Goal: Task Accomplishment & Management: Complete application form

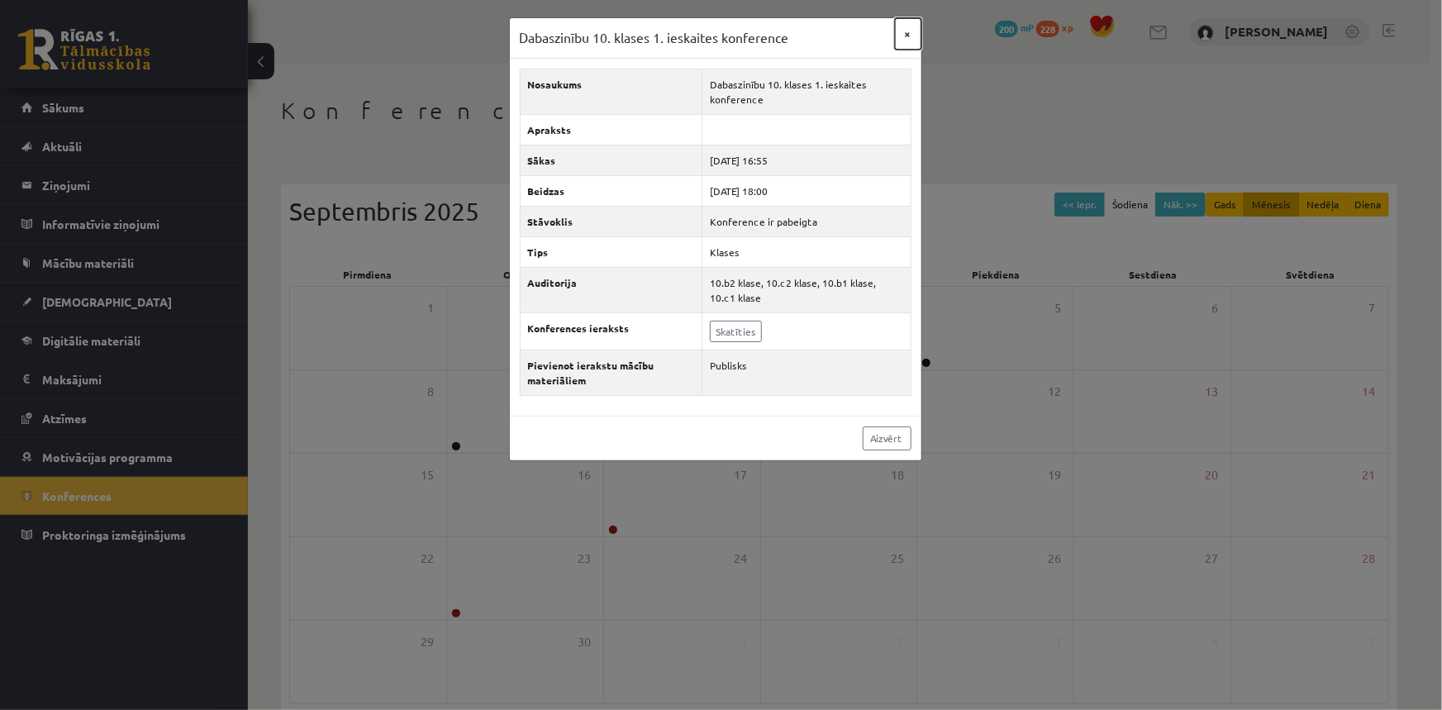
click at [908, 35] on button "×" at bounding box center [908, 33] width 26 height 31
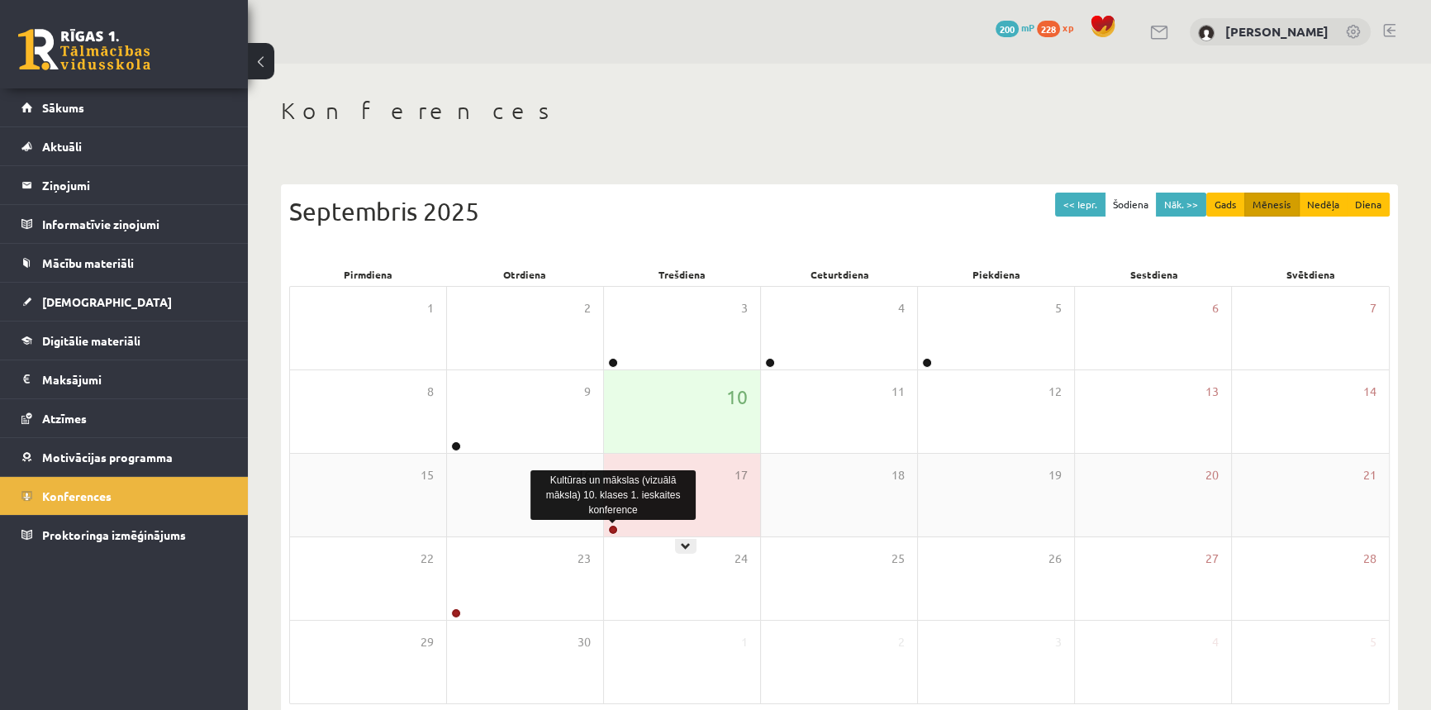
click at [612, 529] on link at bounding box center [613, 530] width 10 height 10
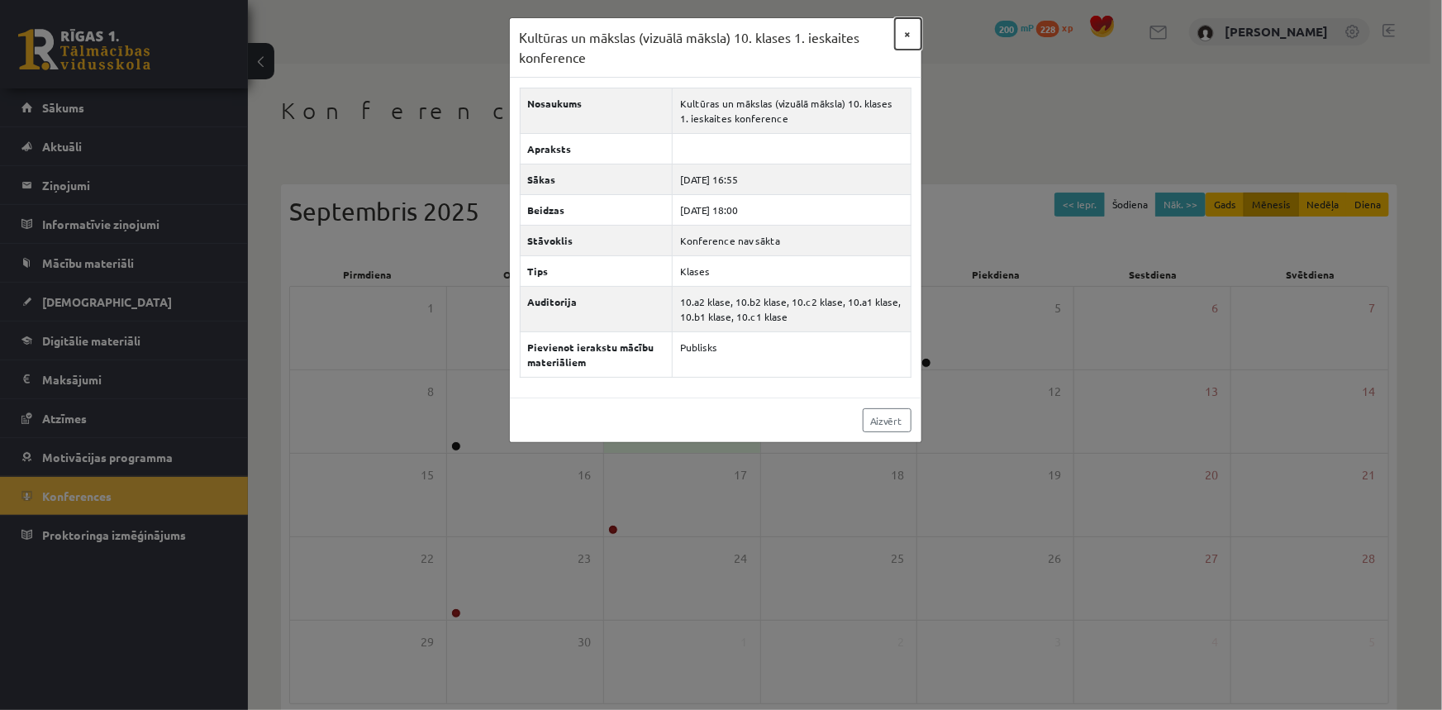
click at [910, 31] on button "×" at bounding box center [908, 33] width 26 height 31
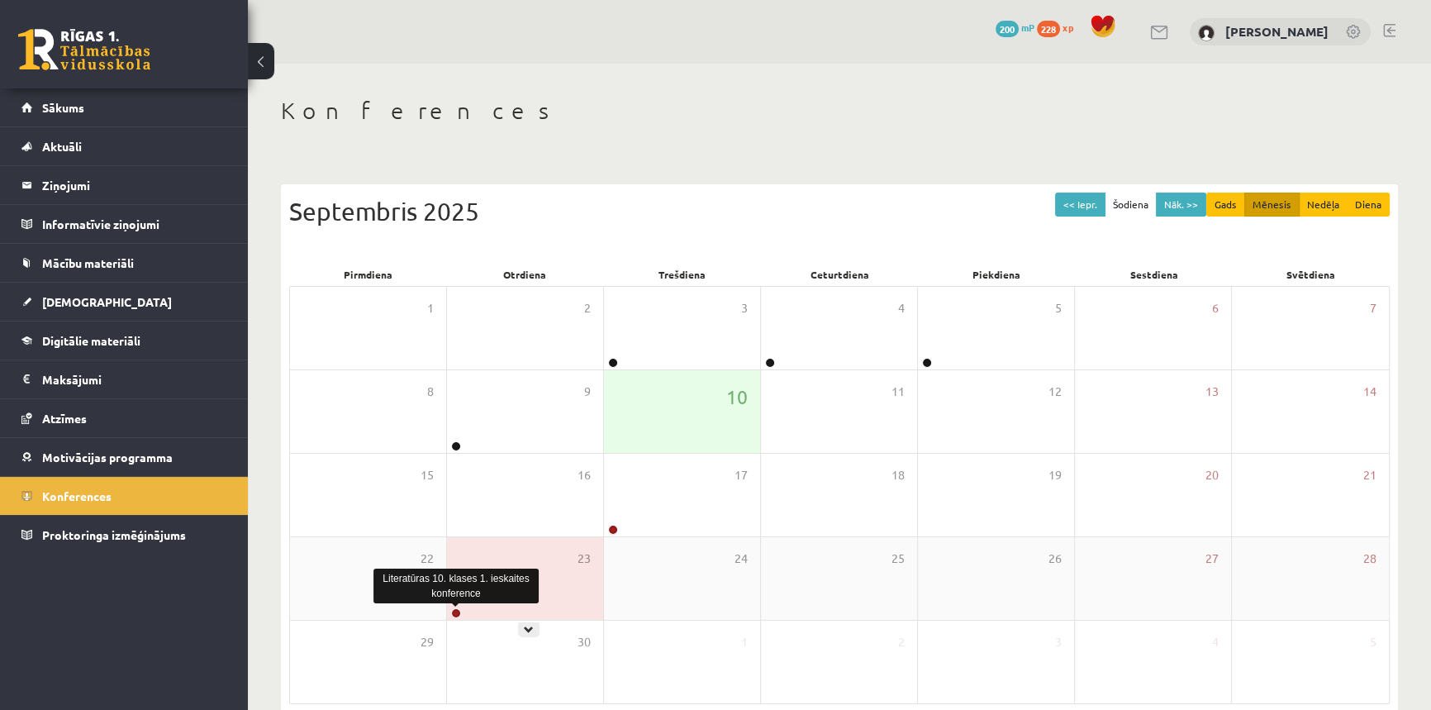
click at [457, 611] on link at bounding box center [456, 613] width 10 height 10
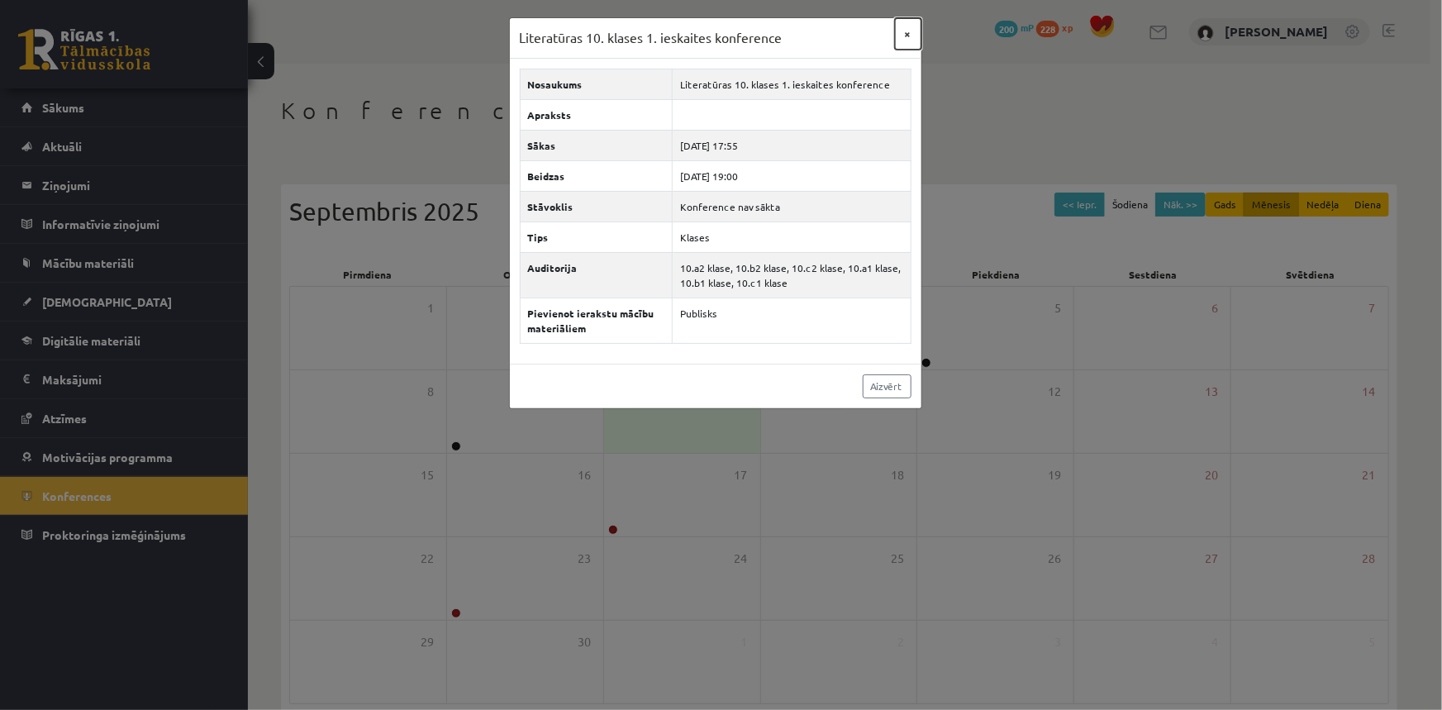
click at [912, 34] on button "×" at bounding box center [908, 33] width 26 height 31
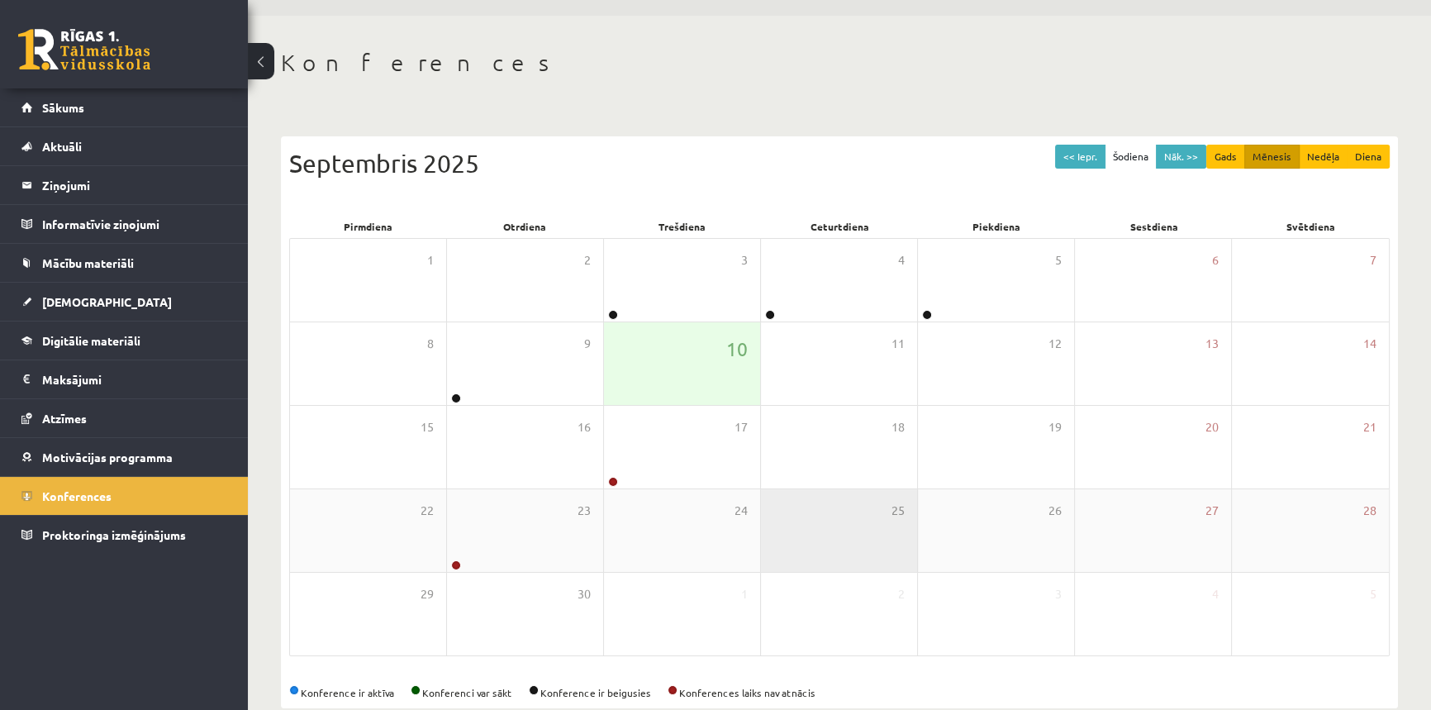
scroll to position [74, 0]
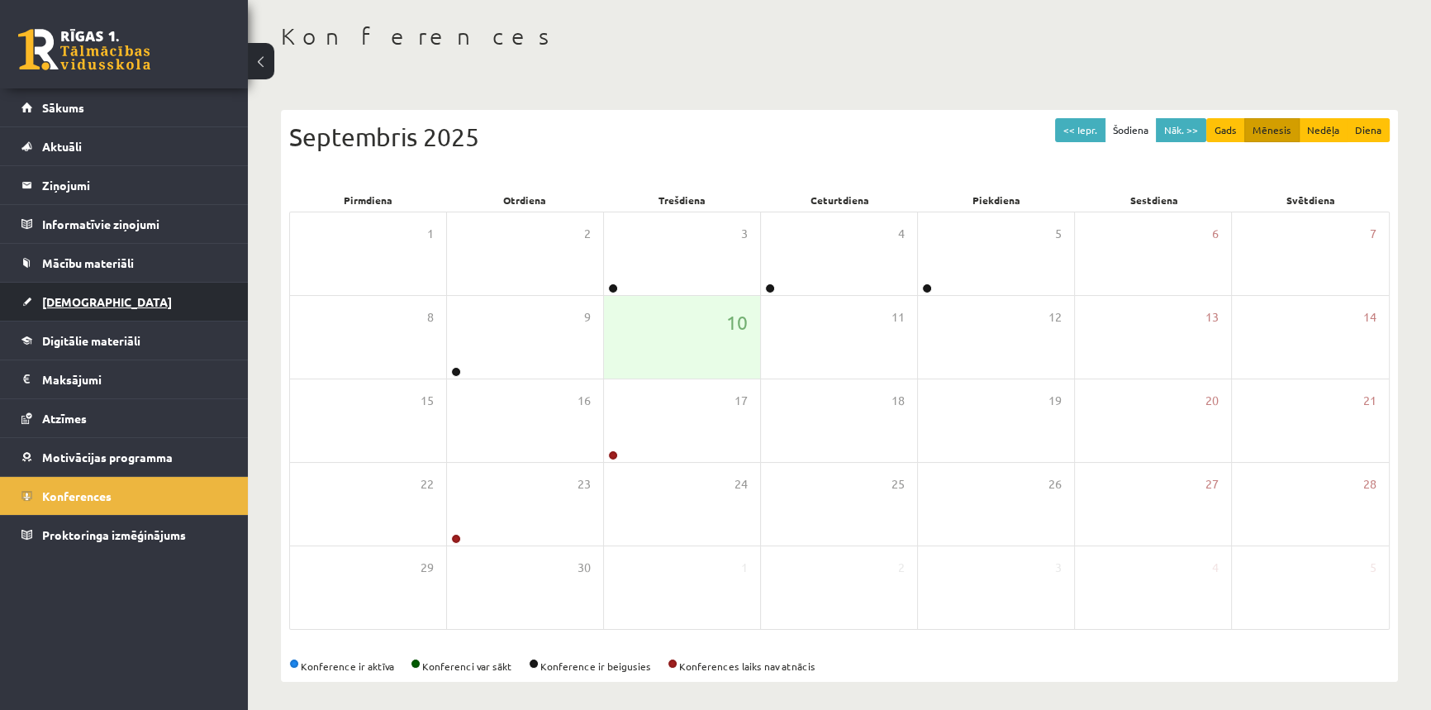
click at [70, 305] on span "[DEMOGRAPHIC_DATA]" at bounding box center [107, 301] width 130 height 15
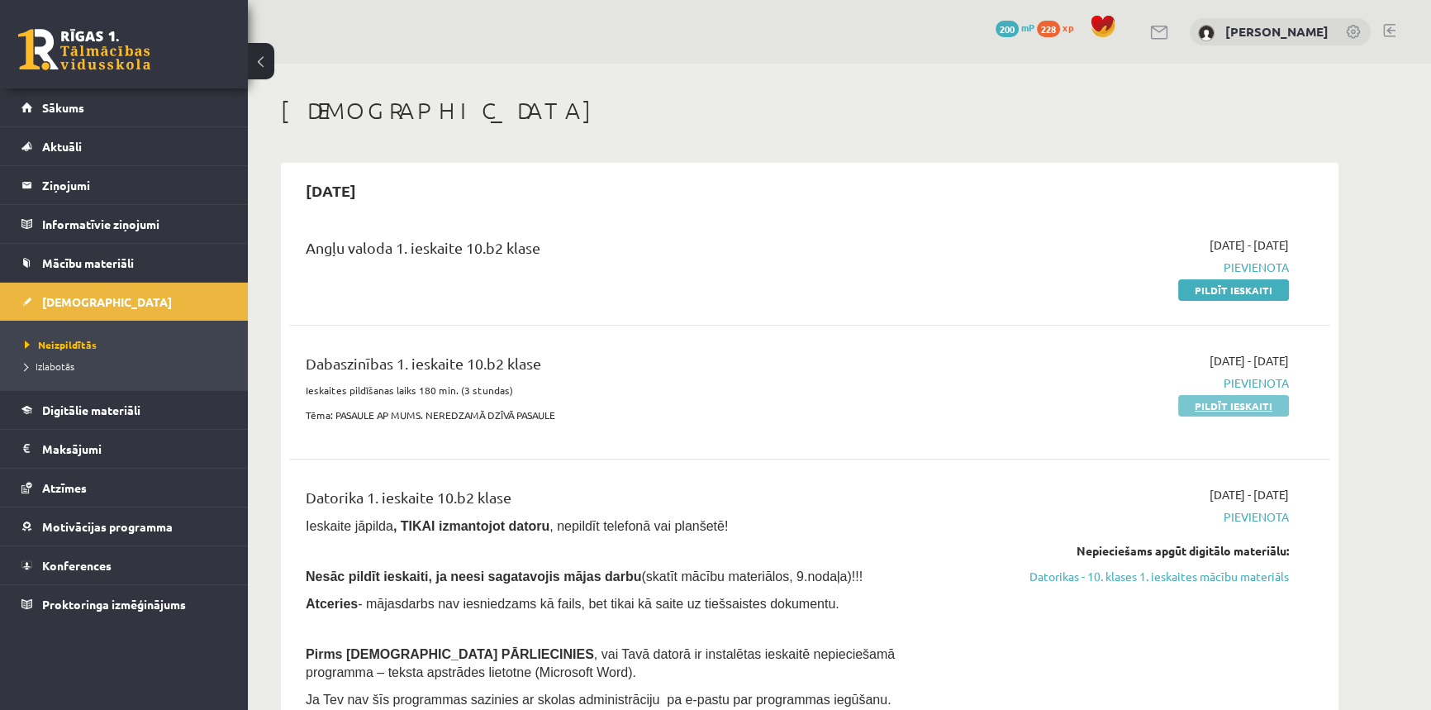
click at [1249, 406] on link "Pildīt ieskaiti" at bounding box center [1233, 405] width 111 height 21
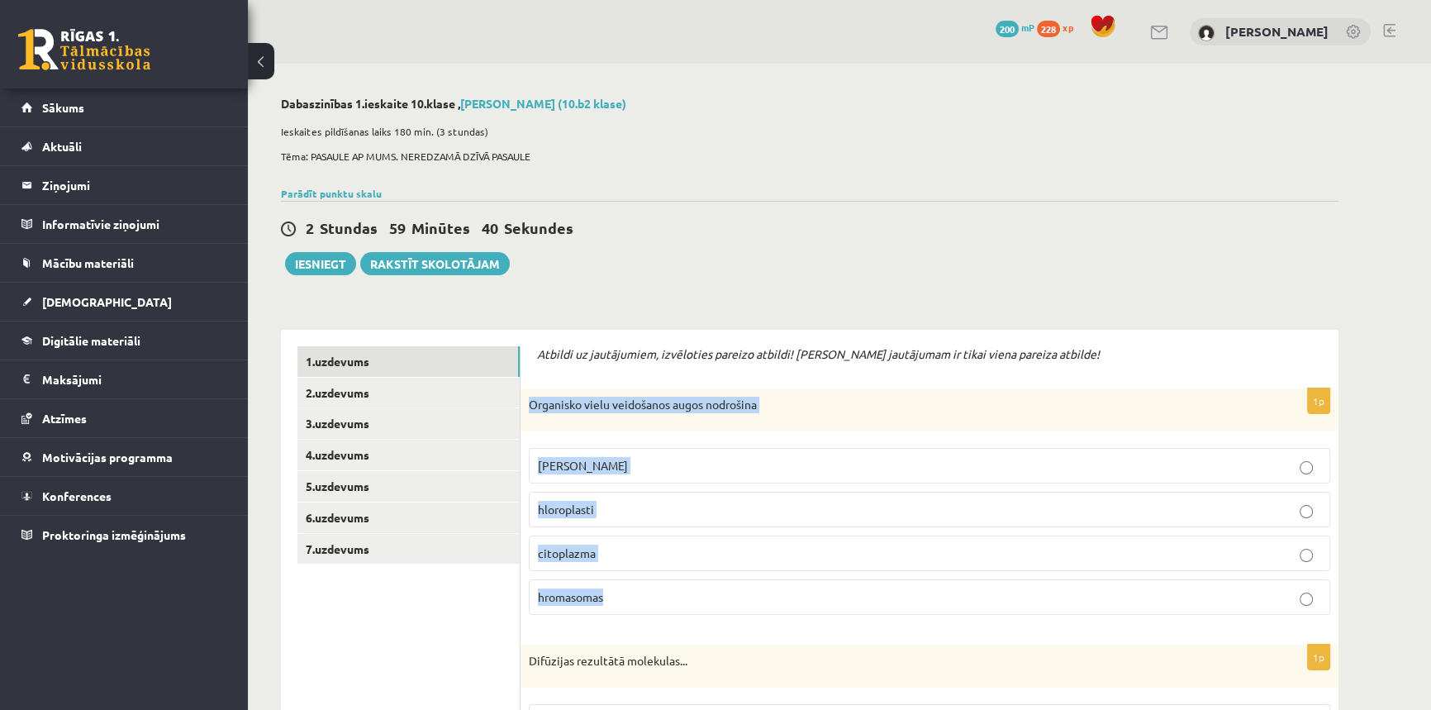
drag, startPoint x: 528, startPoint y: 406, endPoint x: 624, endPoint y: 583, distance: 201.9
click at [624, 583] on div "1p Organisko vielu veidošanos augos nodrošina šūnas kodols hloroplasti citoplaz…" at bounding box center [930, 508] width 818 height 240
copy div "Organisko vielu veidošanos augos nodrošina šūnas kodols hloroplasti citoplazma …"
click at [849, 417] on div "Organisko vielu veidošanos augos nodrošina" at bounding box center [930, 409] width 818 height 43
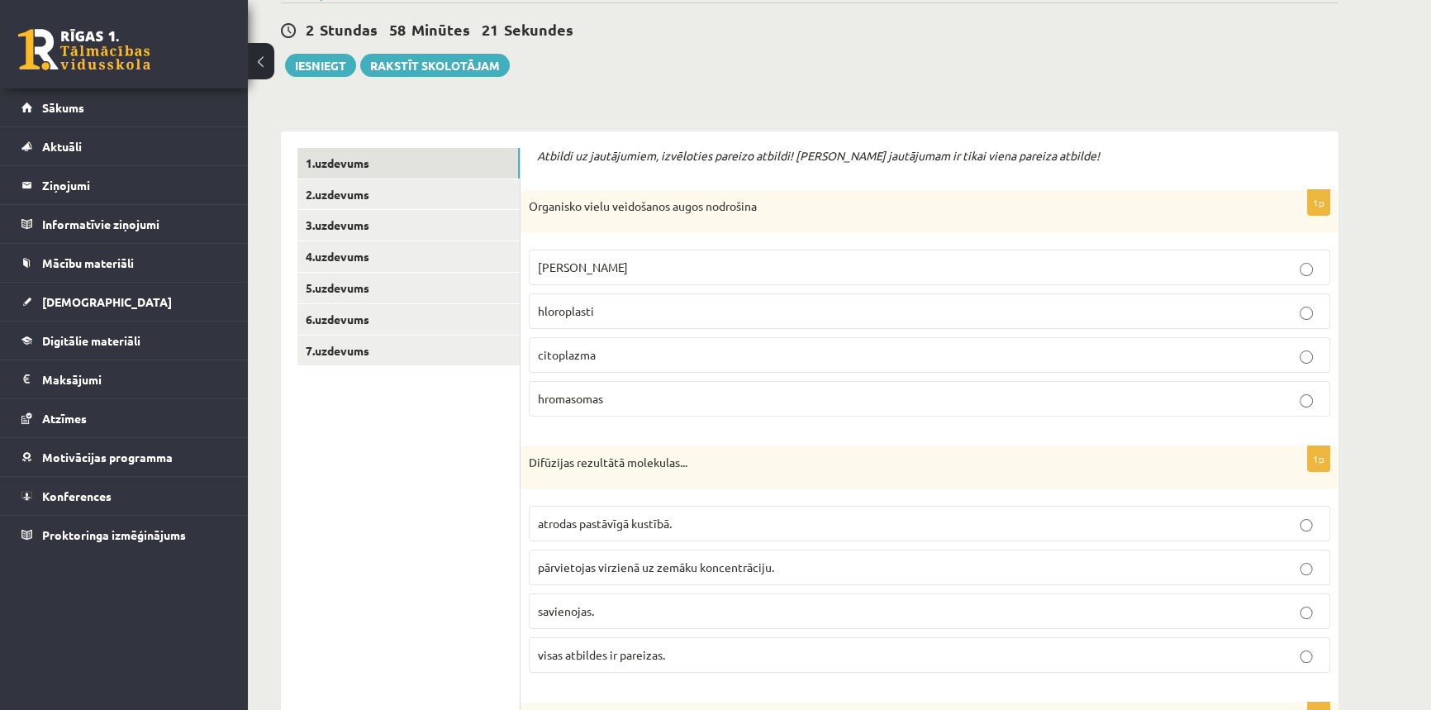
scroll to position [225, 0]
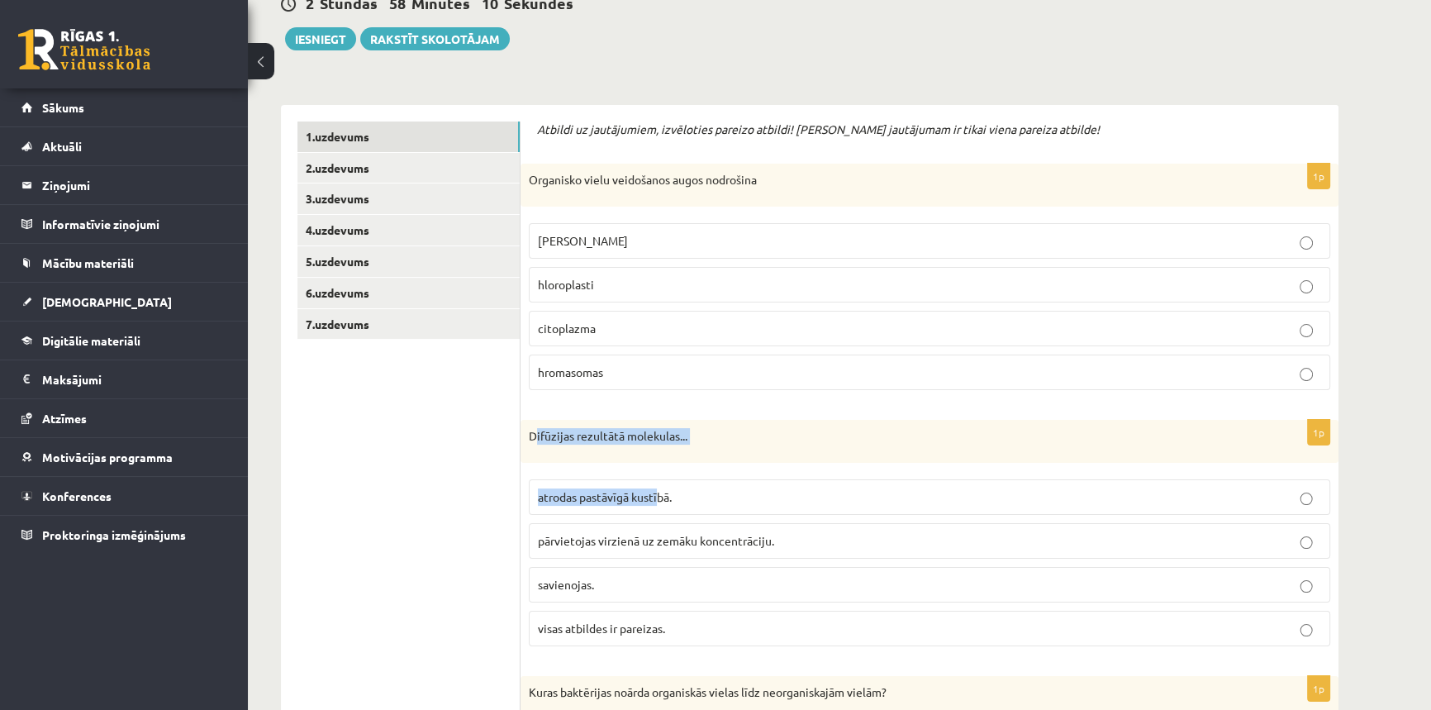
drag, startPoint x: 533, startPoint y: 433, endPoint x: 658, endPoint y: 466, distance: 129.1
click at [658, 466] on div "1p Difūzijas rezultātā molekulas... atrodas pastāvīgā kustībā. pārvietojas virz…" at bounding box center [930, 540] width 818 height 240
click at [748, 446] on div "Difūzijas rezultātā molekulas..." at bounding box center [930, 441] width 818 height 43
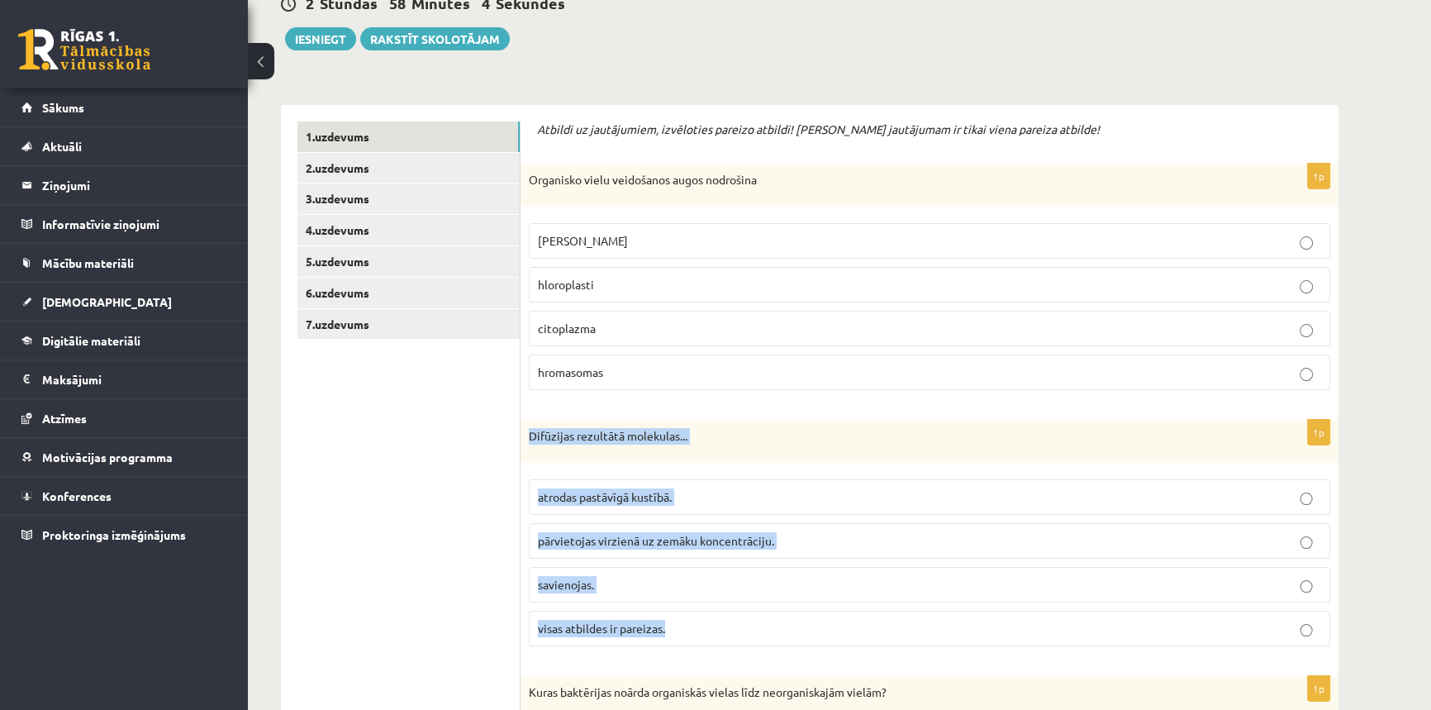
drag, startPoint x: 527, startPoint y: 431, endPoint x: 671, endPoint y: 608, distance: 227.9
click at [671, 608] on div "1p Difūzijas rezultātā molekulas... atrodas pastāvīgā kustībā. pārvietojas virz…" at bounding box center [930, 540] width 818 height 240
copy div "Difūzijas rezultātā molekulas... atrodas pastāvīgā kustībā. pārvietojas virzien…"
click at [578, 455] on div "Difūzijas rezultātā molekulas..." at bounding box center [930, 441] width 818 height 43
click at [717, 443] on div "Difūzijas rezultātā molekulas..." at bounding box center [930, 441] width 818 height 43
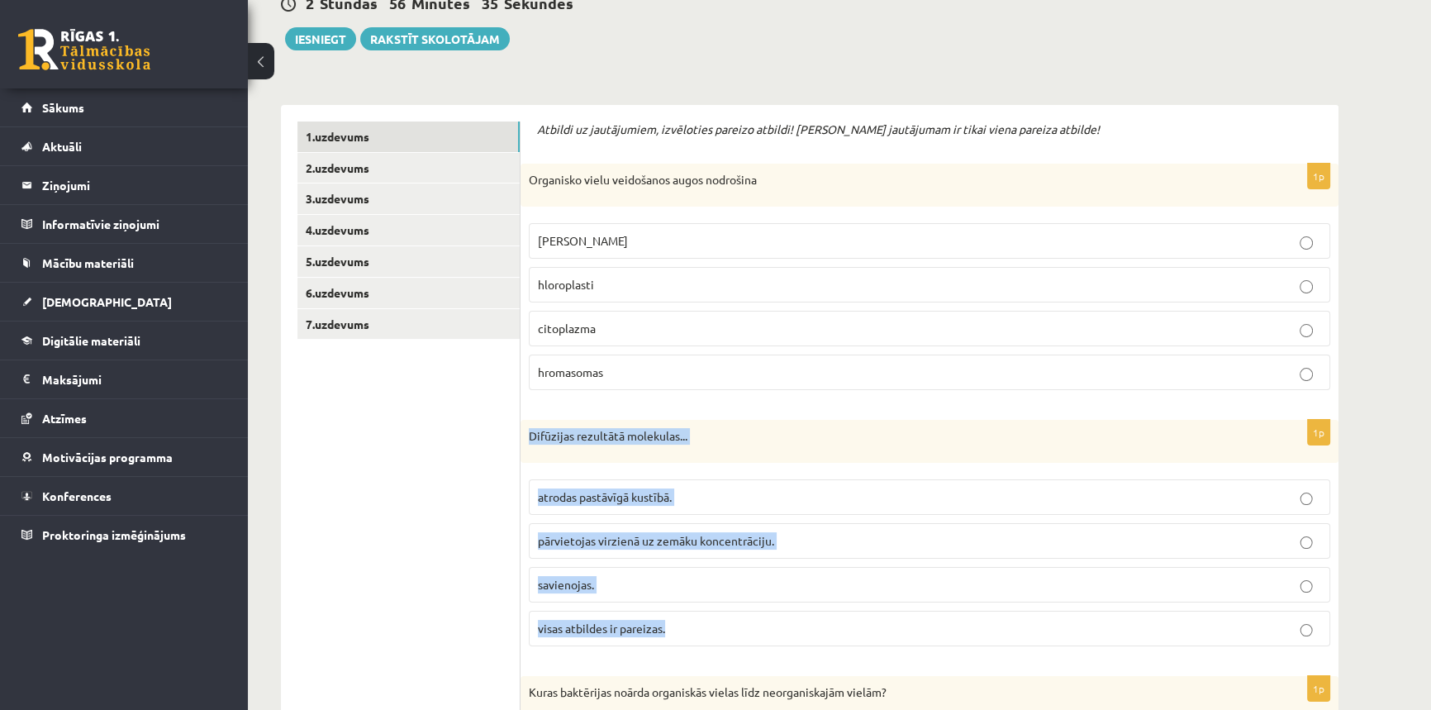
drag, startPoint x: 530, startPoint y: 432, endPoint x: 674, endPoint y: 623, distance: 239.5
click at [674, 623] on div "1p Difūzijas rezultātā molekulas... atrodas pastāvīgā kustībā. pārvietojas virz…" at bounding box center [930, 540] width 818 height 240
copy div "Difūzijas rezultātā molekulas... atrodas pastāvīgā kustībā. pārvietojas virzien…"
click at [740, 453] on div "Difūzijas rezultātā molekulas..." at bounding box center [930, 441] width 818 height 43
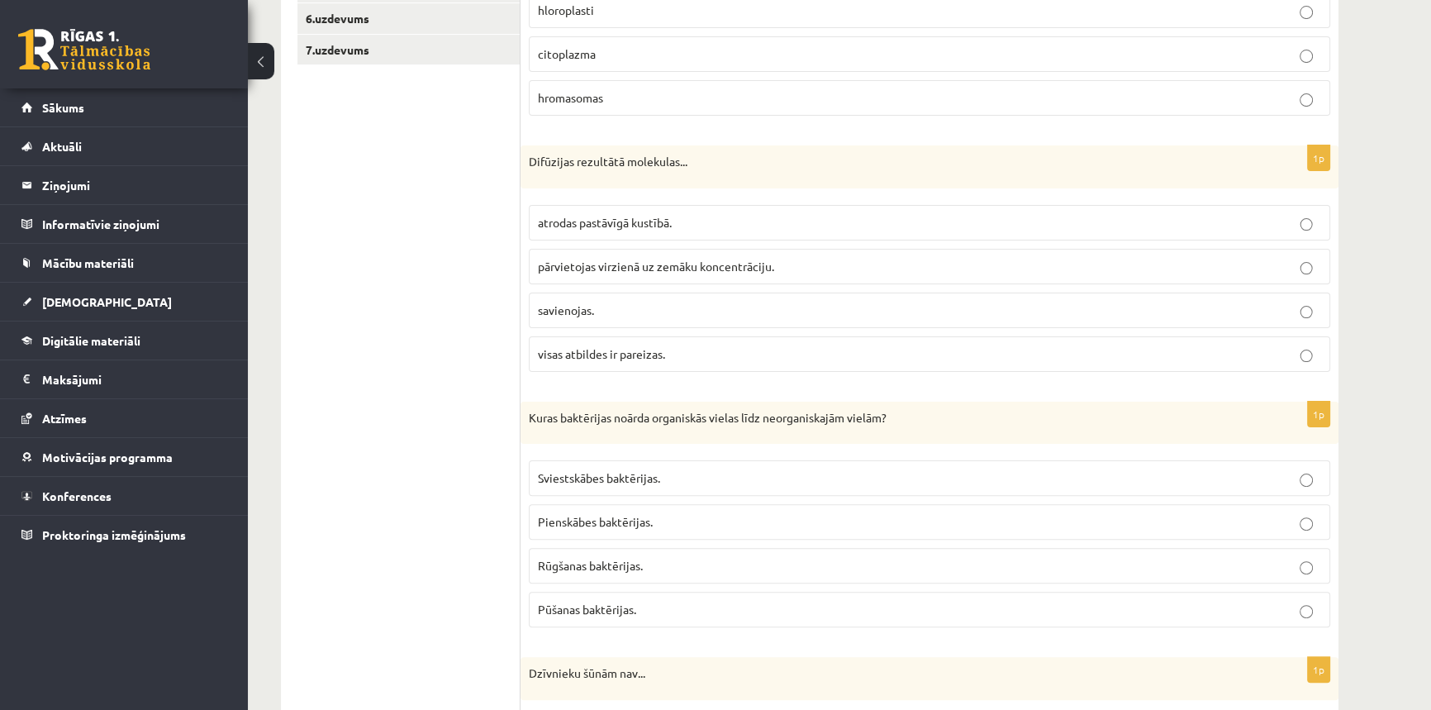
scroll to position [526, 0]
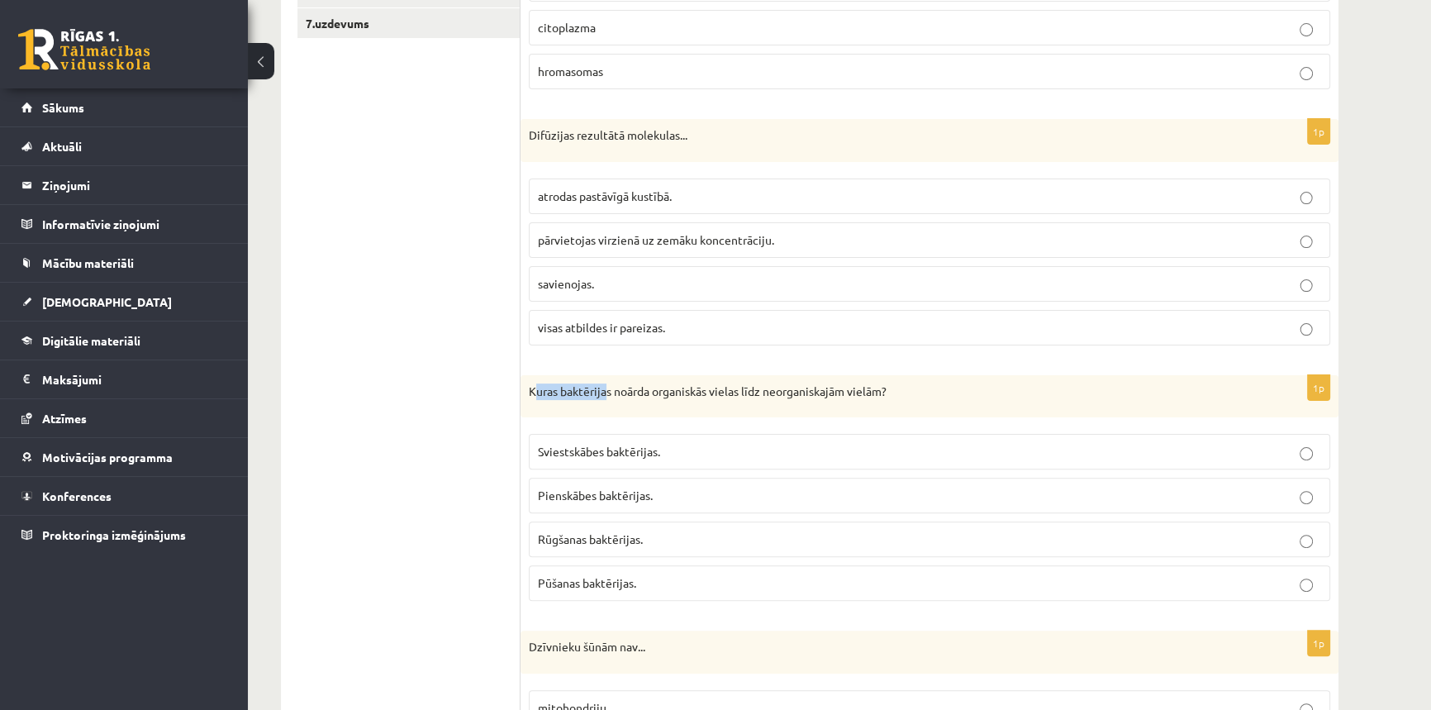
drag, startPoint x: 533, startPoint y: 385, endPoint x: 605, endPoint y: 401, distance: 73.6
click at [605, 401] on div "Kuras baktērijas noārda organiskās vielas līdz neorganiskajām vielām?" at bounding box center [930, 396] width 818 height 43
click at [636, 407] on div "Kuras baktērijas noārda organiskās vielas līdz neorganiskajām vielām?" at bounding box center [930, 396] width 818 height 43
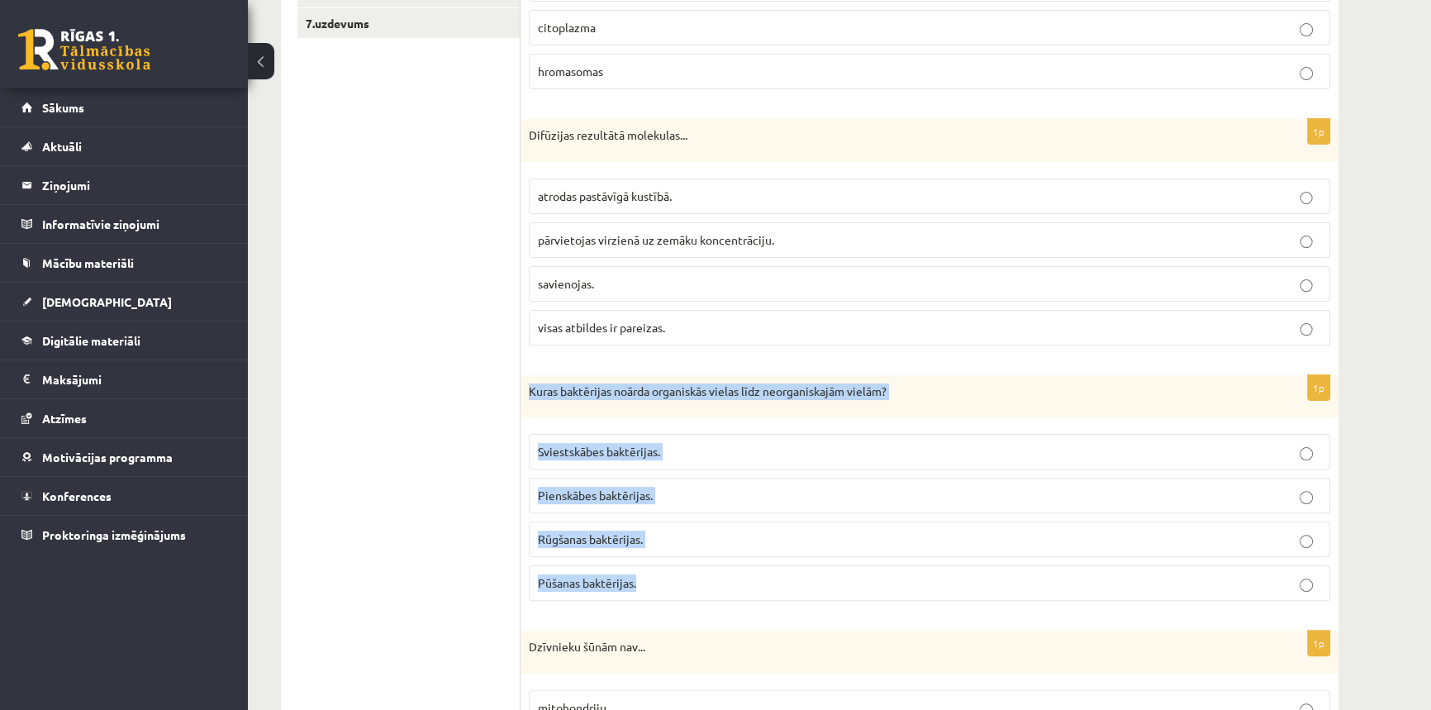
drag, startPoint x: 525, startPoint y: 389, endPoint x: 653, endPoint y: 577, distance: 227.2
click at [653, 577] on div "1p Kuras baktērijas noārda organiskās vielas līdz neorganiskajām vielām? Sviest…" at bounding box center [930, 495] width 818 height 240
copy div "Kuras baktērijas noārda organiskās vielas līdz neorganiskajām vielām? Sviestskā…"
click at [872, 399] on div "Kuras baktērijas noārda organiskās vielas līdz neorganiskajām vielām?" at bounding box center [930, 396] width 818 height 43
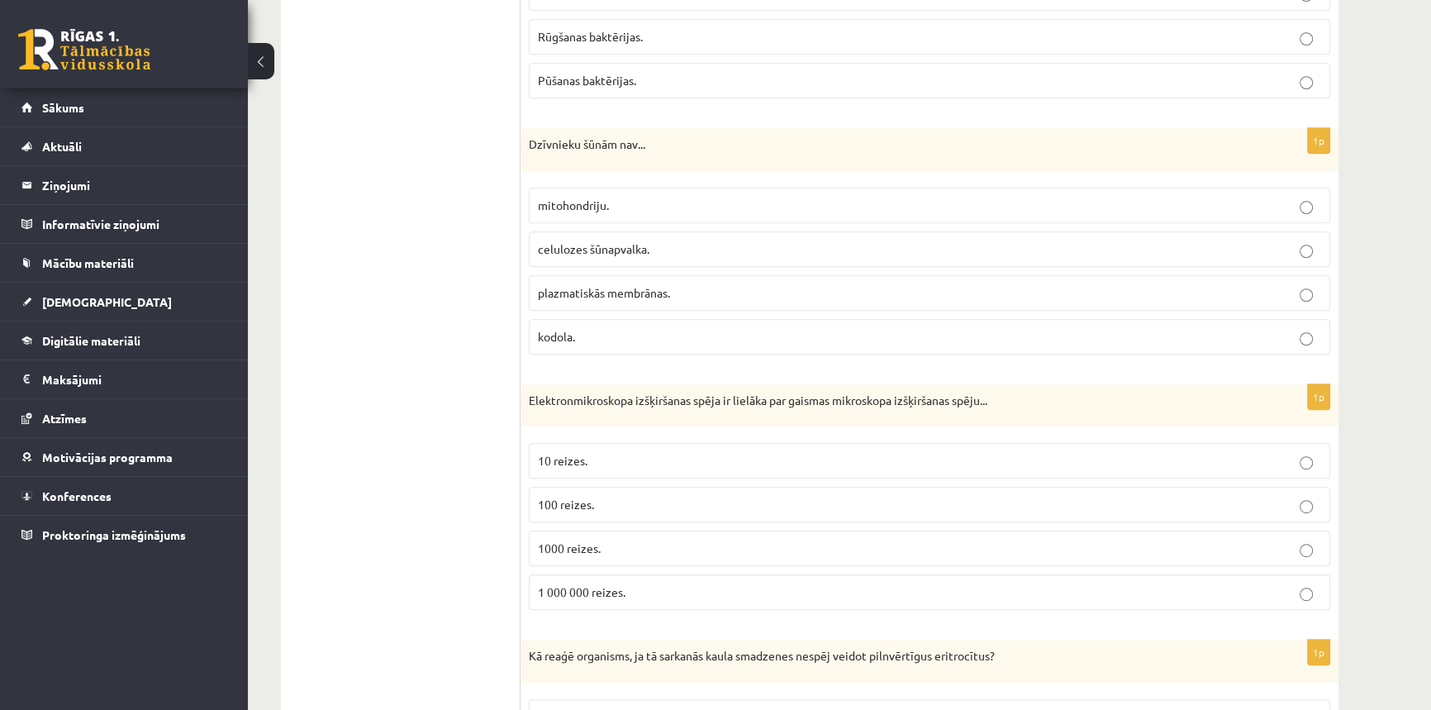
scroll to position [1051, 0]
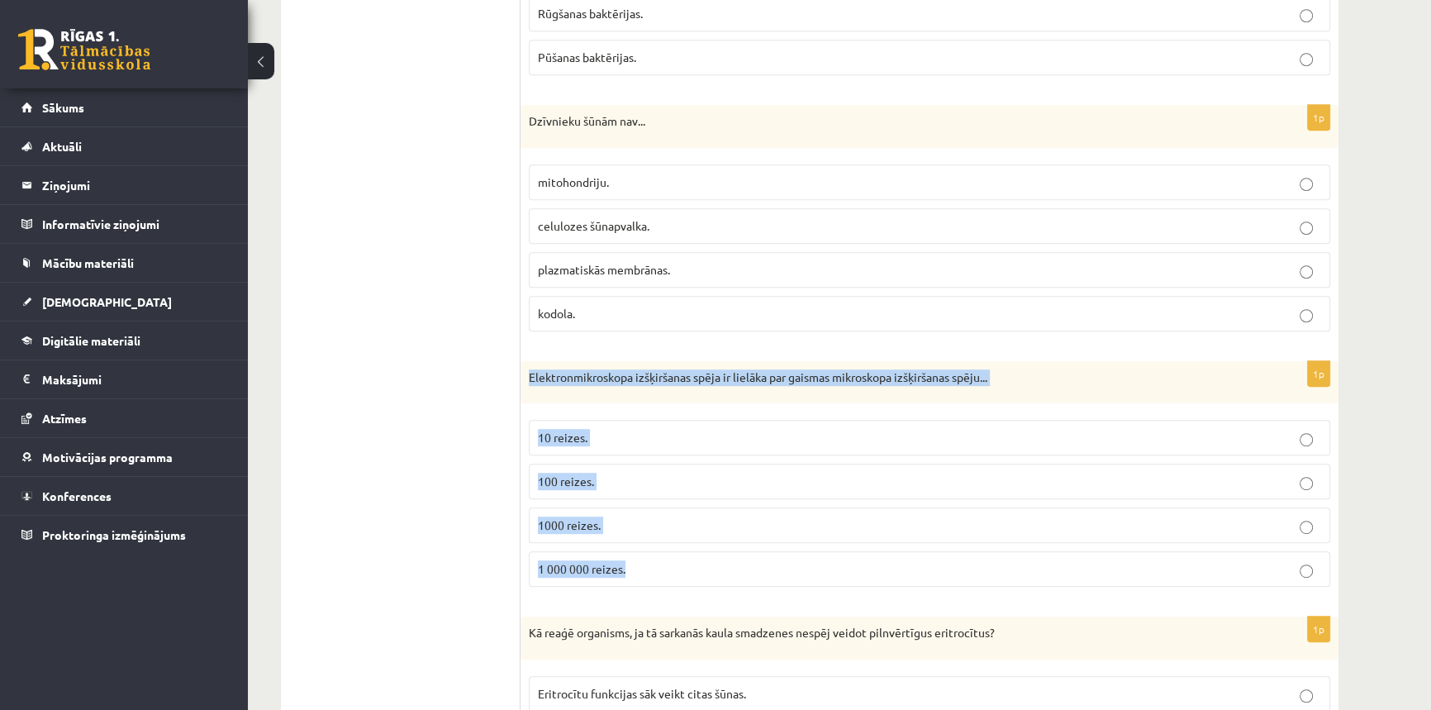
drag, startPoint x: 529, startPoint y: 377, endPoint x: 631, endPoint y: 554, distance: 204.4
click at [631, 554] on div "1p Elektronmikroskopa izšķiršanas spēja ir lielāka par gaismas mikroskopa izšķi…" at bounding box center [930, 481] width 818 height 240
copy div "Elektronmikroskopa izšķiršanas spēja ir lielāka par gaismas mikroskopa izšķirša…"
click at [678, 469] on label "100 reizes." at bounding box center [930, 482] width 802 height 36
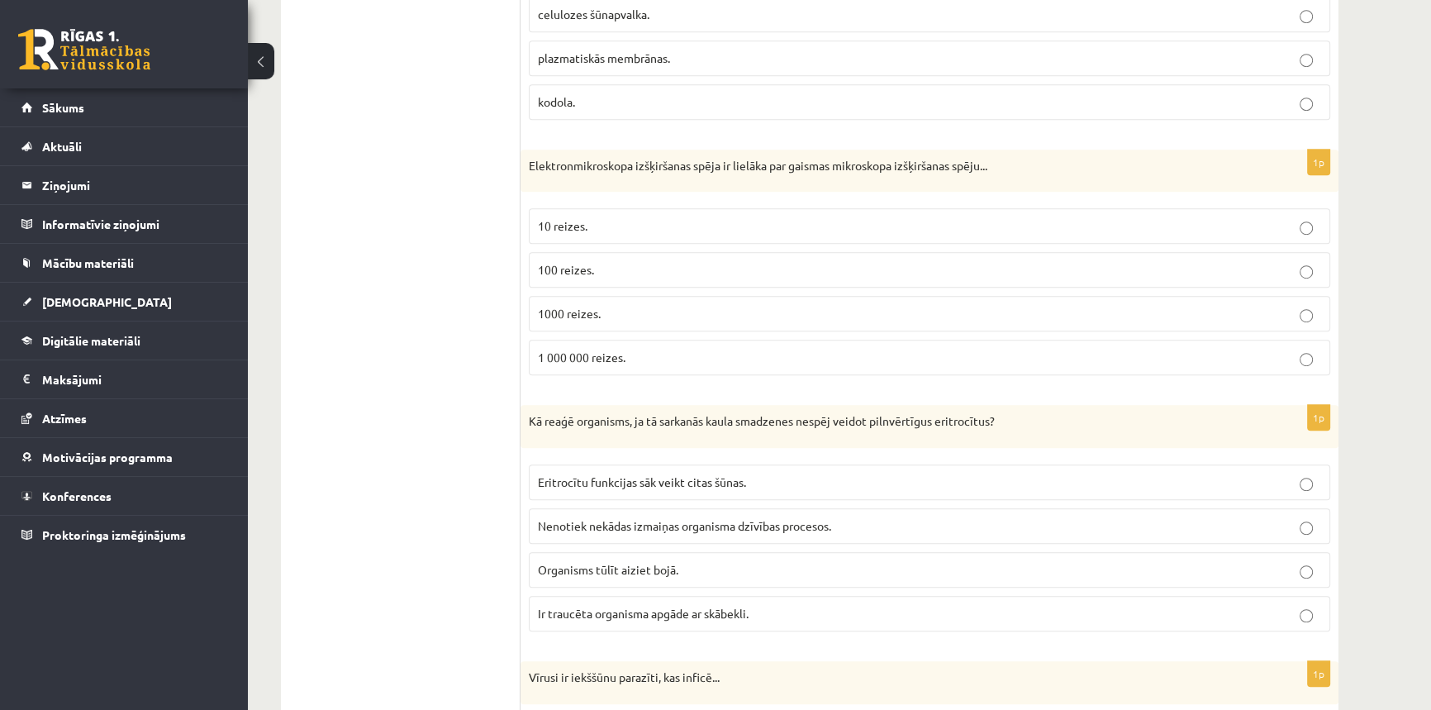
scroll to position [1277, 0]
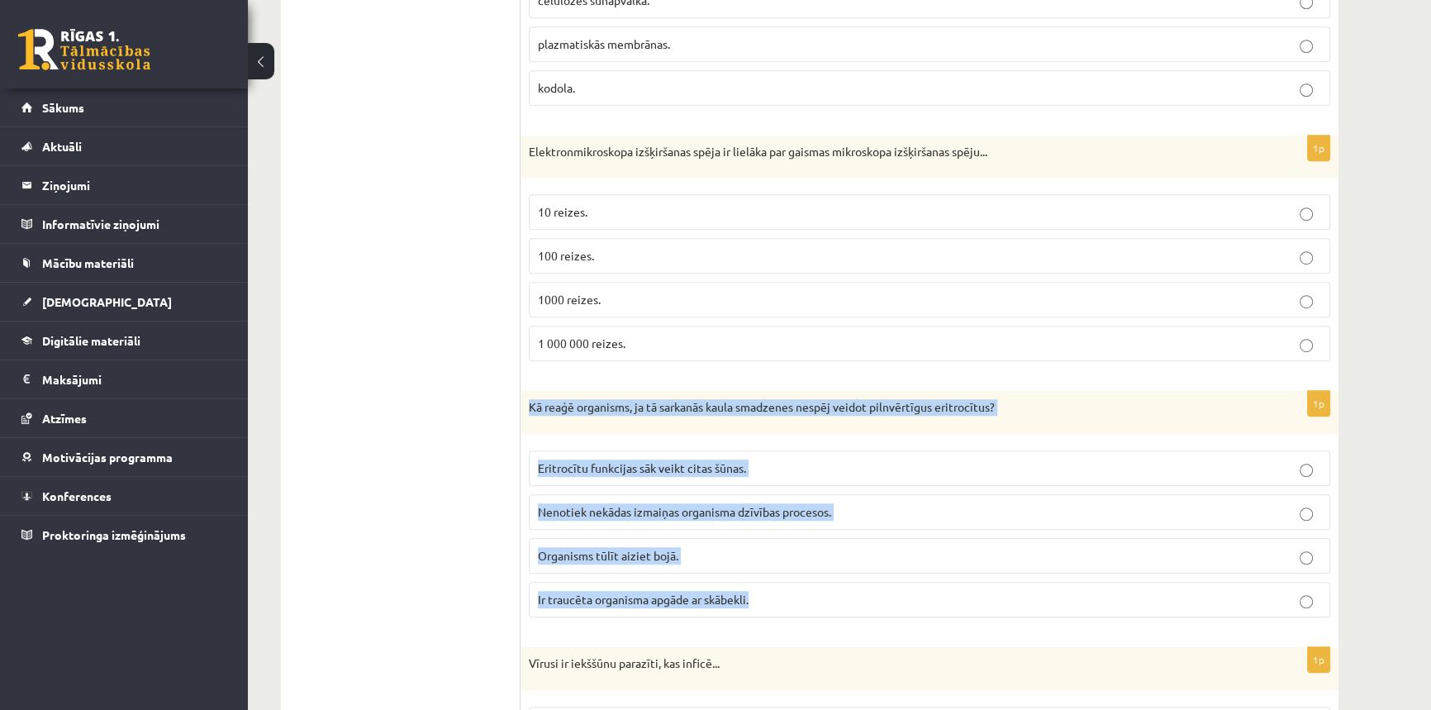
drag, startPoint x: 528, startPoint y: 399, endPoint x: 757, endPoint y: 593, distance: 300.2
click at [757, 593] on div "1p Kā reaģē organisms, ja tā sarkanās kaula smadzenes nespēj veidot pilnvērtīgu…" at bounding box center [930, 511] width 818 height 240
copy div "Kā reaģē organisms, ja tā sarkanās kaula smadzenes nespēj veidot pilnvērtīgus e…"
click at [964, 463] on p "Eritrocītu funkcijas sāk veikt citas šūnas." at bounding box center [929, 467] width 783 height 17
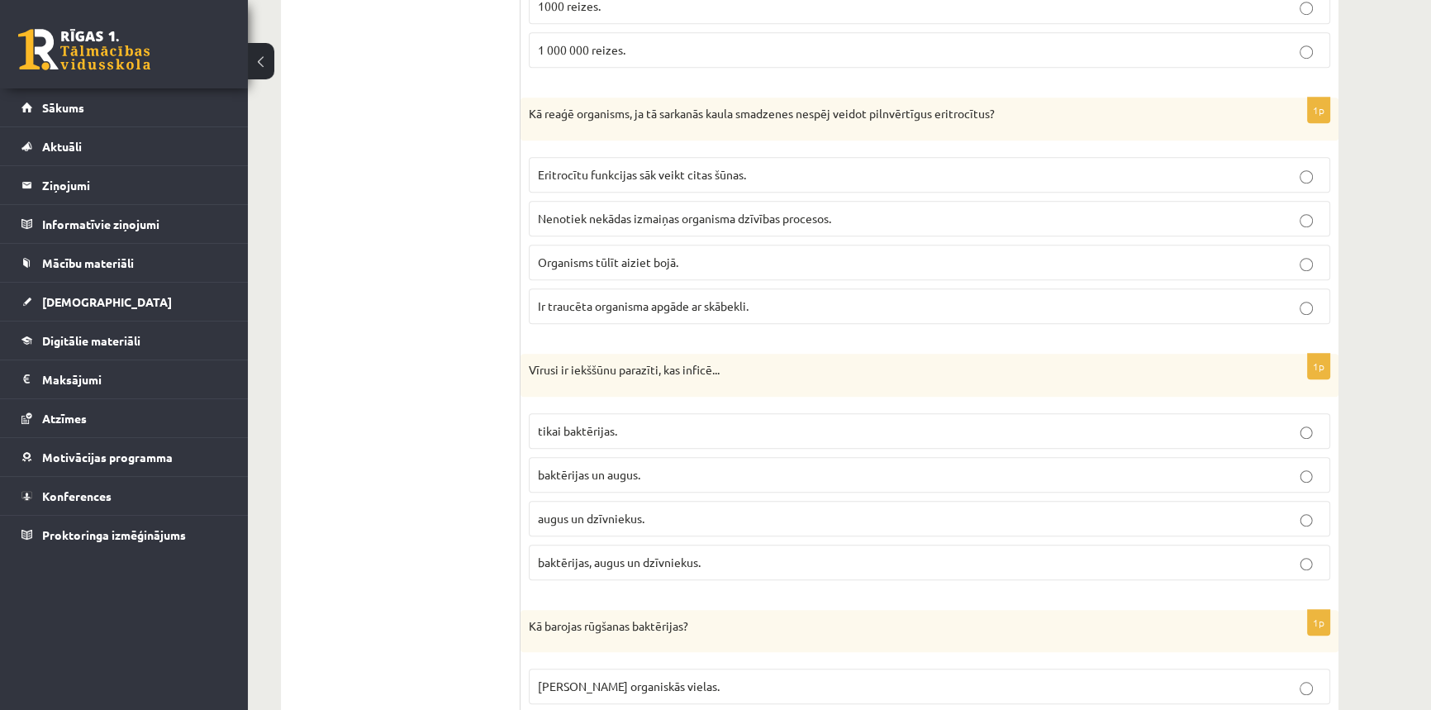
scroll to position [1578, 0]
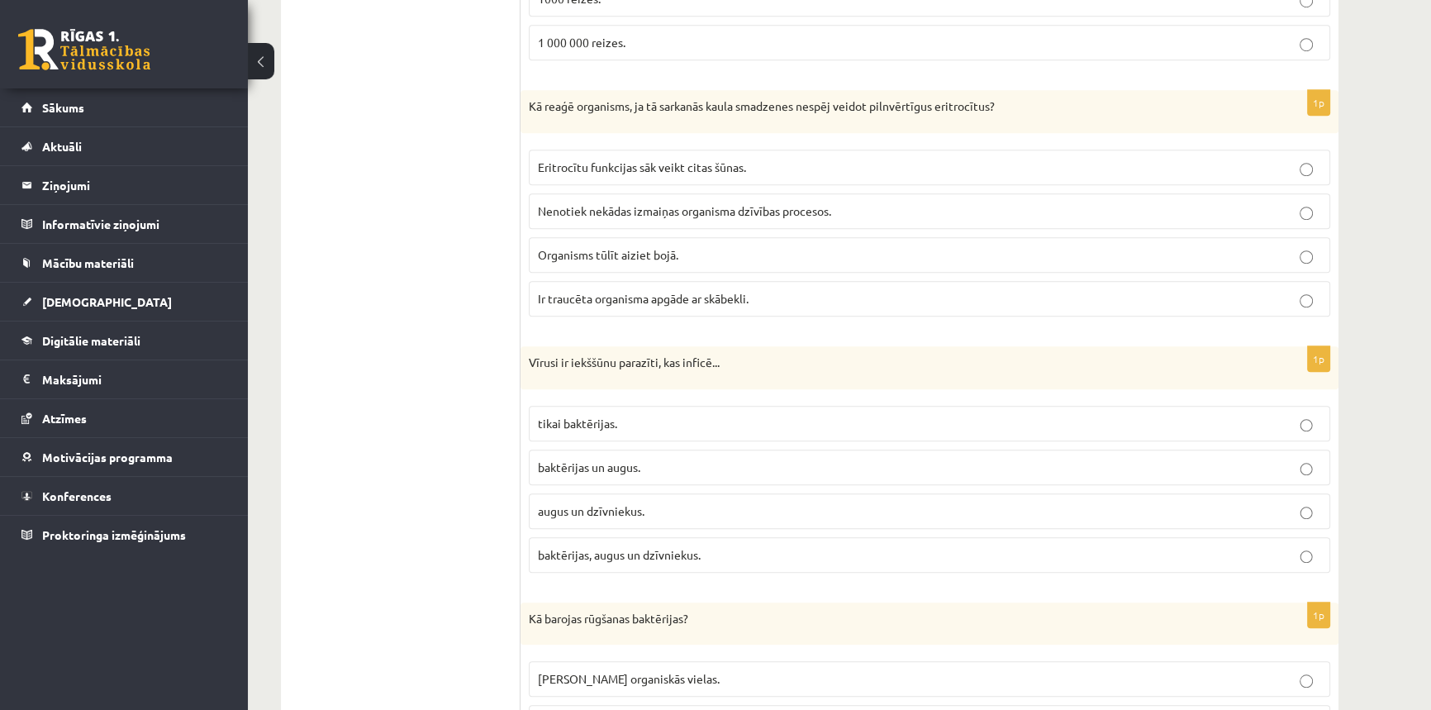
drag, startPoint x: 468, startPoint y: 339, endPoint x: 828, endPoint y: 443, distance: 375.1
click at [828, 443] on fieldset "tikai baktērijas. baktērijas un augus. augus un dzīvniekus. baktērijas, augus u…" at bounding box center [930, 487] width 802 height 180
drag, startPoint x: 532, startPoint y: 353, endPoint x: 727, endPoint y: 372, distance: 196.0
click at [727, 372] on div "Vīrusi ir iekššūnu parazīti, kas inficē..." at bounding box center [930, 367] width 818 height 43
click at [763, 373] on div "Vīrusi ir iekššūnu parazīti, kas inficē..." at bounding box center [930, 367] width 818 height 43
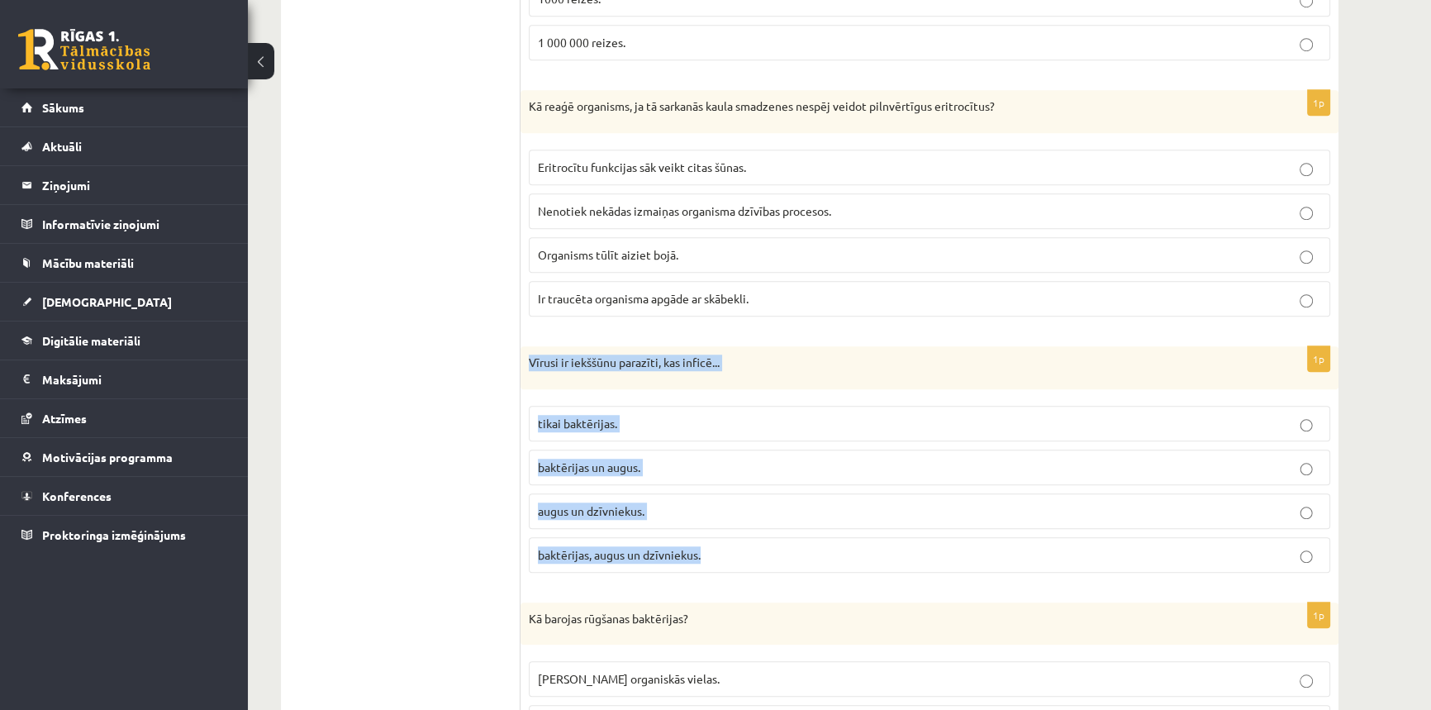
drag, startPoint x: 529, startPoint y: 355, endPoint x: 707, endPoint y: 550, distance: 265.0
click at [707, 550] on div "1p Vīrusi ir iekššūnu parazīti, kas inficē... tikai baktērijas. baktērijas un a…" at bounding box center [930, 466] width 818 height 240
copy div "Vīrusi ir iekššūnu parazīti, kas inficē... tikai baktērijas. baktērijas un augu…"
click at [807, 554] on p "baktērijas, augus un dzīvniekus." at bounding box center [929, 554] width 783 height 17
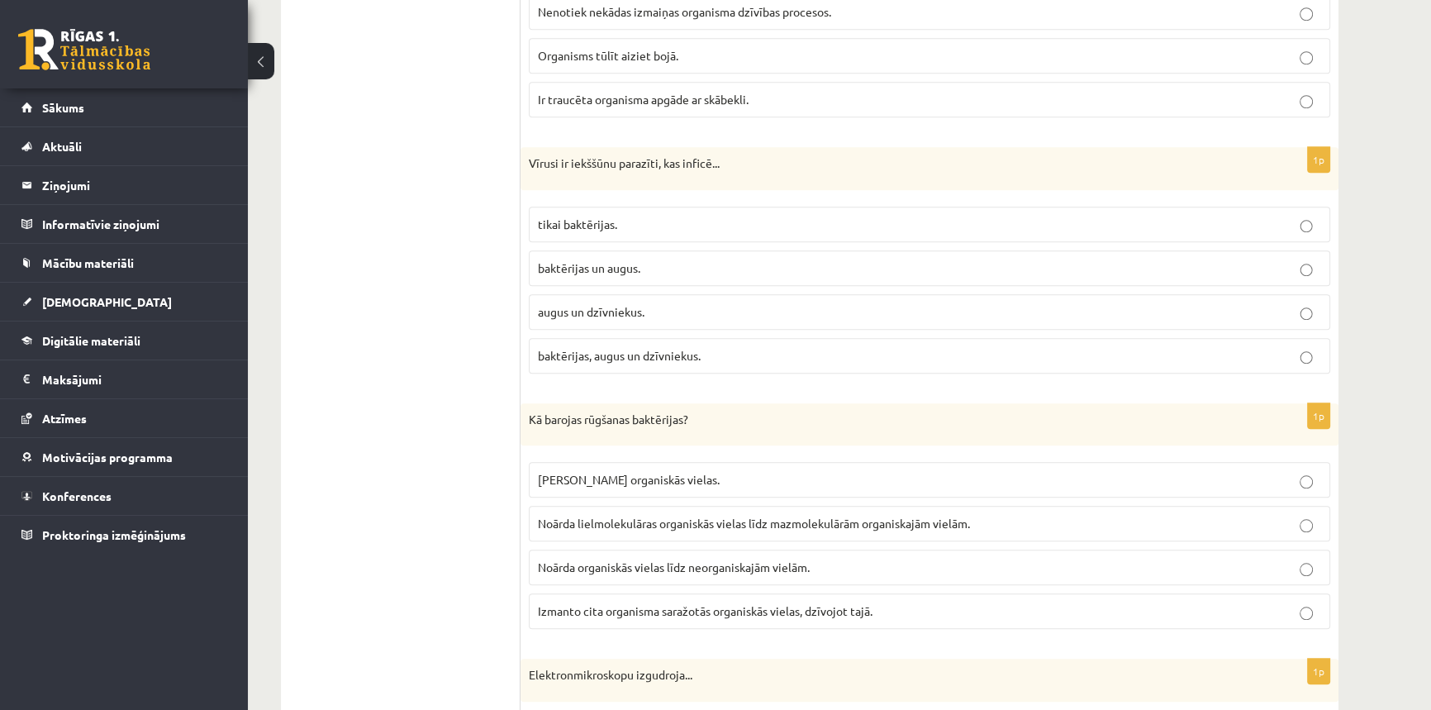
scroll to position [1802, 0]
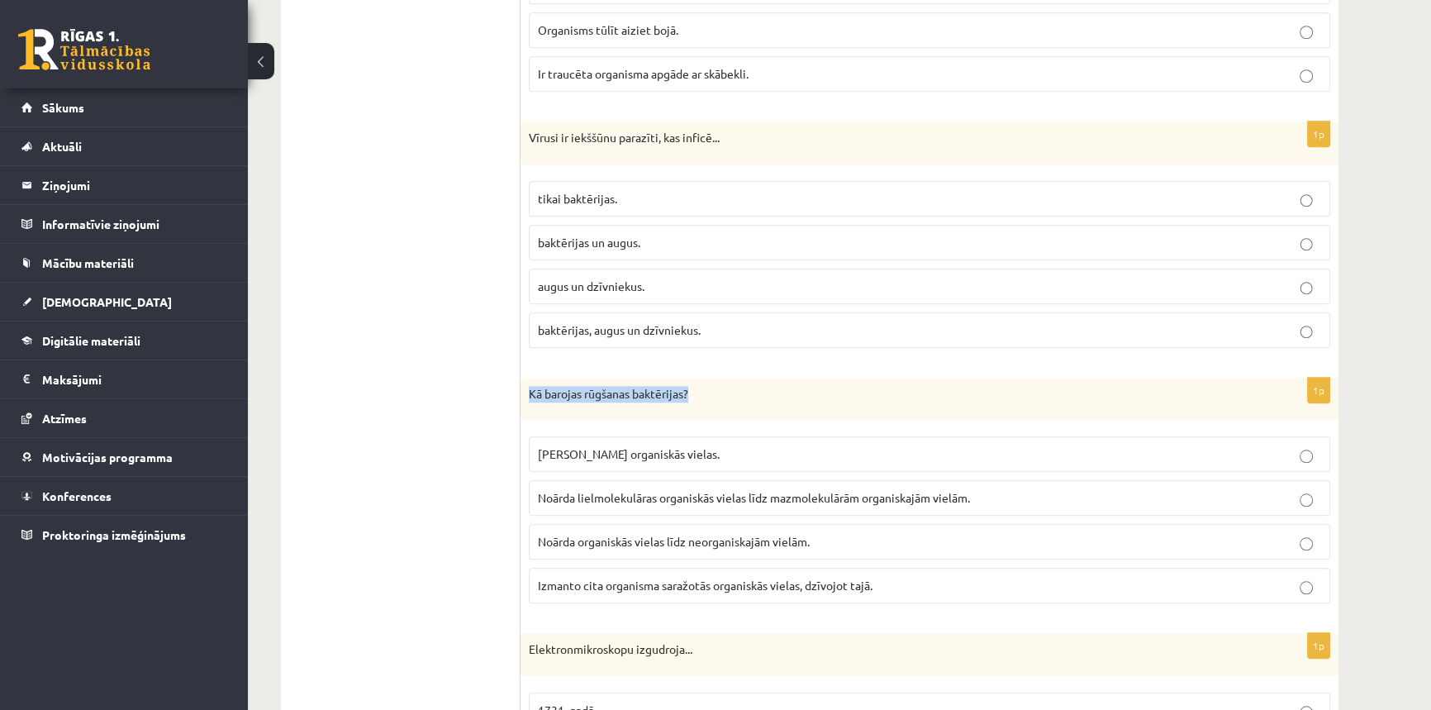
drag, startPoint x: 531, startPoint y: 387, endPoint x: 698, endPoint y: 403, distance: 168.6
click at [698, 403] on div "Kā barojas rūgšanas baktērijas?" at bounding box center [930, 399] width 818 height 43
copy p "Kā barojas rūgšanas baktērijas?"
click at [692, 409] on div "Kā barojas rūgšanas baktērijas?" at bounding box center [930, 399] width 818 height 43
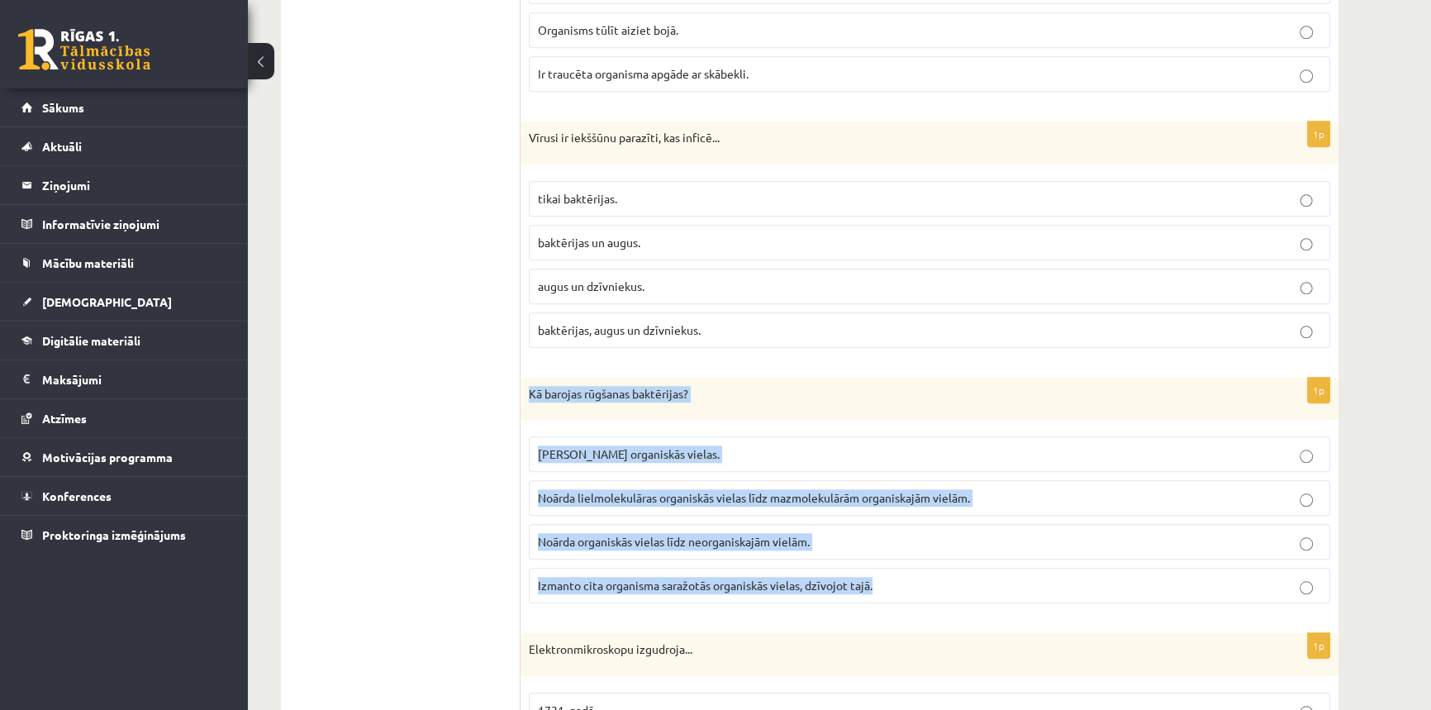
drag, startPoint x: 529, startPoint y: 384, endPoint x: 883, endPoint y: 593, distance: 410.9
click at [883, 593] on div "1p Kā barojas rūgšanas baktērijas? Pašas saražo organiskās vielas. Noārda lielm…" at bounding box center [930, 498] width 818 height 240
copy div "Kā barojas rūgšanas baktērijas? Pašas saražo organiskās vielas. Noārda lielmole…"
click at [1121, 489] on p "Noārda lielmolekulāras organiskās vielas līdz mazmolekulārām organiskajām vielā…" at bounding box center [929, 497] width 783 height 17
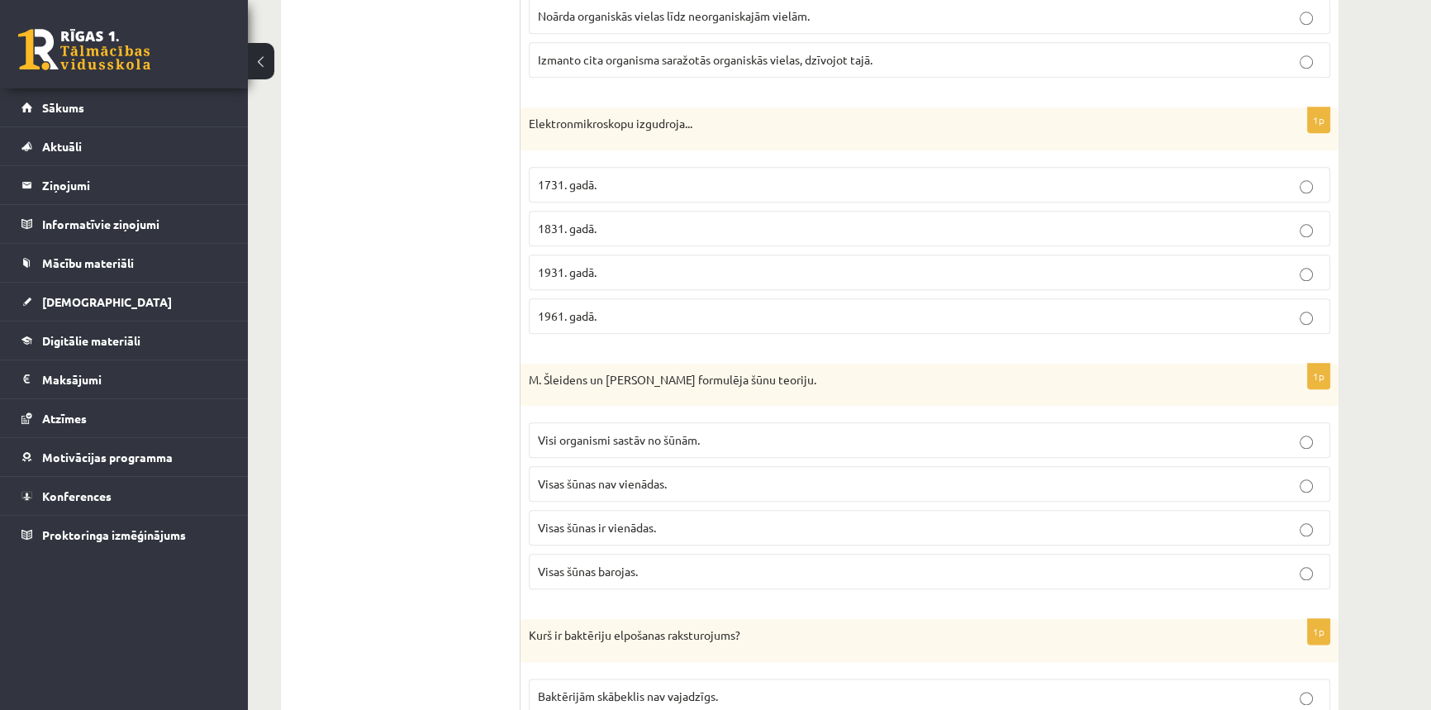
scroll to position [2329, 0]
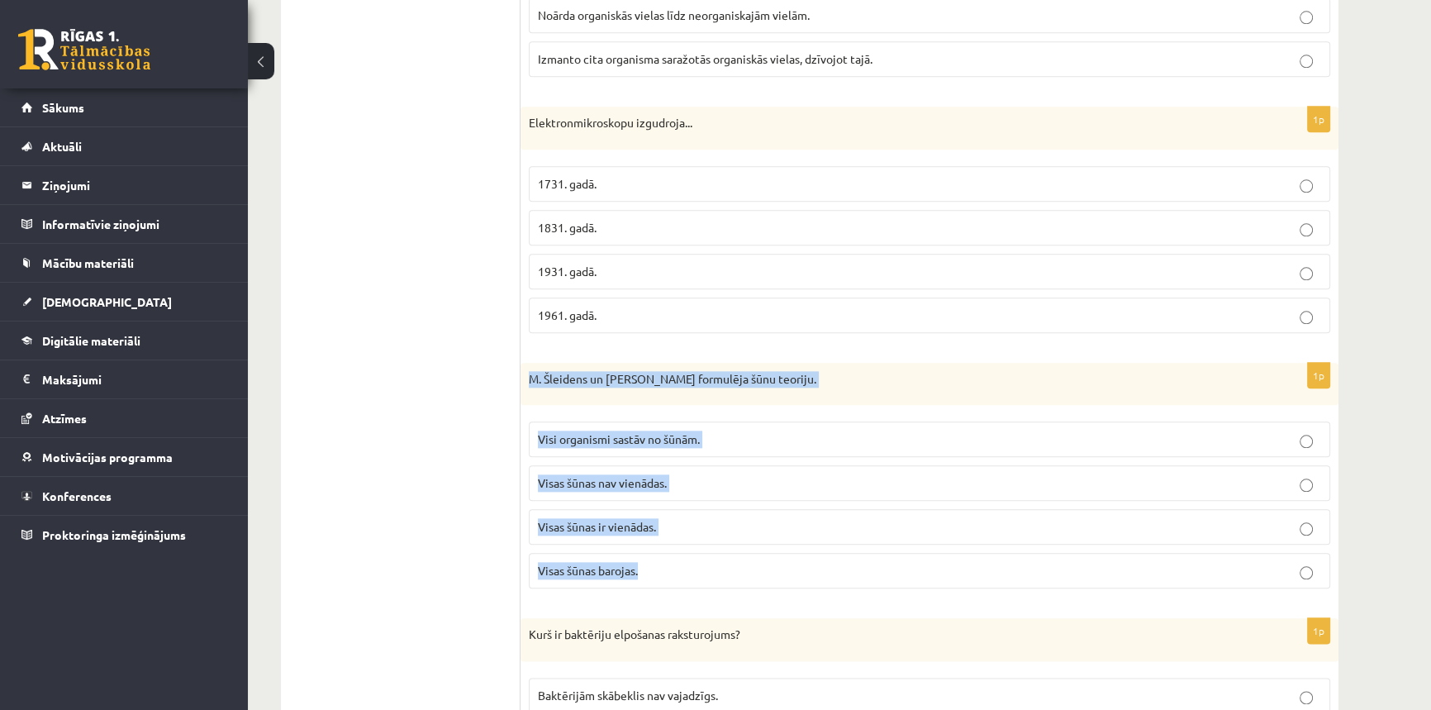
drag, startPoint x: 529, startPoint y: 374, endPoint x: 672, endPoint y: 560, distance: 234.5
click at [672, 560] on div "1p M. Šleidens un T. Švāns formulēja šūnu teoriju. Visi organismi sastāv no šūn…" at bounding box center [930, 483] width 818 height 240
click at [958, 455] on fieldset "Visi organismi sastāv no šūnām. Visas šūnas nav vienādas. Visas šūnas ir vienād…" at bounding box center [930, 503] width 802 height 180
click at [957, 387] on div "M. Šleidens un T. Švāns formulēja šūnu teoriju." at bounding box center [930, 384] width 818 height 43
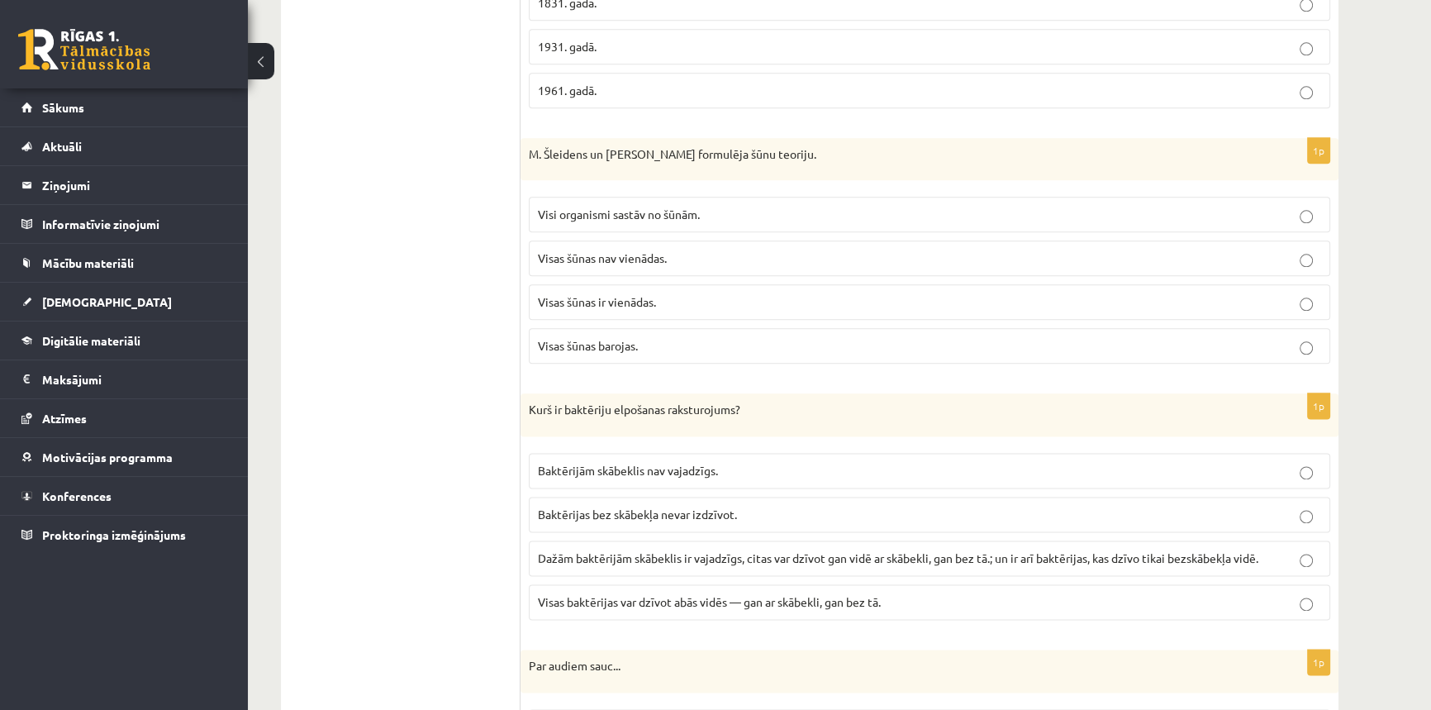
scroll to position [2629, 0]
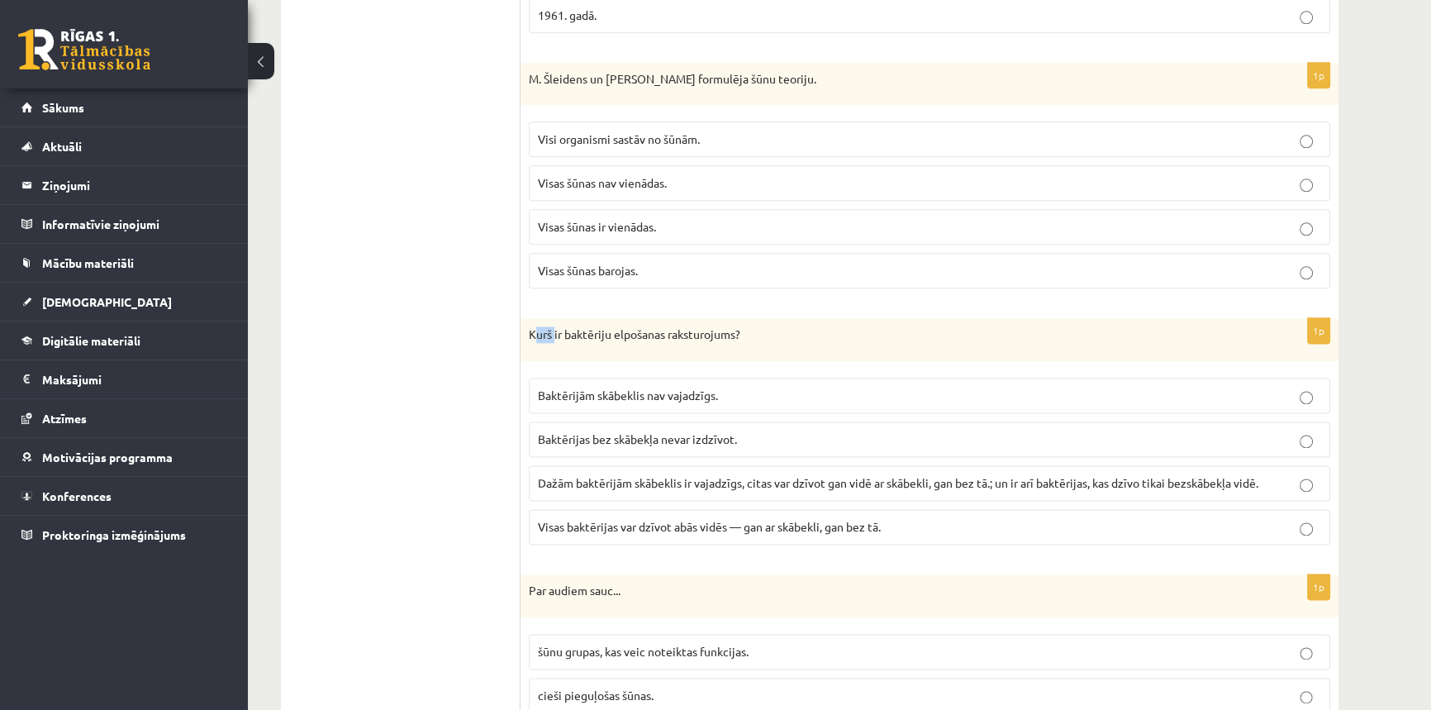
drag, startPoint x: 535, startPoint y: 329, endPoint x: 555, endPoint y: 333, distance: 20.3
click at [555, 333] on p "Kurš ir baktēriju elpošanas raksturojums?" at bounding box center [888, 334] width 719 height 17
click at [602, 350] on div "Kurš ir baktēriju elpošanas raksturojums?" at bounding box center [930, 339] width 818 height 43
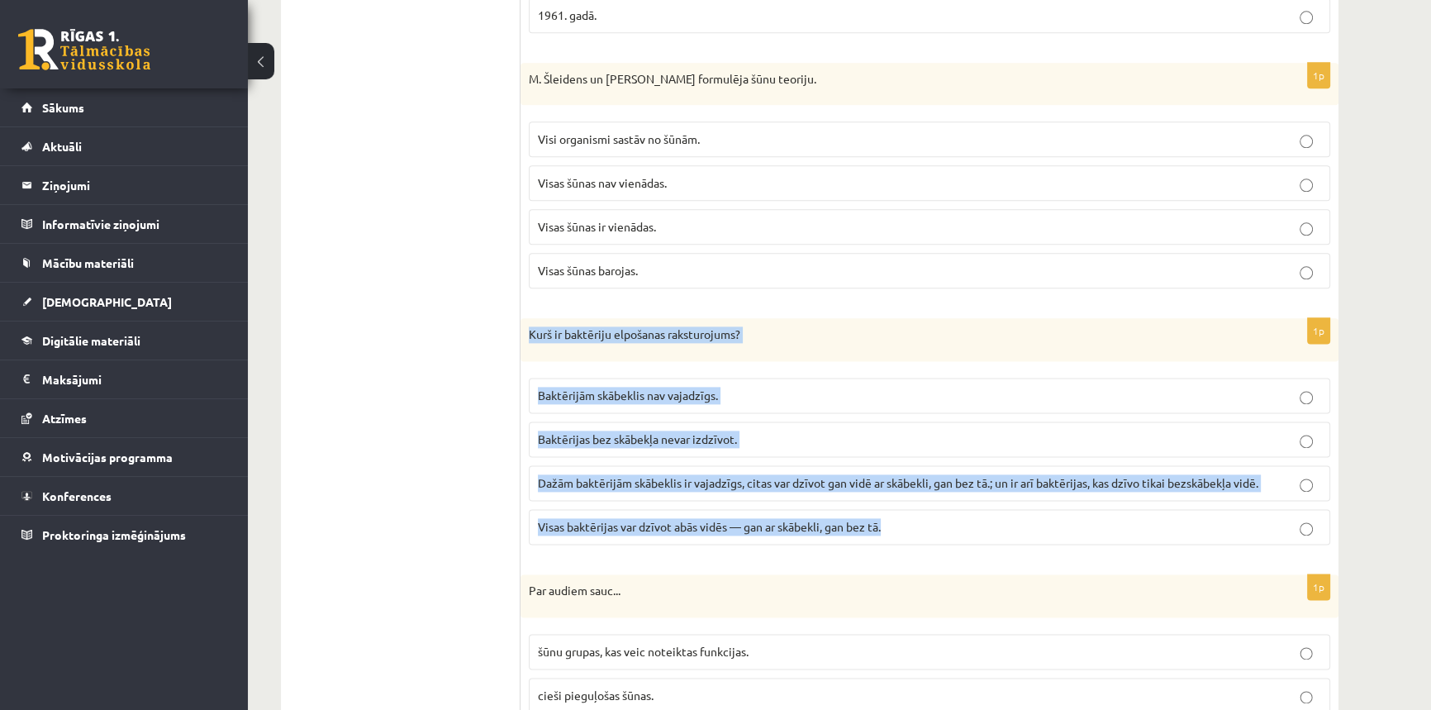
drag, startPoint x: 529, startPoint y: 326, endPoint x: 899, endPoint y: 535, distance: 425.2
click at [899, 535] on div "1p Kurš ir baktēriju elpošanas raksturojums? Baktērijām skābeklis nav vajadzīgs…" at bounding box center [930, 438] width 818 height 240
click at [803, 421] on label "Baktērijas bez skābekļa nevar izdzīvot." at bounding box center [930, 439] width 802 height 36
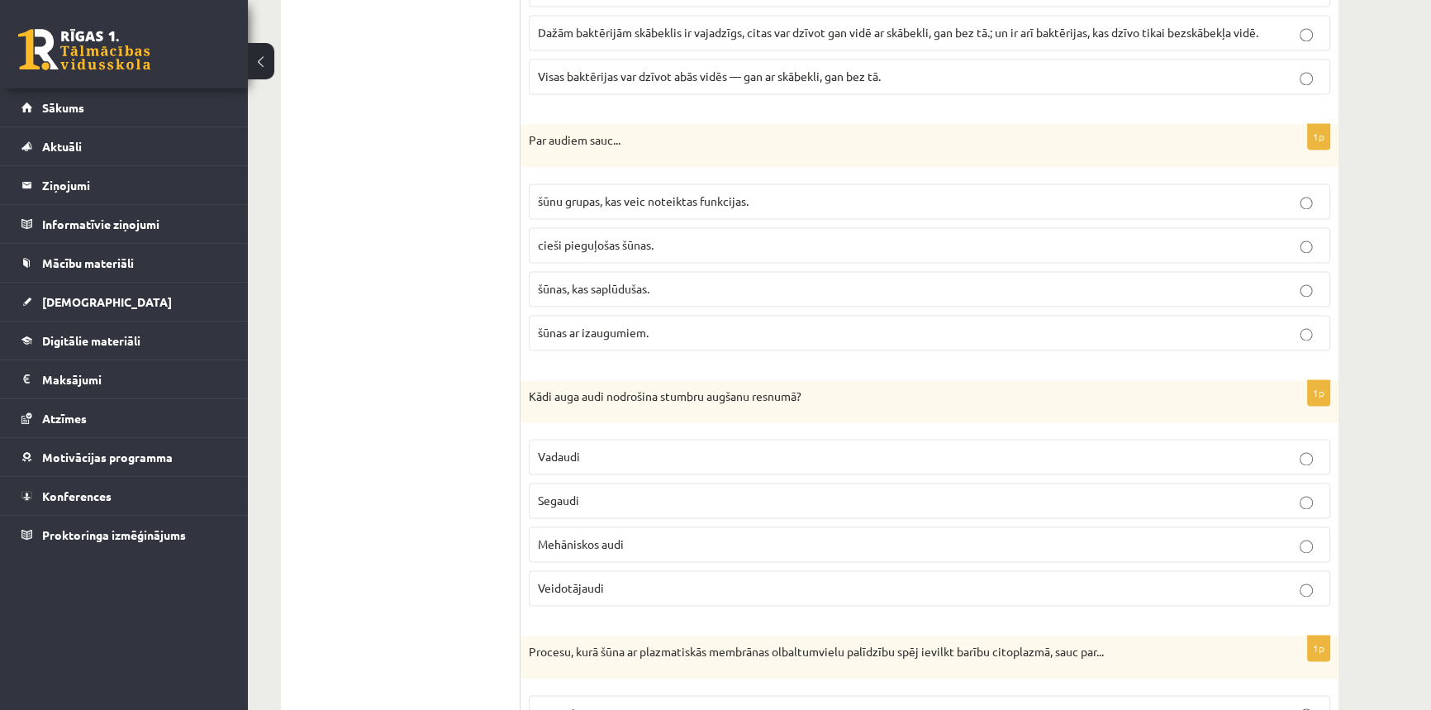
scroll to position [3080, 0]
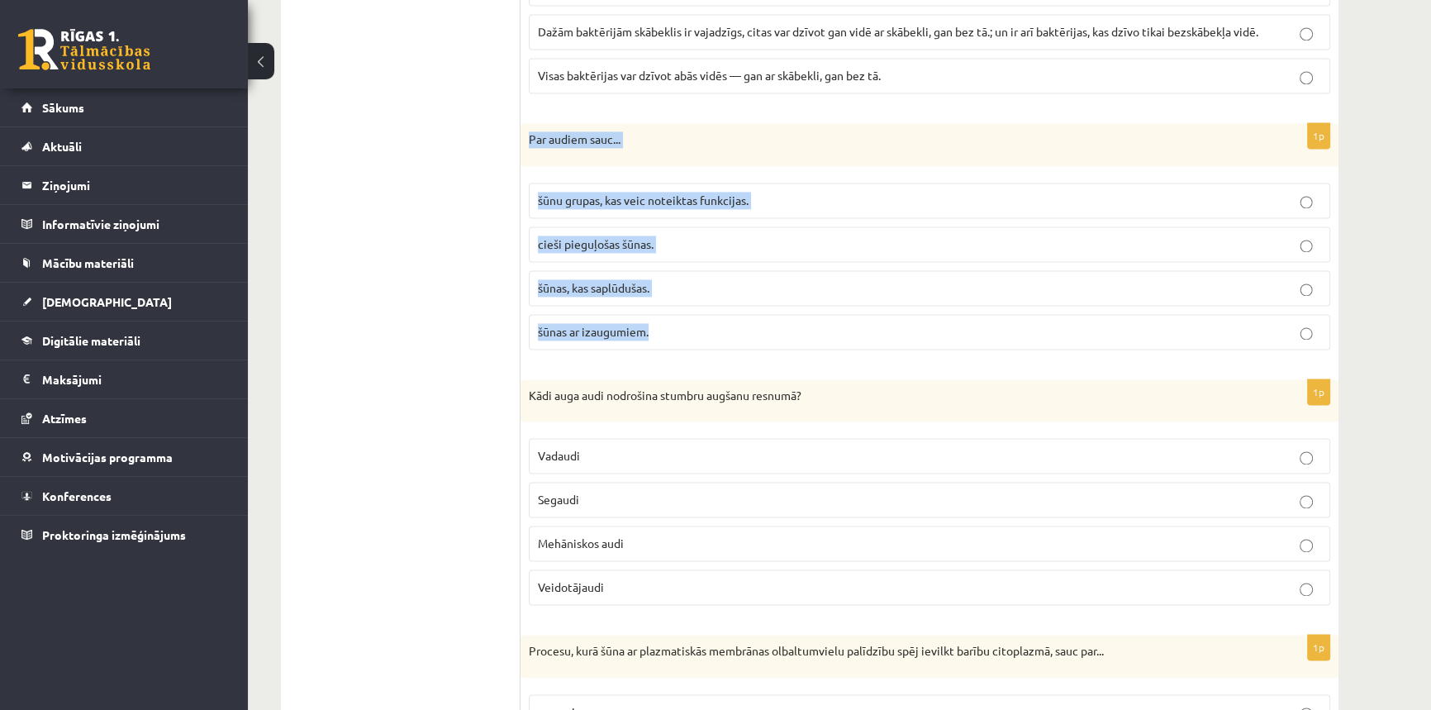
drag, startPoint x: 532, startPoint y: 132, endPoint x: 655, endPoint y: 321, distance: 224.6
click at [655, 321] on div "1p Par audiem sauc... šūnu grupas, kas veic noteiktas funkcijas. cieši pieguļoš…" at bounding box center [930, 243] width 818 height 240
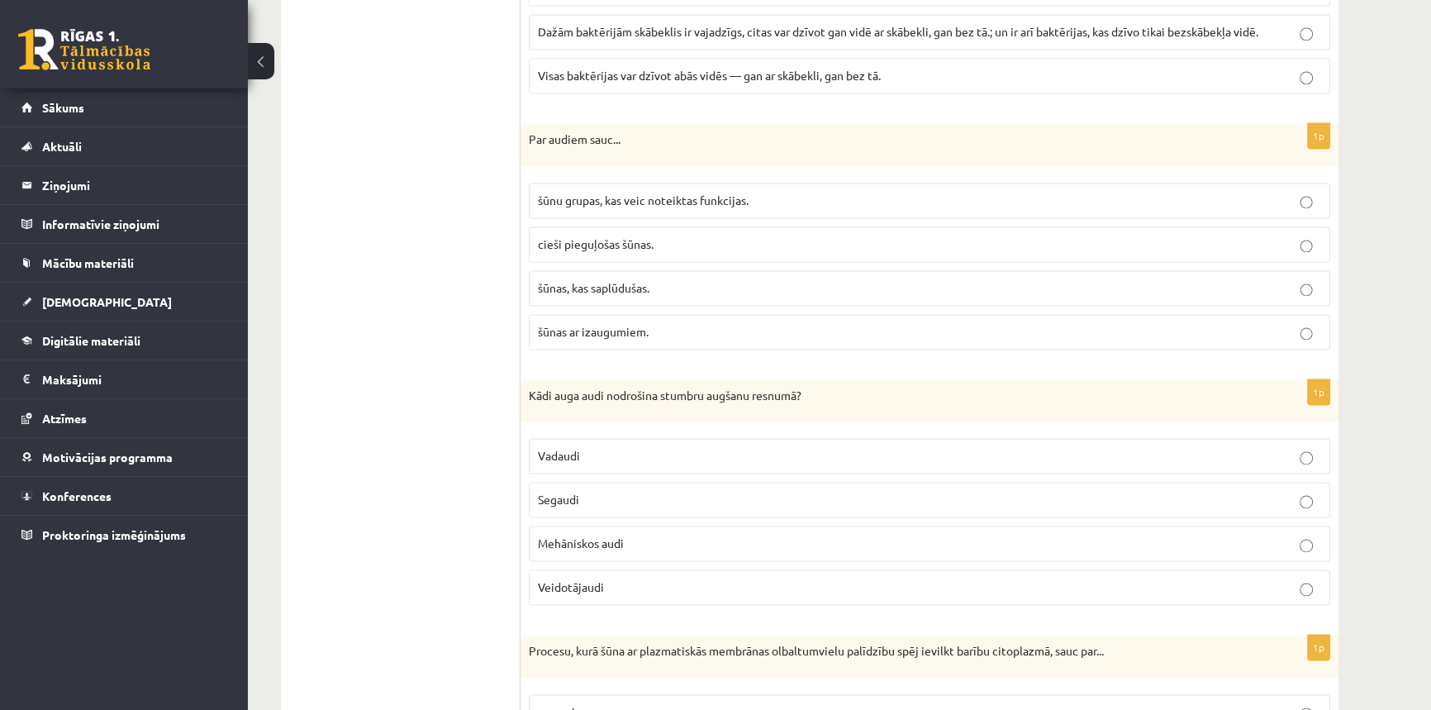
click at [700, 449] on p "Vadaudi" at bounding box center [929, 455] width 783 height 17
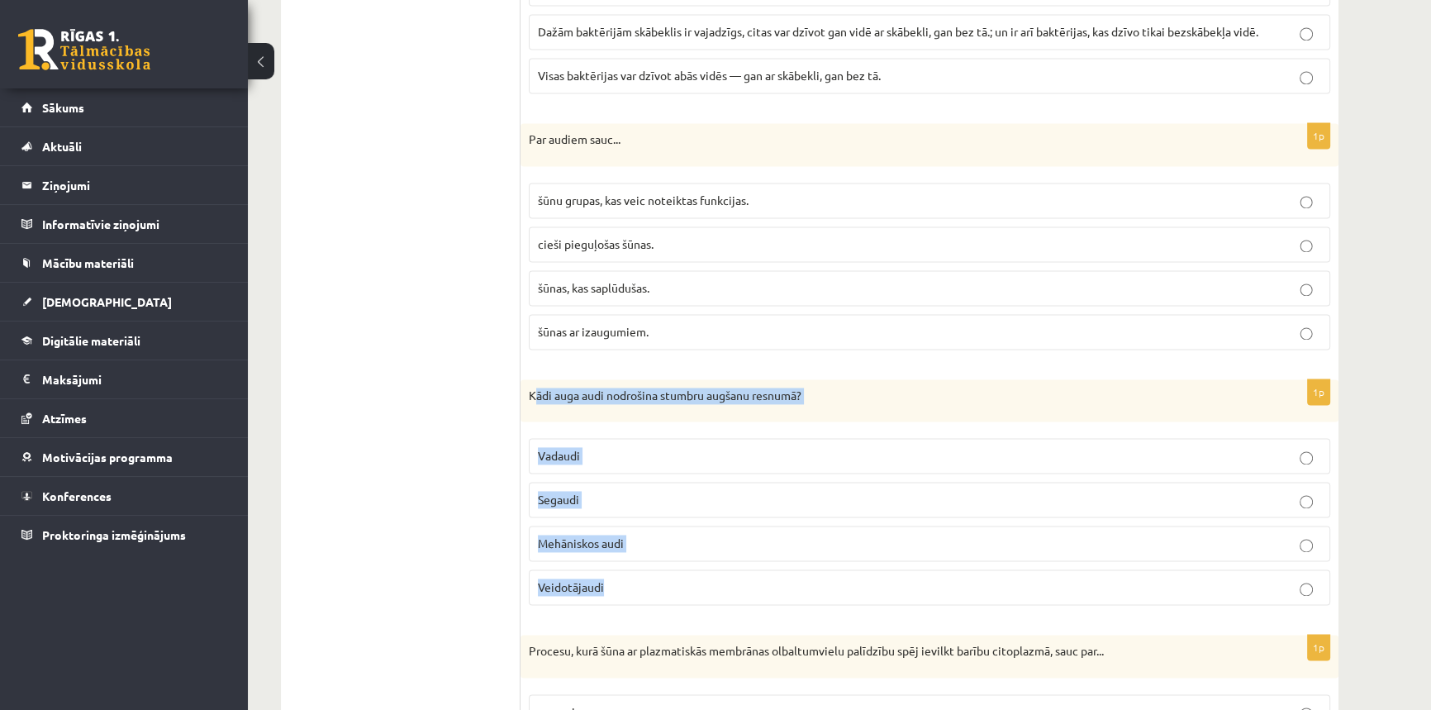
drag, startPoint x: 537, startPoint y: 389, endPoint x: 677, endPoint y: 569, distance: 227.3
click at [677, 569] on div "1p Kādi auga audi nodrošina stumbru augšanu resnumā? Vadaudi Segaudi Mehāniskos…" at bounding box center [930, 499] width 818 height 240
click at [696, 447] on p "Vadaudi" at bounding box center [929, 455] width 783 height 17
drag, startPoint x: 529, startPoint y: 385, endPoint x: 616, endPoint y: 569, distance: 203.7
click at [616, 569] on div "1p Kādi auga audi nodrošina stumbru augšanu resnumā? Vadaudi Segaudi Mehāniskos…" at bounding box center [930, 499] width 818 height 240
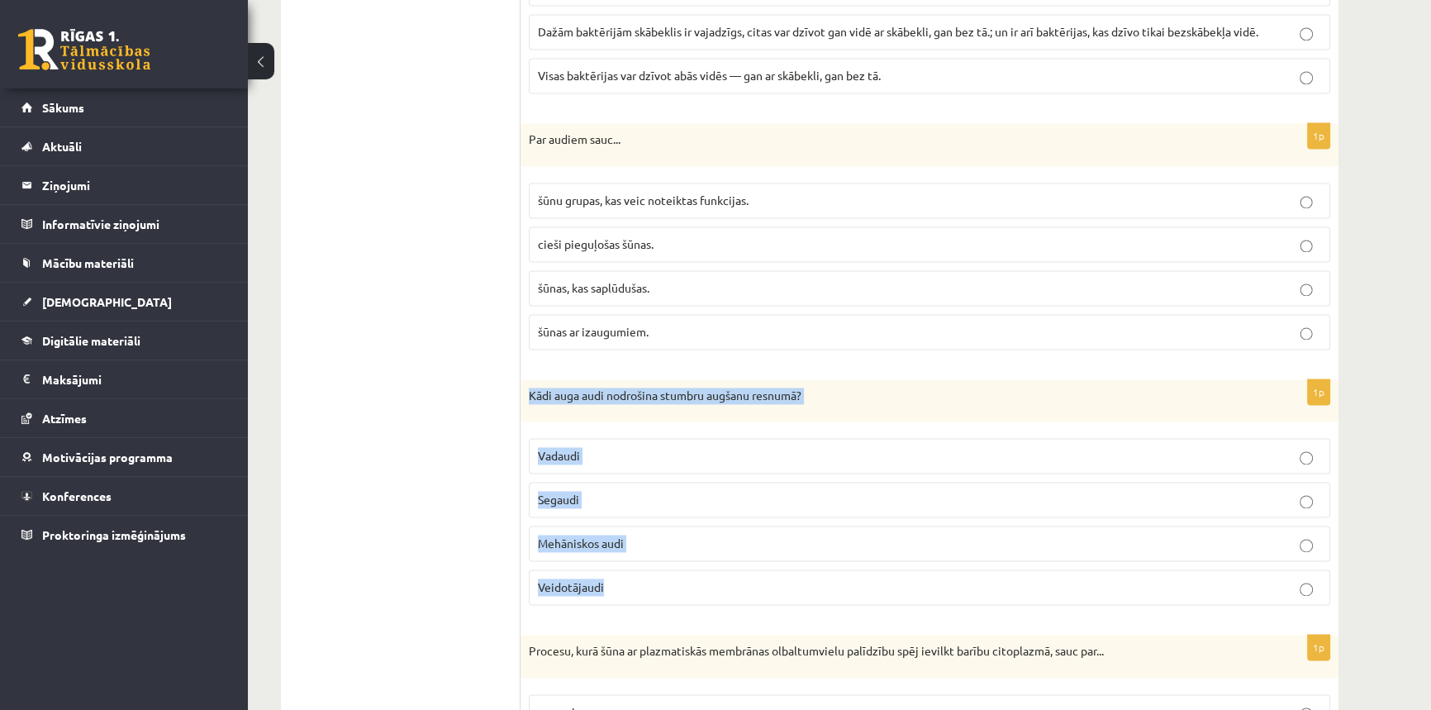
click at [721, 461] on label "Vadaudi" at bounding box center [930, 456] width 802 height 36
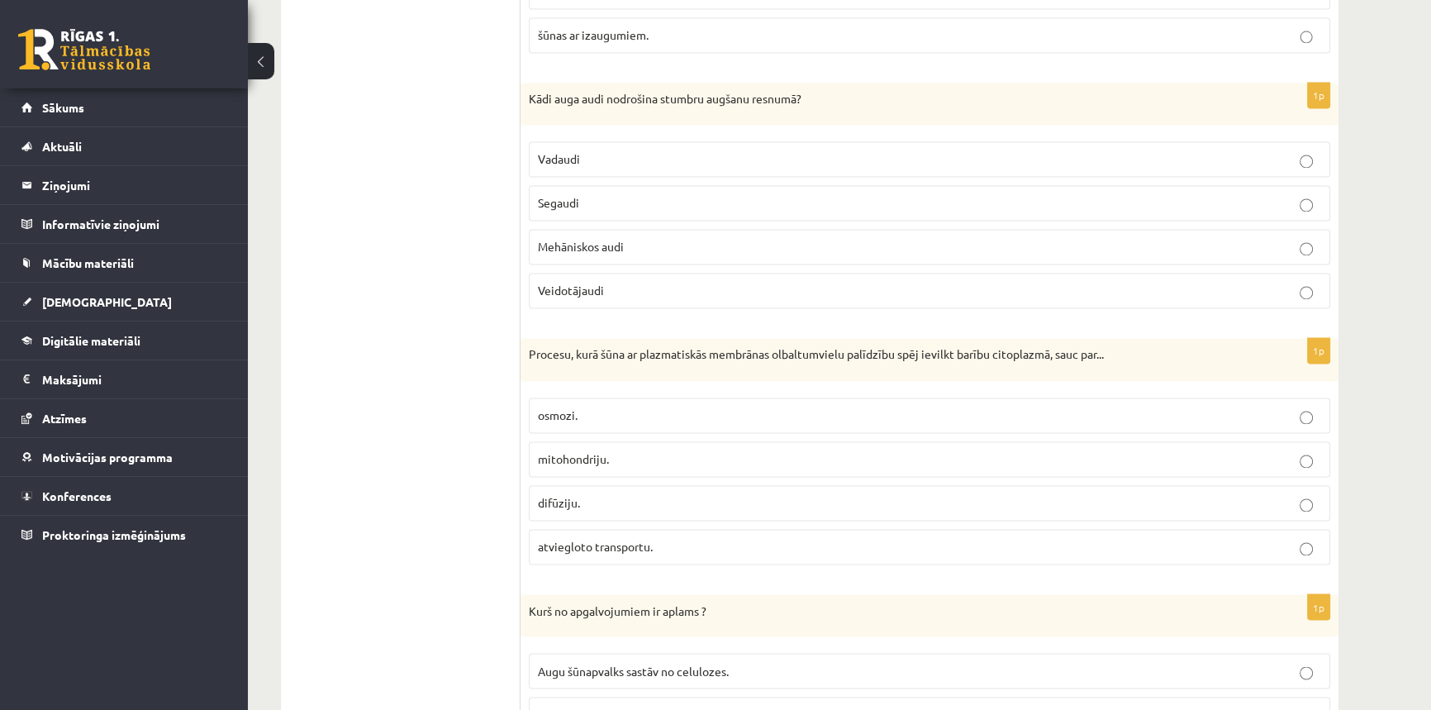
scroll to position [3380, 0]
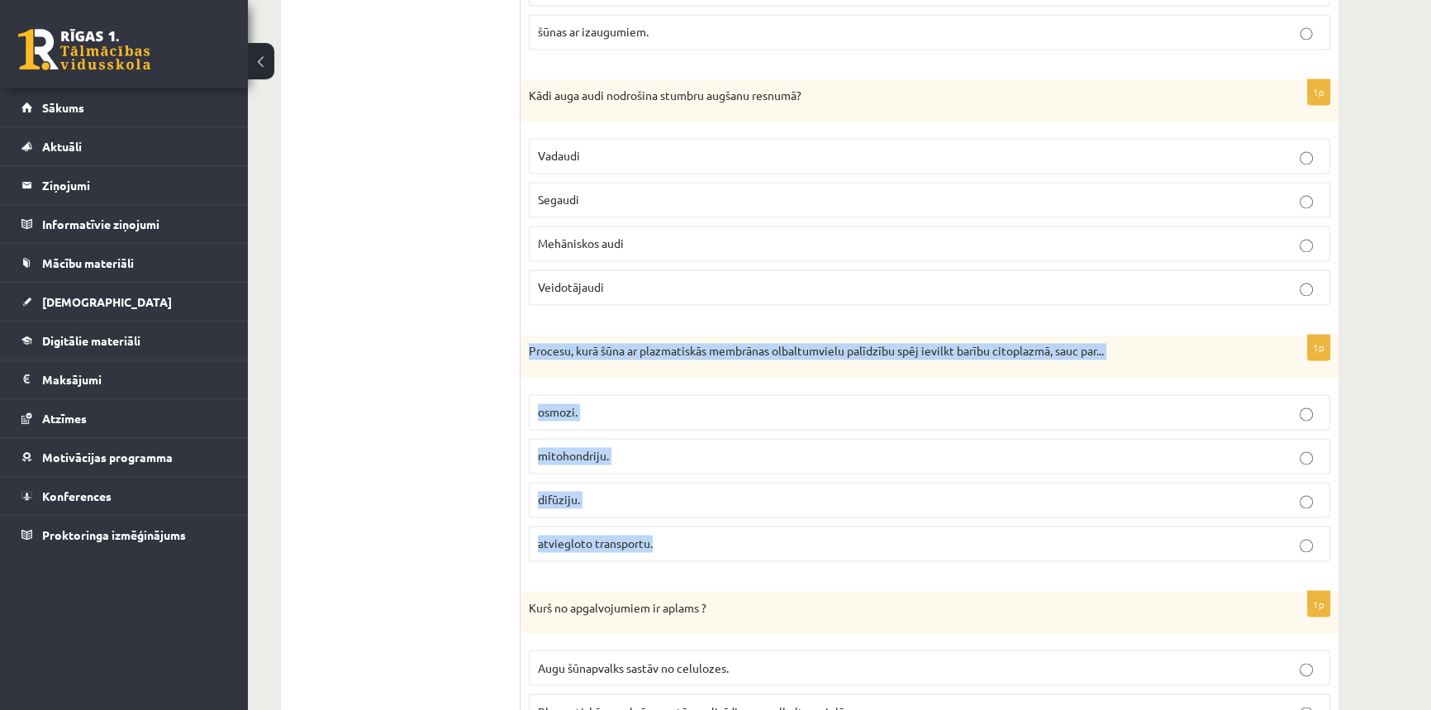
drag, startPoint x: 529, startPoint y: 343, endPoint x: 665, endPoint y: 540, distance: 239.3
click at [665, 540] on div "1p Procesu, kurā šūna ar plazmatiskās membrānas olbaltumvielu palīdzību spēj ie…" at bounding box center [930, 455] width 818 height 240
click at [867, 468] on fieldset "osmozi. mitohondriju. difūziju. atviegloto transportu." at bounding box center [930, 476] width 802 height 180
click at [841, 404] on p "osmozi." at bounding box center [929, 411] width 783 height 17
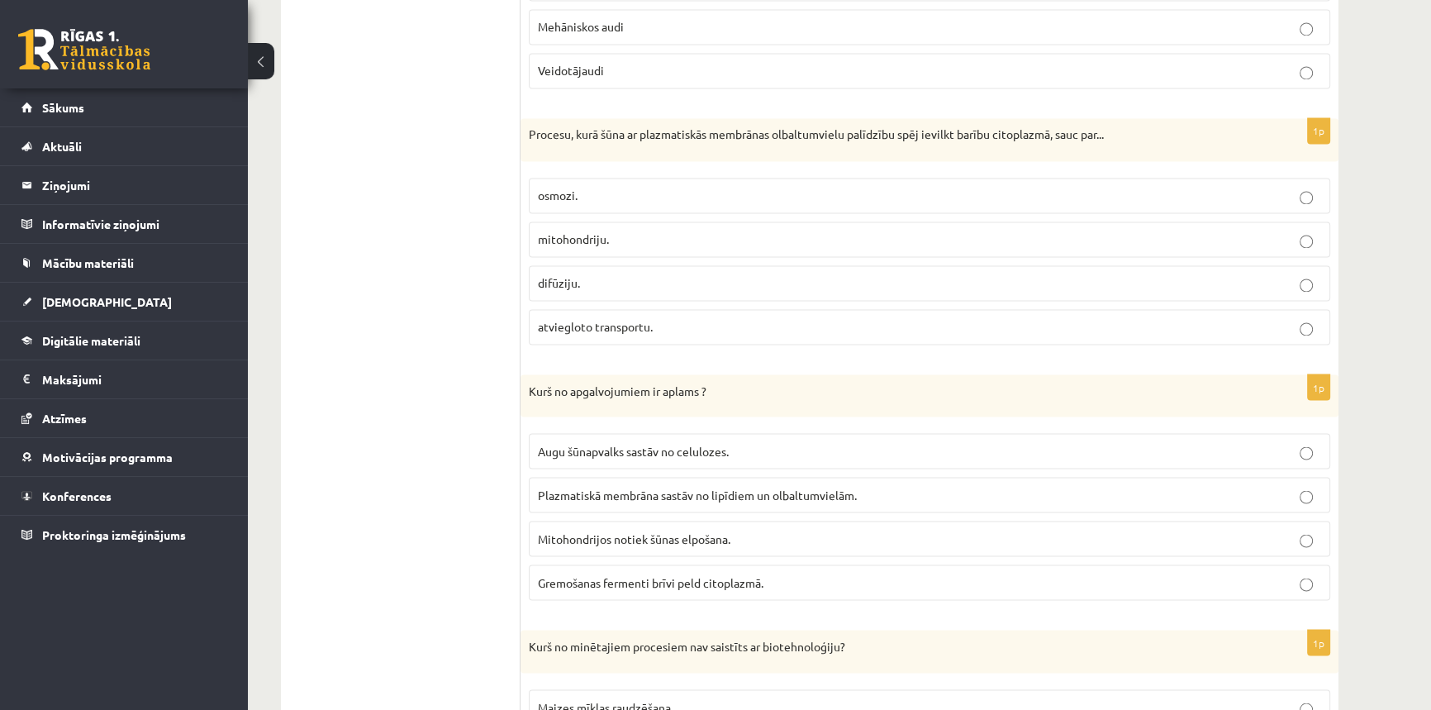
scroll to position [3606, 0]
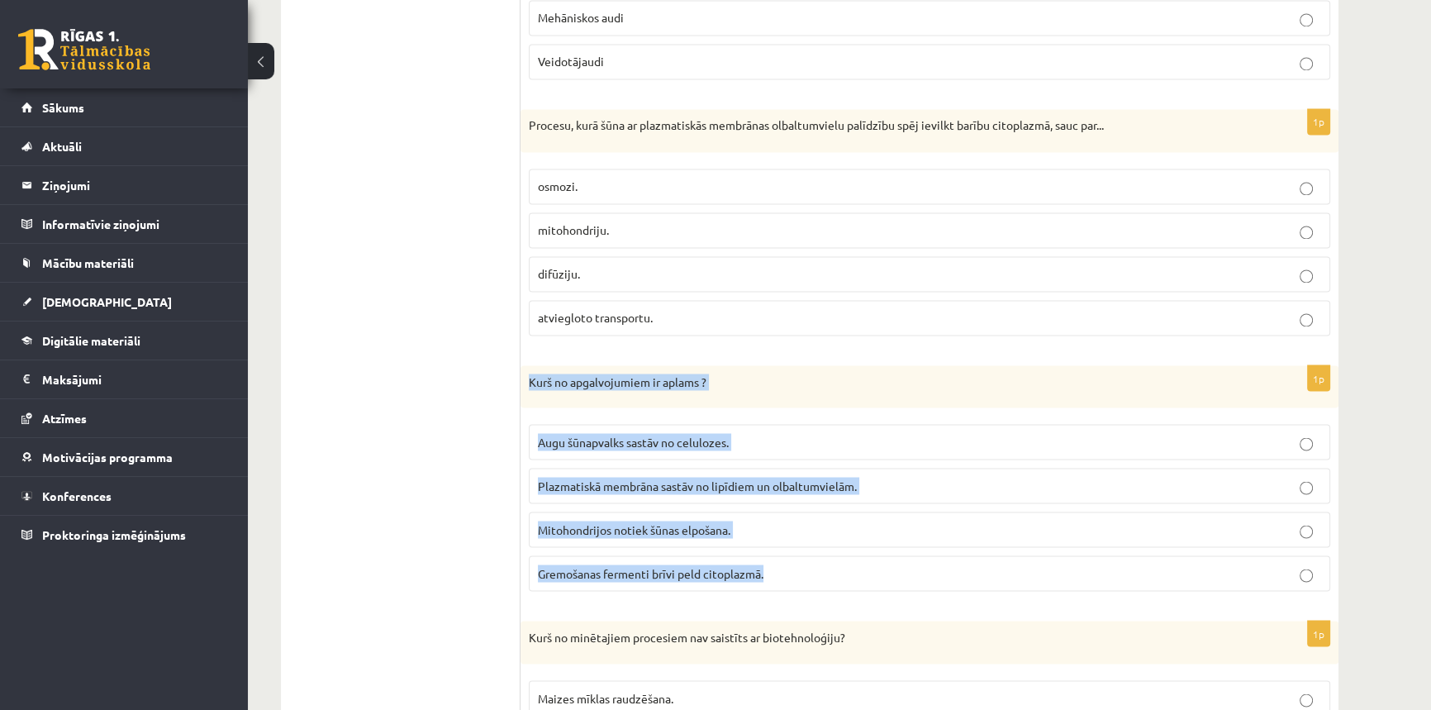
drag, startPoint x: 529, startPoint y: 371, endPoint x: 771, endPoint y: 569, distance: 313.0
click at [771, 569] on div "1p Kurš no apgalvojumiem ir aplams ? Augu šūnapvalks sastāv no celulozes. Plazm…" at bounding box center [930, 485] width 818 height 240
click at [884, 477] on p "Plazmatiskā membrāna sastāv no lipīdiem un olbaltumvielām." at bounding box center [929, 485] width 783 height 17
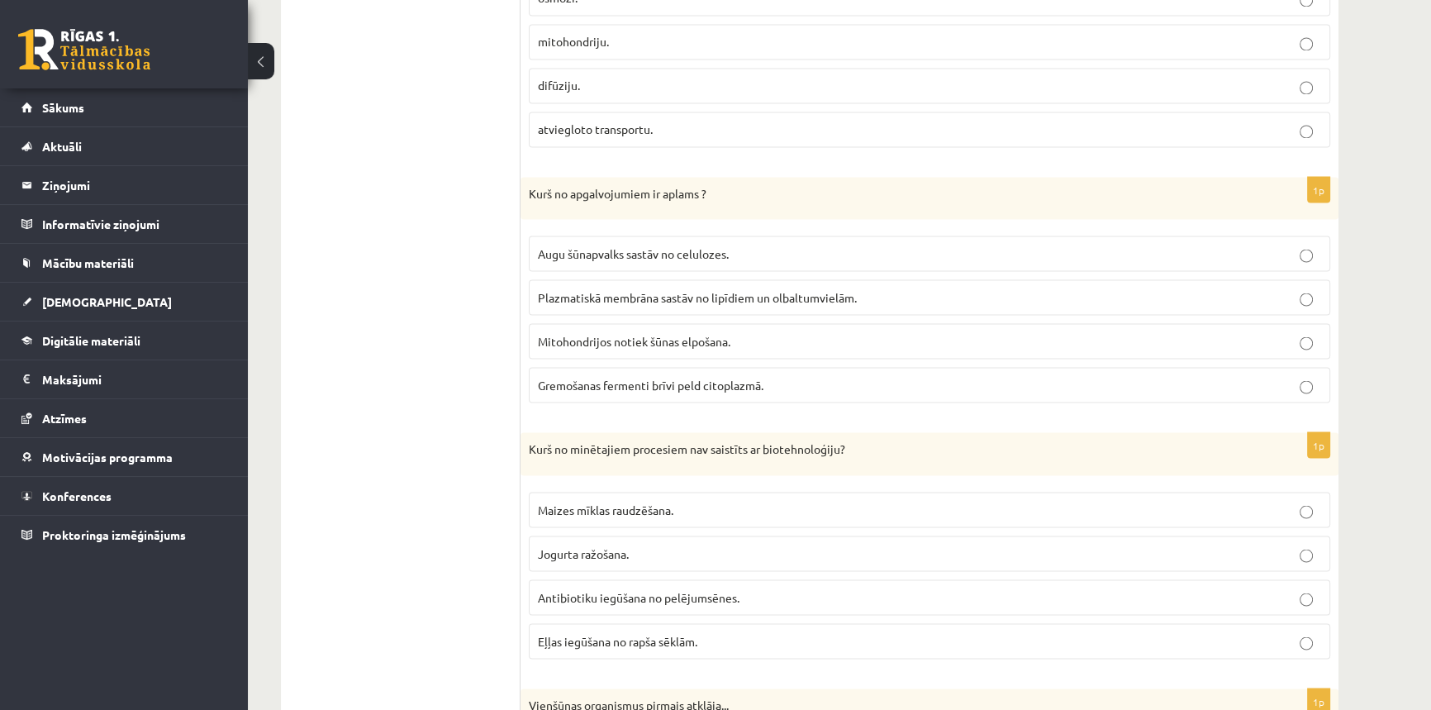
scroll to position [3831, 0]
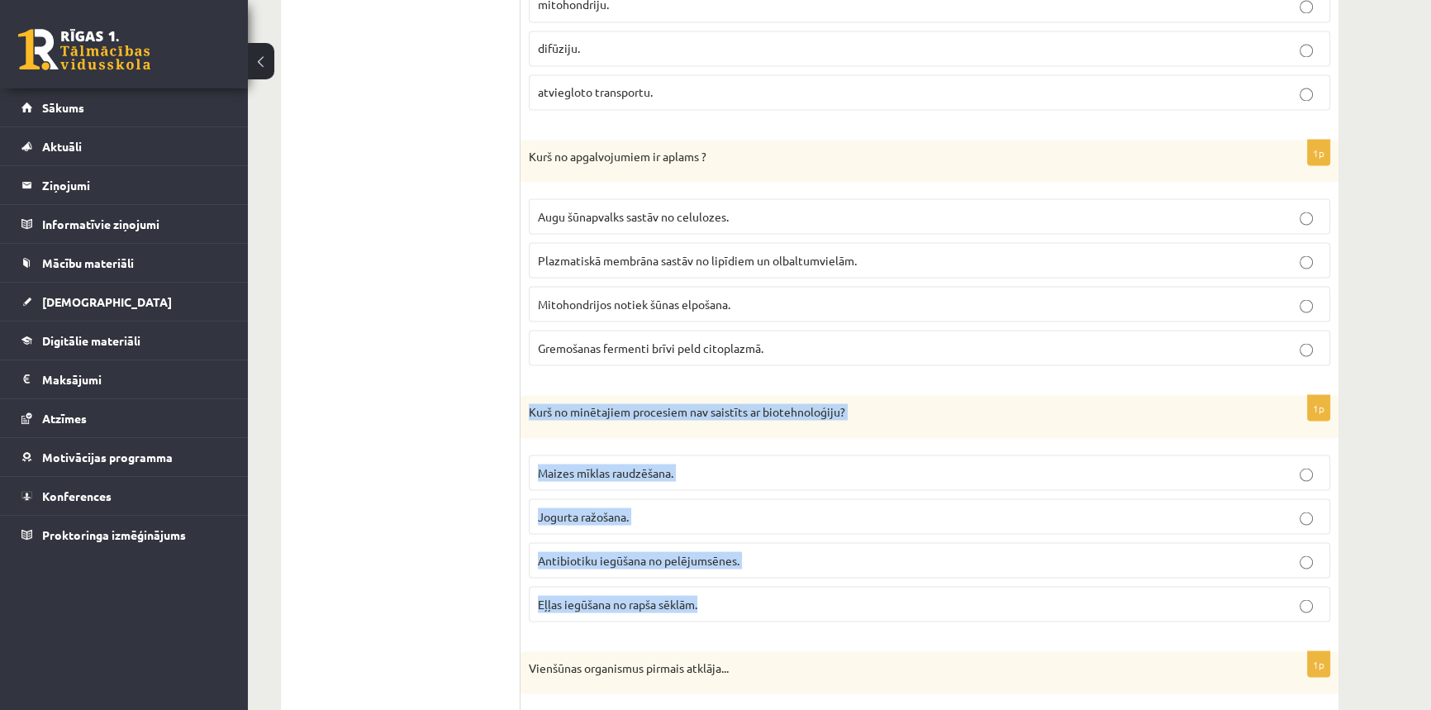
drag, startPoint x: 529, startPoint y: 397, endPoint x: 731, endPoint y: 611, distance: 294.1
click at [731, 611] on div "1p Kurš no minētajiem procesiem nav saistīts ar biotehnoloģiju? Maizes mīklas r…" at bounding box center [930, 515] width 818 height 240
click at [843, 521] on label "Jogurta ražošana." at bounding box center [930, 516] width 802 height 36
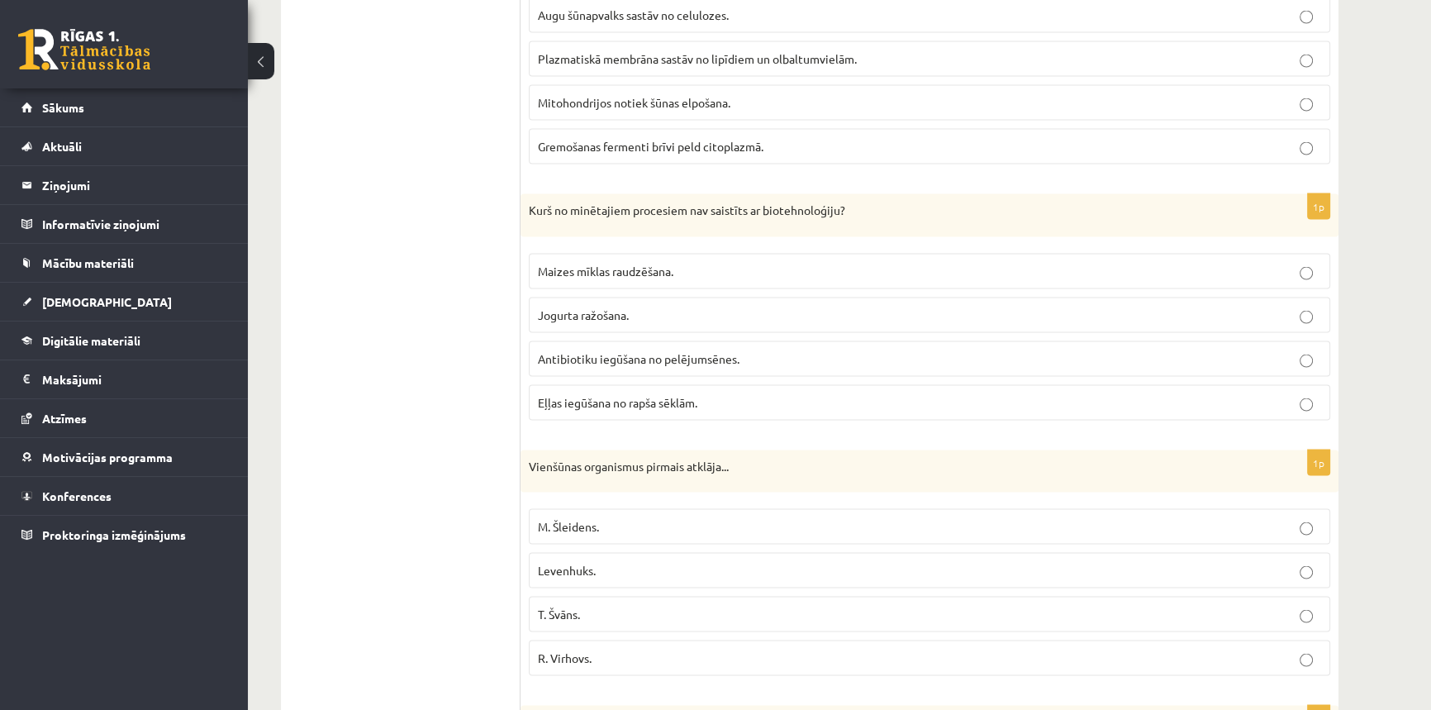
scroll to position [4132, 0]
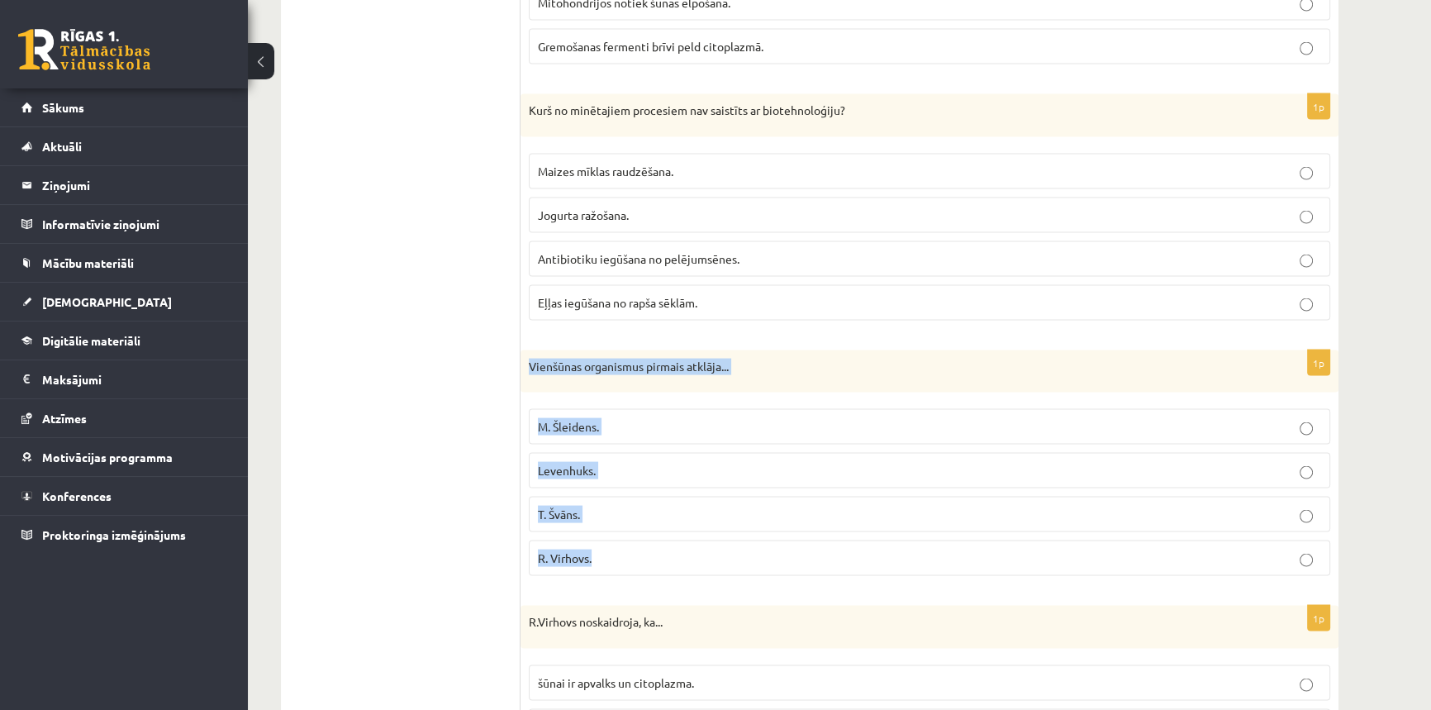
drag, startPoint x: 529, startPoint y: 356, endPoint x: 628, endPoint y: 536, distance: 204.9
click at [628, 536] on div "1p Vienšūnas organismus pirmais atklāja... M. Šleidens. Levenhuks. T. Švāns. R.…" at bounding box center [930, 470] width 818 height 240
click at [718, 462] on p "Levenhuks." at bounding box center [929, 470] width 783 height 17
click at [1083, 373] on div "Vienšūnas organismus pirmais atklāja..." at bounding box center [930, 371] width 818 height 43
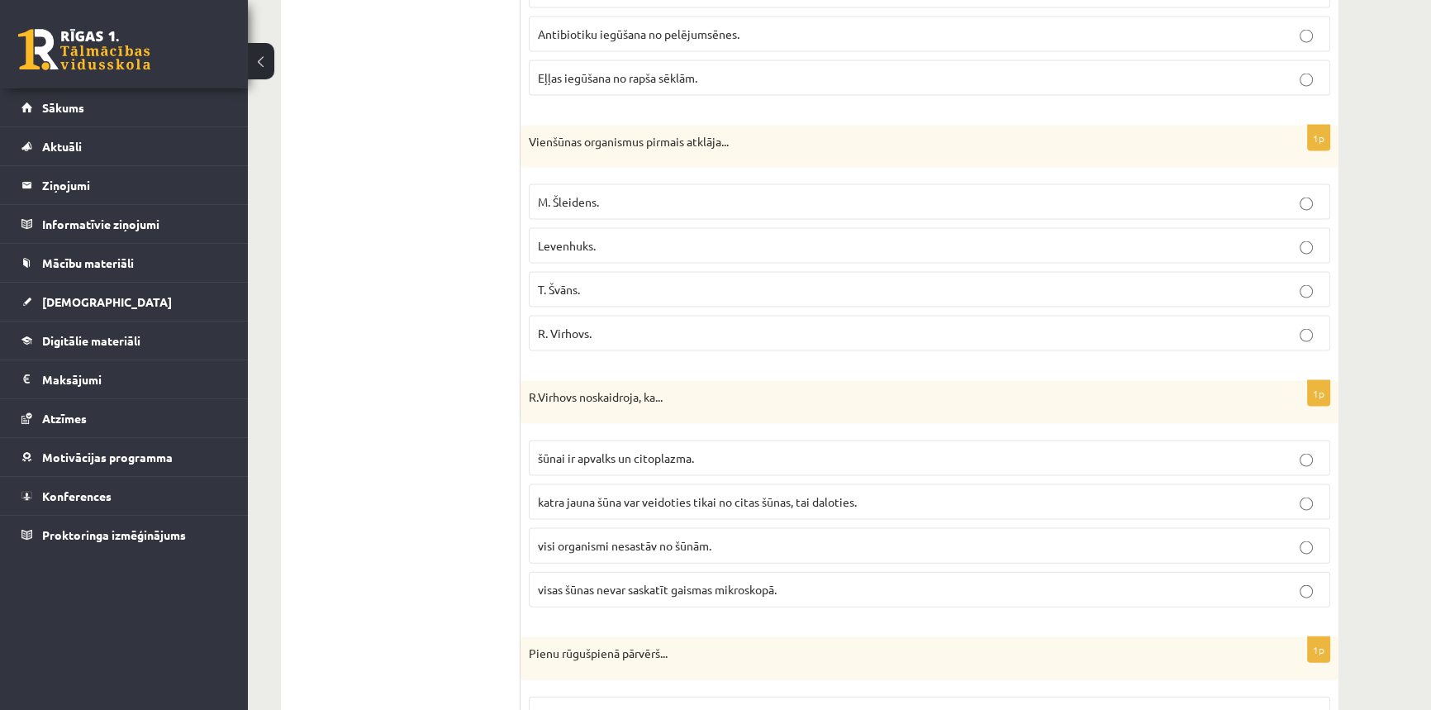
scroll to position [4432, 0]
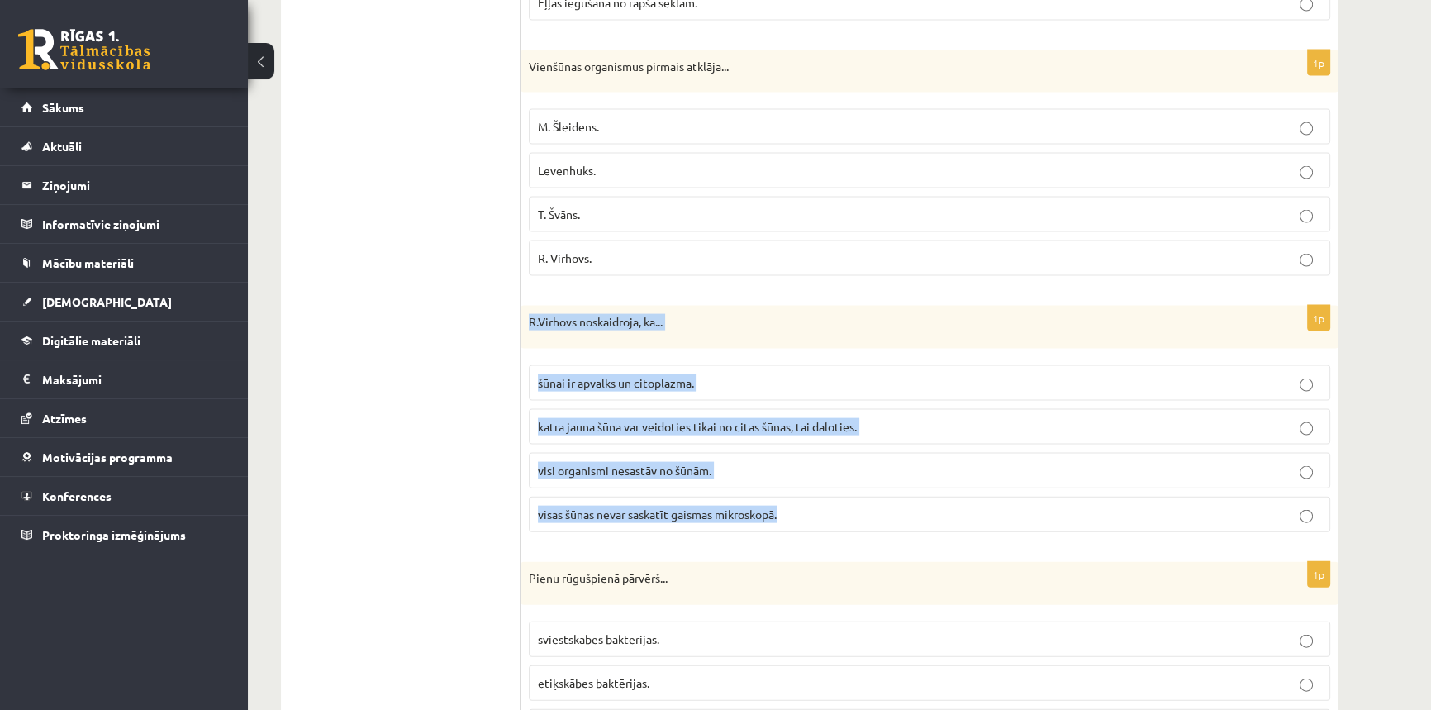
drag, startPoint x: 529, startPoint y: 313, endPoint x: 782, endPoint y: 503, distance: 316.3
click at [782, 503] on div "1p R.Virhovs noskaidroja, ka... šūnai ir apvalks un citoplazma. katra jauna šūn…" at bounding box center [930, 426] width 818 height 240
click at [783, 463] on p "visi organismi nesastāv no šūnām." at bounding box center [929, 470] width 783 height 17
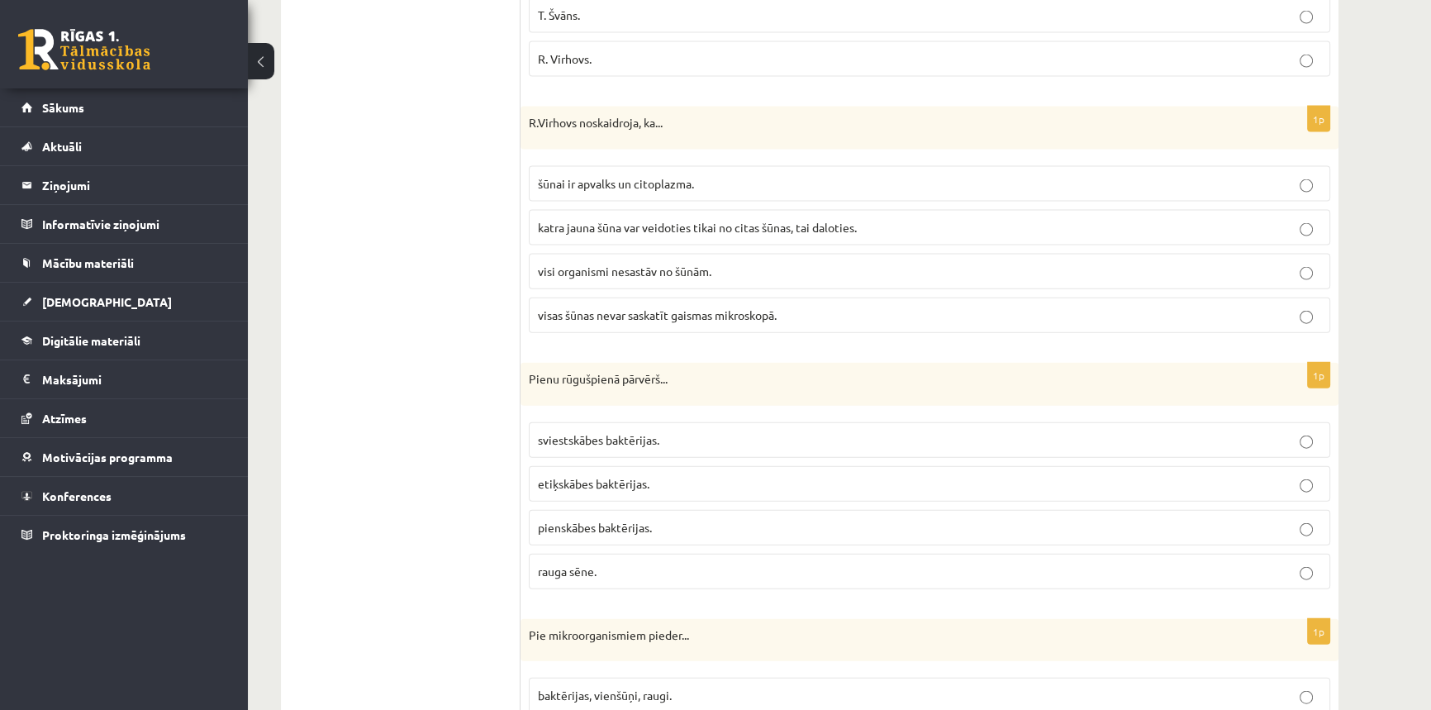
scroll to position [4658, 0]
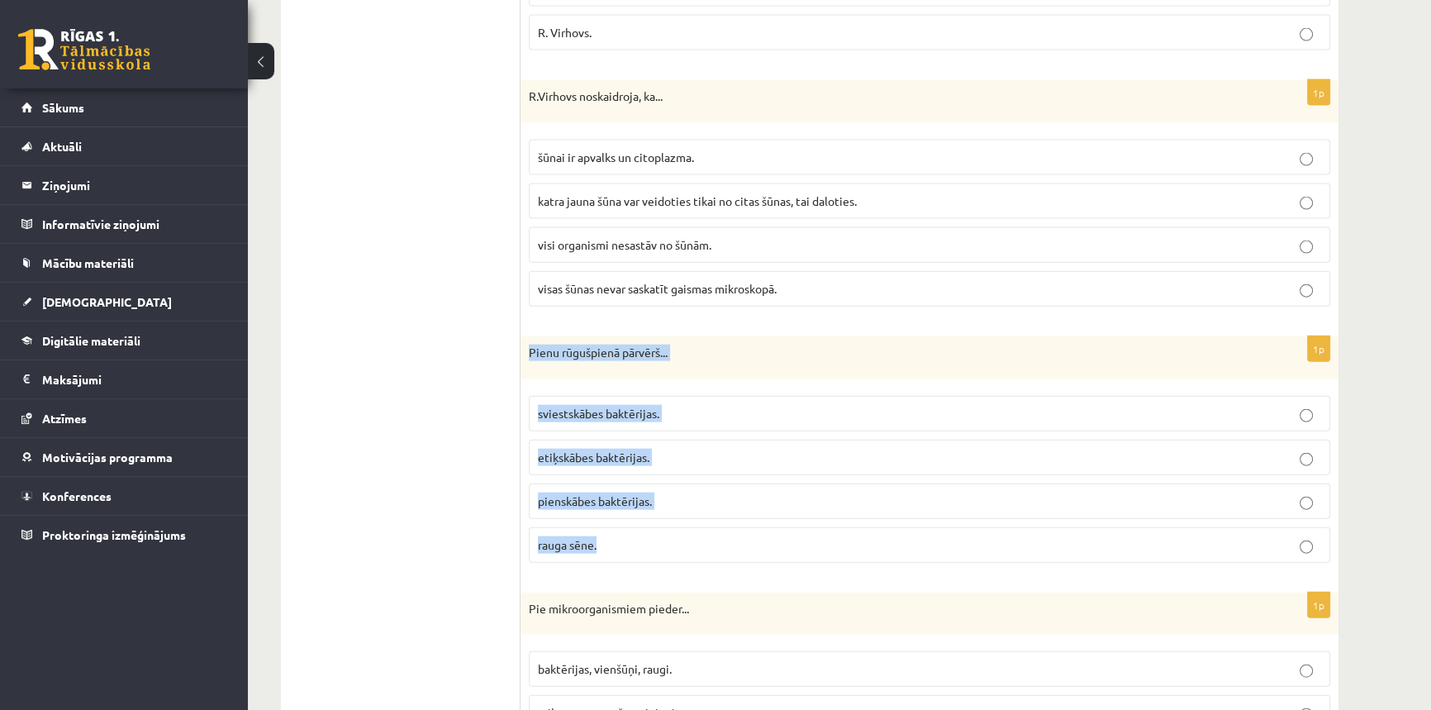
drag, startPoint x: 529, startPoint y: 338, endPoint x: 814, endPoint y: 519, distance: 337.7
click at [814, 519] on div "1p Pienu rūgušpienā pārvērš... sviestskābes baktērijas. etiķskābes baktērijas. …" at bounding box center [930, 456] width 818 height 240
click at [778, 449] on p "etiķskābes baktērijas." at bounding box center [929, 457] width 783 height 17
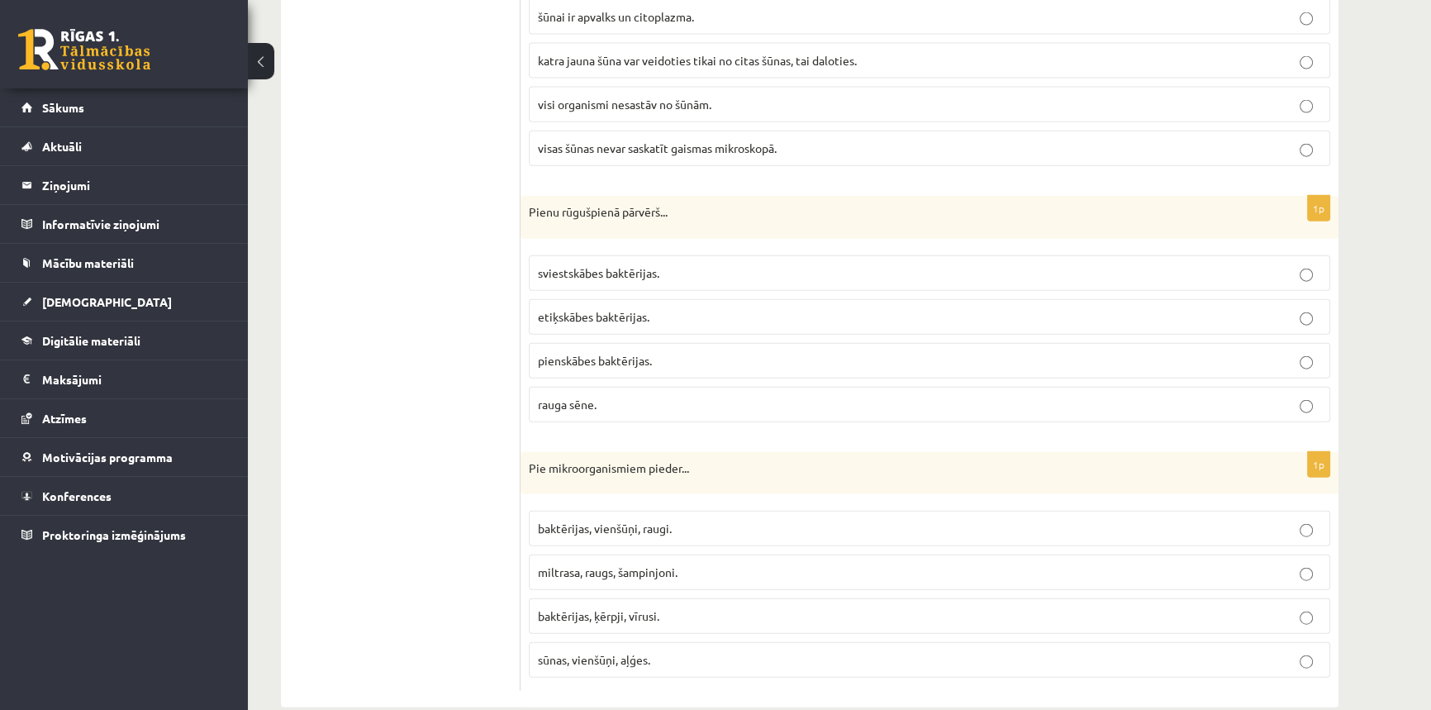
scroll to position [4808, 0]
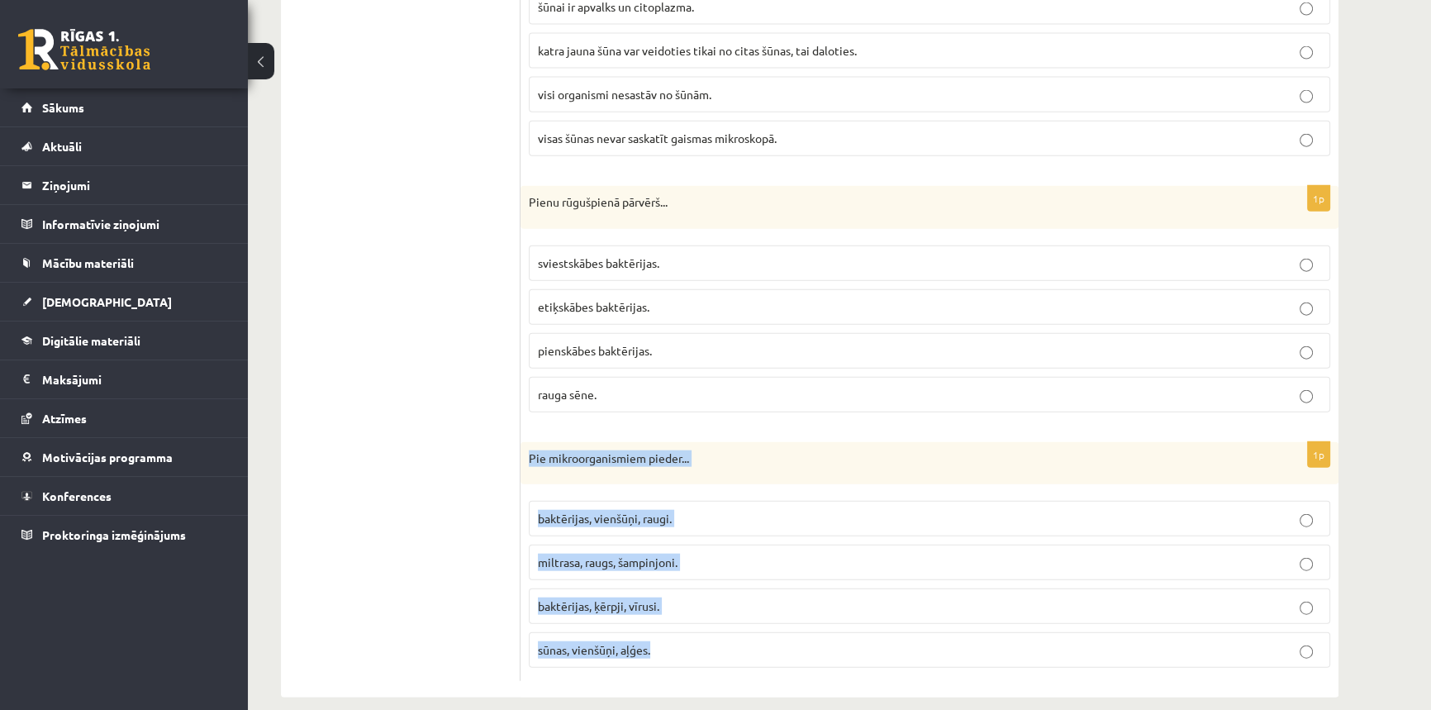
drag, startPoint x: 527, startPoint y: 446, endPoint x: 682, endPoint y: 625, distance: 236.1
click at [682, 625] on div "1p Pie mikroorganismiem pieder... baktērijas, vienšūņi, raugi. miltrasa, raugs,…" at bounding box center [930, 562] width 818 height 240
click at [851, 530] on fieldset "baktērijas, vienšūņi, raugi. miltrasa, raugs, šampinjoni. baktērijas, ķērpji, v…" at bounding box center [930, 583] width 802 height 180
click at [862, 510] on p "baktērijas, vienšūņi, raugi." at bounding box center [929, 518] width 783 height 17
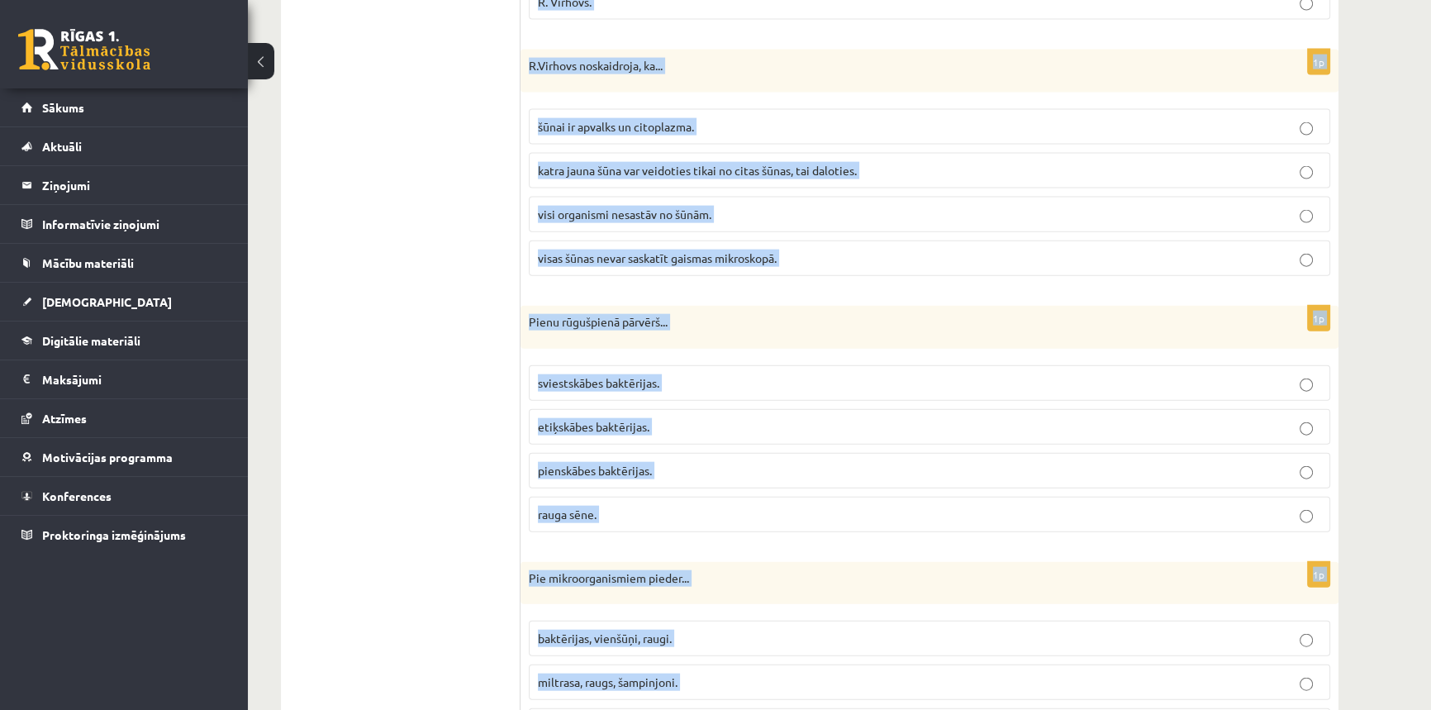
scroll to position [4817, 0]
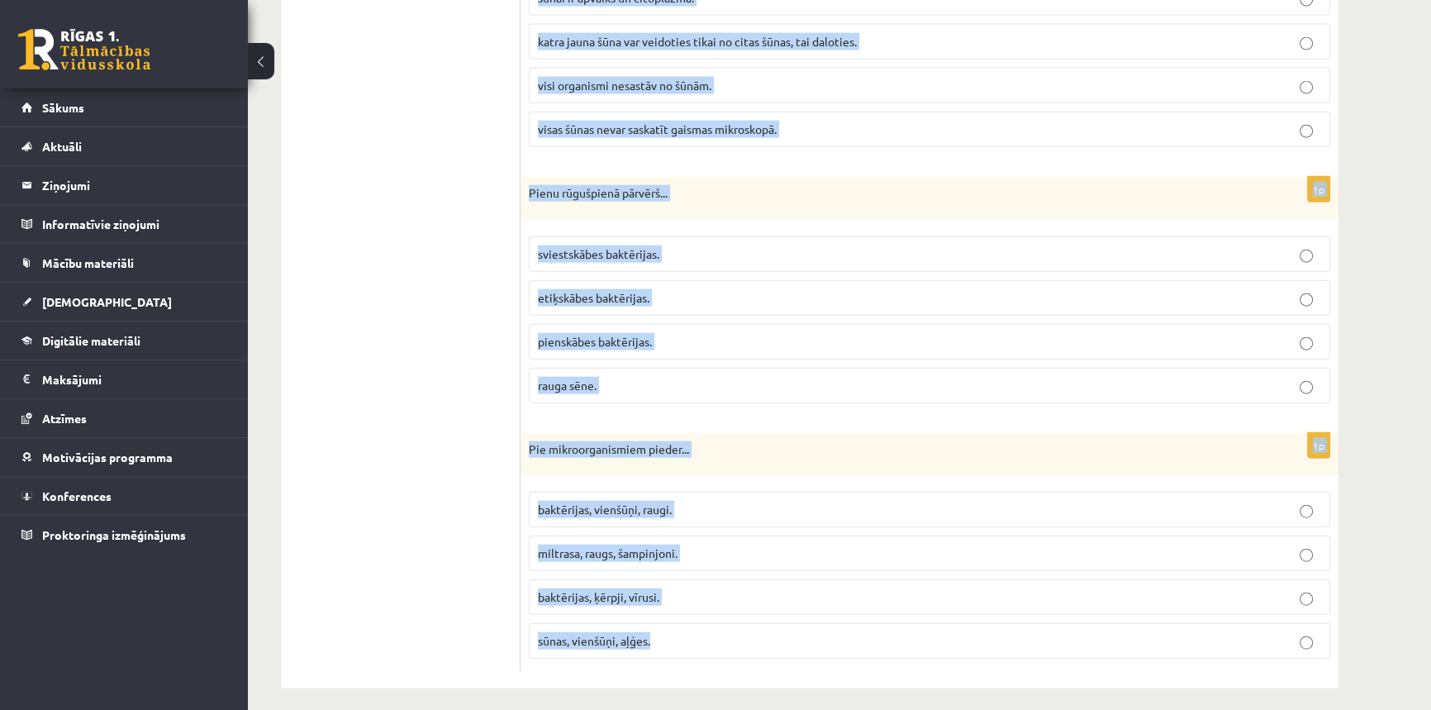
drag, startPoint x: 528, startPoint y: 402, endPoint x: 1008, endPoint y: 650, distance: 540.4
click at [852, 185] on p "Pienu rūgušpienā pārvērš..." at bounding box center [888, 193] width 719 height 17
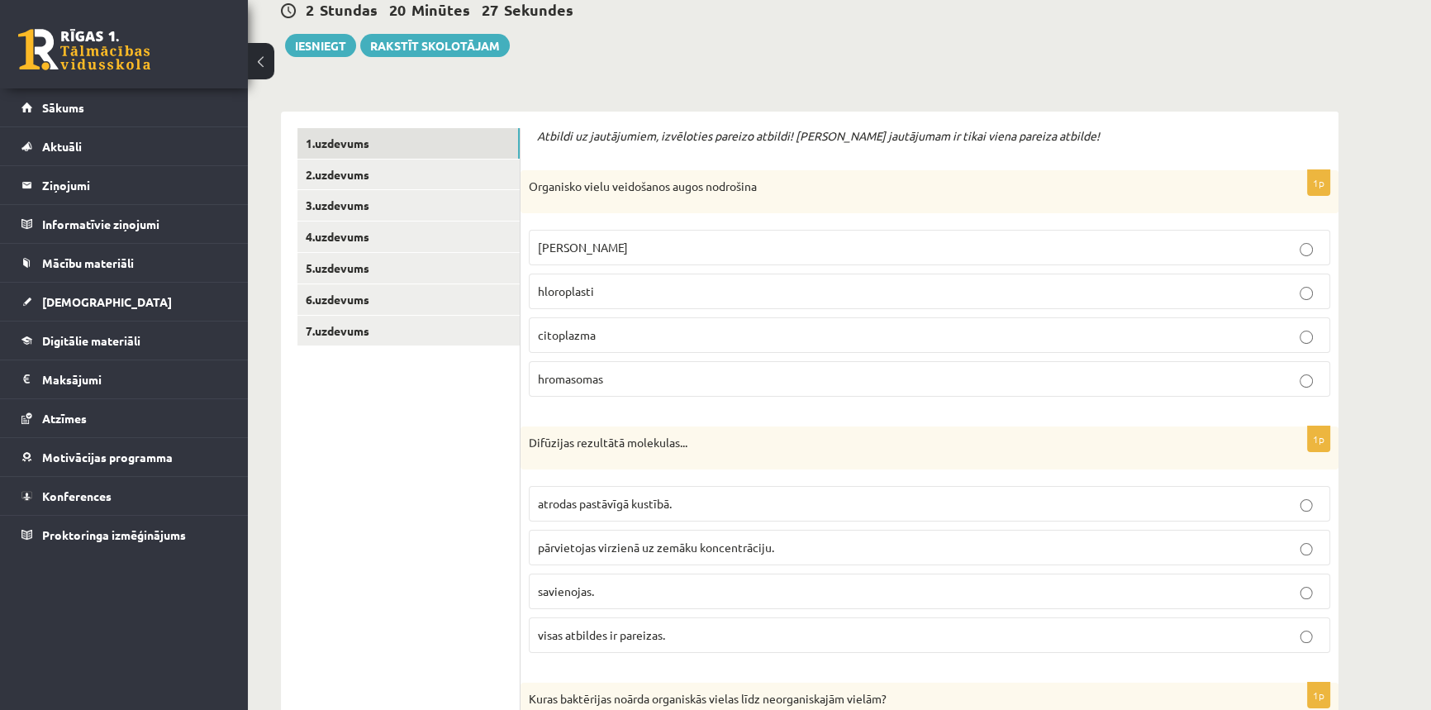
scroll to position [0, 0]
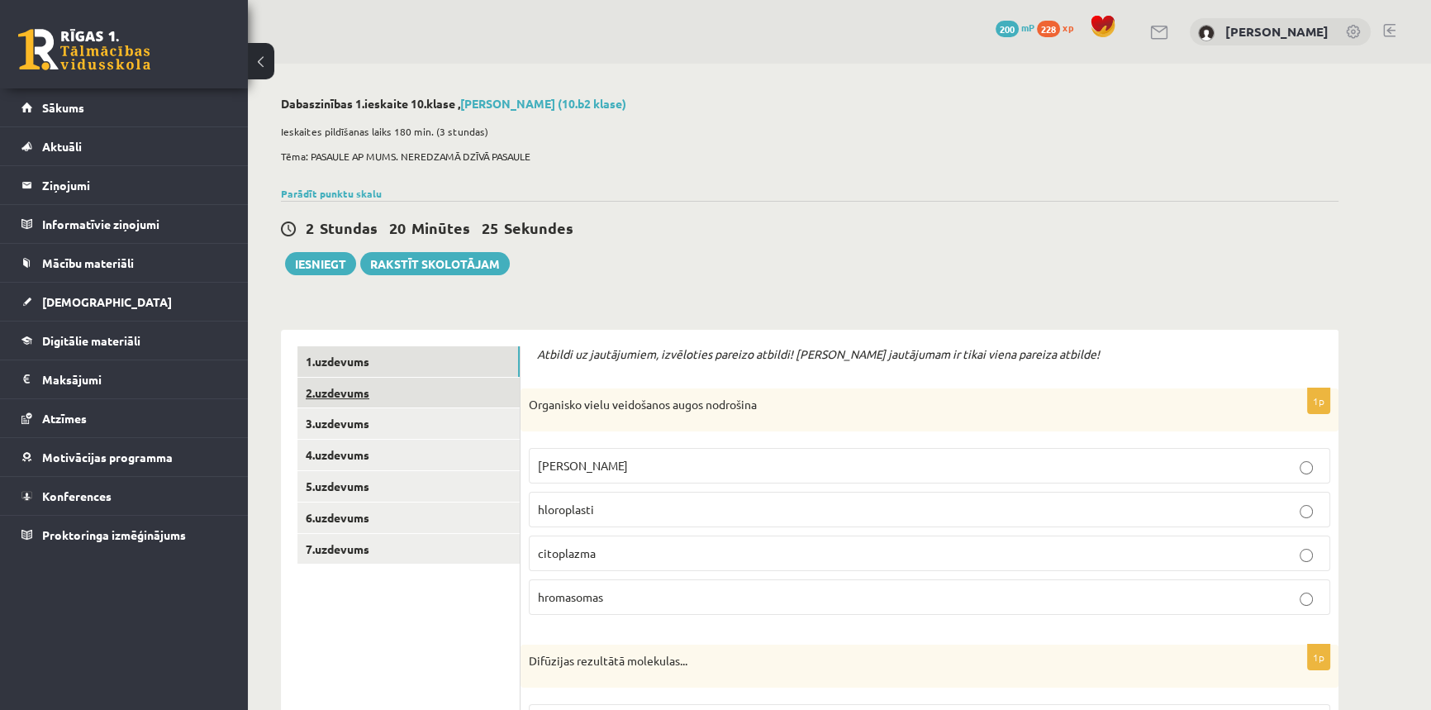
click at [340, 390] on link "2.uzdevums" at bounding box center [409, 393] width 222 height 31
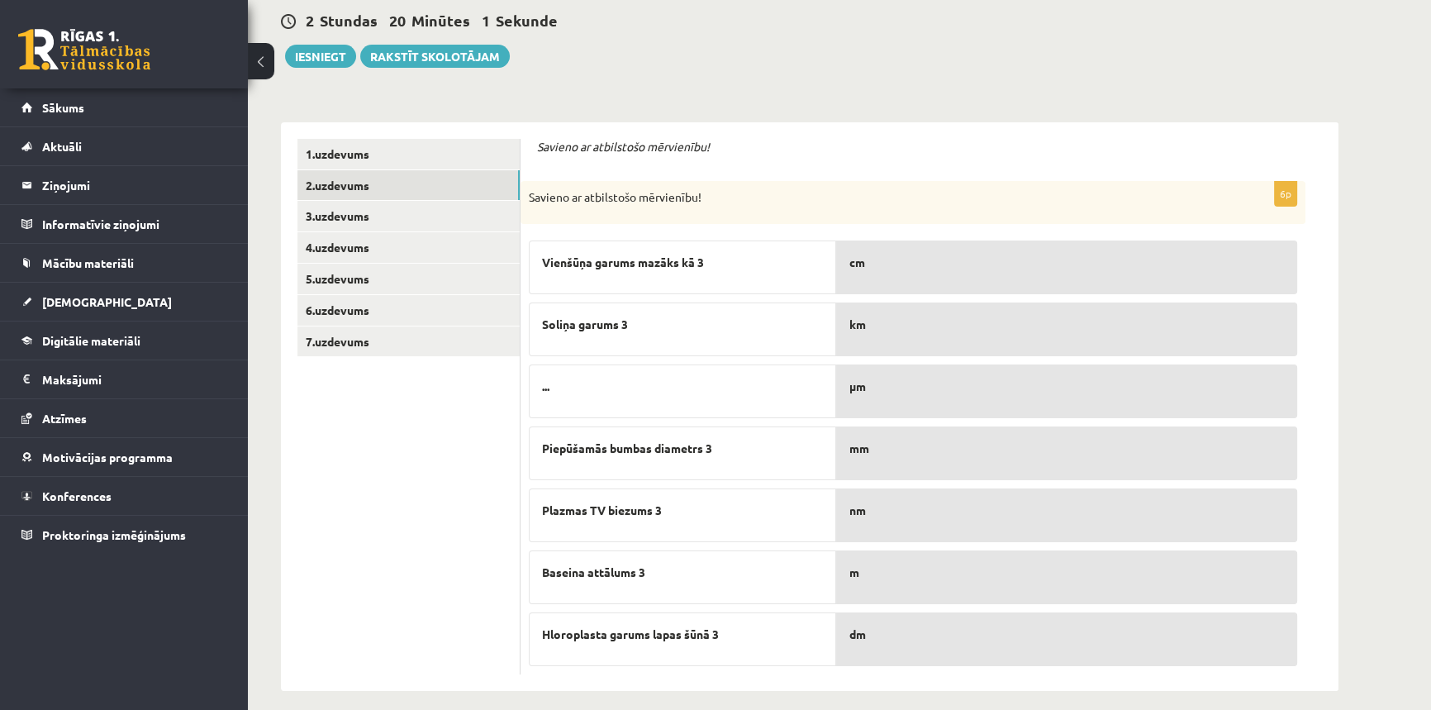
scroll to position [220, 0]
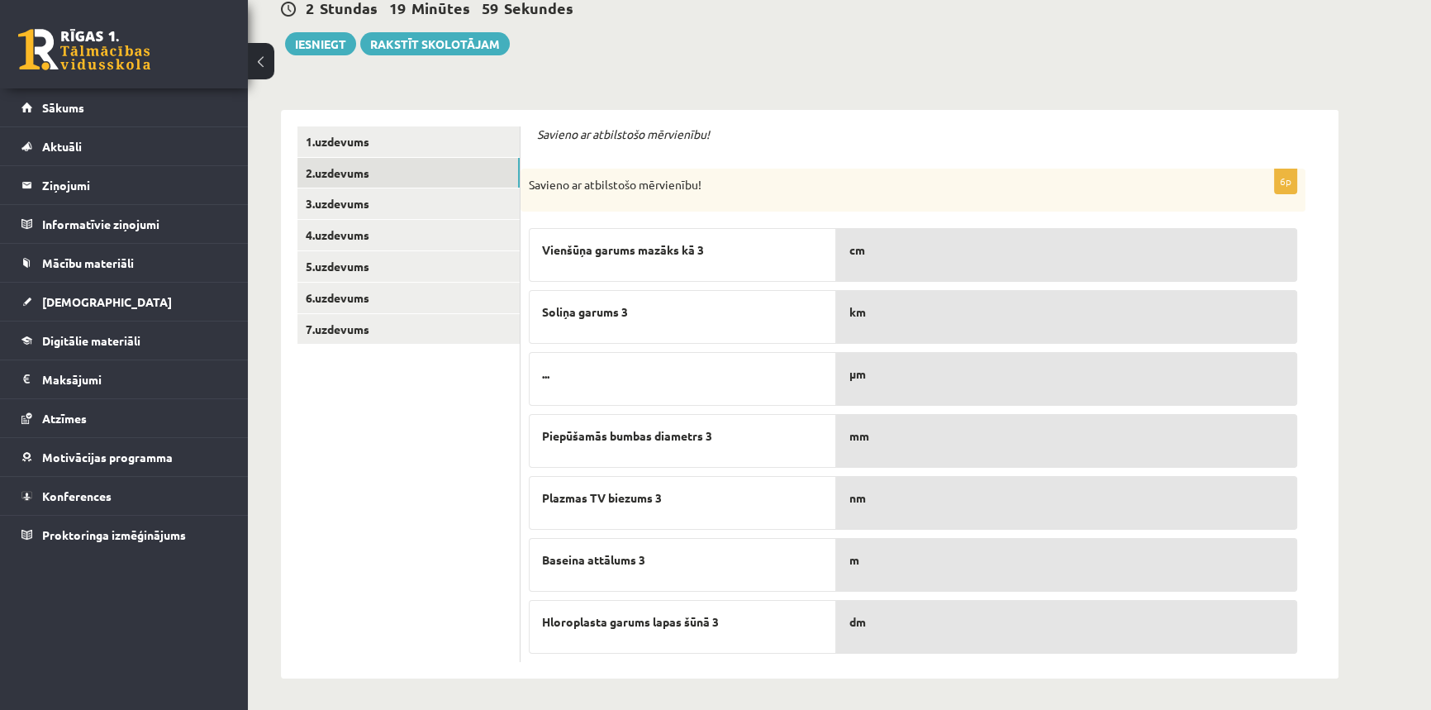
drag, startPoint x: 632, startPoint y: 318, endPoint x: 657, endPoint y: 309, distance: 26.4
click at [657, 309] on p "Soliņa garums 3" at bounding box center [682, 311] width 281 height 17
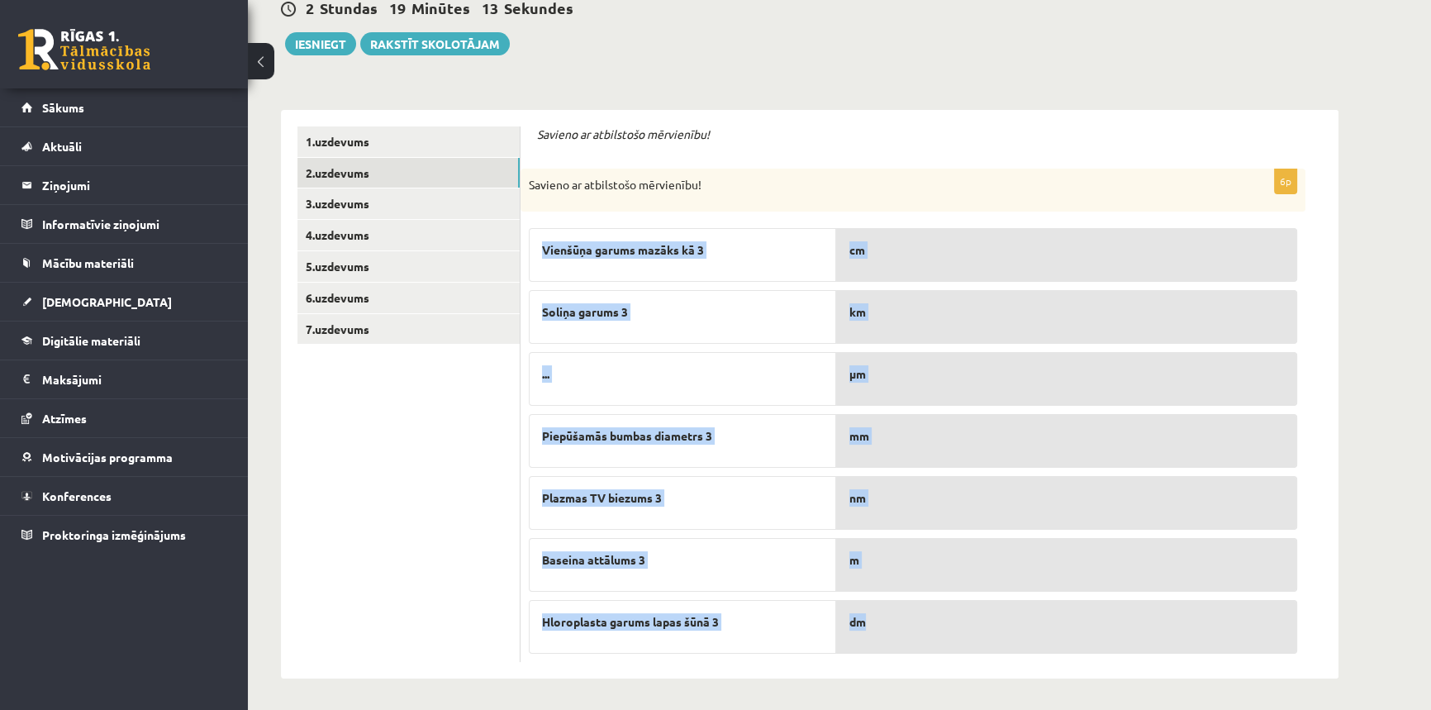
drag, startPoint x: 545, startPoint y: 247, endPoint x: 897, endPoint y: 612, distance: 507.3
click at [897, 612] on fieldset "Vienšūņa garums mazāks kā 3 Soliņa garums 3 ... Piepūšamās bumbas diametrs 3 Pl…" at bounding box center [913, 437] width 769 height 434
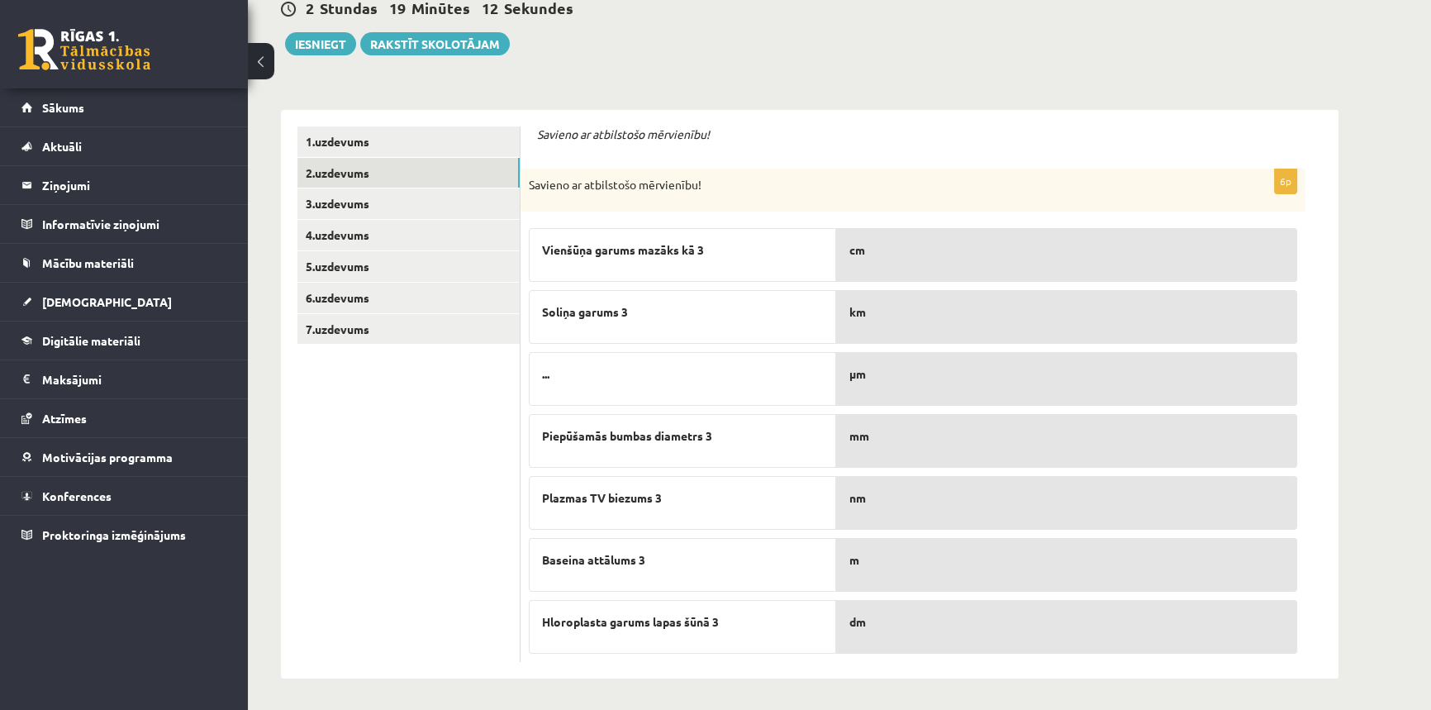
click at [739, 201] on div "Savieno ar atbilstošo mērvienību!" at bounding box center [913, 190] width 785 height 43
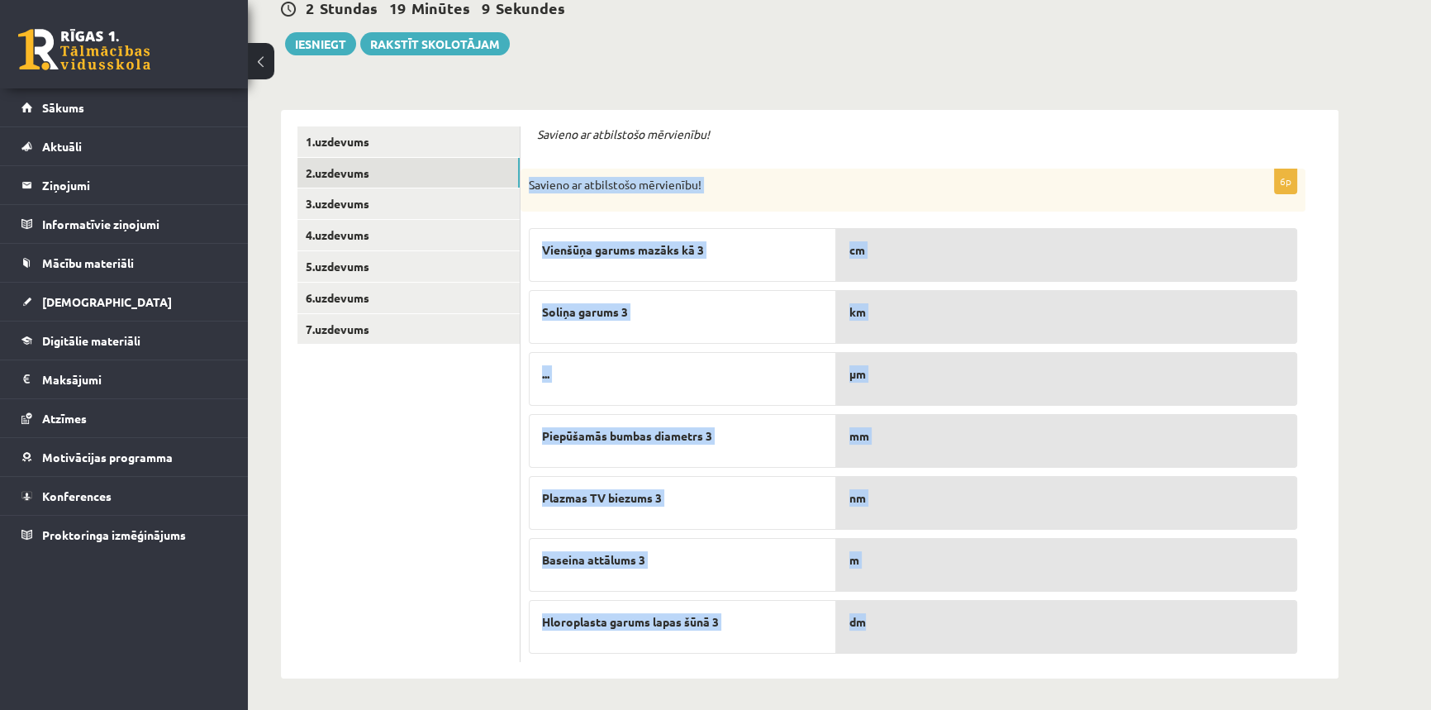
drag, startPoint x: 528, startPoint y: 179, endPoint x: 878, endPoint y: 605, distance: 550.8
click at [878, 605] on div "6p Savieno ar atbilstošo mērvienību! Vienšūņa garums mazāks kā 3 Soliņa garums …" at bounding box center [913, 415] width 785 height 493
click at [774, 198] on div "Savieno ar atbilstošo mērvienību!" at bounding box center [913, 190] width 785 height 43
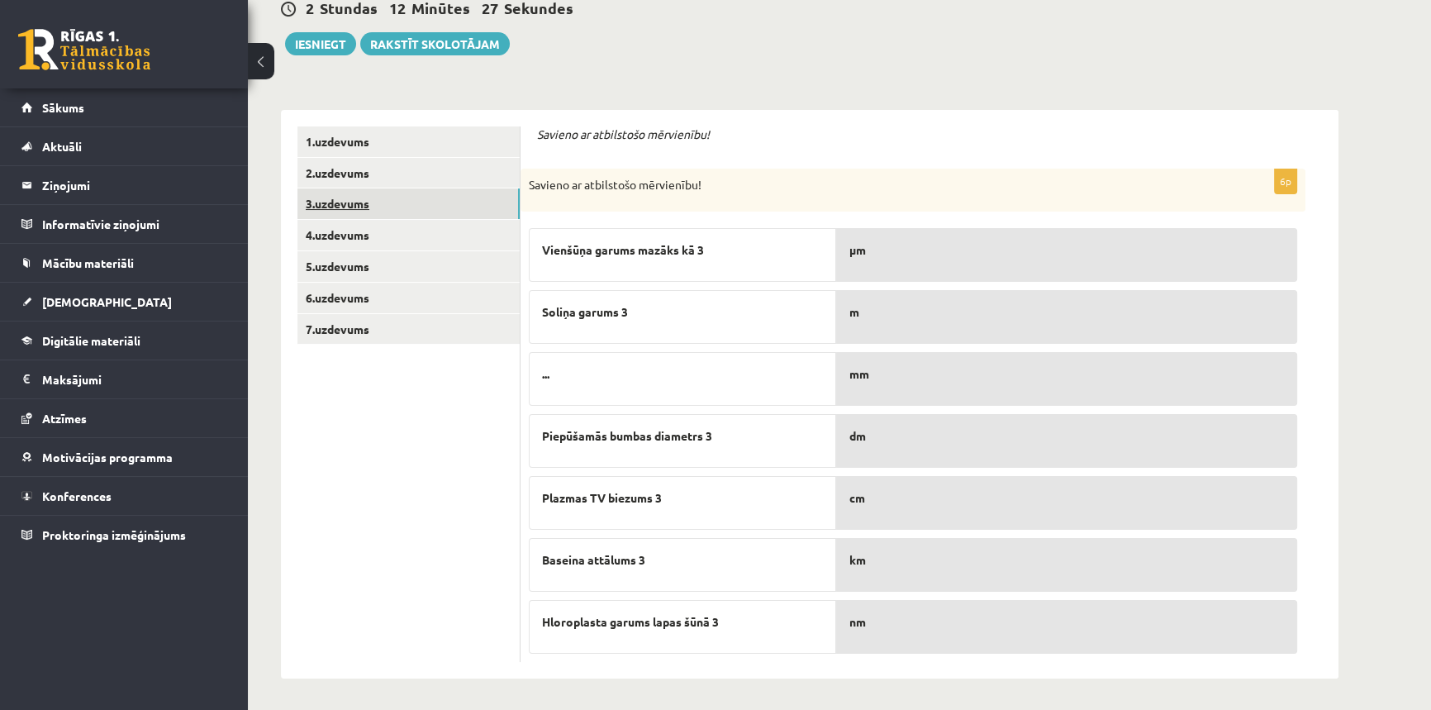
click at [364, 201] on link "3.uzdevums" at bounding box center [409, 203] width 222 height 31
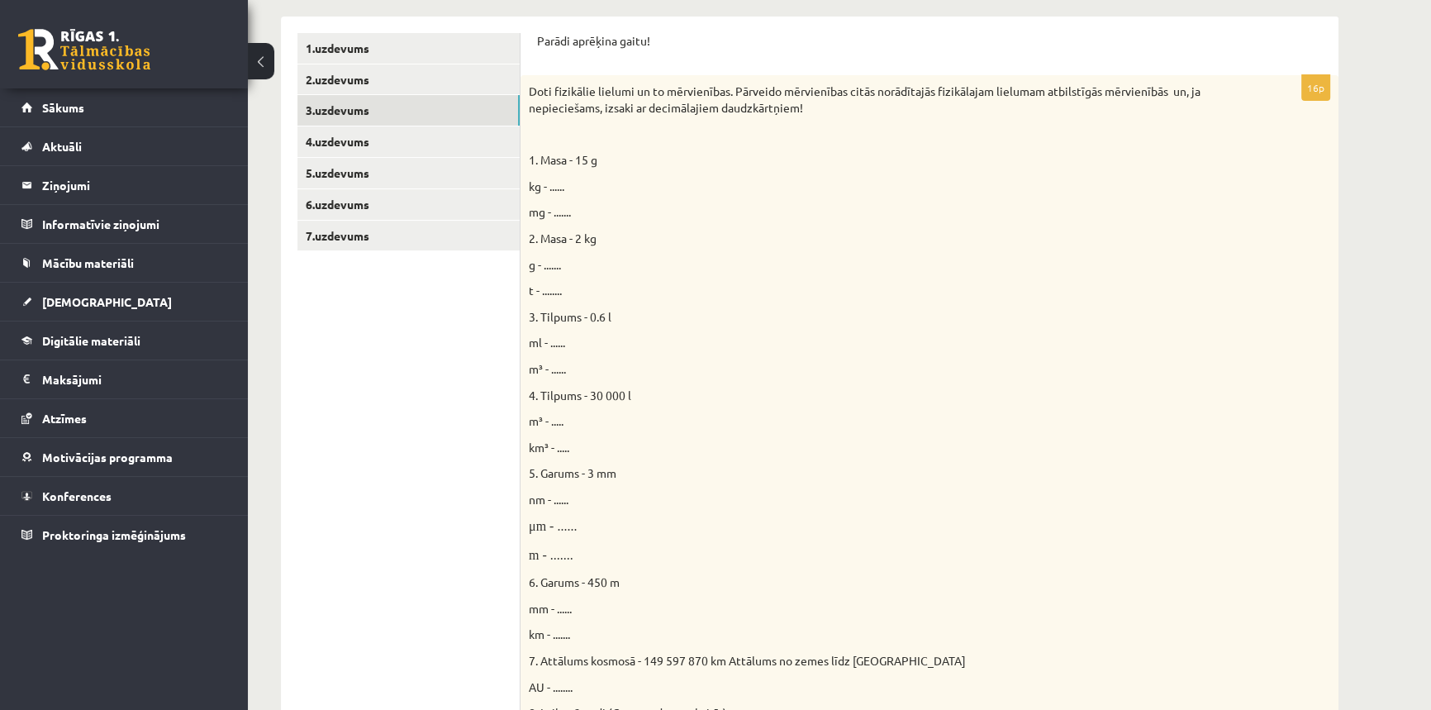
scroll to position [198, 0]
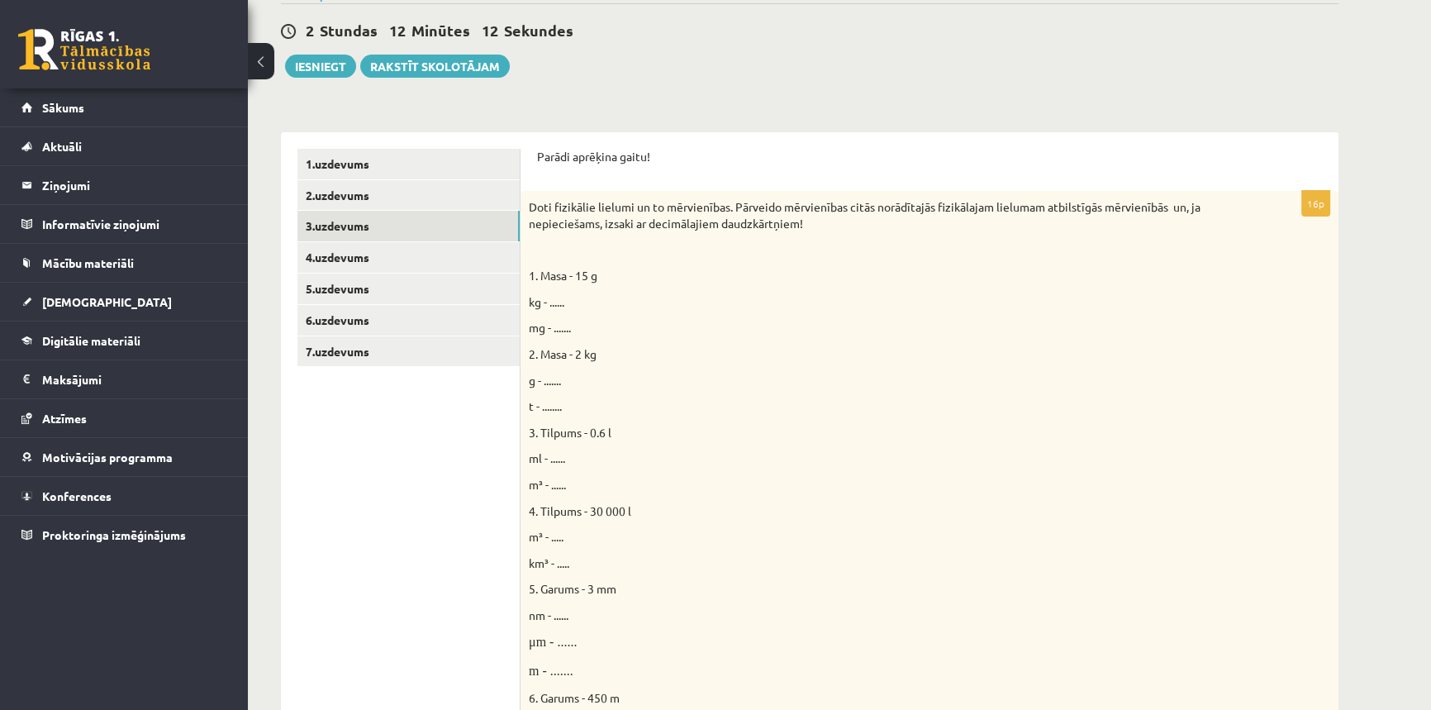
click at [531, 207] on span "Doti fizikālie lielumi un to mērvienības. Pārveido mērvienības citās norādītajā…" at bounding box center [865, 214] width 672 height 31
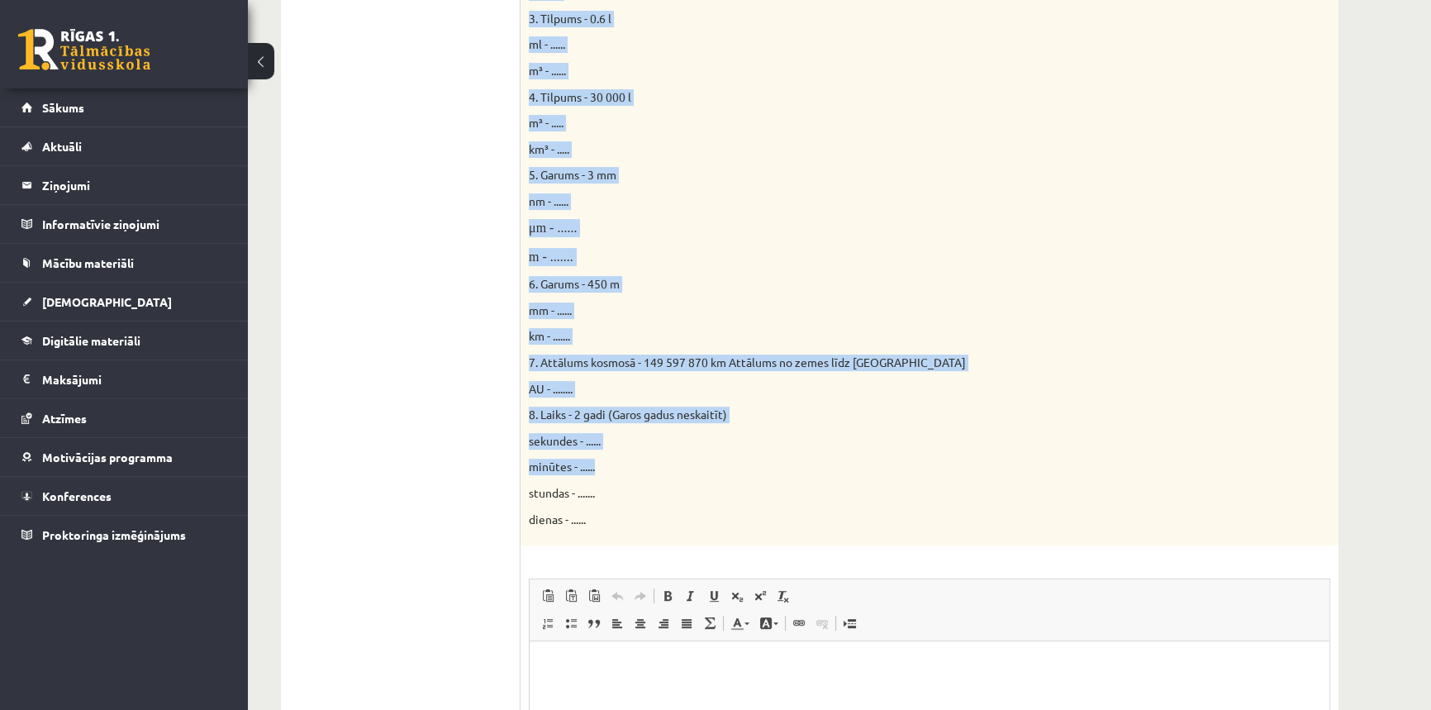
scroll to position [648, 0]
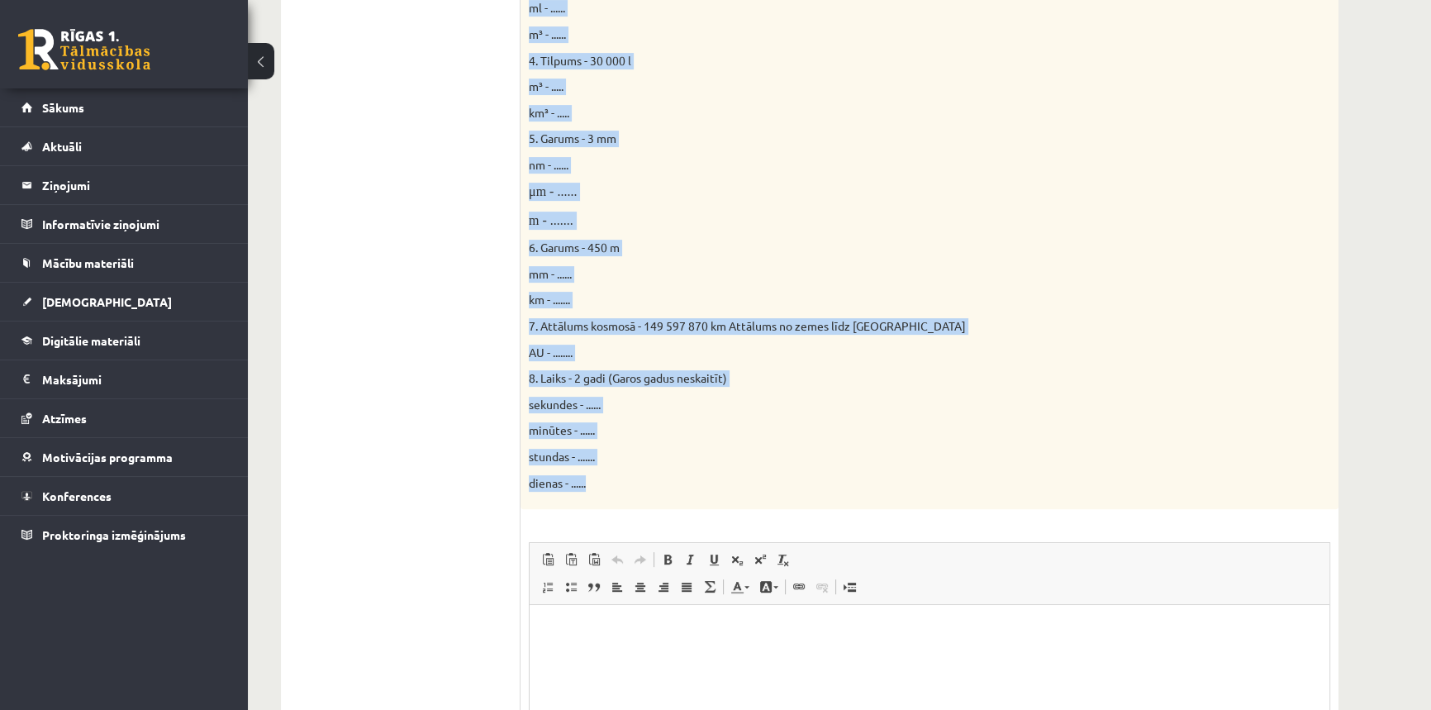
drag, startPoint x: 531, startPoint y: 207, endPoint x: 663, endPoint y: 464, distance: 289.8
click at [663, 464] on div "Doti fizikālie lielumi un to mērvienības. Pārveido mērvienības citās norādītajā…" at bounding box center [930, 125] width 818 height 769
click at [674, 459] on p "stundas - ......." at bounding box center [888, 457] width 719 height 17
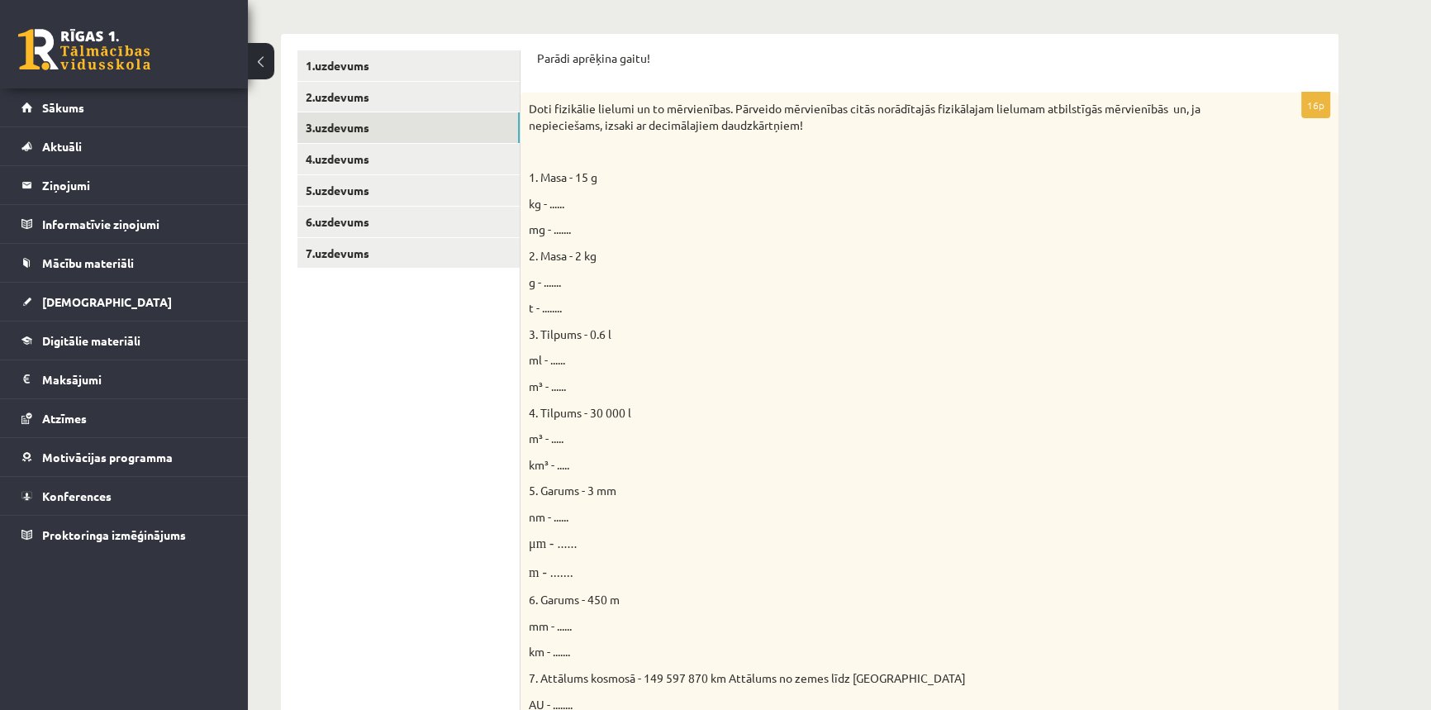
scroll to position [273, 0]
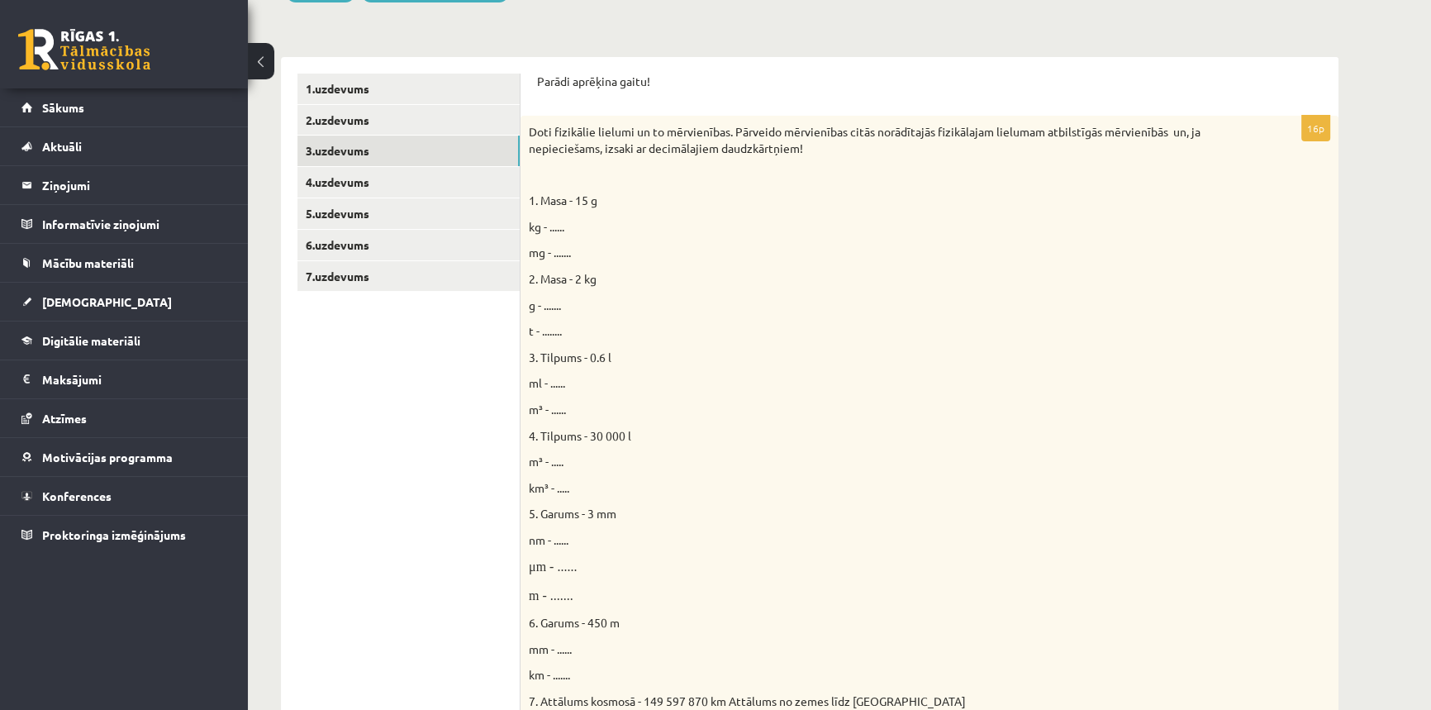
click at [562, 223] on span "kg - ......" at bounding box center [547, 226] width 36 height 15
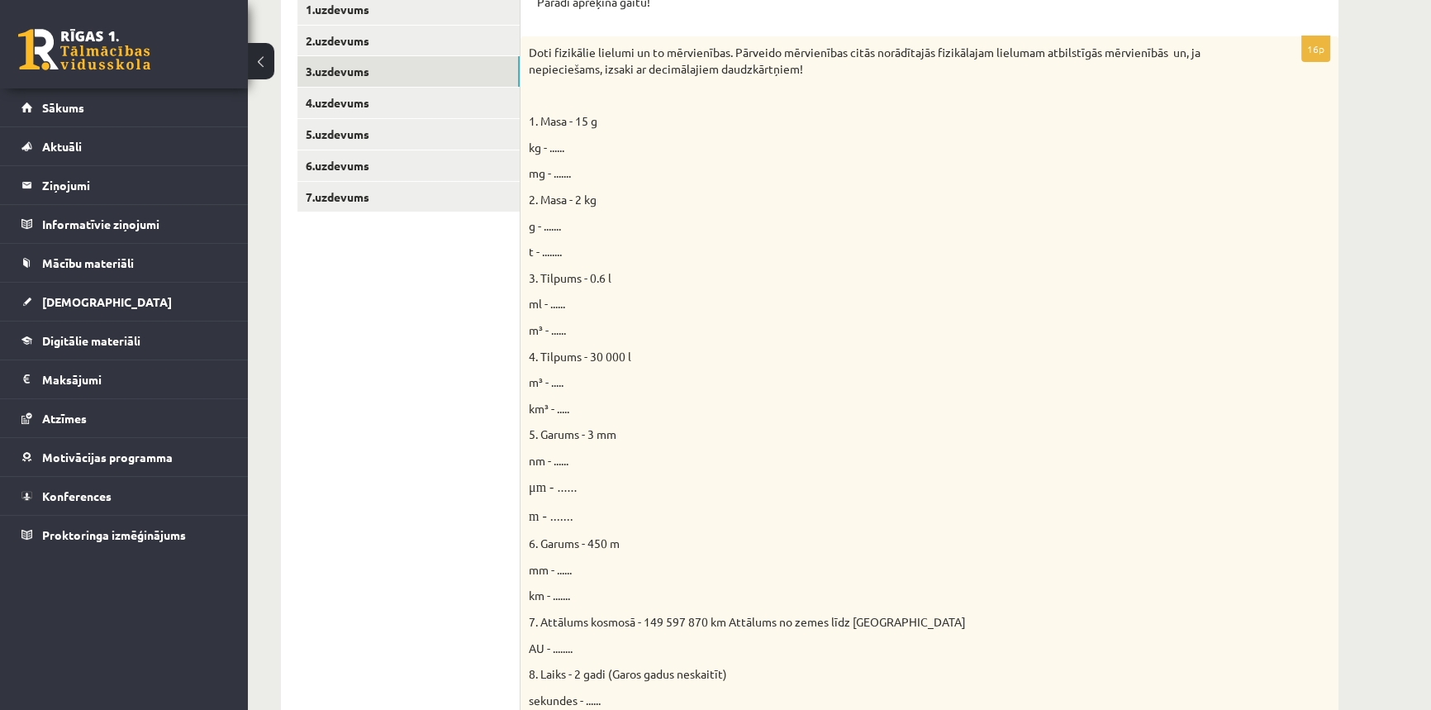
scroll to position [347, 0]
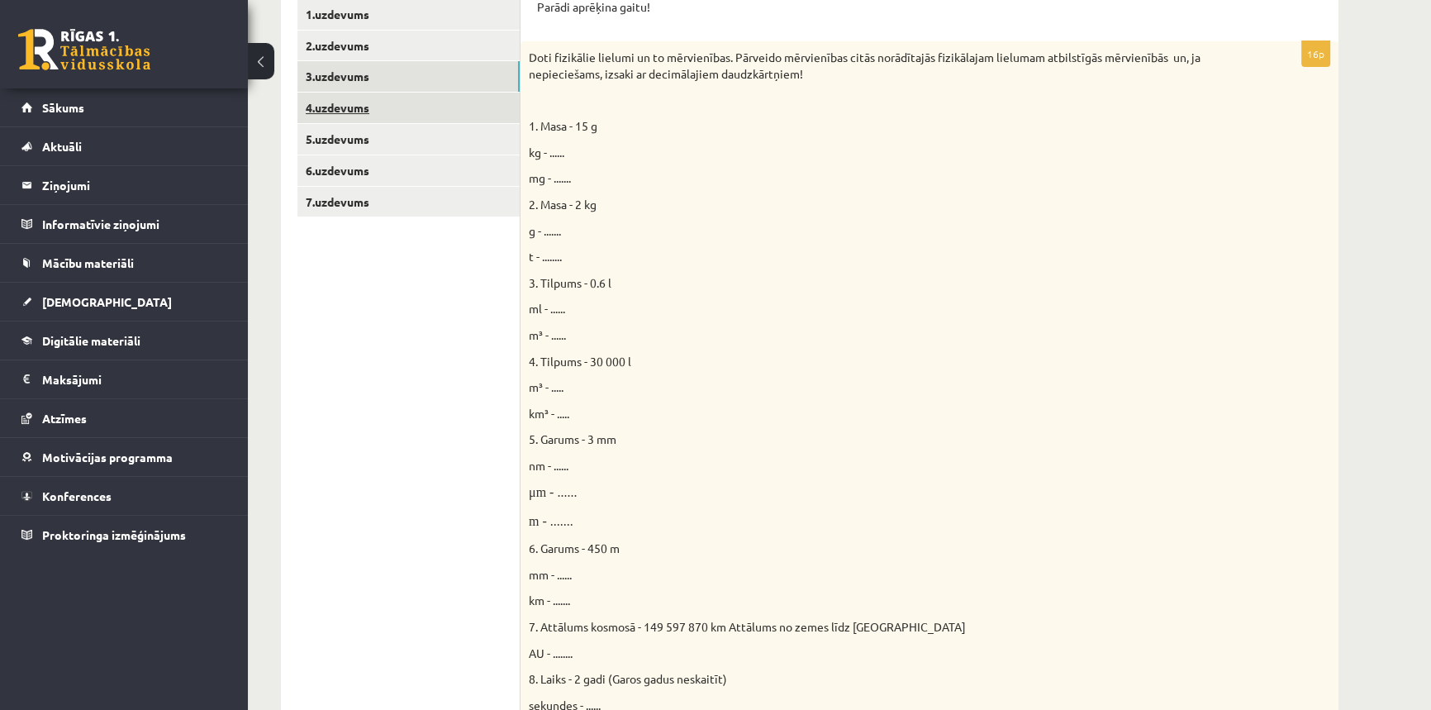
click at [350, 110] on link "4.uzdevums" at bounding box center [409, 108] width 222 height 31
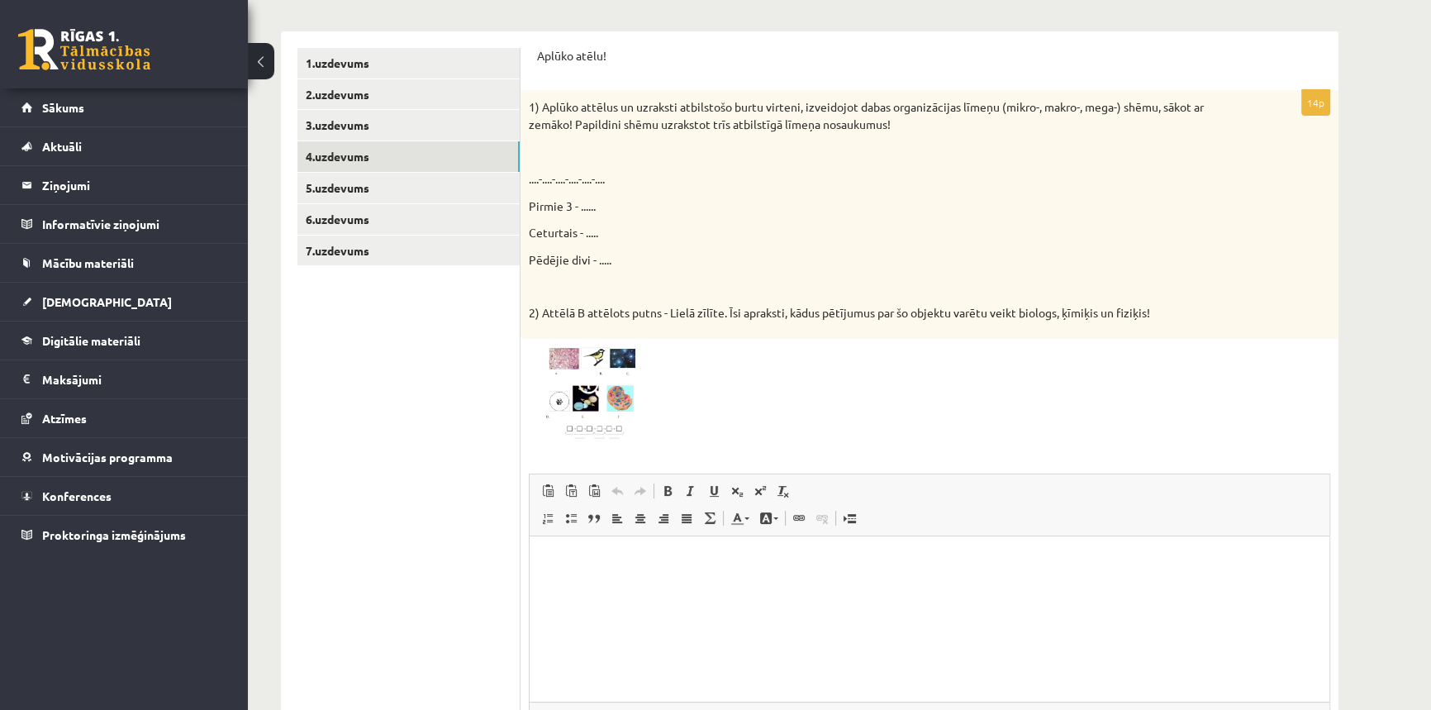
scroll to position [273, 0]
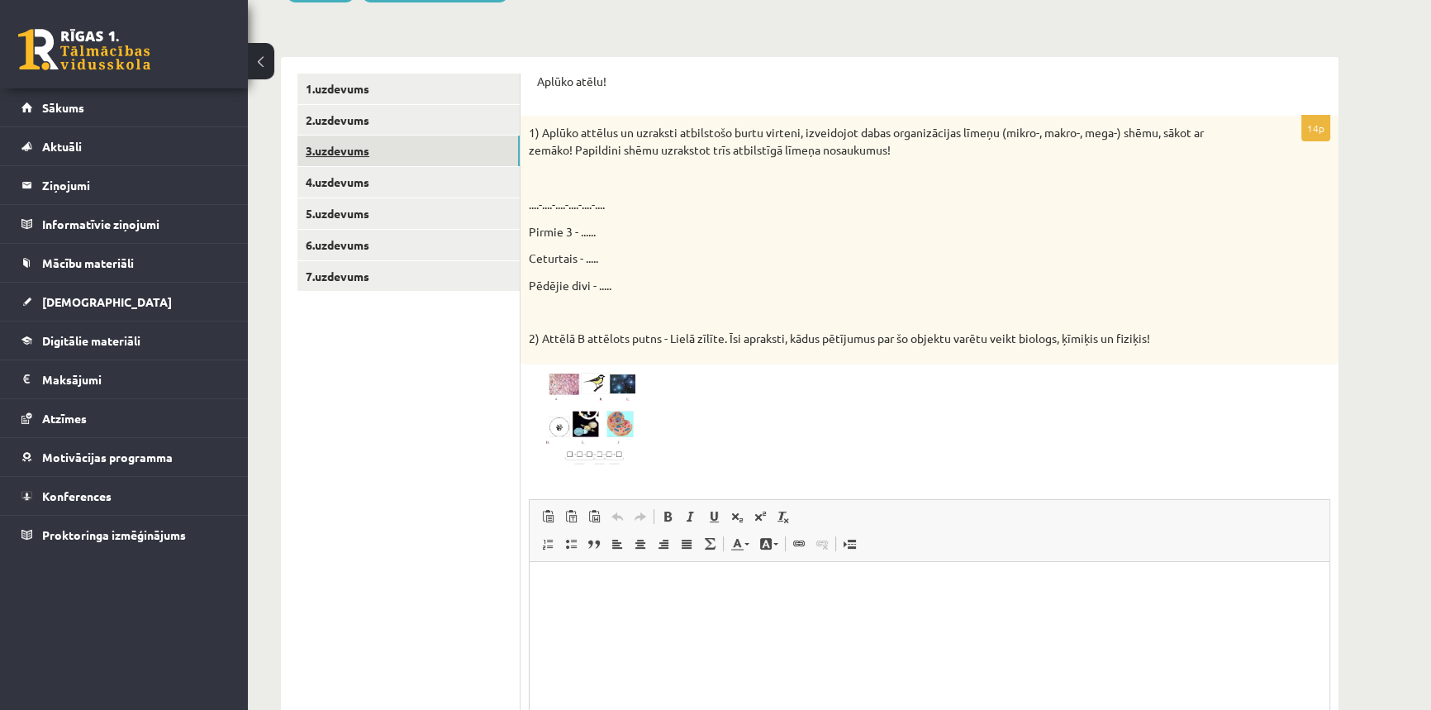
click at [320, 154] on link "3.uzdevums" at bounding box center [409, 151] width 222 height 31
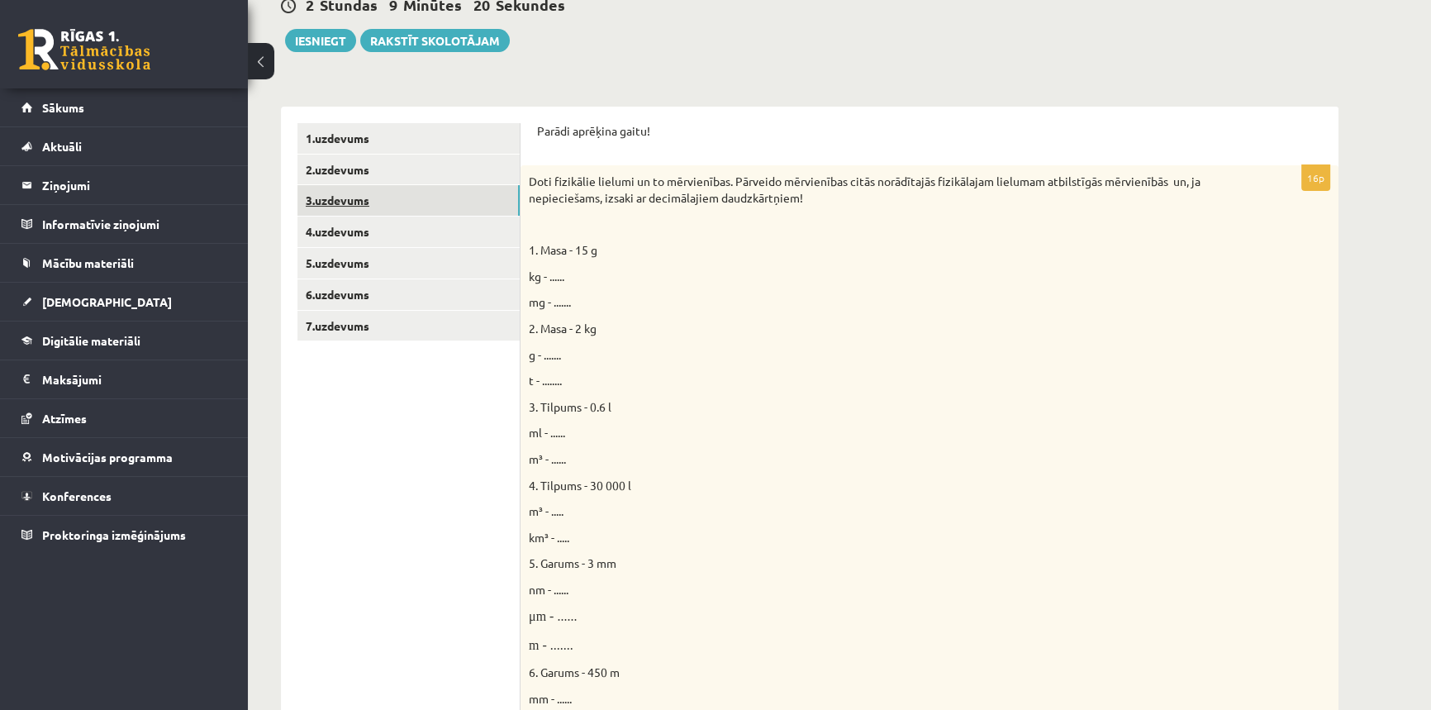
scroll to position [198, 0]
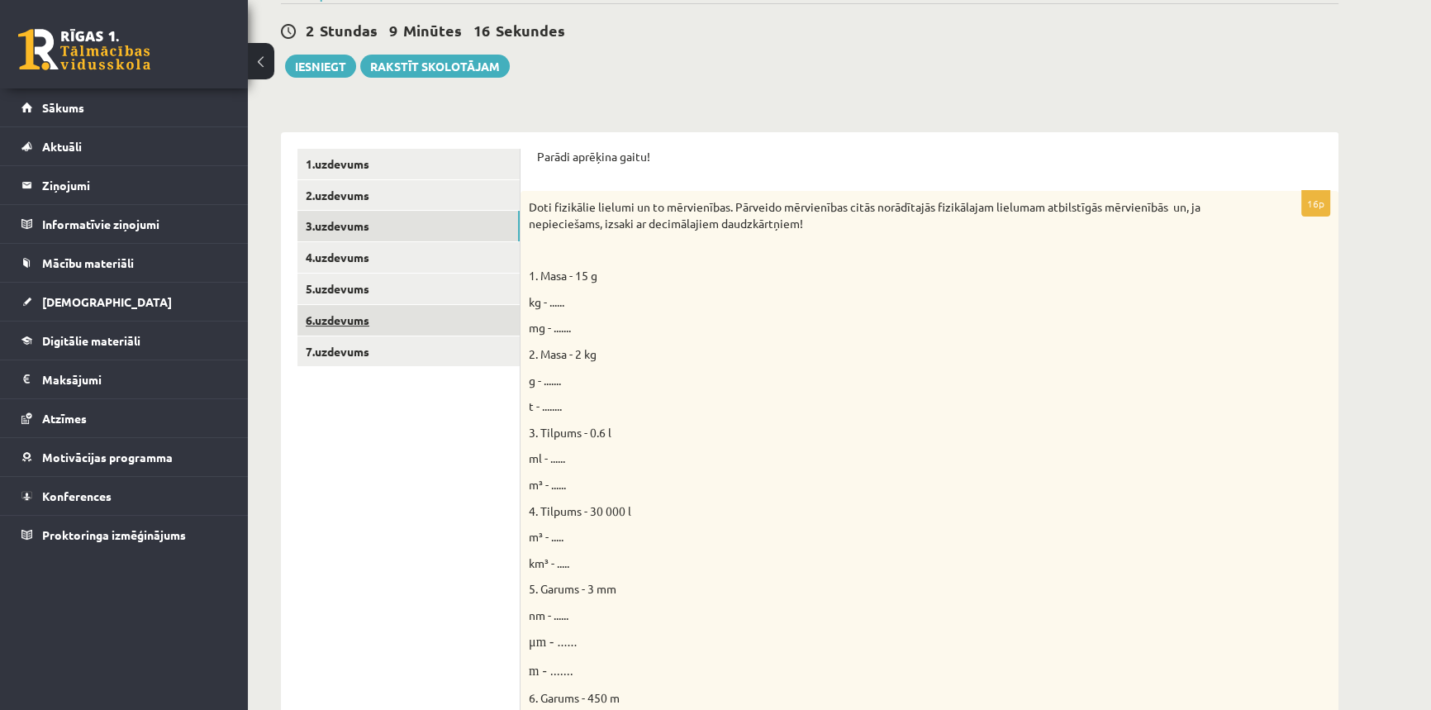
click at [340, 321] on link "6.uzdevums" at bounding box center [409, 320] width 222 height 31
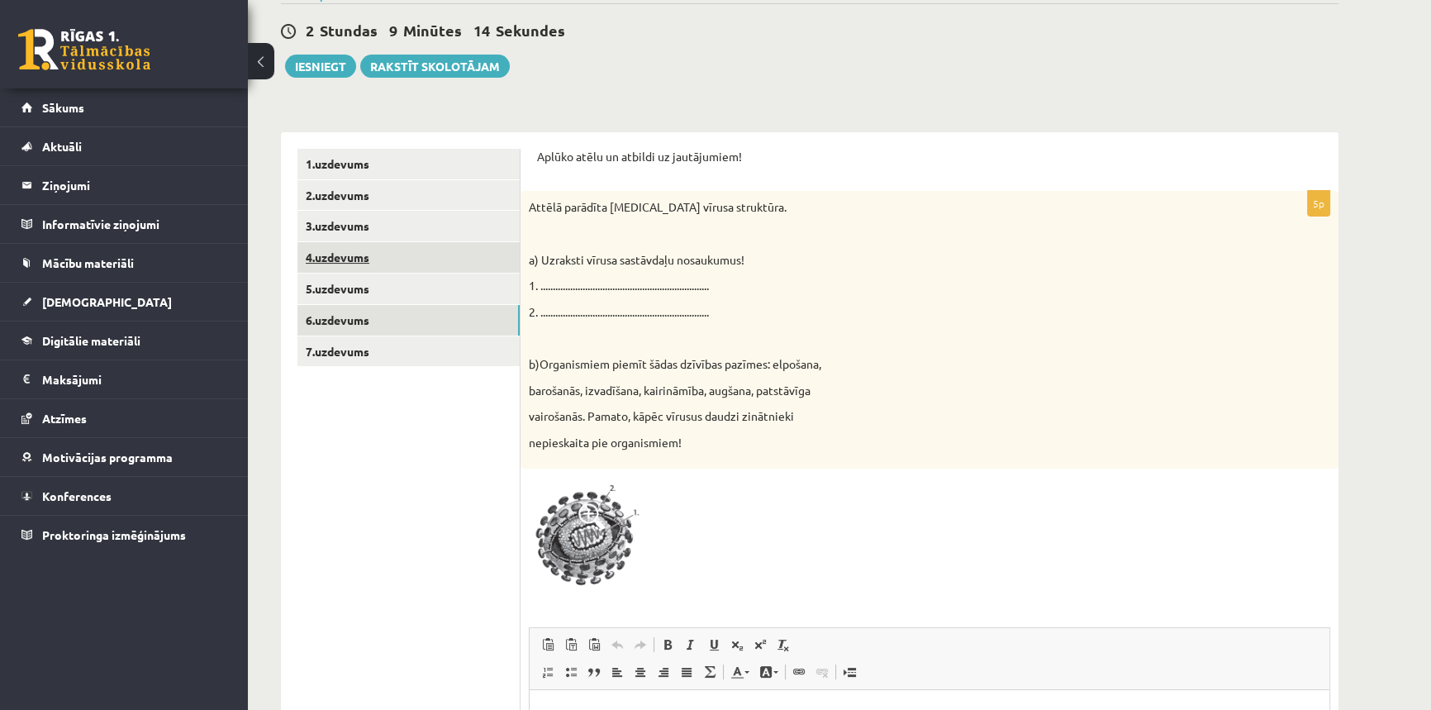
scroll to position [0, 0]
click at [588, 514] on span at bounding box center [591, 516] width 26 height 26
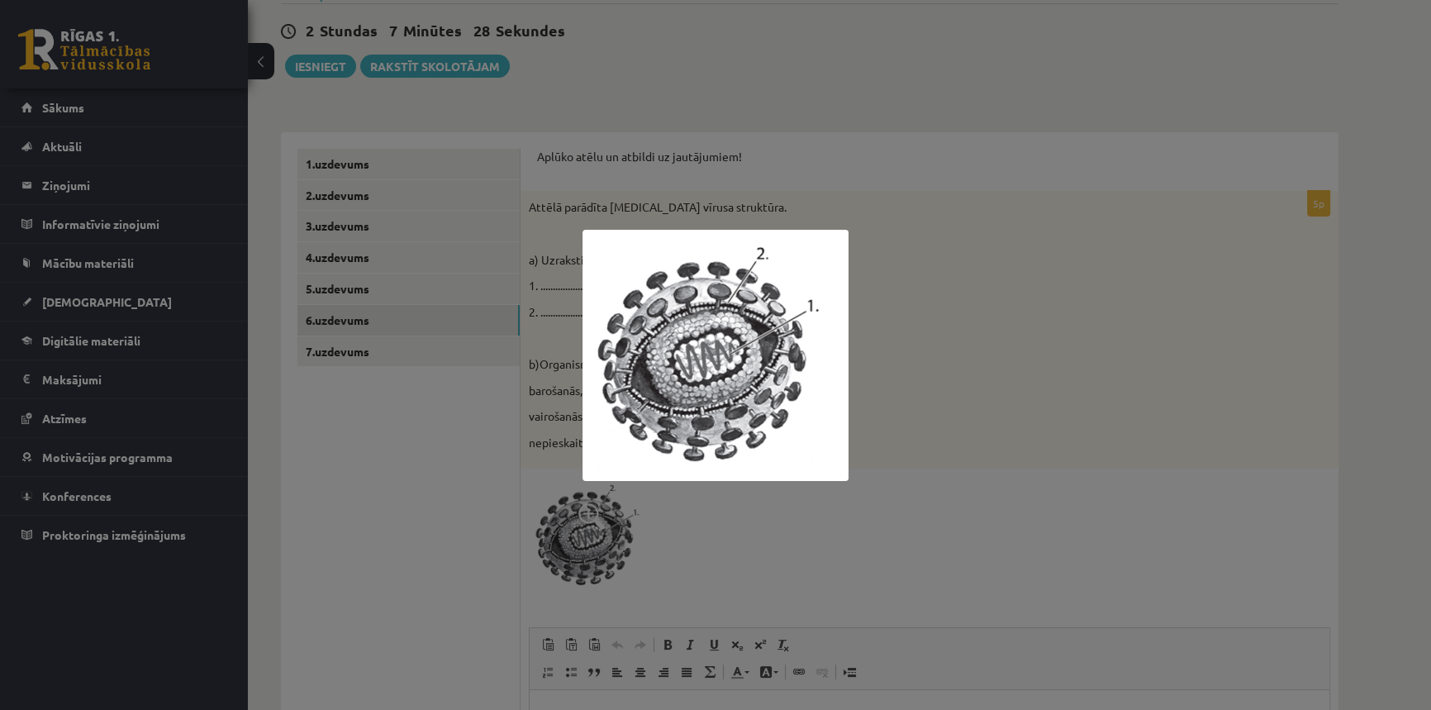
click at [552, 276] on div at bounding box center [715, 355] width 1431 height 710
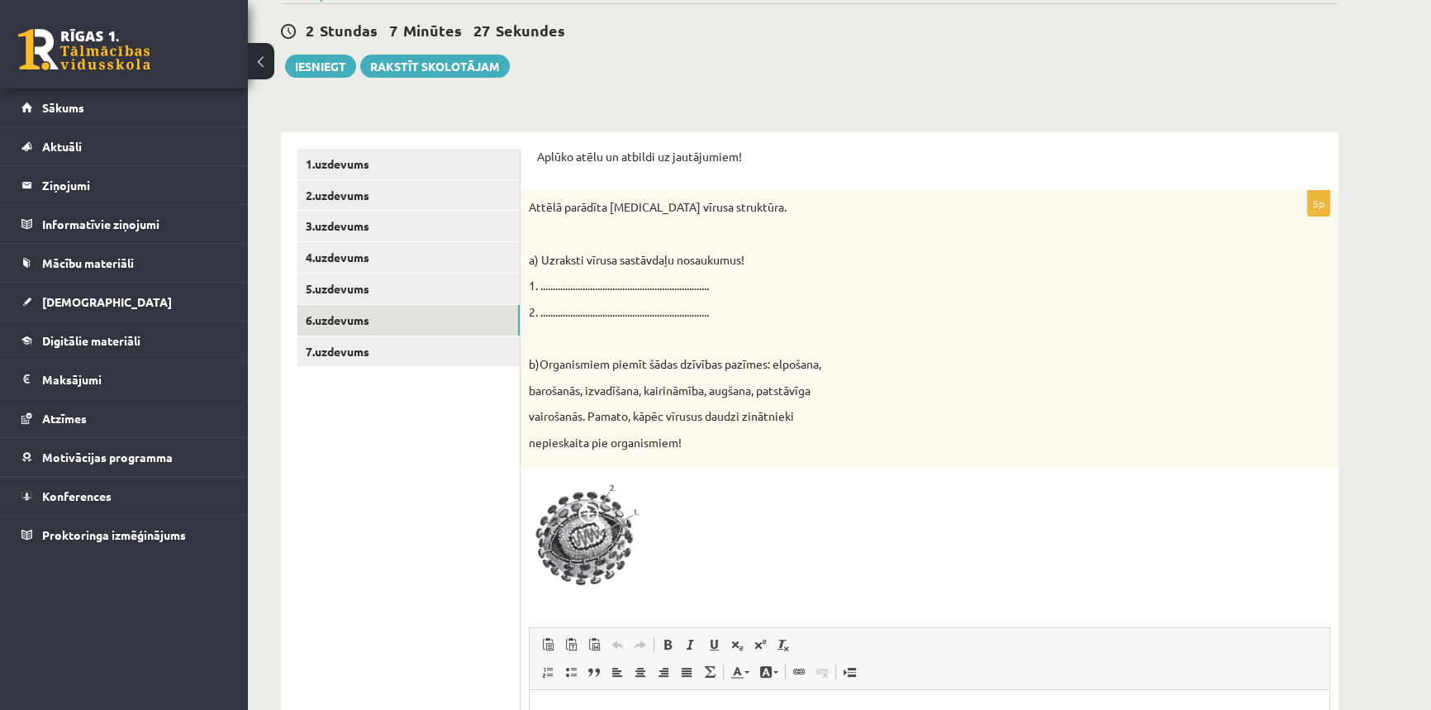
click at [552, 276] on div "Attēlā parādīta HIV vīrusa struktūra. a) Uzraksti vīrusa sastāvdaļu nosaukumus!…" at bounding box center [930, 330] width 818 height 278
click at [596, 515] on span at bounding box center [591, 516] width 26 height 26
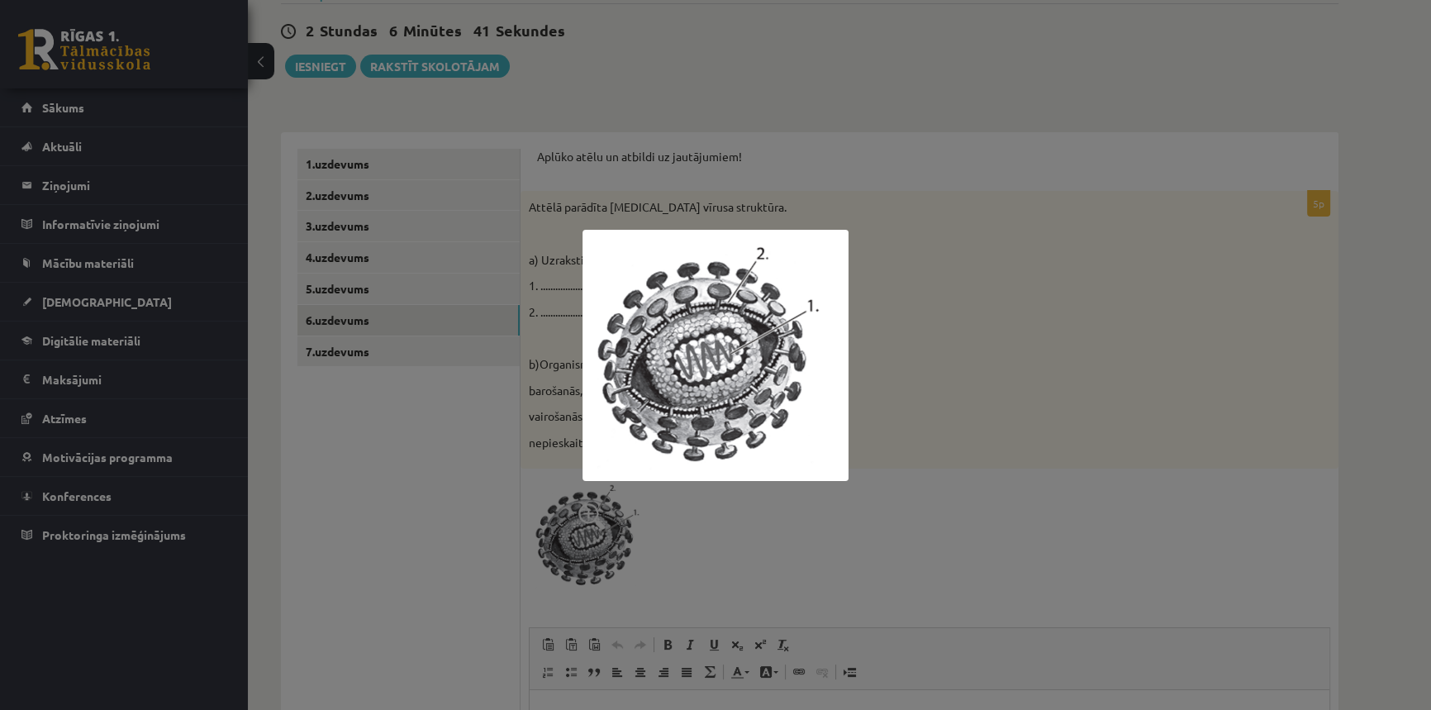
click at [755, 339] on img at bounding box center [716, 355] width 266 height 251
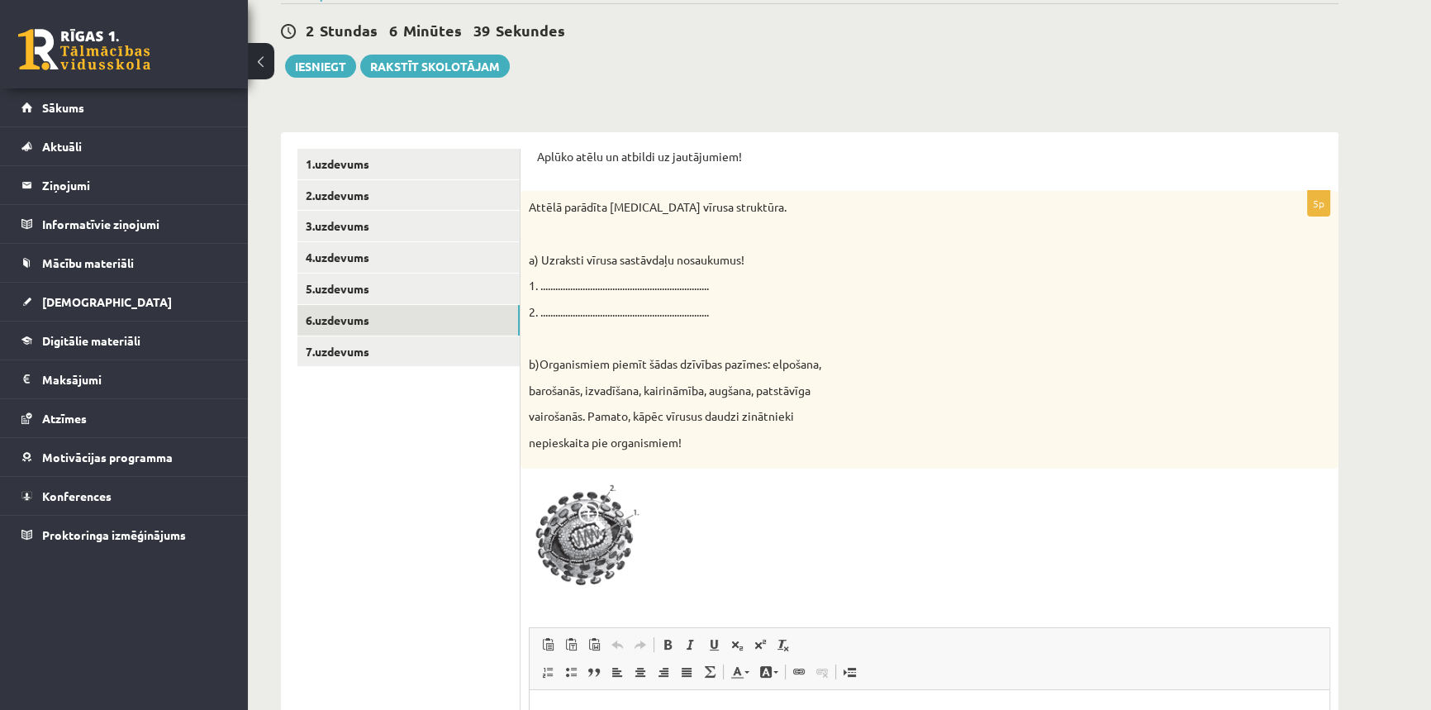
click at [585, 534] on img at bounding box center [591, 535] width 124 height 117
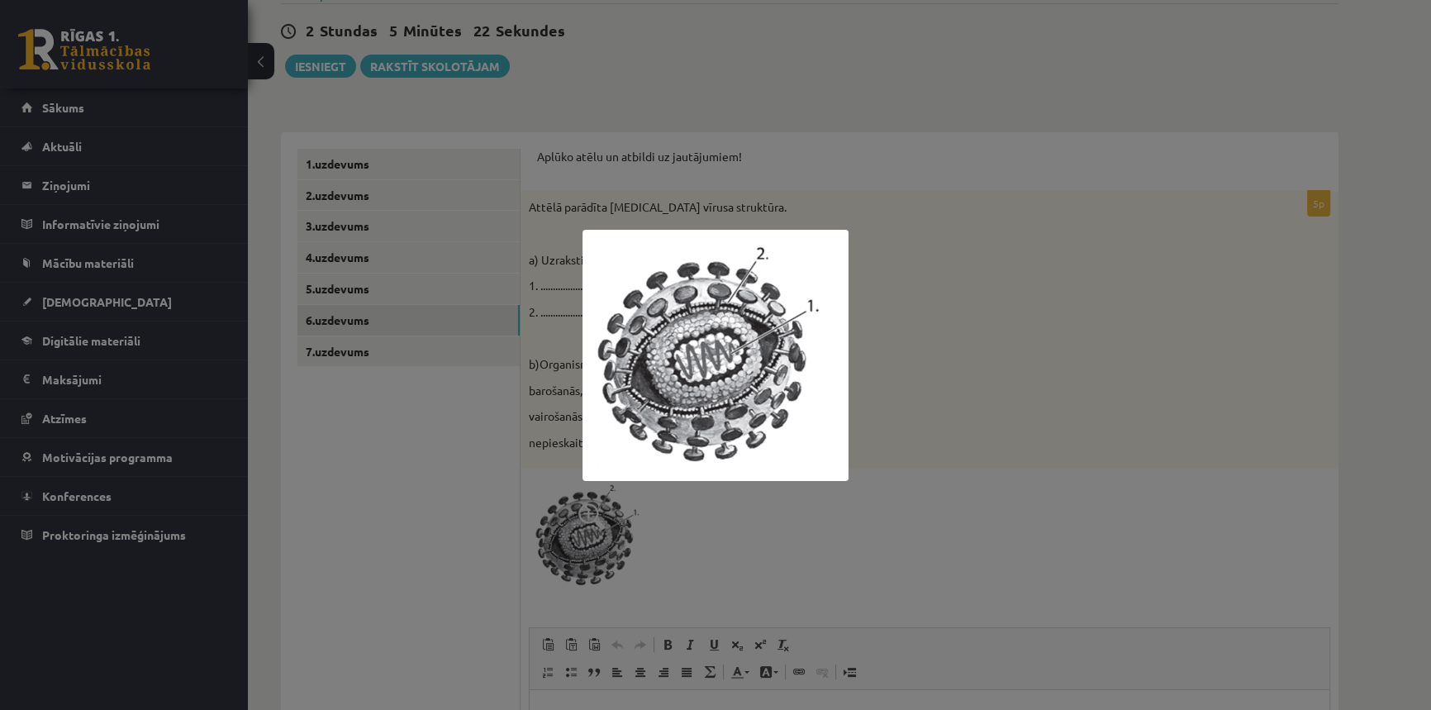
click at [726, 587] on div at bounding box center [715, 355] width 1431 height 710
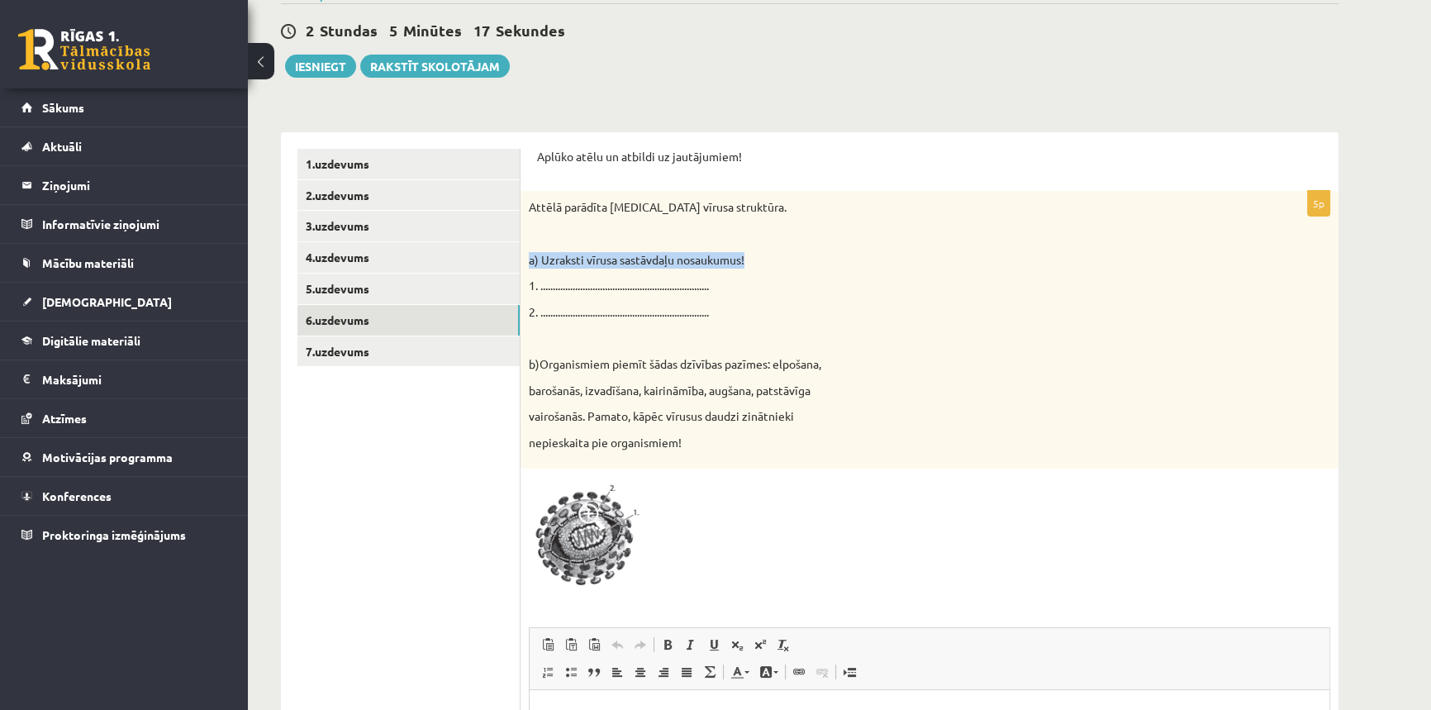
drag, startPoint x: 526, startPoint y: 256, endPoint x: 759, endPoint y: 266, distance: 233.3
click at [759, 266] on div "Attēlā parādīta HIV vīrusa struktūra. a) Uzraksti vīrusa sastāvdaļu nosaukumus!…" at bounding box center [930, 330] width 818 height 278
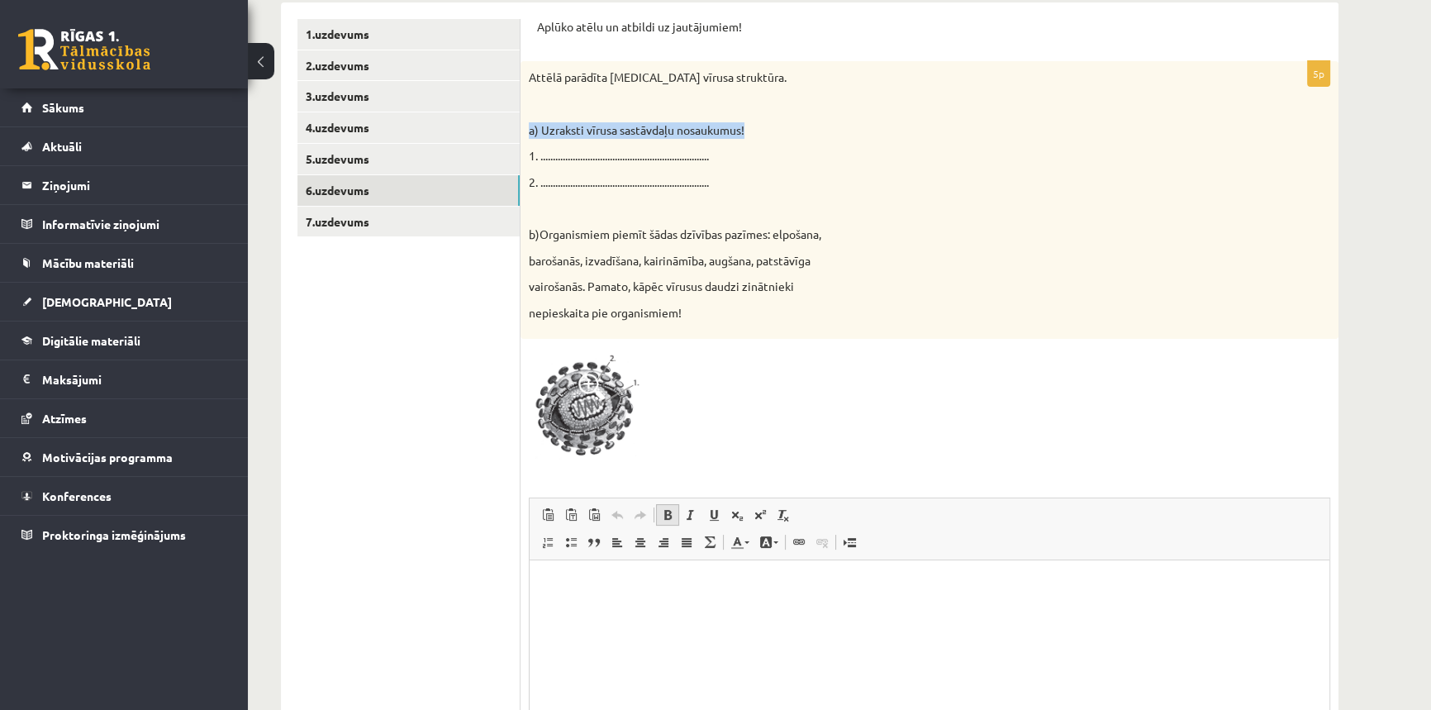
scroll to position [347, 0]
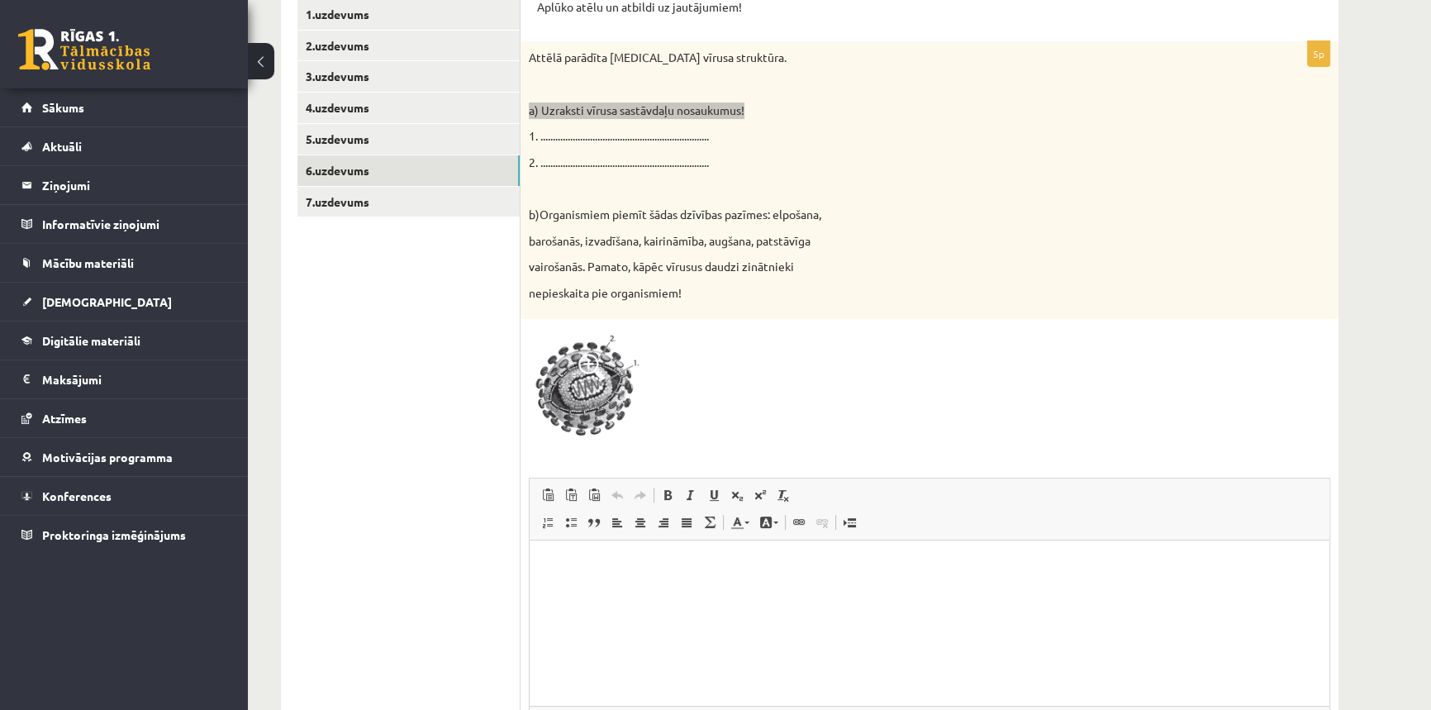
click at [603, 552] on html at bounding box center [930, 565] width 800 height 50
click at [603, 580] on span "Paste" at bounding box center [627, 577] width 51 height 24
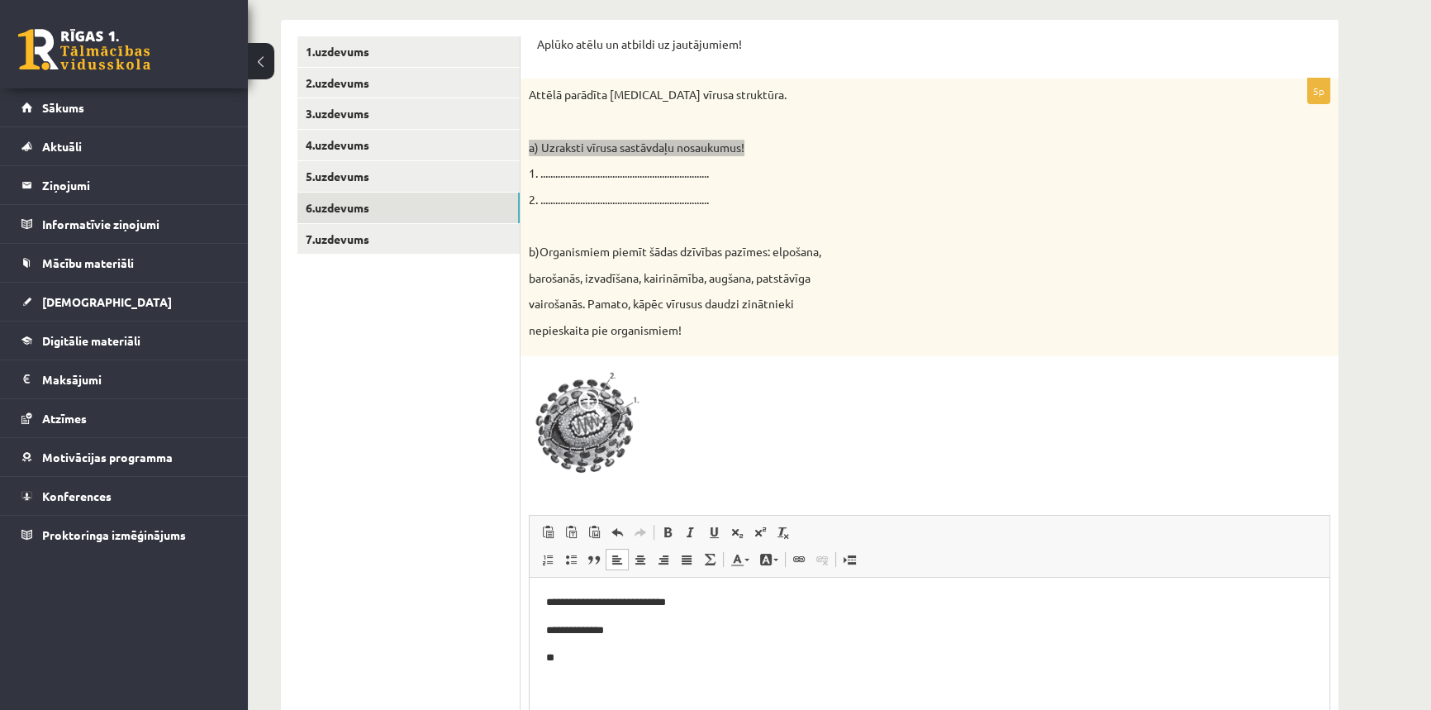
scroll to position [273, 0]
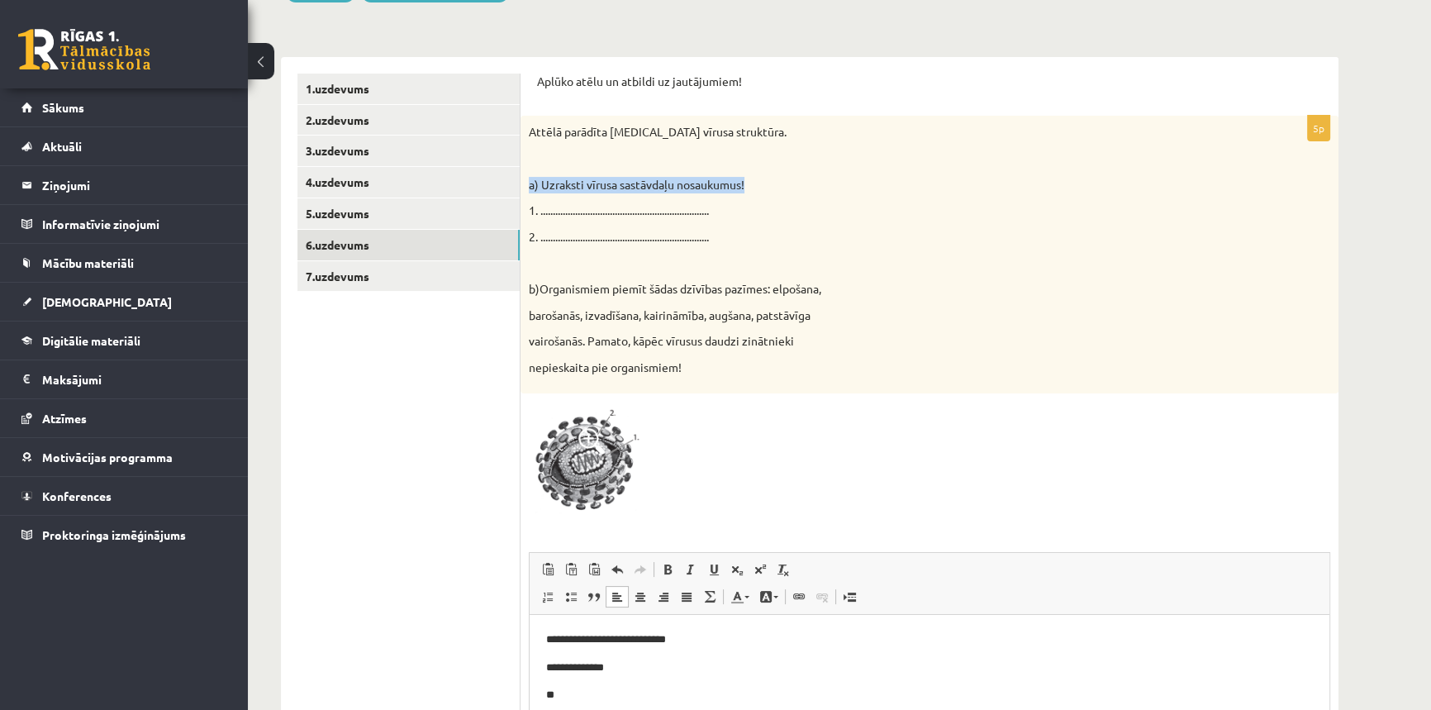
click at [593, 478] on img at bounding box center [591, 460] width 124 height 117
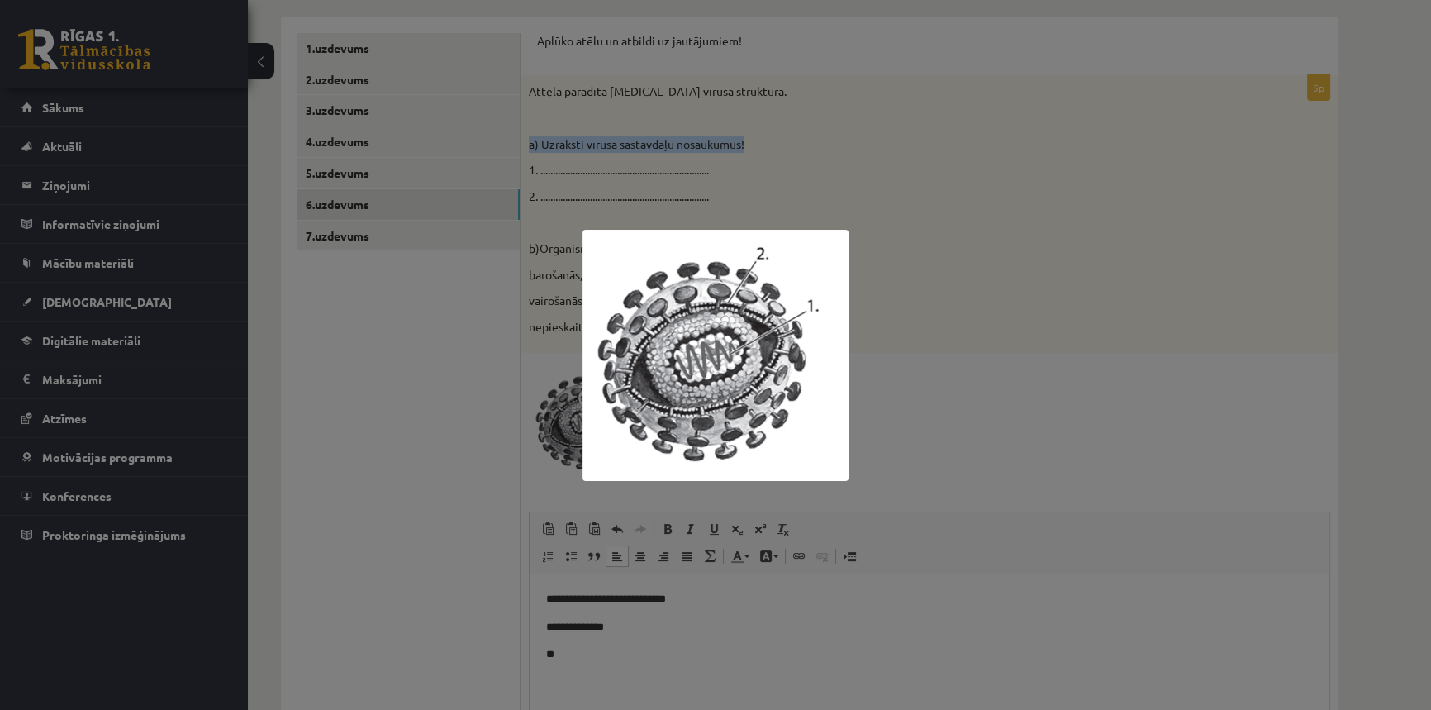
scroll to position [347, 0]
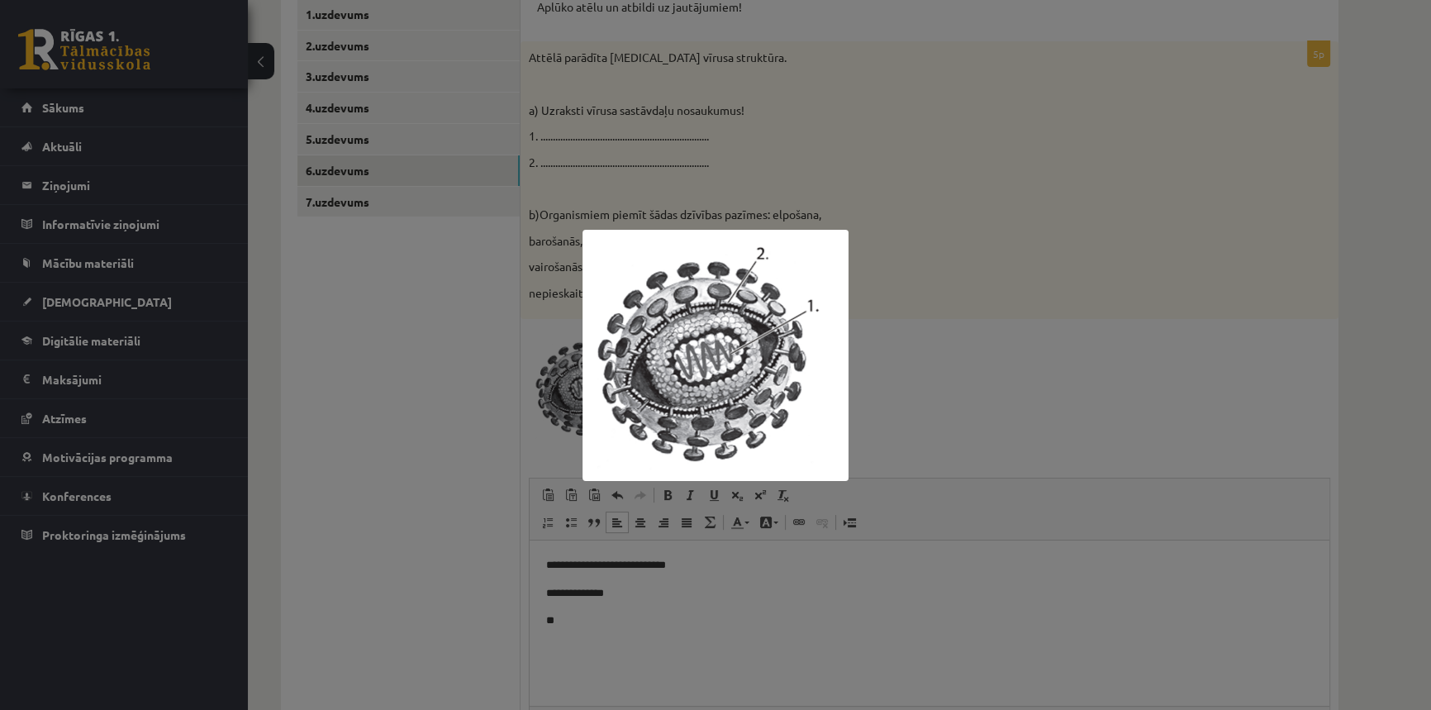
click at [568, 616] on div at bounding box center [715, 355] width 1431 height 710
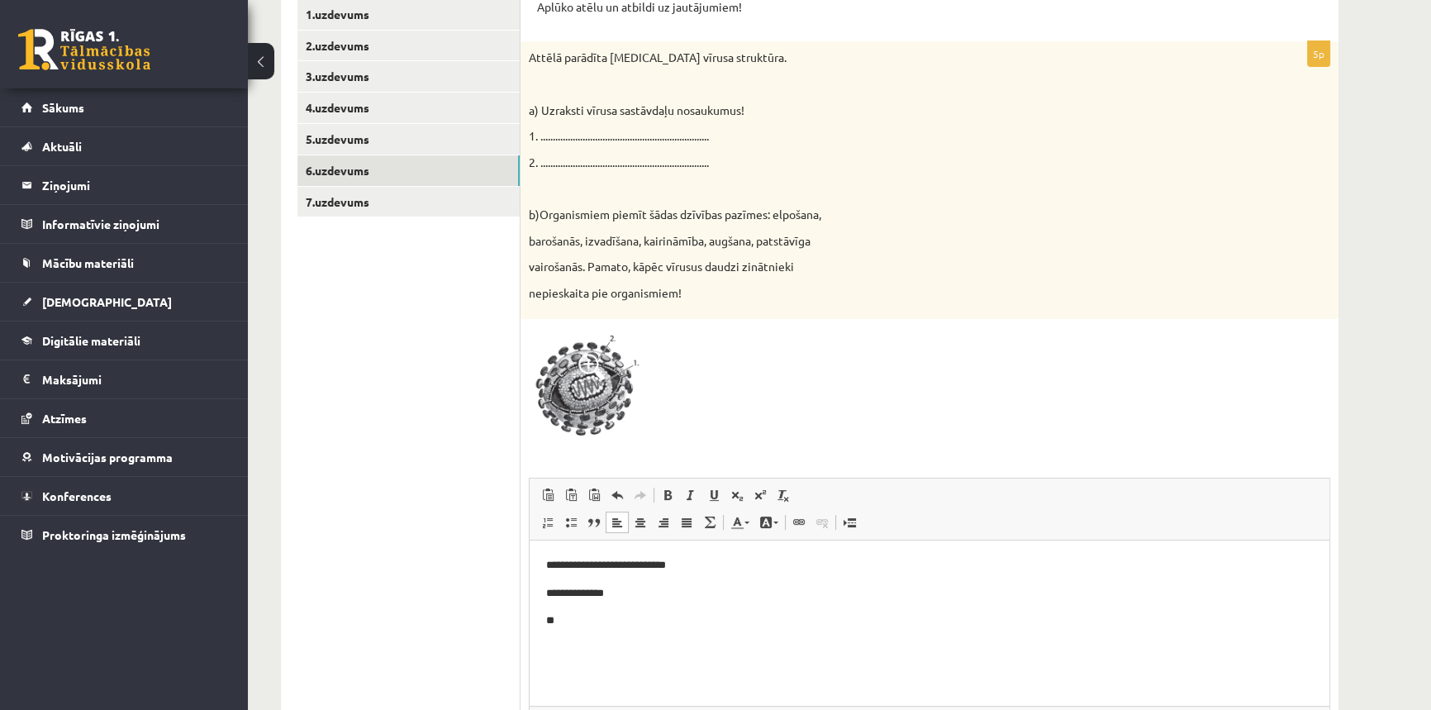
click at [555, 622] on p "**" at bounding box center [929, 620] width 767 height 17
click at [543, 566] on html "**********" at bounding box center [930, 607] width 800 height 134
click at [546, 648] on p "Editor, wiswyg-editor-user-answer-47024940408260" at bounding box center [929, 648] width 767 height 17
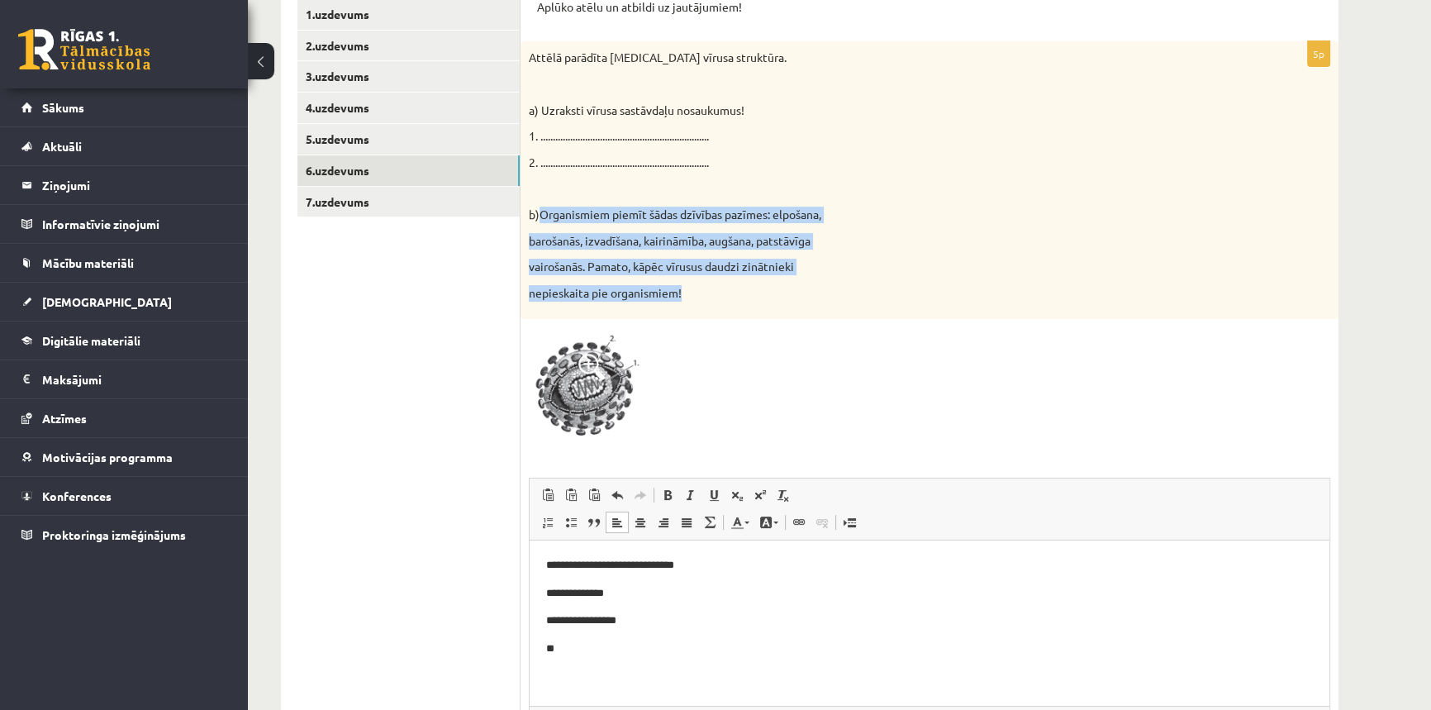
drag, startPoint x: 540, startPoint y: 212, endPoint x: 692, endPoint y: 287, distance: 168.9
click at [692, 287] on div "Attēlā parādīta HIV vīrusa struktūra. a) Uzraksti vīrusa sastāvdaļu nosaukumus!…" at bounding box center [930, 180] width 818 height 278
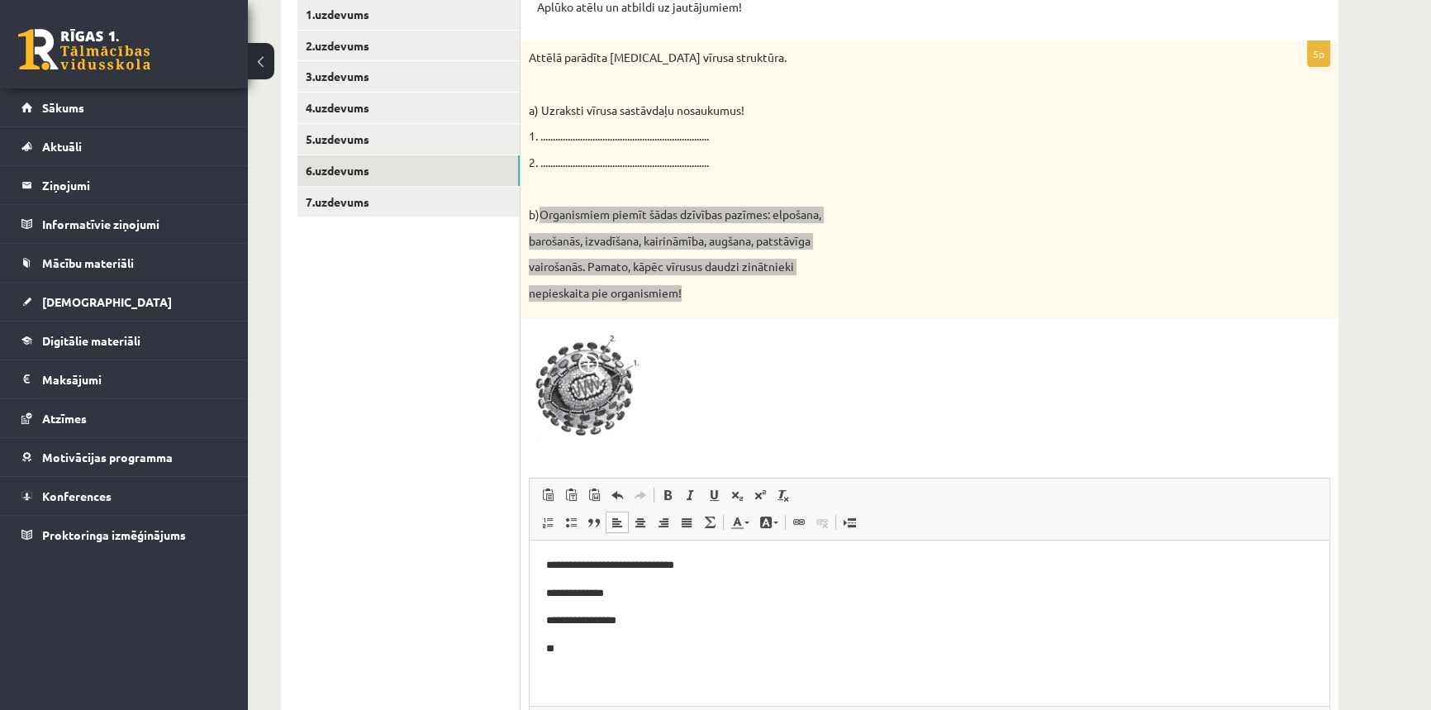
click at [592, 622] on p "**********" at bounding box center [929, 620] width 767 height 17
click at [626, 623] on p "**********" at bounding box center [929, 620] width 767 height 17
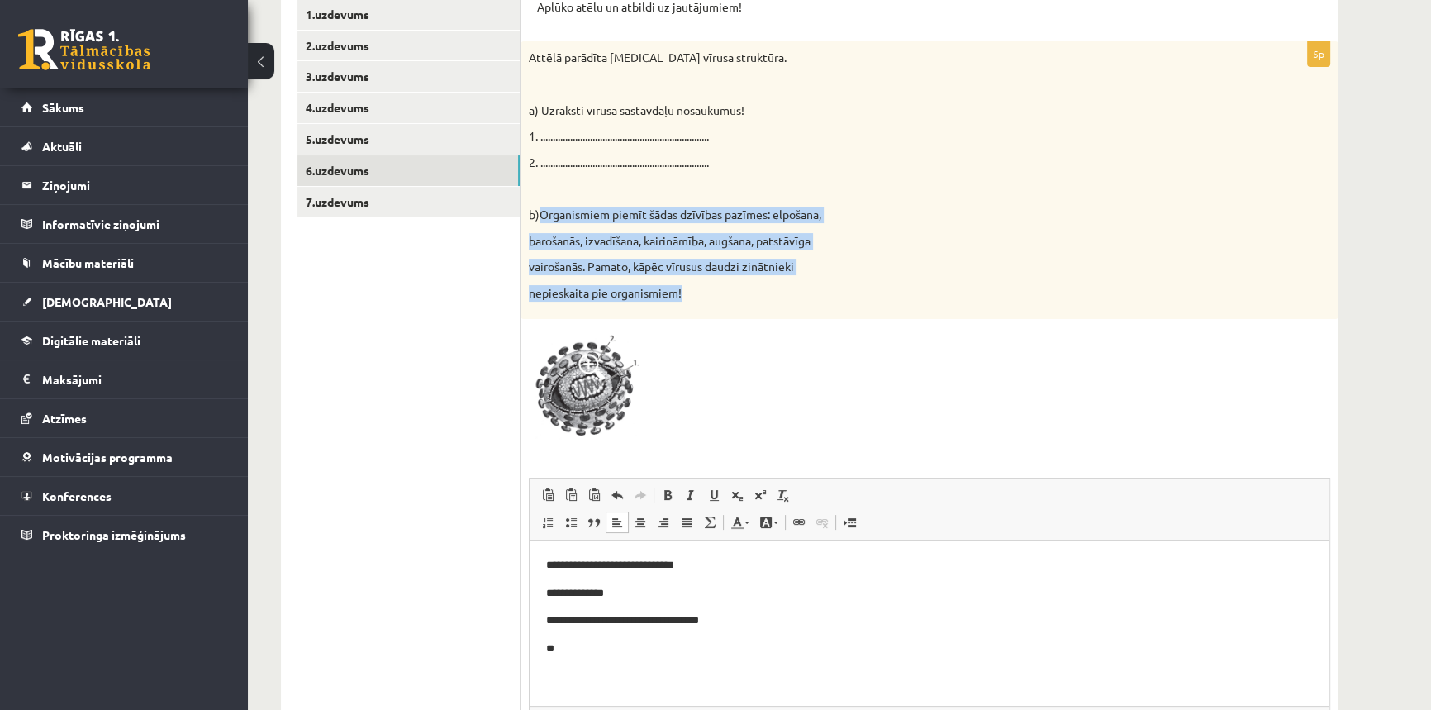
click at [582, 363] on span at bounding box center [591, 367] width 26 height 26
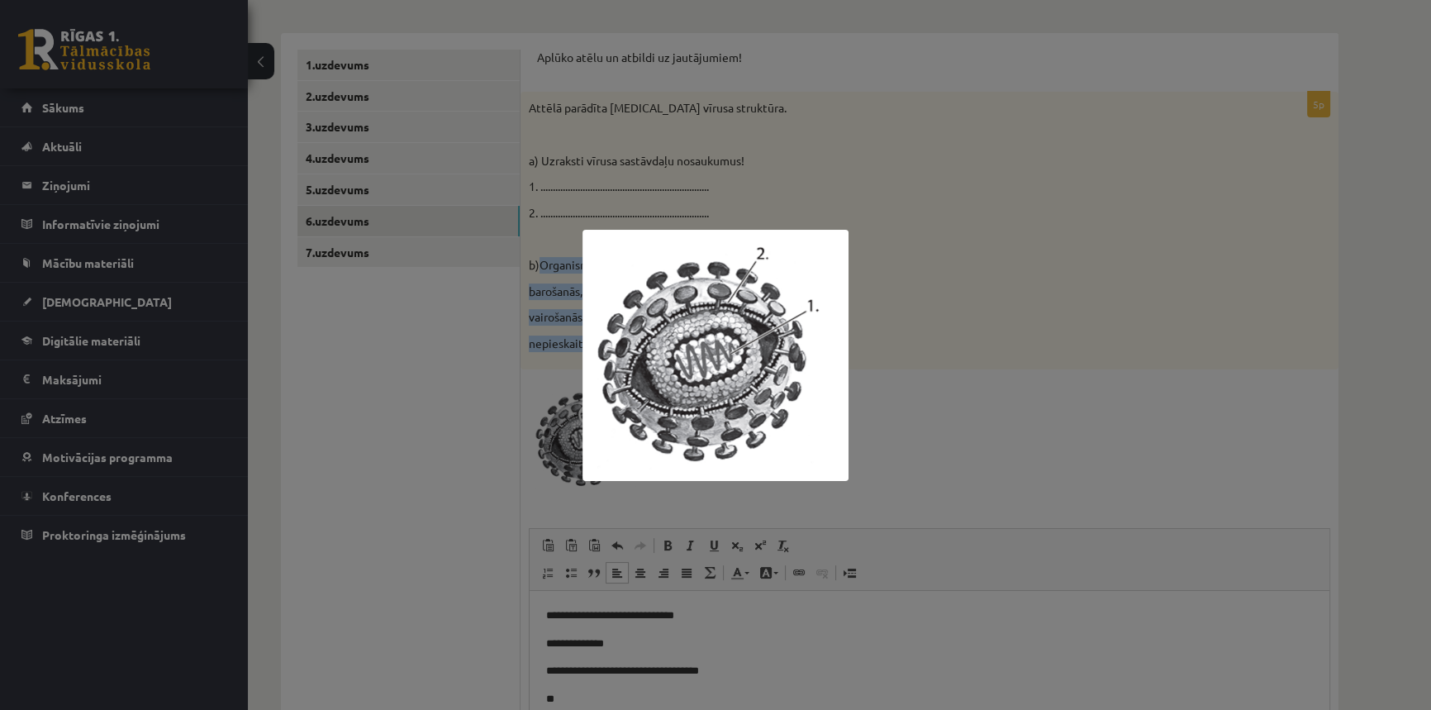
scroll to position [273, 0]
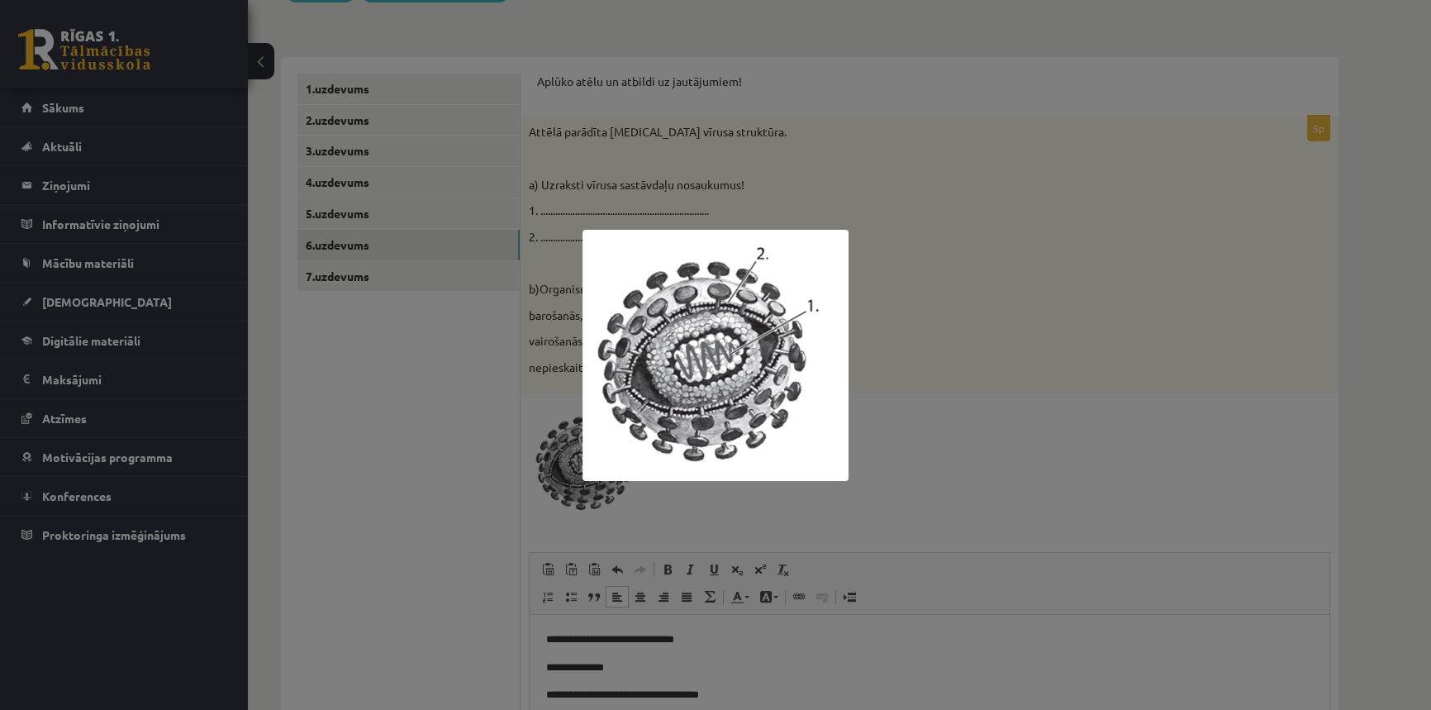
click at [911, 463] on div at bounding box center [715, 355] width 1431 height 710
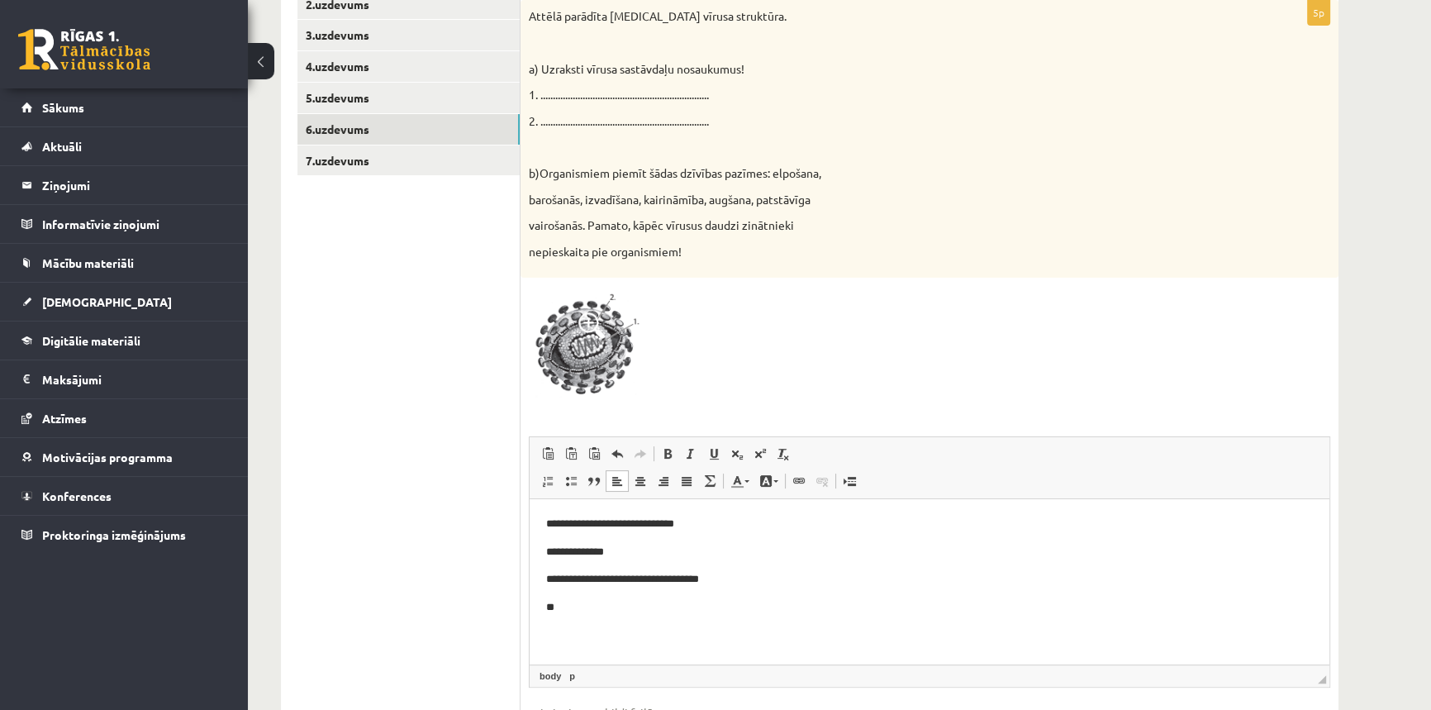
scroll to position [422, 0]
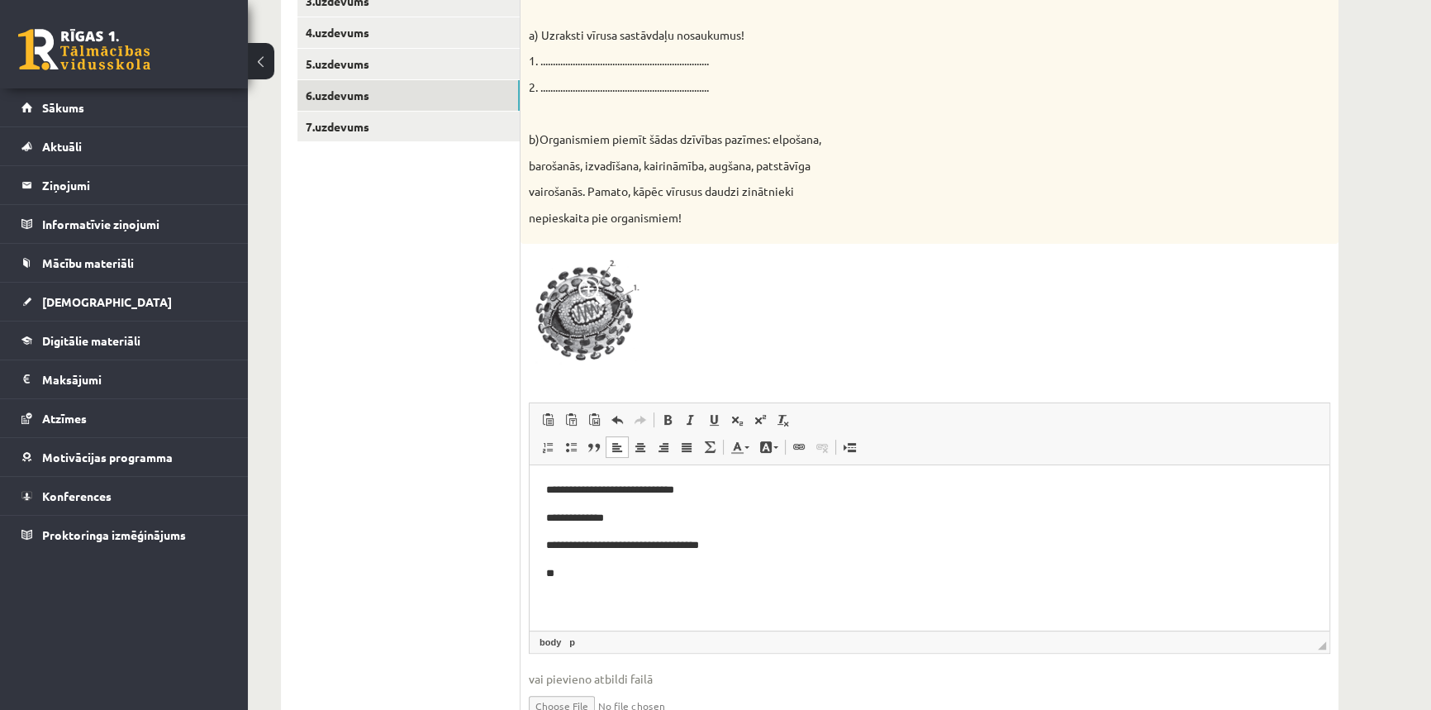
click at [570, 575] on p "**" at bounding box center [929, 573] width 767 height 17
drag, startPoint x: 961, startPoint y: 576, endPoint x: 721, endPoint y: 559, distance: 241.1
click at [721, 559] on body "**********" at bounding box center [929, 532] width 767 height 101
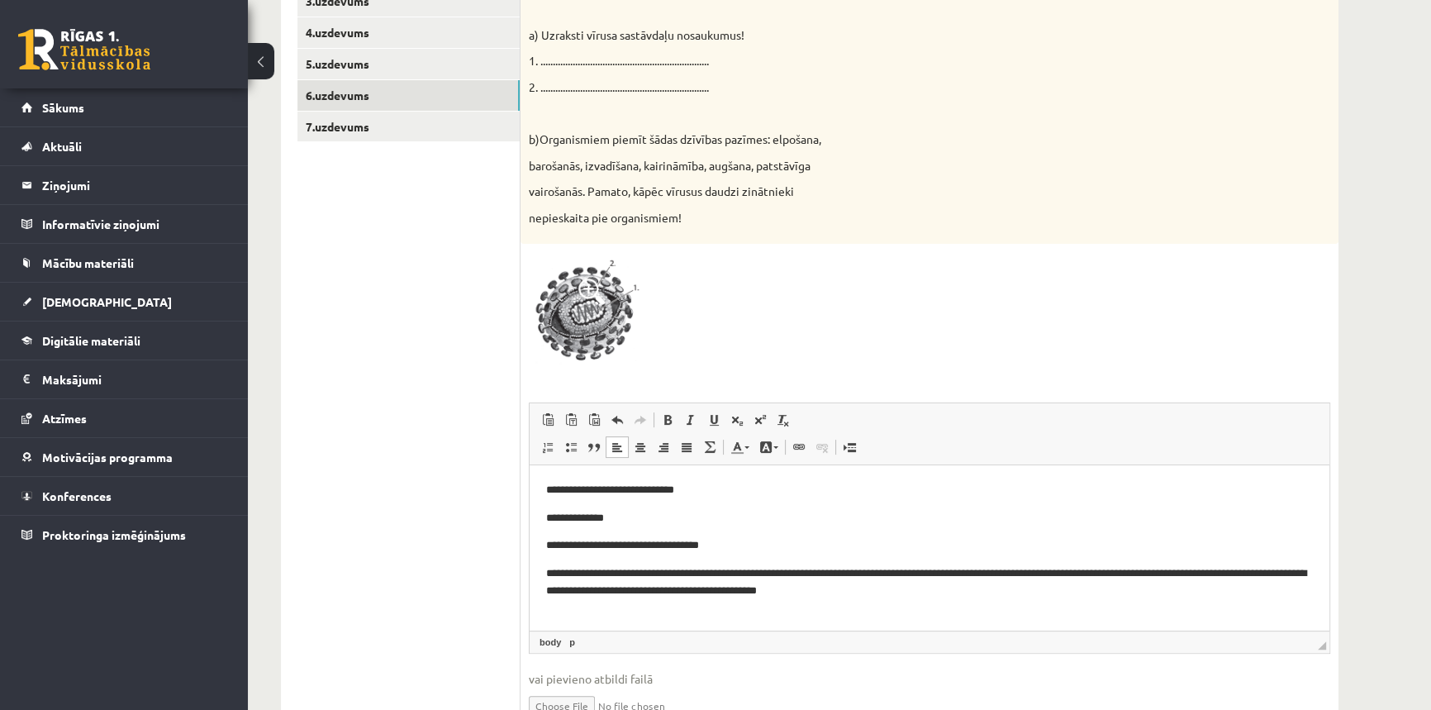
click at [713, 577] on p "**********" at bounding box center [929, 582] width 767 height 35
click at [559, 571] on p "**********" at bounding box center [929, 582] width 767 height 35
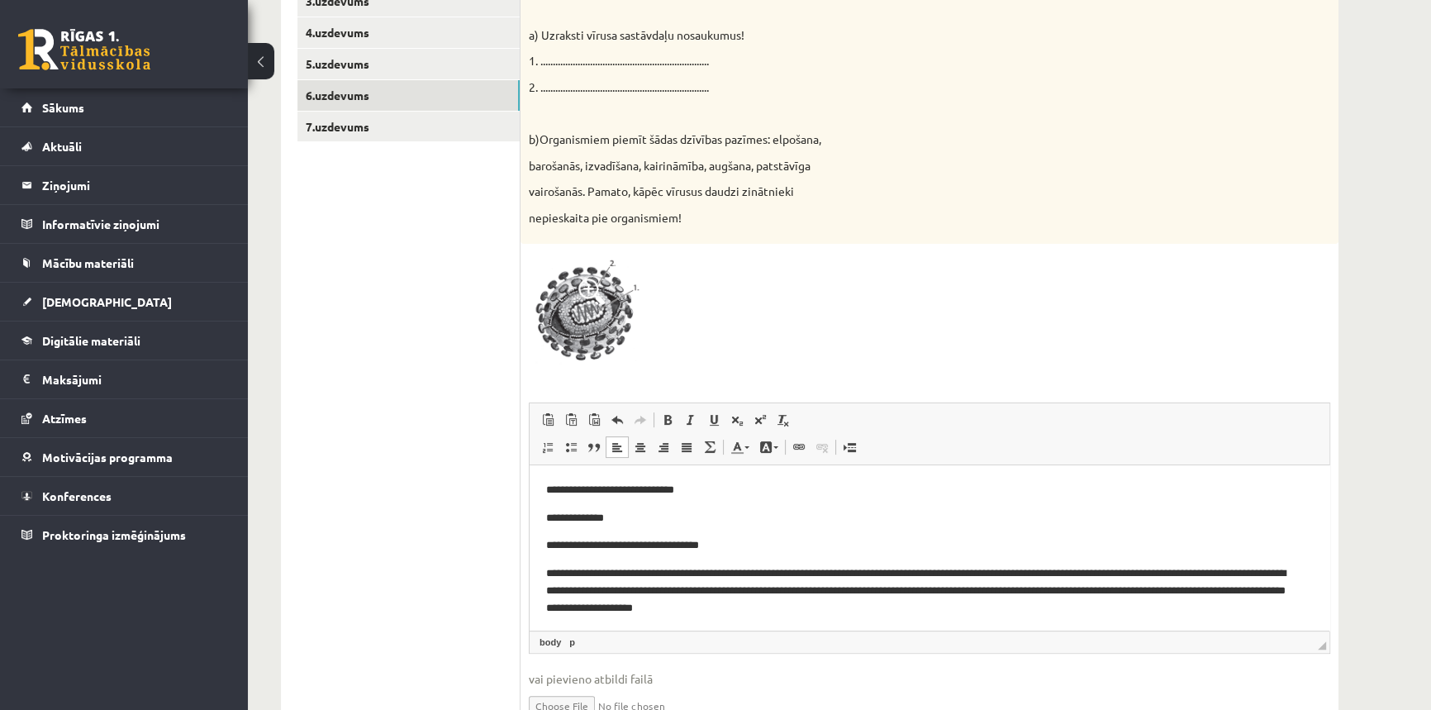
click at [1069, 590] on p "**********" at bounding box center [924, 590] width 756 height 51
click at [1045, 590] on p "**********" at bounding box center [924, 590] width 756 height 51
click at [550, 587] on p "**********" at bounding box center [929, 582] width 767 height 35
click at [657, 605] on html "**********" at bounding box center [930, 540] width 800 height 151
click at [871, 609] on html "**********" at bounding box center [930, 540] width 800 height 151
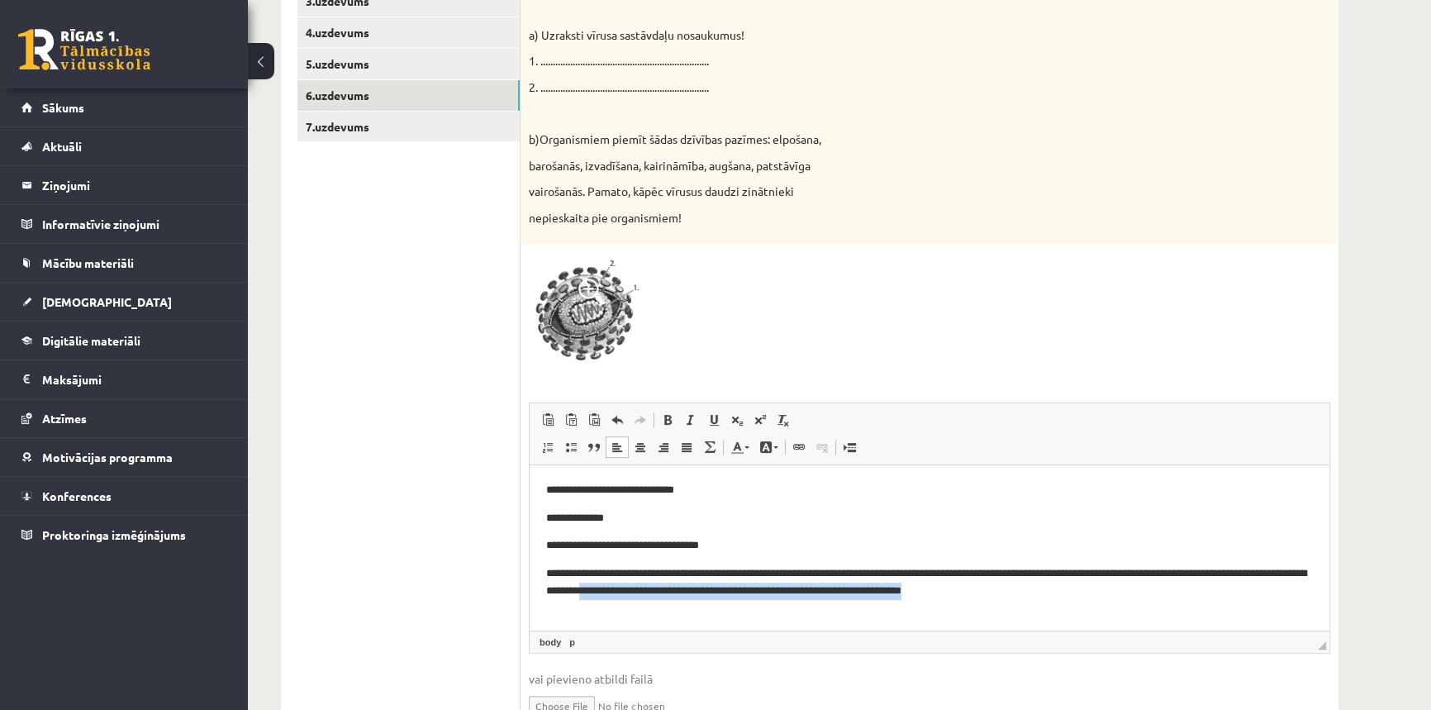
drag, startPoint x: 1044, startPoint y: 593, endPoint x: 702, endPoint y: 588, distance: 341.4
click at [702, 588] on p "**********" at bounding box center [929, 582] width 767 height 35
click at [877, 572] on p "**********" at bounding box center [929, 582] width 767 height 35
click at [645, 591] on p "**********" at bounding box center [929, 582] width 767 height 35
click at [701, 589] on p "**********" at bounding box center [929, 582] width 767 height 35
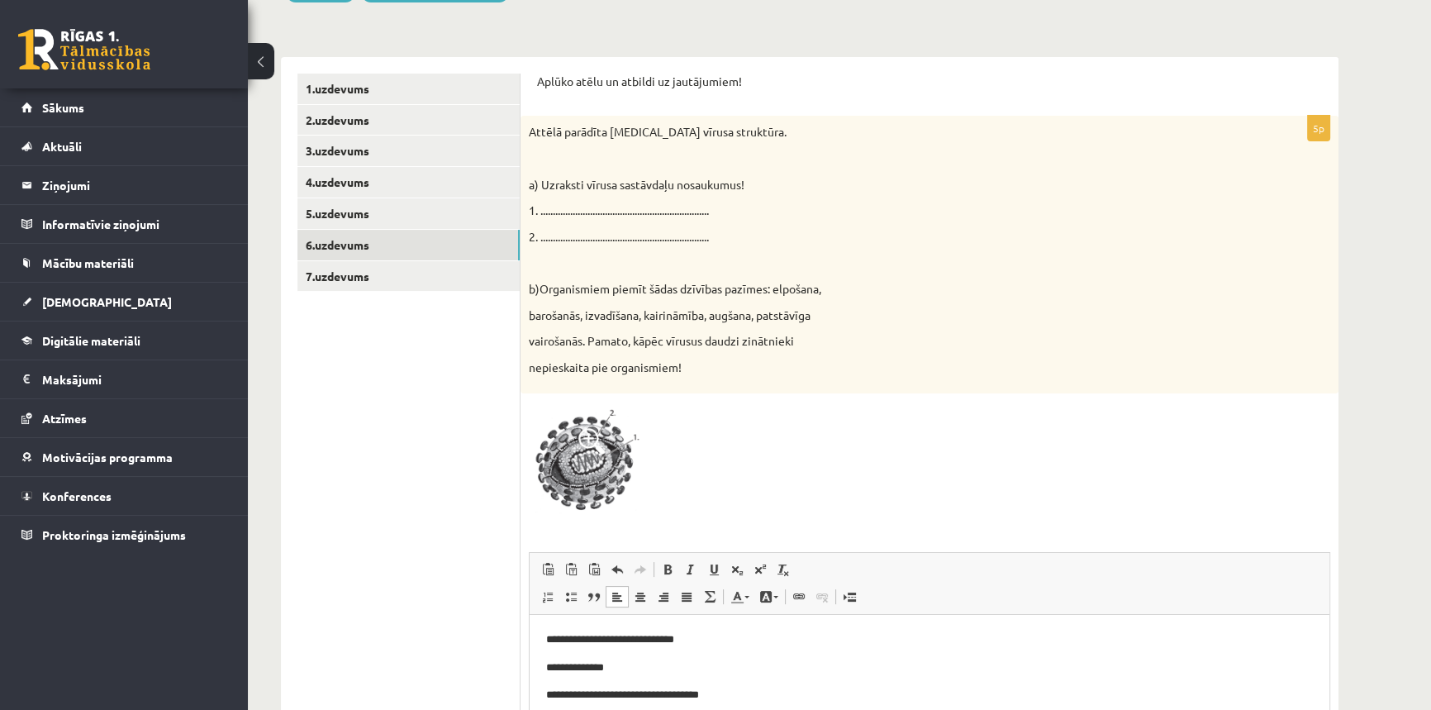
scroll to position [347, 0]
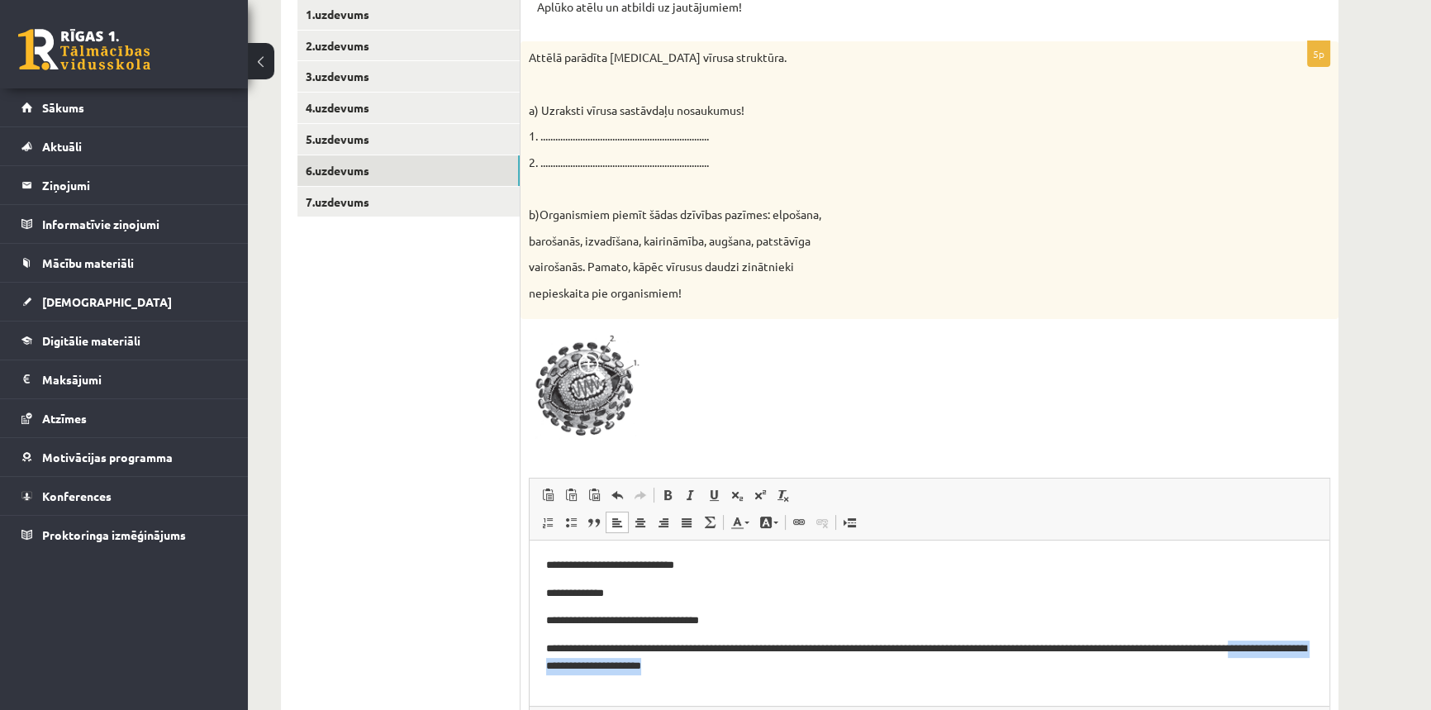
drag, startPoint x: 769, startPoint y: 665, endPoint x: 538, endPoint y: 665, distance: 231.4
click at [538, 665] on html "**********" at bounding box center [930, 615] width 800 height 151
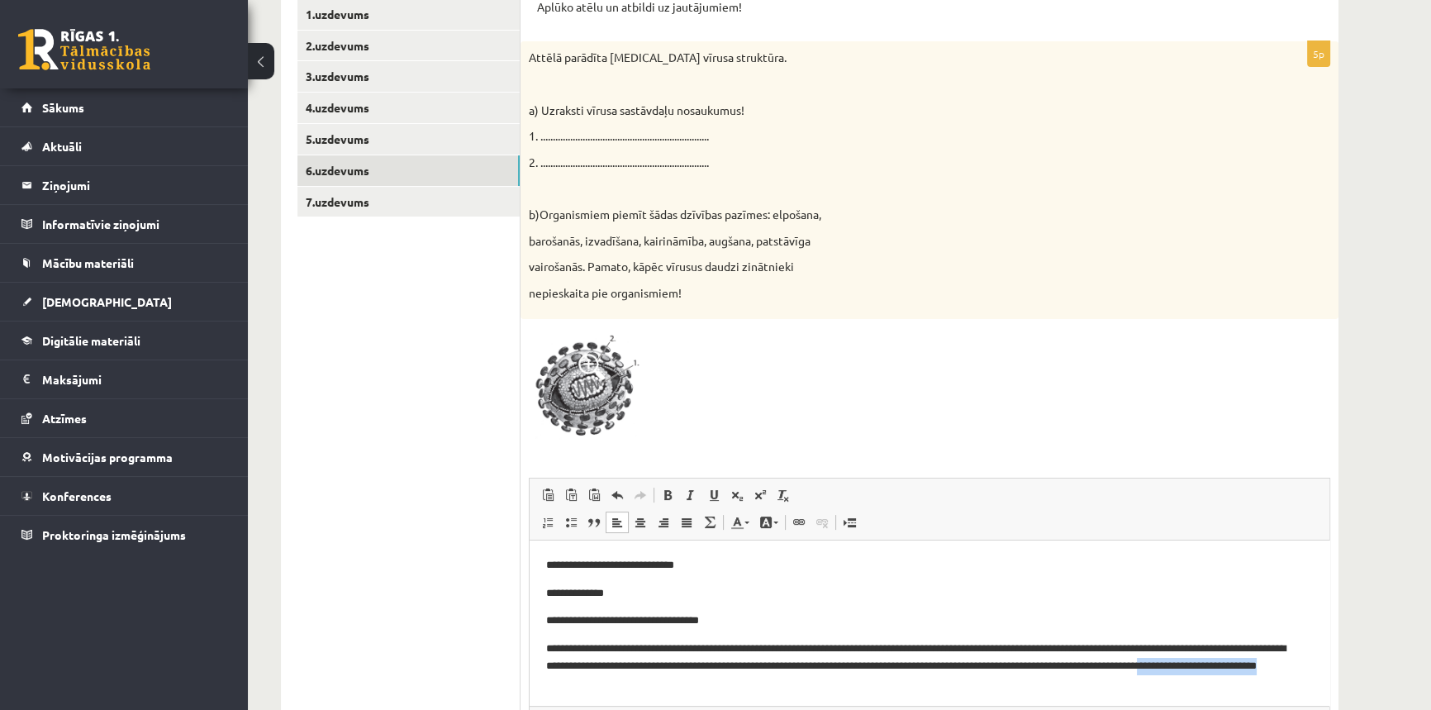
drag, startPoint x: 724, startPoint y: 684, endPoint x: 592, endPoint y: 675, distance: 132.5
click at [592, 675] on p "**********" at bounding box center [924, 665] width 756 height 51
click at [654, 682] on p "**********" at bounding box center [924, 665] width 756 height 51
click at [650, 682] on p "**********" at bounding box center [924, 665] width 756 height 51
click at [688, 684] on p "**********" at bounding box center [924, 665] width 756 height 51
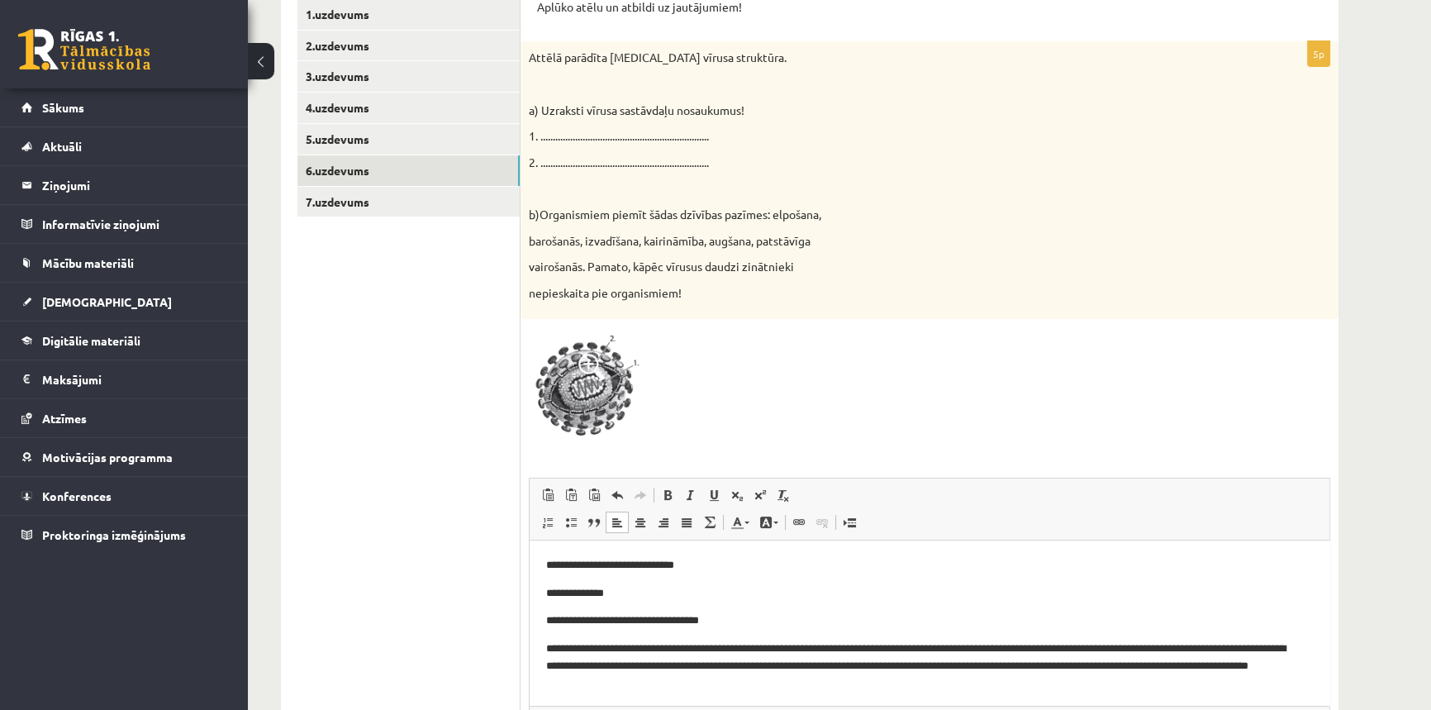
click at [710, 684] on p "**********" at bounding box center [924, 665] width 756 height 51
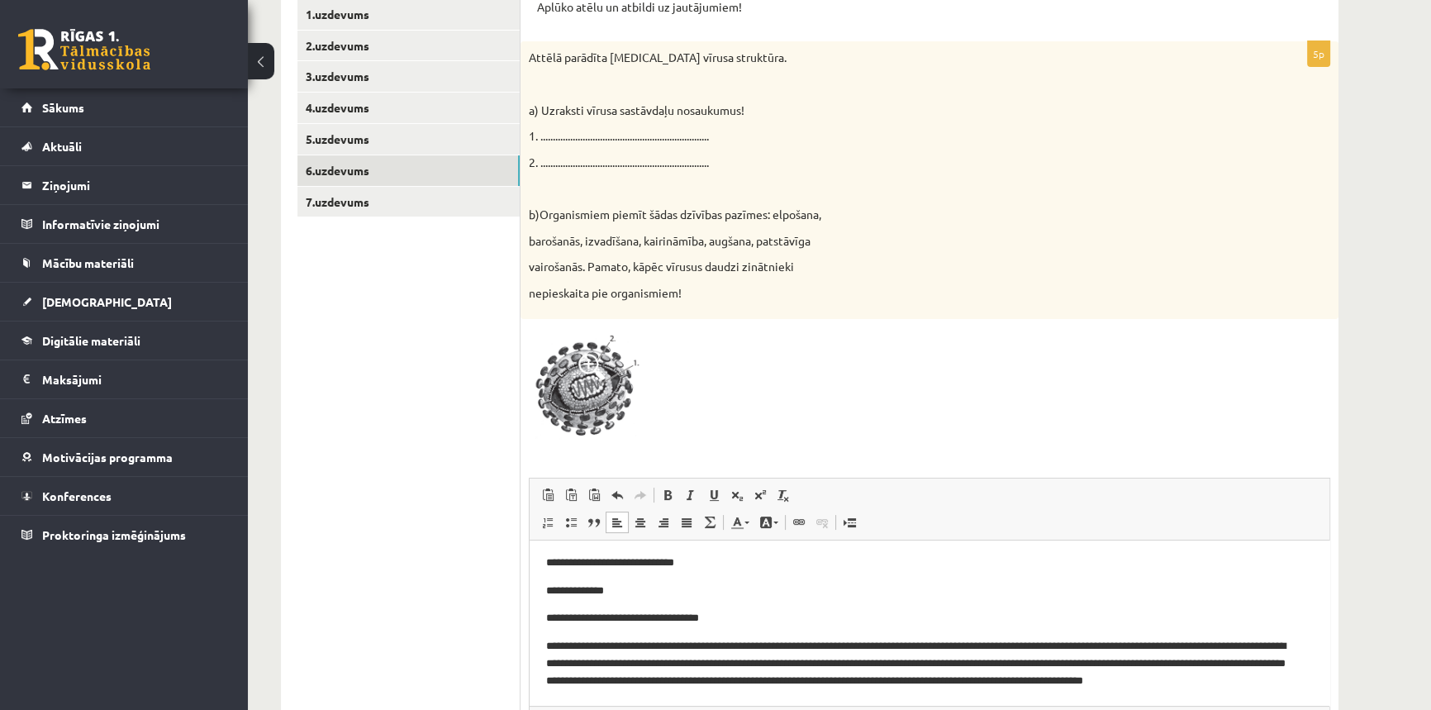
click at [1115, 682] on p "**********" at bounding box center [924, 672] width 756 height 69
click at [1169, 678] on p "**********" at bounding box center [924, 672] width 756 height 69
click at [631, 697] on p "**********" at bounding box center [924, 672] width 756 height 69
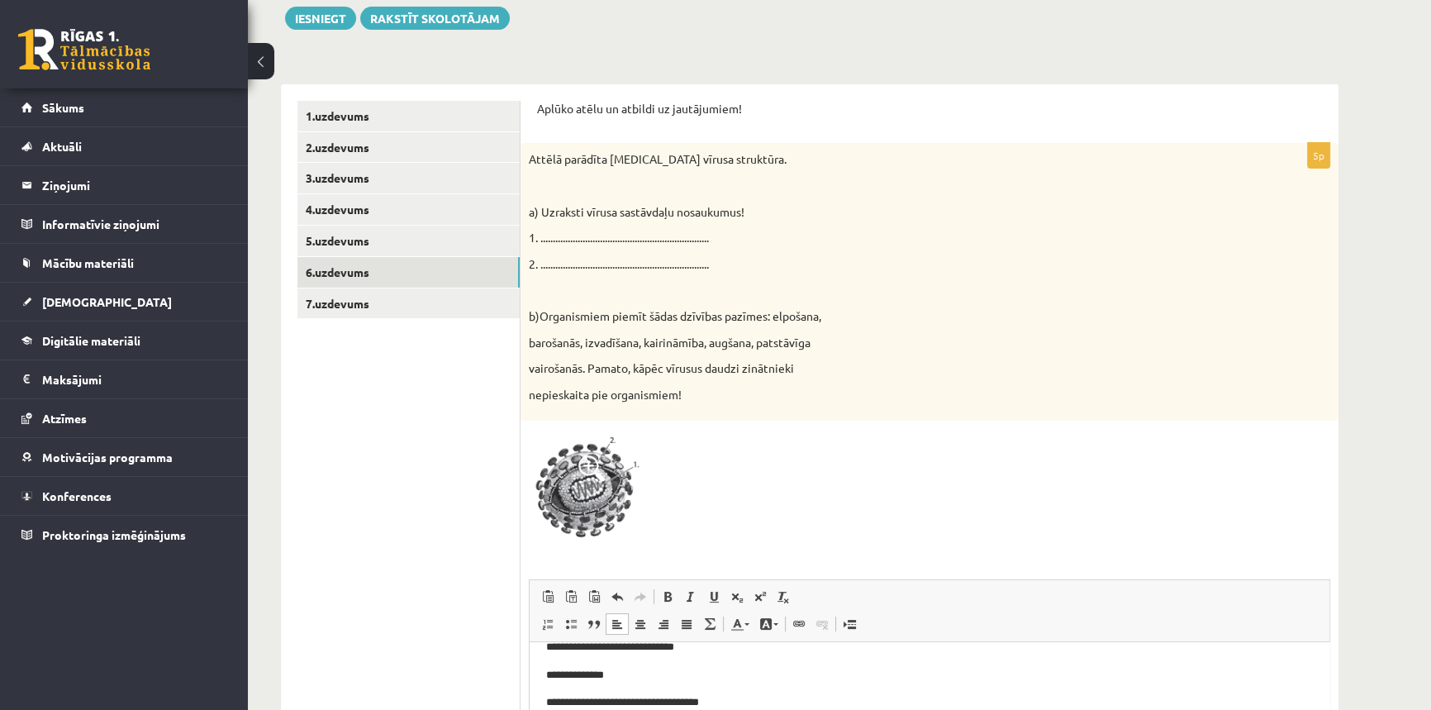
scroll to position [273, 0]
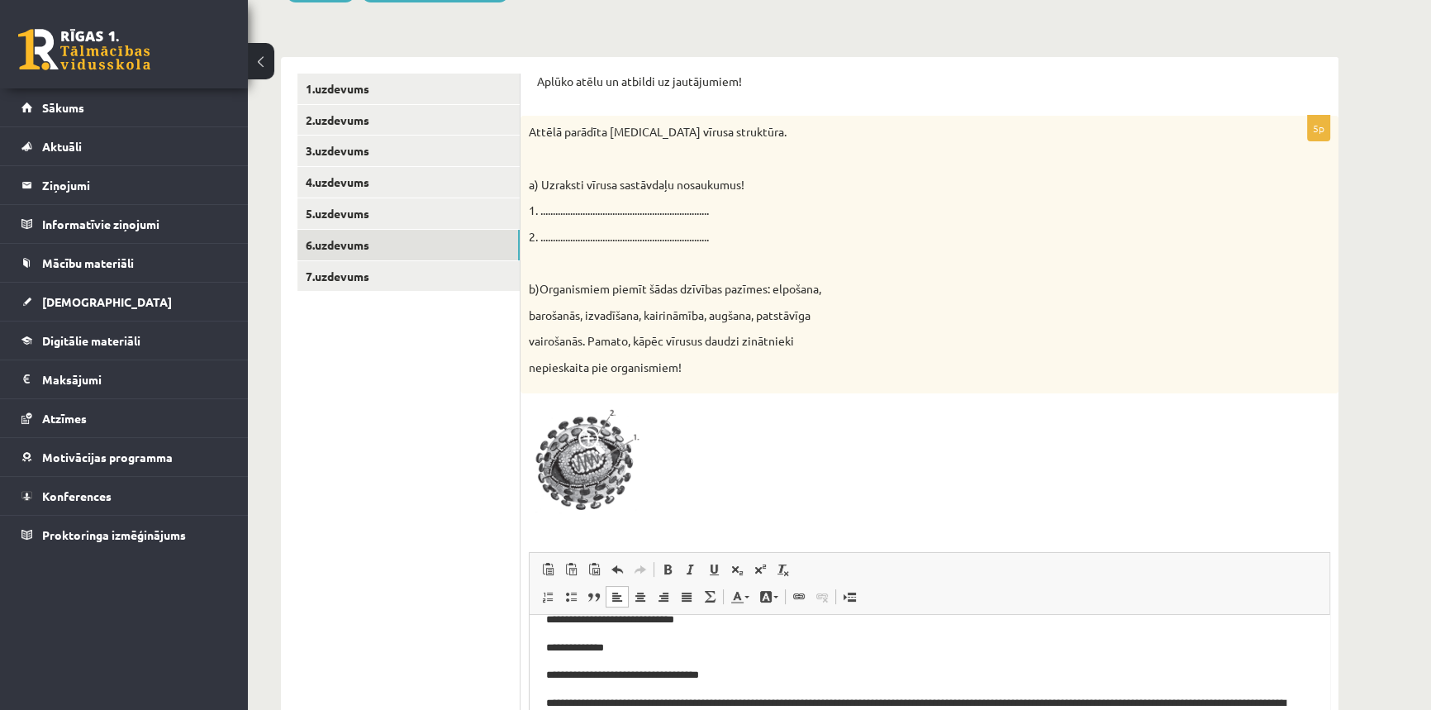
click at [611, 437] on img at bounding box center [591, 460] width 124 height 117
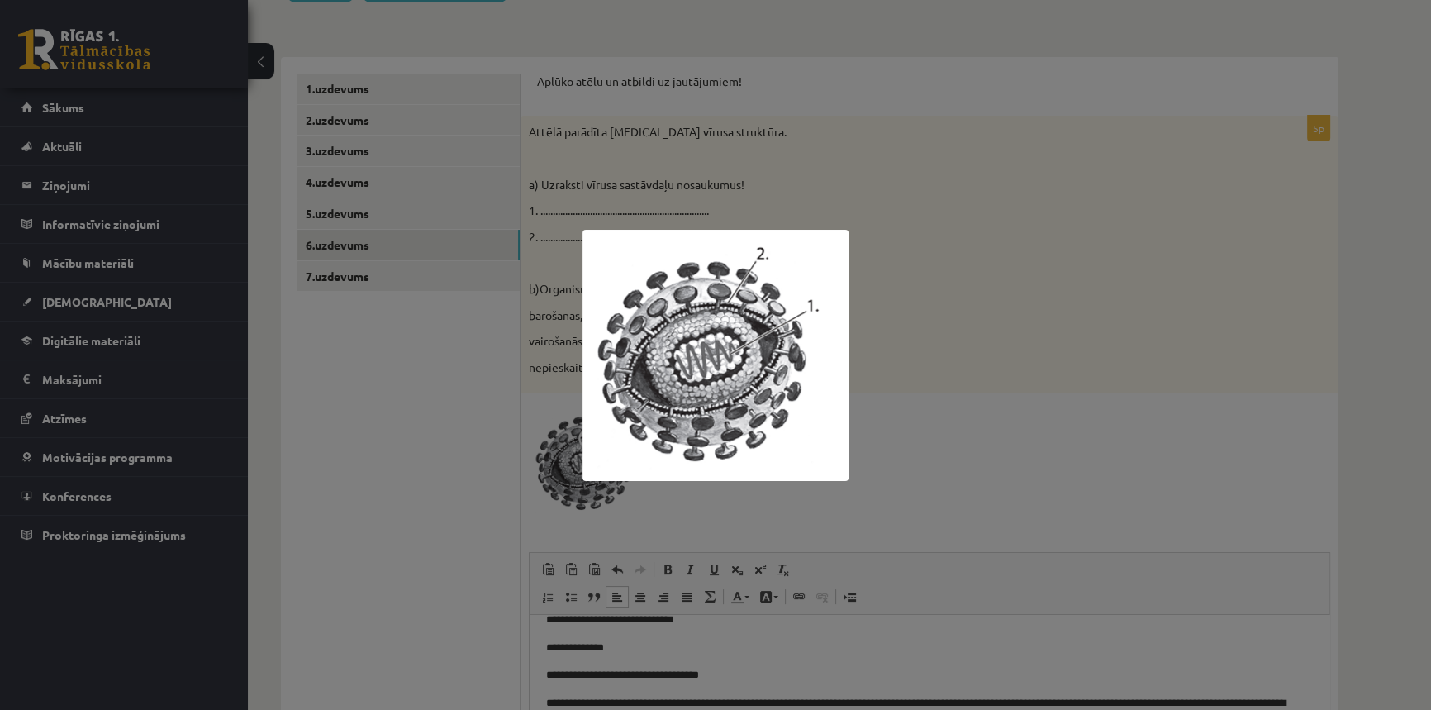
drag, startPoint x: 1102, startPoint y: 473, endPoint x: 1104, endPoint y: 489, distance: 16.7
click at [1103, 486] on div at bounding box center [715, 355] width 1431 height 710
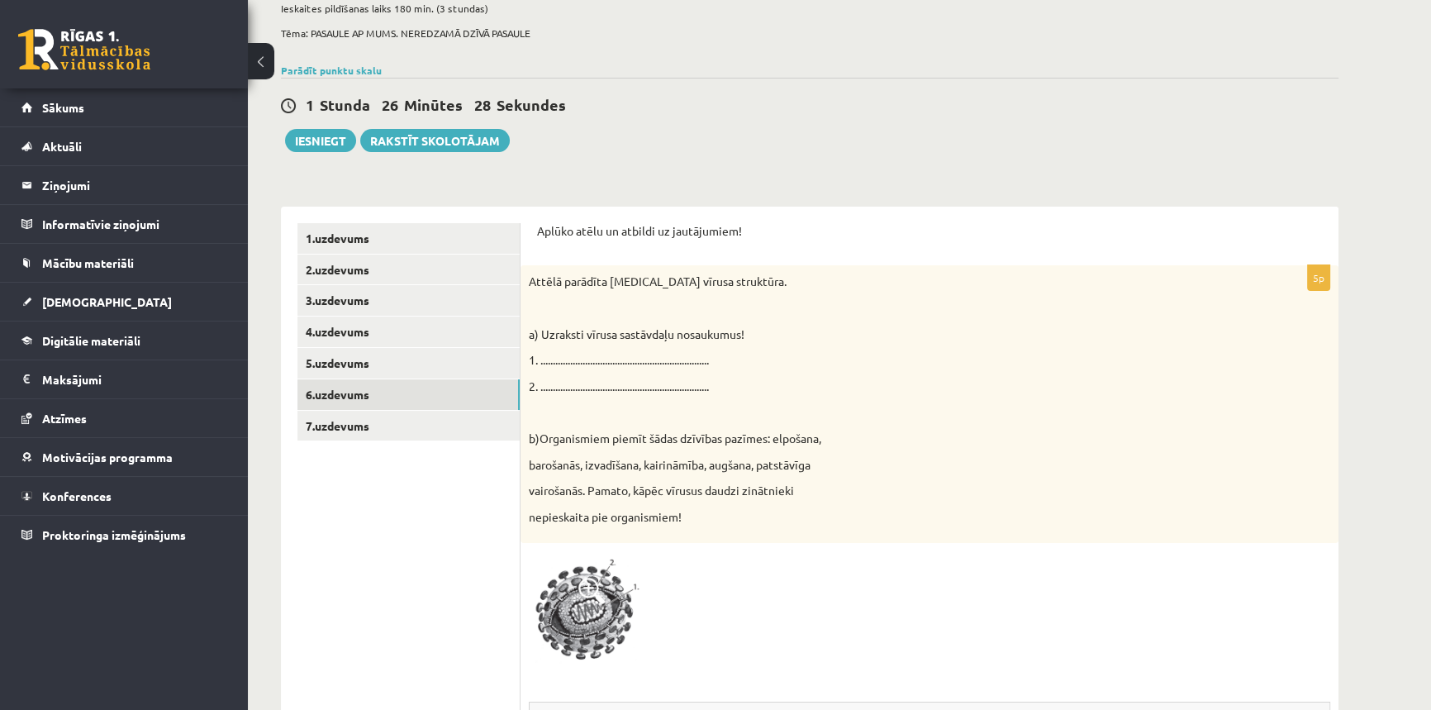
scroll to position [122, 0]
click at [355, 273] on link "2.uzdevums" at bounding box center [409, 270] width 222 height 31
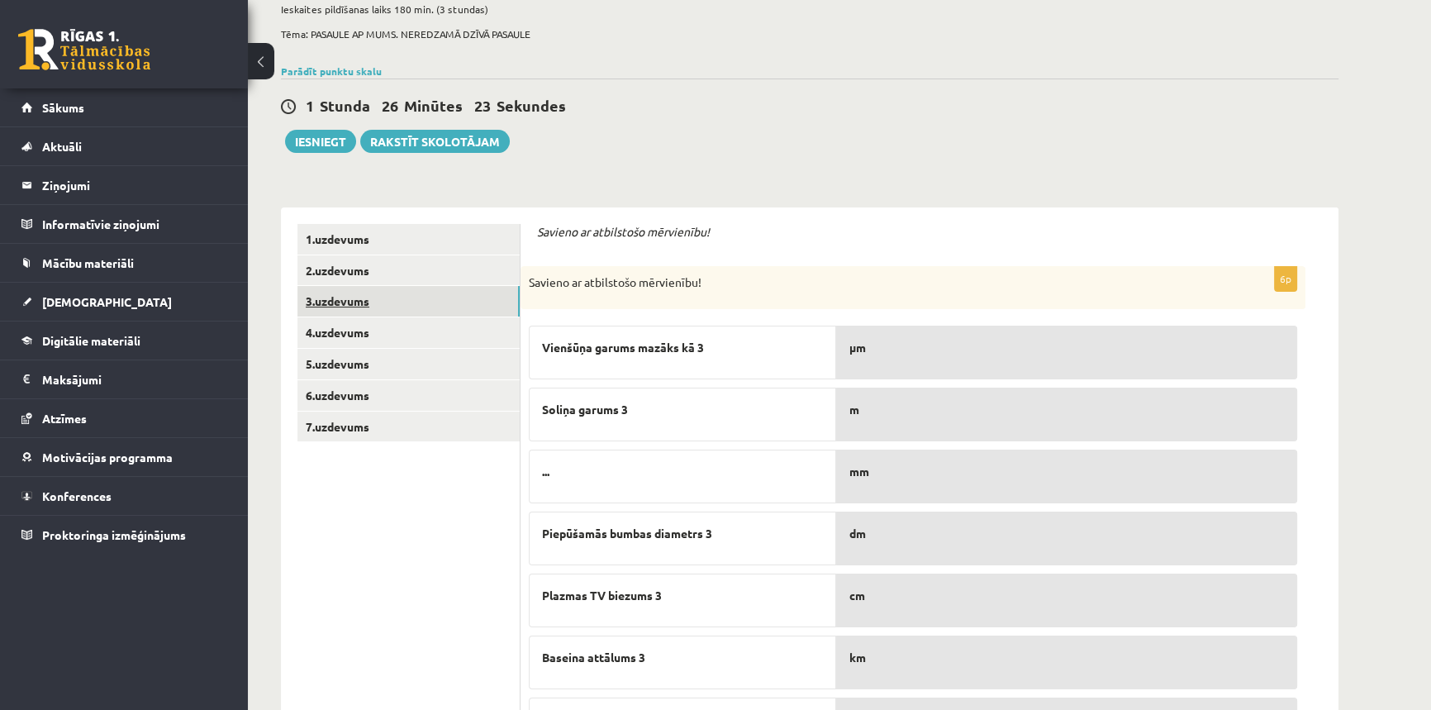
click at [352, 299] on link "3.uzdevums" at bounding box center [409, 301] width 222 height 31
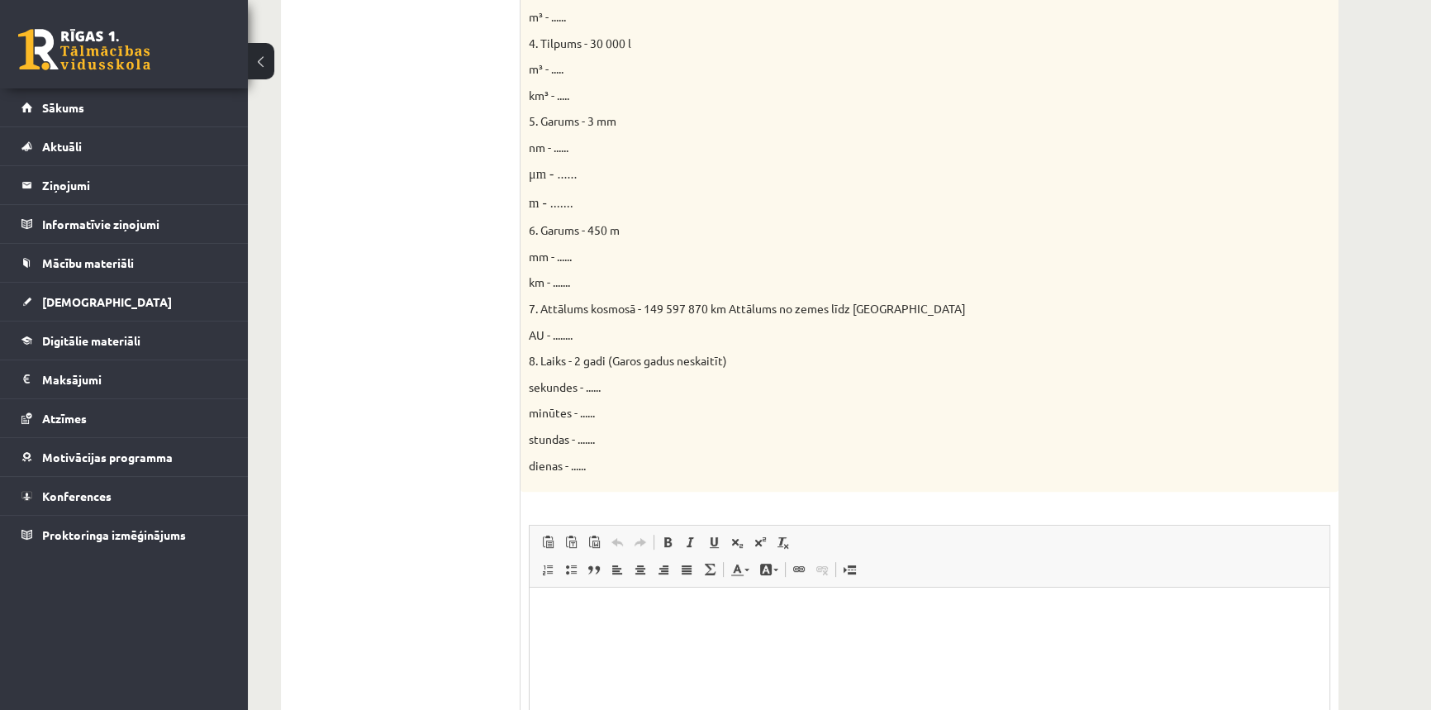
scroll to position [798, 0]
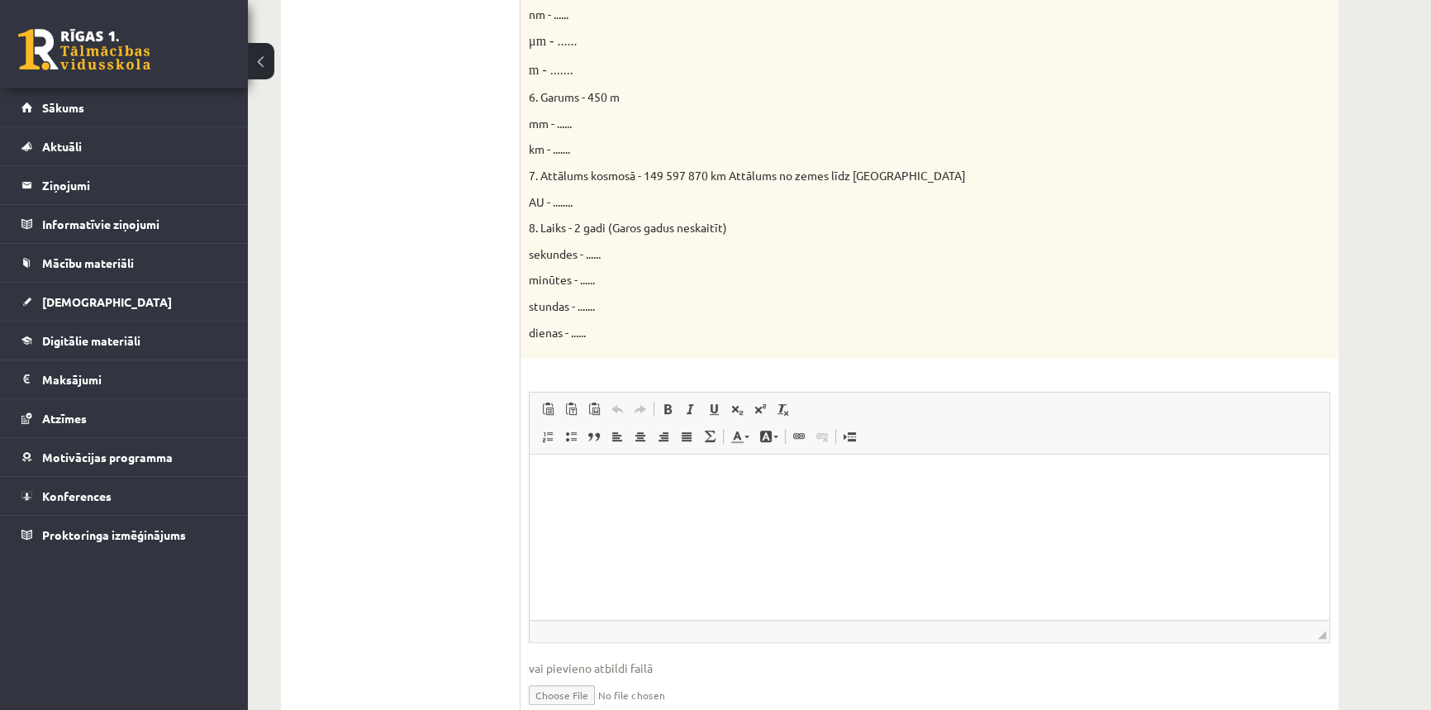
click at [554, 471] on p "Editor, wiswyg-editor-user-answer-47024866990820" at bounding box center [929, 479] width 767 height 17
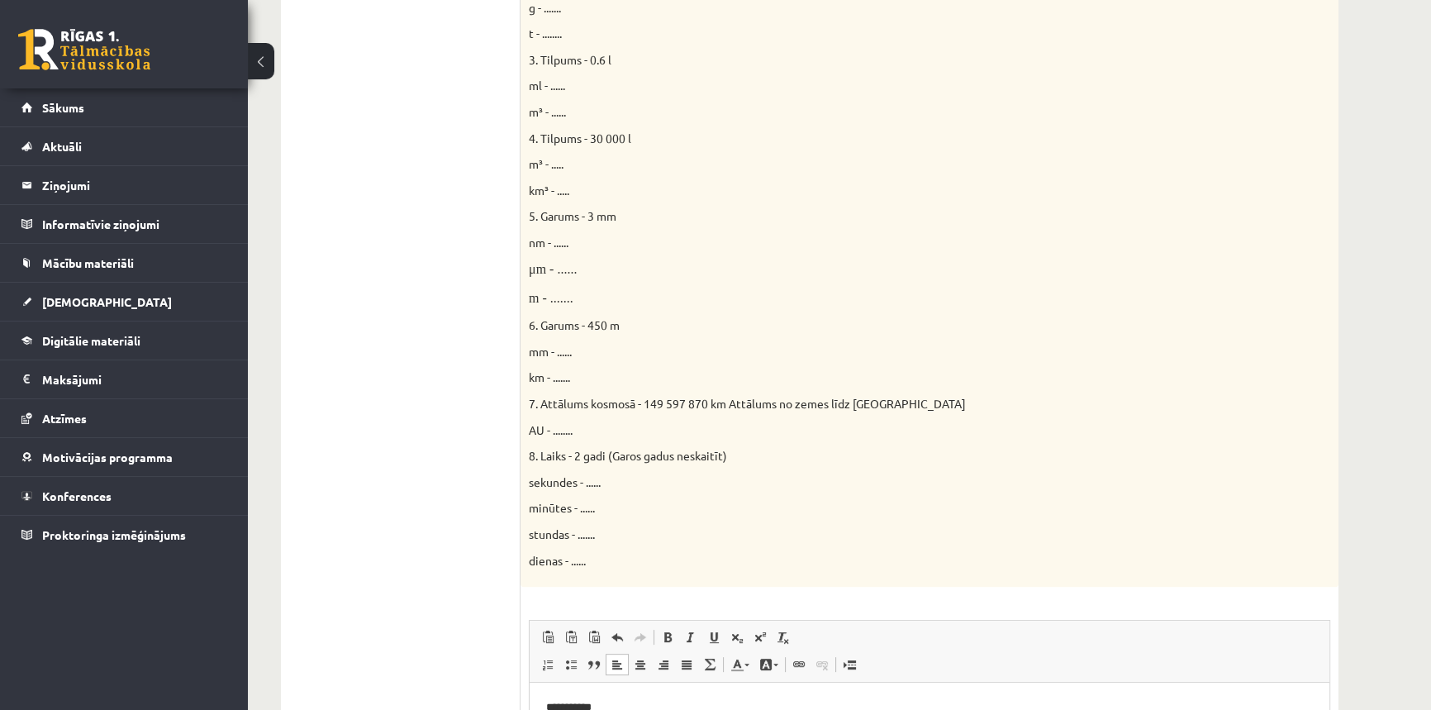
scroll to position [497, 0]
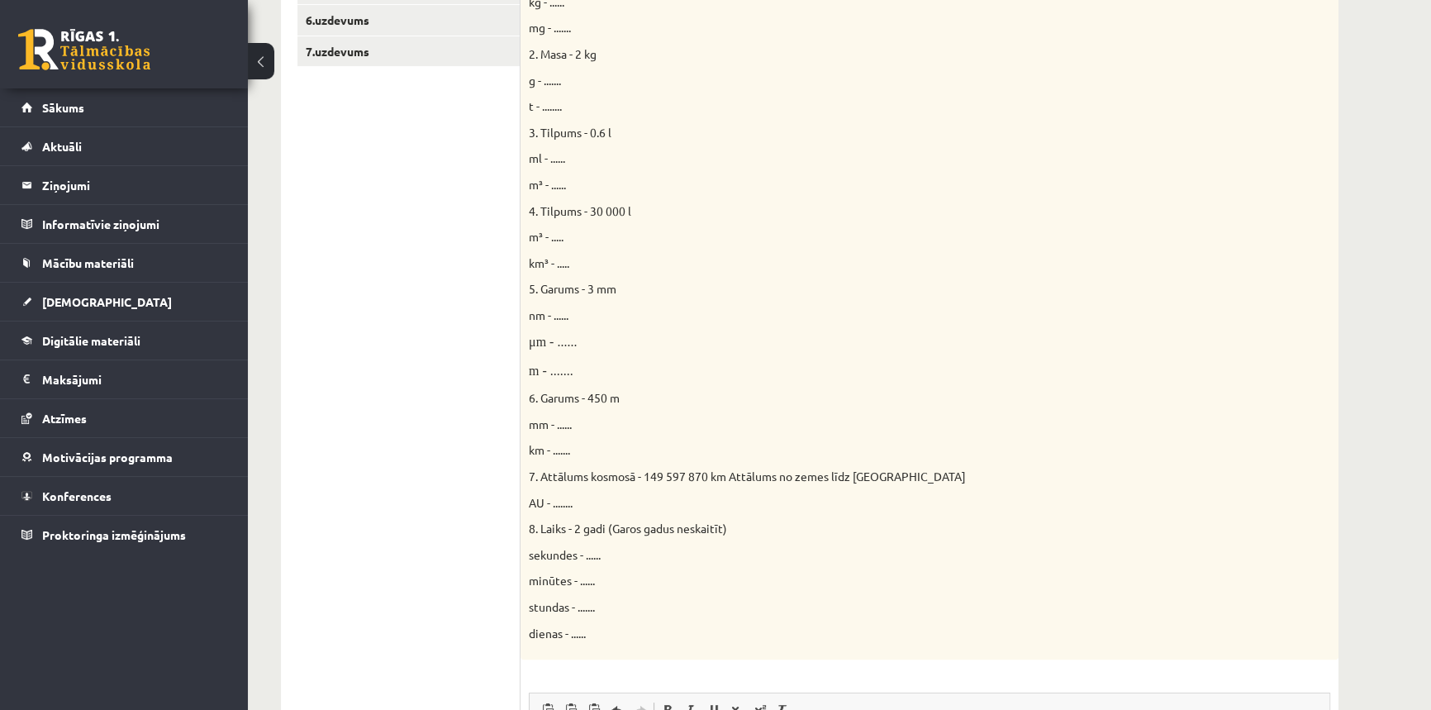
click at [552, 79] on span "g - ......." at bounding box center [545, 80] width 32 height 15
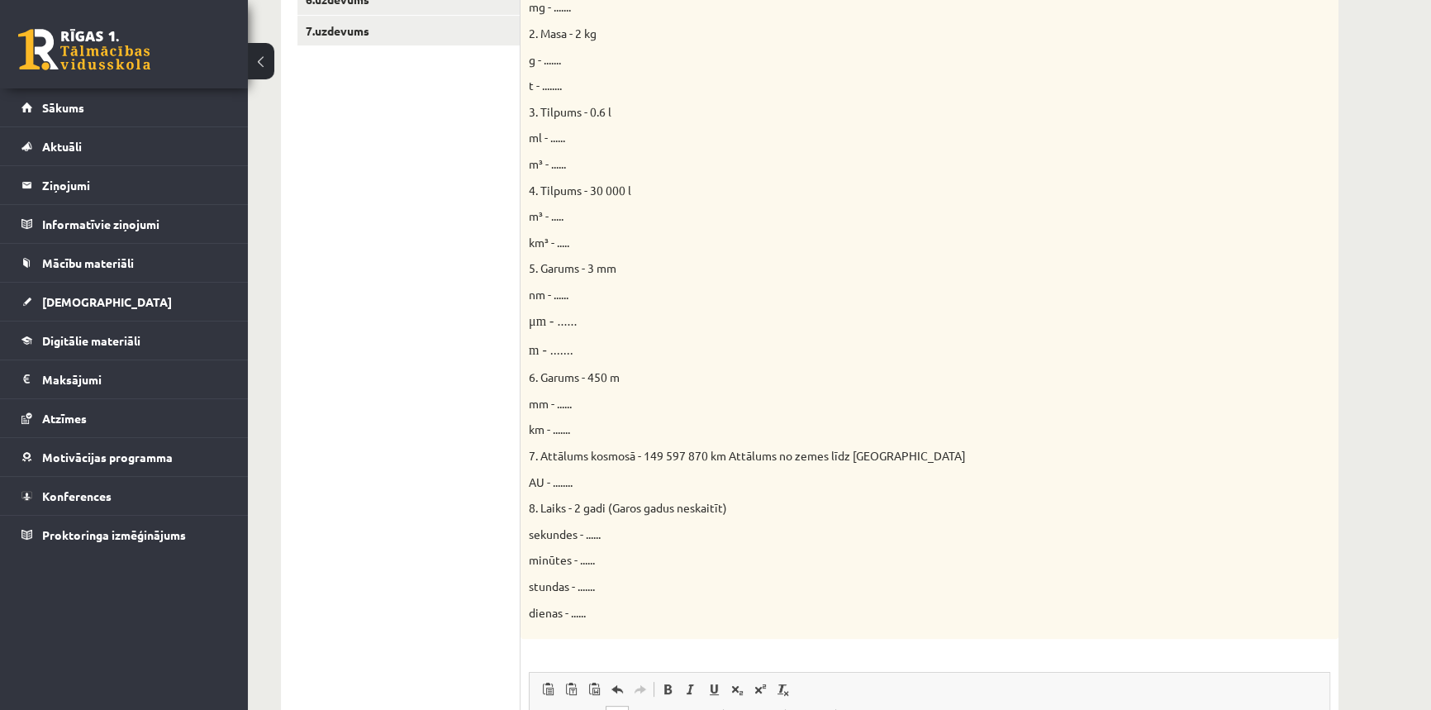
scroll to position [723, 0]
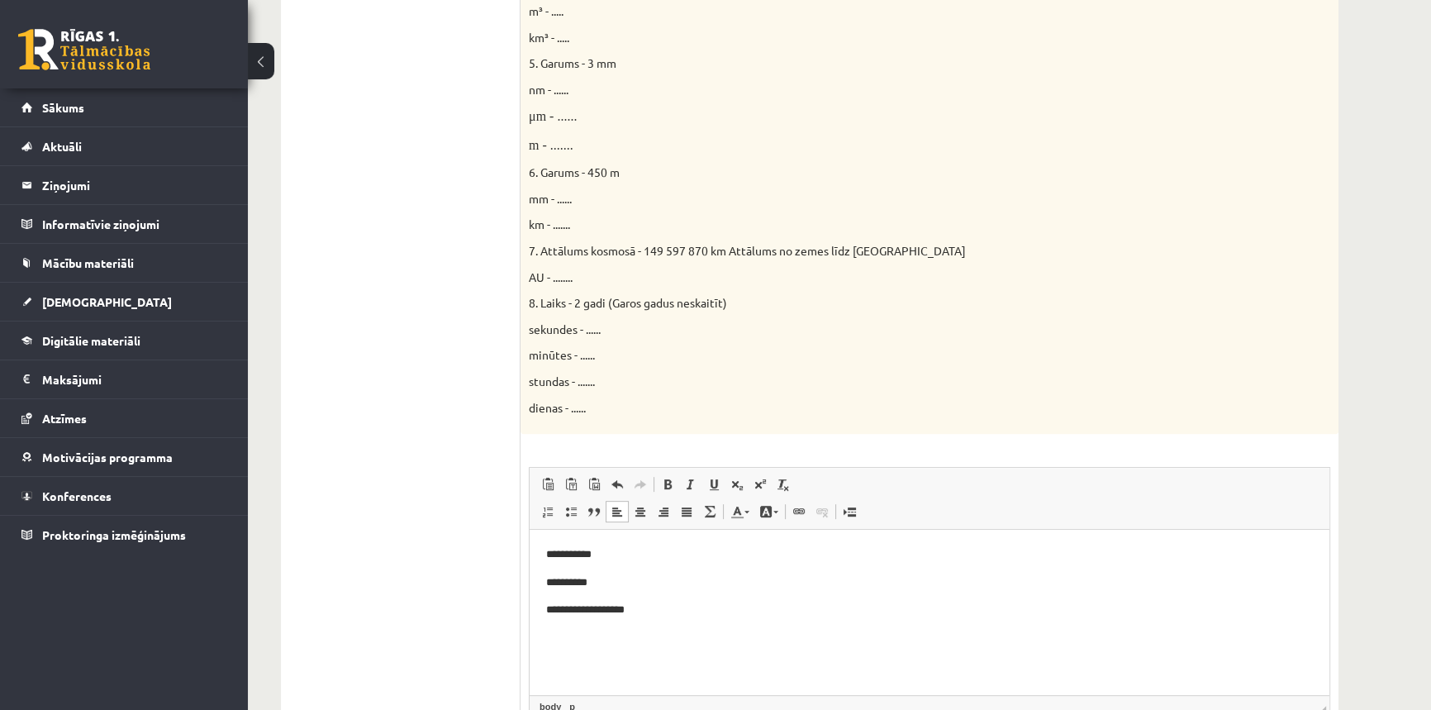
click at [660, 612] on p "**********" at bounding box center [929, 610] width 767 height 17
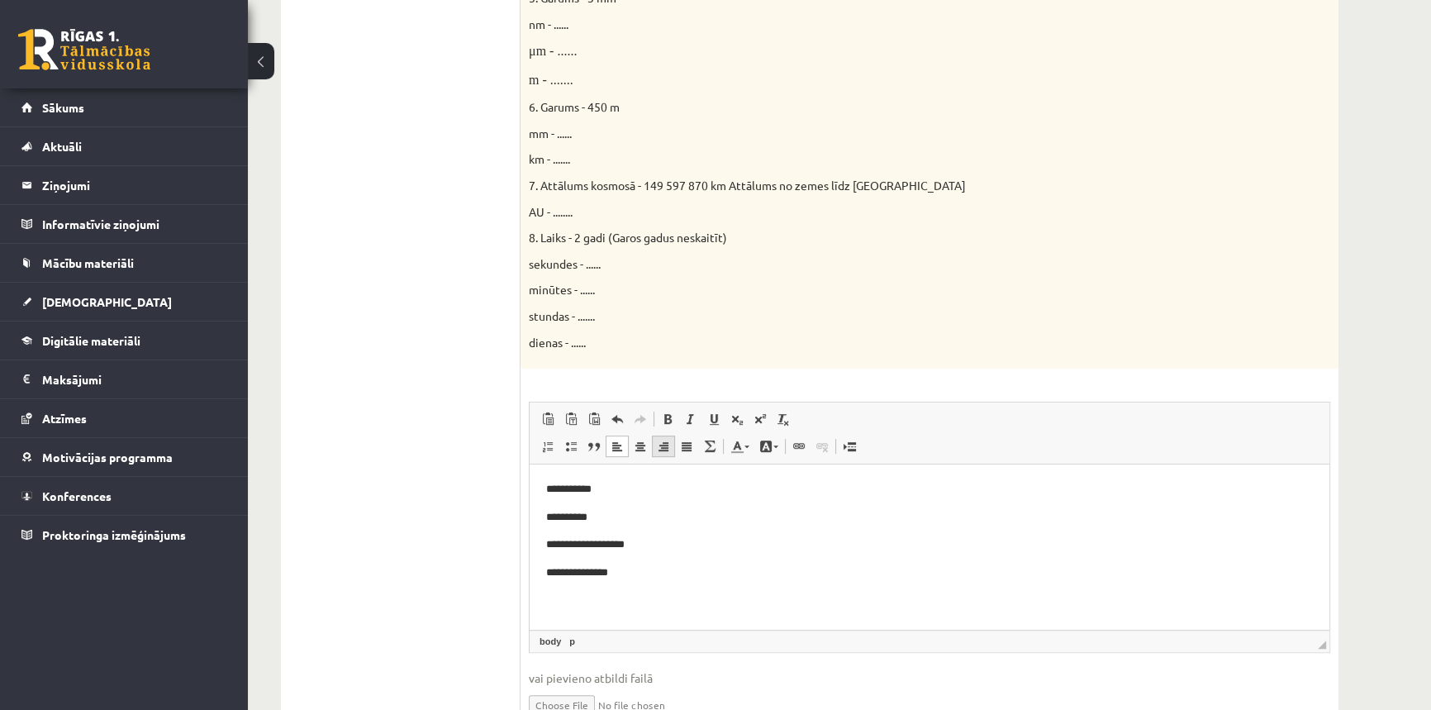
scroll to position [798, 0]
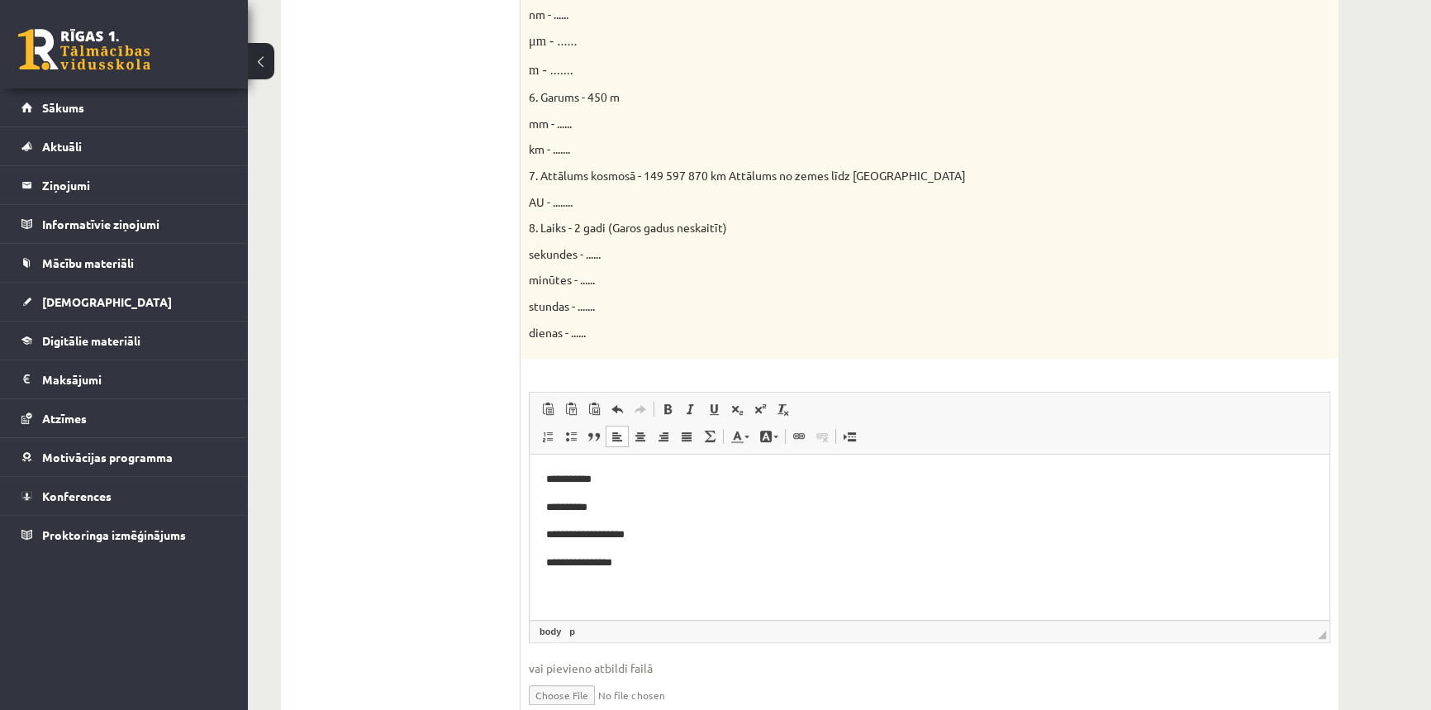
click at [662, 533] on p "**********" at bounding box center [929, 534] width 767 height 17
click at [634, 569] on p "**********" at bounding box center [924, 566] width 756 height 17
drag, startPoint x: 609, startPoint y: 476, endPoint x: 541, endPoint y: 469, distance: 68.1
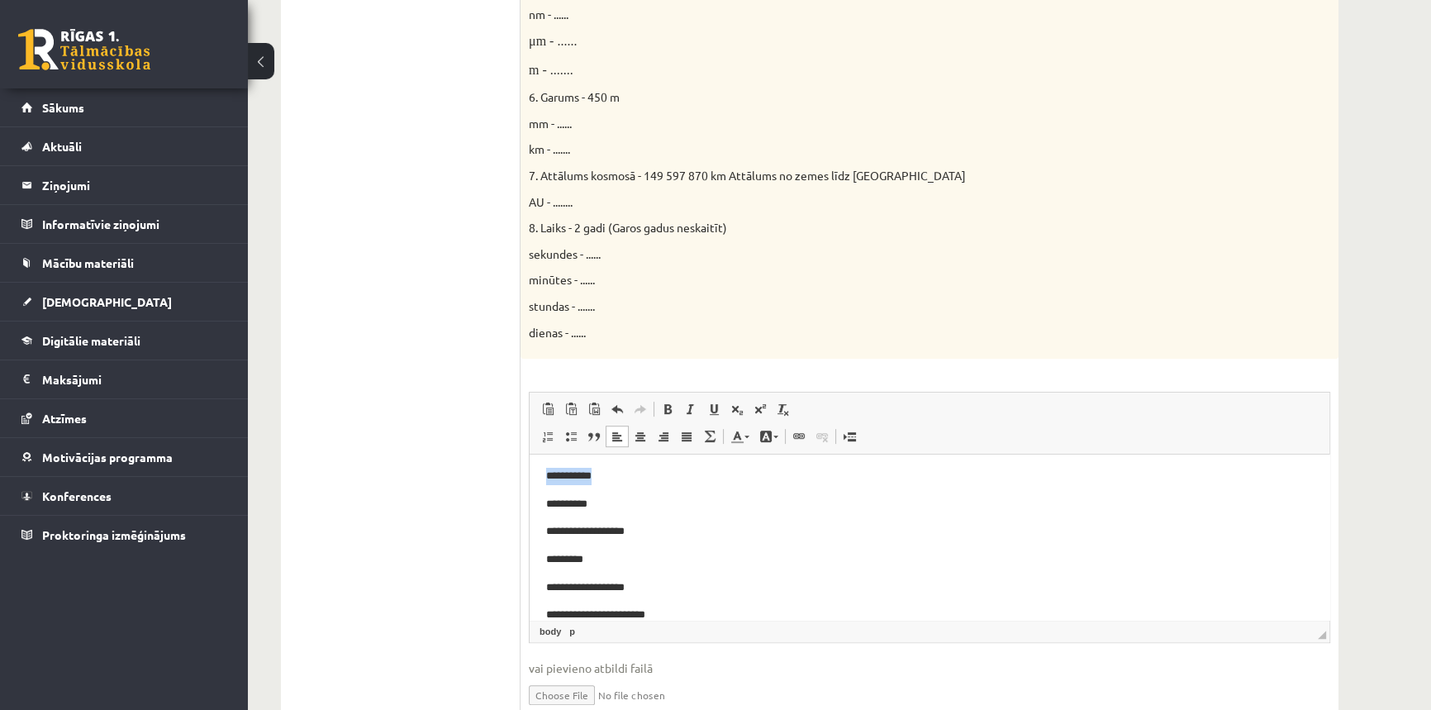
click at [541, 469] on html "**********" at bounding box center [930, 671] width 800 height 440
click at [670, 412] on span at bounding box center [667, 408] width 13 height 13
click at [711, 493] on body "**********" at bounding box center [929, 671] width 767 height 407
drag, startPoint x: 607, startPoint y: 491, endPoint x: 543, endPoint y: 487, distance: 64.6
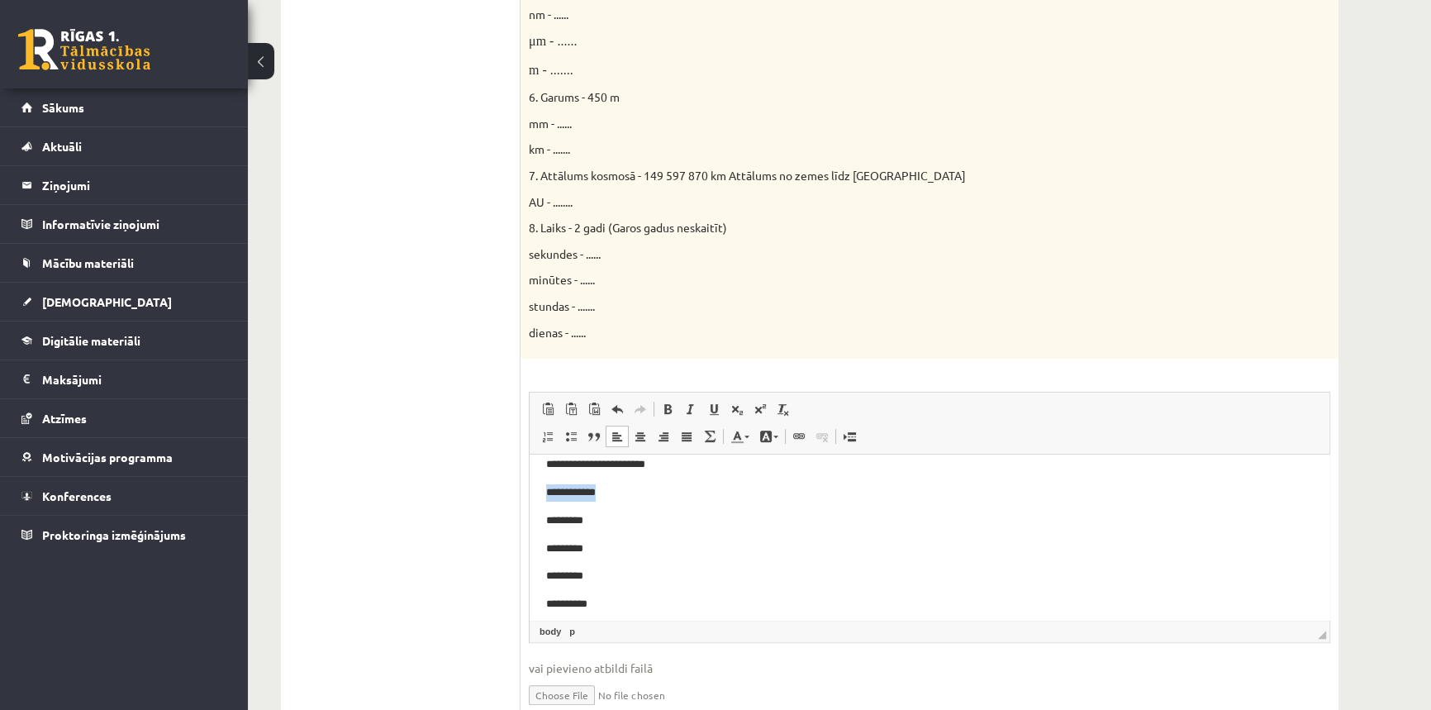
click at [543, 487] on html "**********" at bounding box center [930, 521] width 800 height 440
click at [668, 414] on span at bounding box center [667, 408] width 13 height 13
click at [670, 512] on p "*********" at bounding box center [924, 520] width 756 height 17
drag, startPoint x: 612, startPoint y: 584, endPoint x: 543, endPoint y: 579, distance: 68.8
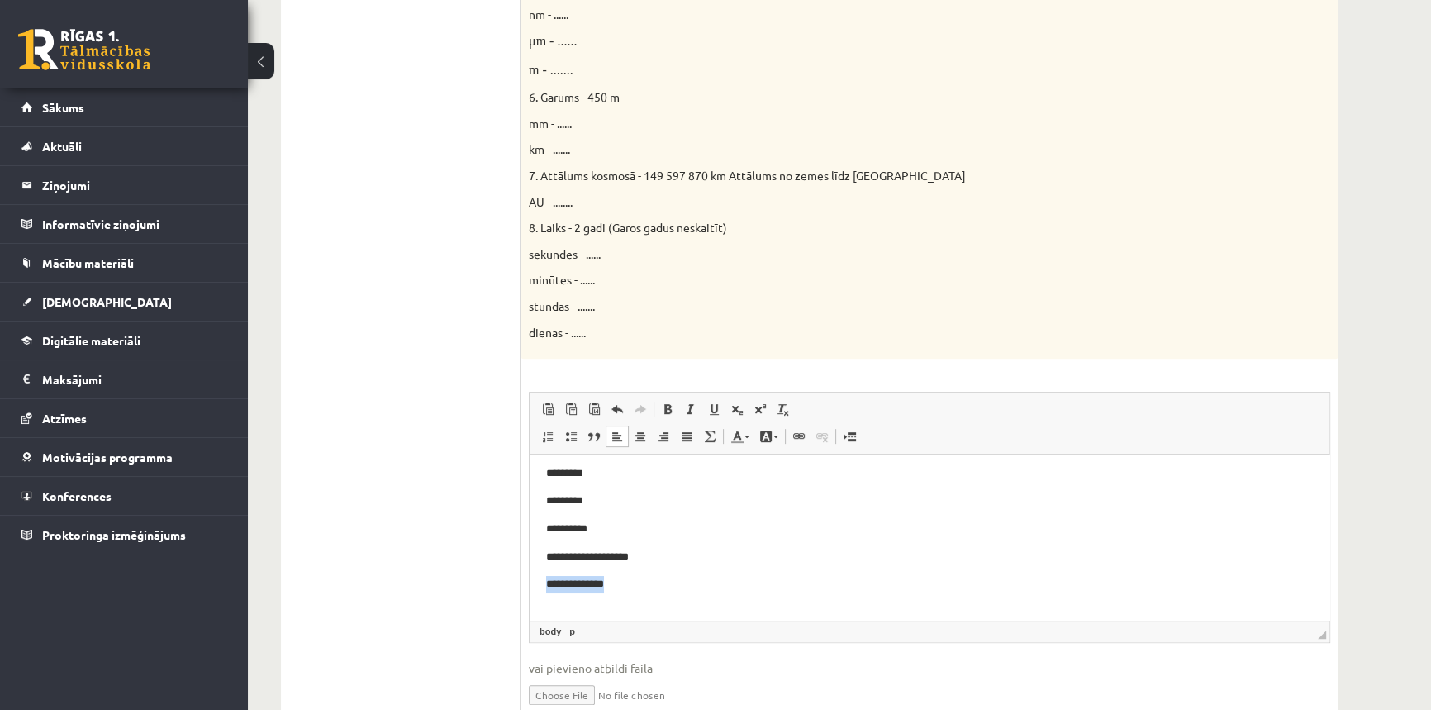
click at [543, 579] on html "**********" at bounding box center [930, 446] width 800 height 440
drag, startPoint x: 664, startPoint y: 412, endPoint x: 648, endPoint y: 442, distance: 33.6
click at [662, 412] on span at bounding box center [667, 408] width 13 height 13
click at [626, 582] on p "**********" at bounding box center [924, 584] width 756 height 17
click at [665, 404] on span at bounding box center [667, 408] width 13 height 13
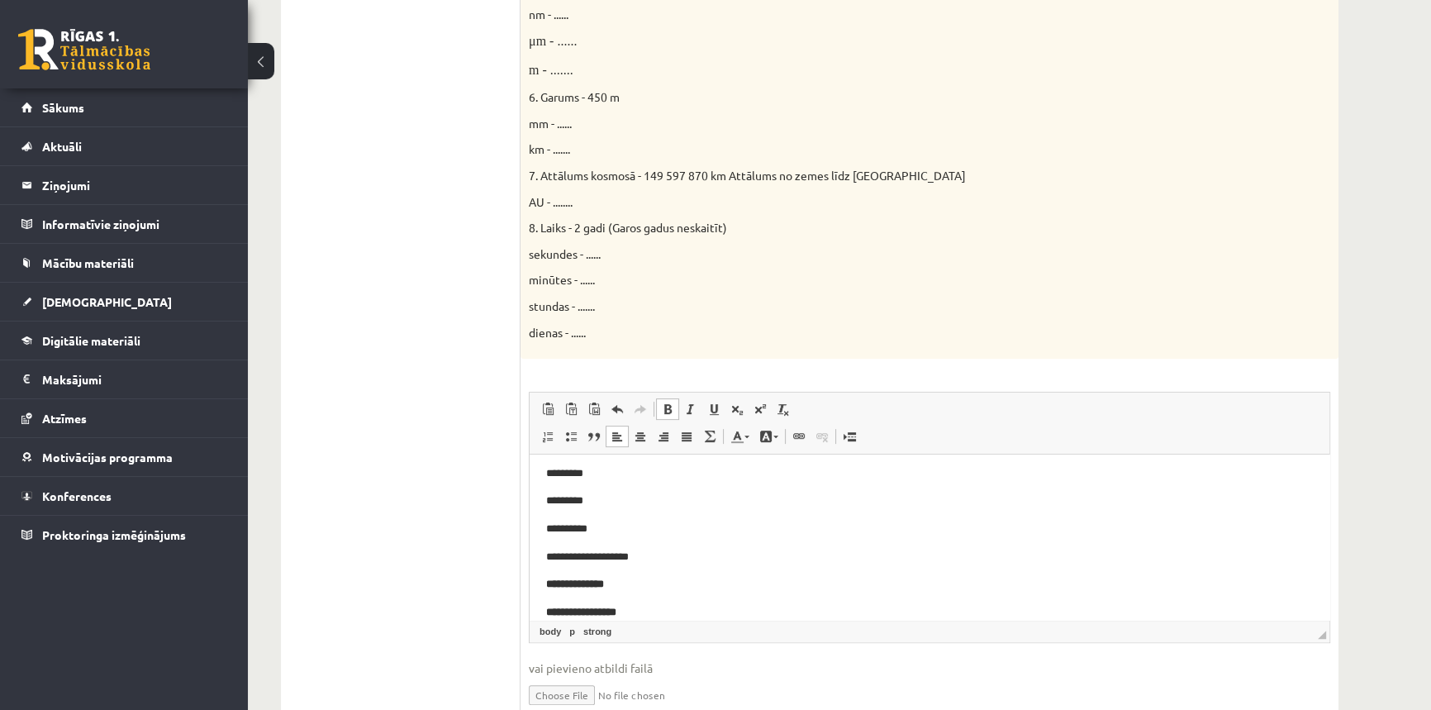
scroll to position [303, 0]
drag, startPoint x: 626, startPoint y: 541, endPoint x: 539, endPoint y: 533, distance: 87.2
click at [539, 533] on html "**********" at bounding box center [930, 386] width 800 height 468
click at [669, 412] on span at bounding box center [667, 408] width 13 height 13
click at [609, 545] on p "**********" at bounding box center [924, 539] width 756 height 17
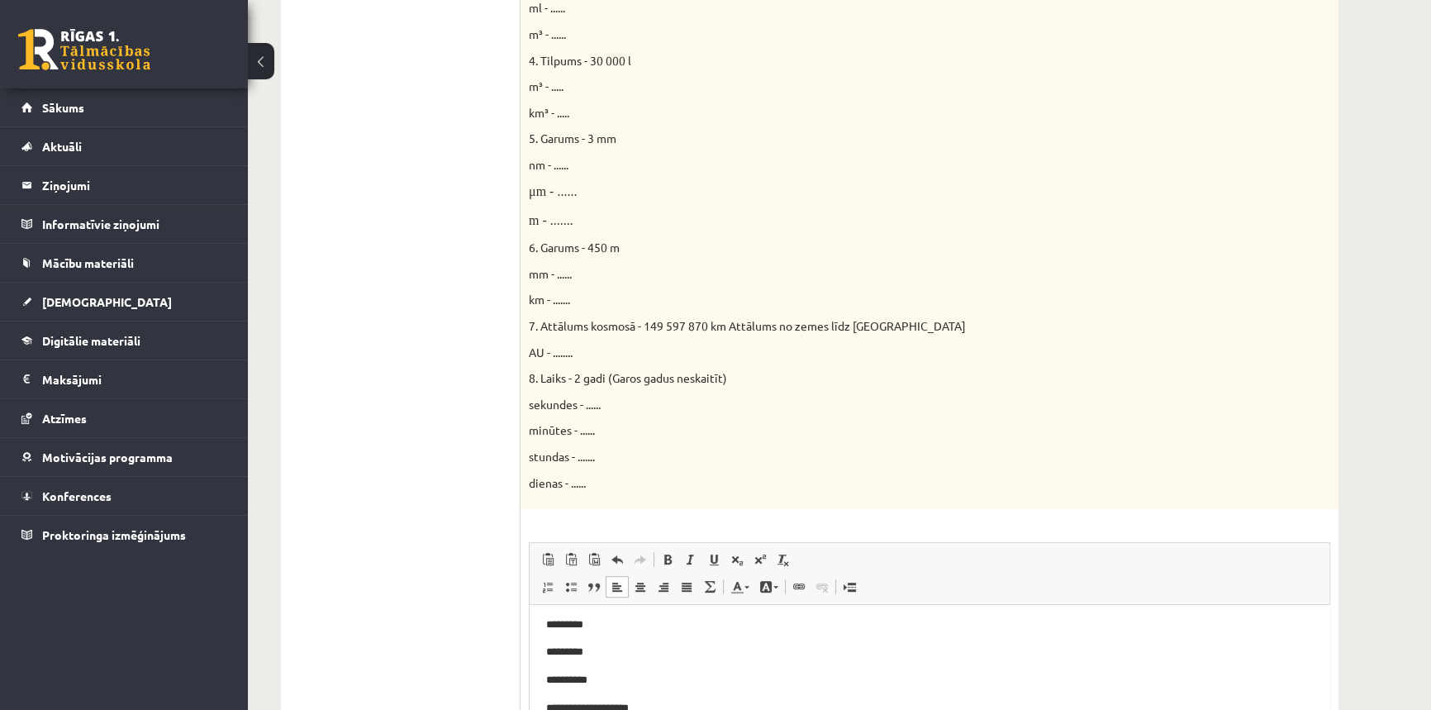
scroll to position [573, 0]
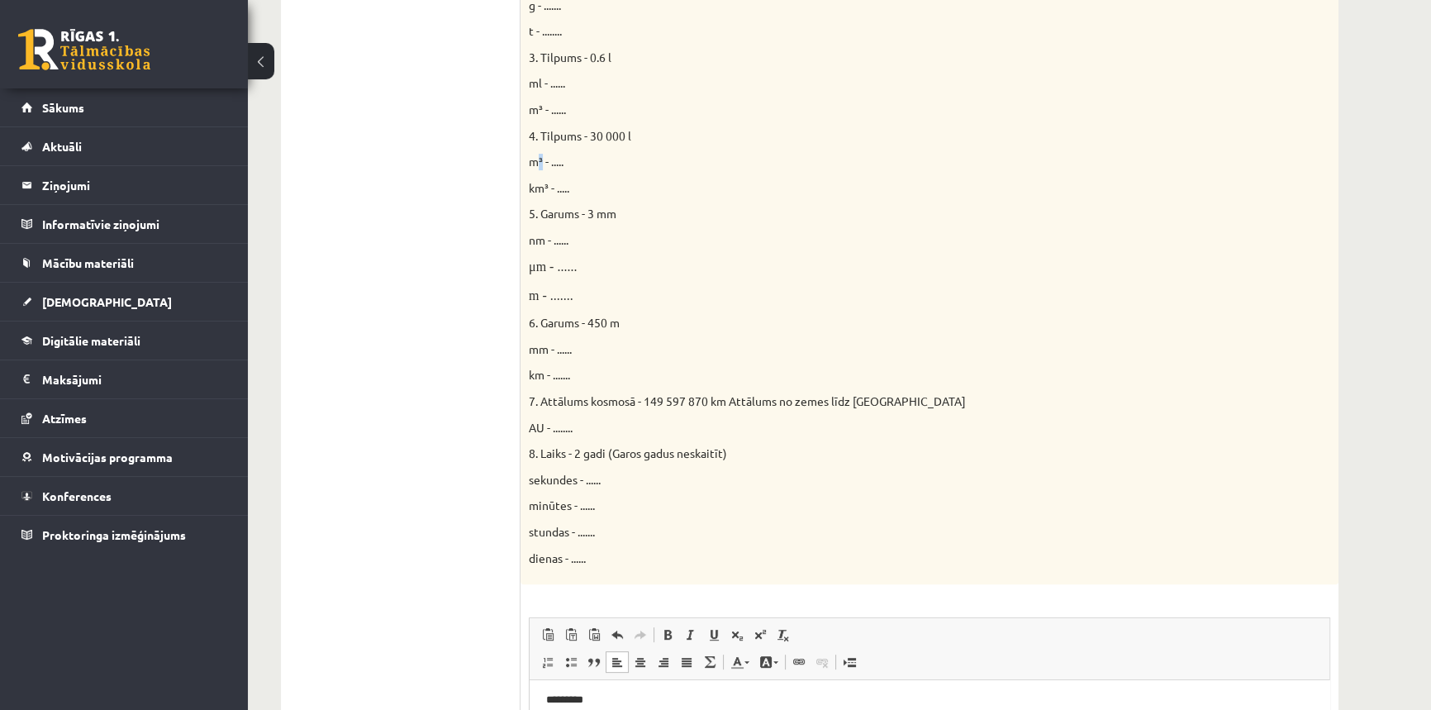
click at [541, 158] on span "m³ - ....." at bounding box center [546, 161] width 35 height 15
click at [636, 183] on p "km³ - ....." at bounding box center [888, 188] width 719 height 17
drag, startPoint x: 543, startPoint y: 160, endPoint x: 531, endPoint y: 158, distance: 12.6
click at [531, 158] on span "m³ - ....." at bounding box center [546, 161] width 35 height 15
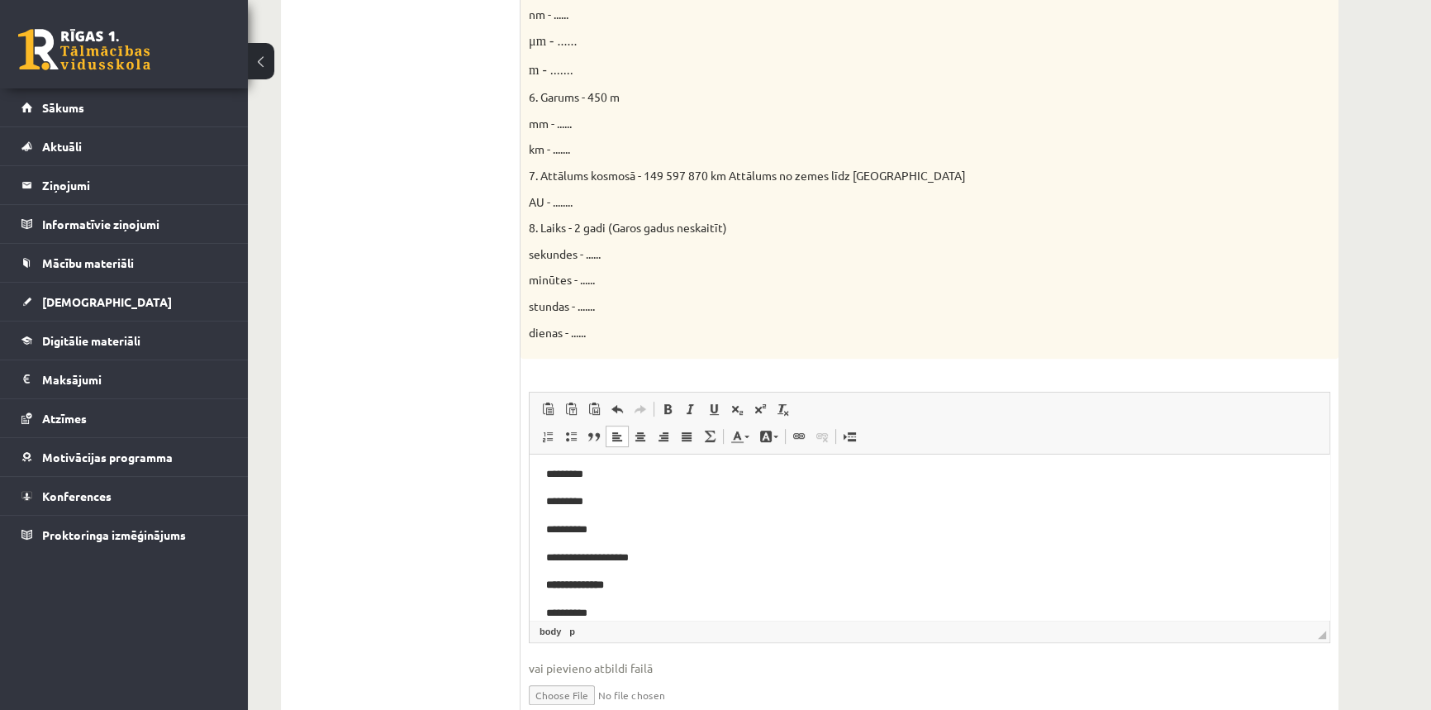
scroll to position [303, 0]
click at [603, 538] on p "**********" at bounding box center [924, 539] width 756 height 17
click at [606, 554] on span "Paste" at bounding box center [631, 553] width 51 height 24
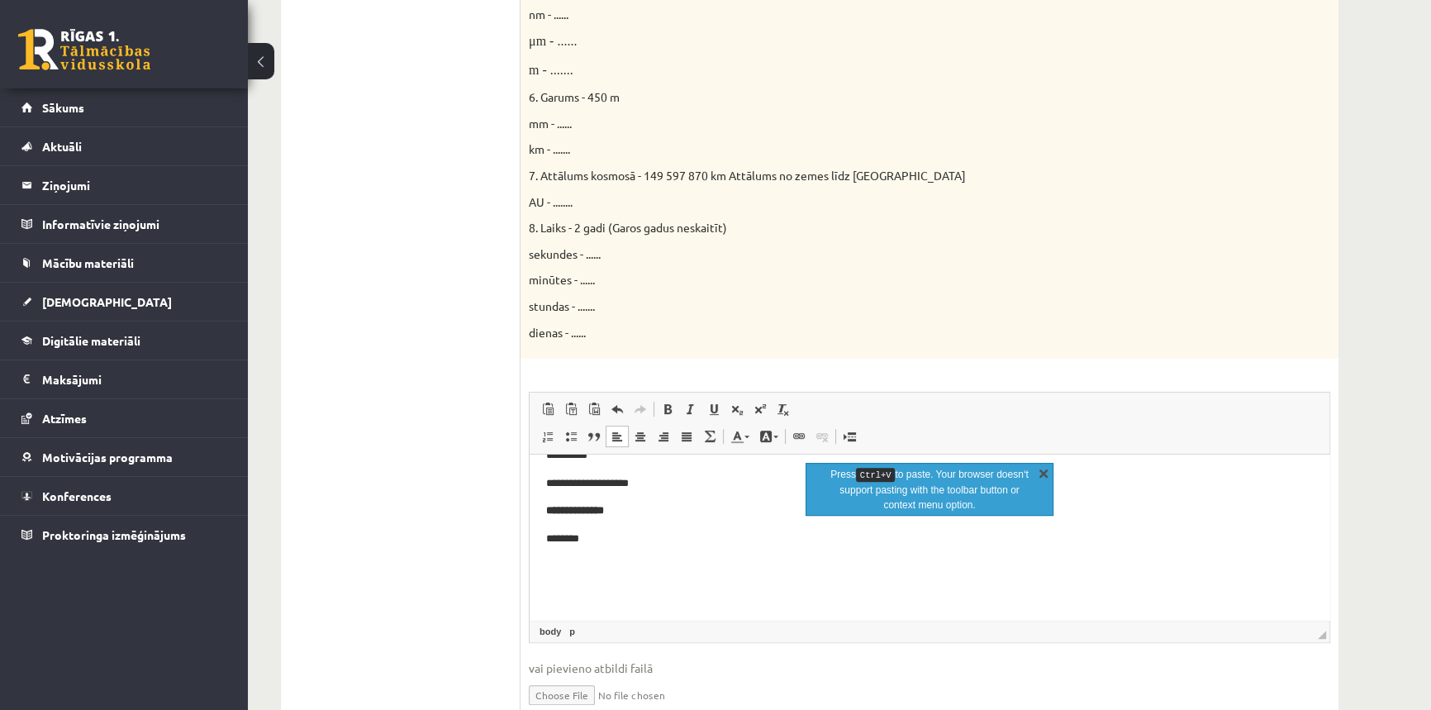
click at [1046, 472] on link "X" at bounding box center [1043, 472] width 17 height 17
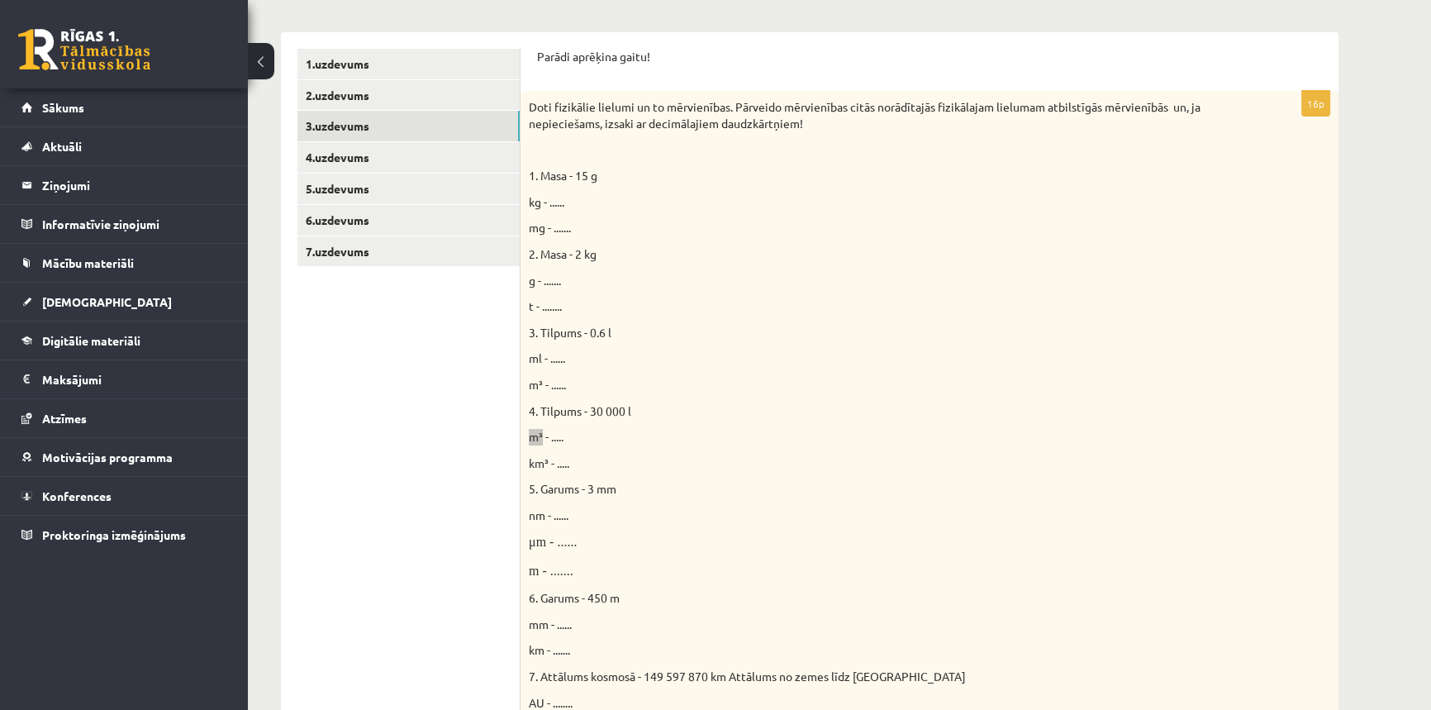
scroll to position [198, 0]
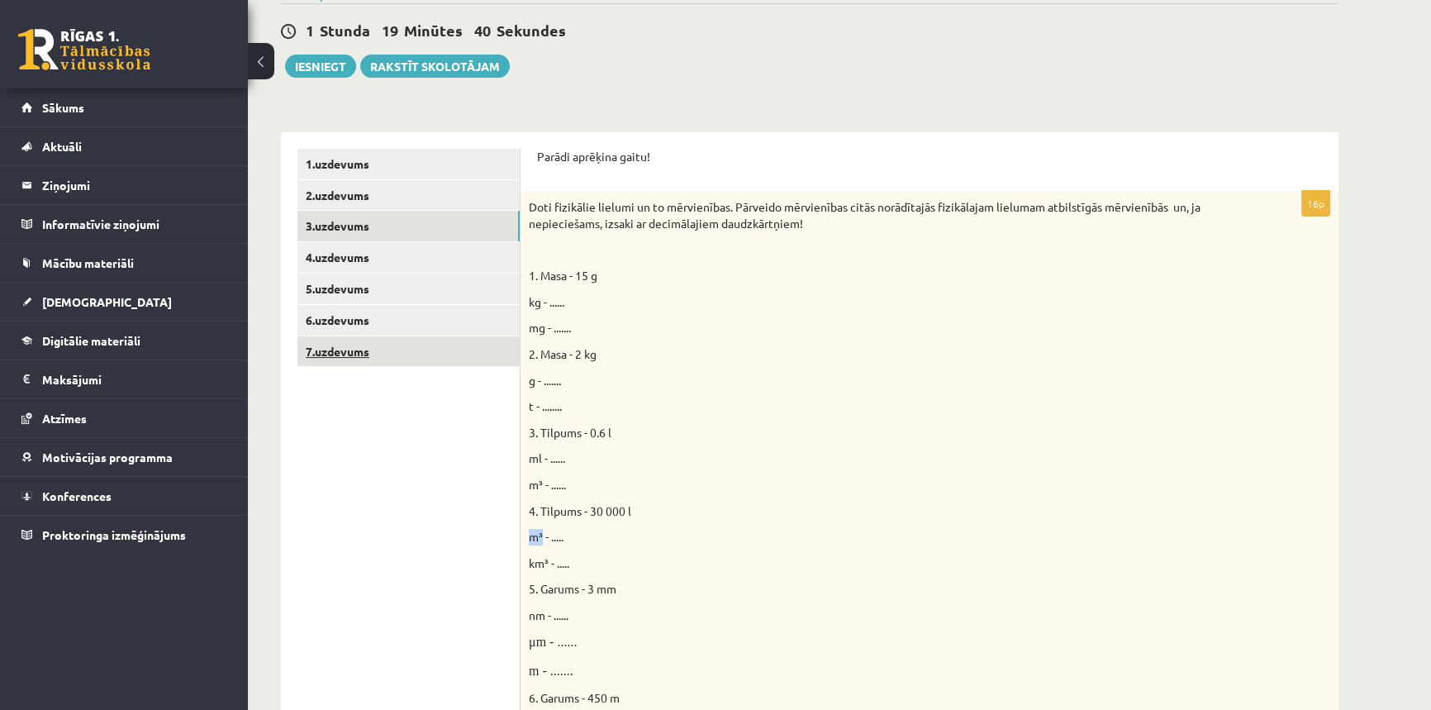
click at [363, 350] on link "7.uzdevums" at bounding box center [409, 351] width 222 height 31
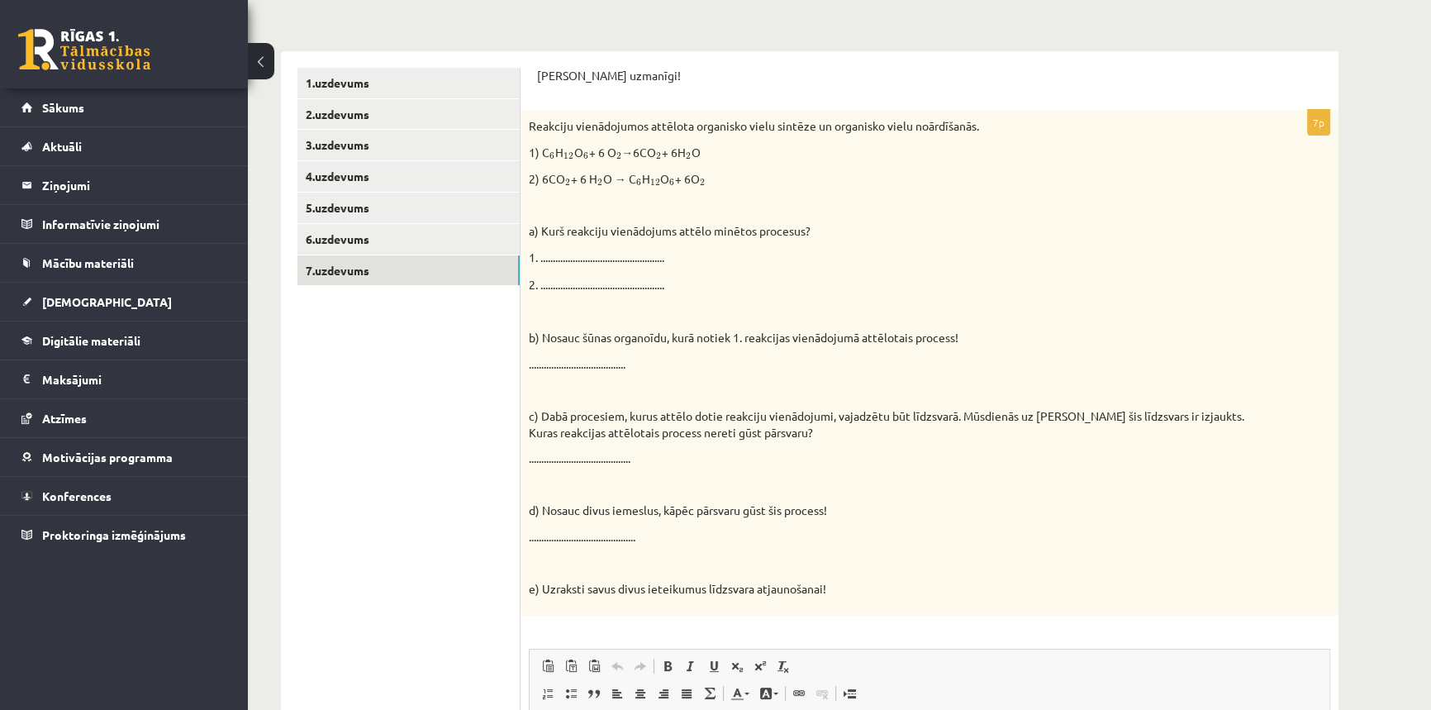
scroll to position [273, 0]
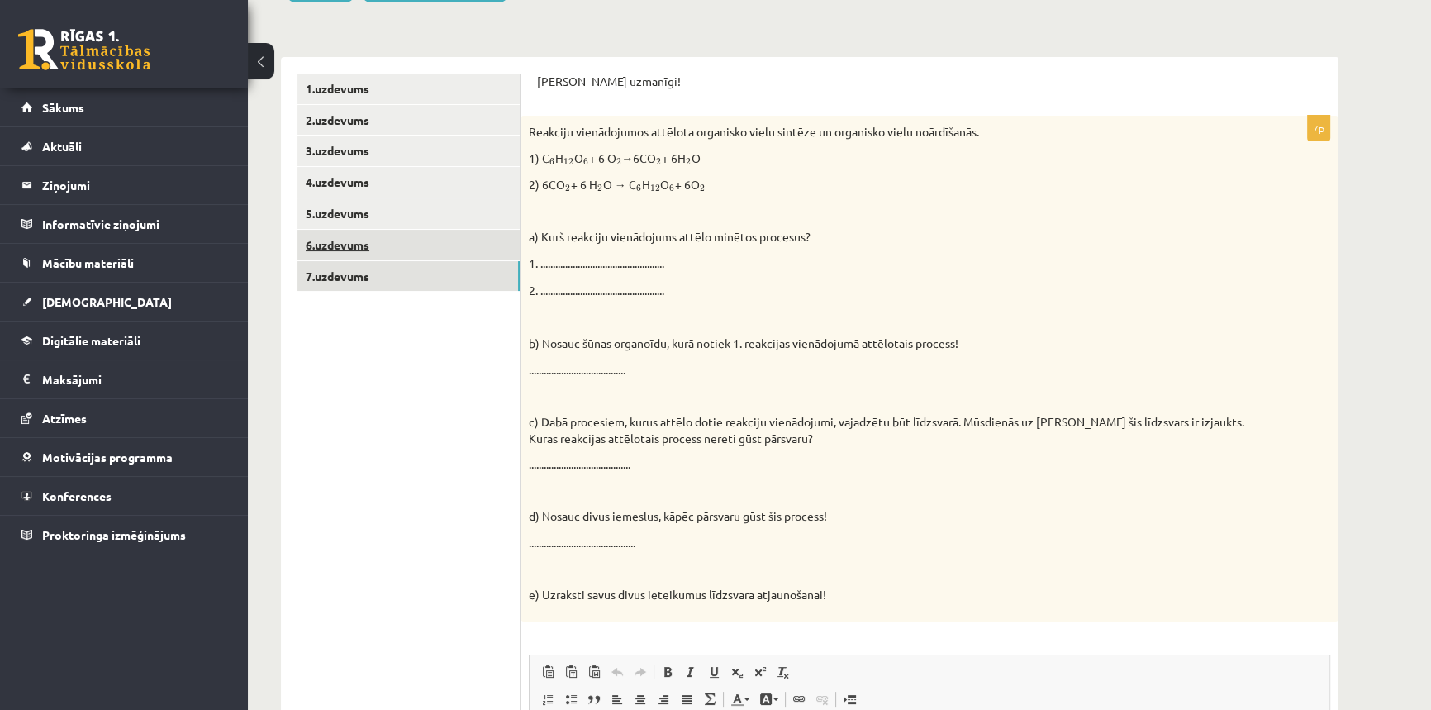
click at [336, 236] on link "6.uzdevums" at bounding box center [409, 245] width 222 height 31
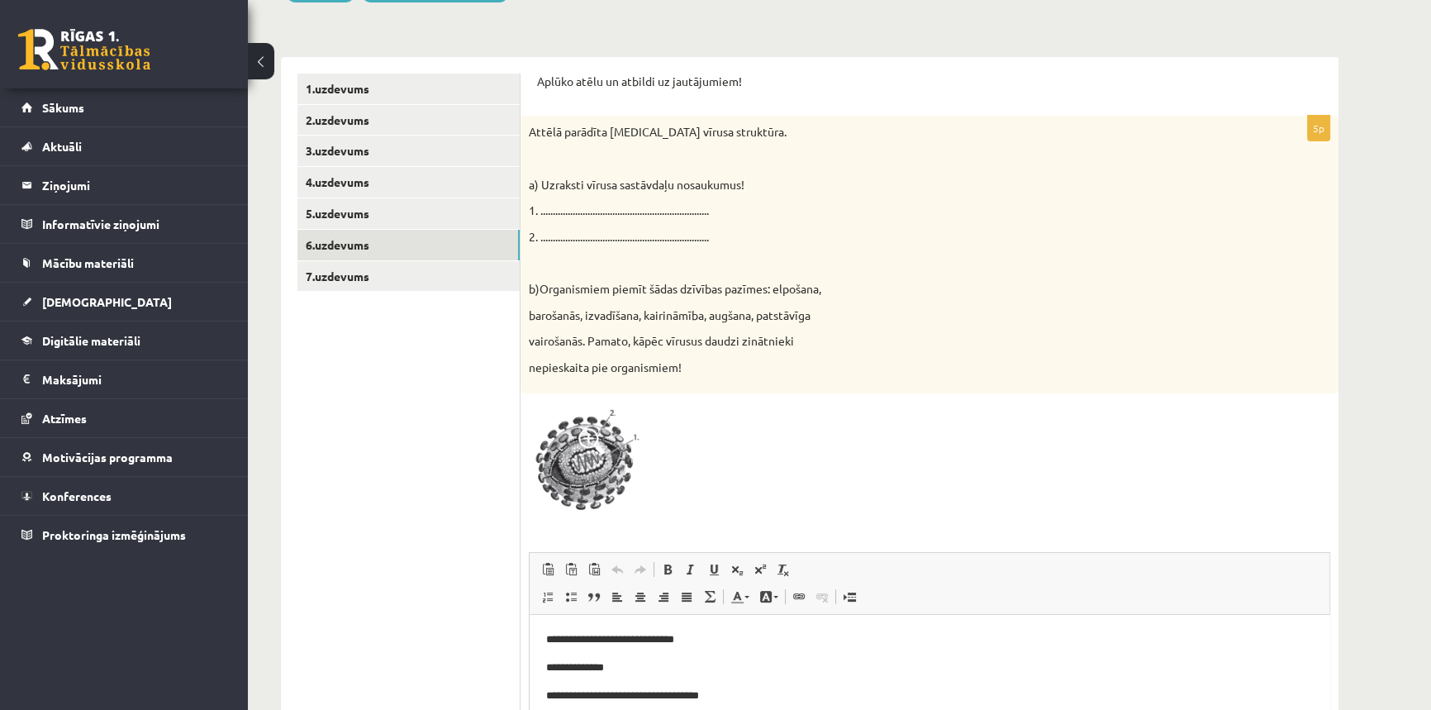
scroll to position [0, 0]
click at [357, 215] on link "5.uzdevums" at bounding box center [409, 213] width 222 height 31
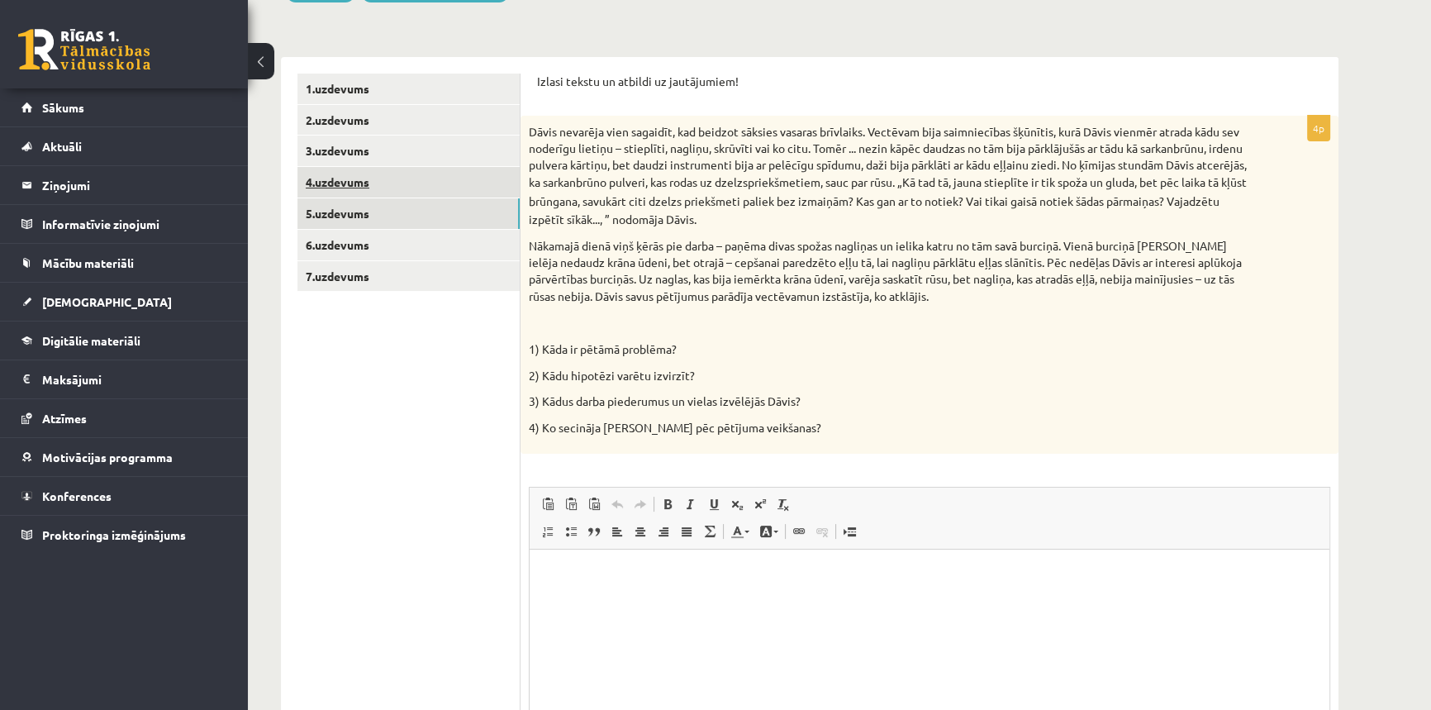
click at [356, 188] on link "4.uzdevums" at bounding box center [409, 182] width 222 height 31
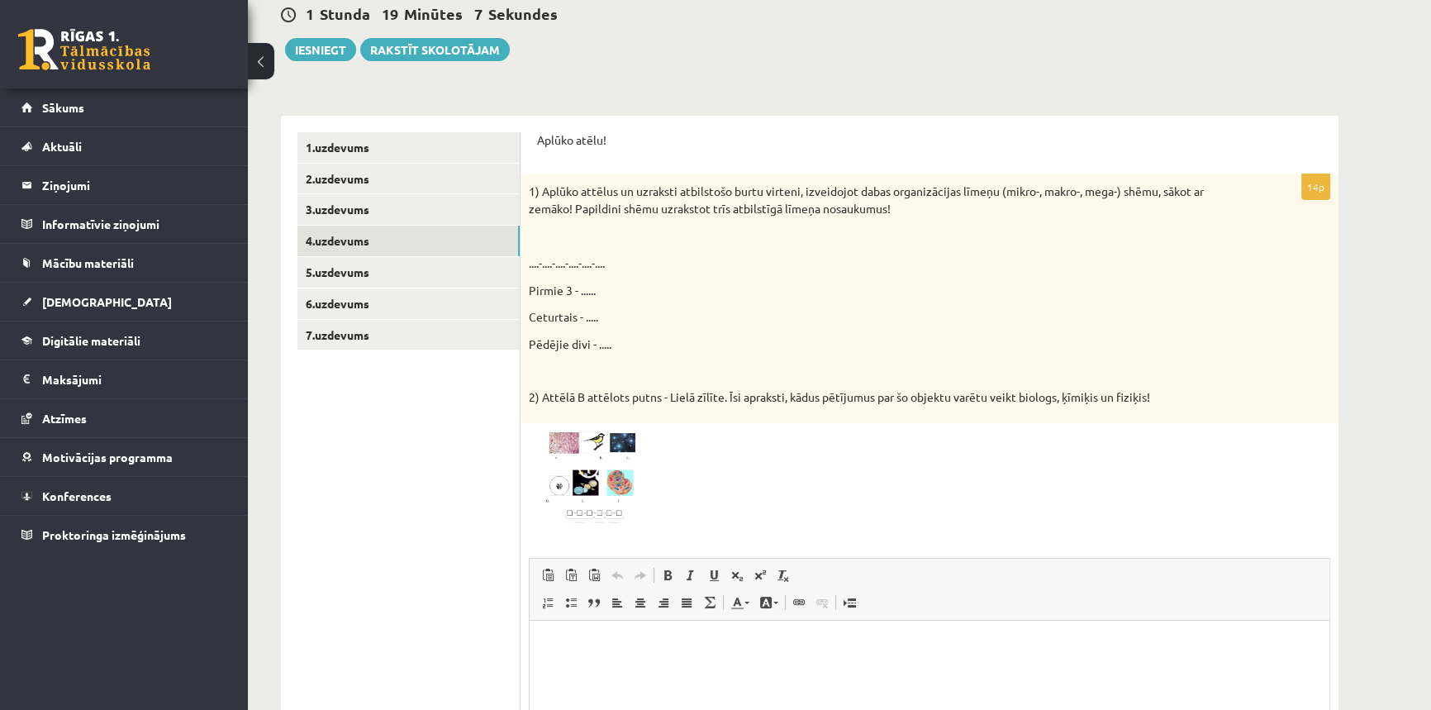
scroll to position [155, 0]
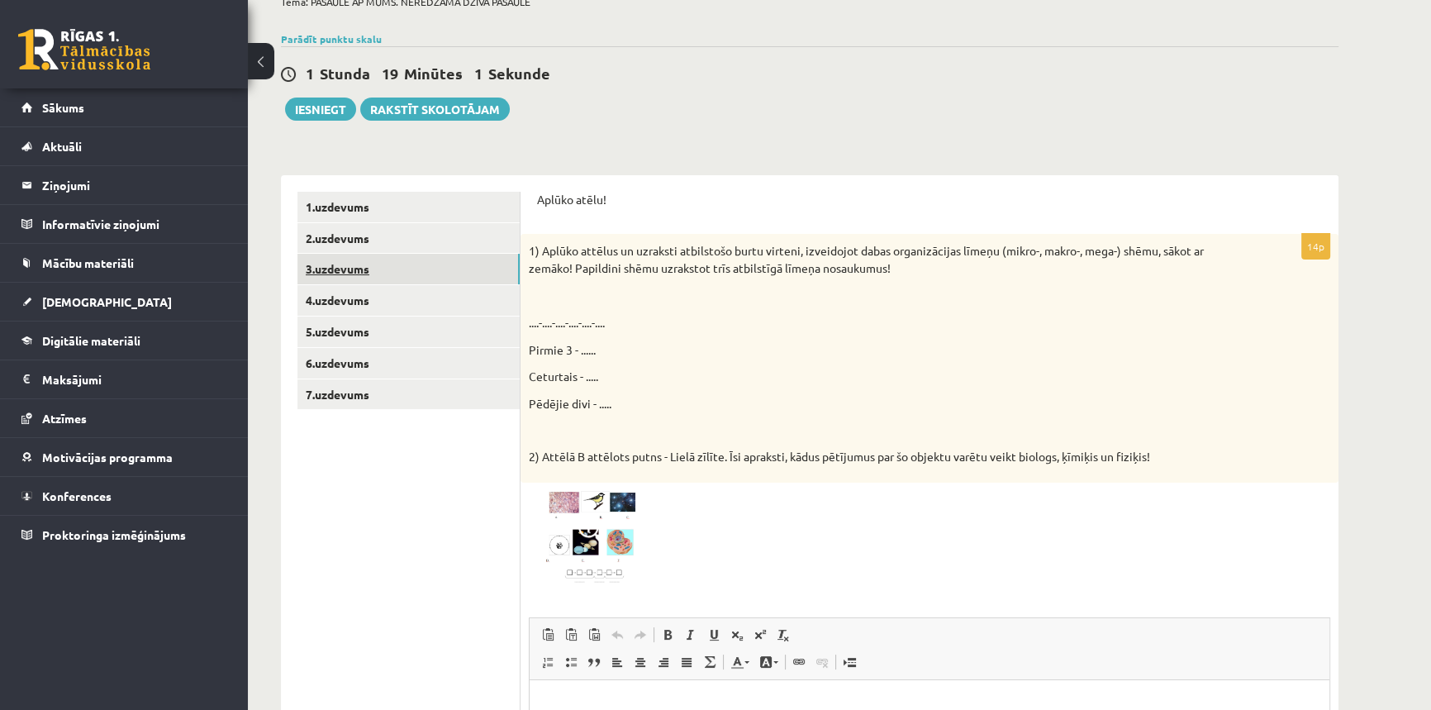
click at [350, 270] on link "3.uzdevums" at bounding box center [409, 269] width 222 height 31
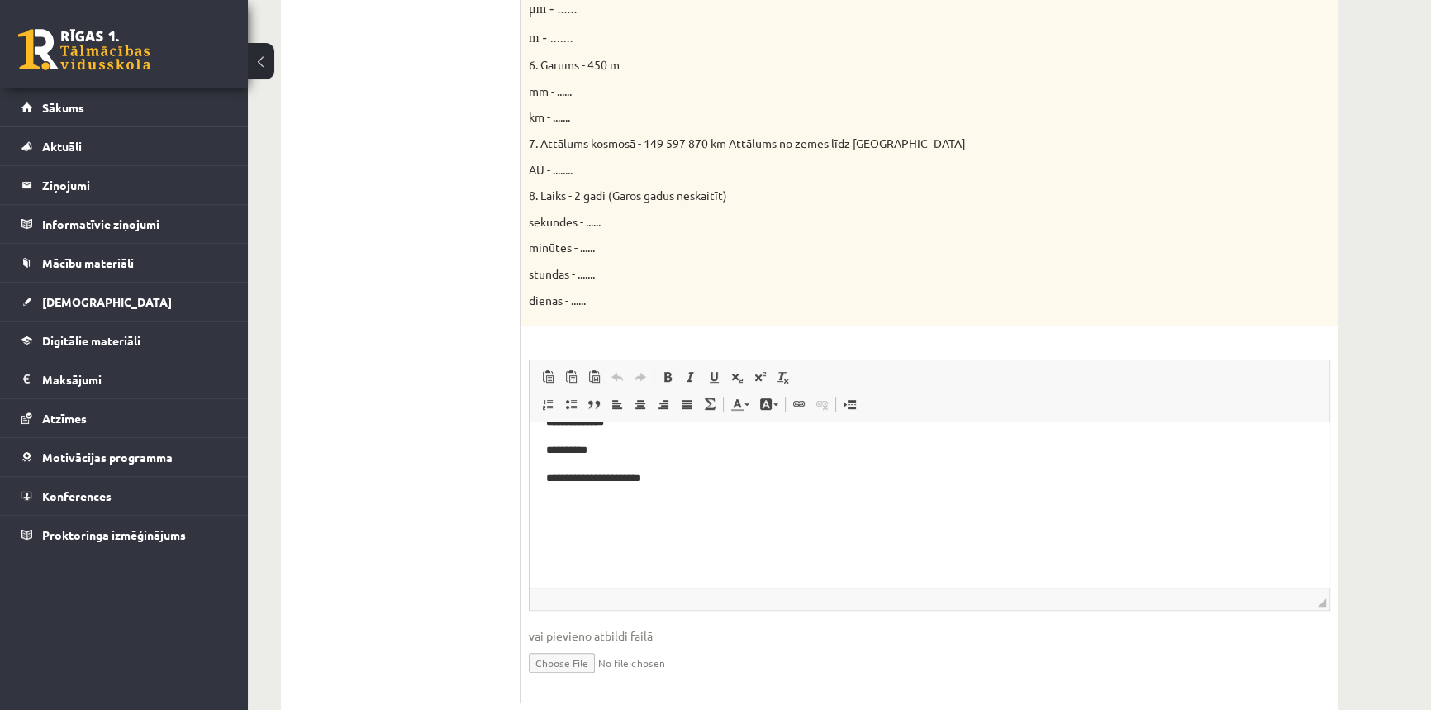
scroll to position [284, 0]
click at [676, 550] on p "**********" at bounding box center [924, 553] width 756 height 17
drag, startPoint x: 636, startPoint y: 542, endPoint x: 535, endPoint y: 531, distance: 101.5
click at [535, 531] on html "**********" at bounding box center [930, 325] width 800 height 636
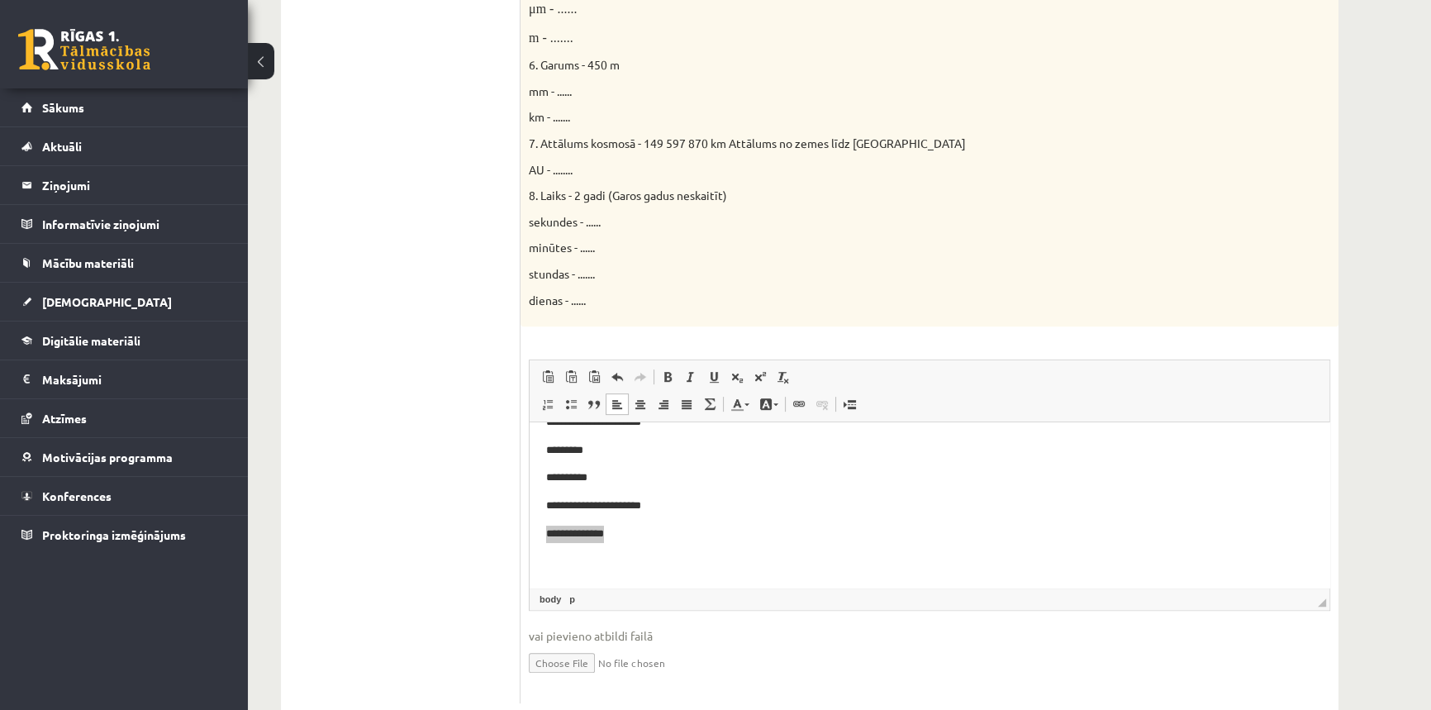
drag, startPoint x: 1293, startPoint y: 1009, endPoint x: 761, endPoint y: 585, distance: 680.4
click at [666, 374] on span at bounding box center [667, 376] width 13 height 13
click at [633, 536] on p "**********" at bounding box center [924, 534] width 756 height 17
click at [671, 376] on span at bounding box center [667, 376] width 13 height 13
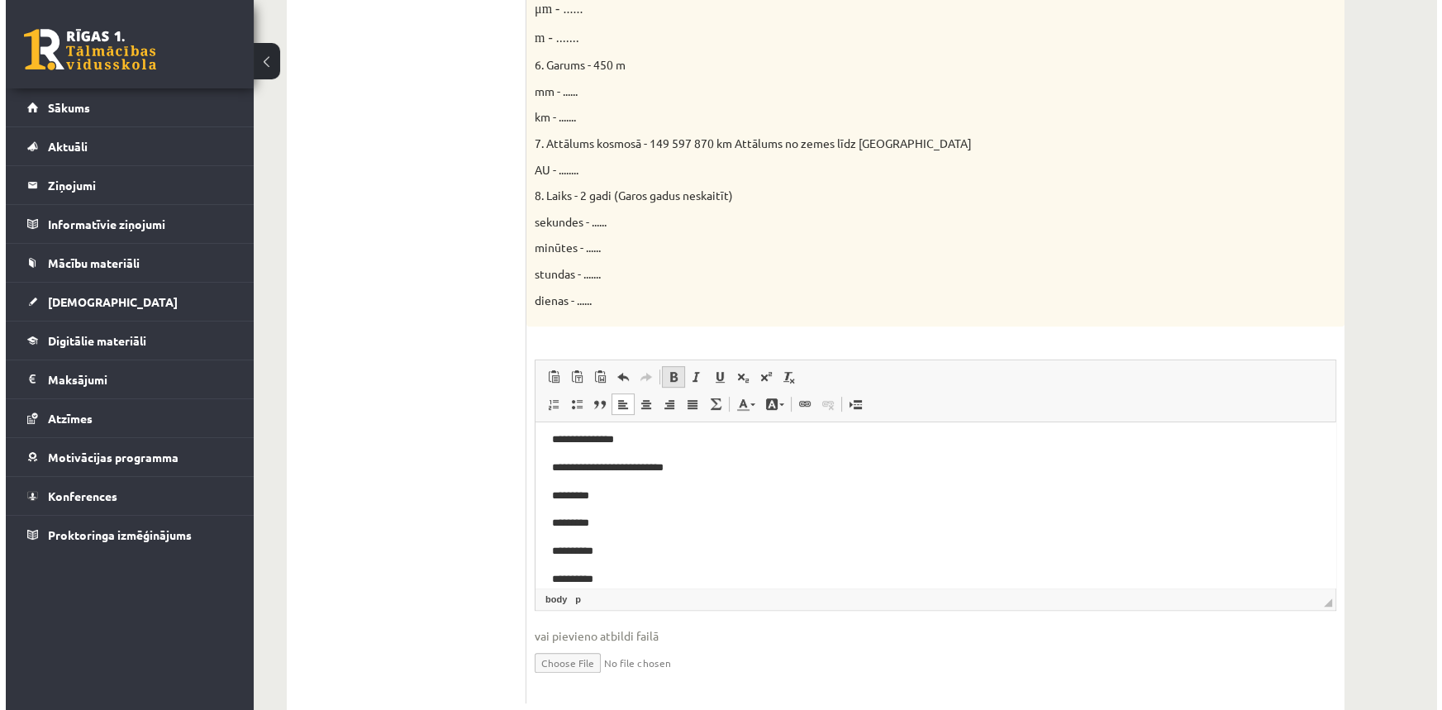
scroll to position [564, 0]
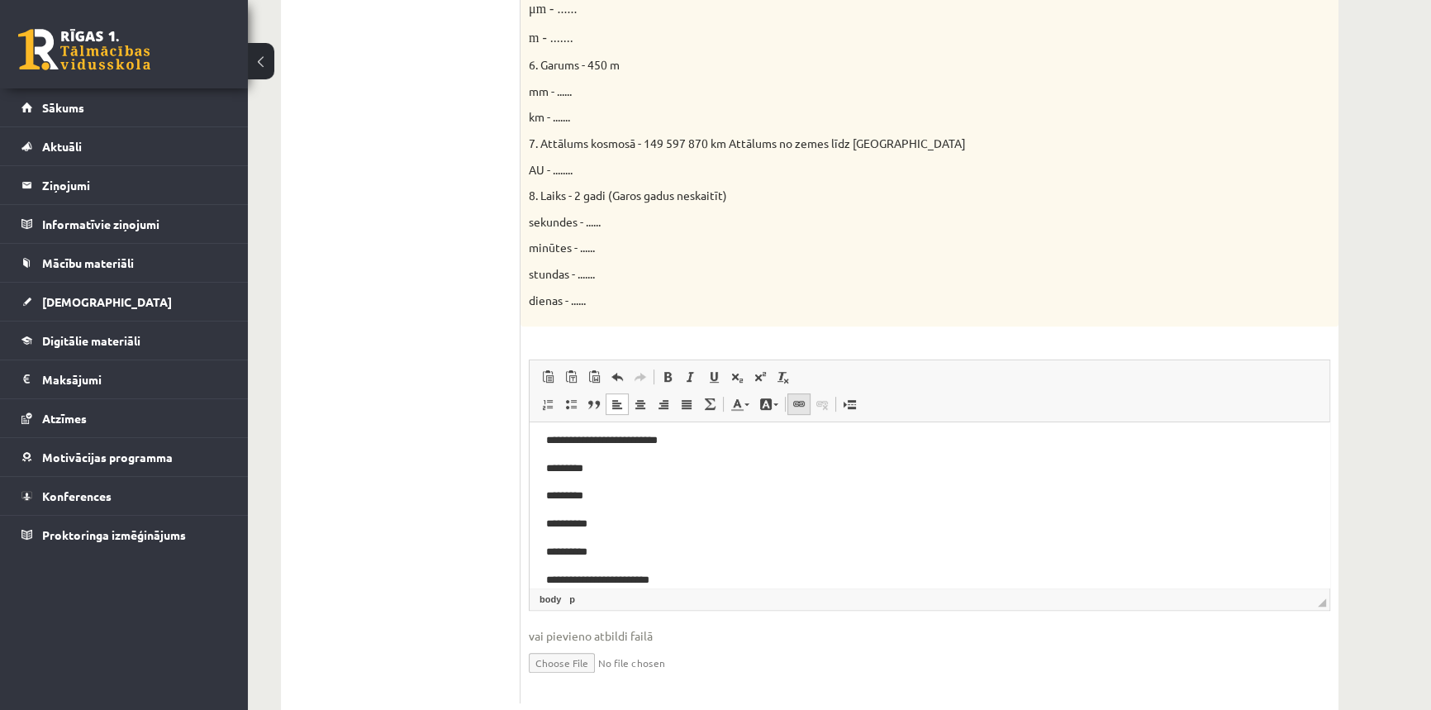
click at [799, 403] on span at bounding box center [799, 403] width 13 height 13
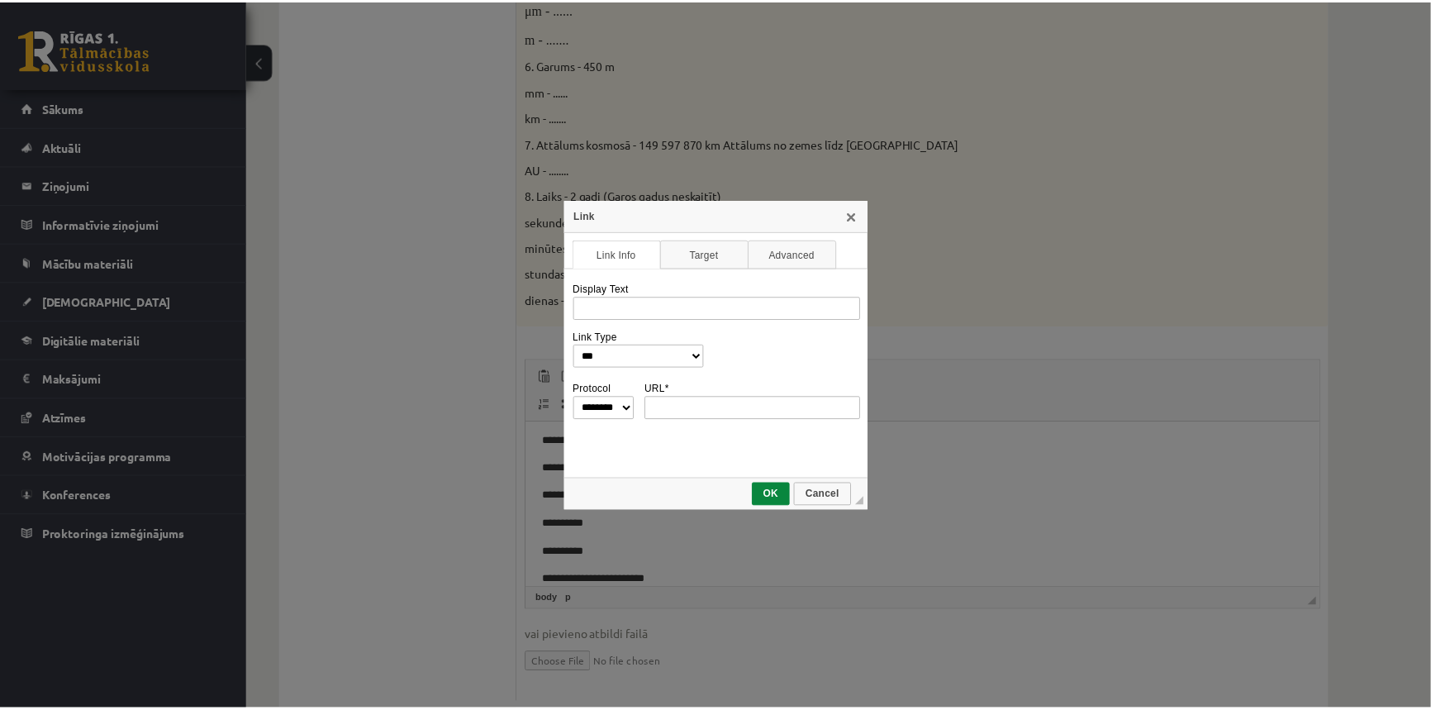
scroll to position [0, 0]
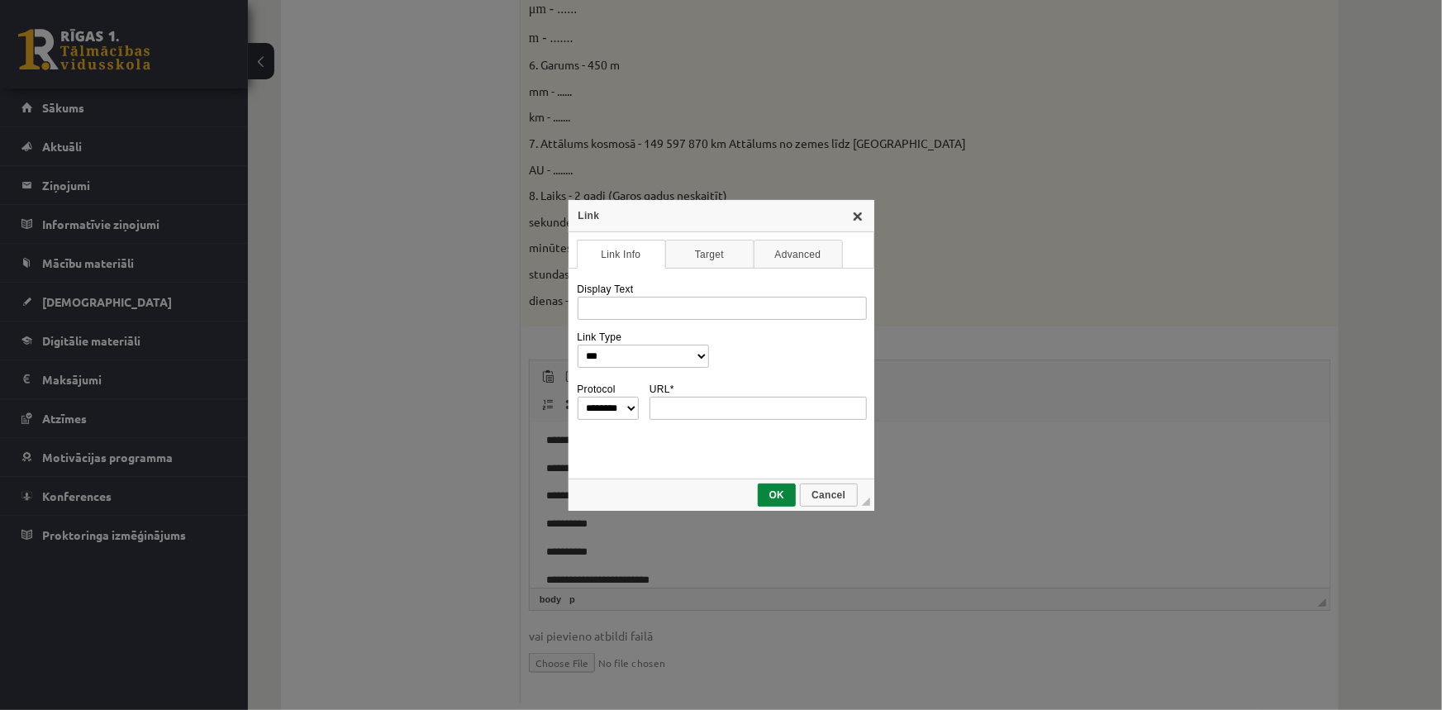
click at [858, 220] on link "X" at bounding box center [857, 215] width 13 height 13
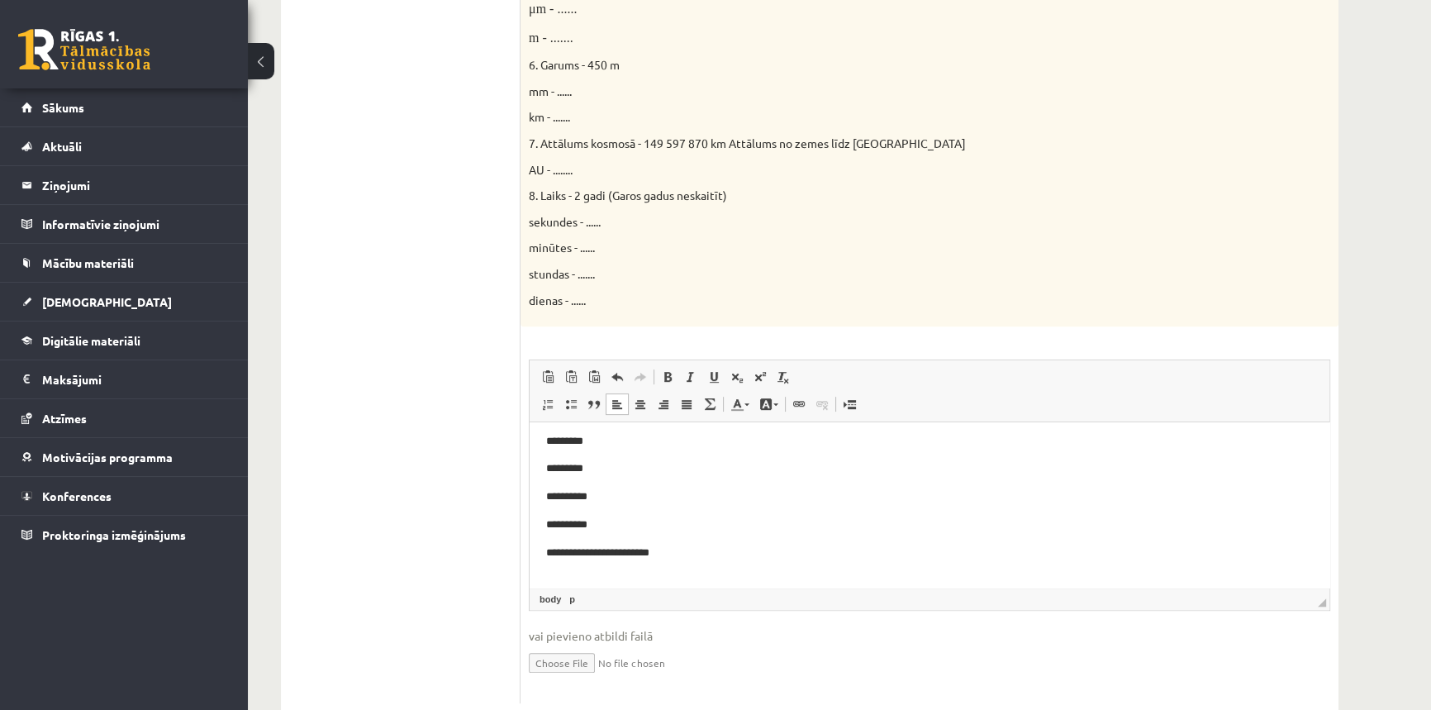
scroll to position [639, 0]
click at [739, 379] on span at bounding box center [737, 376] width 13 height 13
click at [774, 403] on span at bounding box center [776, 404] width 5 height 2
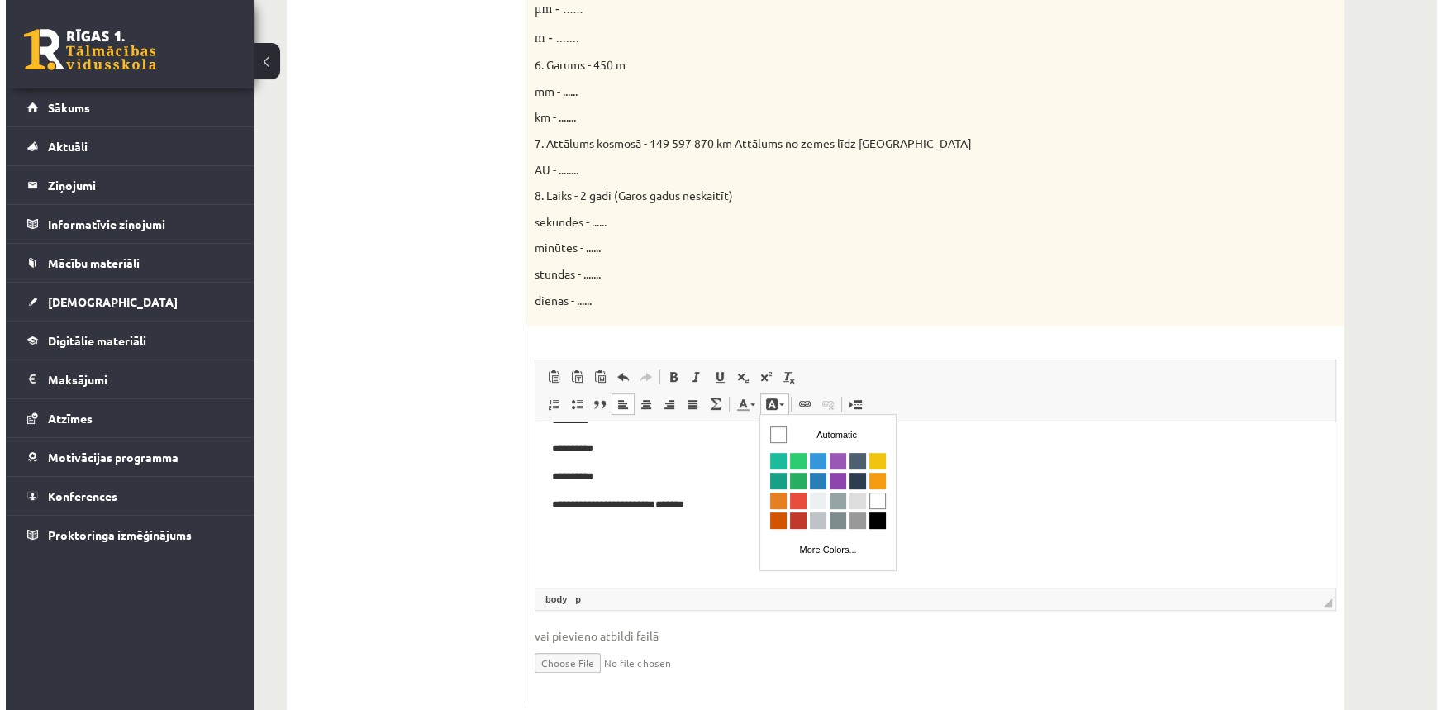
scroll to position [0, 0]
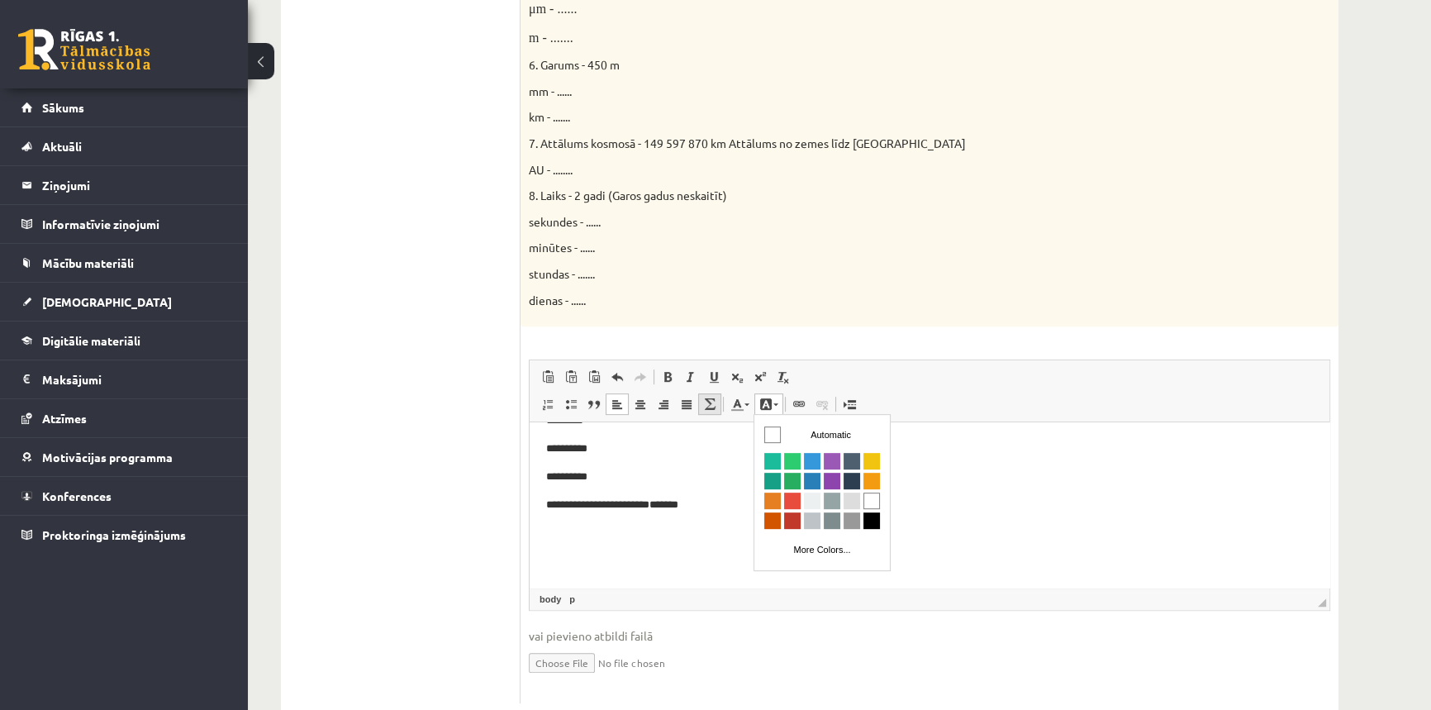
click at [704, 404] on span at bounding box center [709, 403] width 13 height 13
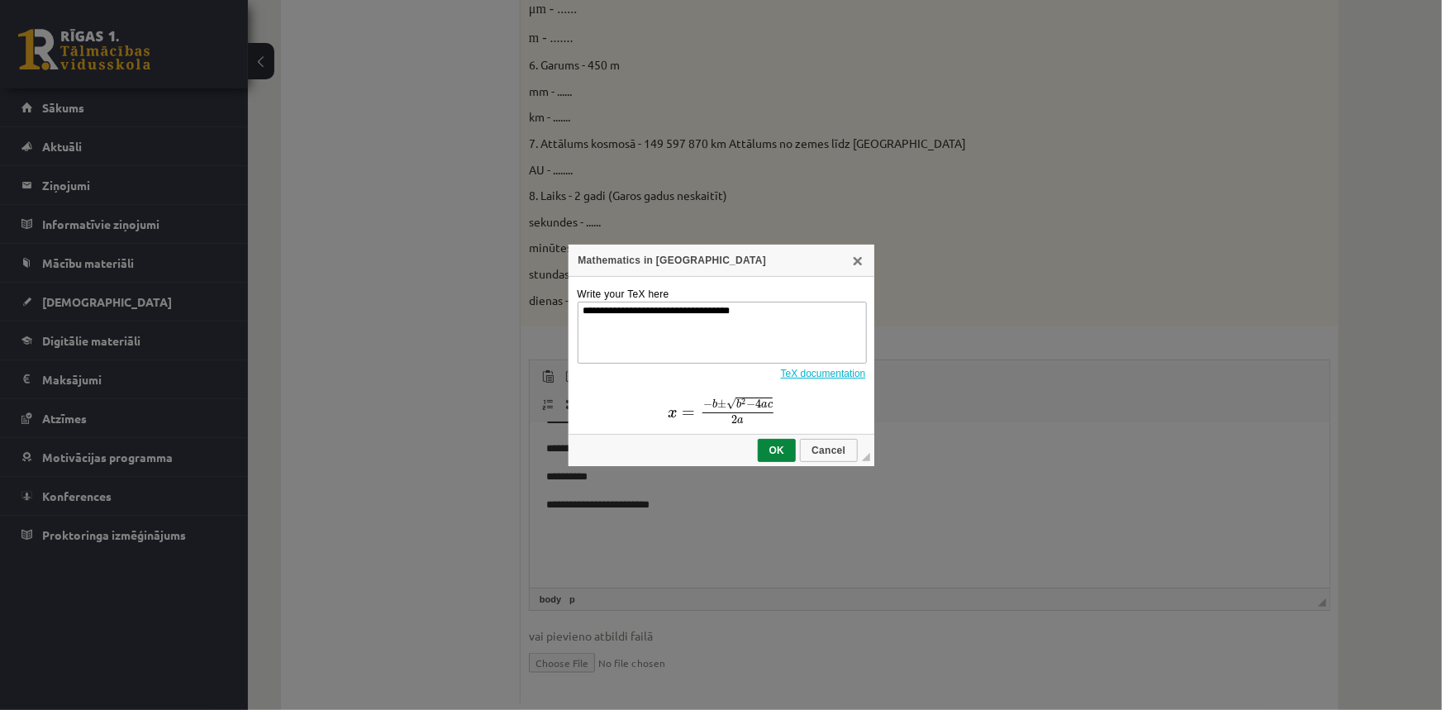
click at [674, 339] on textarea "**********" at bounding box center [722, 333] width 289 height 62
click at [861, 264] on link "X" at bounding box center [857, 260] width 13 height 13
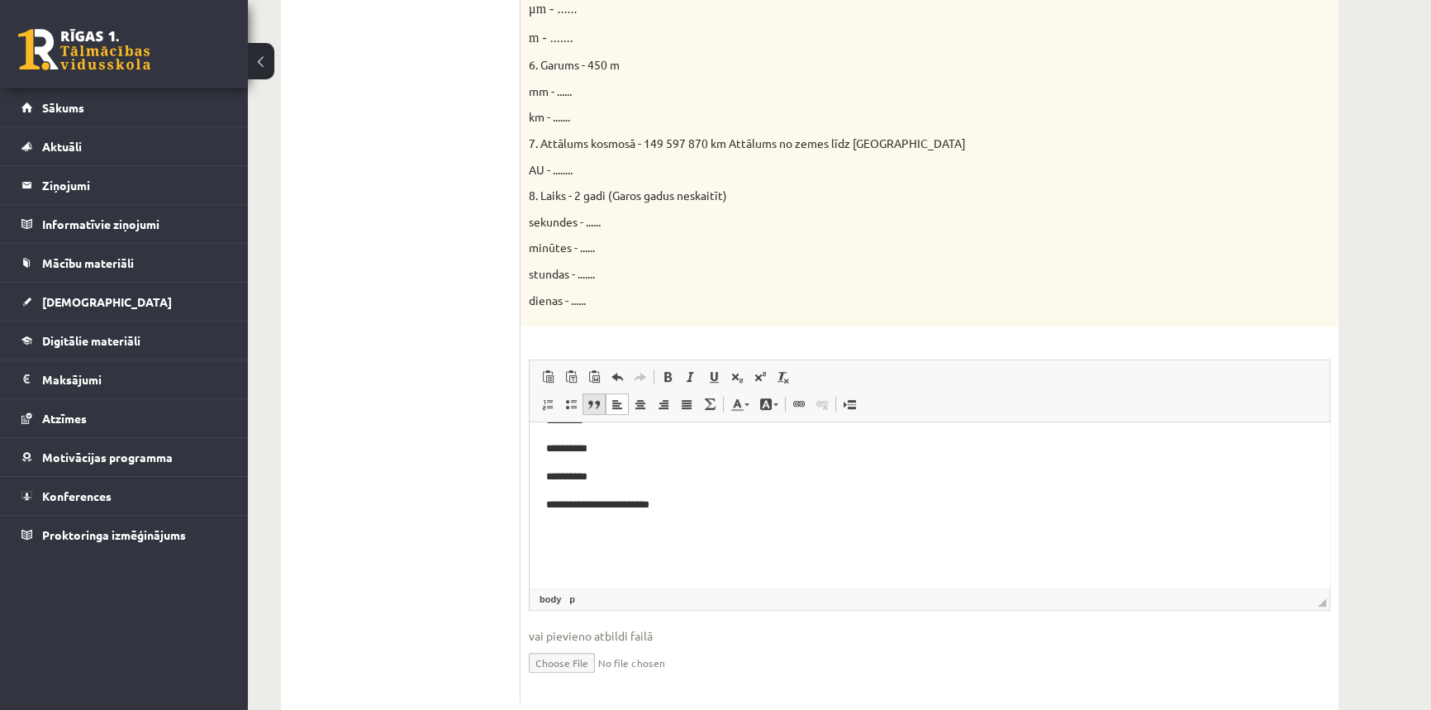
click at [590, 399] on span at bounding box center [594, 403] width 13 height 13
click at [795, 402] on span at bounding box center [799, 403] width 13 height 13
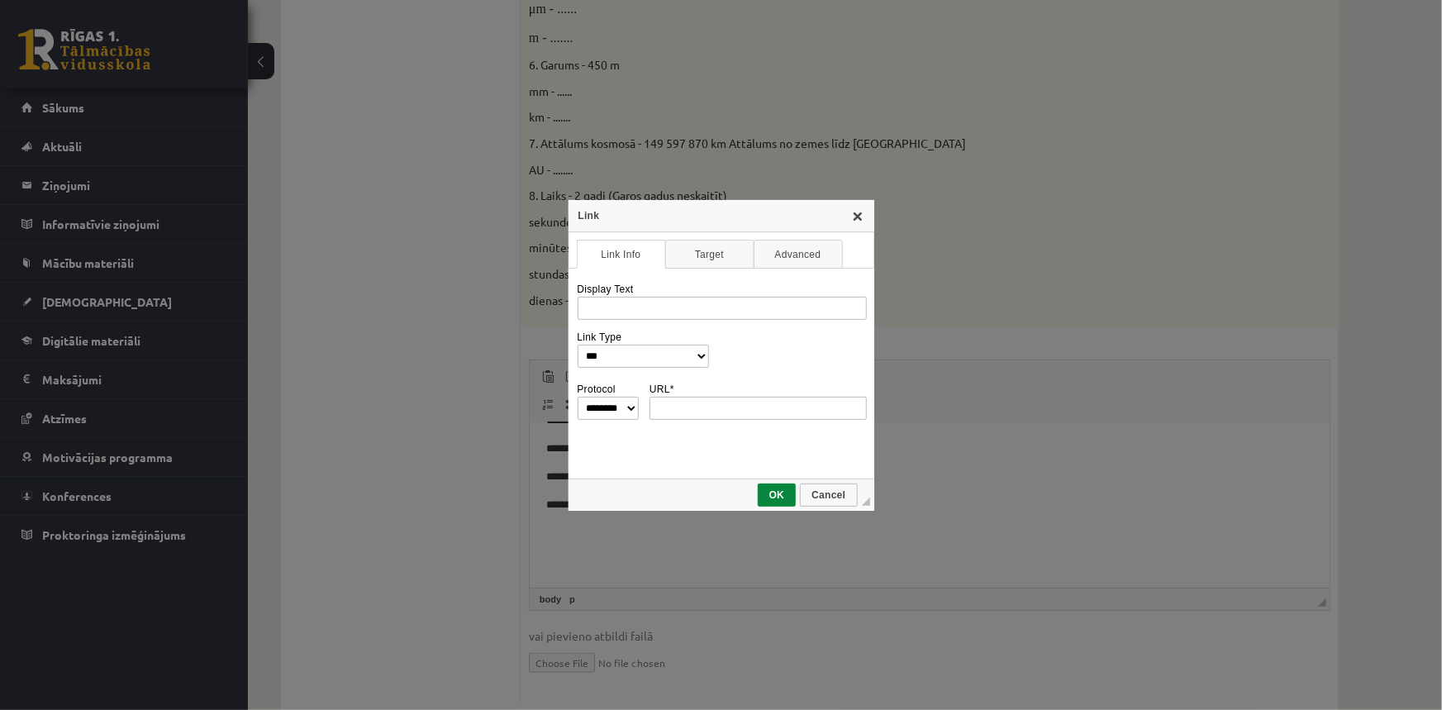
click at [859, 210] on link "X" at bounding box center [857, 215] width 13 height 13
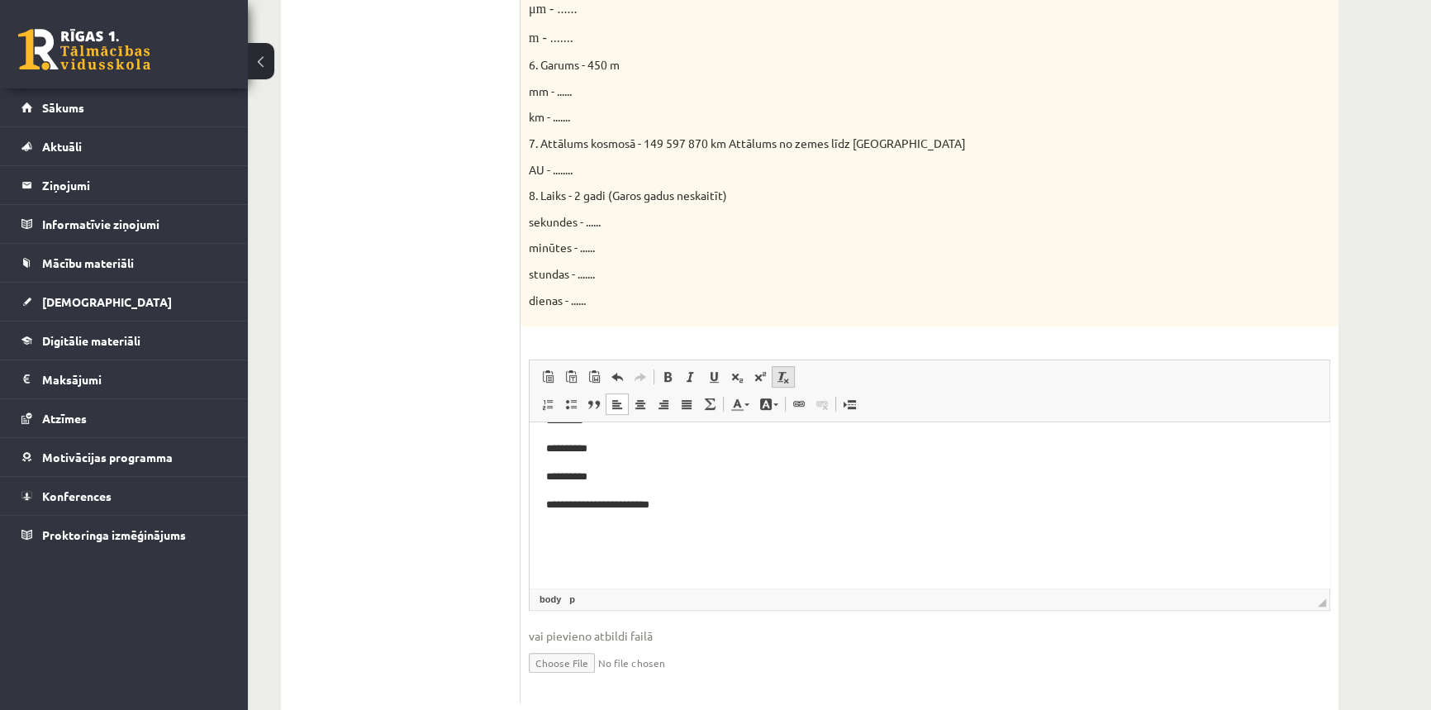
click at [785, 378] on span at bounding box center [783, 376] width 13 height 13
click at [781, 478] on p "**********" at bounding box center [924, 477] width 756 height 17
click at [690, 507] on p "**********" at bounding box center [924, 507] width 756 height 20
click at [684, 506] on p "**********" at bounding box center [924, 507] width 756 height 20
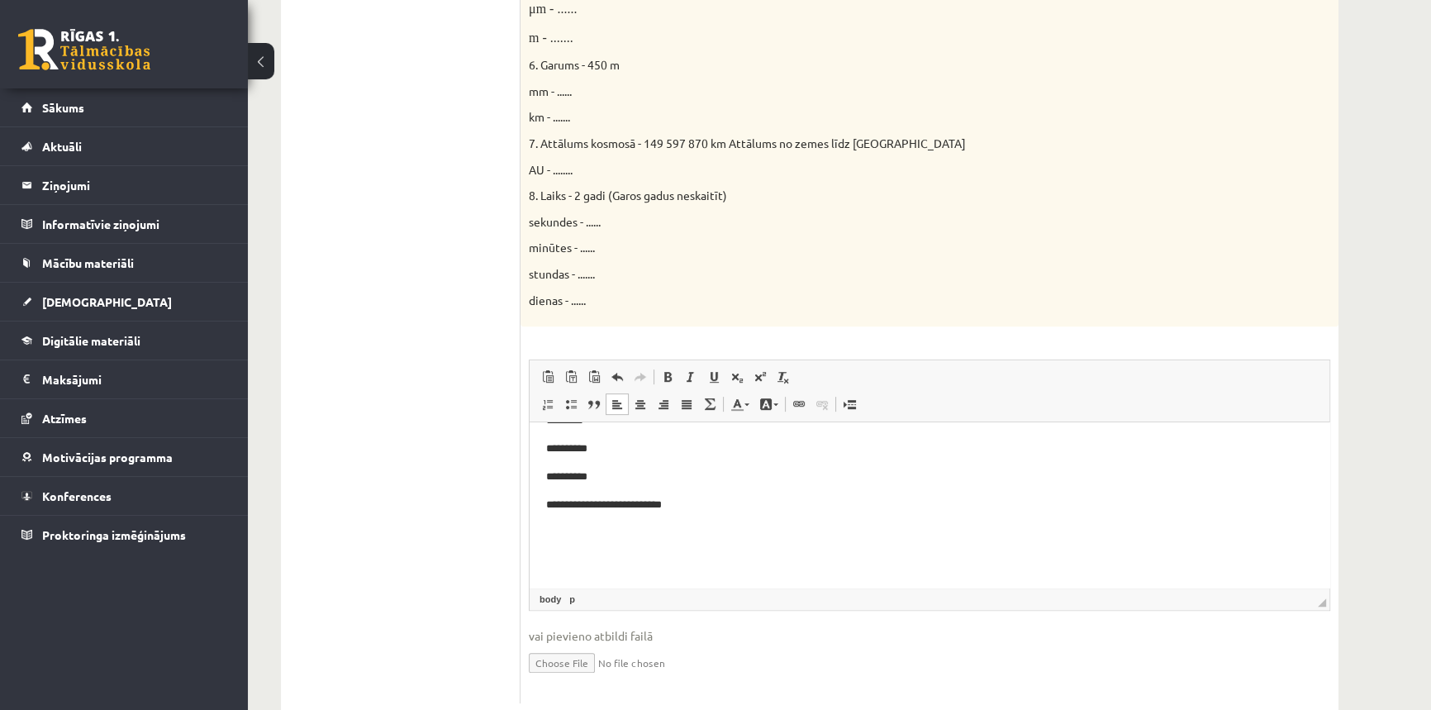
click at [674, 507] on p "**********" at bounding box center [924, 507] width 756 height 20
click at [688, 504] on p "**********" at bounding box center [924, 507] width 756 height 20
click at [713, 503] on p "**********" at bounding box center [924, 507] width 756 height 20
drag, startPoint x: 631, startPoint y: 540, endPoint x: 541, endPoint y: 531, distance: 90.5
click at [541, 531] on html "**********" at bounding box center [930, 227] width 800 height 888
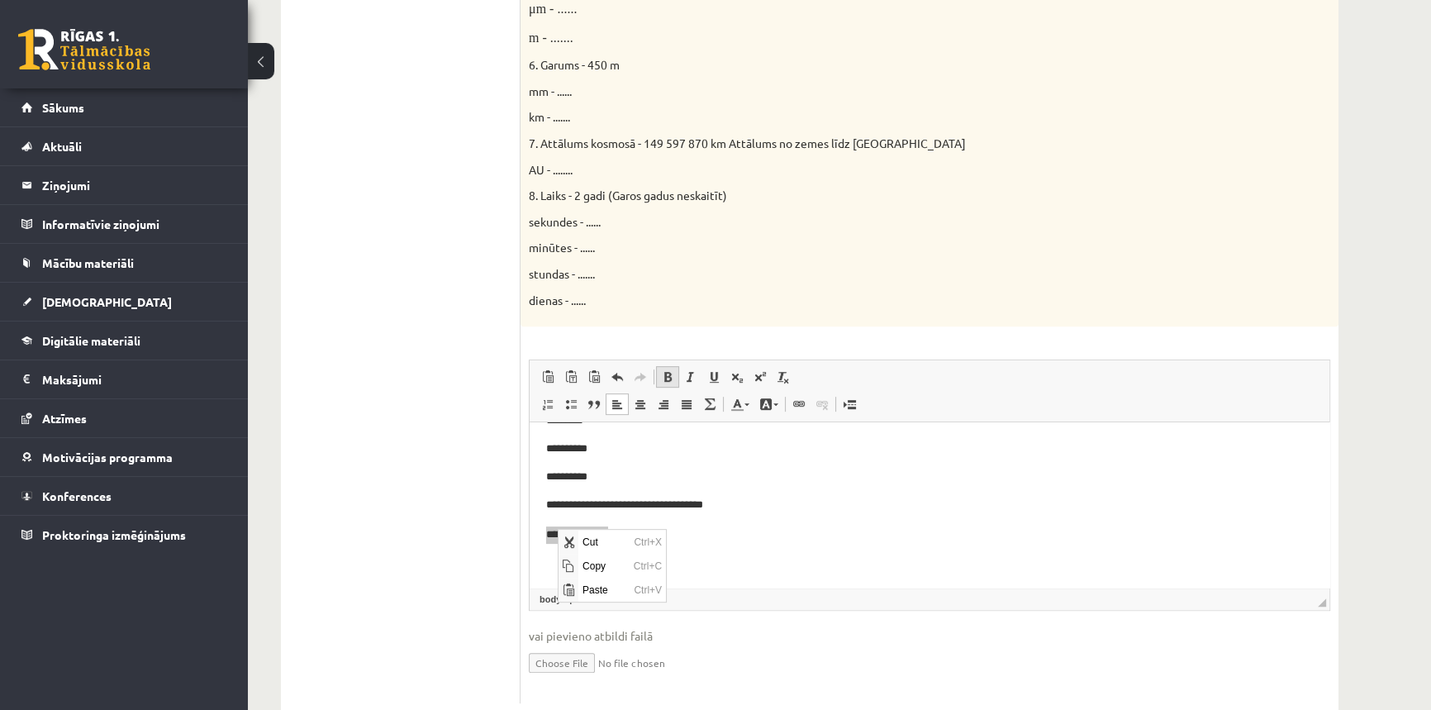
click at [668, 376] on span at bounding box center [667, 376] width 13 height 13
click at [649, 537] on p "**********" at bounding box center [924, 534] width 756 height 17
click at [669, 374] on span at bounding box center [667, 376] width 13 height 13
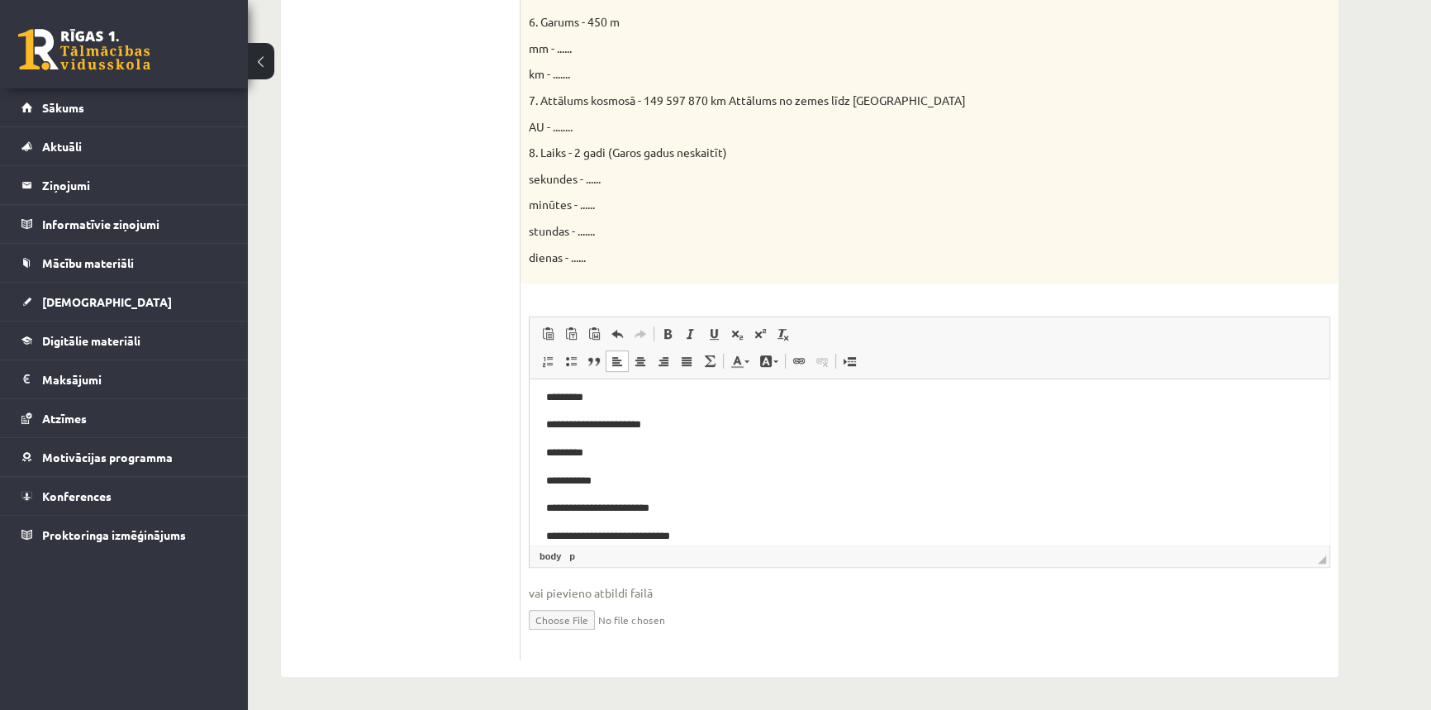
scroll to position [789, 0]
drag, startPoint x: 712, startPoint y: 509, endPoint x: 545, endPoint y: 496, distance: 167.5
click at [545, 496] on html "**********" at bounding box center [930, 131] width 800 height 1083
click at [663, 330] on span at bounding box center [667, 333] width 13 height 13
click at [670, 510] on strong "**********" at bounding box center [608, 507] width 124 height 11
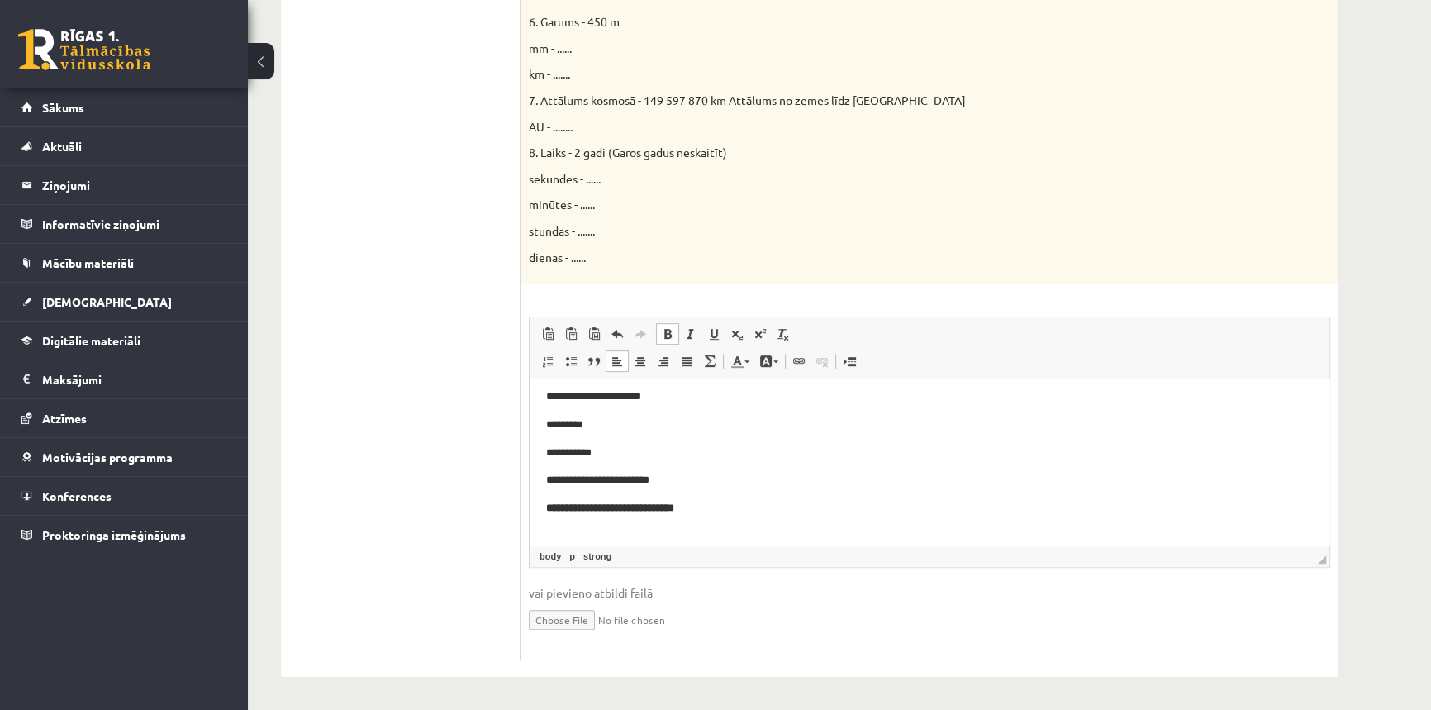
click at [674, 507] on strong "**********" at bounding box center [610, 507] width 128 height 11
click at [731, 512] on p "**********" at bounding box center [924, 508] width 756 height 17
click at [669, 336] on span at bounding box center [667, 333] width 13 height 13
click at [744, 509] on p "**********" at bounding box center [924, 508] width 756 height 17
click at [868, 535] on p "Editor, wiswyg-editor-user-answer-47024858766260" at bounding box center [924, 536] width 756 height 17
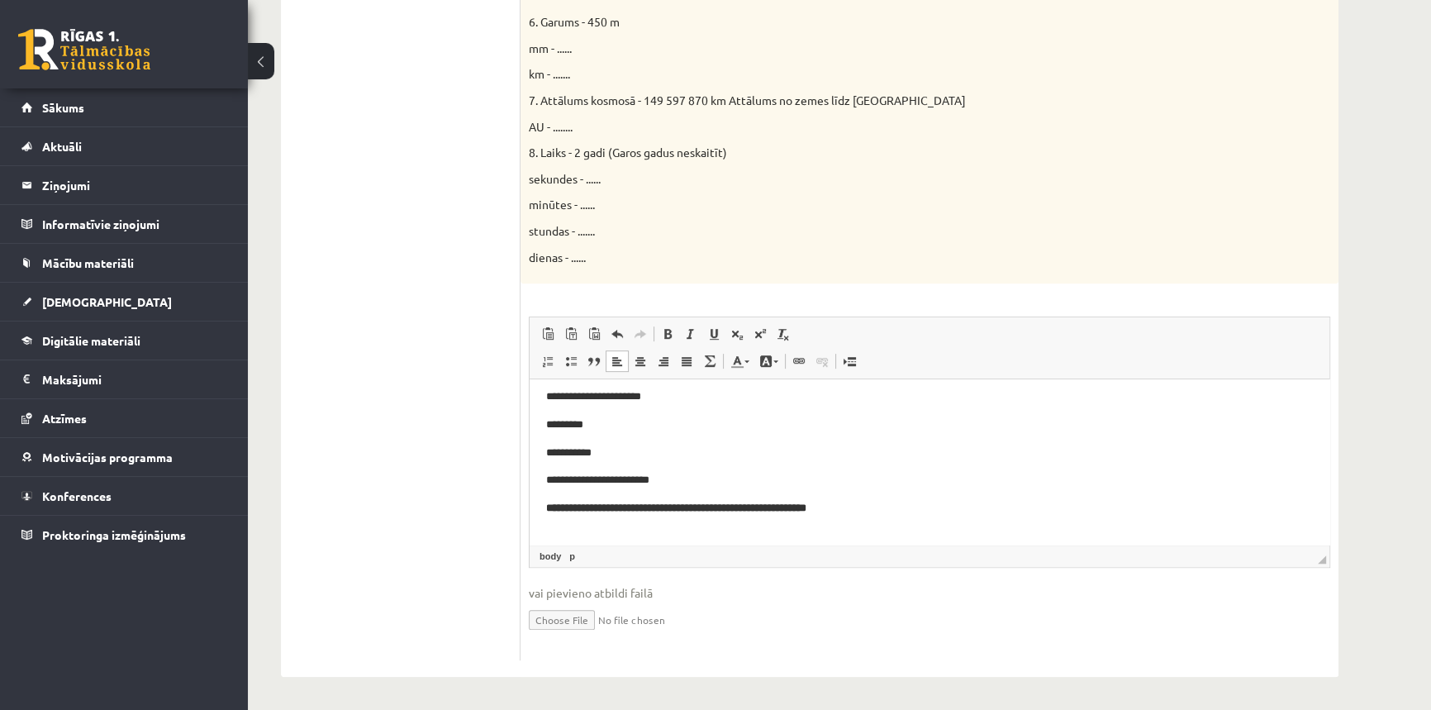
click at [735, 513] on strong "**********" at bounding box center [676, 507] width 260 height 11
click at [939, 530] on p "Editor, wiswyg-editor-user-answer-47024858766260" at bounding box center [924, 536] width 756 height 17
click at [556, 526] on body "**********" at bounding box center [929, 146] width 767 height 1078
click at [905, 510] on p "**********" at bounding box center [924, 508] width 756 height 17
click at [665, 327] on span at bounding box center [667, 333] width 13 height 13
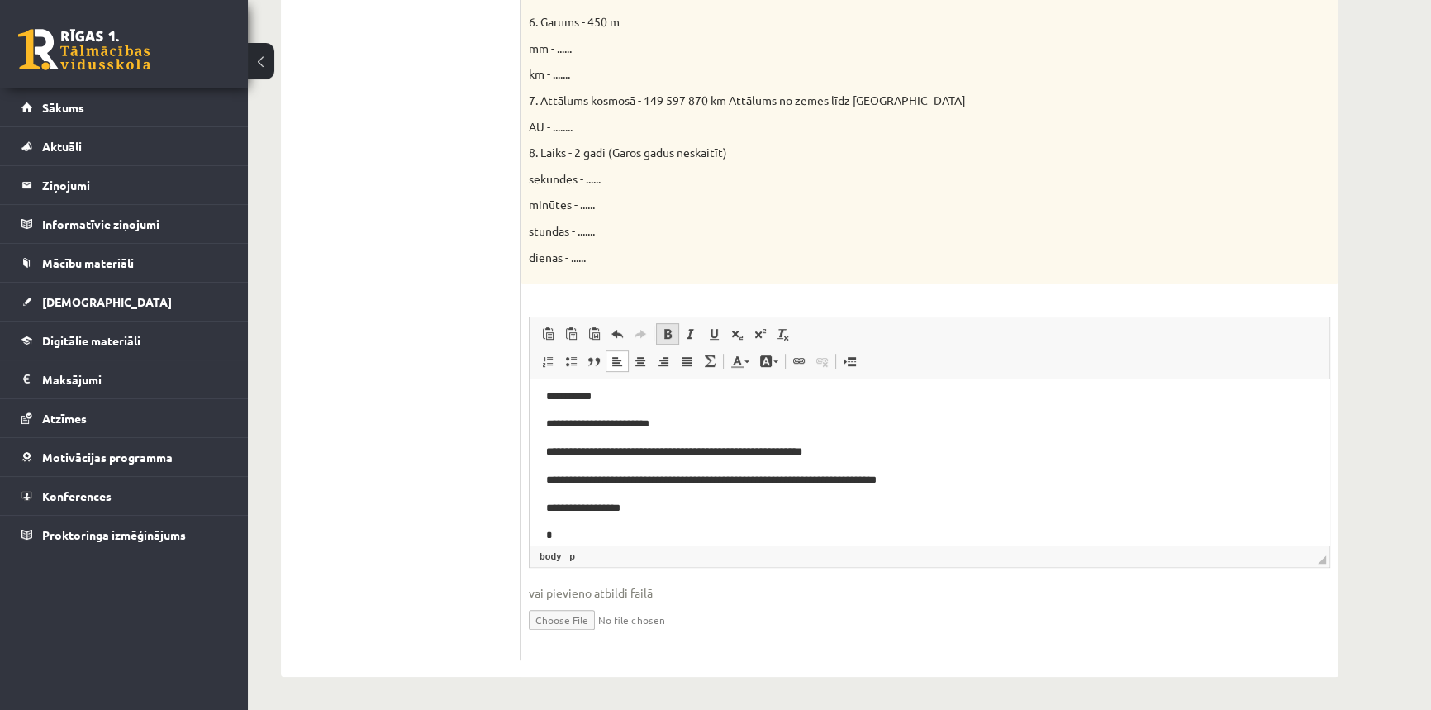
scroll to position [874, 0]
click at [664, 488] on p "**********" at bounding box center [924, 480] width 756 height 17
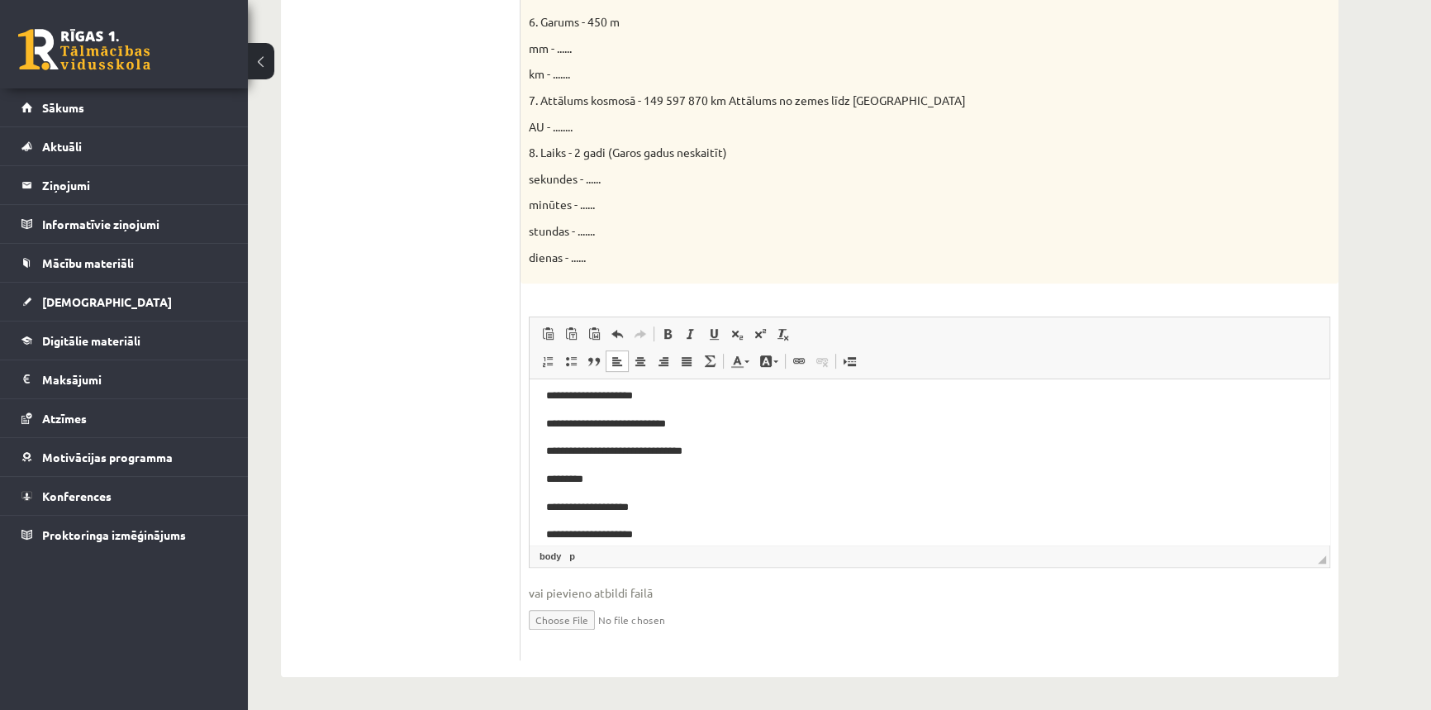
scroll to position [1124, 0]
click at [640, 515] on p "**********" at bounding box center [924, 507] width 756 height 17
click at [636, 537] on p "**********" at bounding box center [924, 535] width 756 height 17
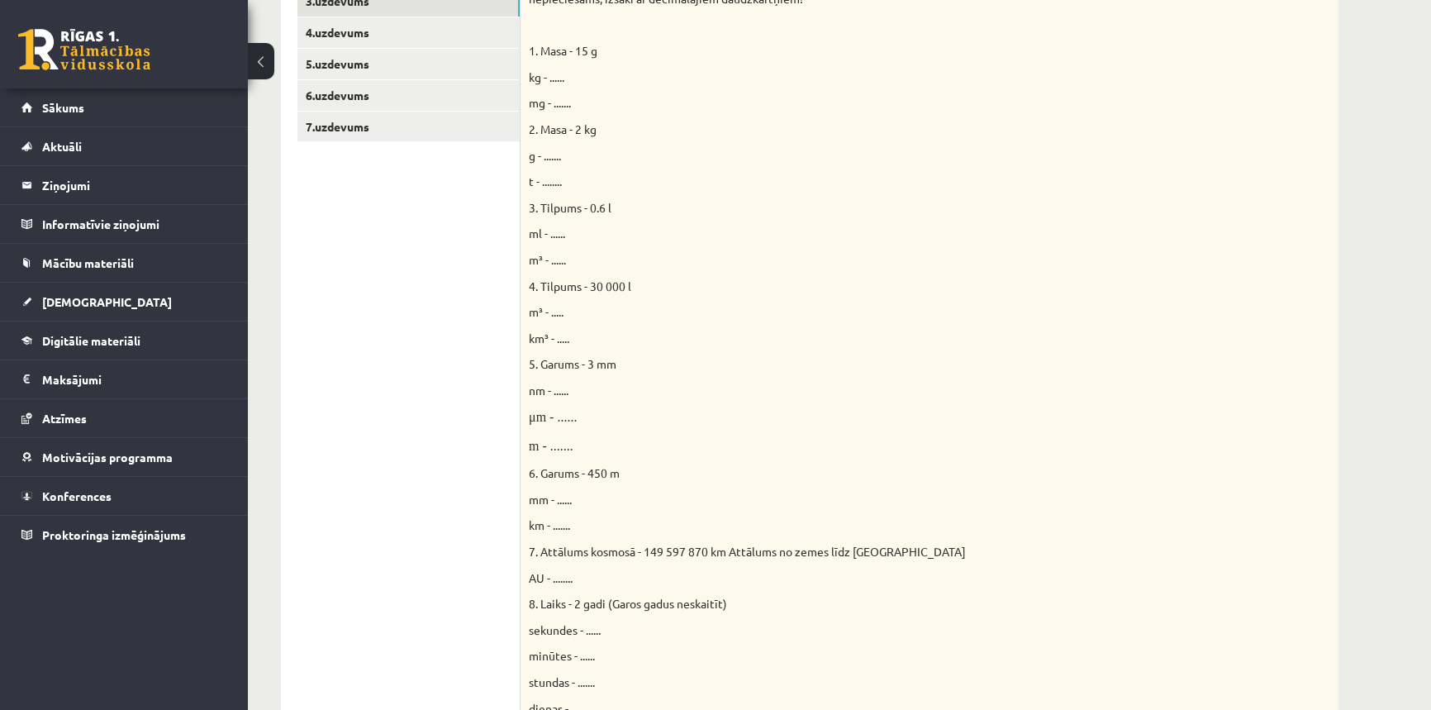
scroll to position [0, 0]
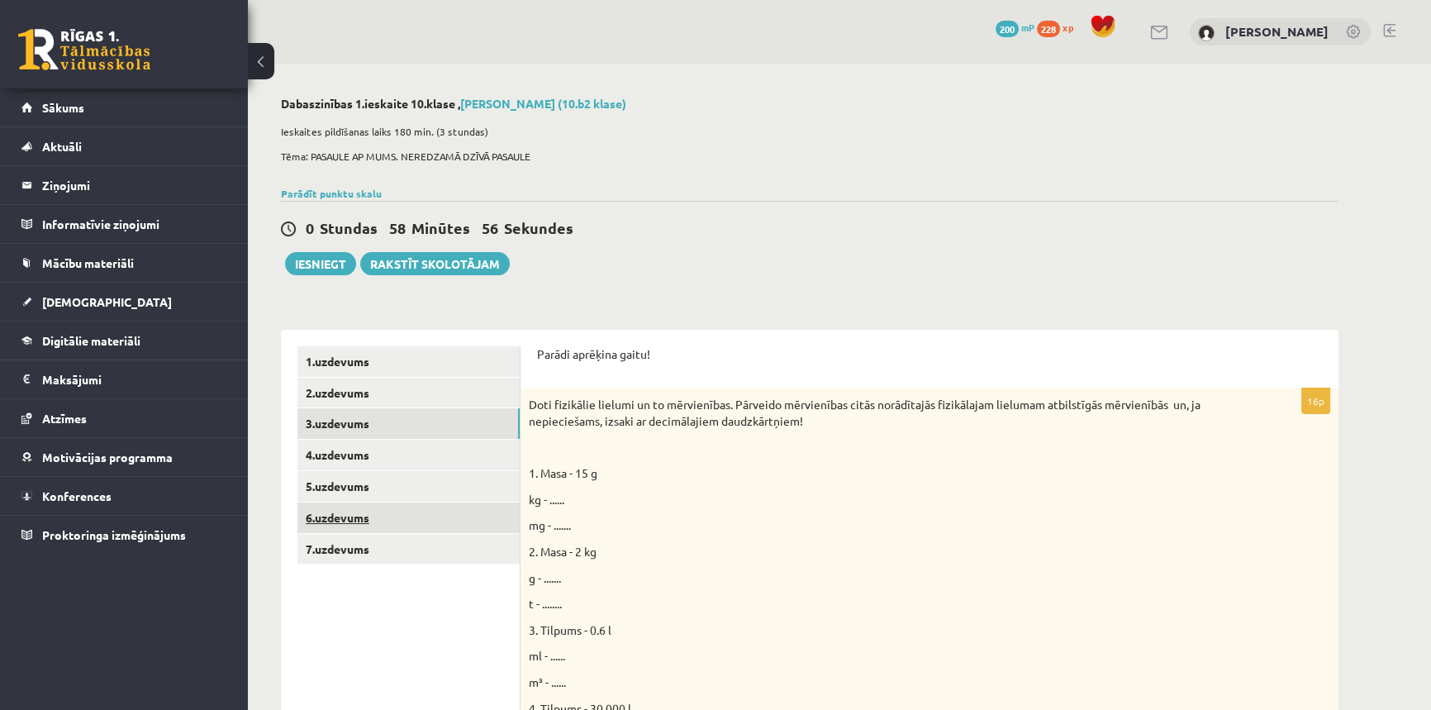
click at [343, 512] on link "6.uzdevums" at bounding box center [409, 517] width 222 height 31
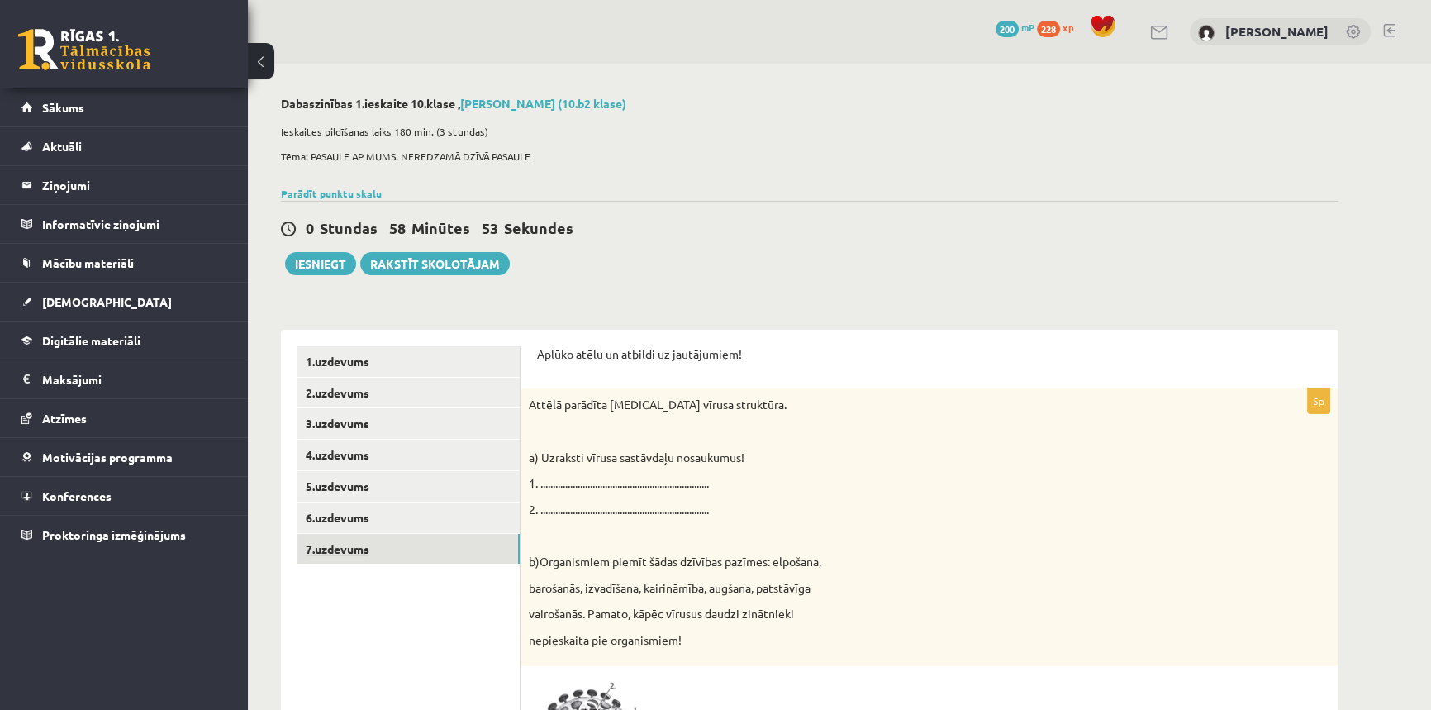
click at [347, 548] on link "7.uzdevums" at bounding box center [409, 549] width 222 height 31
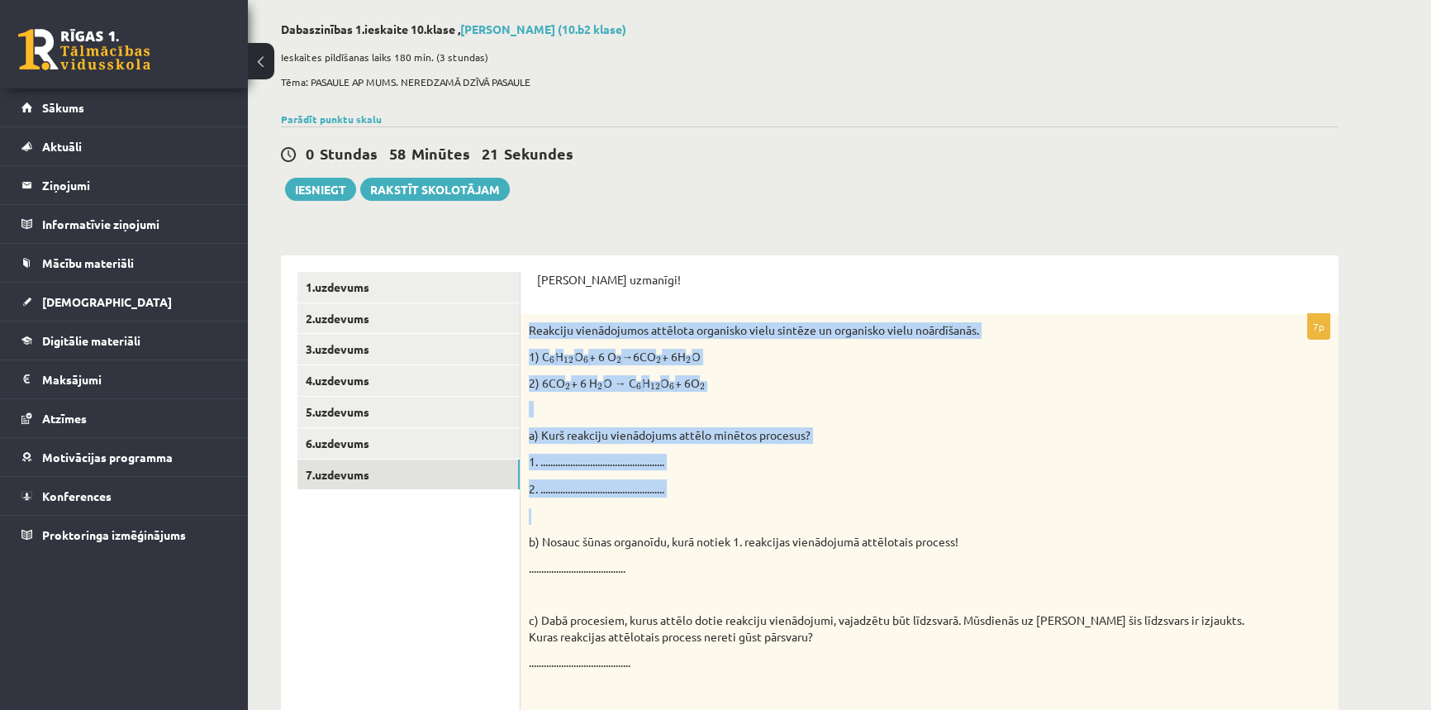
scroll to position [150, 0]
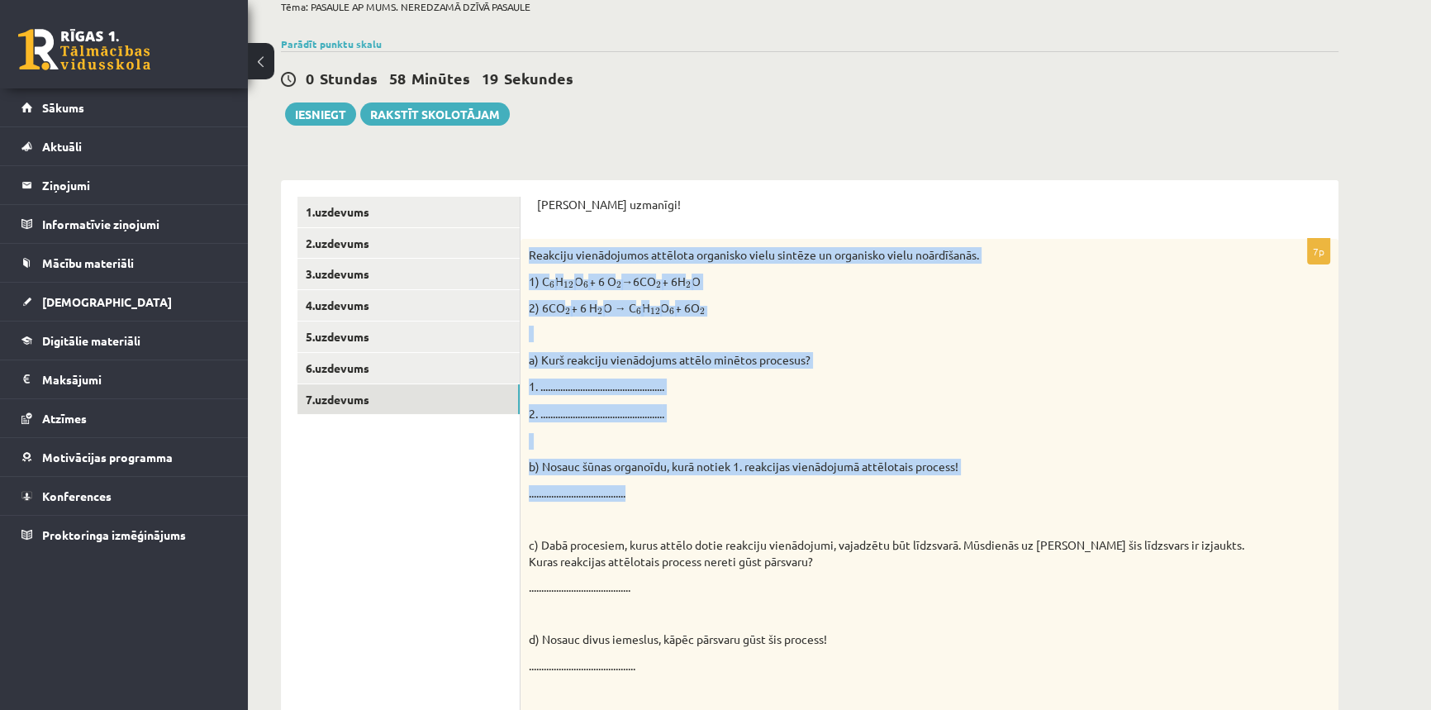
drag, startPoint x: 529, startPoint y: 406, endPoint x: 649, endPoint y: 499, distance: 151.9
click at [649, 499] on div "Reakciju vienādojumos attēlota organisko vielu sintēze un organisko vielu noārd…" at bounding box center [930, 491] width 818 height 505
click at [793, 404] on p "2. ................................................. ." at bounding box center [888, 413] width 719 height 18
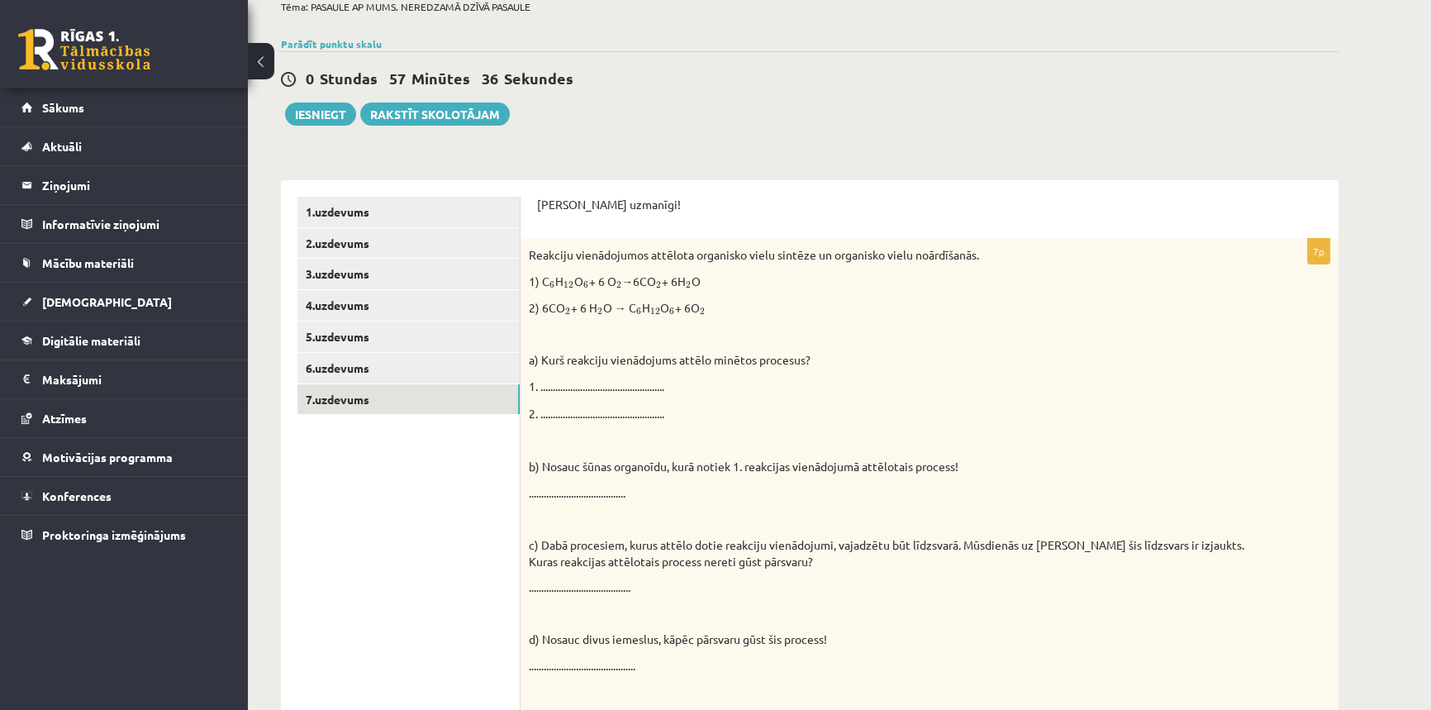
click at [547, 379] on p "1. .................................................." at bounding box center [888, 386] width 719 height 17
drag, startPoint x: 539, startPoint y: 279, endPoint x: 712, endPoint y: 286, distance: 172.8
click at [712, 286] on p "1) C 6 6 H 12 12 O 6 6 + 6 O 2 2 →6CO 2 2 + 6H 2 2 O" at bounding box center [888, 282] width 719 height 17
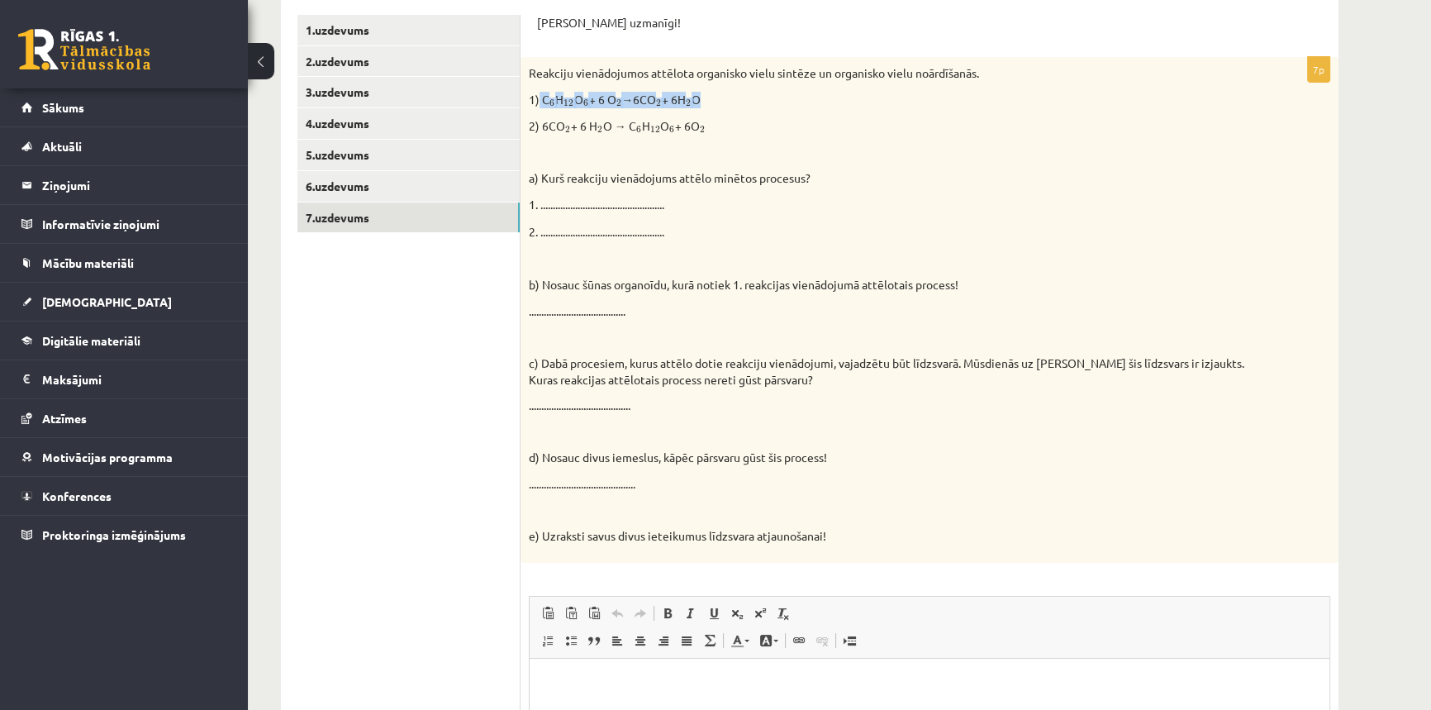
scroll to position [450, 0]
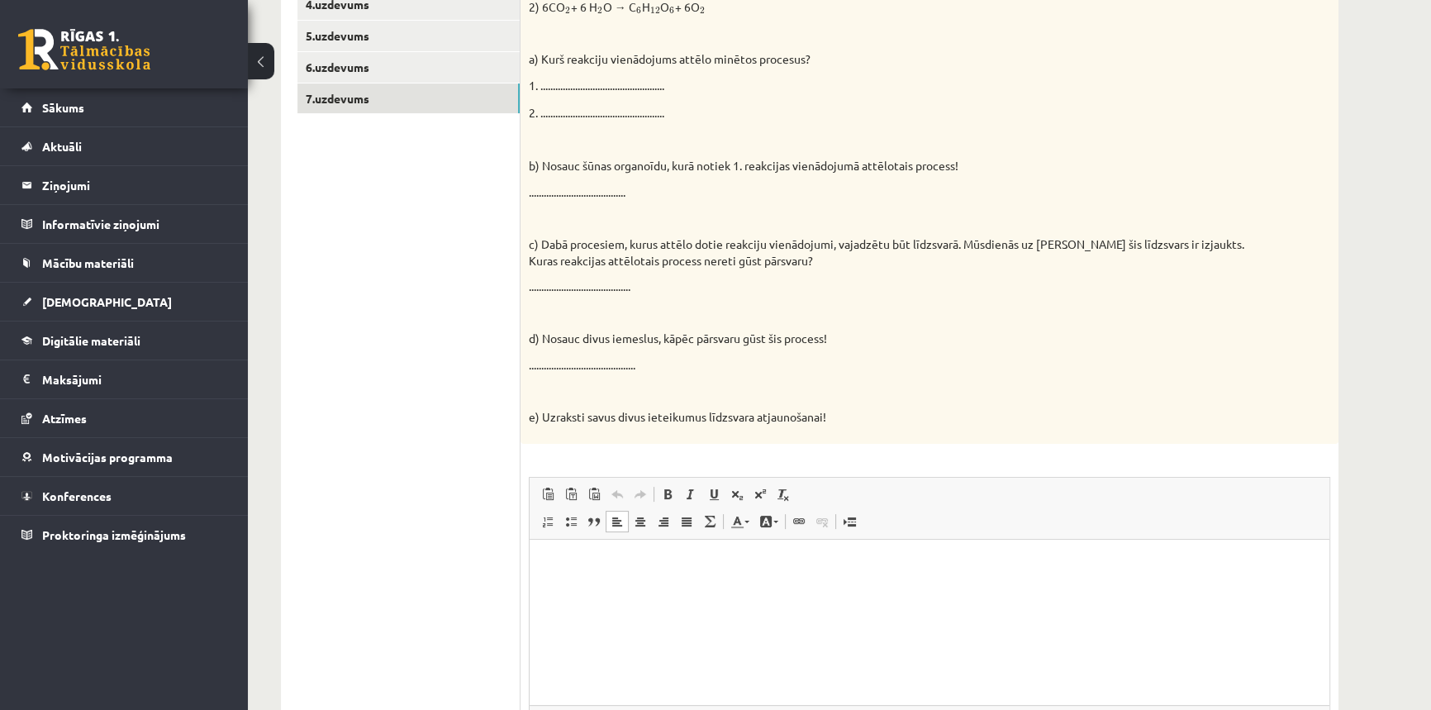
click at [563, 562] on p "Editor, wiswyg-editor-user-answer-47025068074820" at bounding box center [929, 563] width 767 height 17
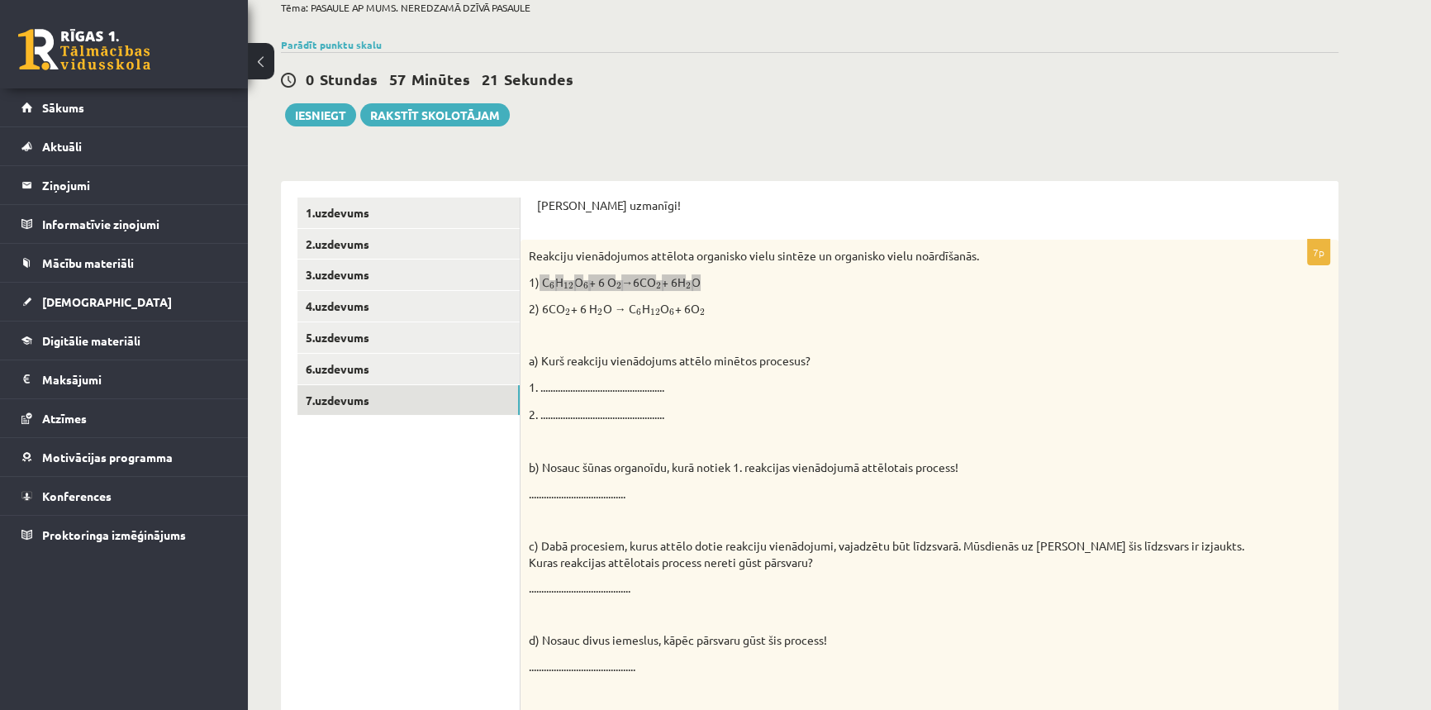
scroll to position [74, 0]
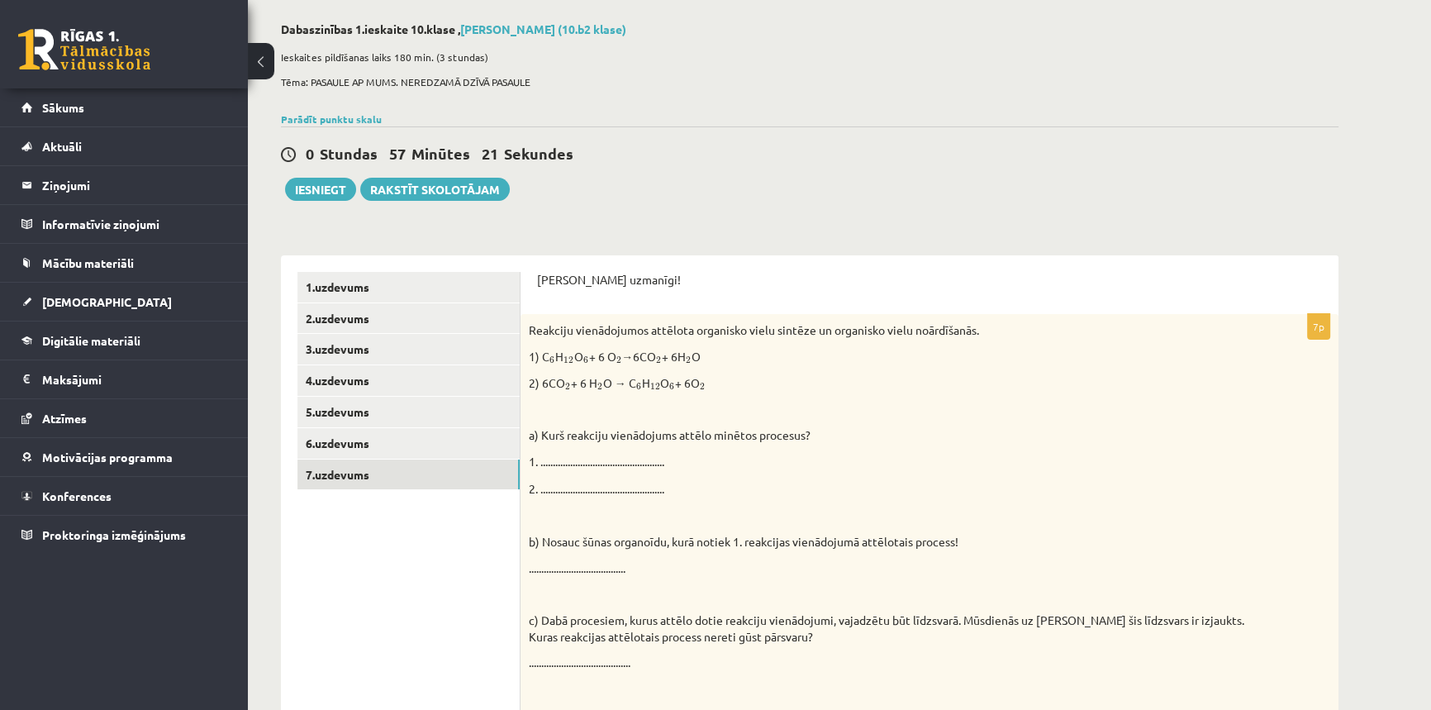
click at [893, 441] on p "a) Kurš reakciju vienādojums attēlo minētos procesus?" at bounding box center [888, 435] width 719 height 17
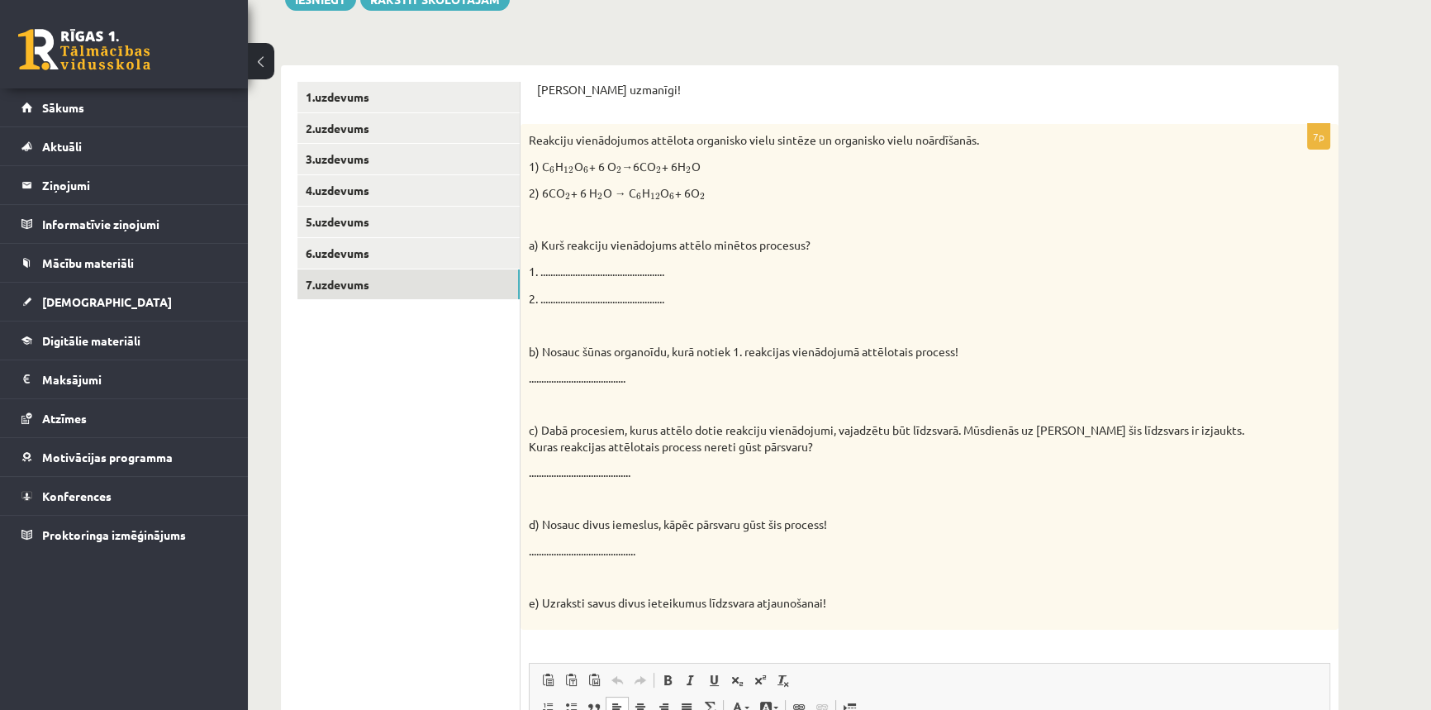
scroll to position [450, 0]
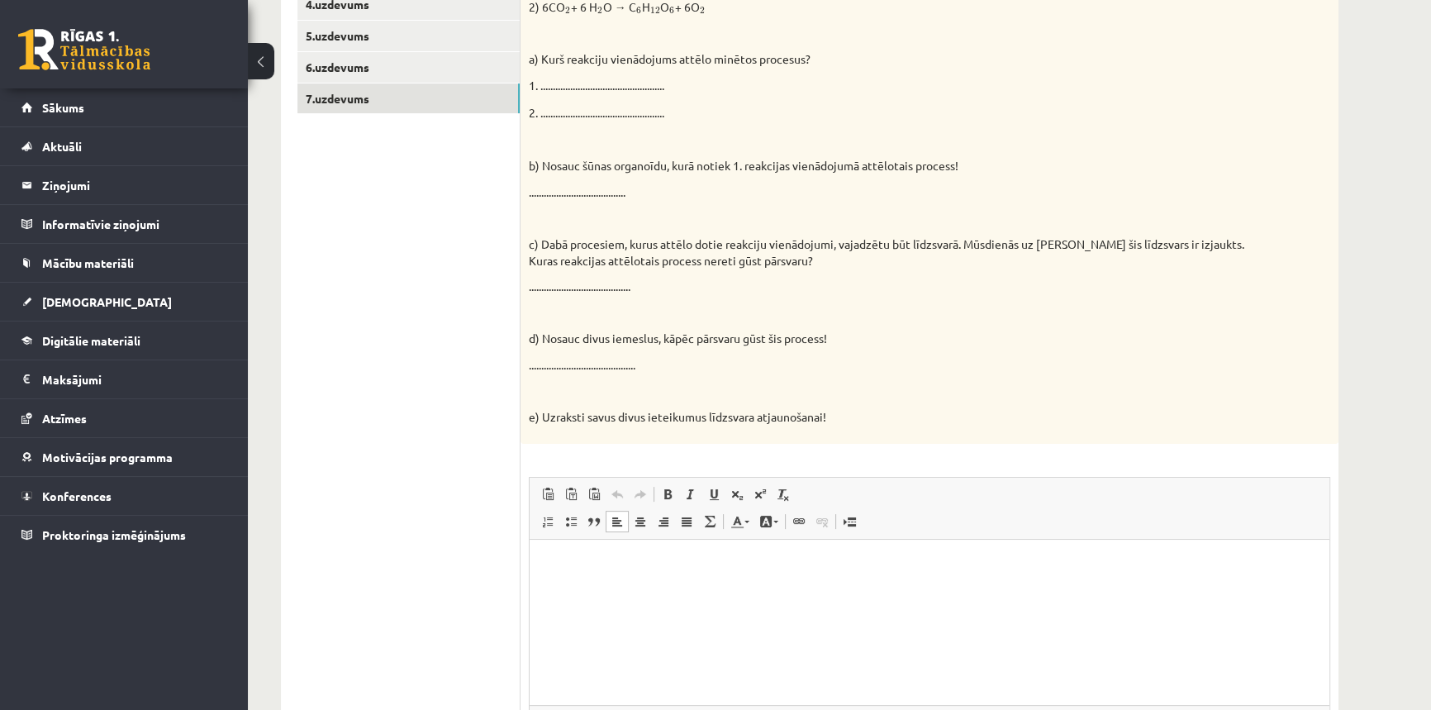
click at [552, 557] on p "Editor, wiswyg-editor-user-answer-47025068074820" at bounding box center [929, 563] width 767 height 17
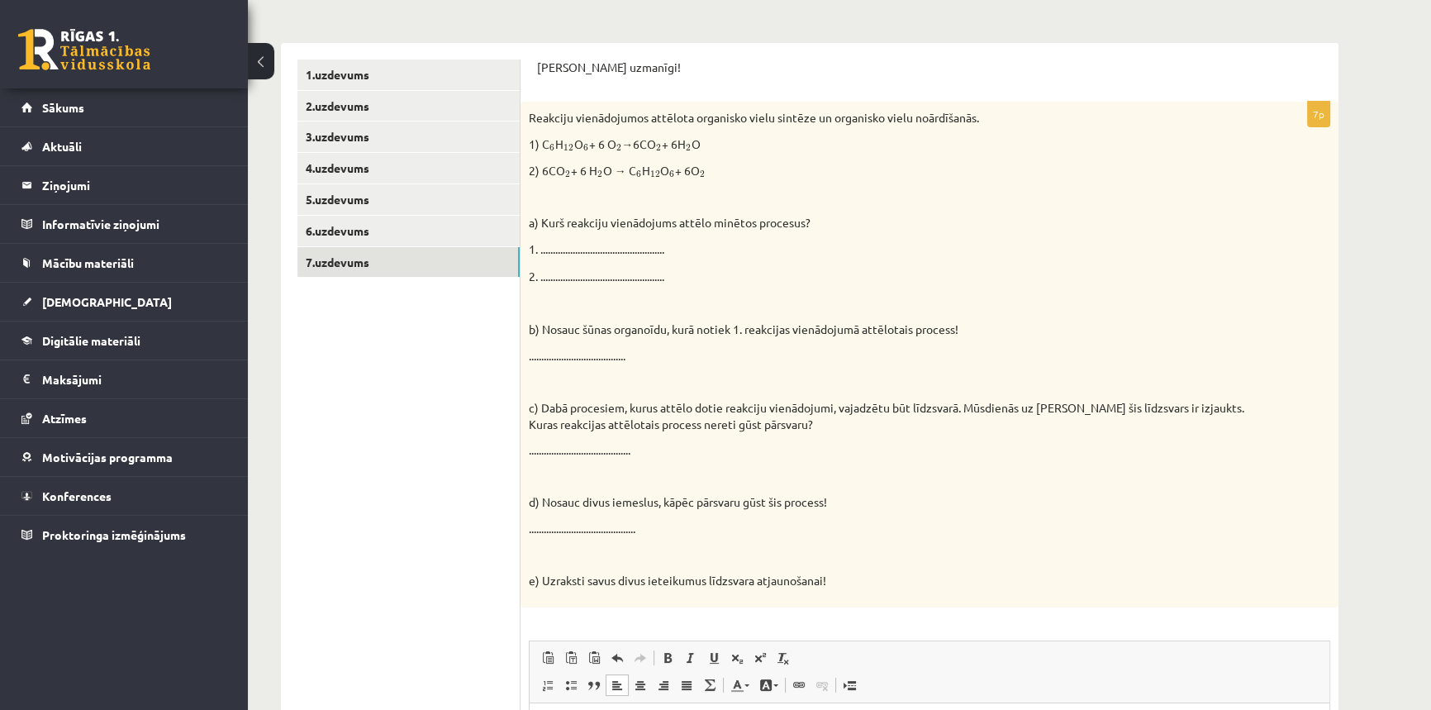
scroll to position [159, 0]
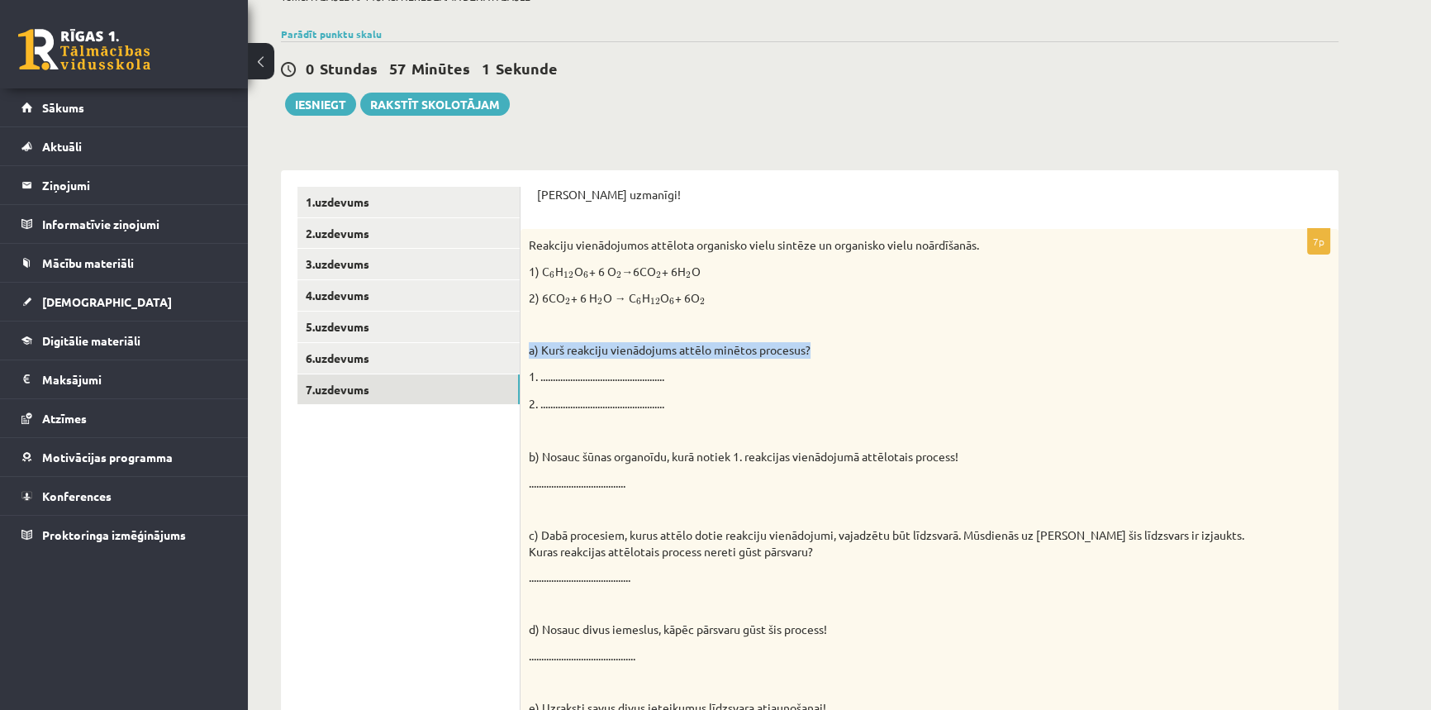
drag, startPoint x: 529, startPoint y: 347, endPoint x: 820, endPoint y: 350, distance: 290.9
click at [820, 350] on p "a) Kurš reakciju vienādojums attēlo minētos procesus?" at bounding box center [888, 350] width 719 height 17
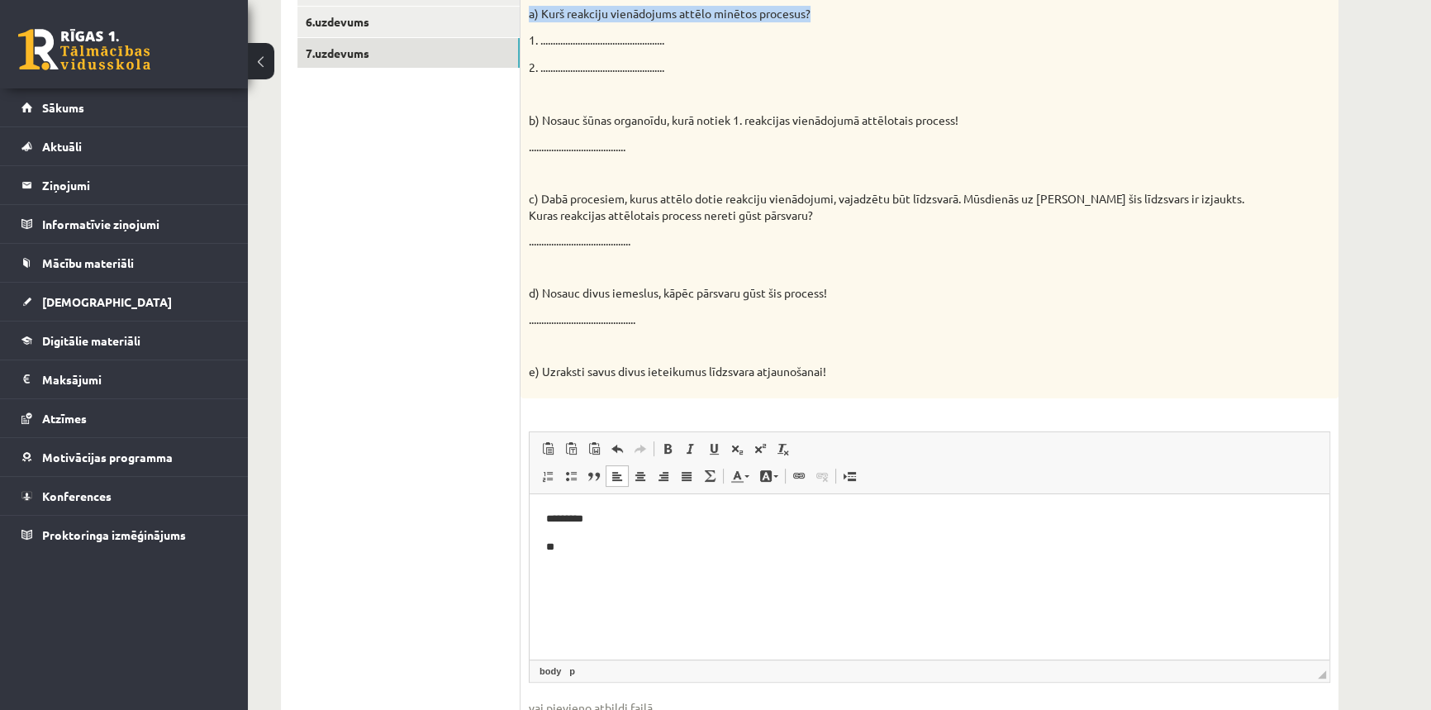
scroll to position [536, 0]
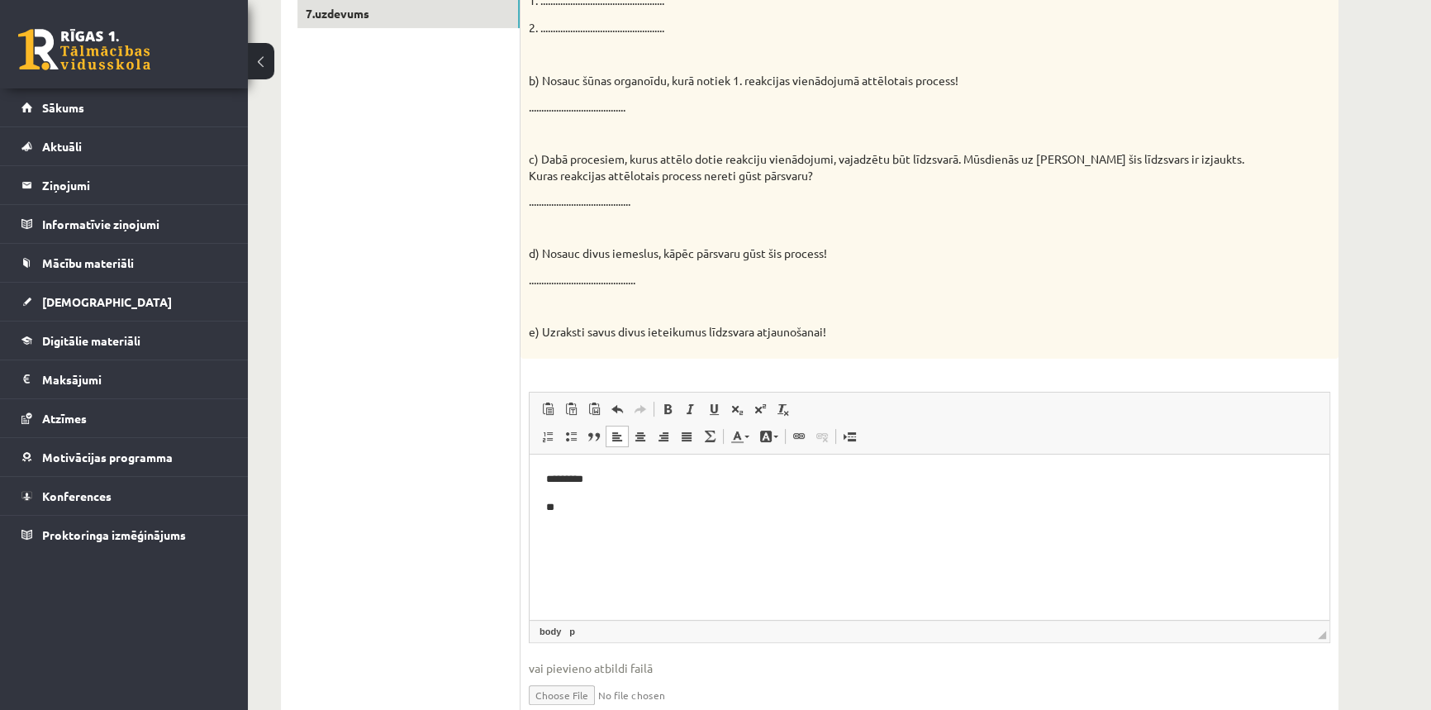
click at [562, 508] on p "**" at bounding box center [929, 506] width 767 height 17
click at [588, 517] on span "Paste" at bounding box center [607, 520] width 51 height 24
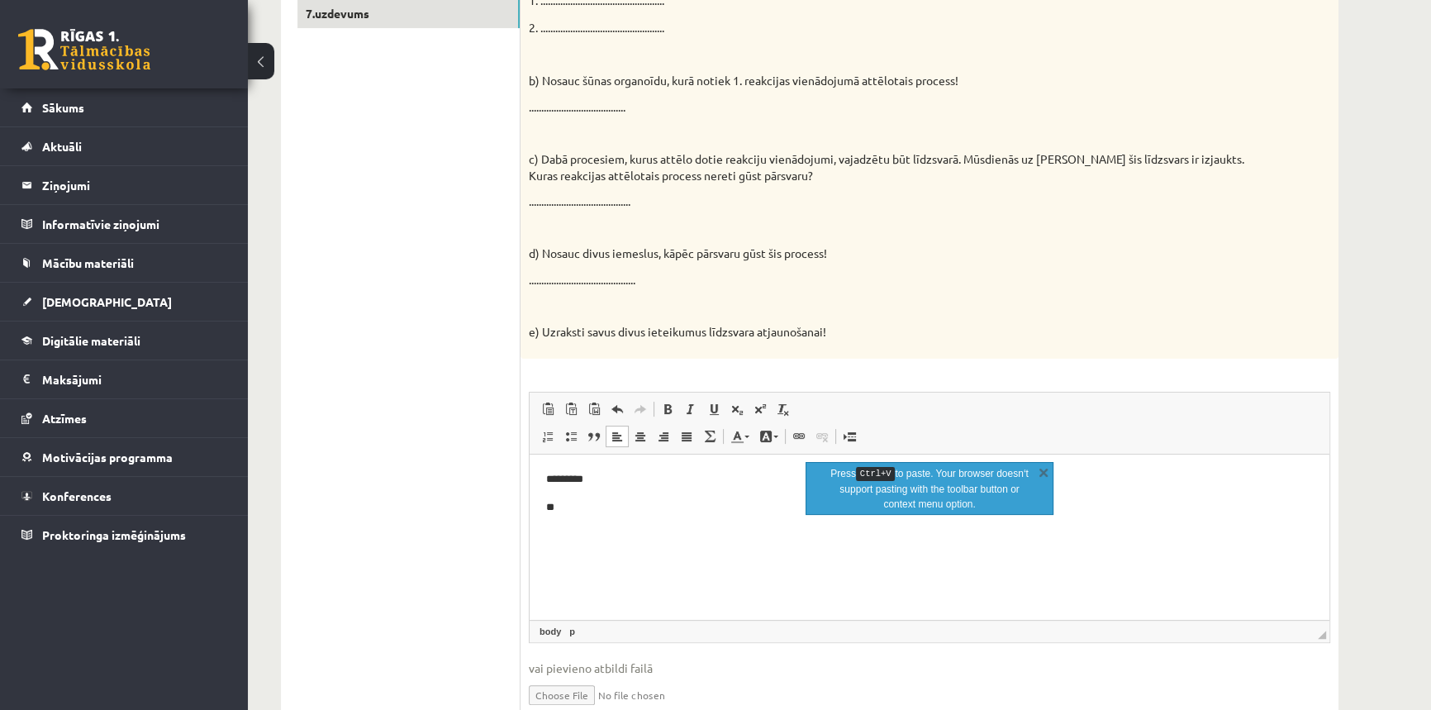
click at [577, 512] on p "**" at bounding box center [929, 506] width 767 height 17
drag, startPoint x: 1044, startPoint y: 476, endPoint x: 496, endPoint y: 20, distance: 712.9
click at [1044, 476] on link "X" at bounding box center [1043, 472] width 17 height 17
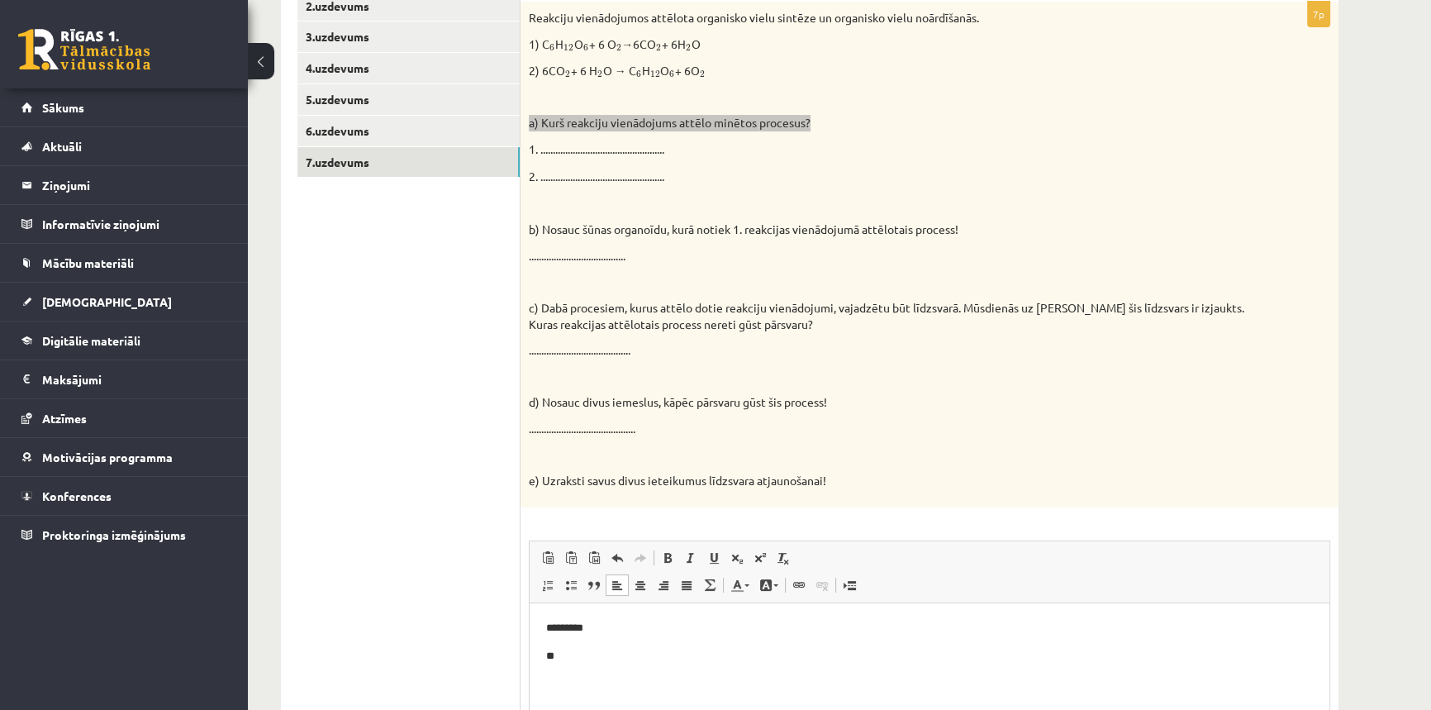
scroll to position [385, 0]
drag, startPoint x: 593, startPoint y: 657, endPoint x: 566, endPoint y: 654, distance: 26.7
click at [566, 654] on p "**********" at bounding box center [929, 657] width 767 height 17
click at [595, 658] on p "**********" at bounding box center [929, 657] width 767 height 17
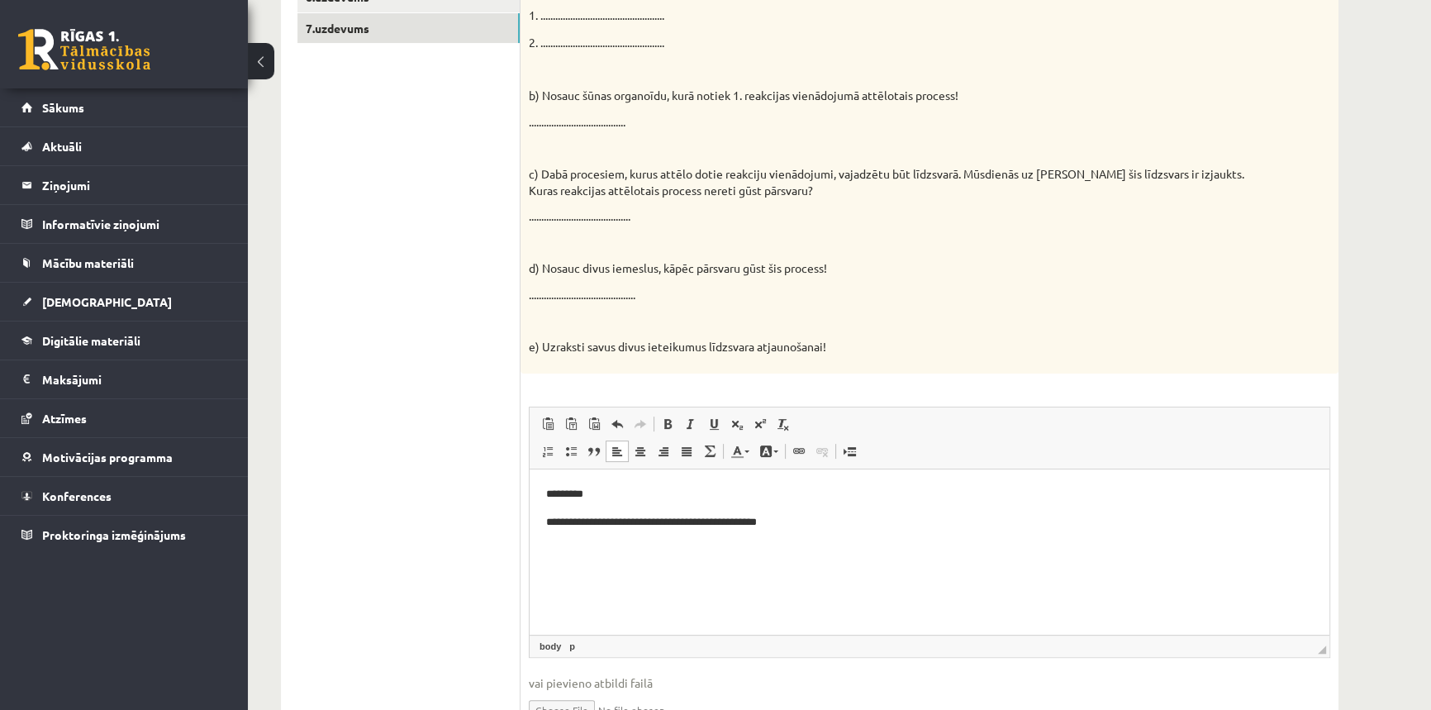
scroll to position [536, 0]
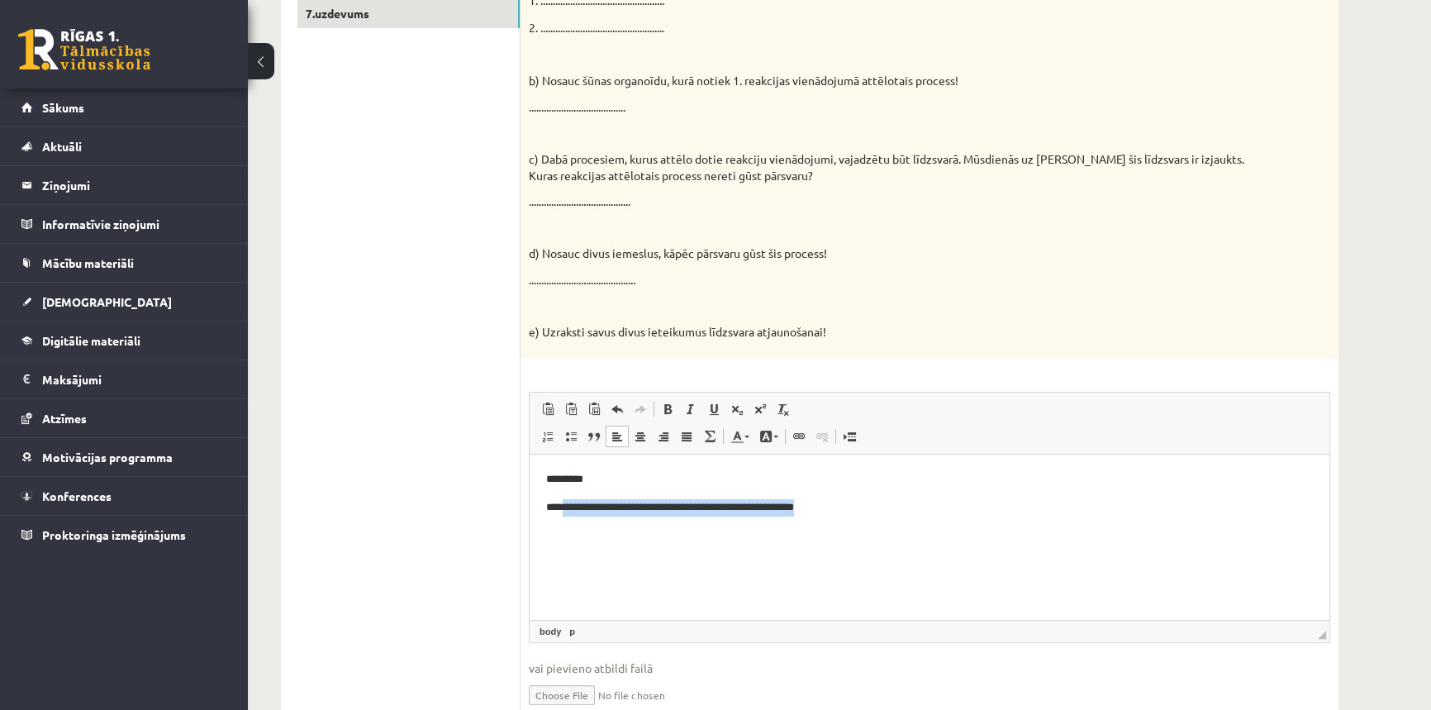
drag, startPoint x: 846, startPoint y: 507, endPoint x: 564, endPoint y: 497, distance: 282.8
click at [564, 498] on p "**********" at bounding box center [929, 506] width 767 height 17
click at [748, 531] on html "**********" at bounding box center [930, 493] width 800 height 78
drag, startPoint x: 746, startPoint y: 508, endPoint x: 566, endPoint y: 499, distance: 180.4
click at [566, 499] on p "**********" at bounding box center [929, 506] width 767 height 17
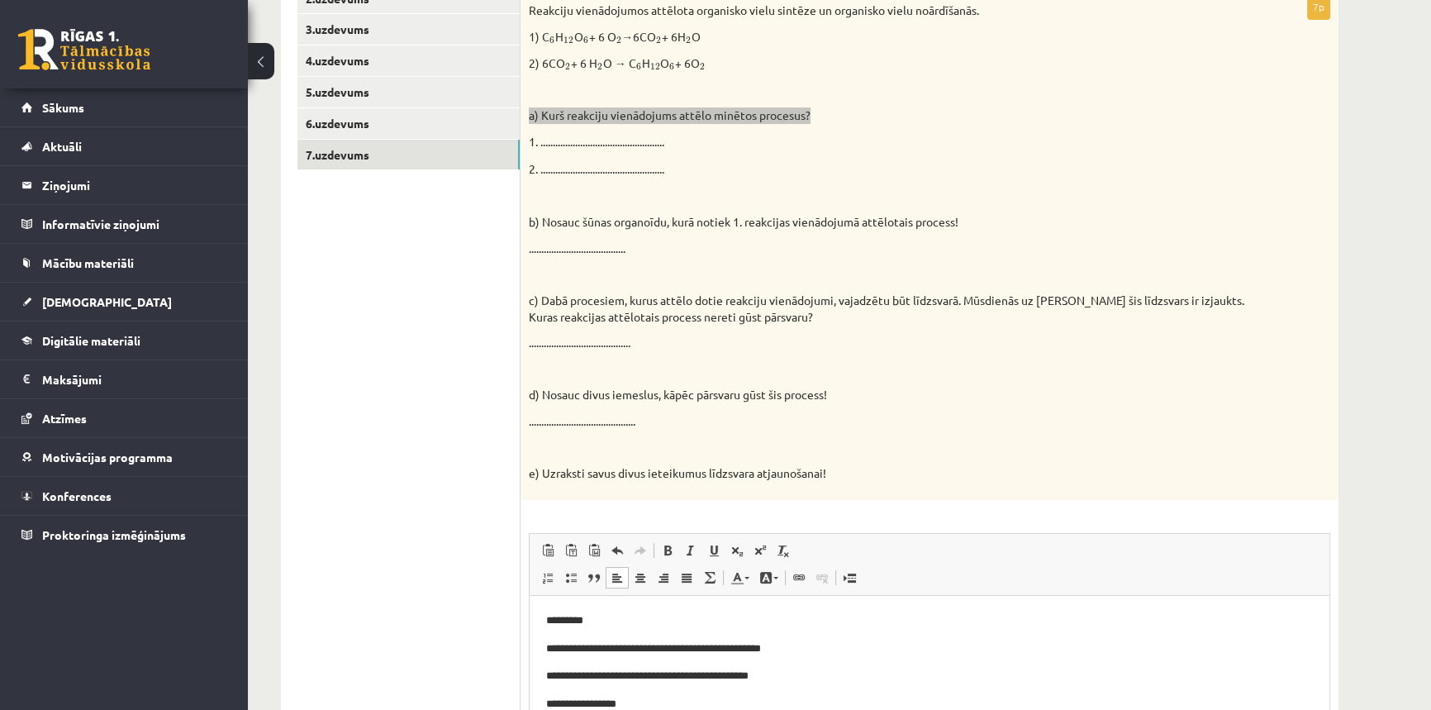
scroll to position [421, 0]
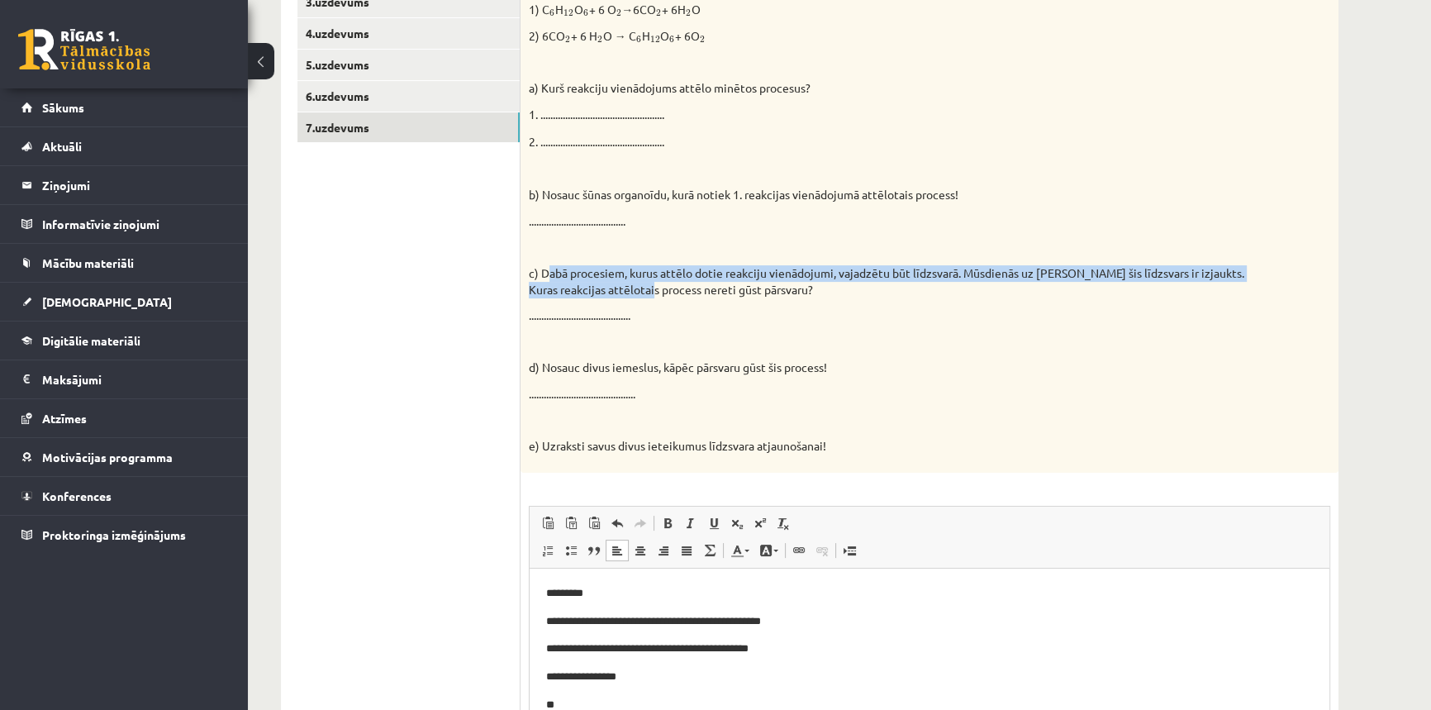
drag, startPoint x: 549, startPoint y: 273, endPoint x: 664, endPoint y: 295, distance: 117.0
click at [664, 295] on p "c) Dabā procesiem, kurus attēlo dotie reakciju vienādojumi, vajadzētu būt līdzs…" at bounding box center [888, 281] width 719 height 32
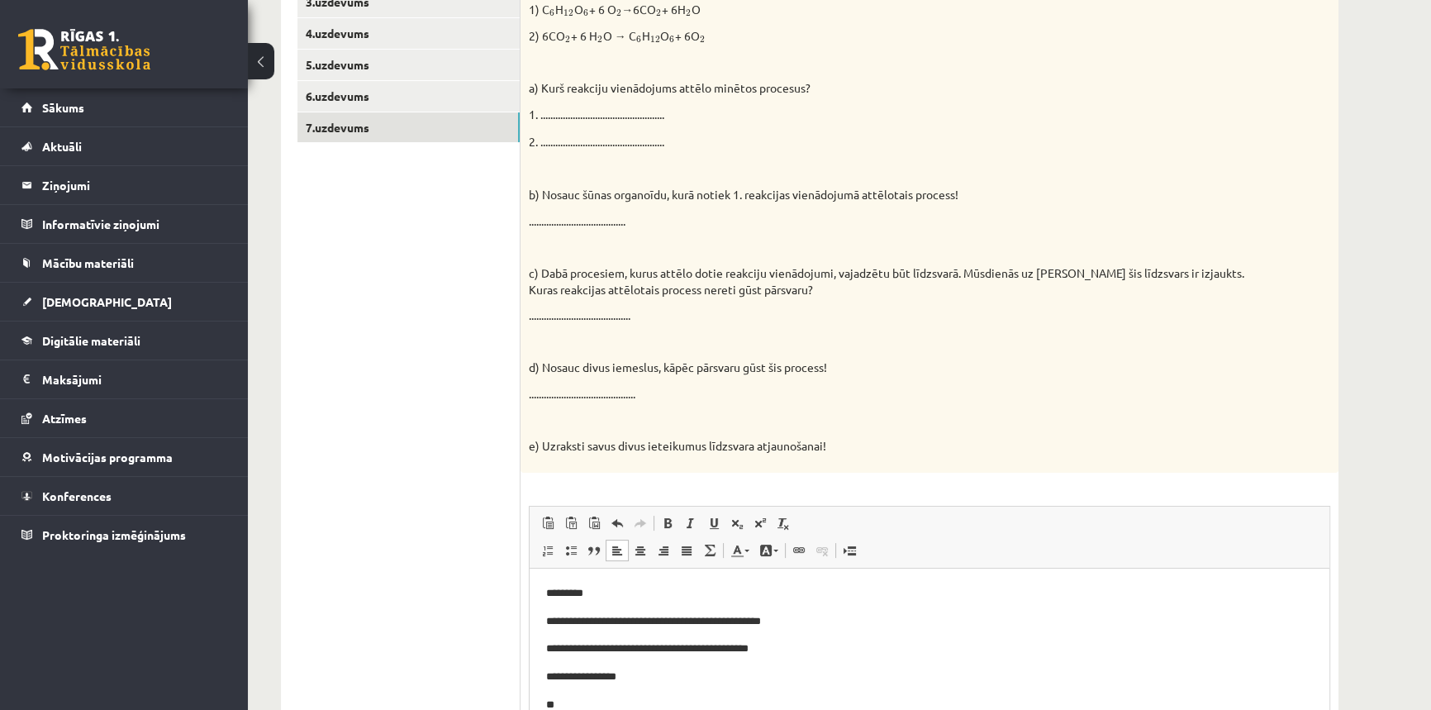
click at [783, 339] on p at bounding box center [888, 342] width 719 height 17
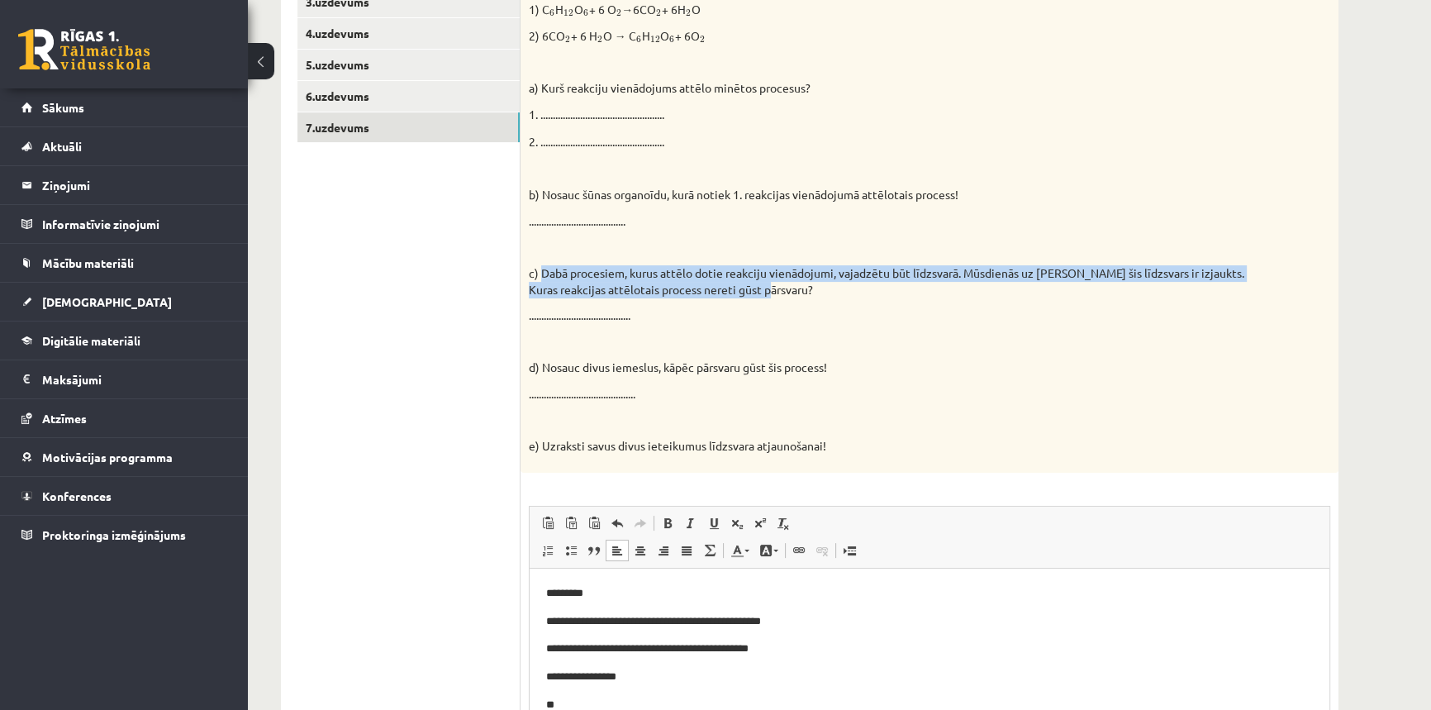
drag, startPoint x: 540, startPoint y: 271, endPoint x: 790, endPoint y: 294, distance: 251.5
click at [790, 294] on p "c) Dabā procesiem, kurus attēlo dotie reakciju vienādojumi, vajadzētu būt līdzs…" at bounding box center [888, 281] width 719 height 32
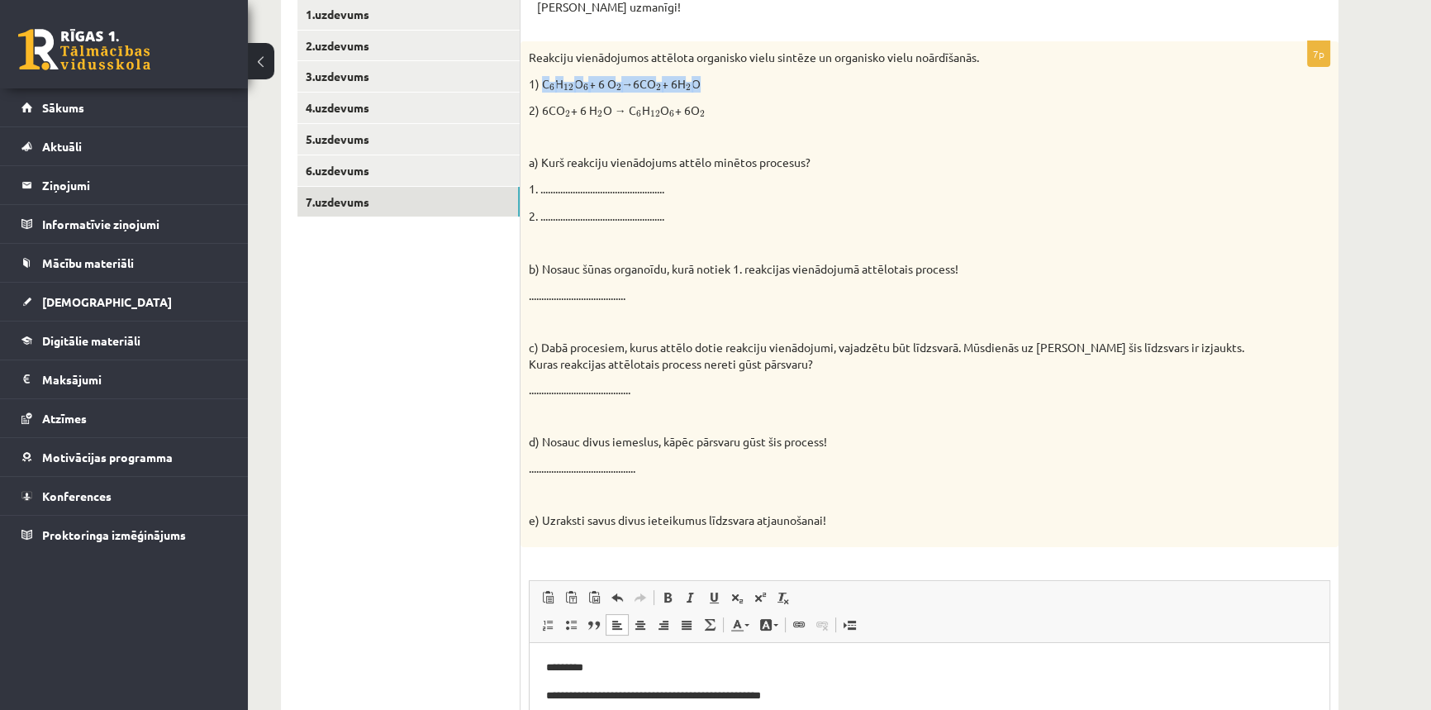
drag, startPoint x: 541, startPoint y: 83, endPoint x: 710, endPoint y: 79, distance: 168.6
click at [710, 79] on p "1) C 6 6 H 12 12 O 6 6 + 6 O 2 2 →6CO 2 2 + 6H 2 2 O" at bounding box center [888, 84] width 719 height 17
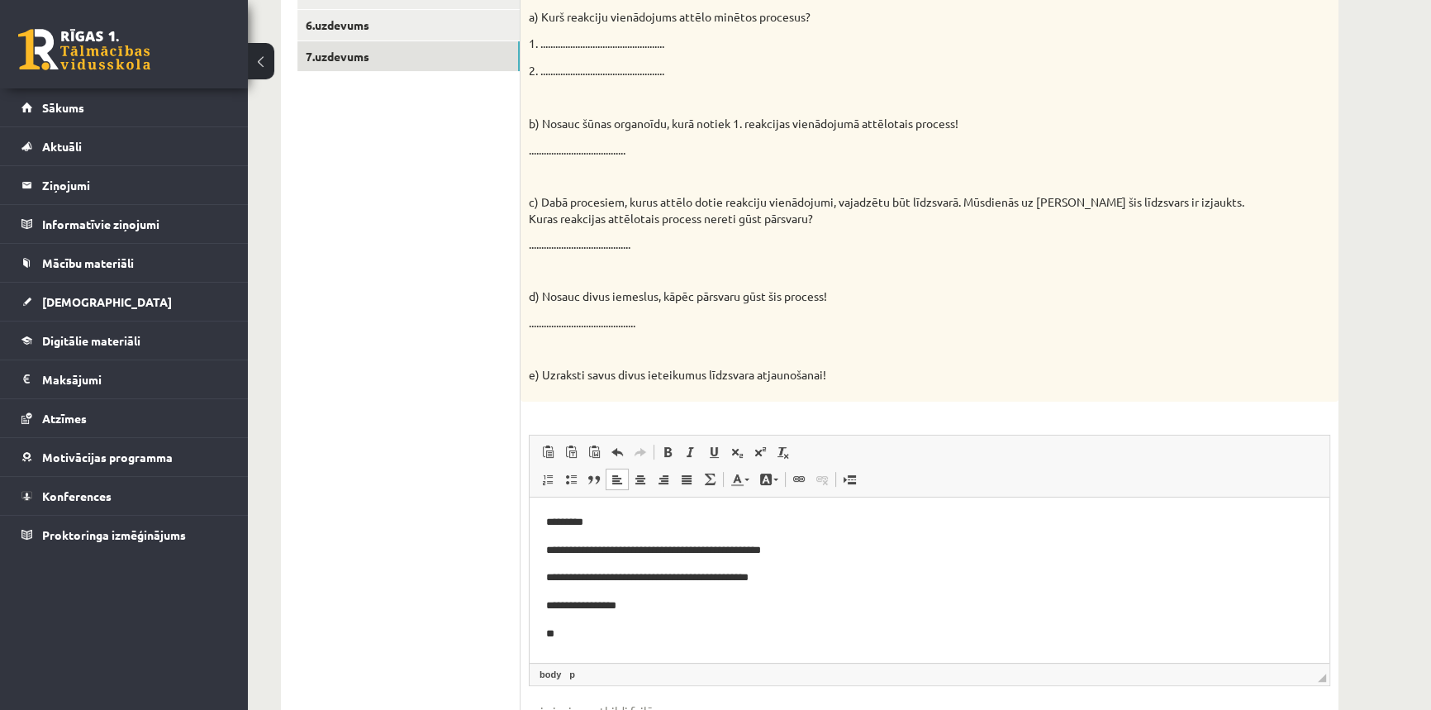
scroll to position [497, 0]
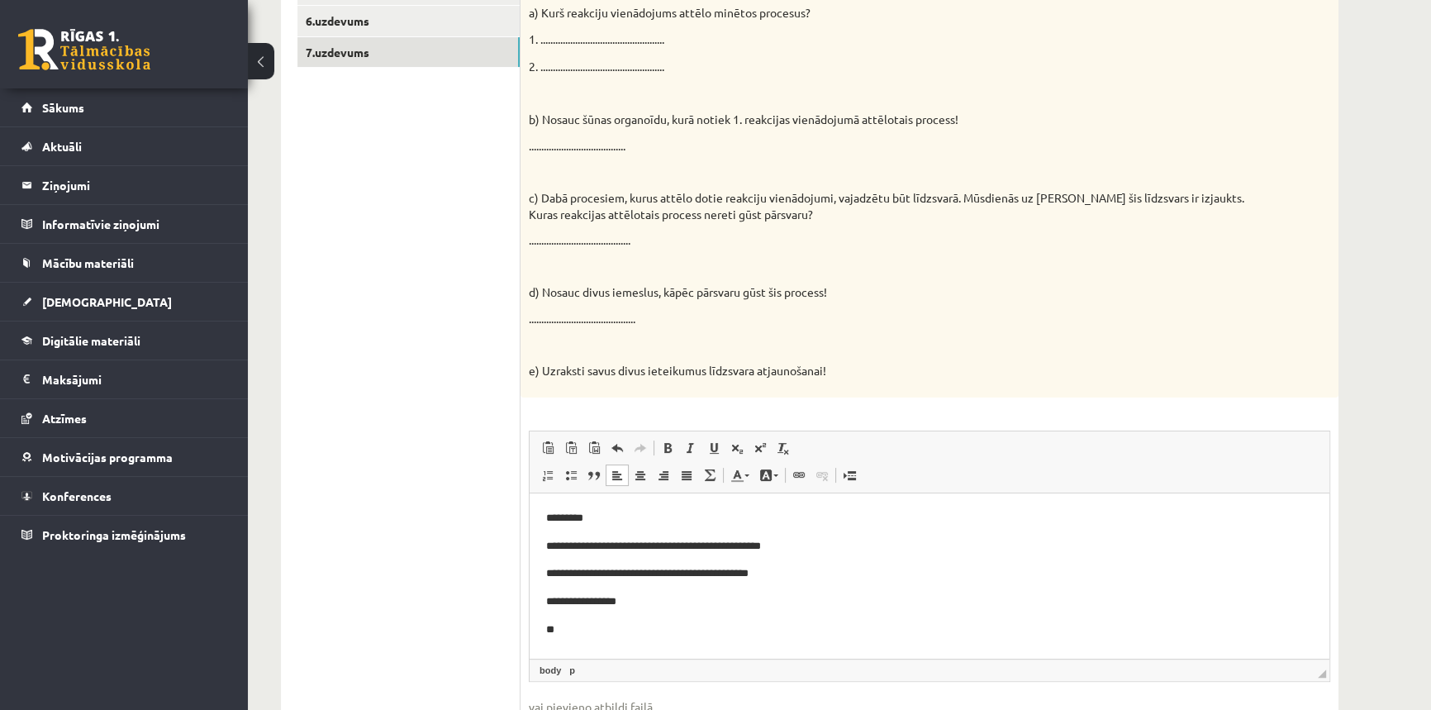
click at [557, 624] on p "**" at bounding box center [929, 629] width 767 height 17
click at [588, 636] on span "Paste" at bounding box center [607, 635] width 51 height 24
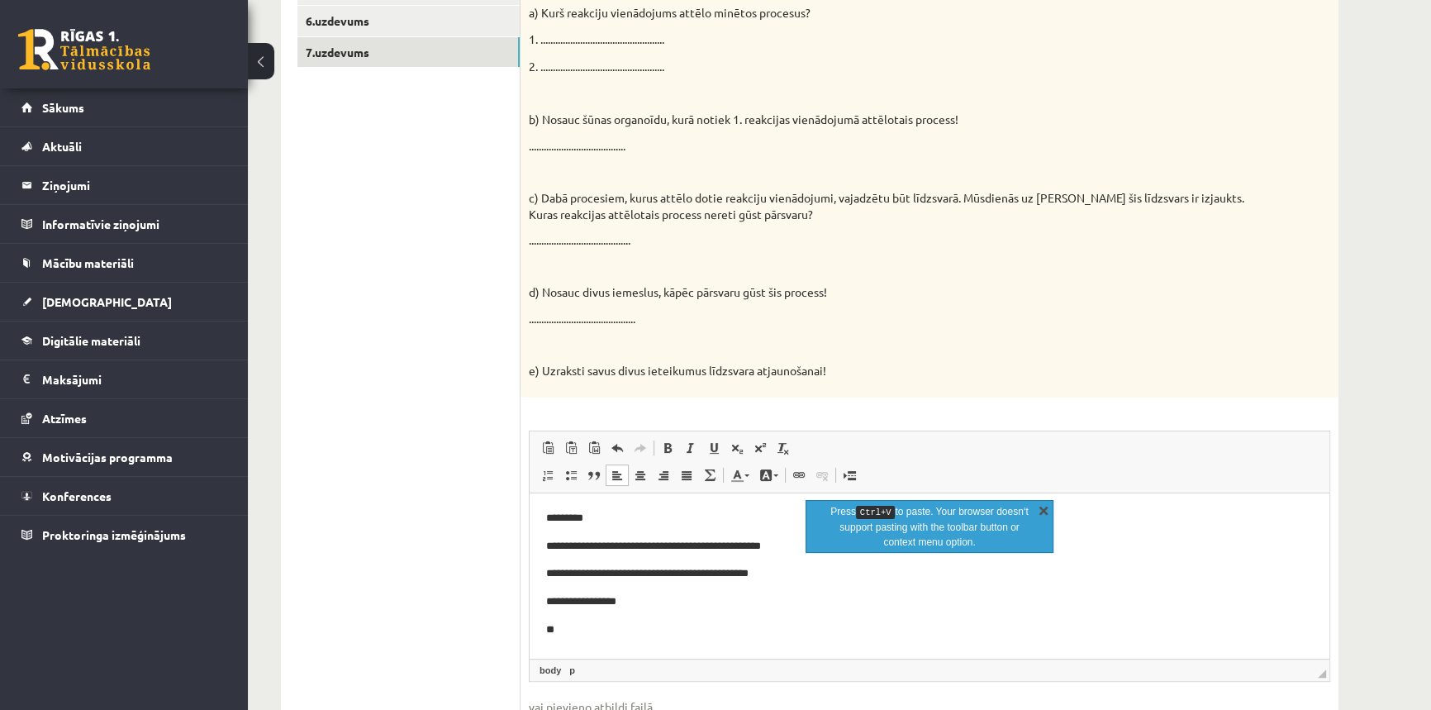
click at [1041, 505] on link "X" at bounding box center [1043, 510] width 17 height 17
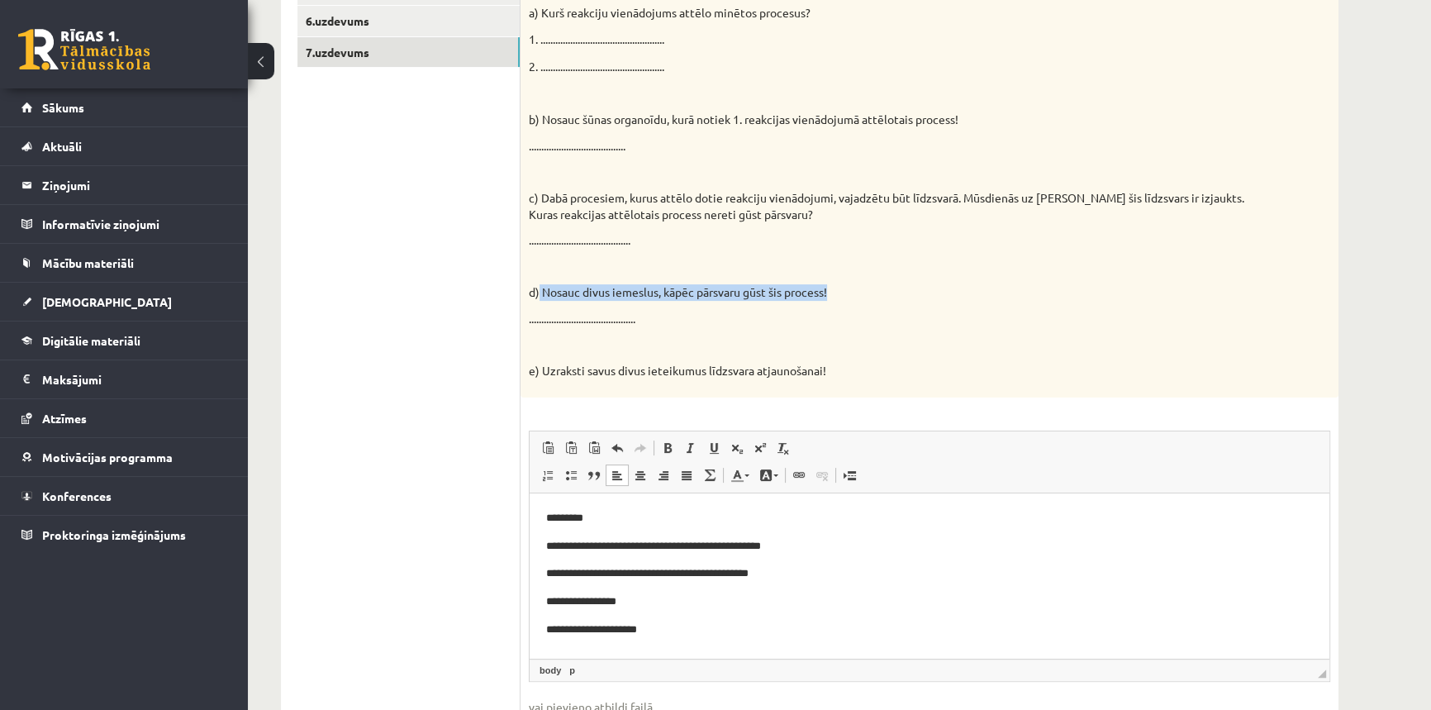
drag, startPoint x: 539, startPoint y: 286, endPoint x: 837, endPoint y: 289, distance: 298.3
click at [837, 289] on p "d) Nosauc divus iemeslus, kāpēc pārsvaru gūst šis process!" at bounding box center [888, 292] width 719 height 17
drag, startPoint x: 1355, startPoint y: 776, endPoint x: 670, endPoint y: 626, distance: 701.2
click at [670, 626] on p "**********" at bounding box center [929, 629] width 767 height 17
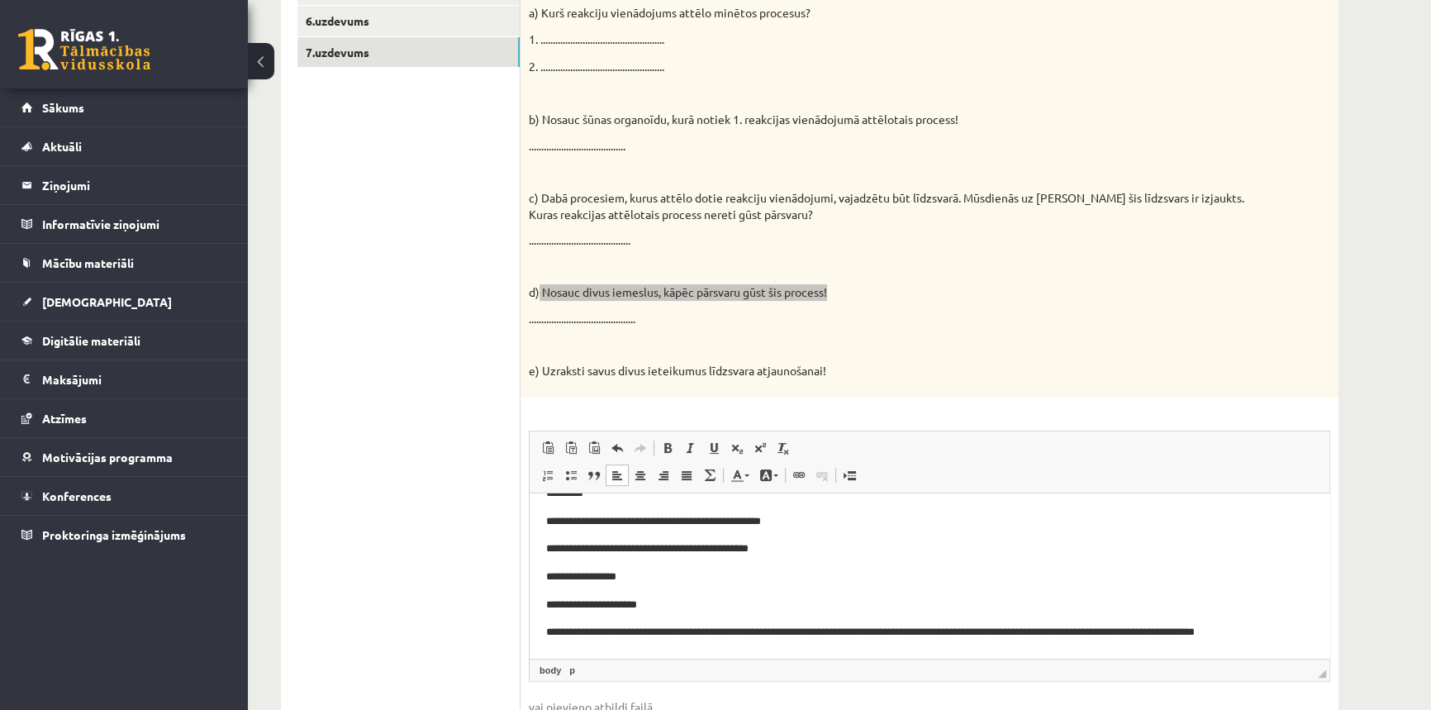
scroll to position [33, 0]
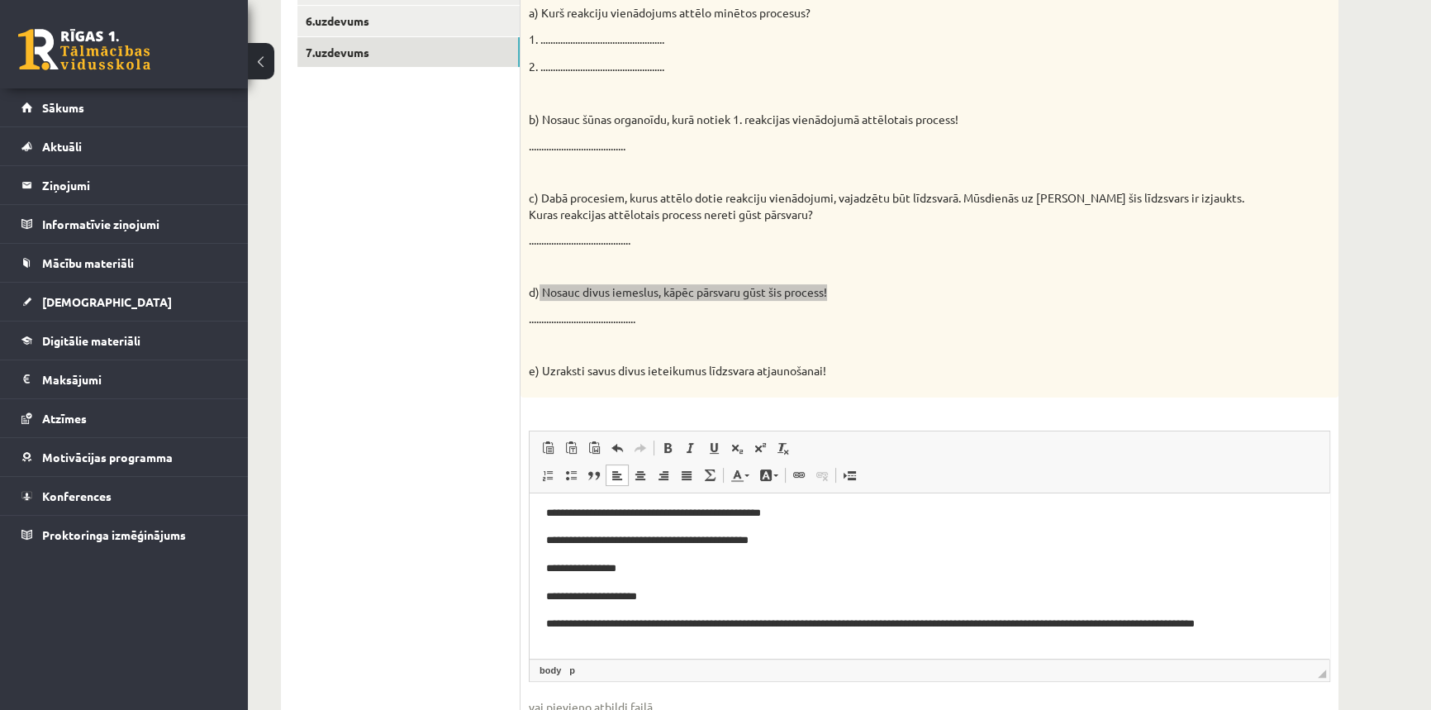
click at [1249, 621] on p "**********" at bounding box center [924, 632] width 756 height 35
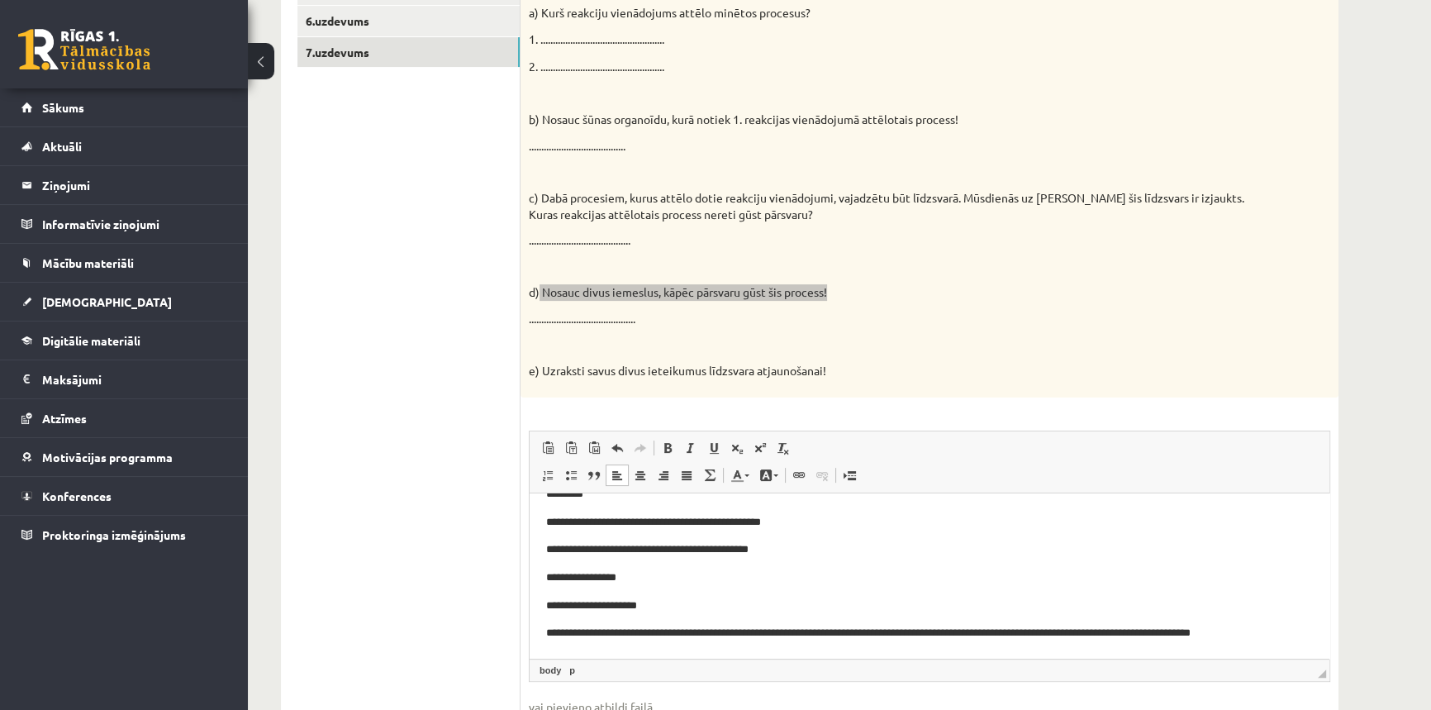
scroll to position [25, 0]
click at [1249, 632] on p "**********" at bounding box center [924, 632] width 756 height 17
click at [976, 632] on p "**********" at bounding box center [924, 632] width 756 height 17
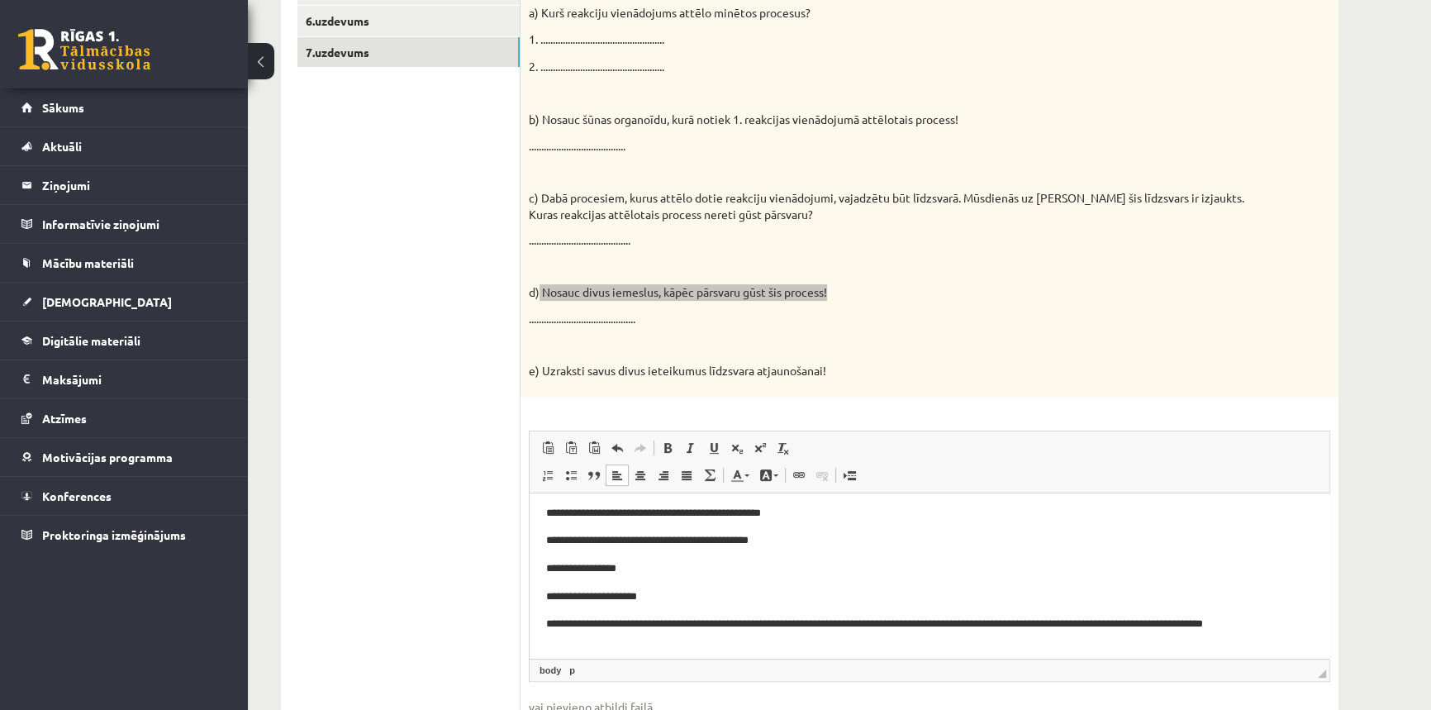
click at [606, 643] on p "**********" at bounding box center [924, 632] width 756 height 35
click at [714, 640] on p "**********" at bounding box center [924, 632] width 756 height 35
click at [788, 642] on p "**********" at bounding box center [924, 632] width 756 height 35
click at [1095, 639] on p "**********" at bounding box center [924, 632] width 756 height 35
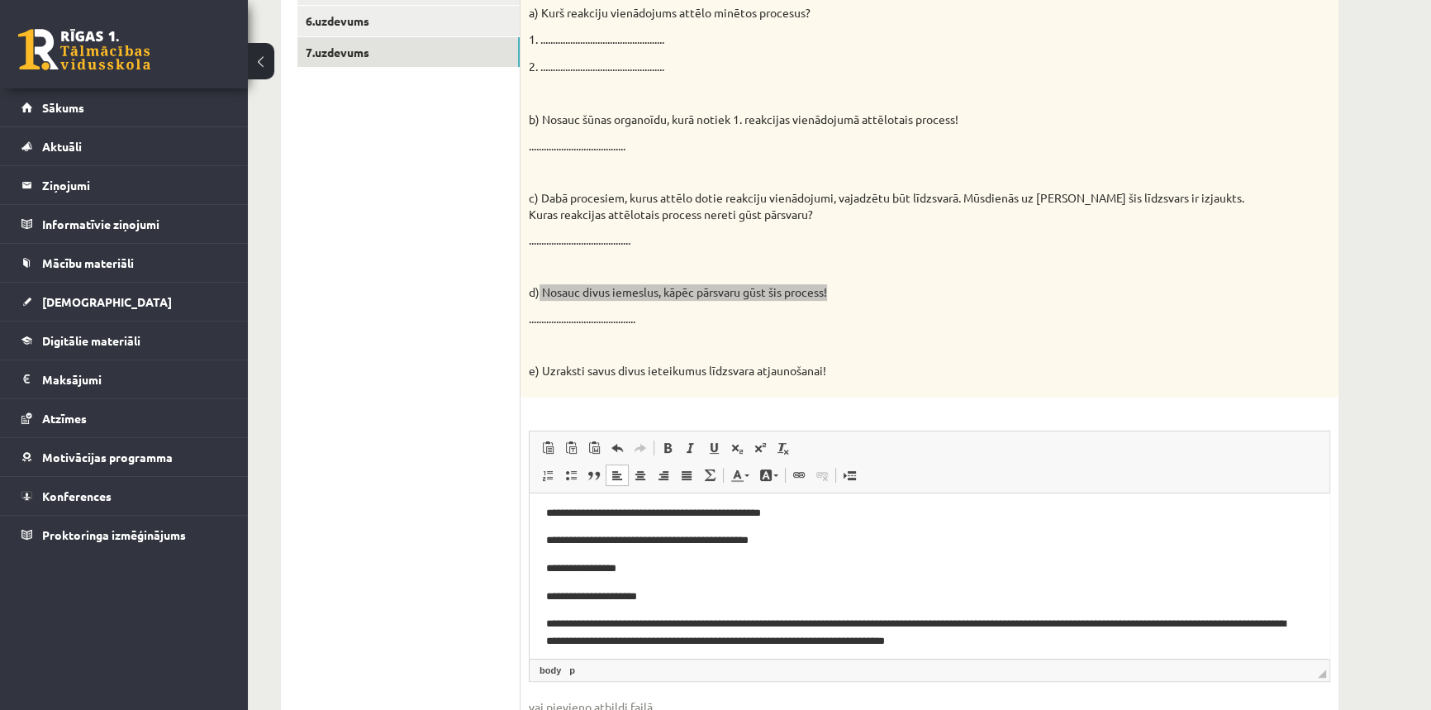
click at [1107, 642] on p "**********" at bounding box center [924, 632] width 756 height 35
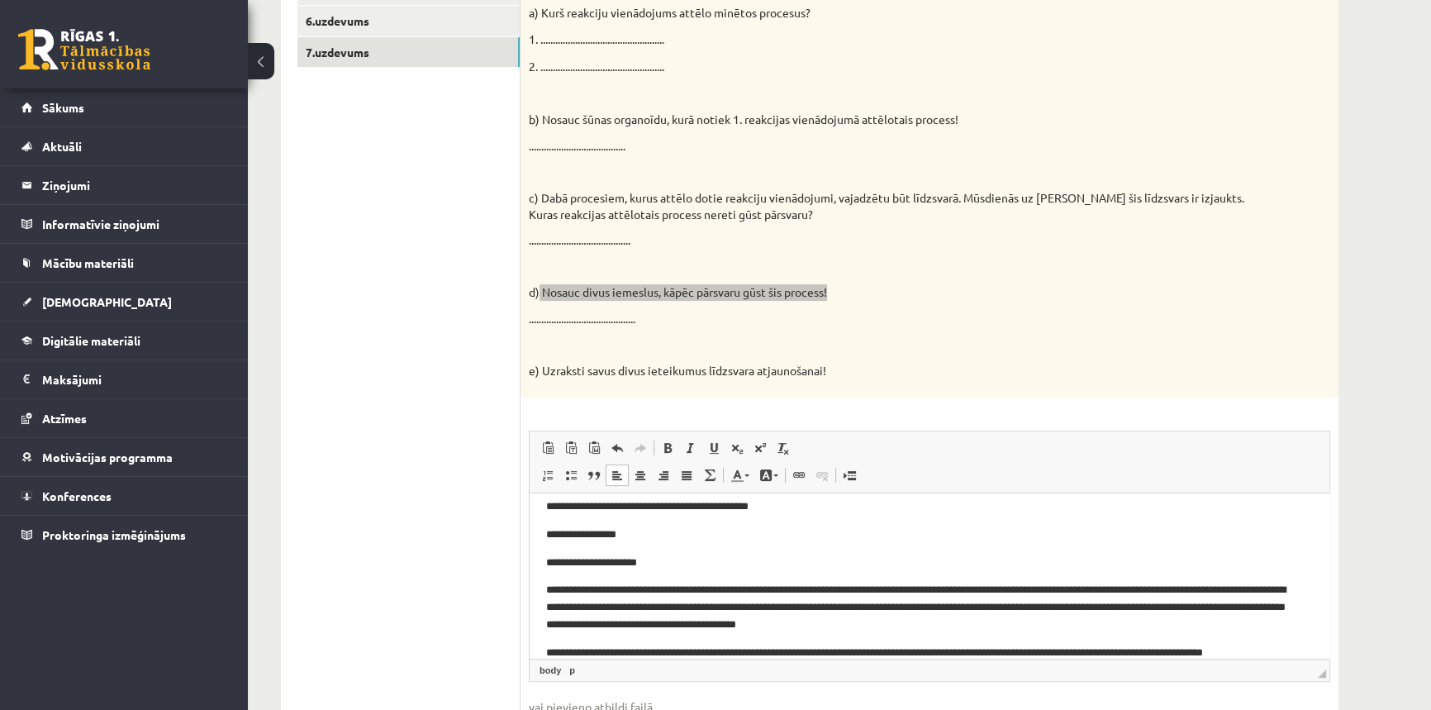
scroll to position [84, 0]
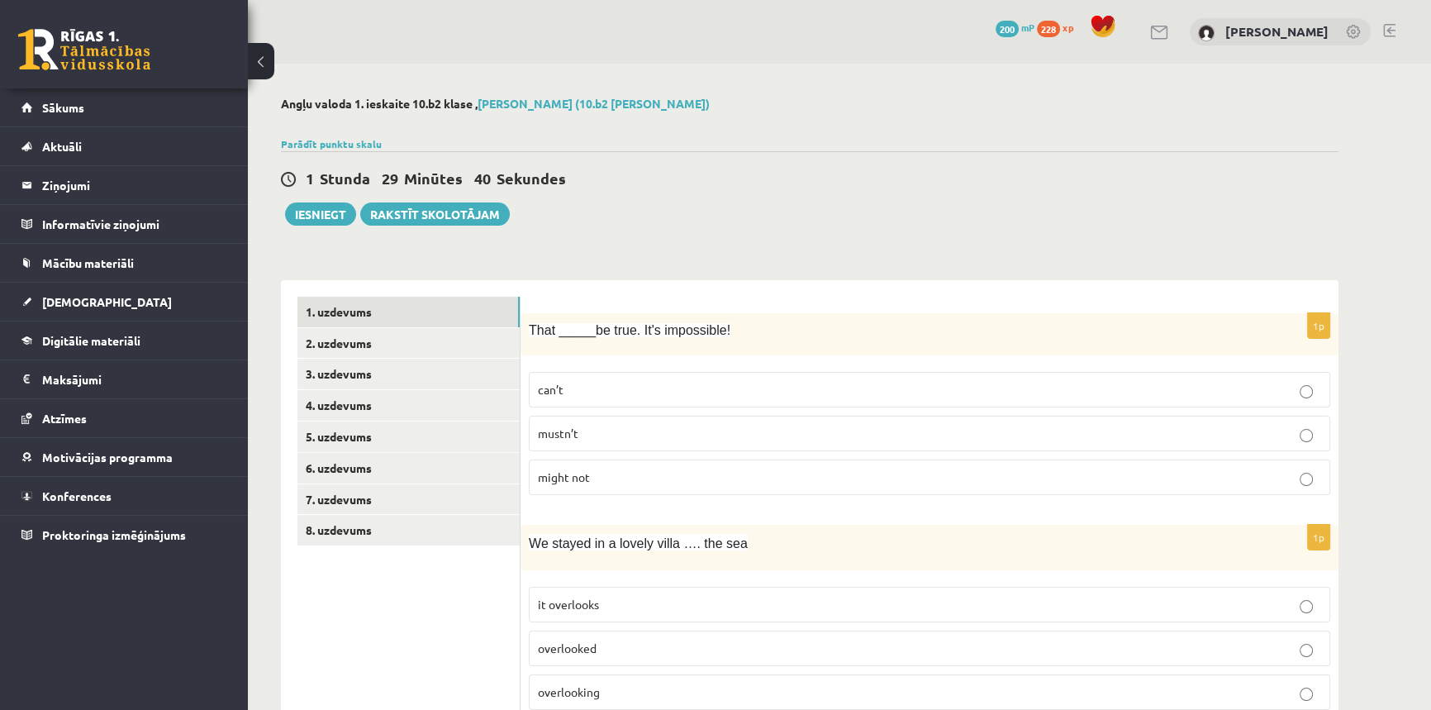
click at [253, 58] on button at bounding box center [261, 61] width 26 height 36
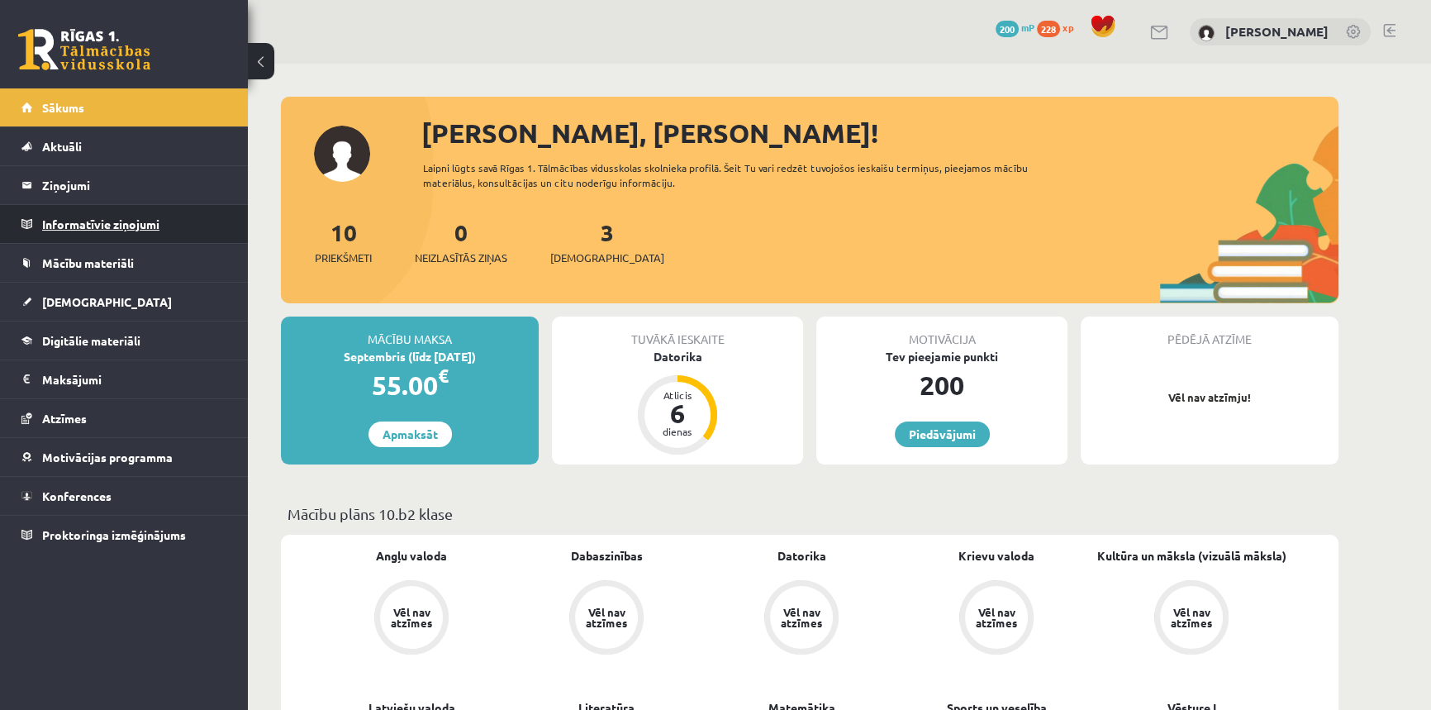
click at [86, 224] on legend "Informatīvie ziņojumi 0" at bounding box center [134, 224] width 185 height 38
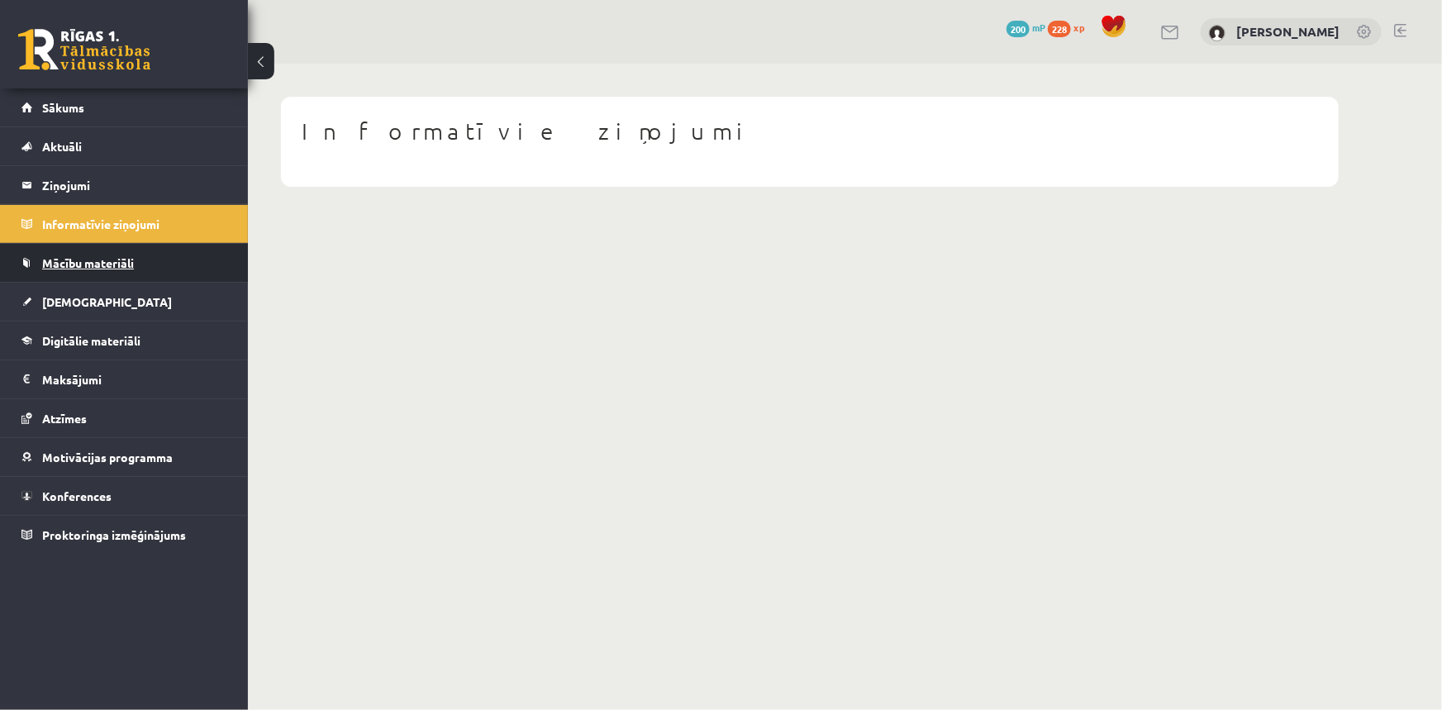
click at [74, 265] on span "Mācību materiāli" at bounding box center [88, 262] width 92 height 15
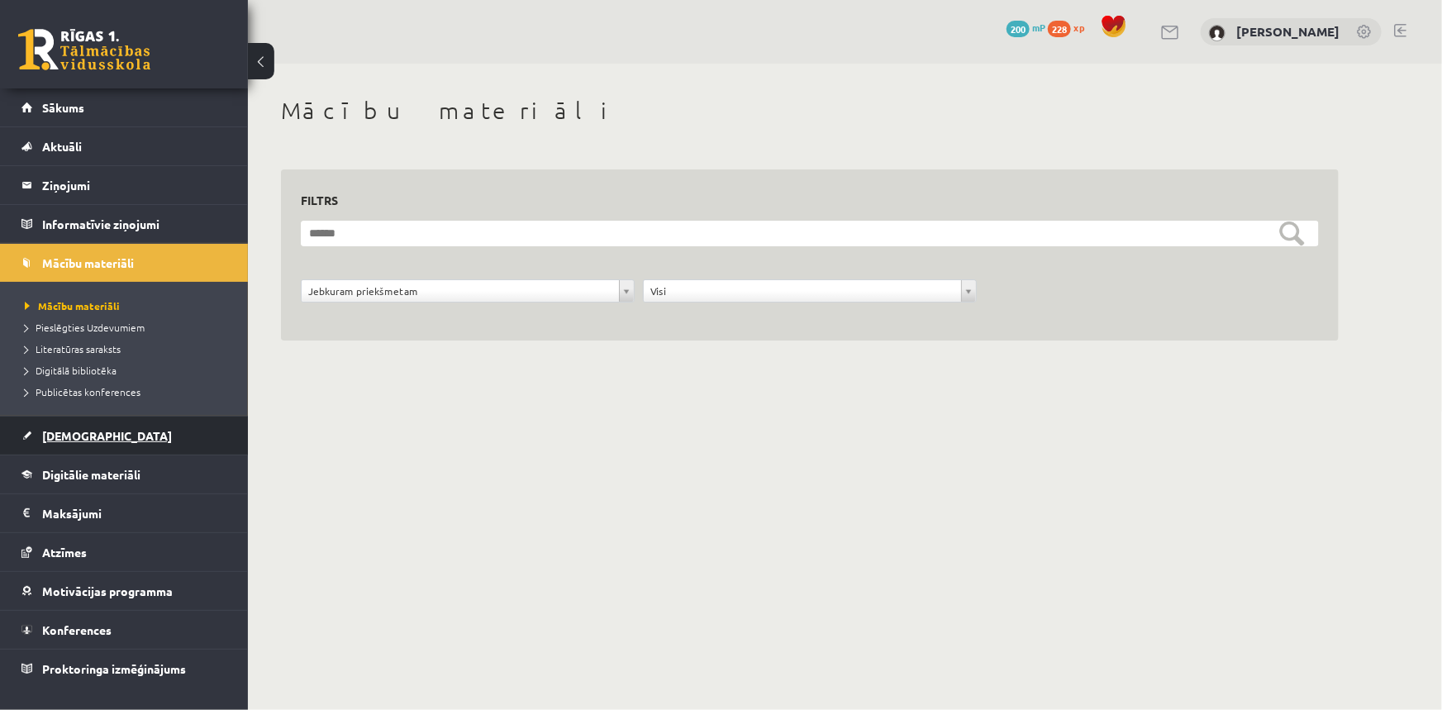
click at [69, 434] on span "[DEMOGRAPHIC_DATA]" at bounding box center [107, 435] width 130 height 15
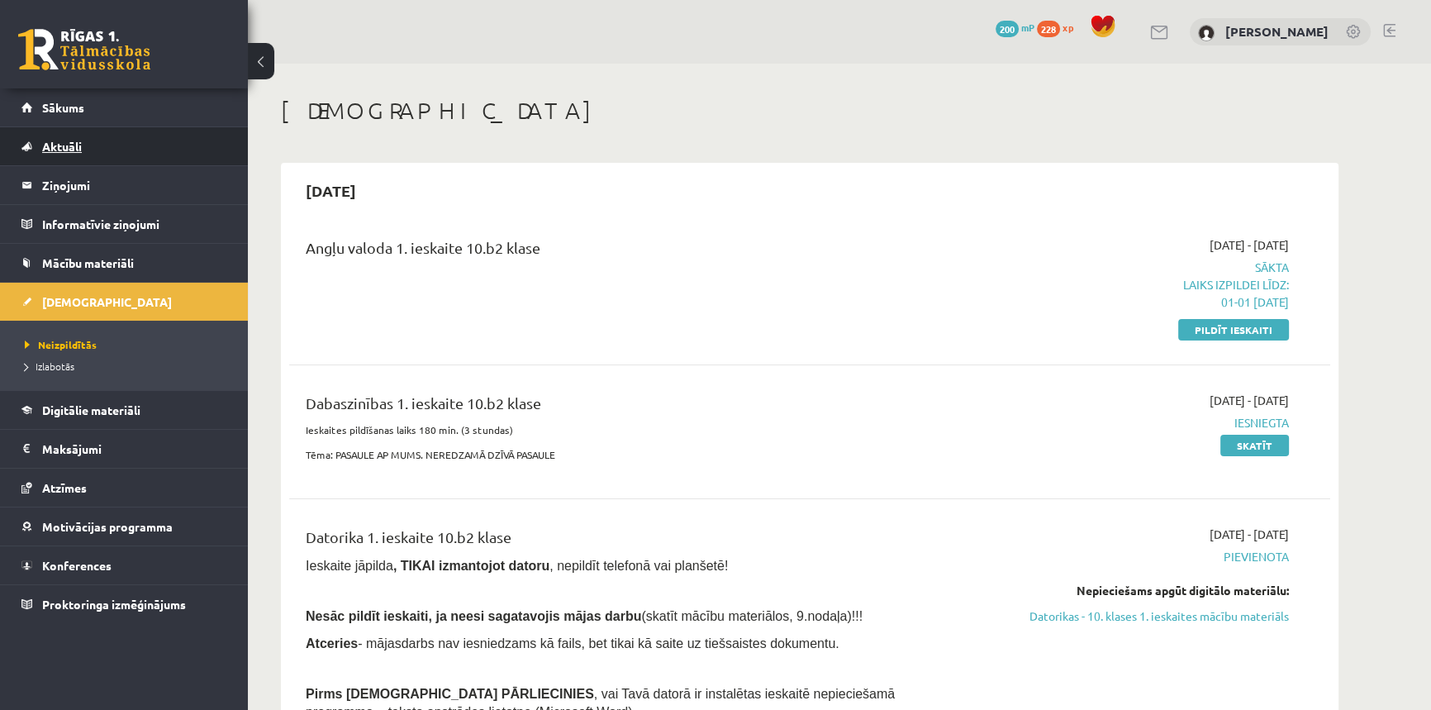
click at [66, 145] on span "Aktuāli" at bounding box center [62, 146] width 40 height 15
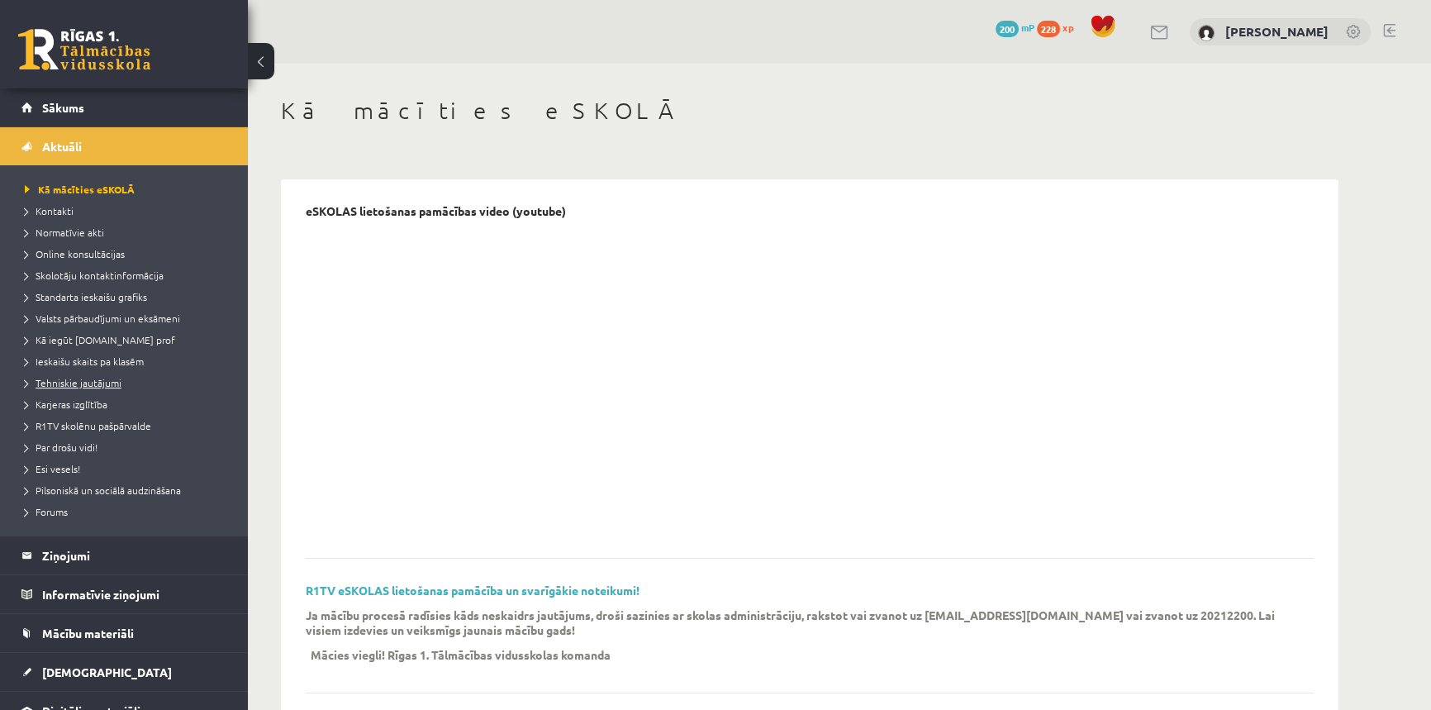
click at [62, 376] on span "Tehniskie jautājumi" at bounding box center [73, 382] width 97 height 13
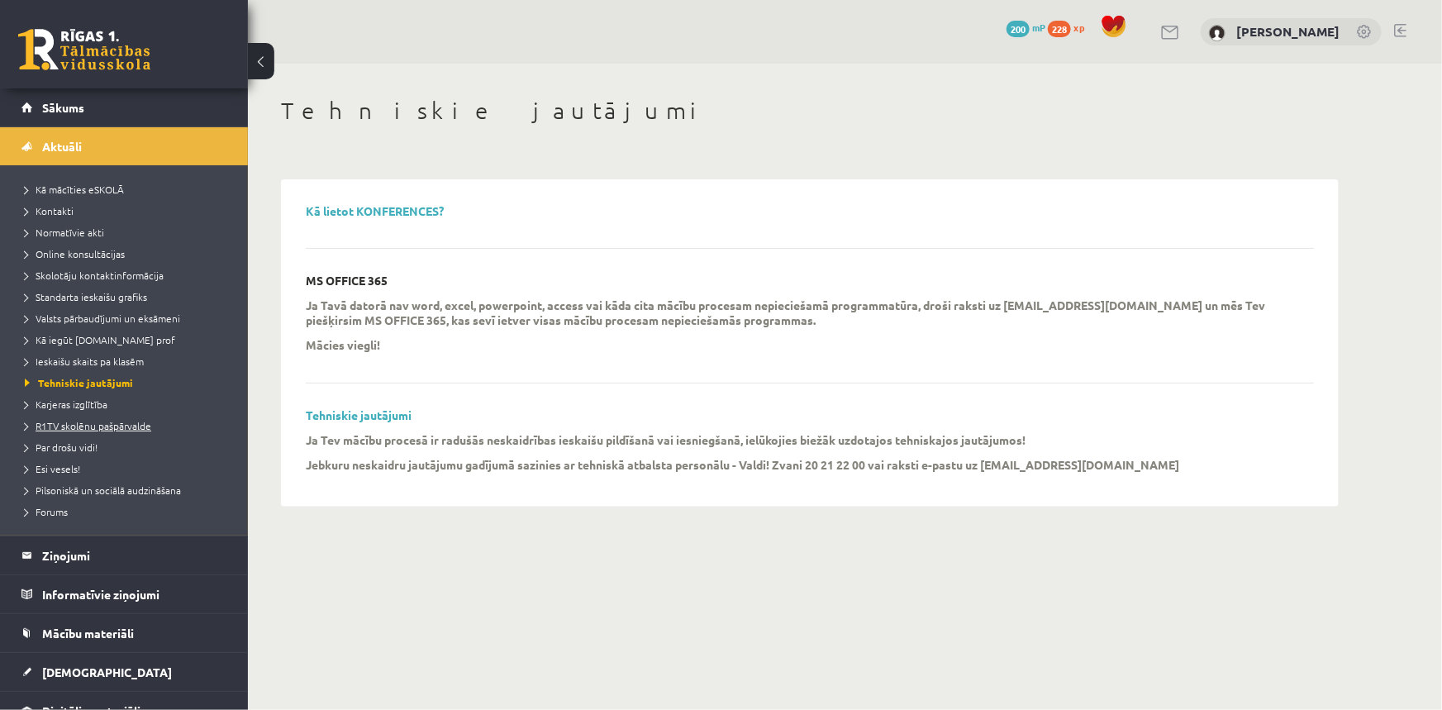
click at [79, 422] on span "R1TV skolēnu pašpārvalde" at bounding box center [88, 425] width 126 height 13
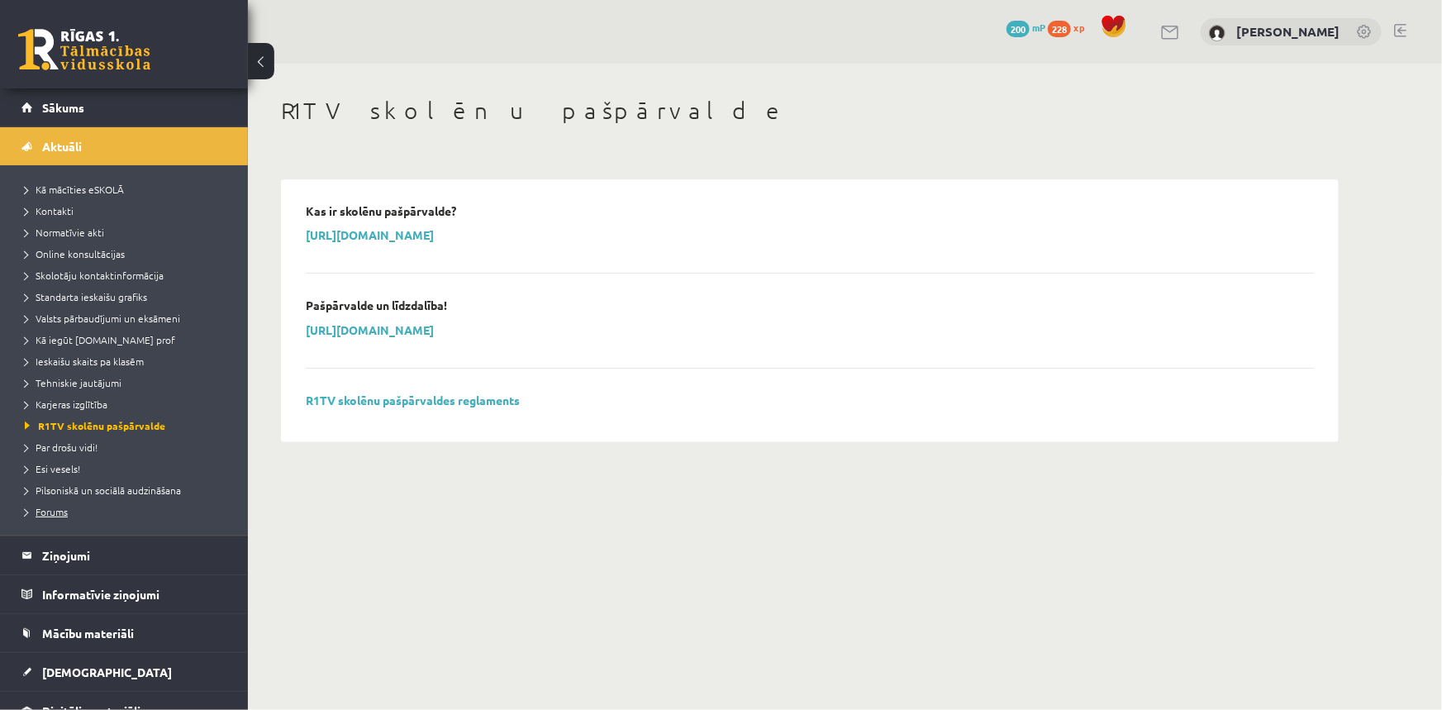
click at [59, 512] on span "Forums" at bounding box center [46, 511] width 43 height 13
click at [91, 277] on span "Skolotāju kontaktinformācija" at bounding box center [94, 275] width 139 height 13
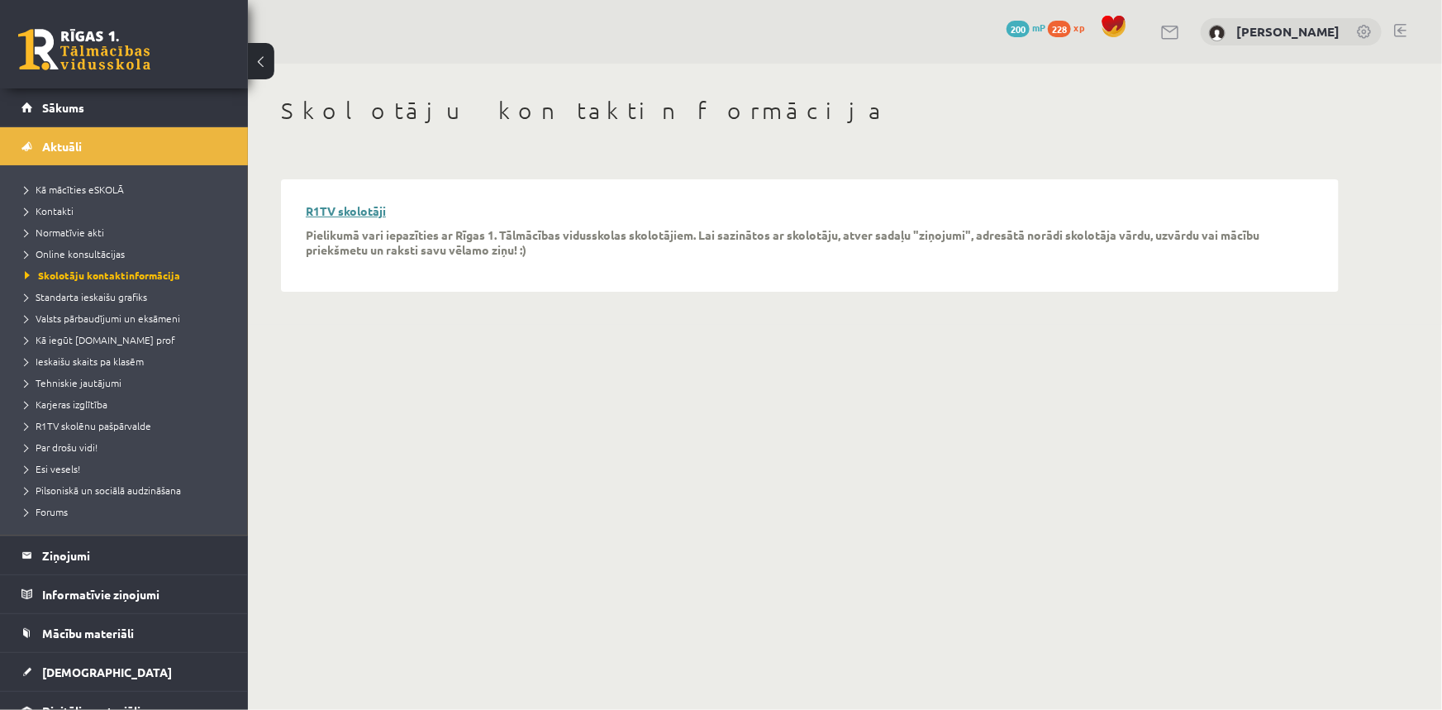
click at [349, 212] on link "R1TV skolotāji" at bounding box center [346, 210] width 80 height 15
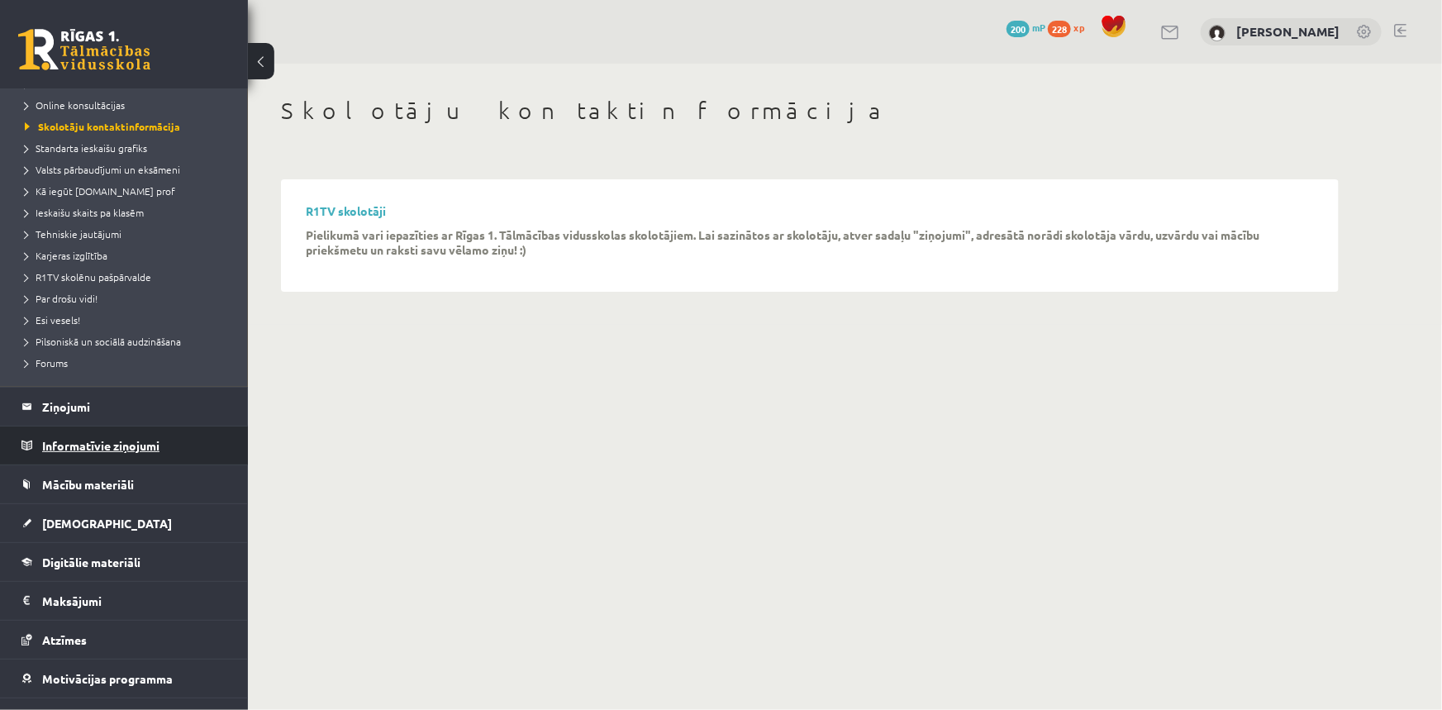
scroll to position [150, 0]
click at [73, 523] on span "[DEMOGRAPHIC_DATA]" at bounding box center [107, 522] width 130 height 15
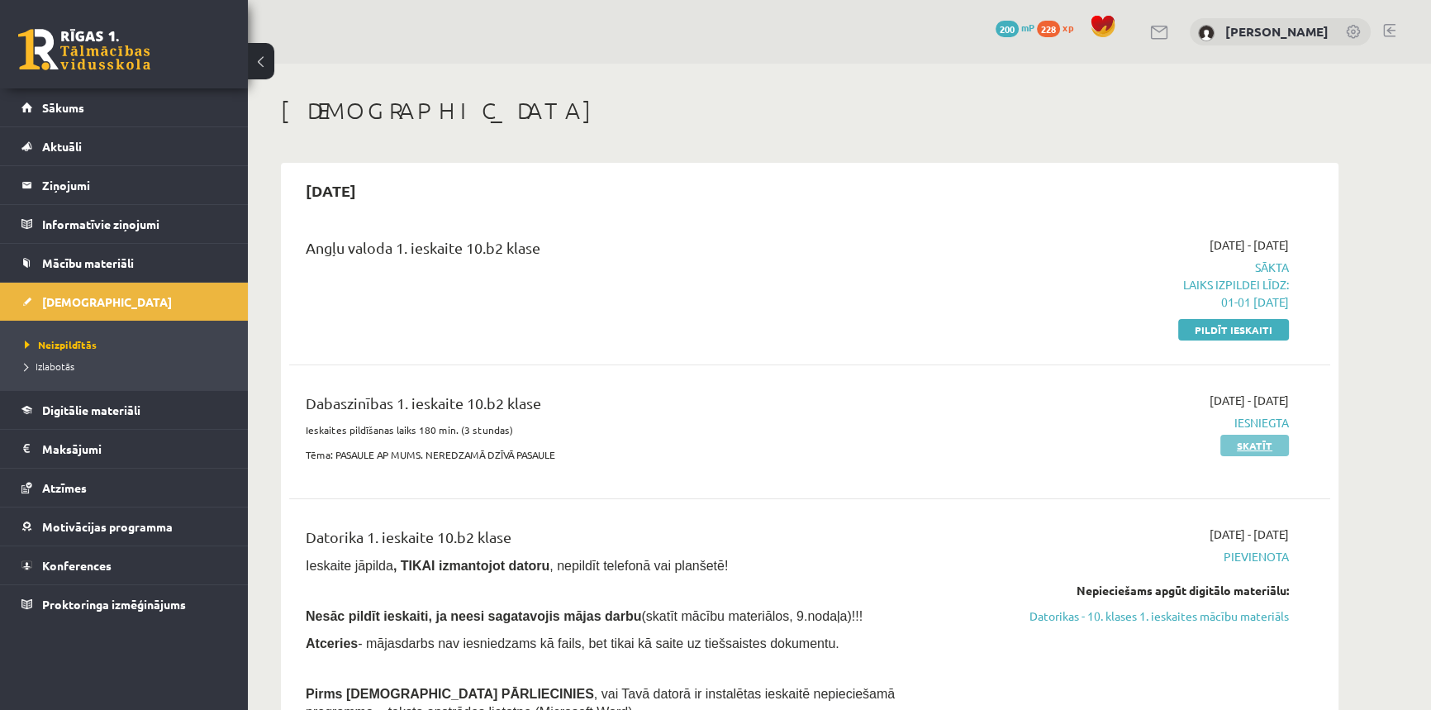
click at [1248, 449] on link "Skatīt" at bounding box center [1255, 445] width 69 height 21
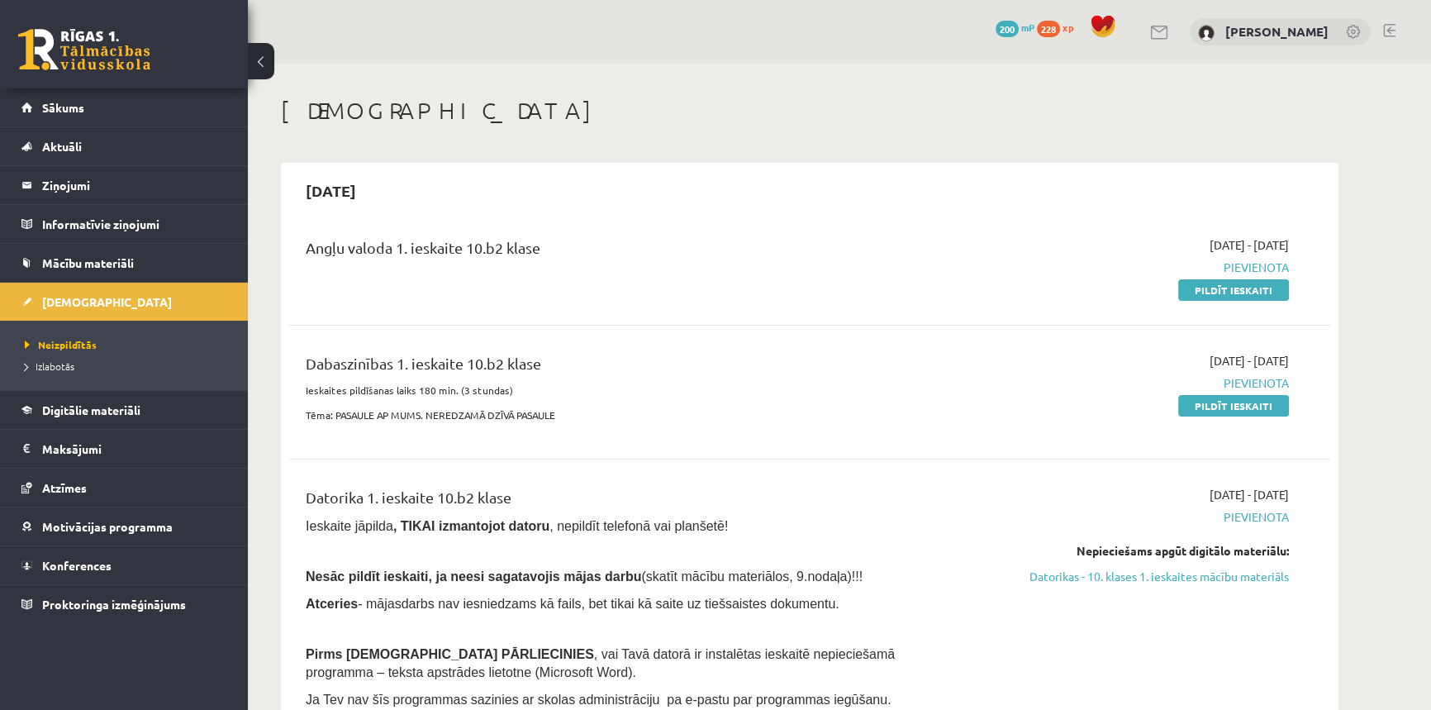
drag, startPoint x: 1226, startPoint y: 404, endPoint x: 785, endPoint y: 76, distance: 549.2
click at [1226, 404] on link "Pildīt ieskaiti" at bounding box center [1233, 405] width 111 height 21
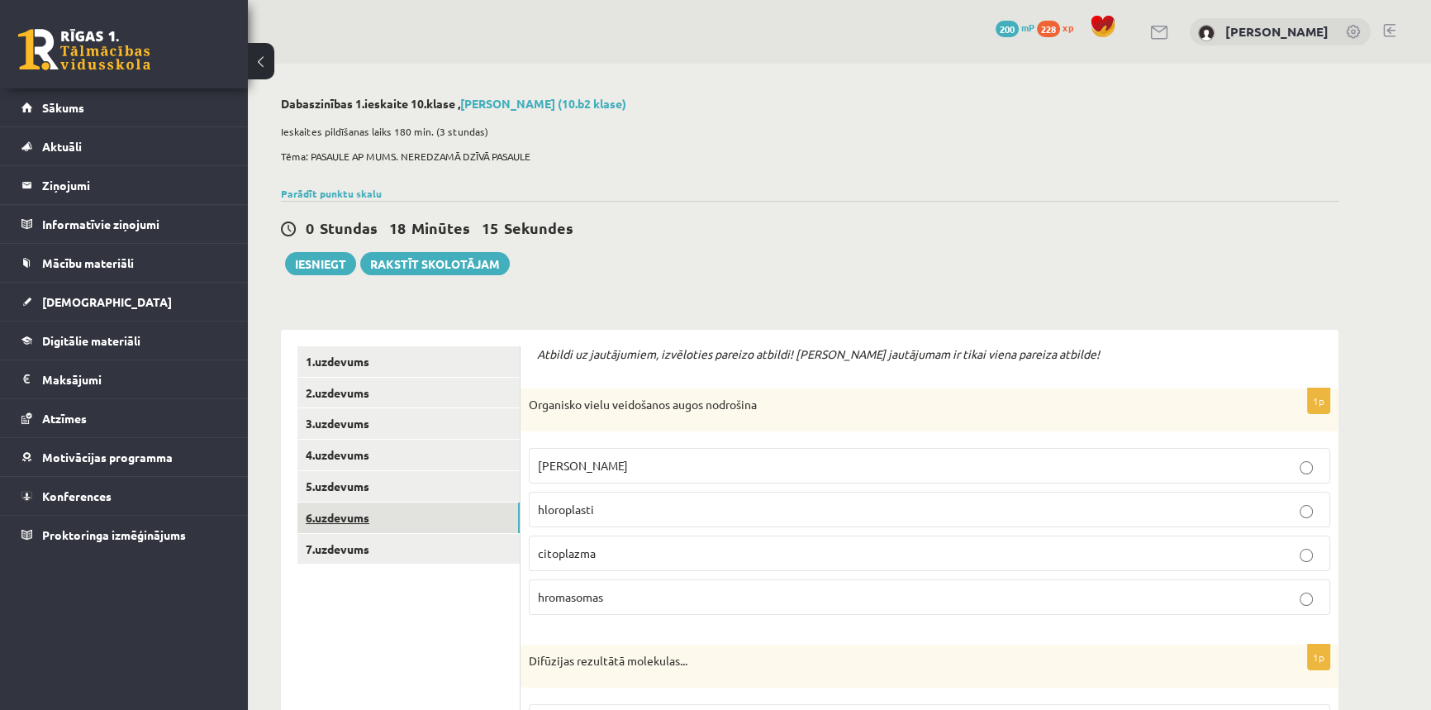
click at [417, 516] on link "6.uzdevums" at bounding box center [409, 517] width 222 height 31
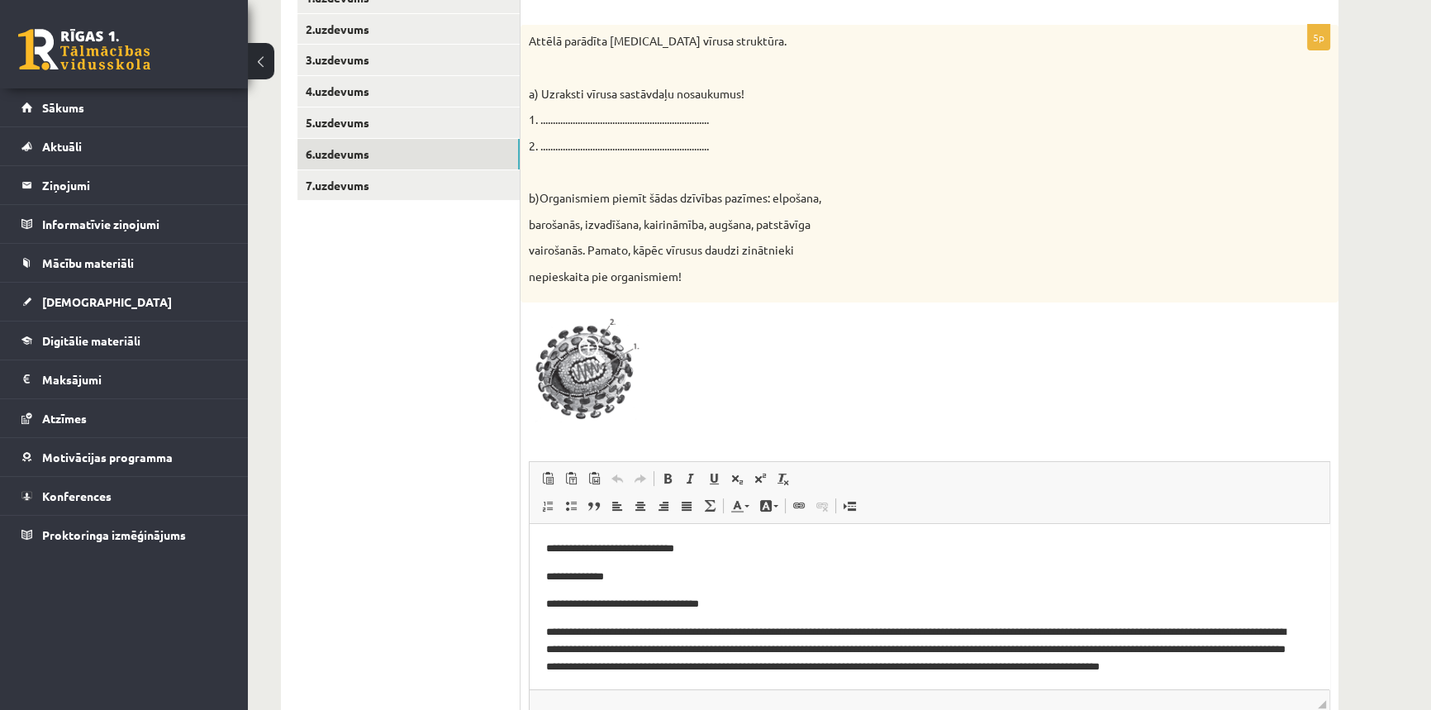
scroll to position [358, 0]
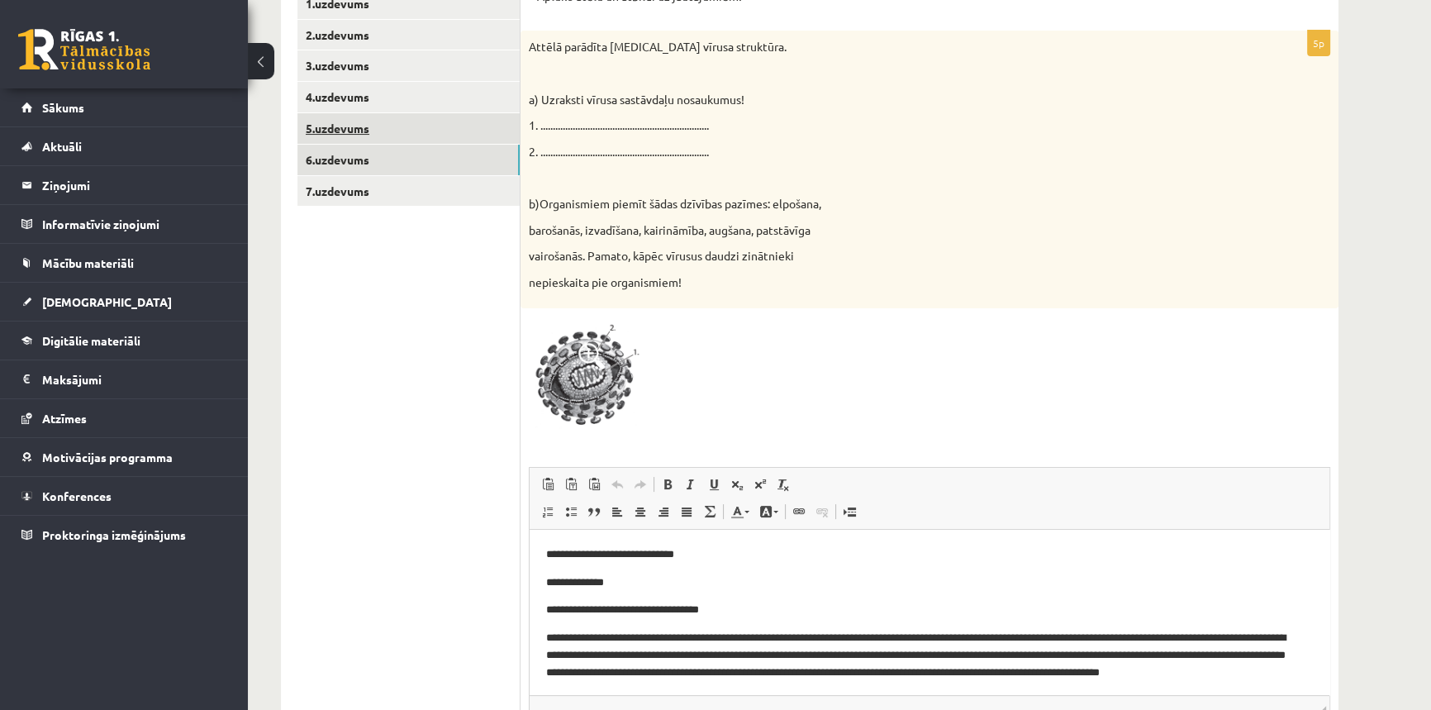
click at [350, 126] on link "5.uzdevums" at bounding box center [409, 128] width 222 height 31
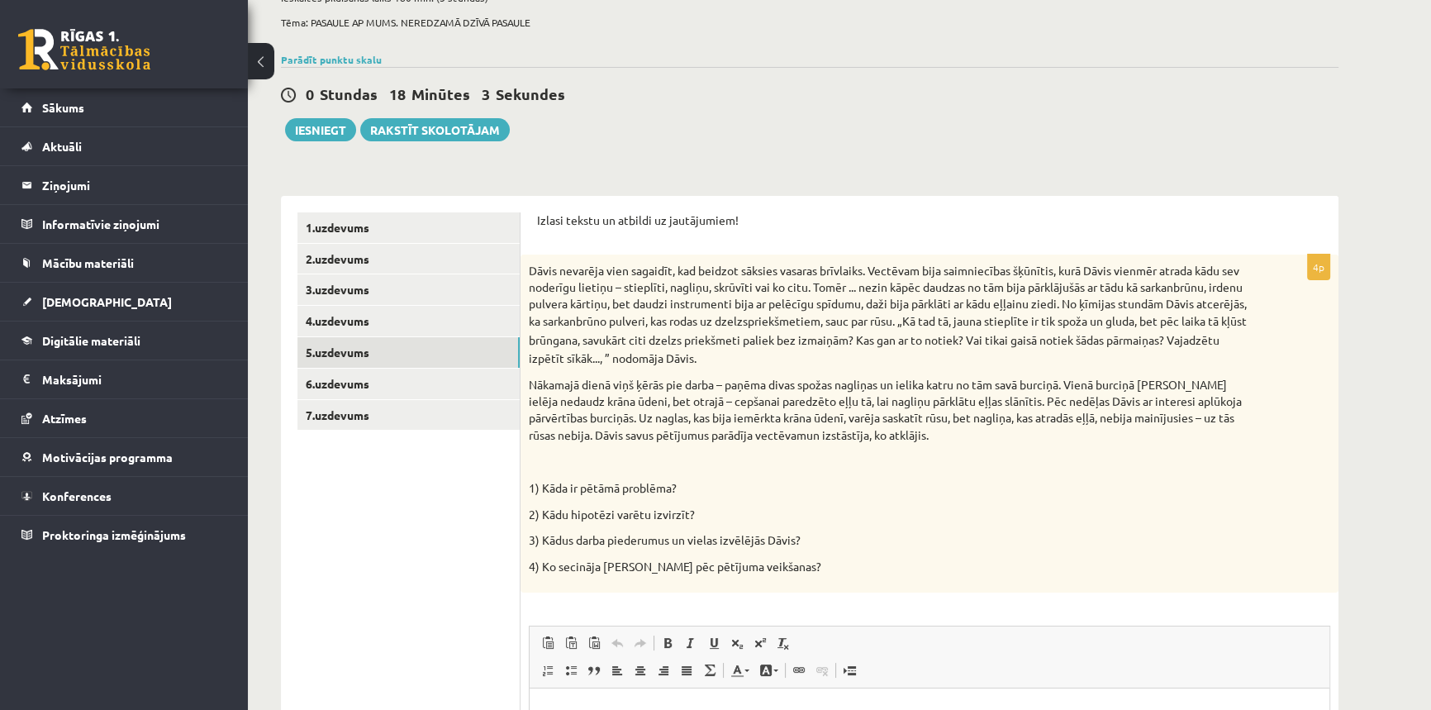
scroll to position [132, 0]
click at [322, 322] on link "4.uzdevums" at bounding box center [409, 322] width 222 height 31
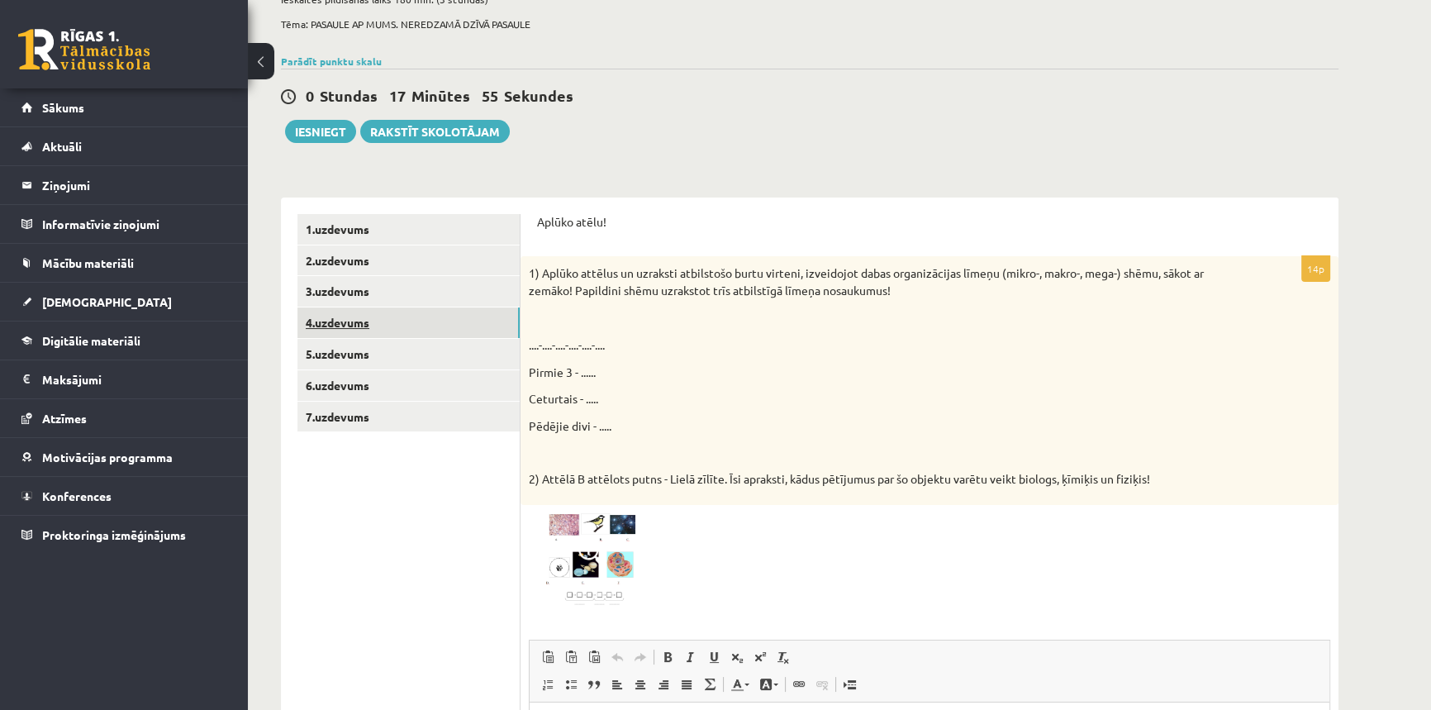
scroll to position [0, 0]
click at [363, 412] on link "7.uzdevums" at bounding box center [409, 417] width 222 height 31
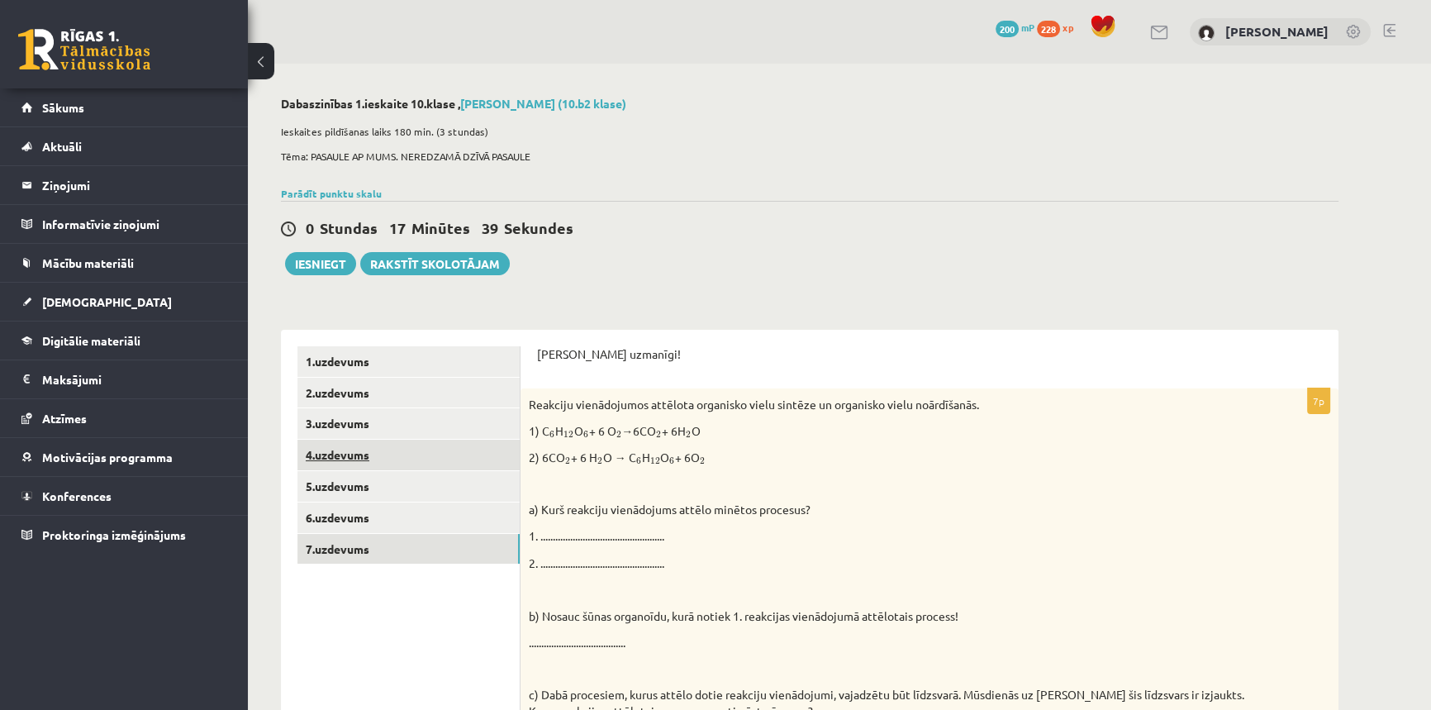
click at [354, 452] on link "4.uzdevums" at bounding box center [409, 455] width 222 height 31
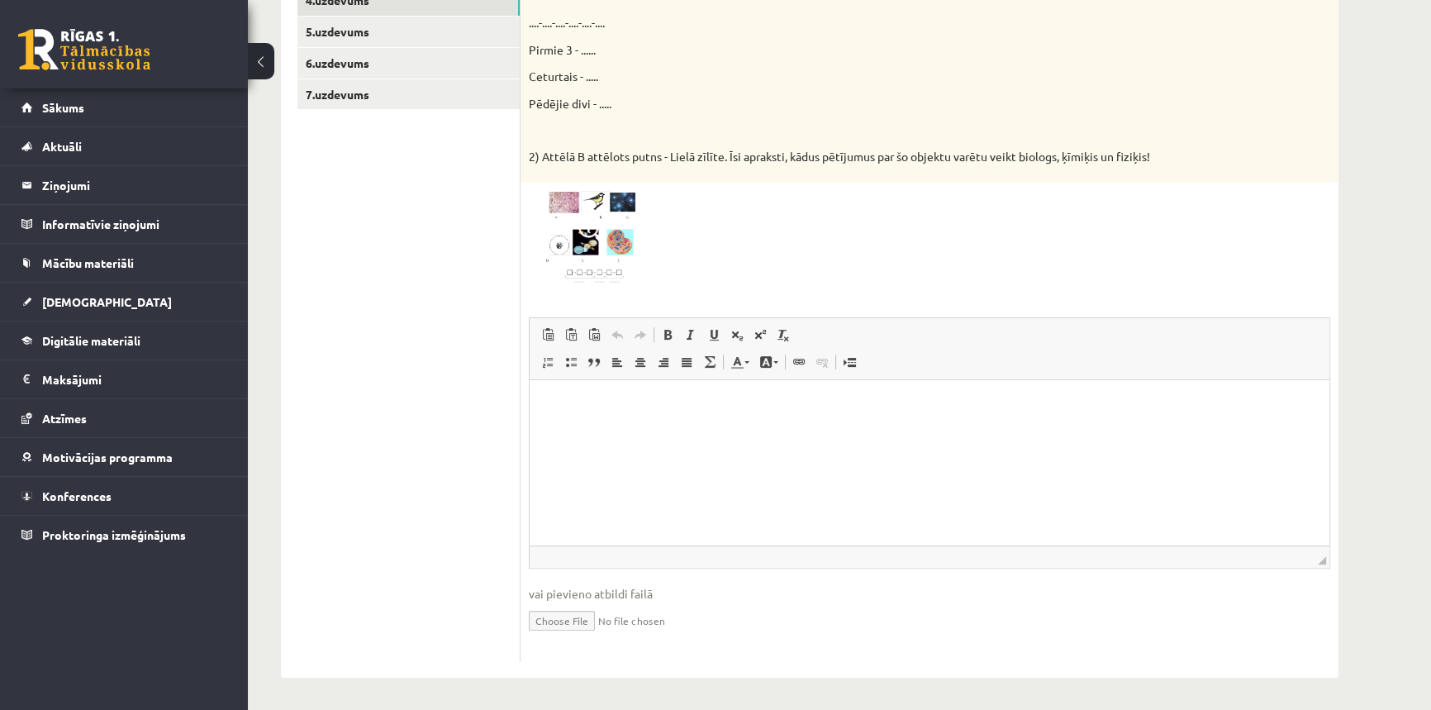
scroll to position [79, 0]
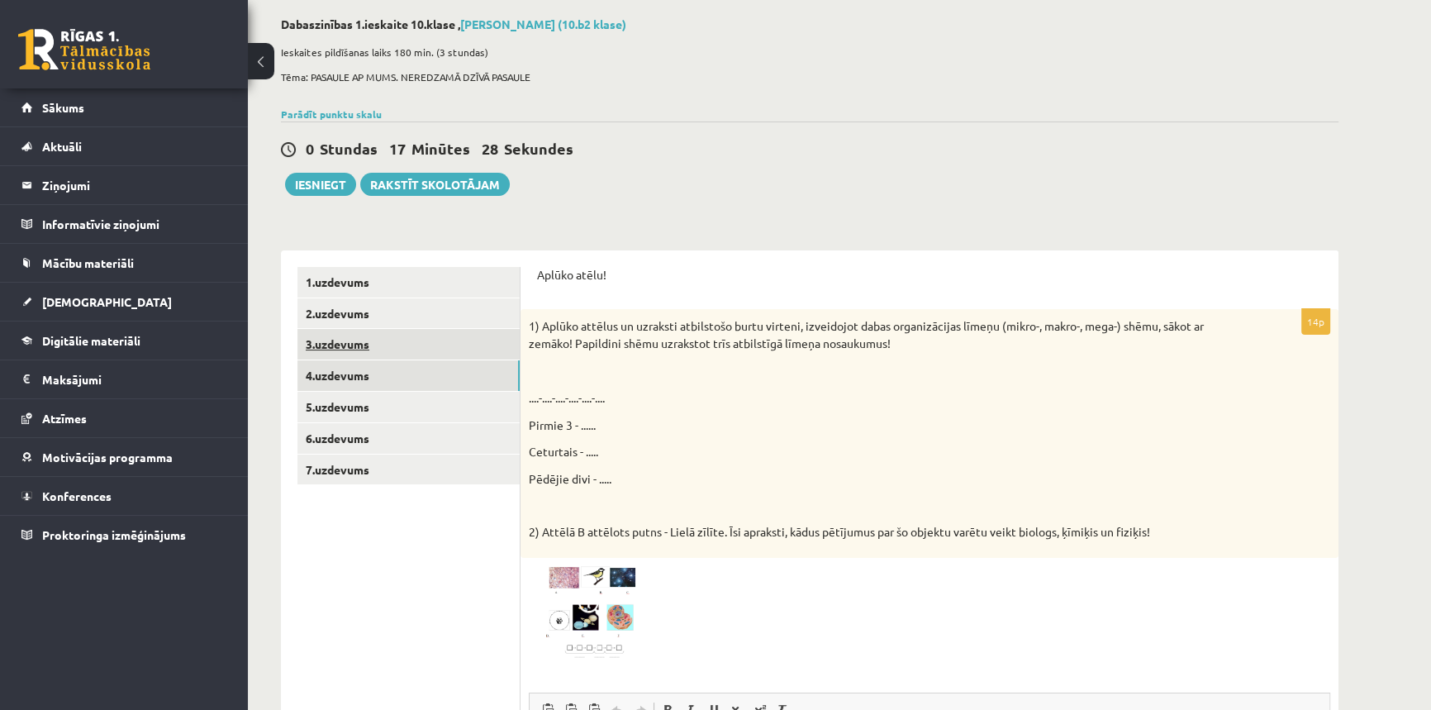
click at [350, 343] on link "3.uzdevums" at bounding box center [409, 344] width 222 height 31
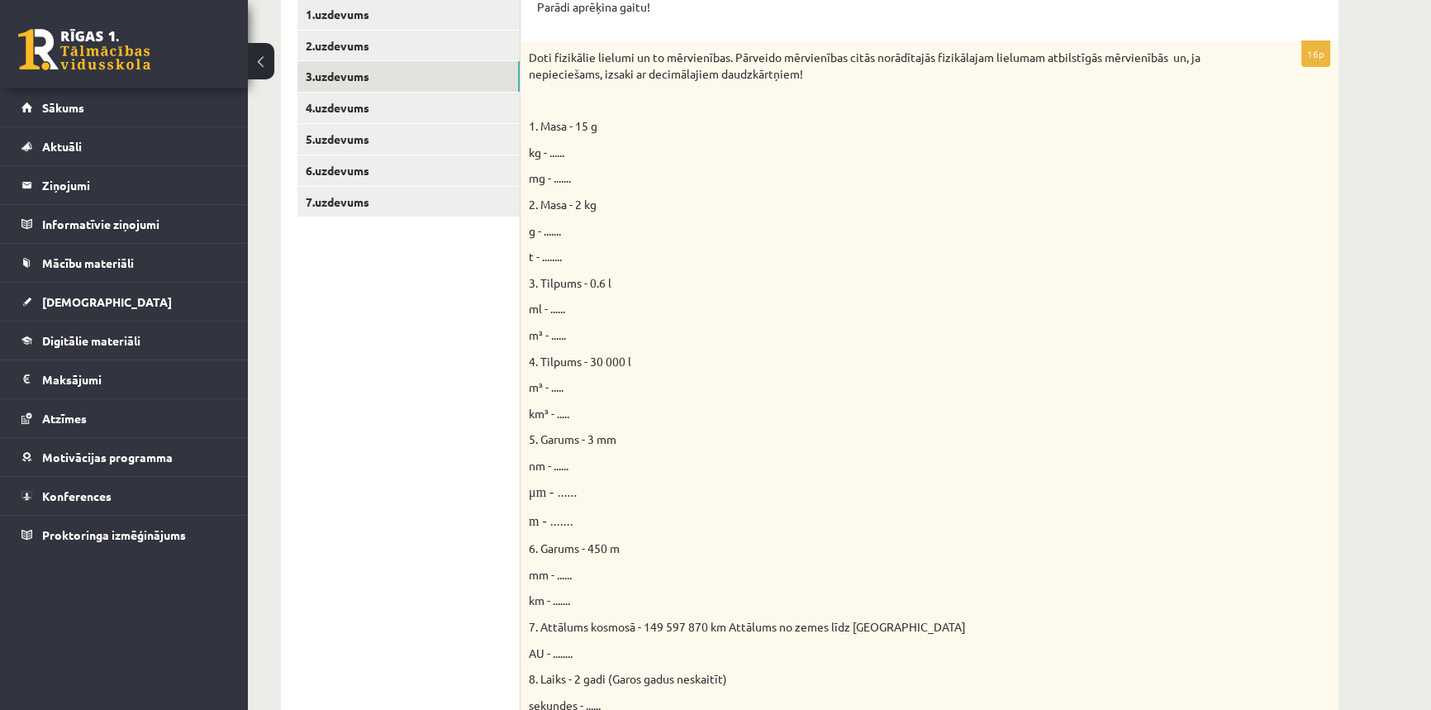
scroll to position [0, 0]
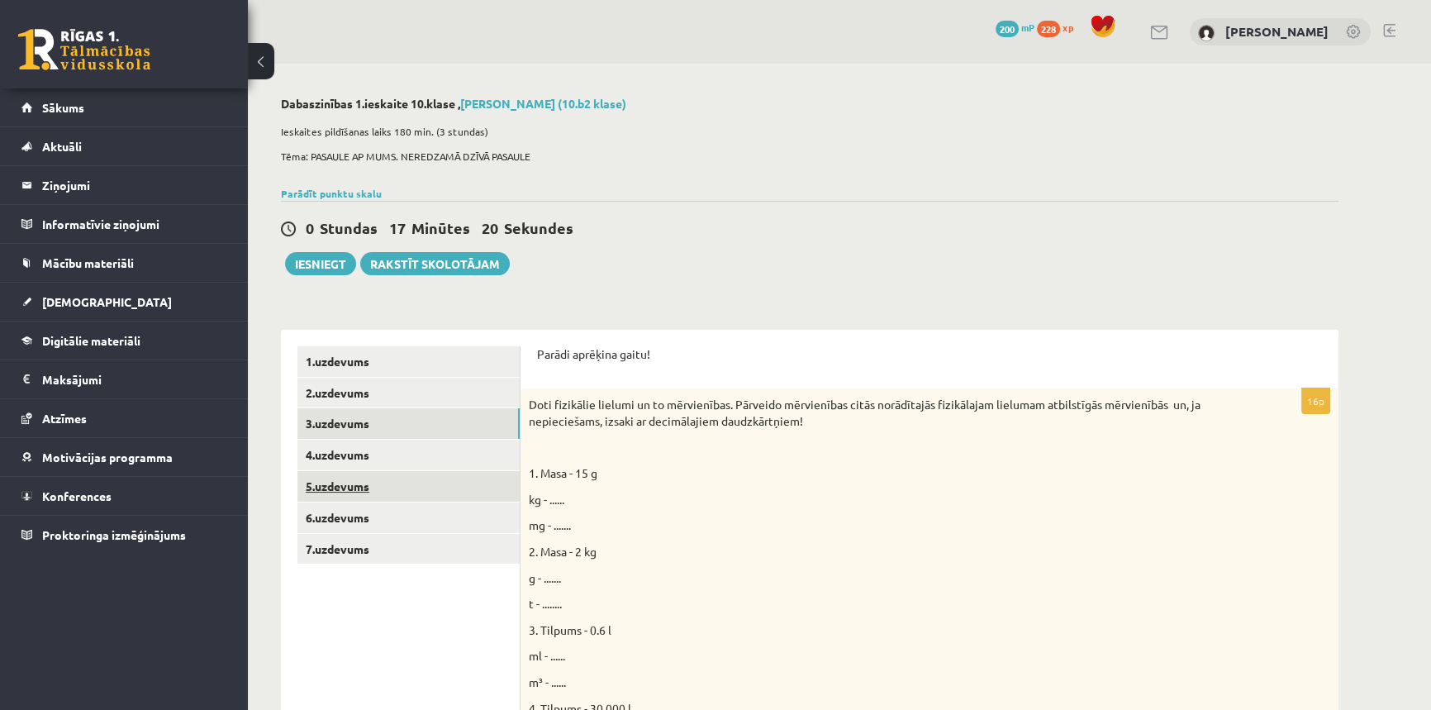
click at [367, 485] on link "5.uzdevums" at bounding box center [409, 486] width 222 height 31
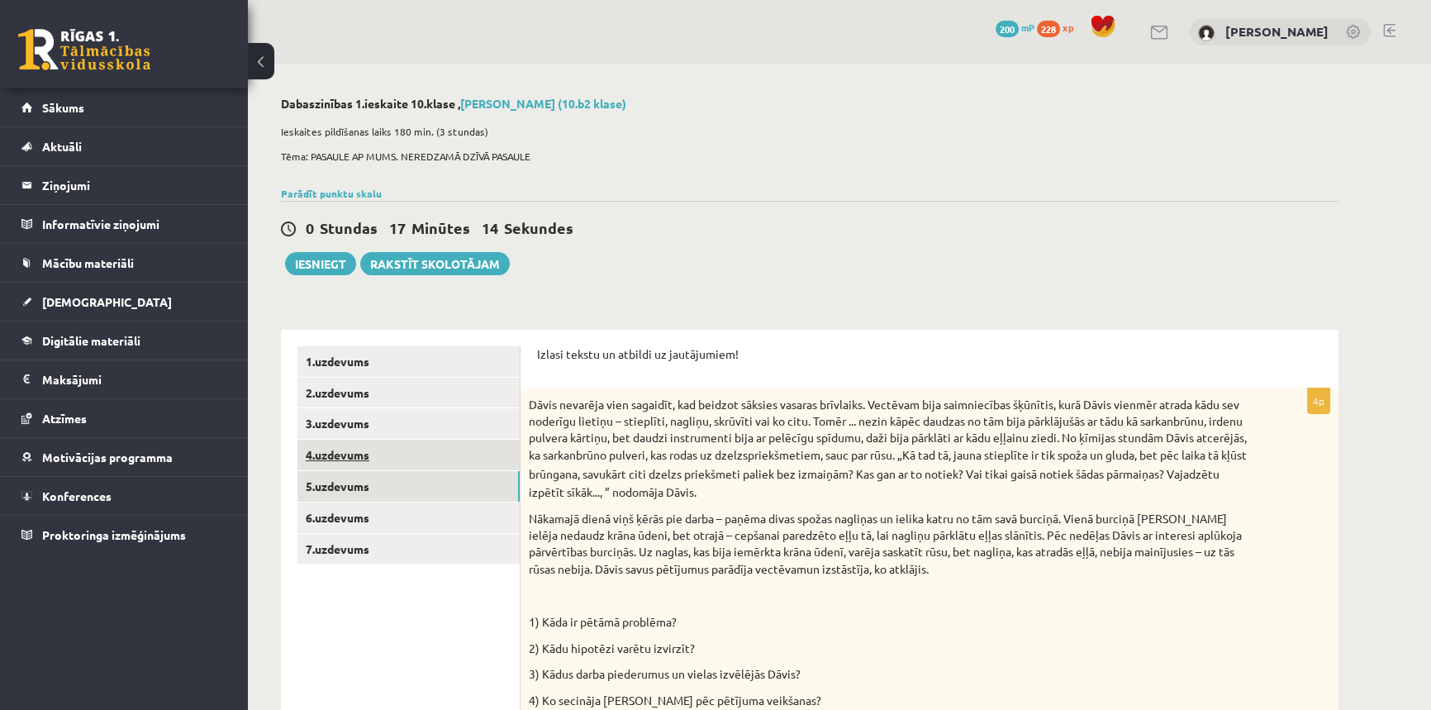
click at [343, 456] on link "4.uzdevums" at bounding box center [409, 455] width 222 height 31
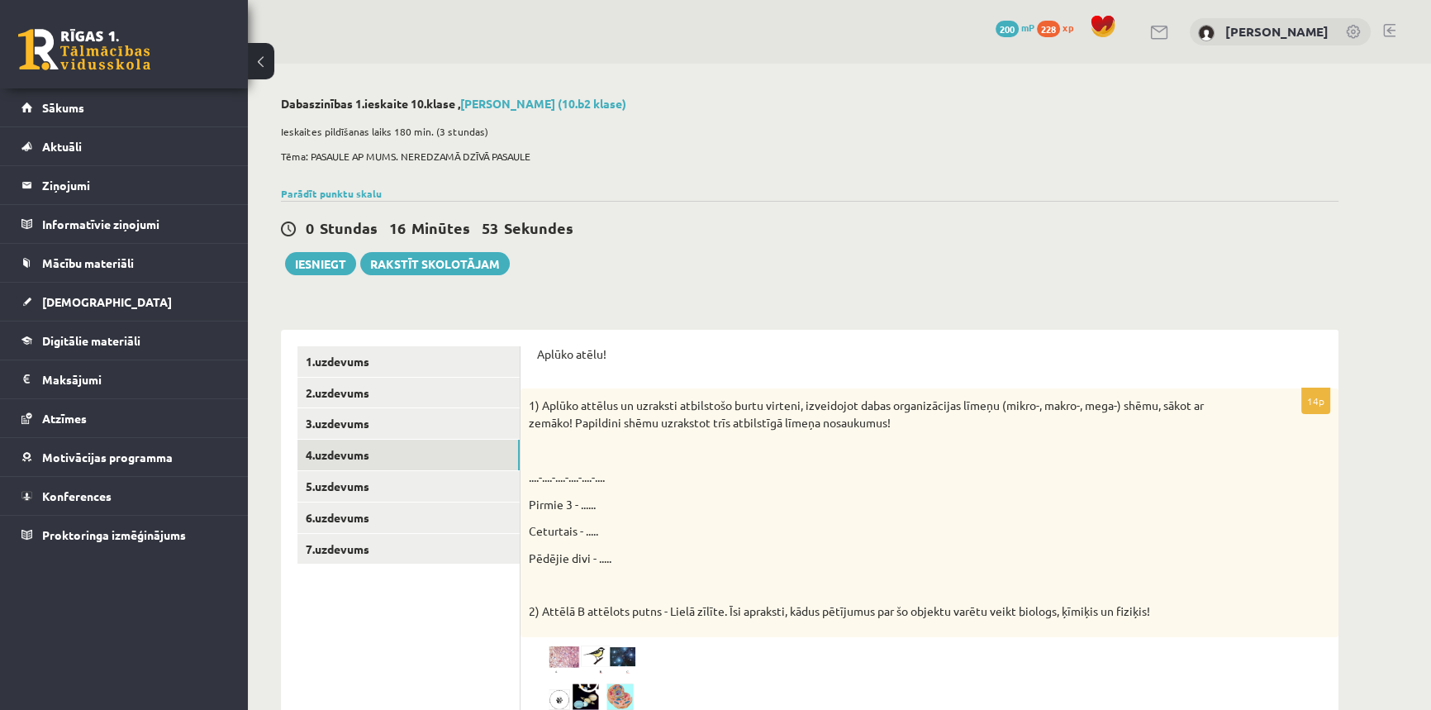
scroll to position [74, 0]
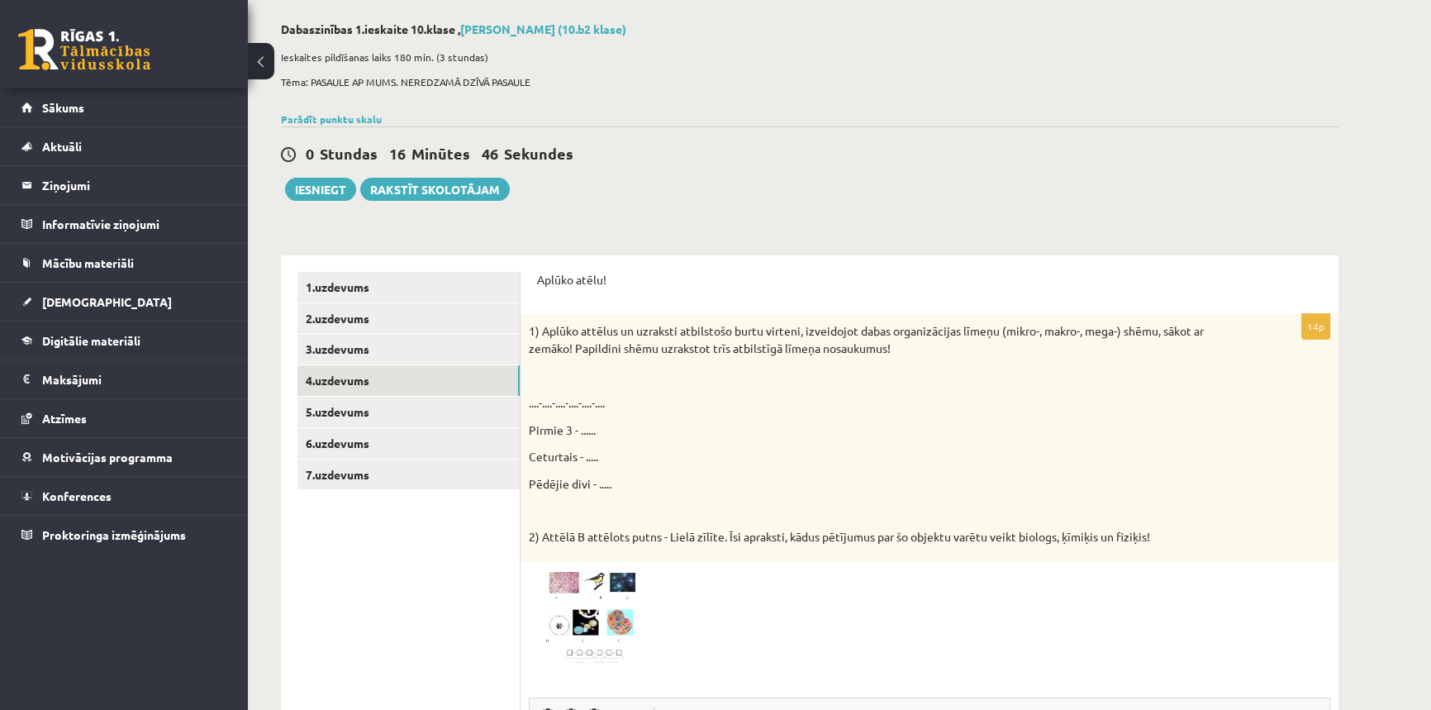
click at [630, 595] on img at bounding box center [591, 617] width 124 height 93
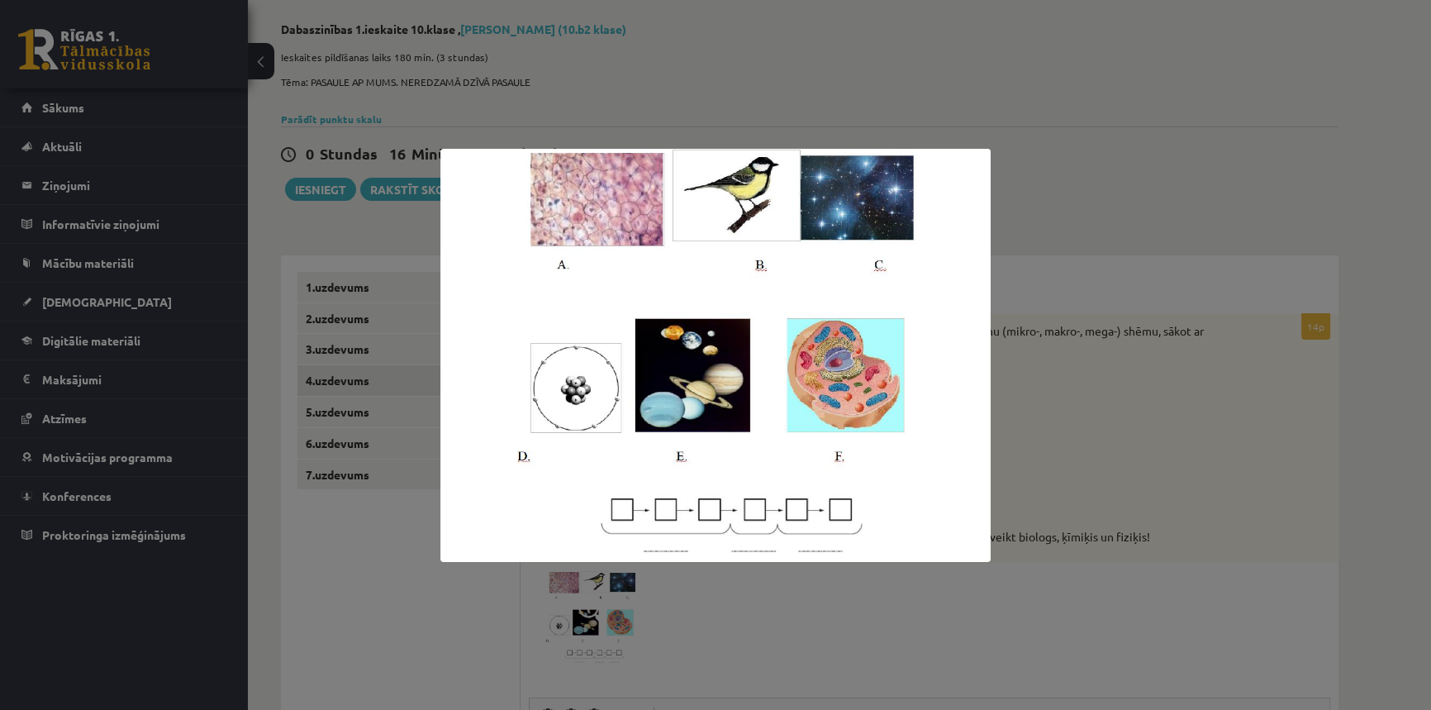
click at [619, 507] on img at bounding box center [715, 355] width 551 height 413
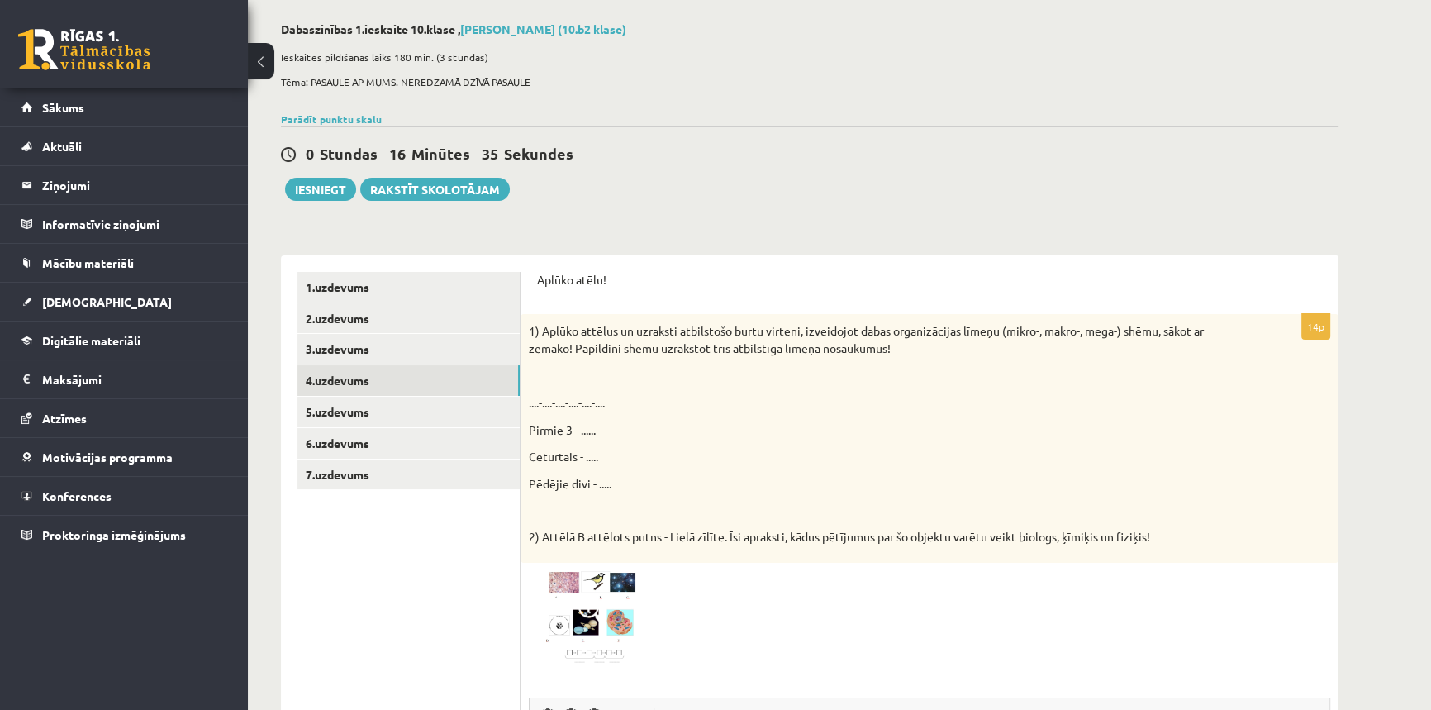
click at [538, 395] on p "....-....-....-....-....-...." at bounding box center [888, 402] width 719 height 17
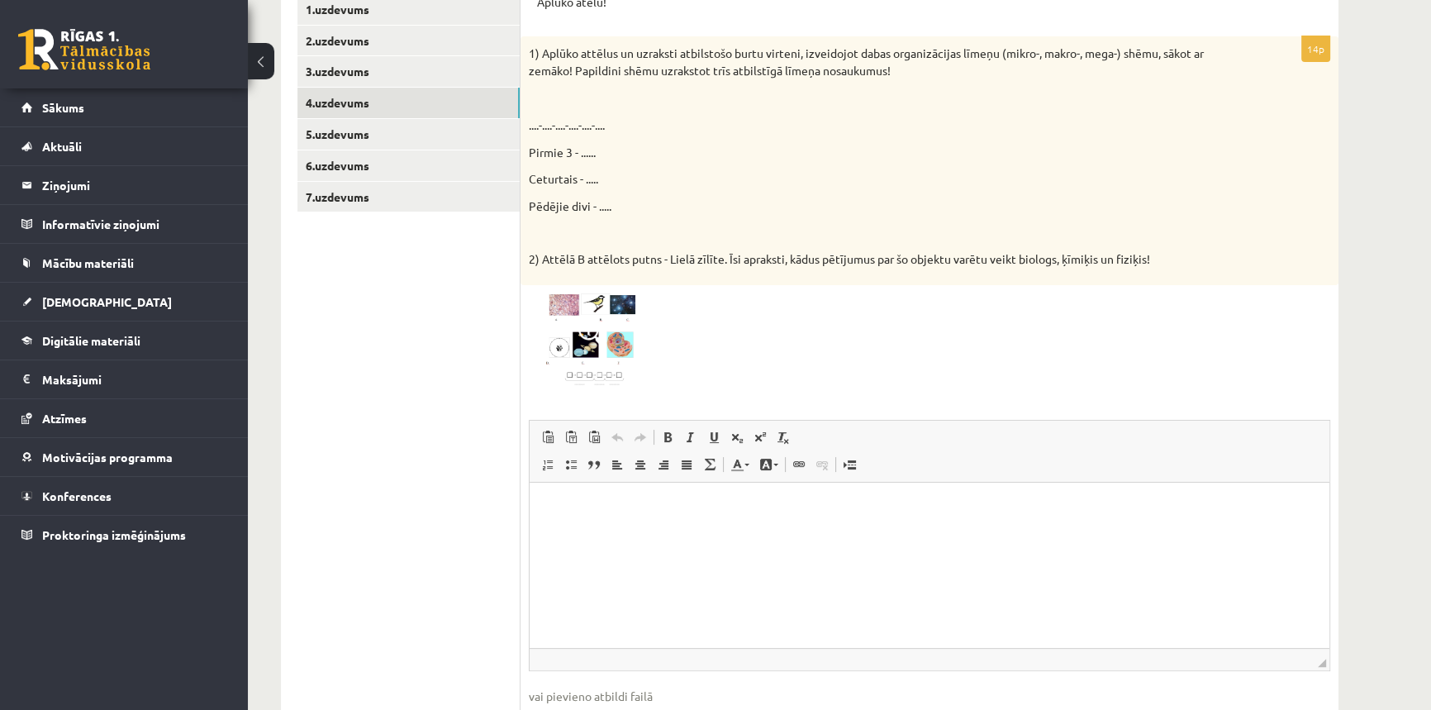
scroll to position [450, 0]
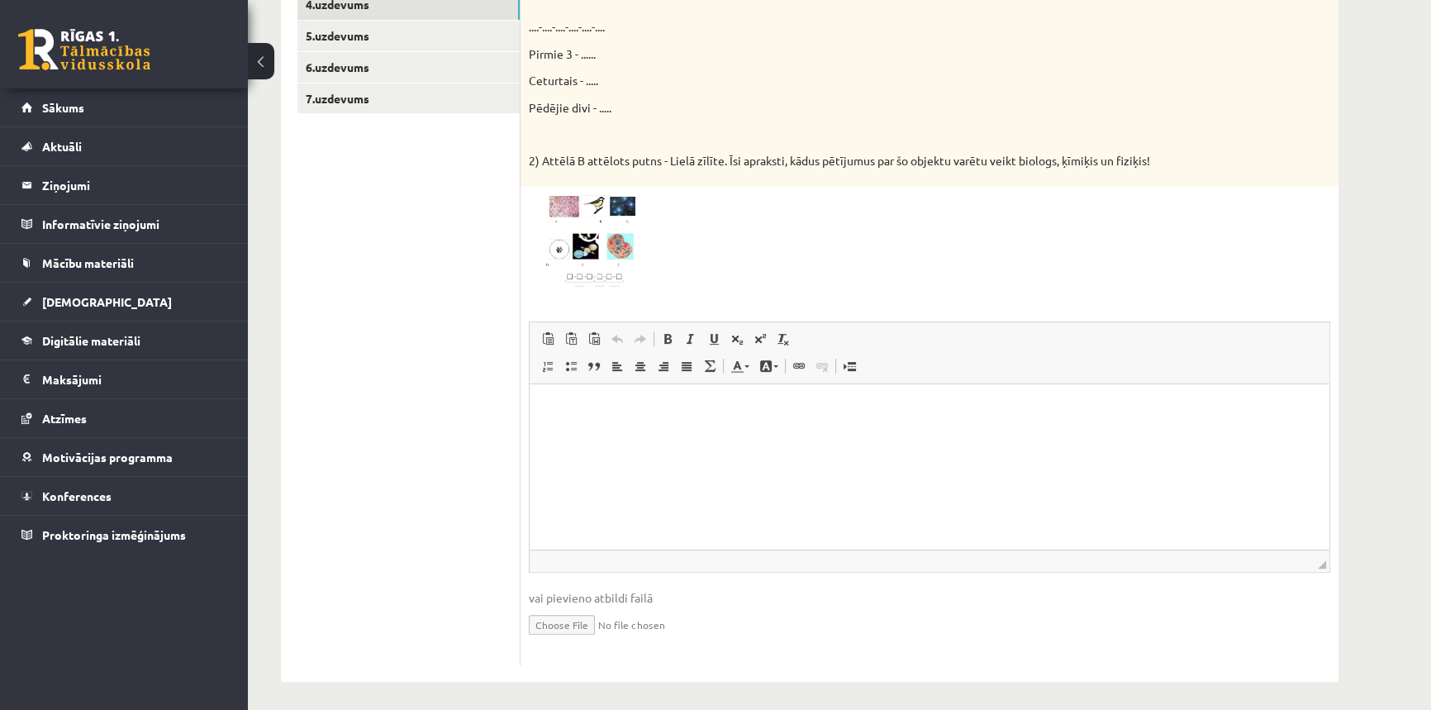
click at [555, 402] on p "Editor, wiswyg-editor-user-answer-47024848865020" at bounding box center [929, 408] width 767 height 17
click at [598, 249] on img at bounding box center [591, 241] width 124 height 93
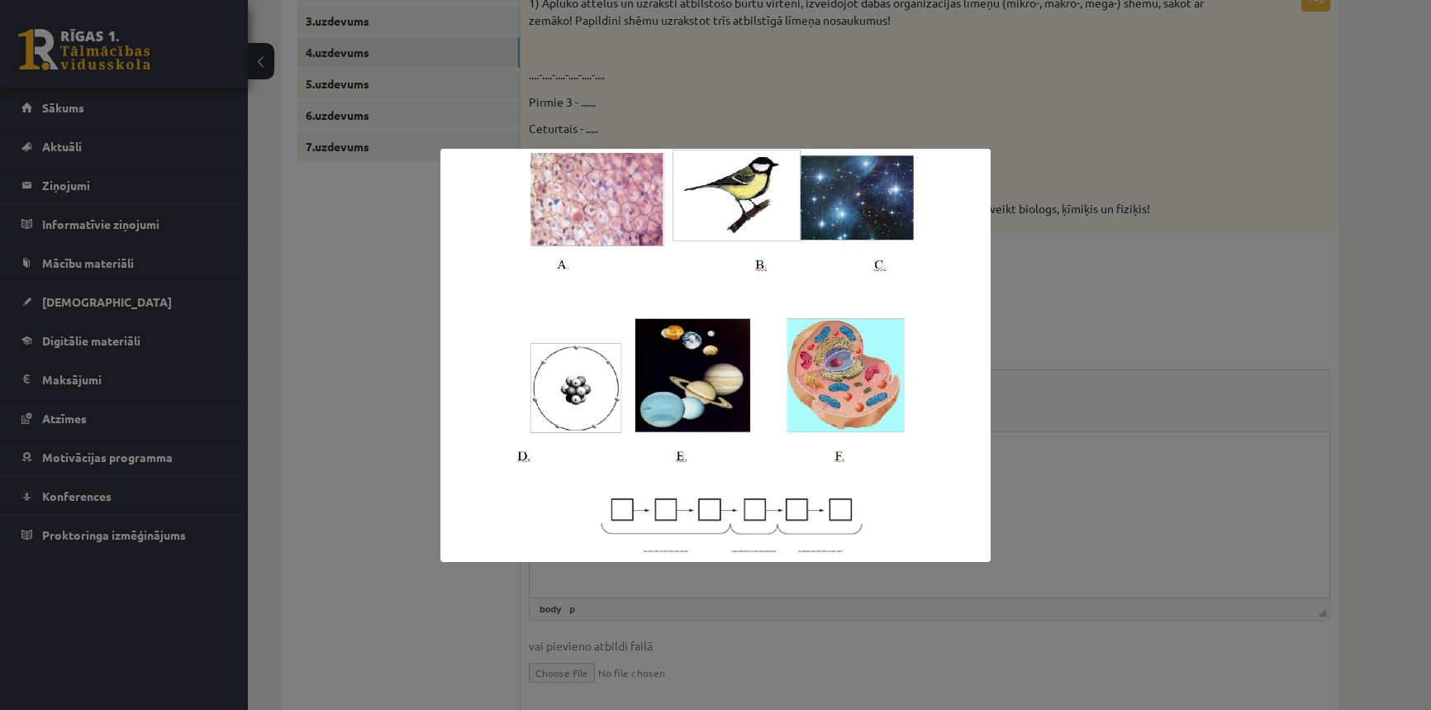
scroll to position [375, 0]
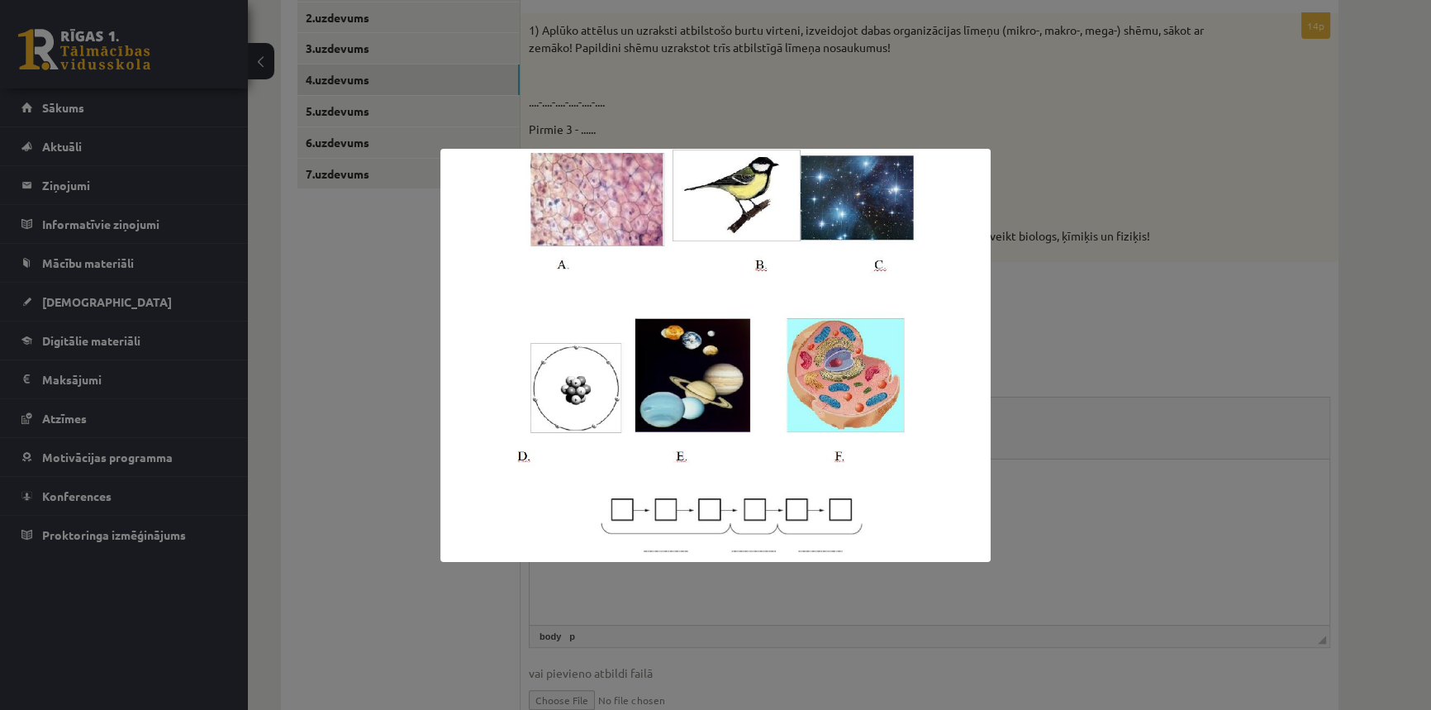
click at [1086, 355] on div at bounding box center [715, 355] width 1431 height 710
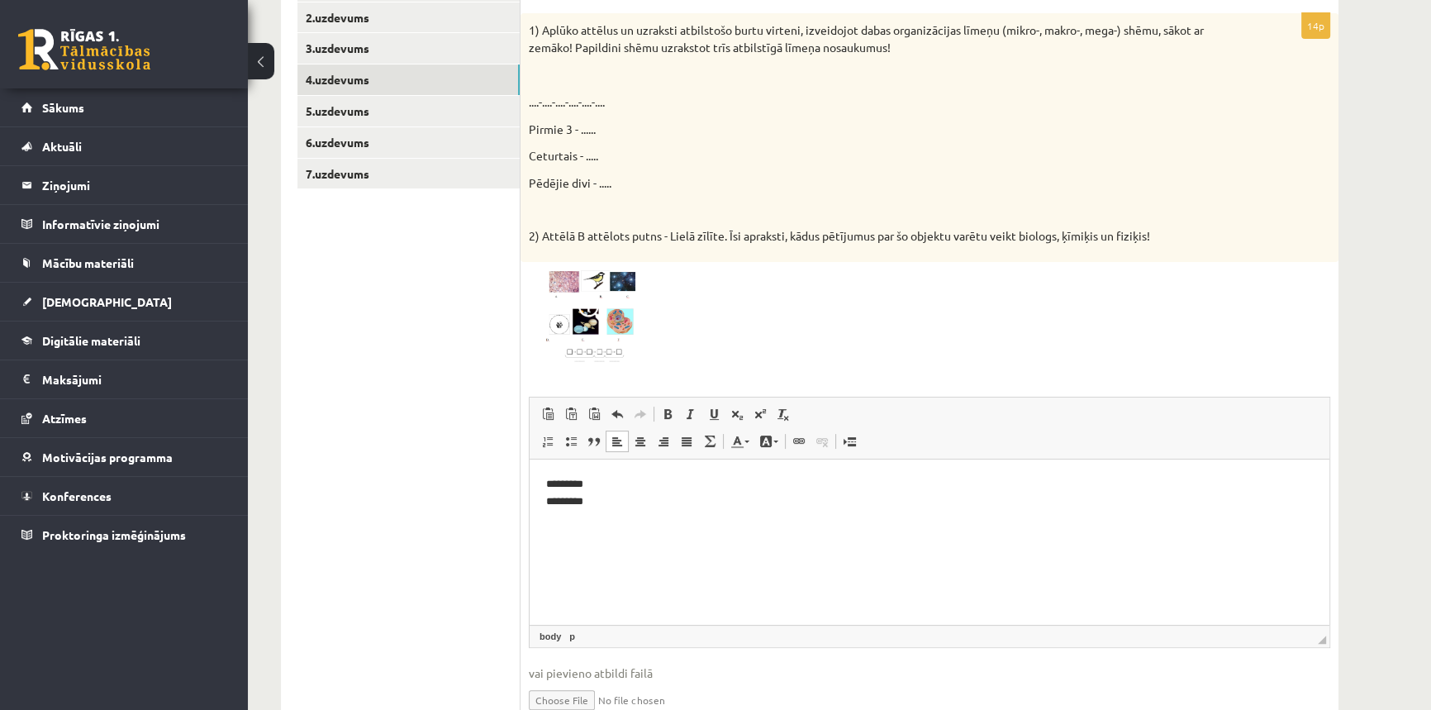
click at [572, 502] on p "********* *********" at bounding box center [929, 492] width 767 height 35
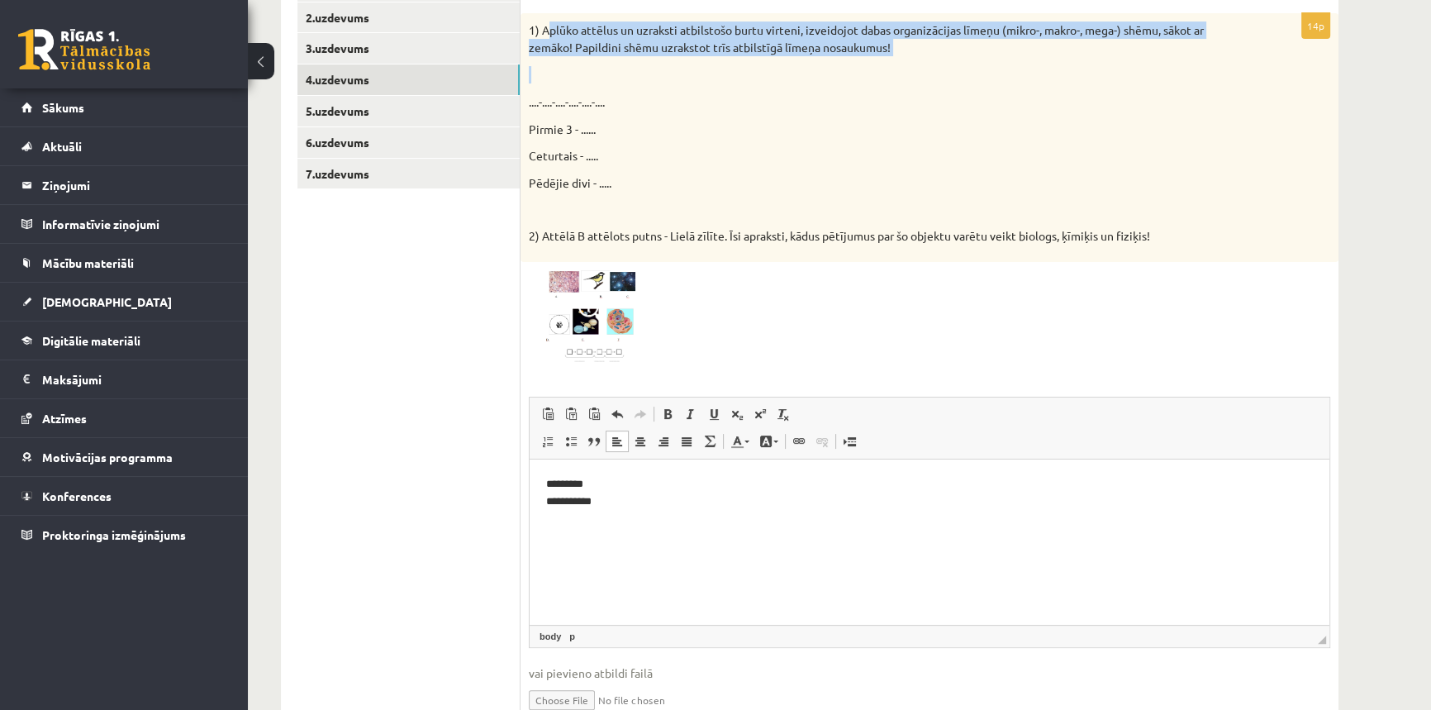
drag, startPoint x: 545, startPoint y: 29, endPoint x: 896, endPoint y: 56, distance: 351.5
click at [896, 56] on div "1) Aplūko attēlus un uzraksti atbilstošo burtu virteni, izveidojot dabas organi…" at bounding box center [930, 137] width 818 height 249
copy div "plūko attēlus un uzraksti atbilstošo burtu virteni, izveidojot dabas organizāci…"
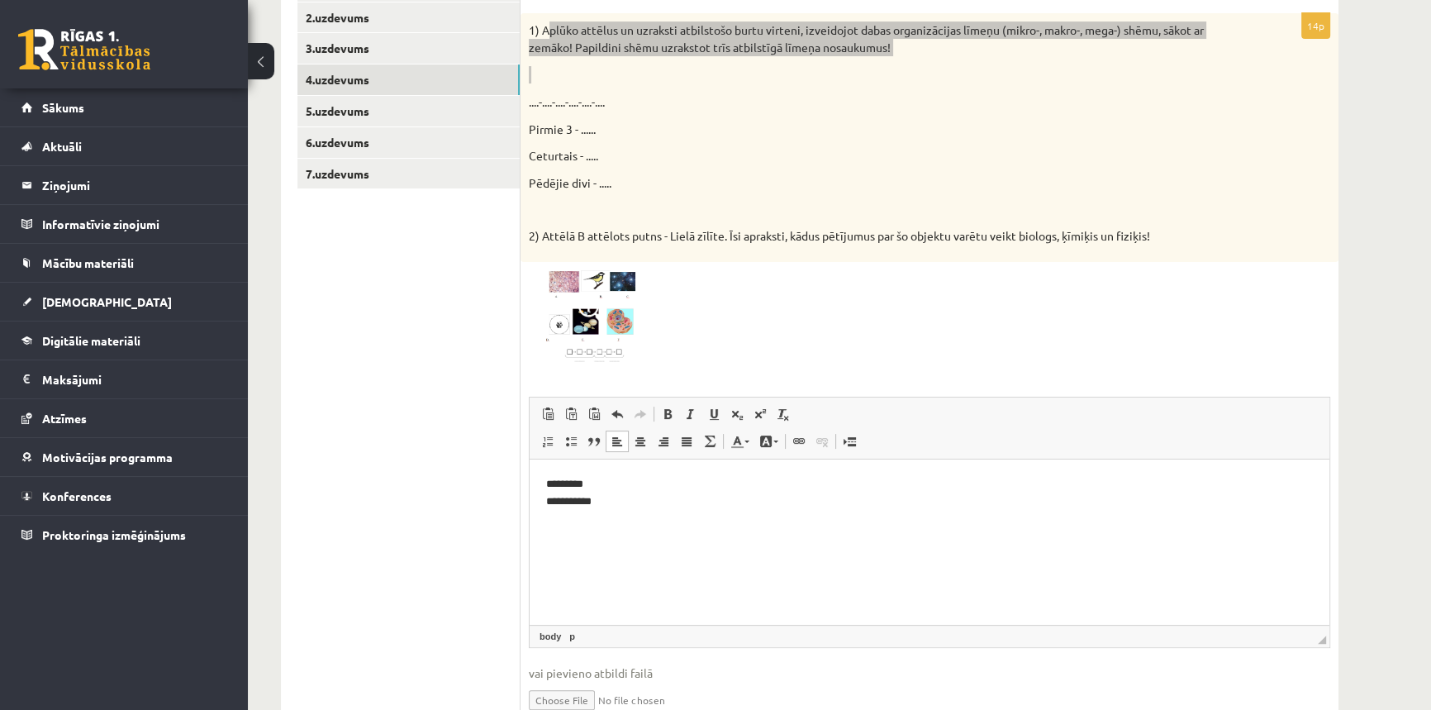
click at [549, 526] on p "Editor, wiswyg-editor-user-answer-47024848865020" at bounding box center [929, 529] width 767 height 17
click at [593, 559] on p "********" at bounding box center [929, 556] width 767 height 17
click at [615, 503] on p "**********" at bounding box center [929, 492] width 767 height 35
drag, startPoint x: 571, startPoint y: 499, endPoint x: 543, endPoint y: 497, distance: 28.2
click at [543, 497] on html "**********" at bounding box center [930, 562] width 800 height 207
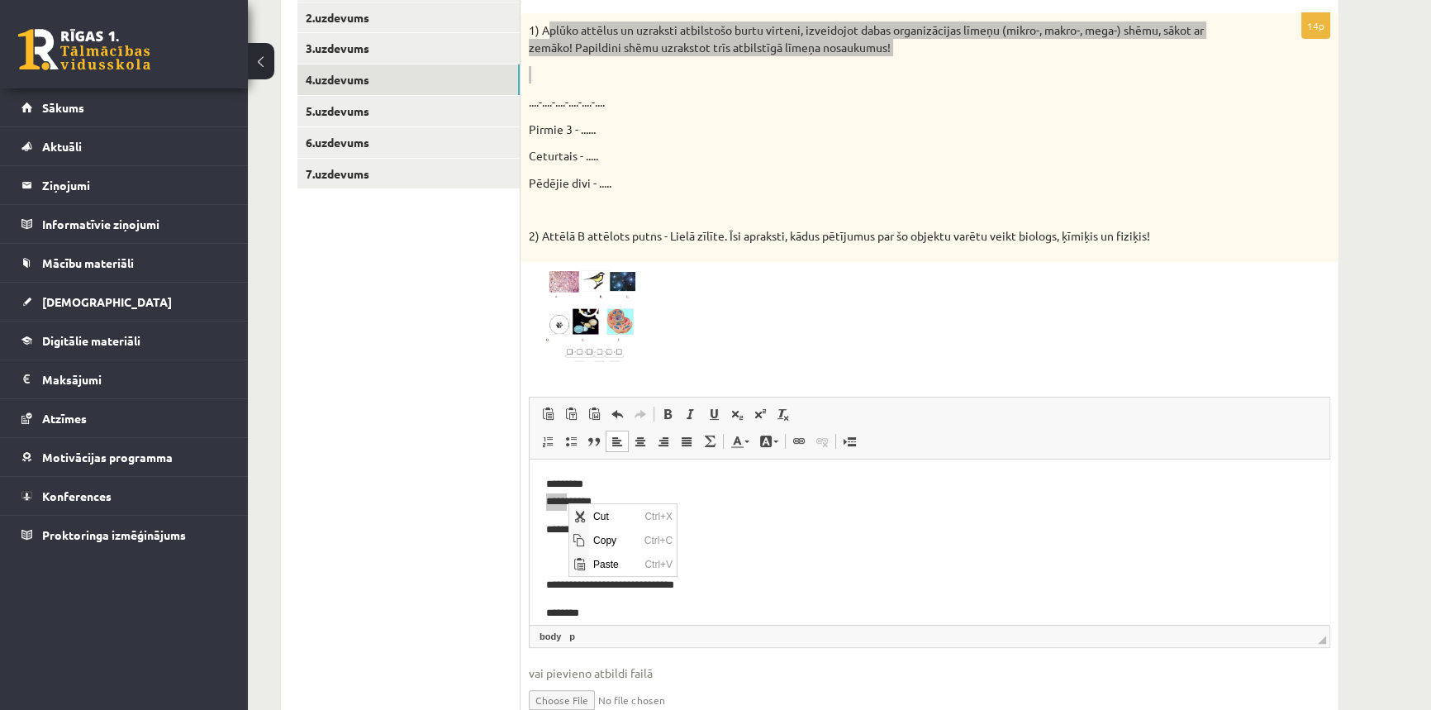
scroll to position [0, 0]
click at [714, 536] on p "**********" at bounding box center [924, 529] width 756 height 17
click at [578, 528] on p "**********" at bounding box center [924, 529] width 756 height 17
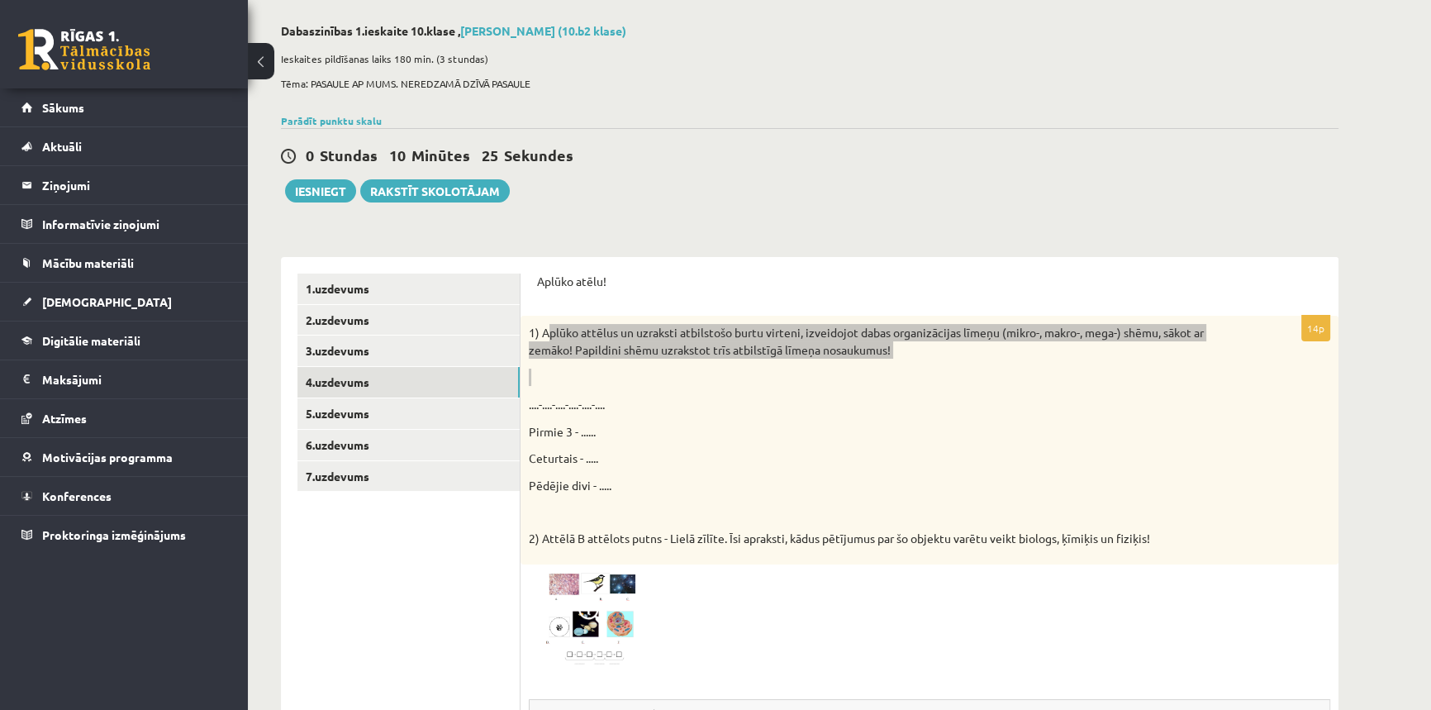
scroll to position [375, 0]
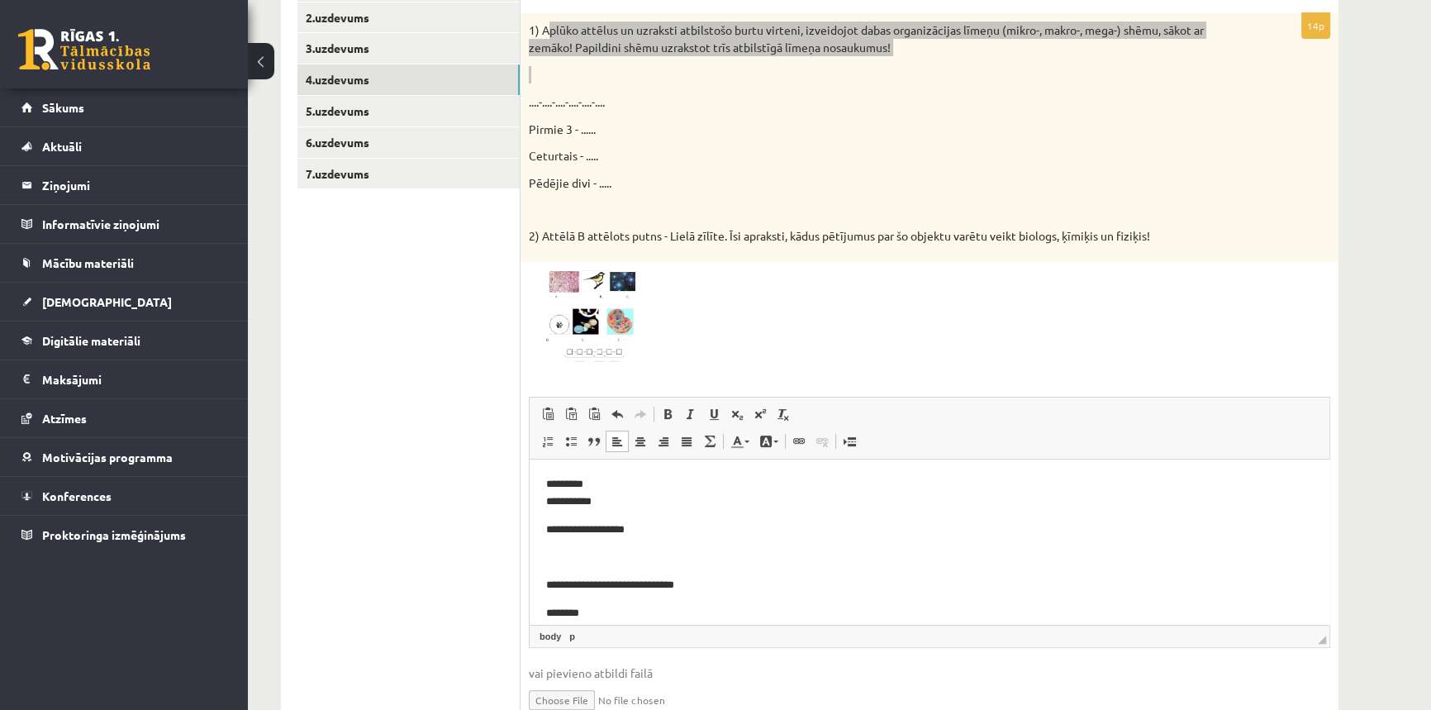
click at [573, 531] on p "**********" at bounding box center [924, 529] width 756 height 17
click at [625, 528] on p "**********" at bounding box center [924, 529] width 756 height 17
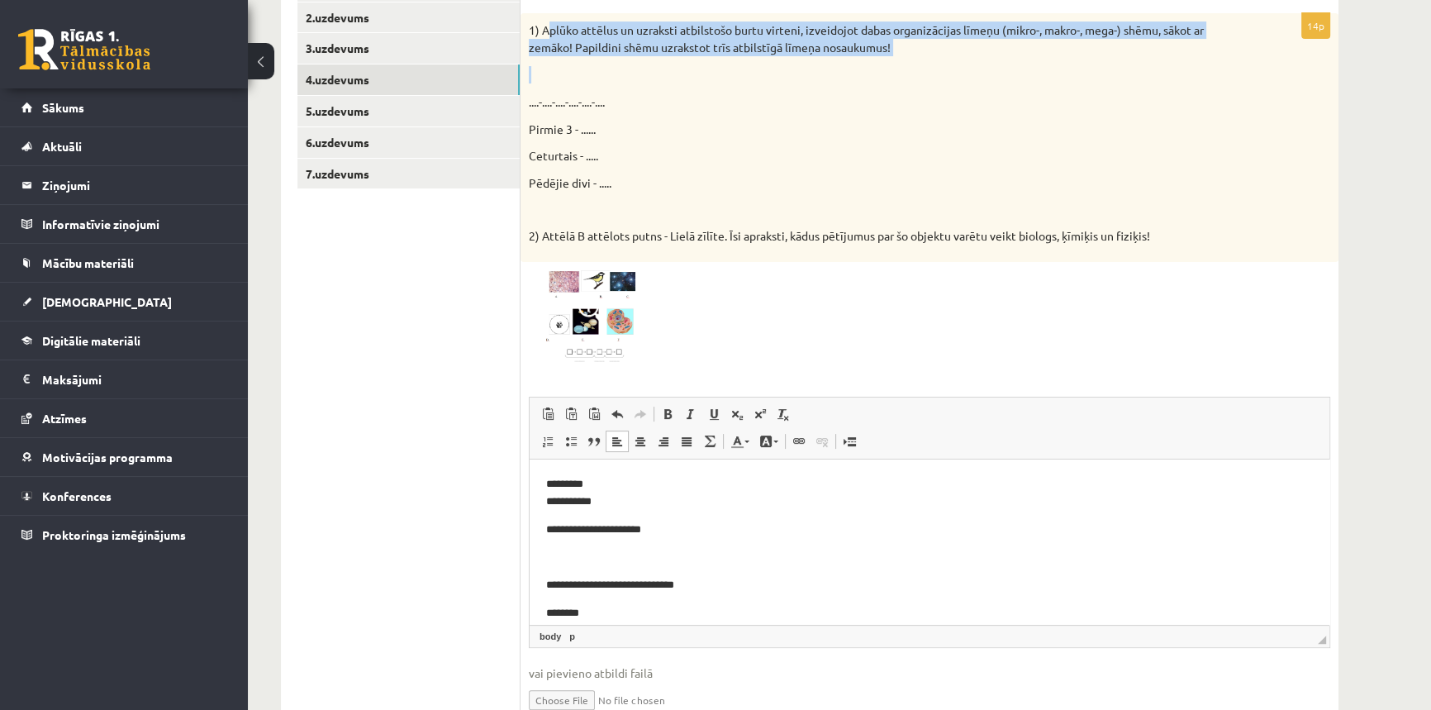
click at [629, 314] on img at bounding box center [591, 316] width 124 height 93
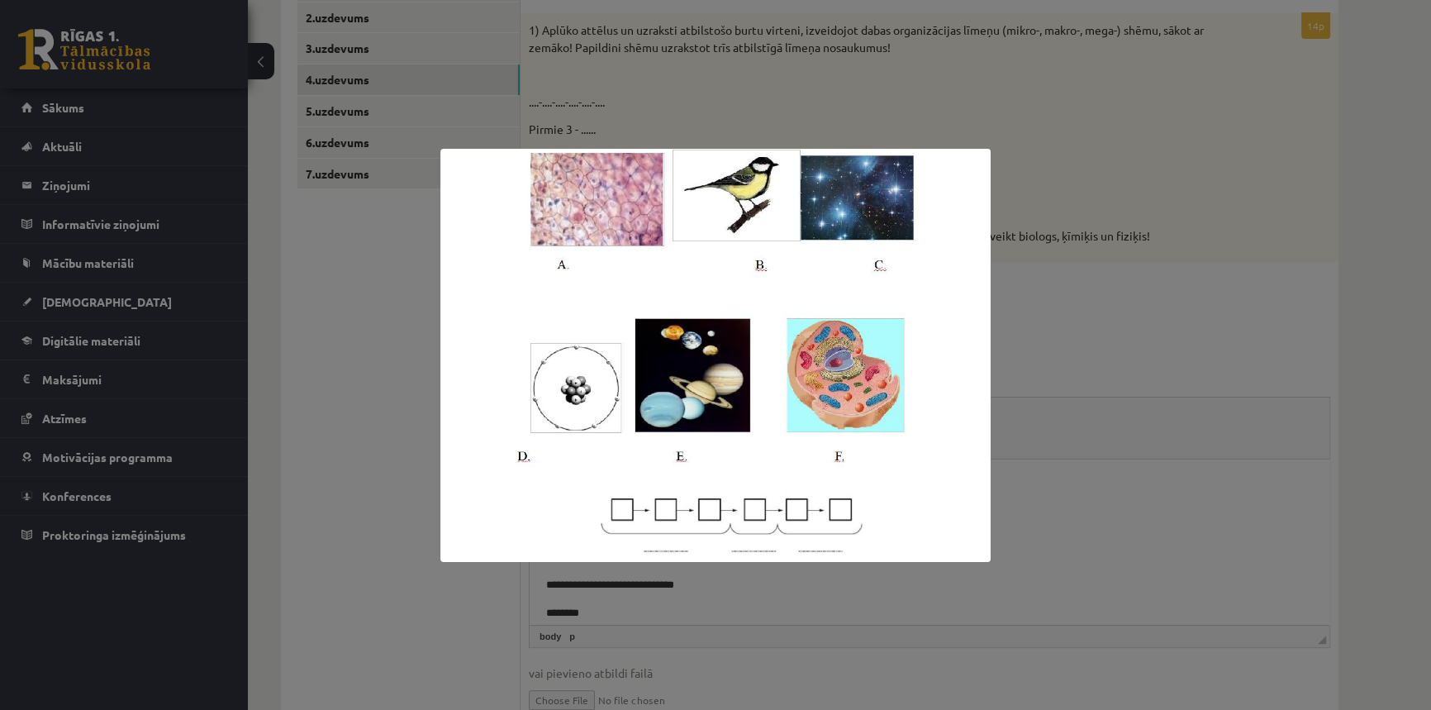
click at [1031, 366] on div at bounding box center [715, 355] width 1431 height 710
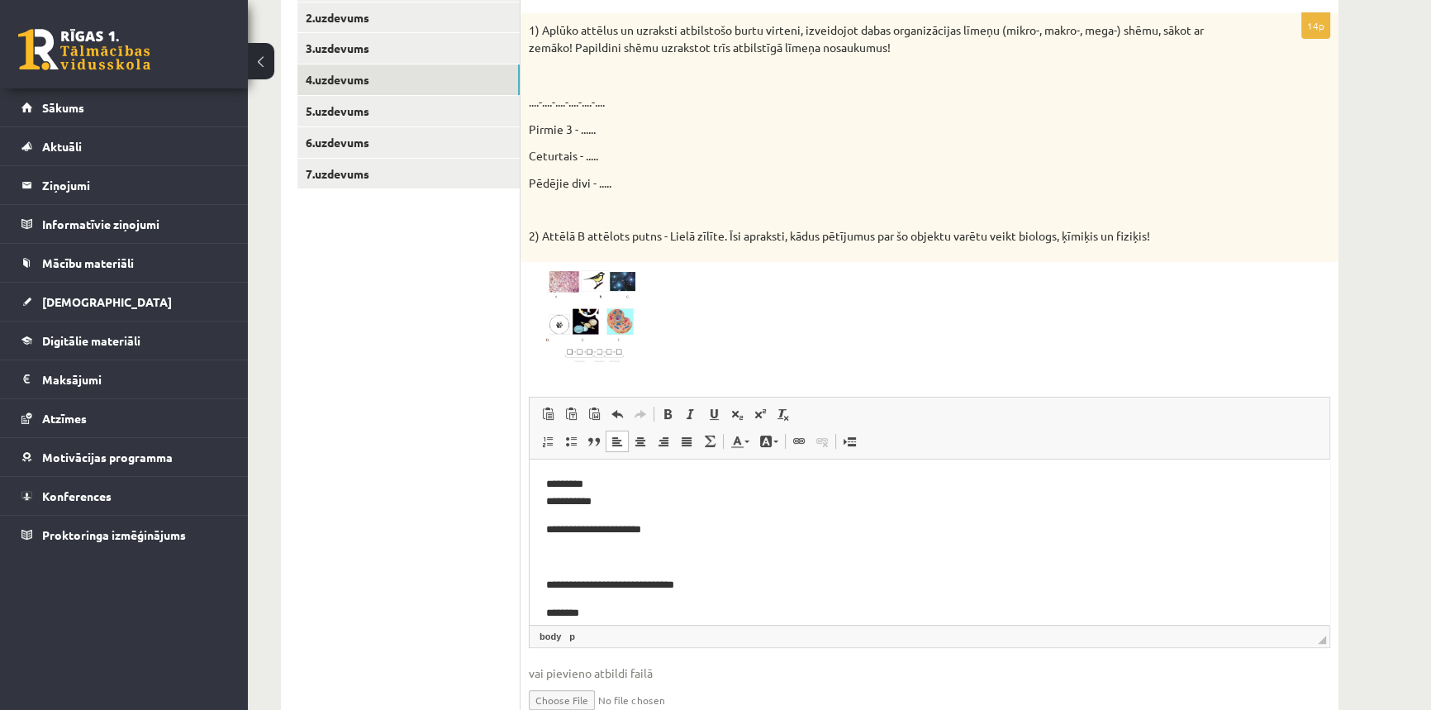
click at [630, 529] on p "**********" at bounding box center [924, 529] width 756 height 17
click at [673, 530] on p "**********" at bounding box center [924, 529] width 756 height 17
click at [843, 575] on body "**********" at bounding box center [929, 562] width 767 height 174
click at [827, 567] on body "**********" at bounding box center [929, 562] width 767 height 174
drag, startPoint x: 800, startPoint y: 564, endPoint x: 764, endPoint y: 555, distance: 37.3
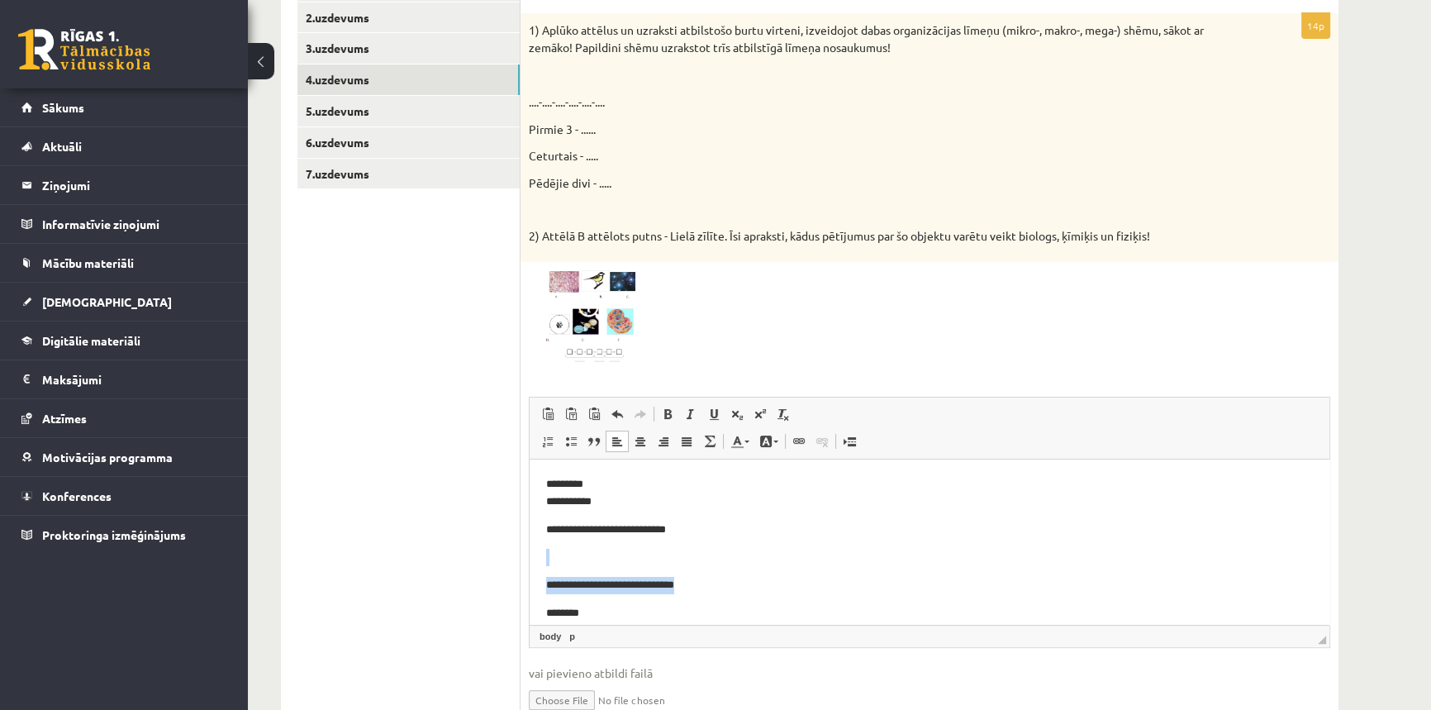
click at [792, 564] on p "Editor, wiswyg-editor-user-answer-47024848865020" at bounding box center [929, 556] width 767 height 17
click at [735, 546] on body "**********" at bounding box center [929, 562] width 767 height 174
click at [696, 529] on p "**********" at bounding box center [924, 529] width 756 height 17
click at [593, 608] on p "********" at bounding box center [924, 612] width 756 height 17
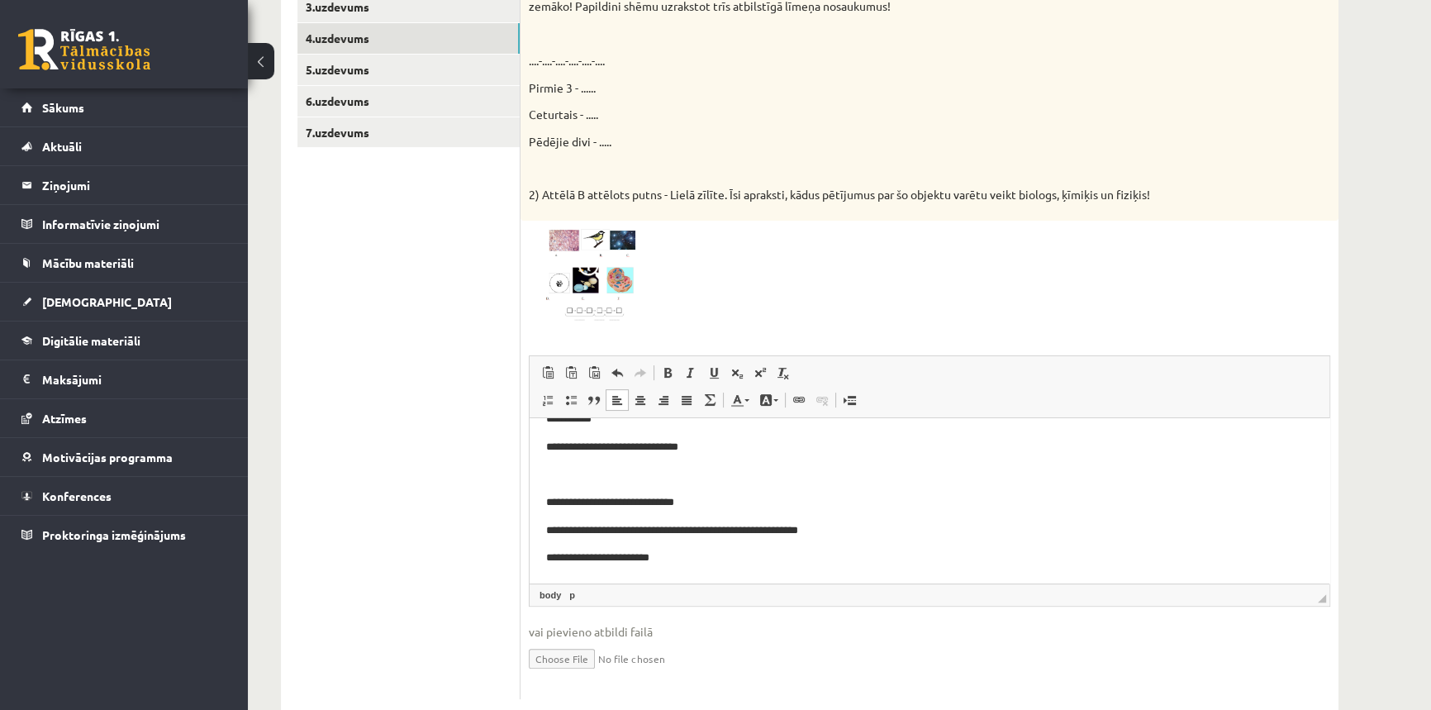
scroll to position [450, 0]
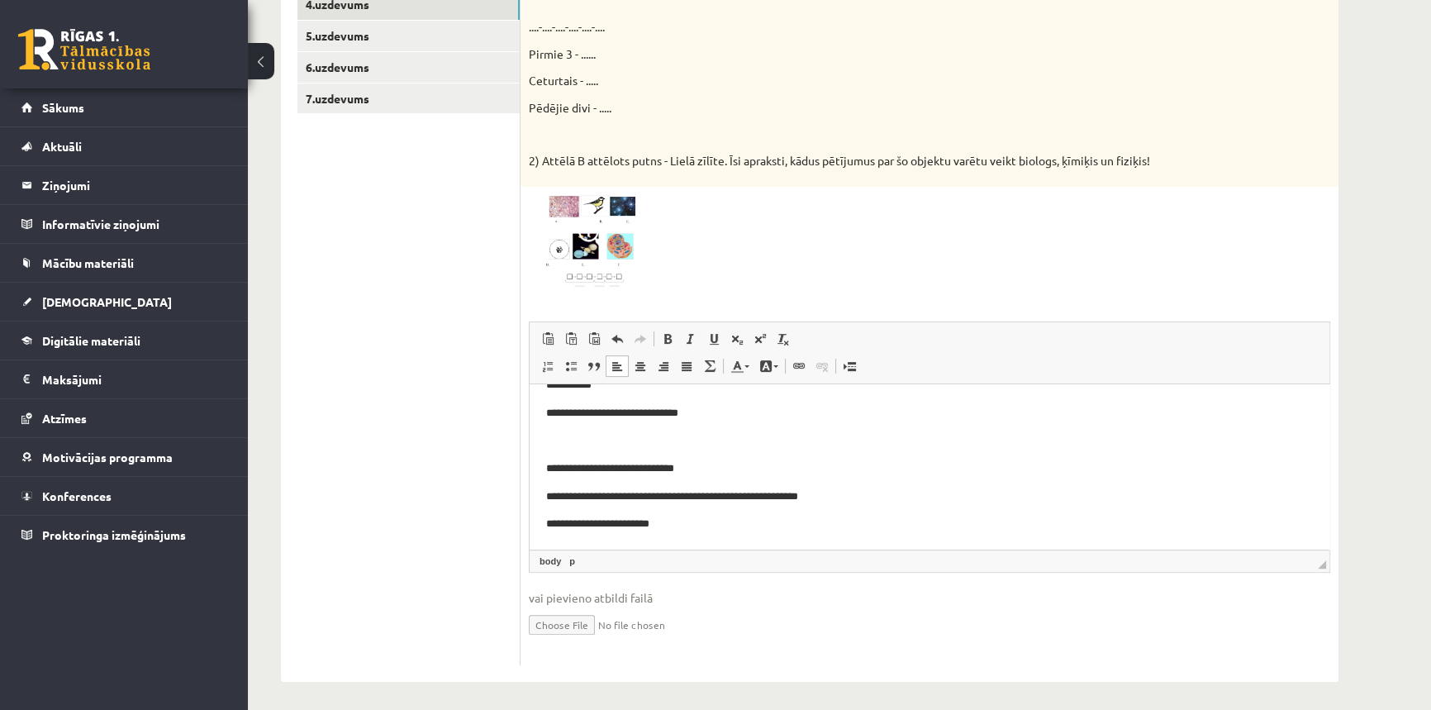
click at [844, 497] on p "**********" at bounding box center [924, 496] width 756 height 17
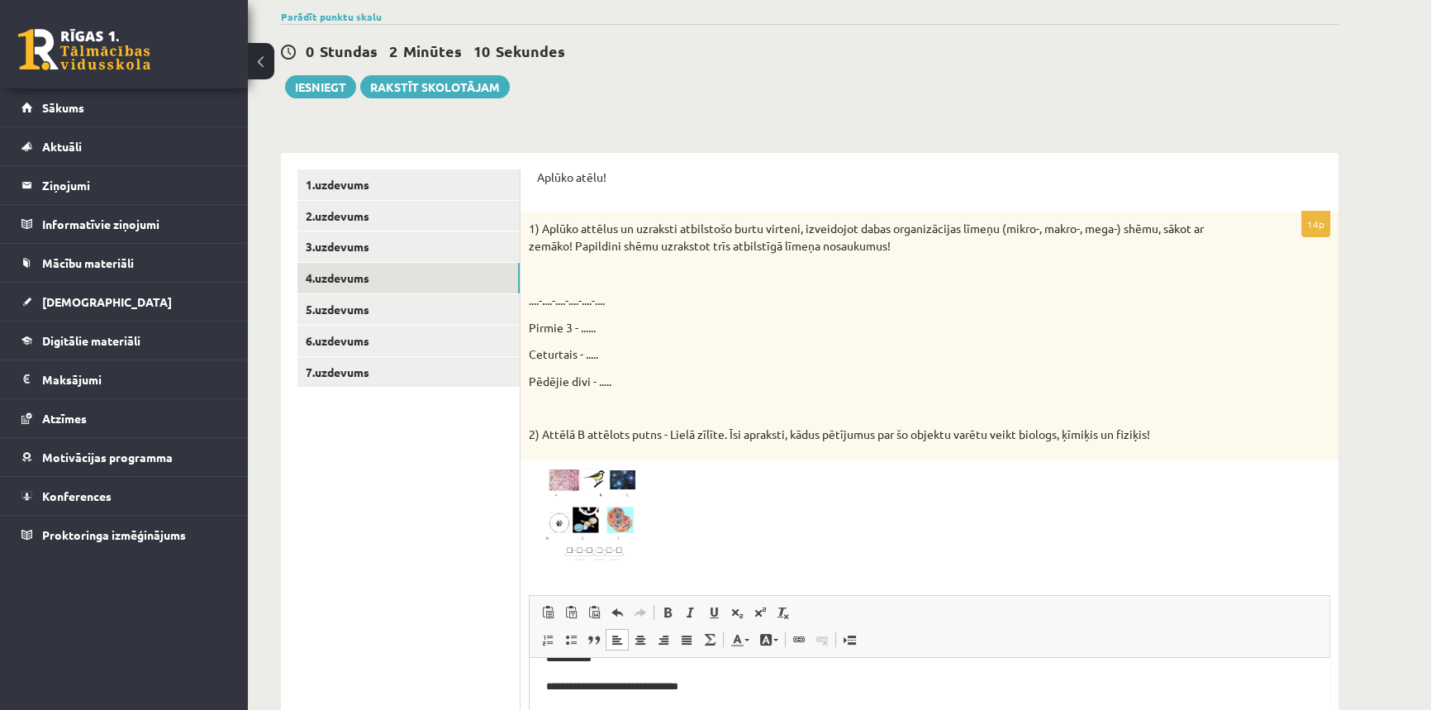
scroll to position [150, 0]
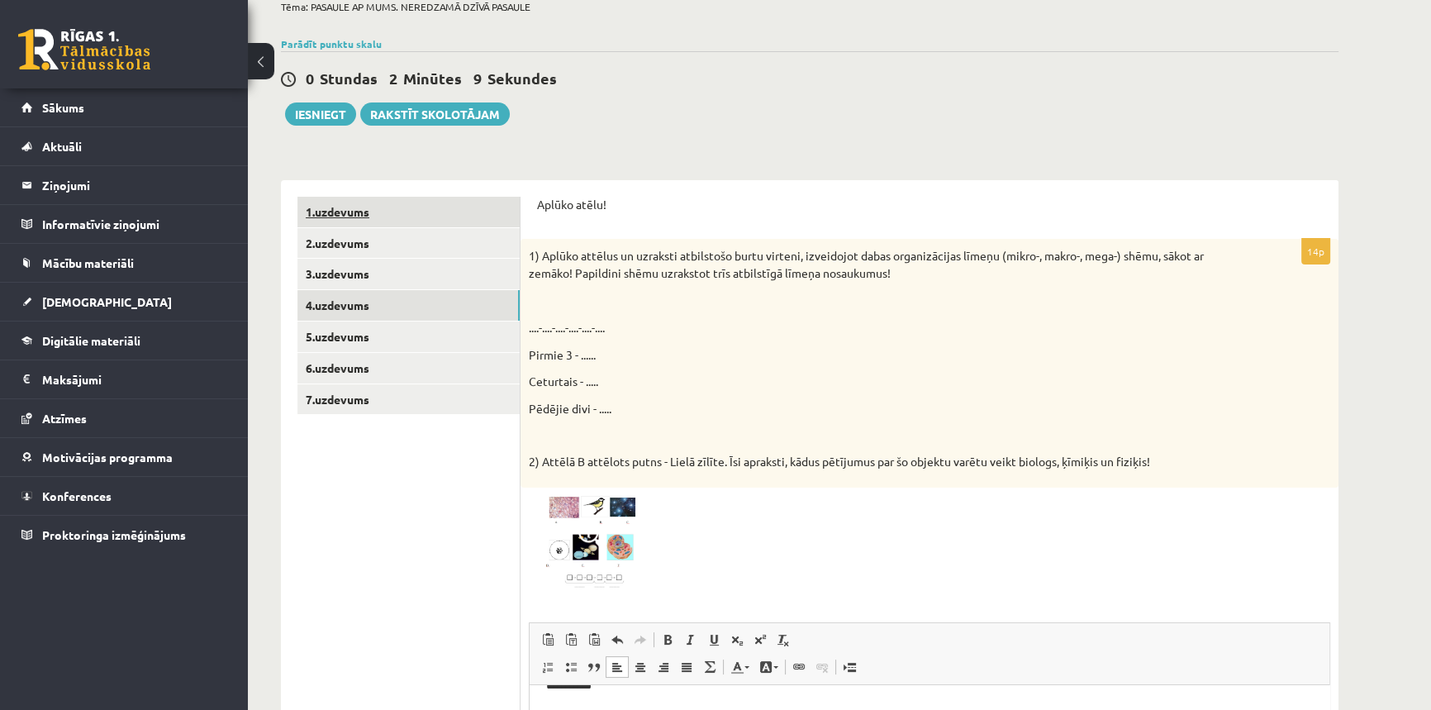
click at [353, 214] on link "1.uzdevums" at bounding box center [409, 212] width 222 height 31
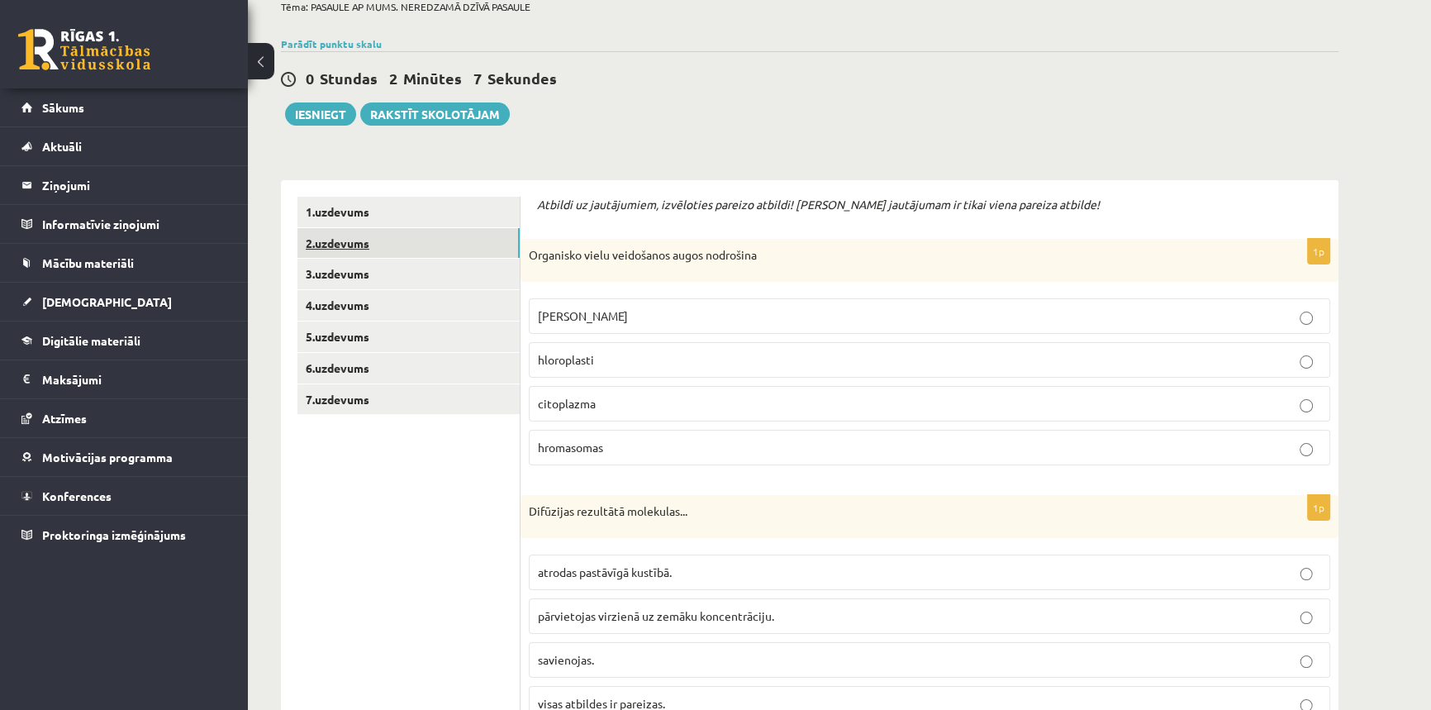
click at [354, 245] on link "2.uzdevums" at bounding box center [409, 243] width 222 height 31
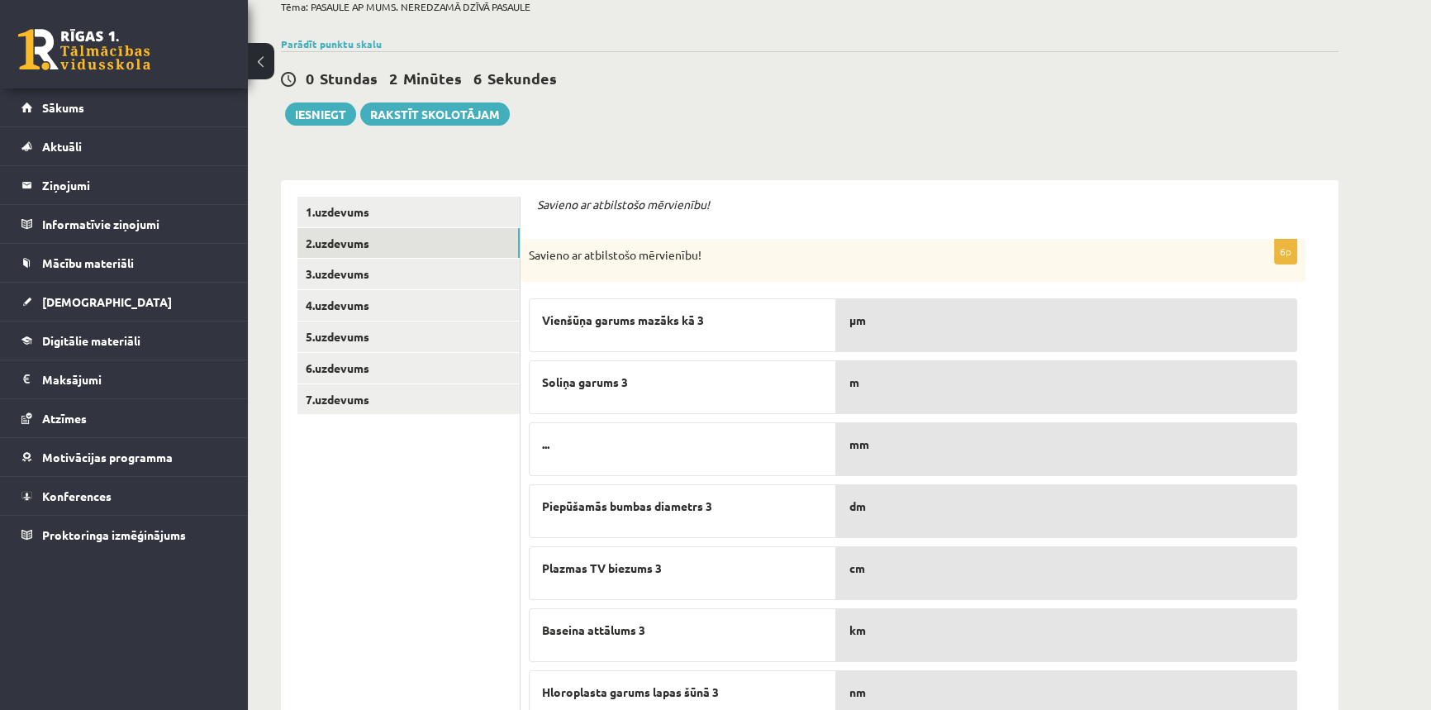
scroll to position [221, 0]
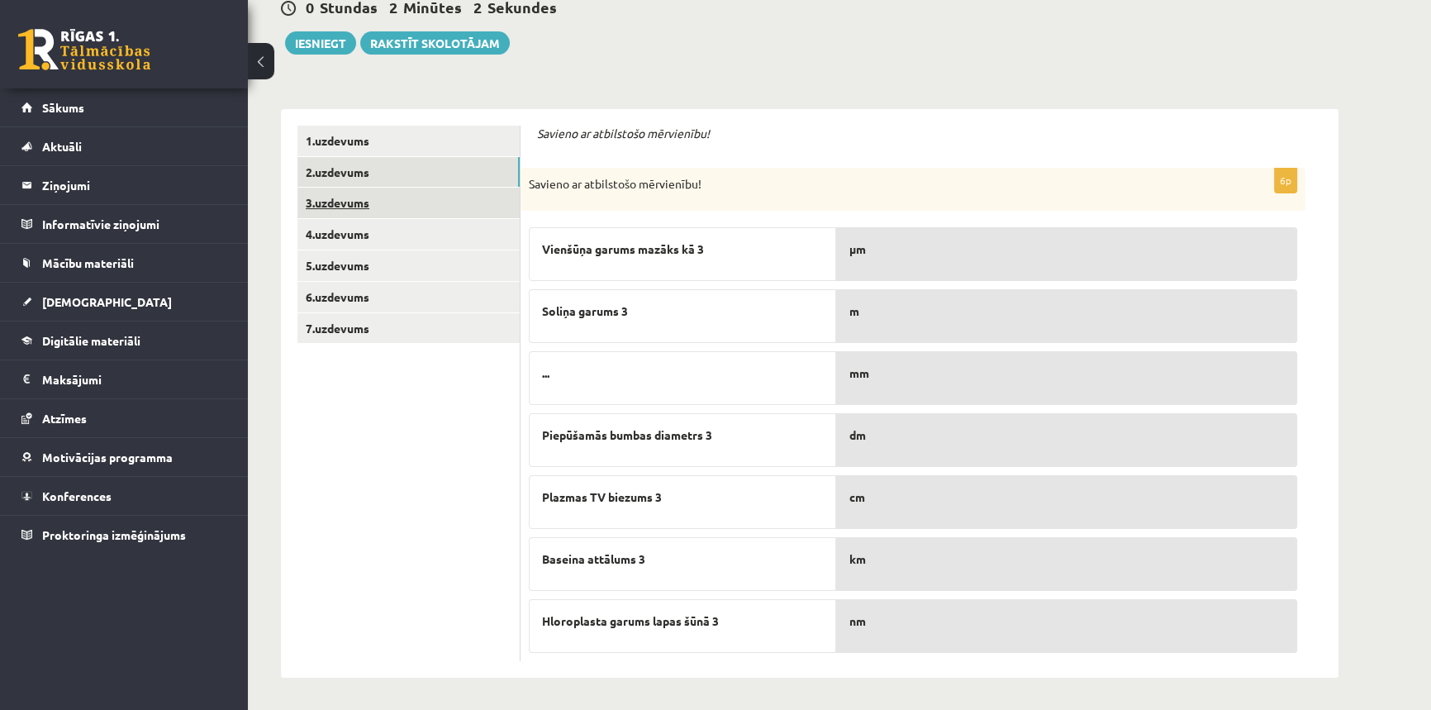
click at [348, 199] on link "3.uzdevums" at bounding box center [409, 203] width 222 height 31
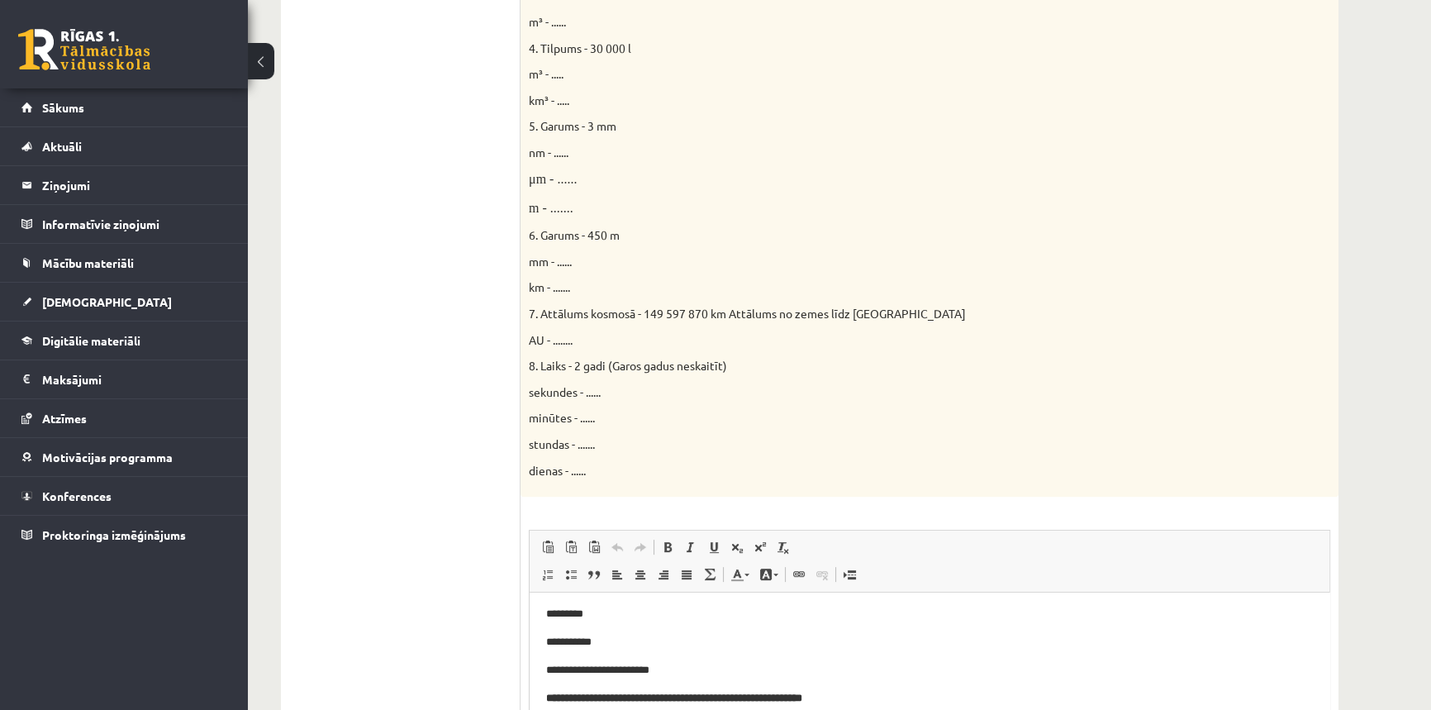
scroll to position [347, 0]
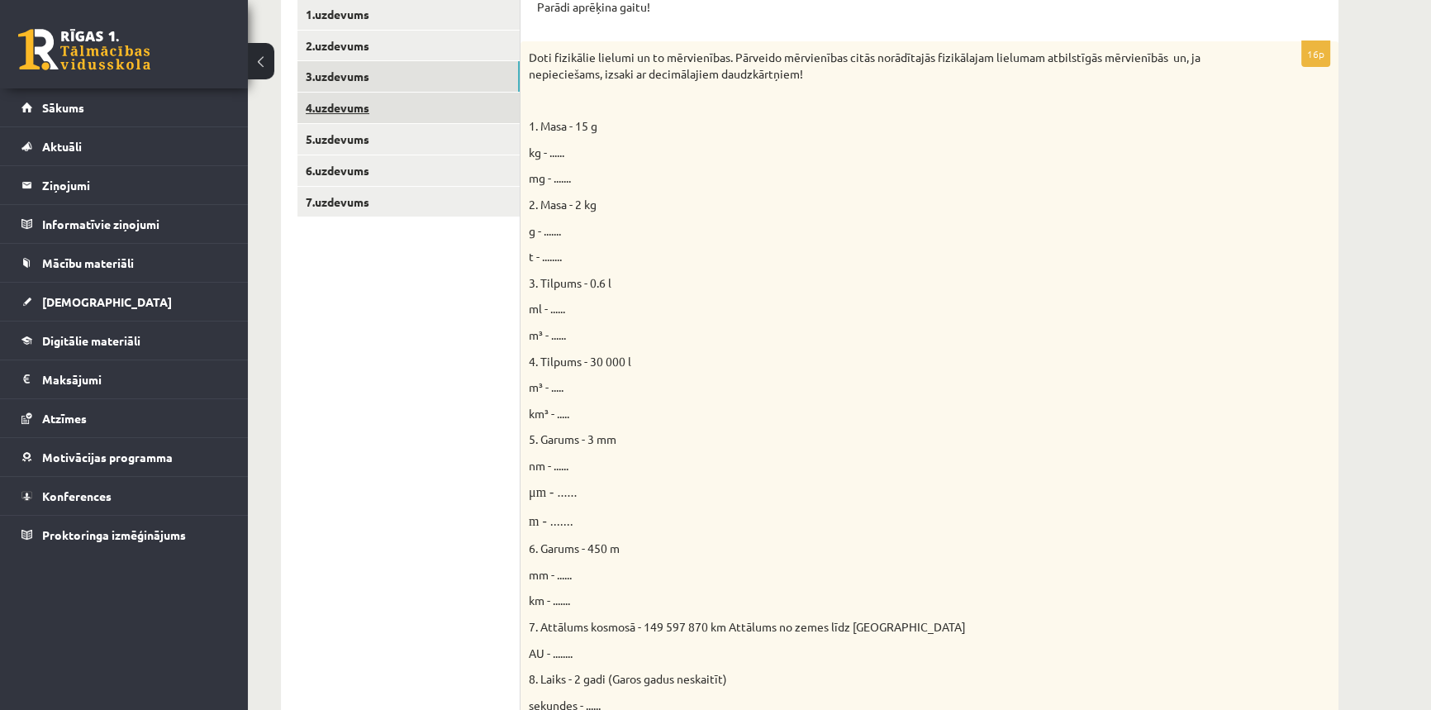
click at [361, 102] on link "4.uzdevums" at bounding box center [409, 108] width 222 height 31
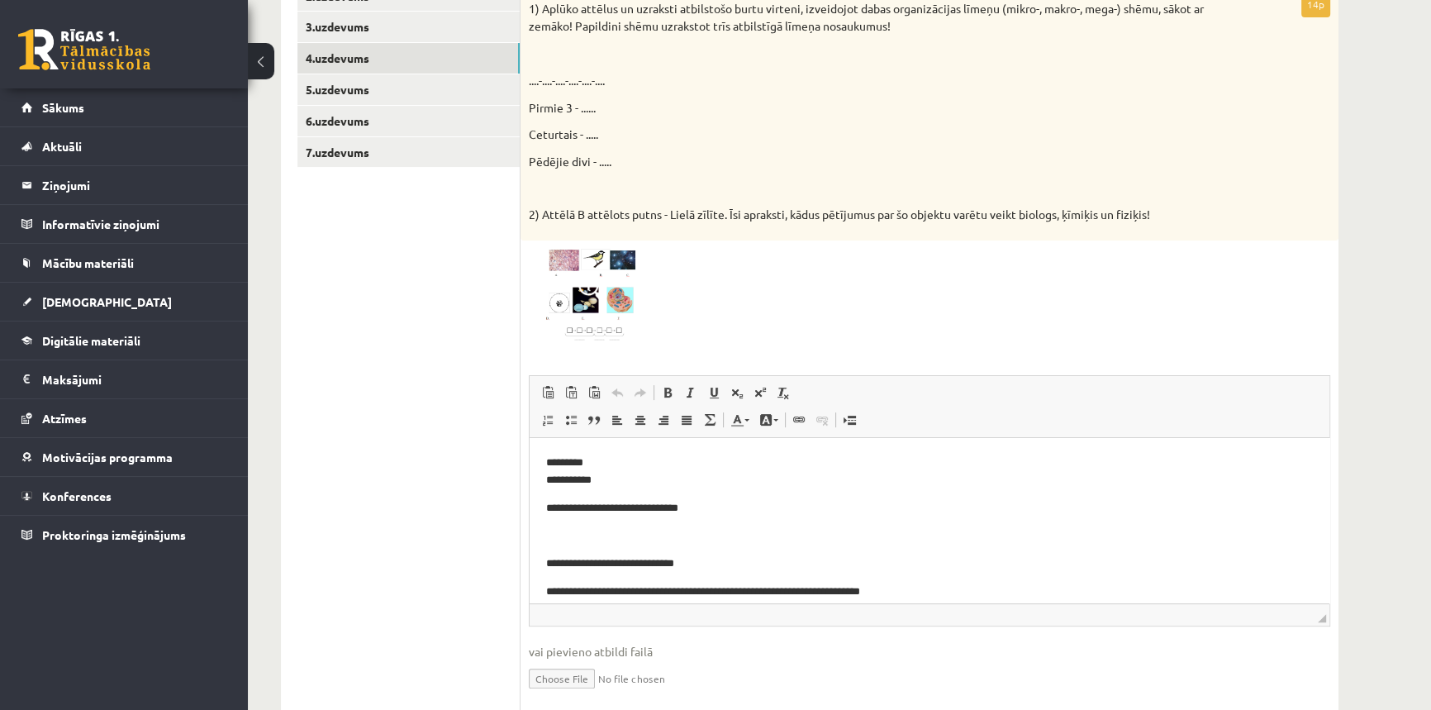
scroll to position [455, 0]
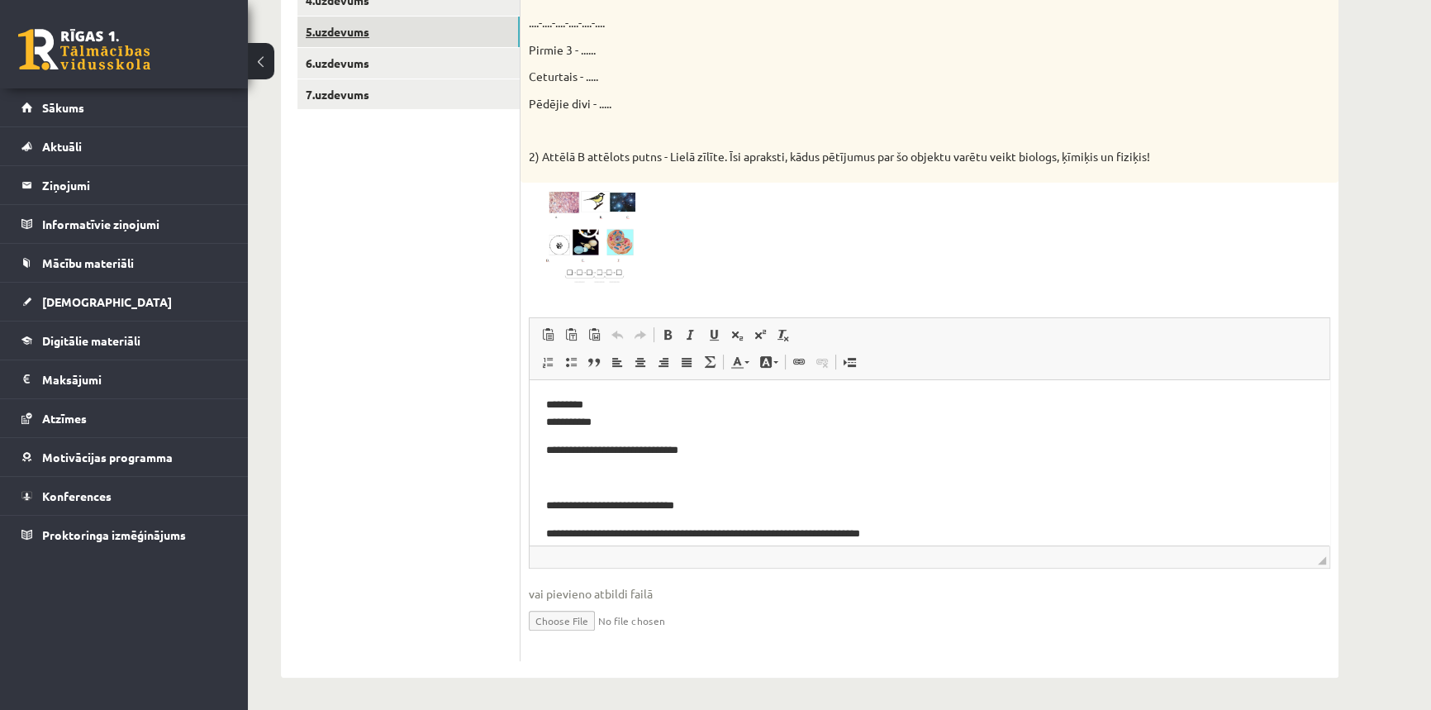
click at [312, 31] on link "5.uzdevums" at bounding box center [409, 32] width 222 height 31
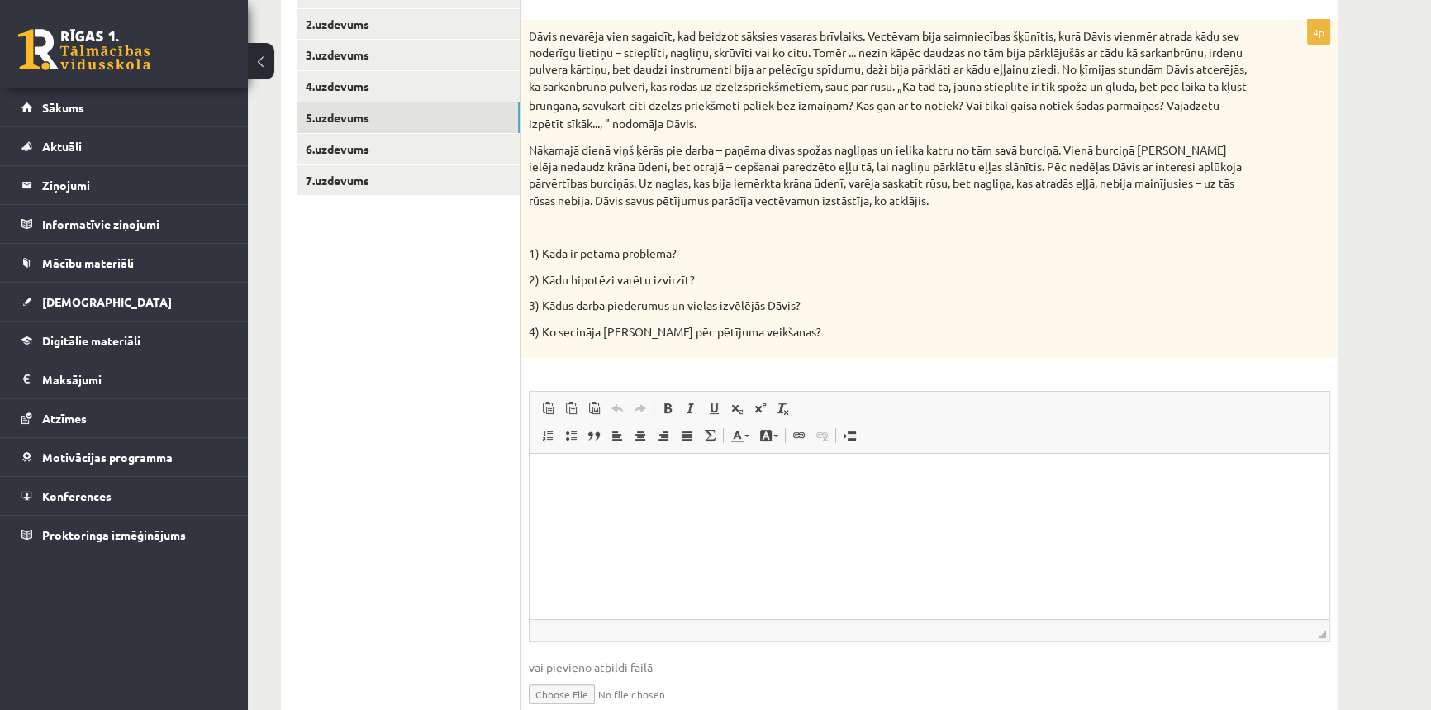
scroll to position [293, 0]
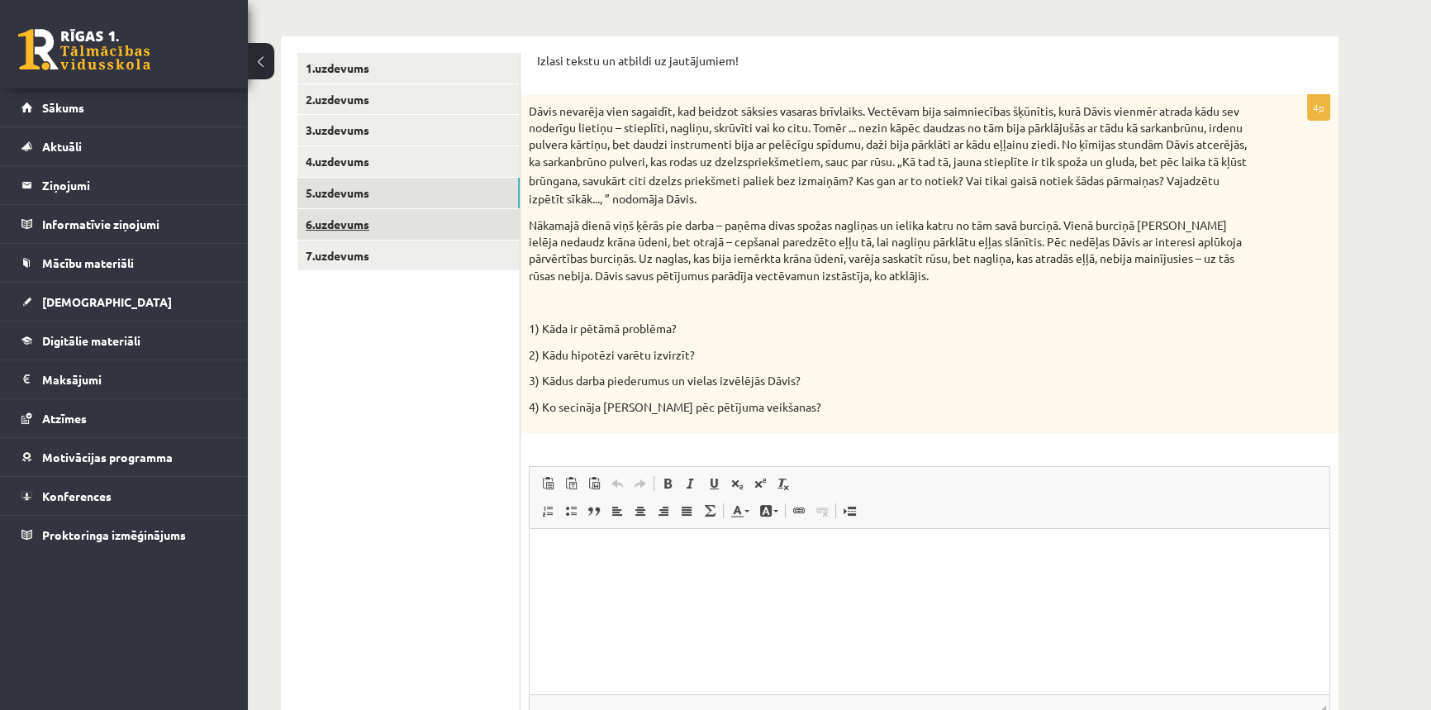
click at [340, 221] on link "6.uzdevums" at bounding box center [409, 224] width 222 height 31
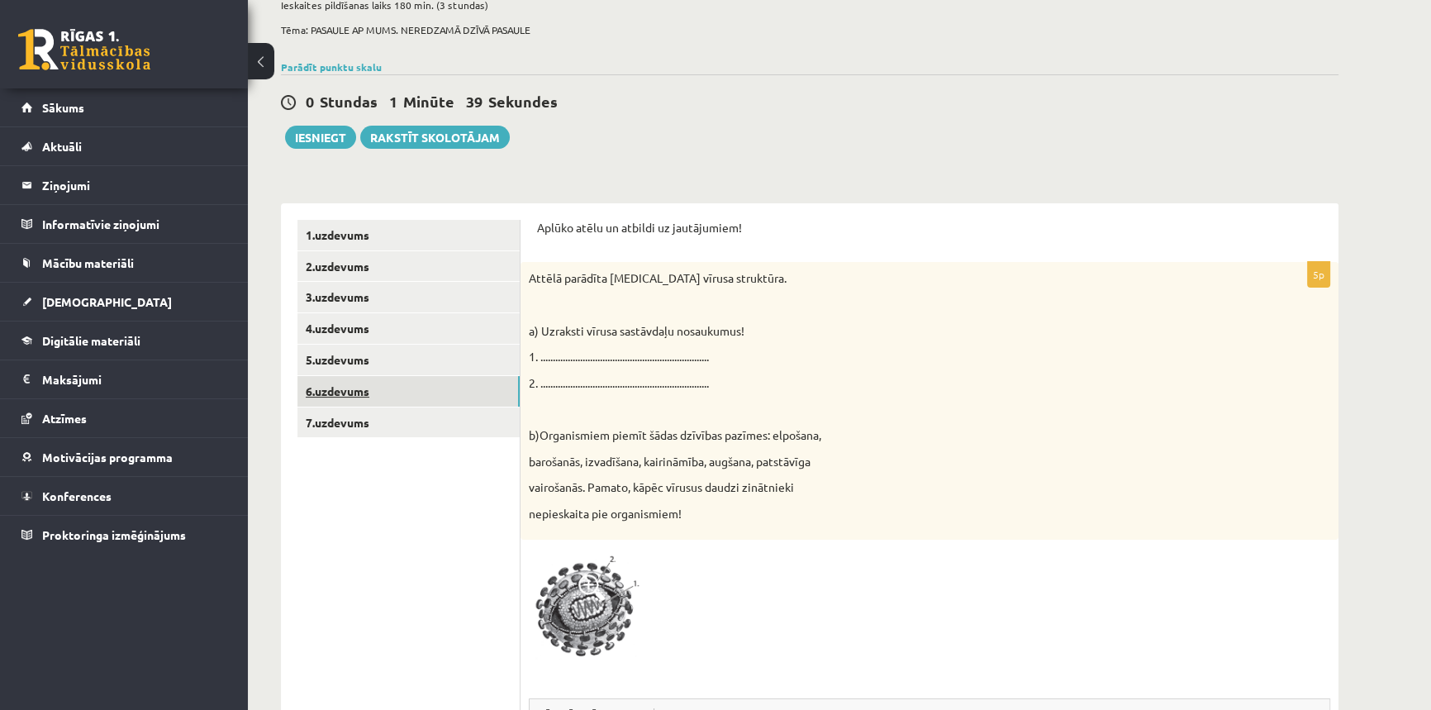
scroll to position [0, 0]
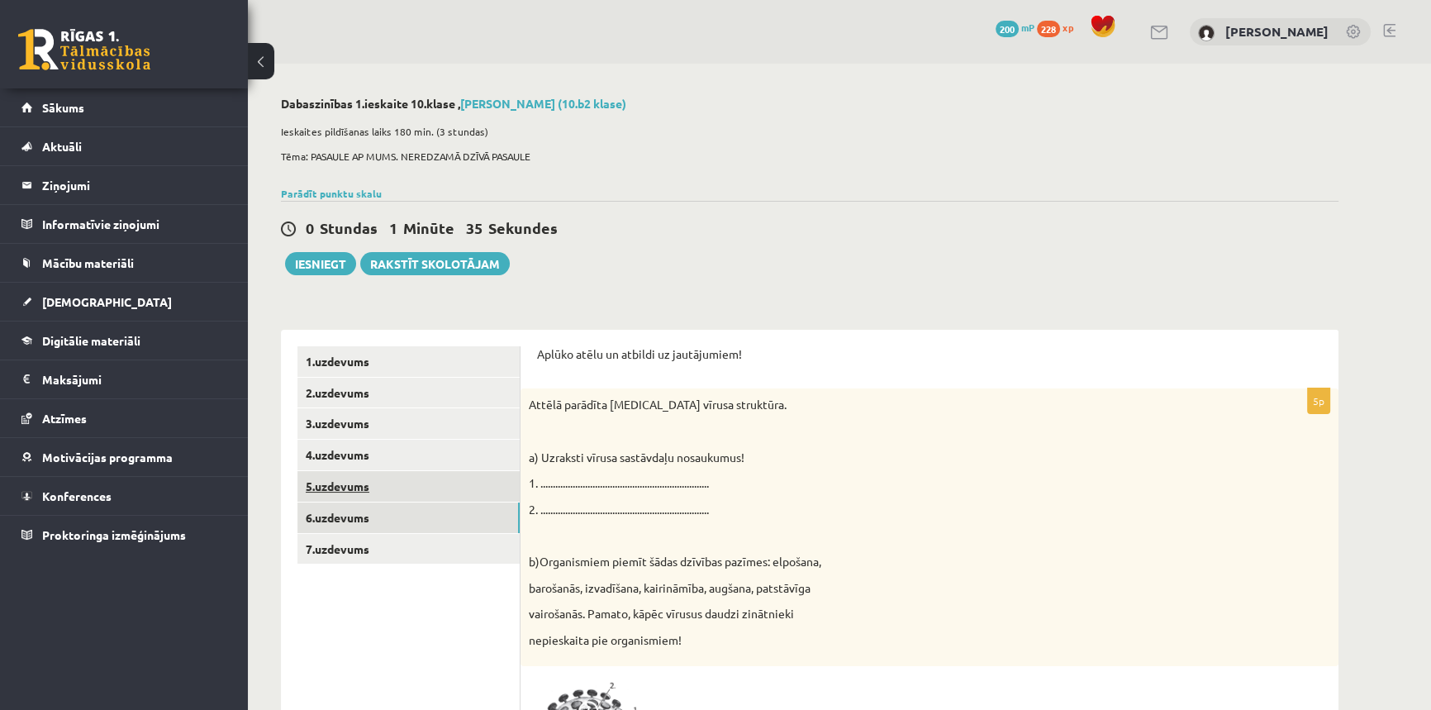
click at [337, 484] on link "5.uzdevums" at bounding box center [409, 486] width 222 height 31
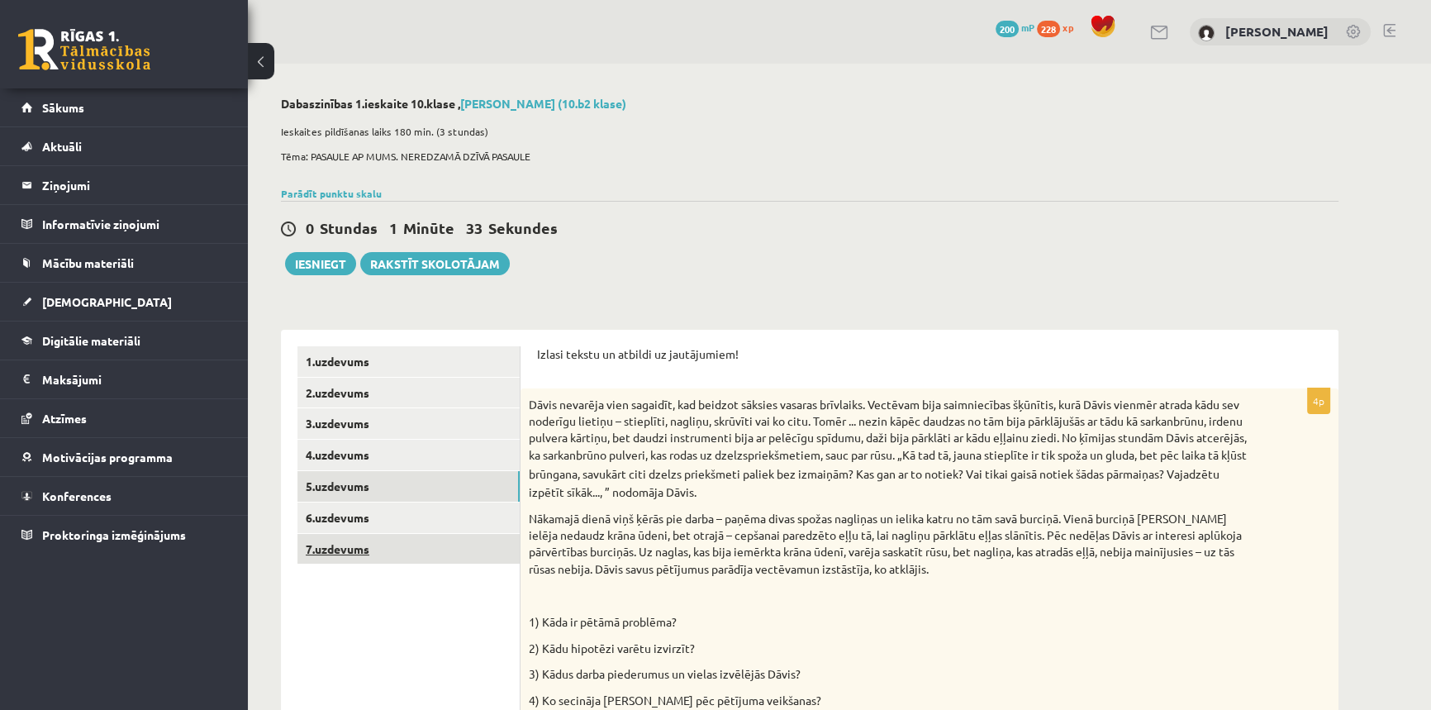
click at [351, 545] on link "7.uzdevums" at bounding box center [409, 549] width 222 height 31
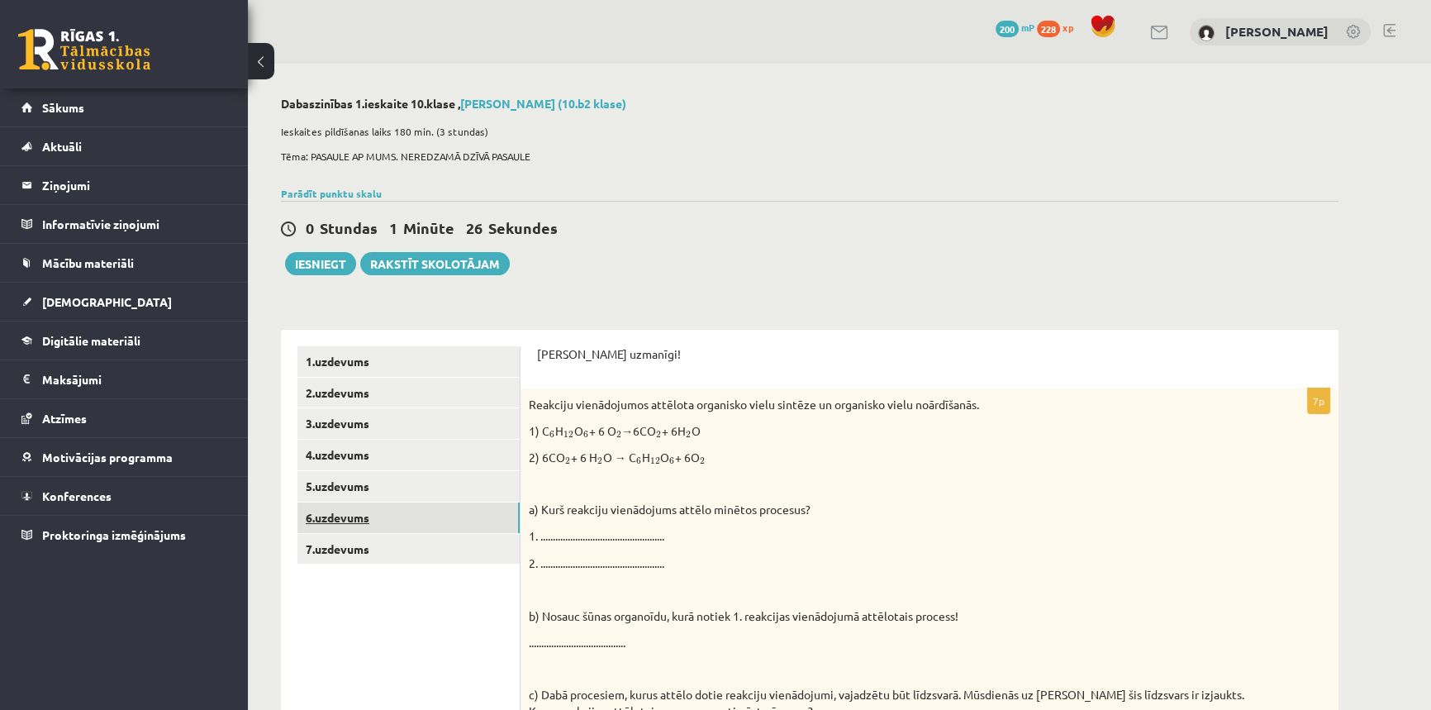
click at [355, 512] on link "6.uzdevums" at bounding box center [409, 517] width 222 height 31
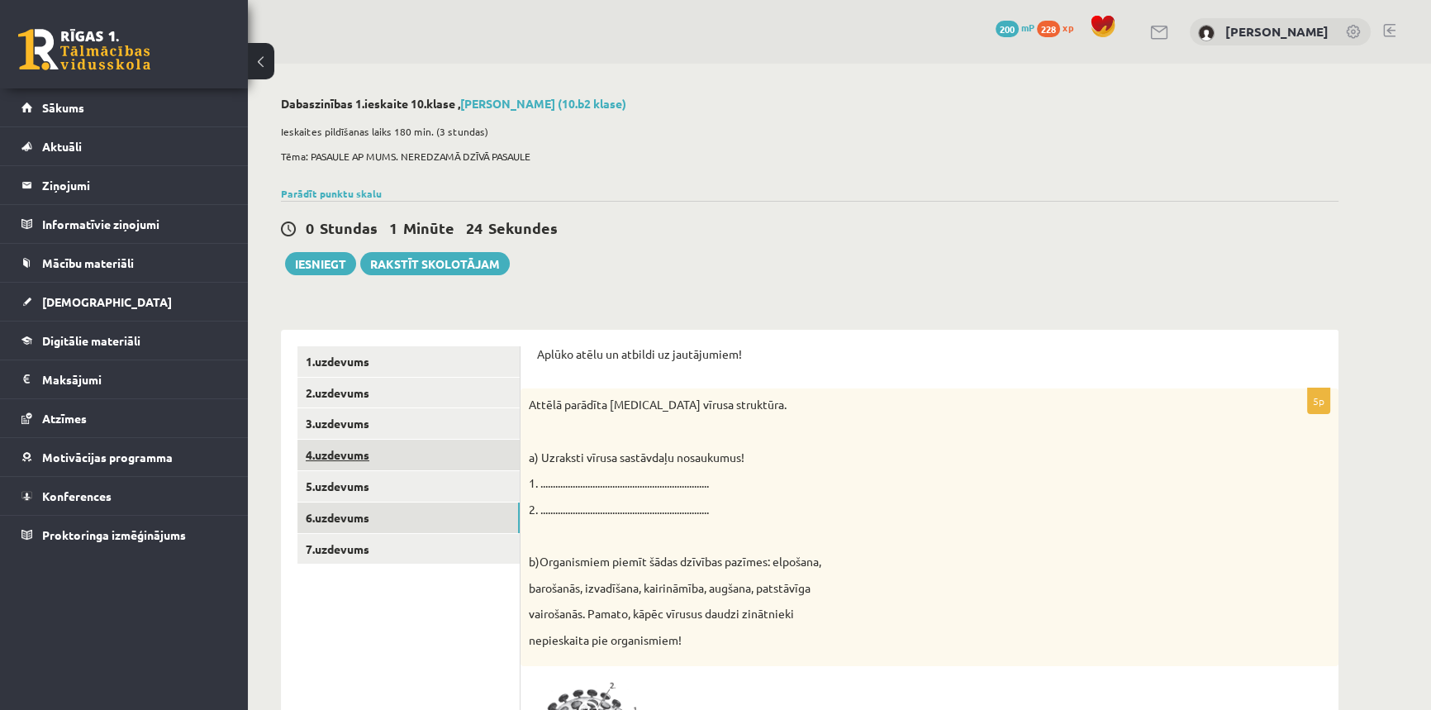
click at [332, 459] on link "4.uzdevums" at bounding box center [409, 455] width 222 height 31
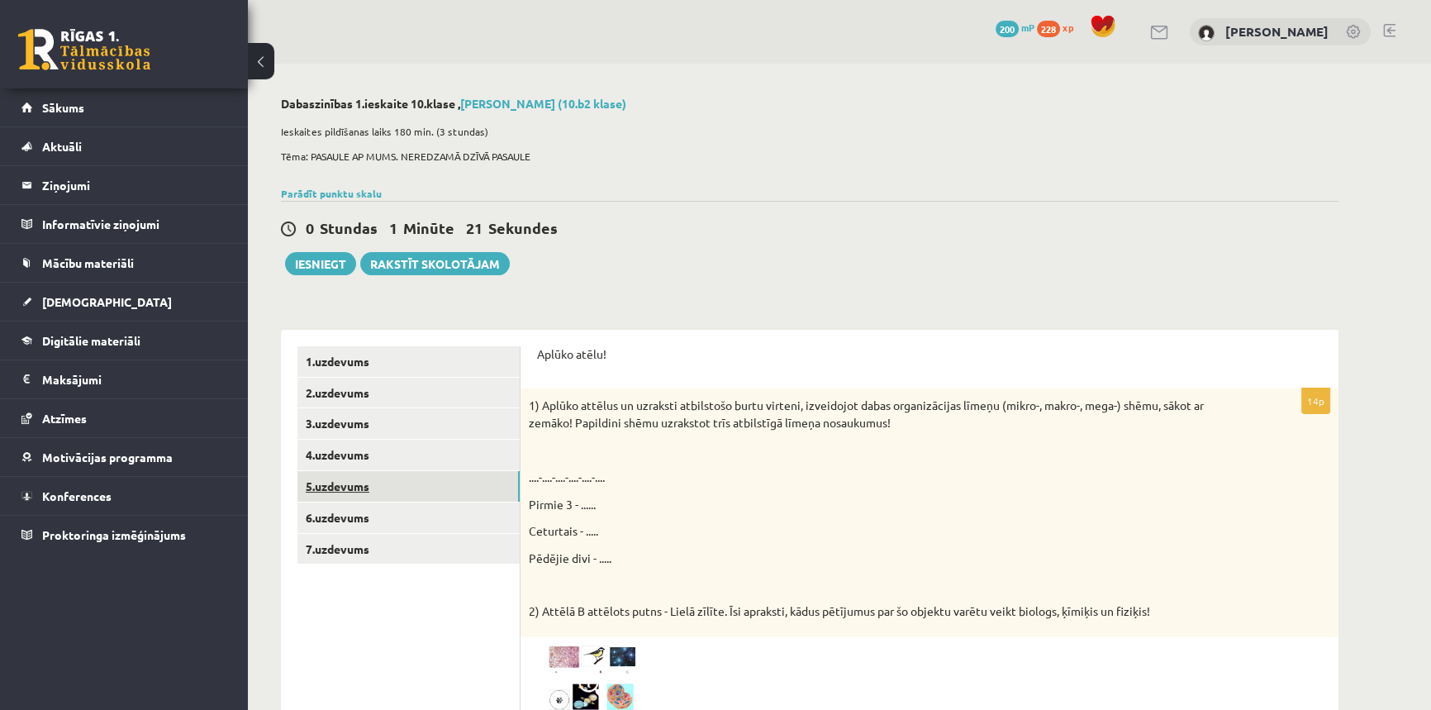
click at [340, 479] on link "5.uzdevums" at bounding box center [409, 486] width 222 height 31
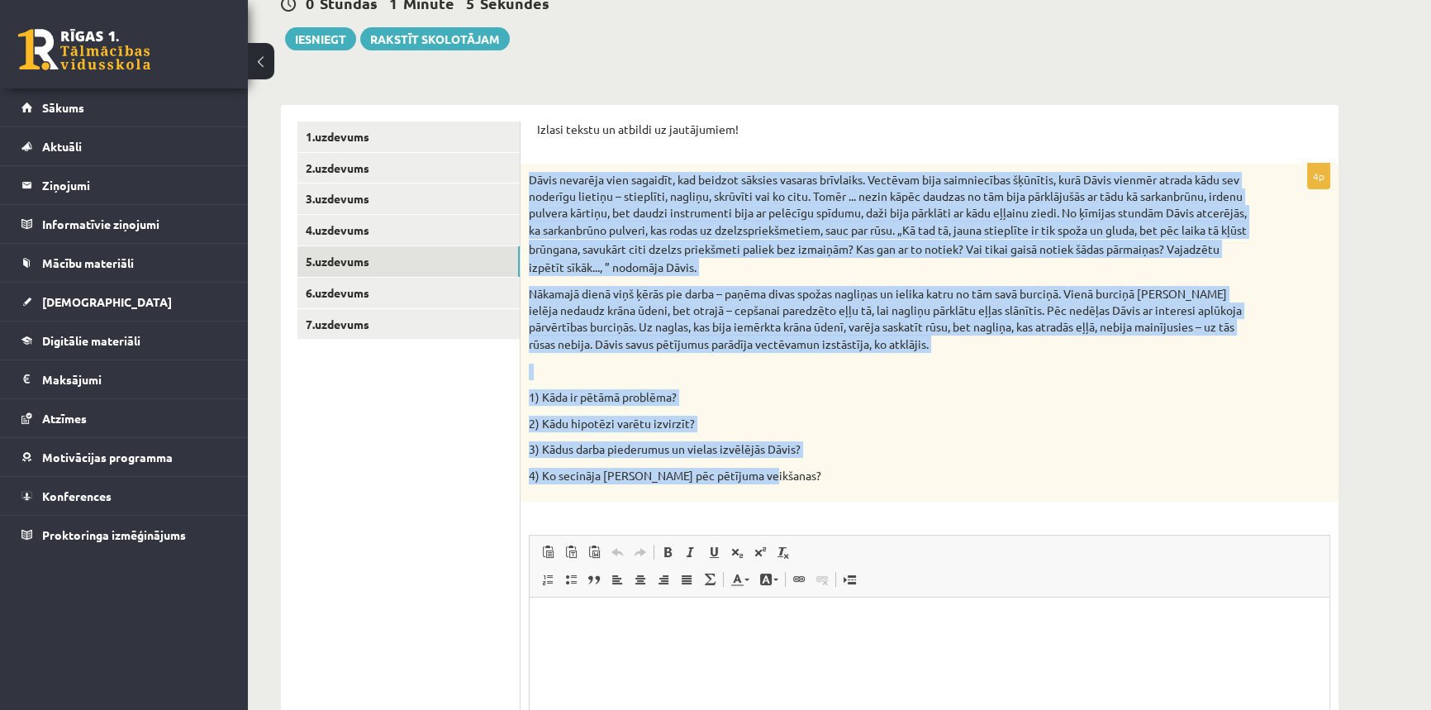
drag, startPoint x: 528, startPoint y: 174, endPoint x: 787, endPoint y: 469, distance: 392.4
click at [787, 469] on div "Dāvis nevarēja vien sagaidīt, kad beidzot sāksies vasaras brīvlaiks. Vectēvam b…" at bounding box center [930, 333] width 818 height 338
copy div "Dāvis nevarēja vien sagaidīt, kad beidzot sāksies vasaras brīvlaiks. Vectēvam b…"
click at [1058, 398] on p "1) Kāda ir pētāmā problēma?" at bounding box center [888, 397] width 719 height 17
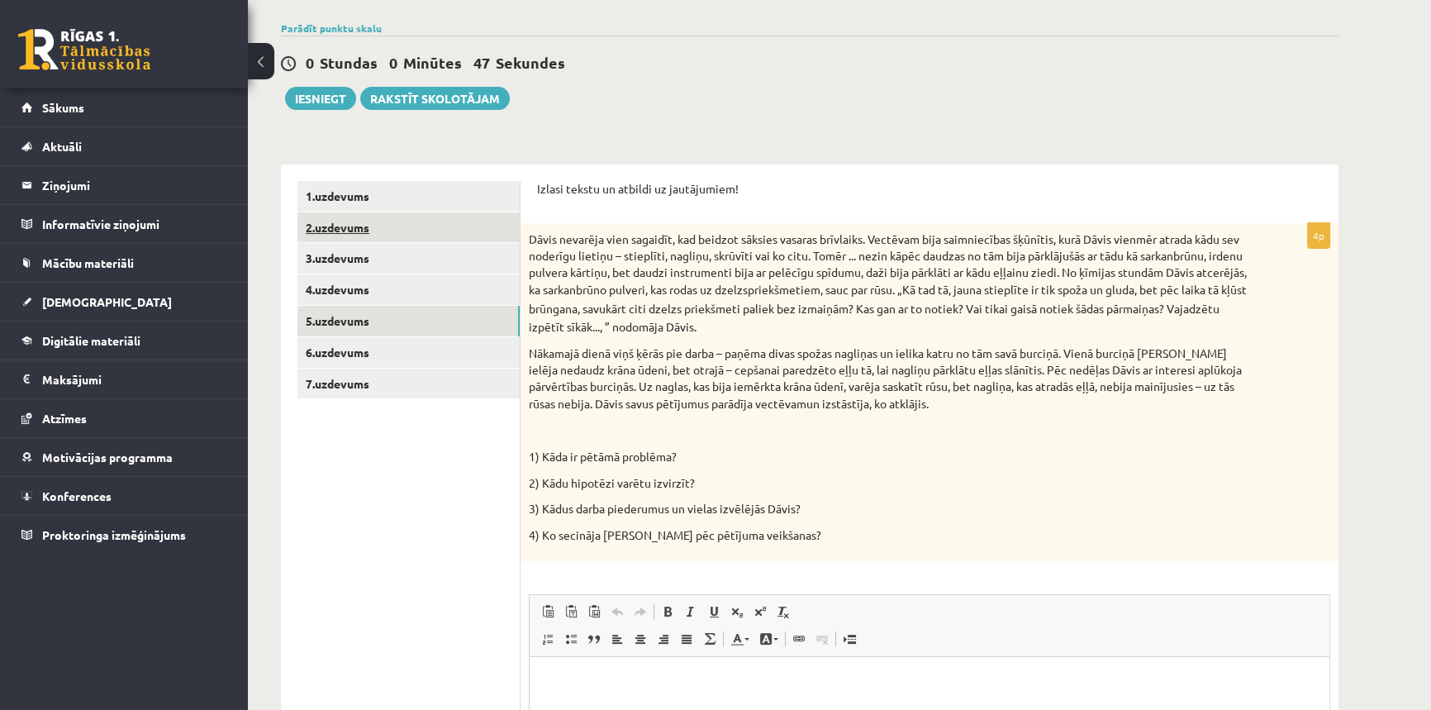
scroll to position [74, 0]
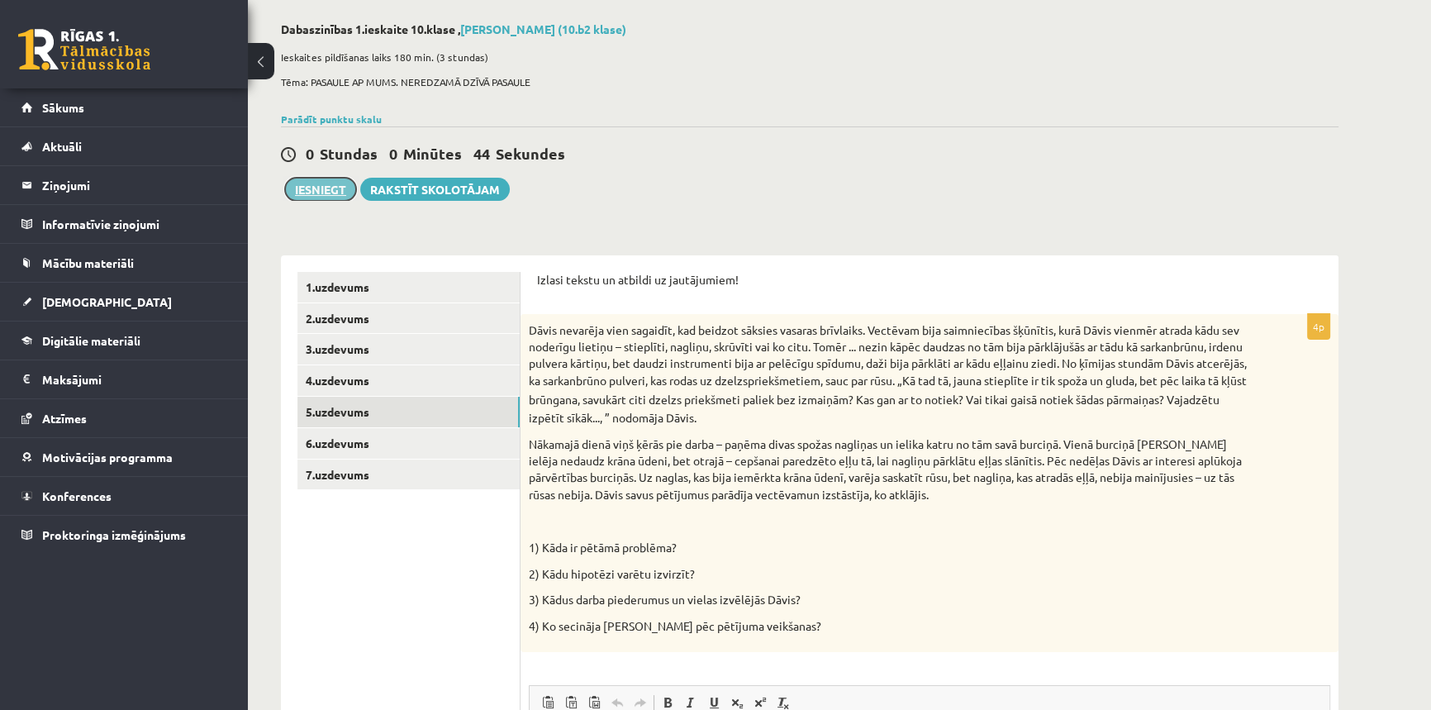
click at [323, 189] on button "Iesniegt" at bounding box center [320, 189] width 71 height 23
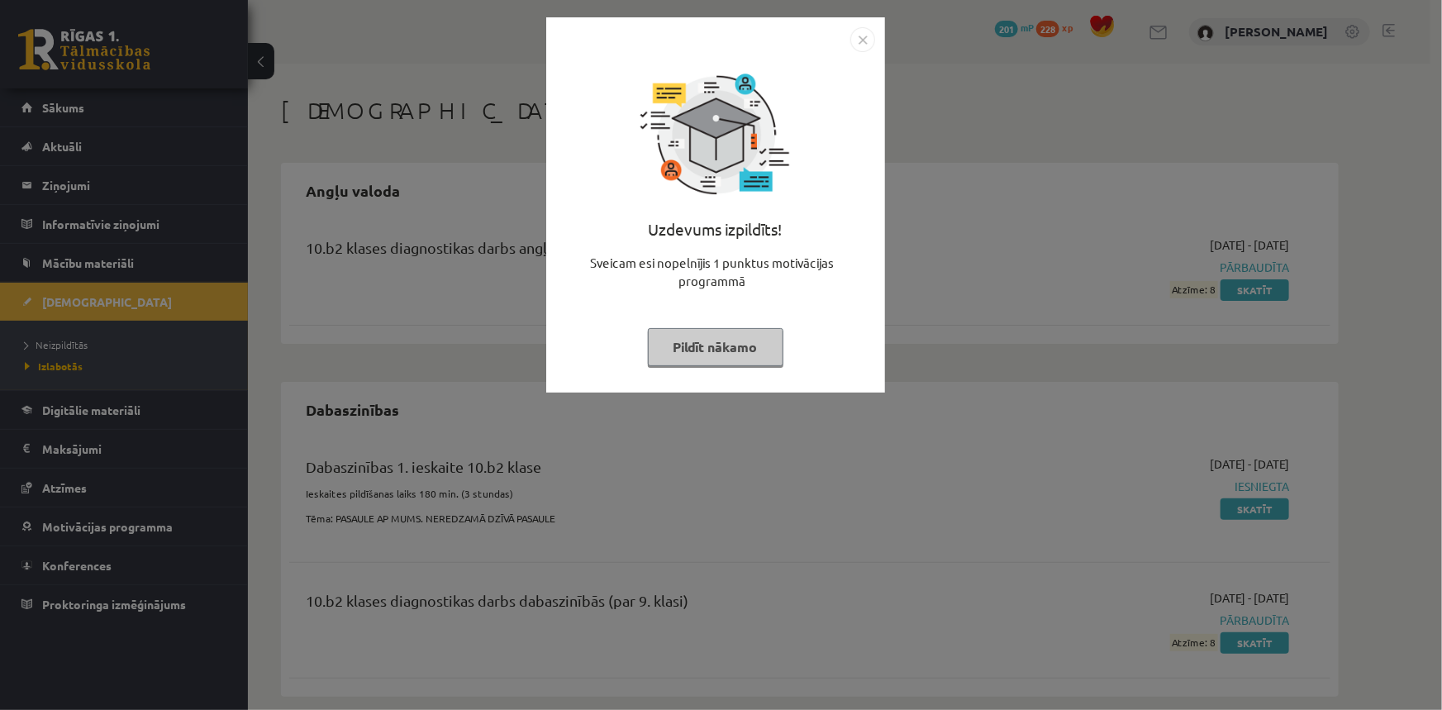
click at [859, 45] on img "Close" at bounding box center [862, 39] width 25 height 25
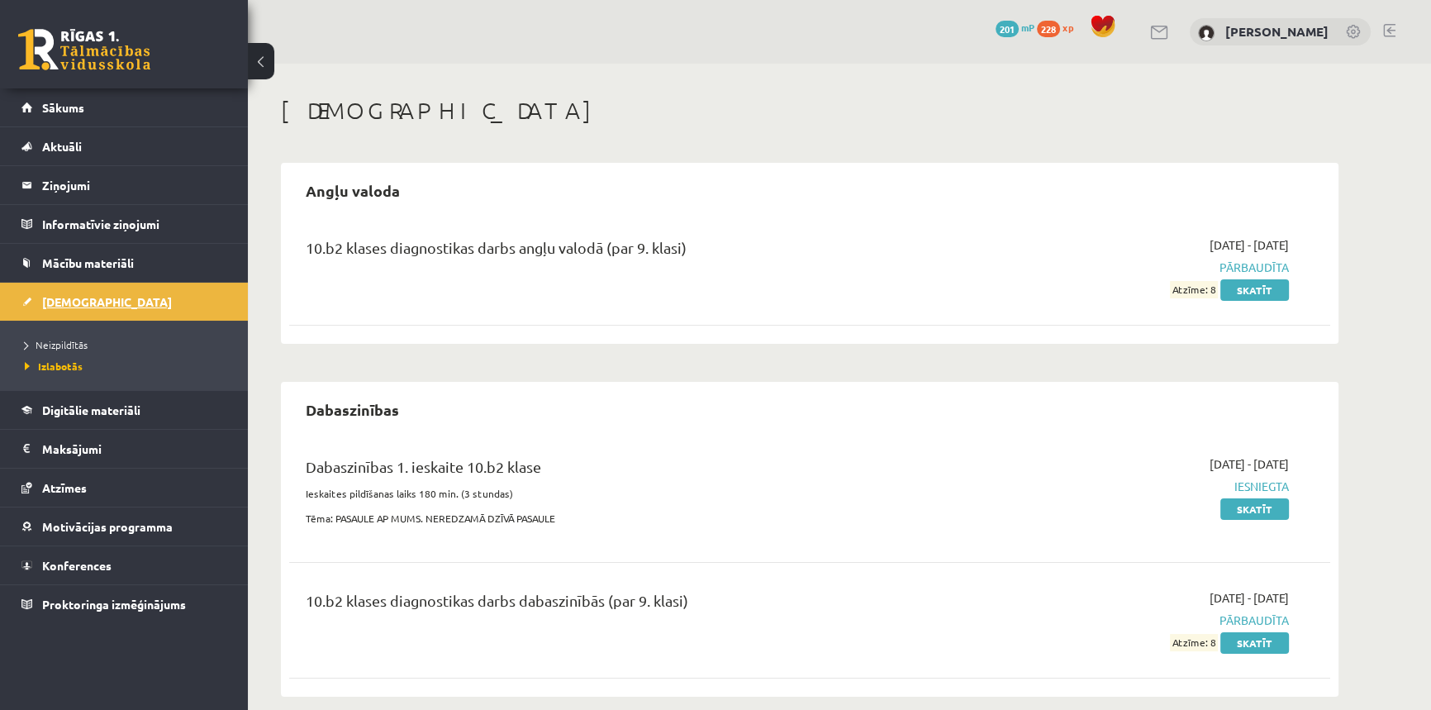
click at [71, 306] on span "[DEMOGRAPHIC_DATA]" at bounding box center [107, 301] width 130 height 15
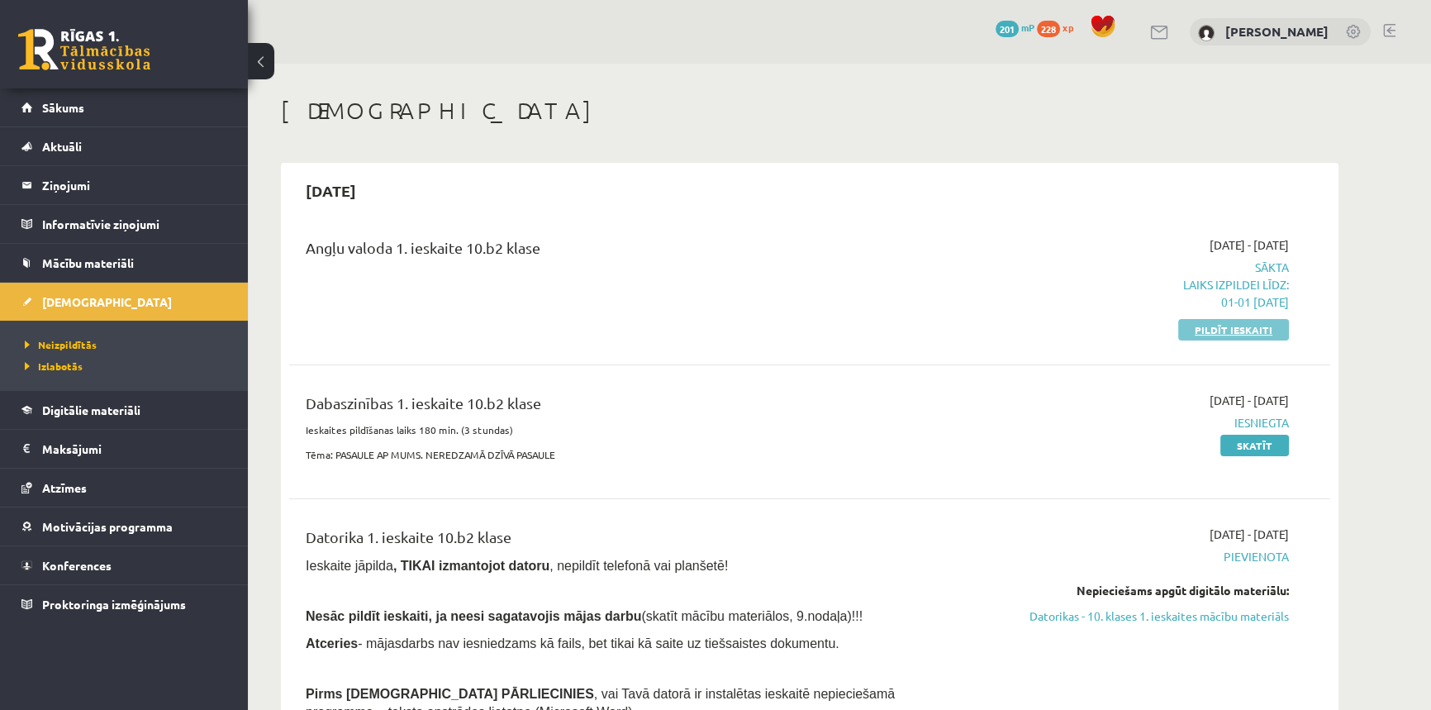
click at [1222, 326] on link "Pildīt ieskaiti" at bounding box center [1233, 329] width 111 height 21
click at [1256, 446] on link "Skatīt" at bounding box center [1255, 445] width 69 height 21
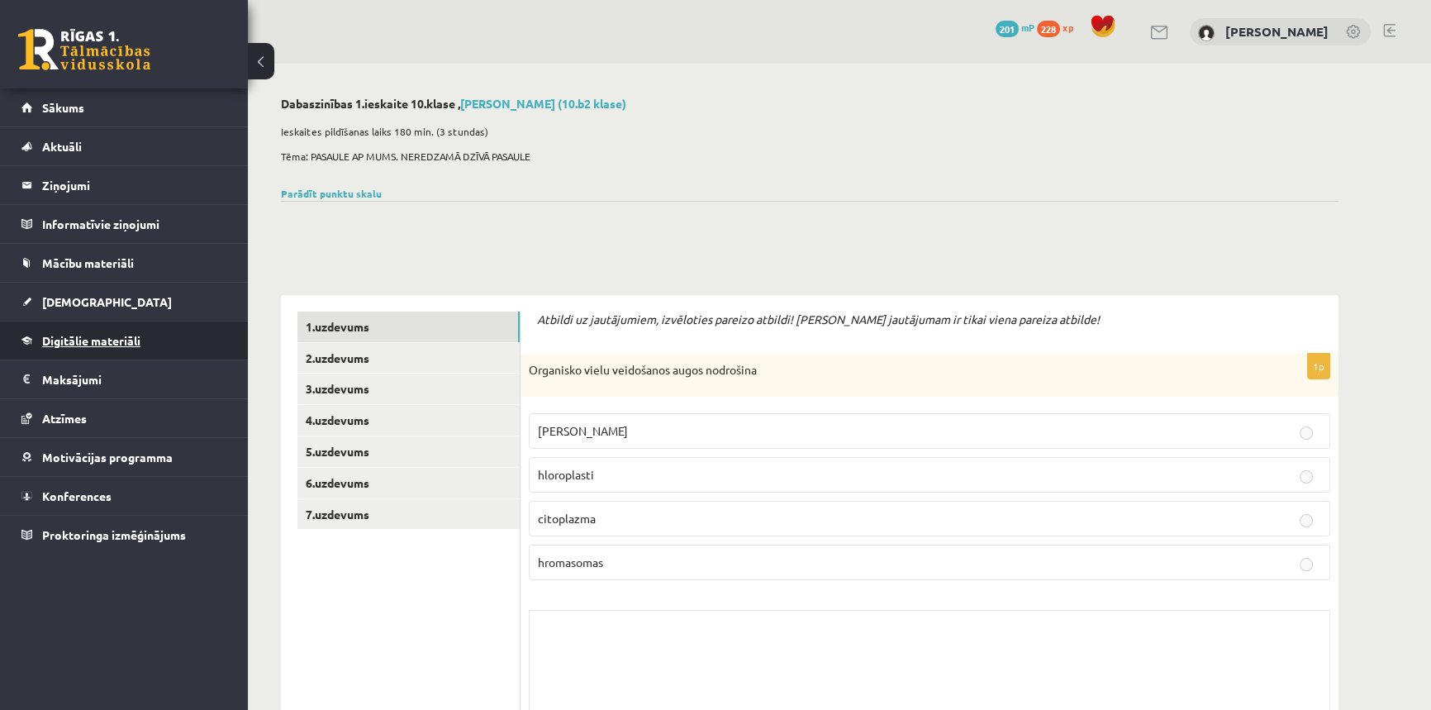
click at [90, 338] on span "Digitālie materiāli" at bounding box center [91, 340] width 98 height 15
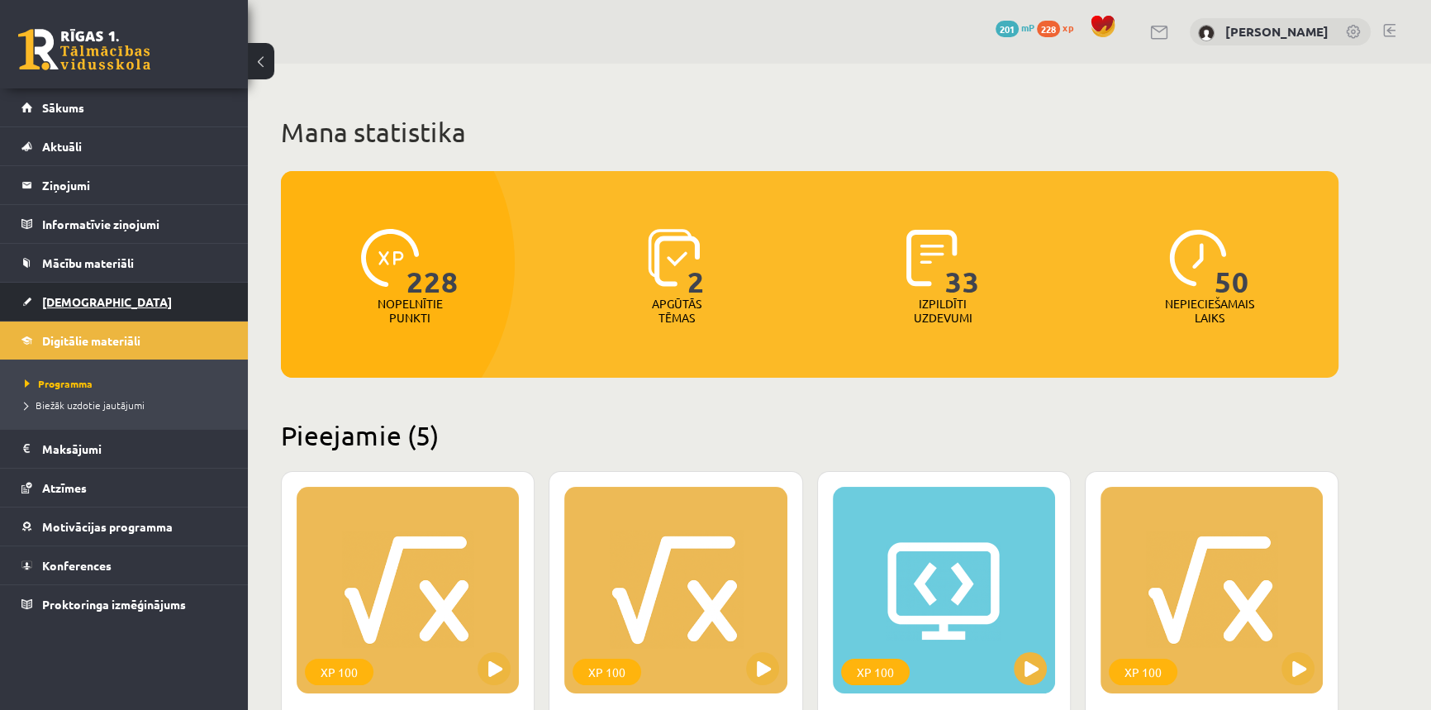
click at [73, 298] on span "[DEMOGRAPHIC_DATA]" at bounding box center [107, 301] width 130 height 15
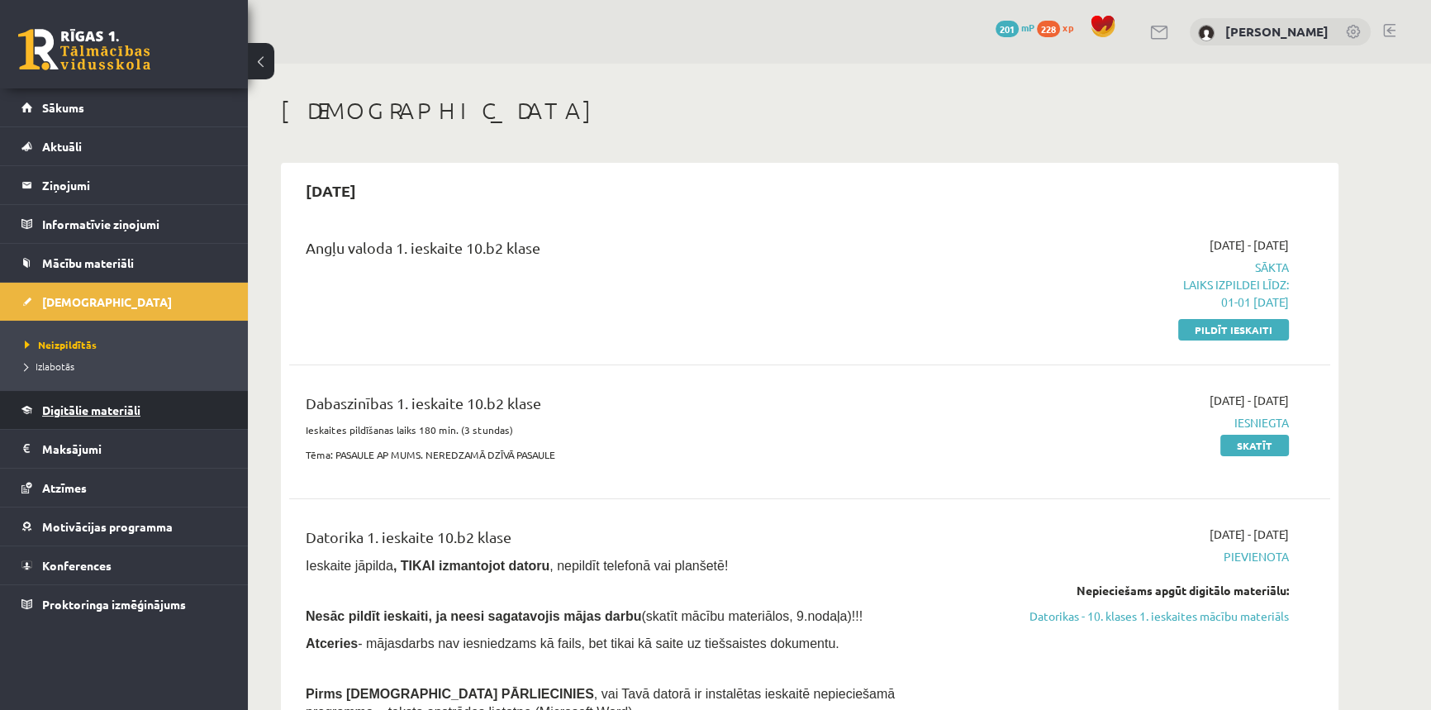
click at [133, 405] on span "Digitālie materiāli" at bounding box center [91, 409] width 98 height 15
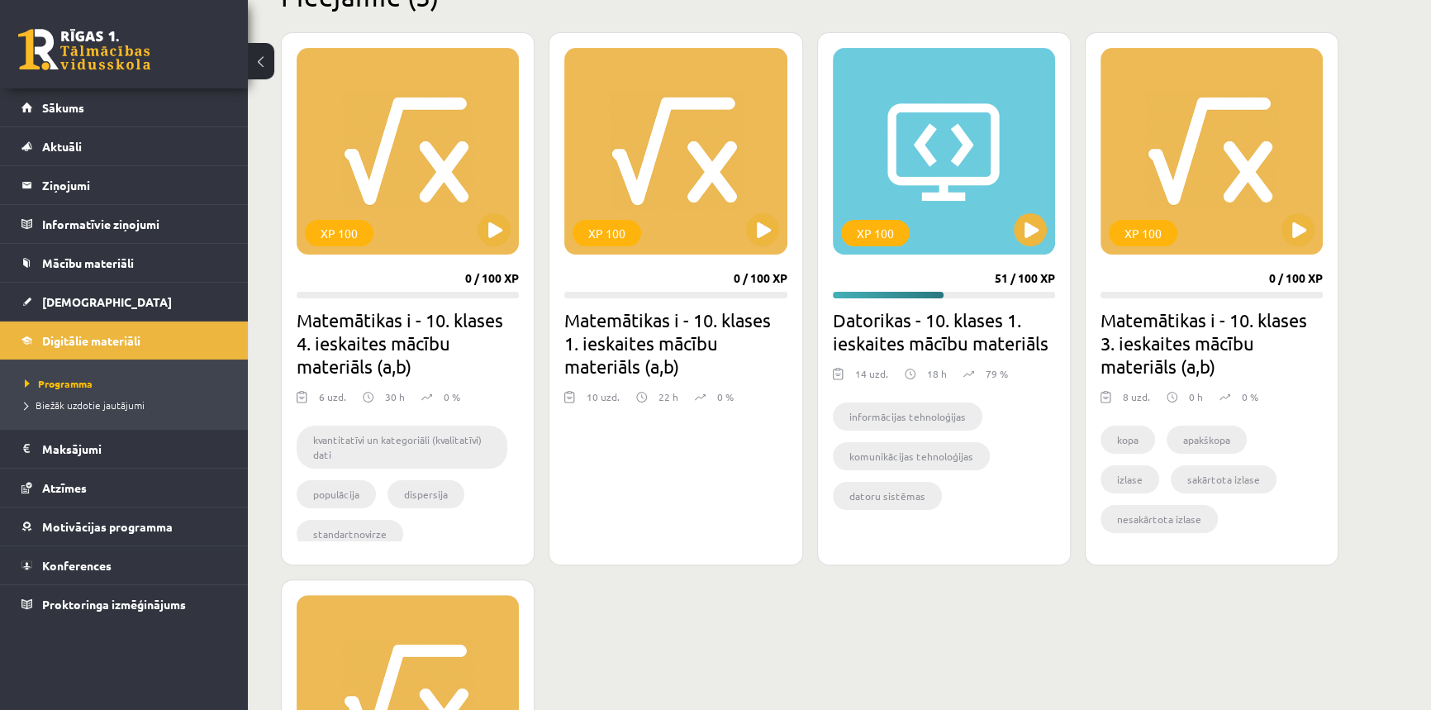
scroll to position [526, 0]
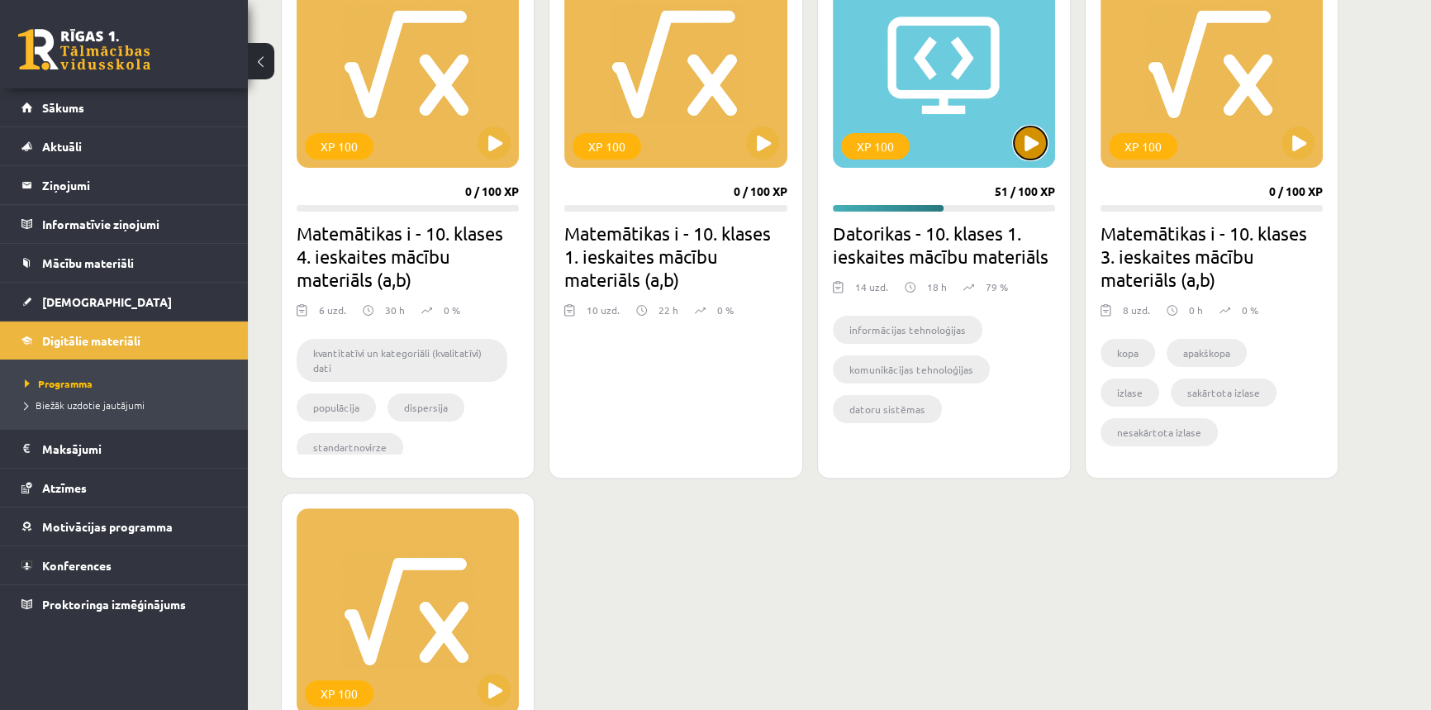
click at [1030, 139] on button at bounding box center [1030, 142] width 33 height 33
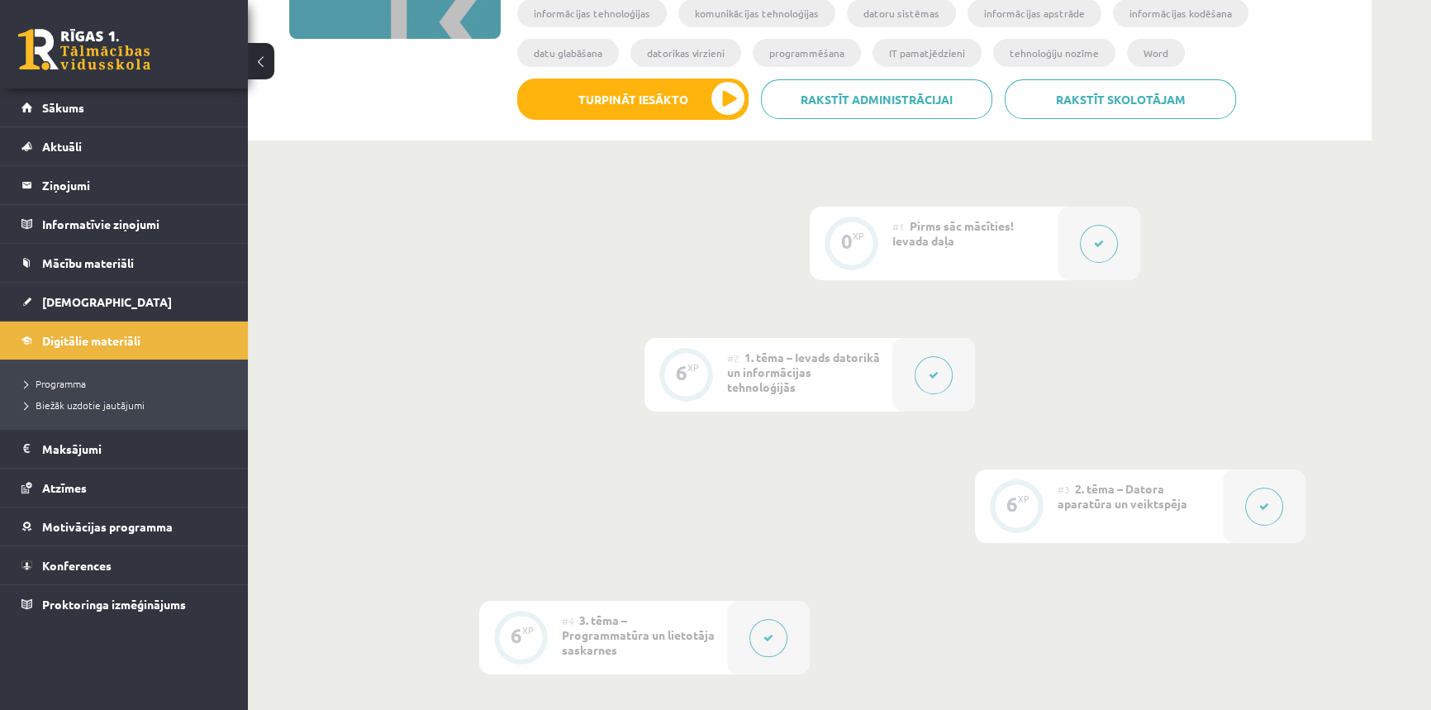
scroll to position [300, 0]
click at [121, 405] on span "Biežāk uzdotie jautājumi" at bounding box center [85, 404] width 120 height 13
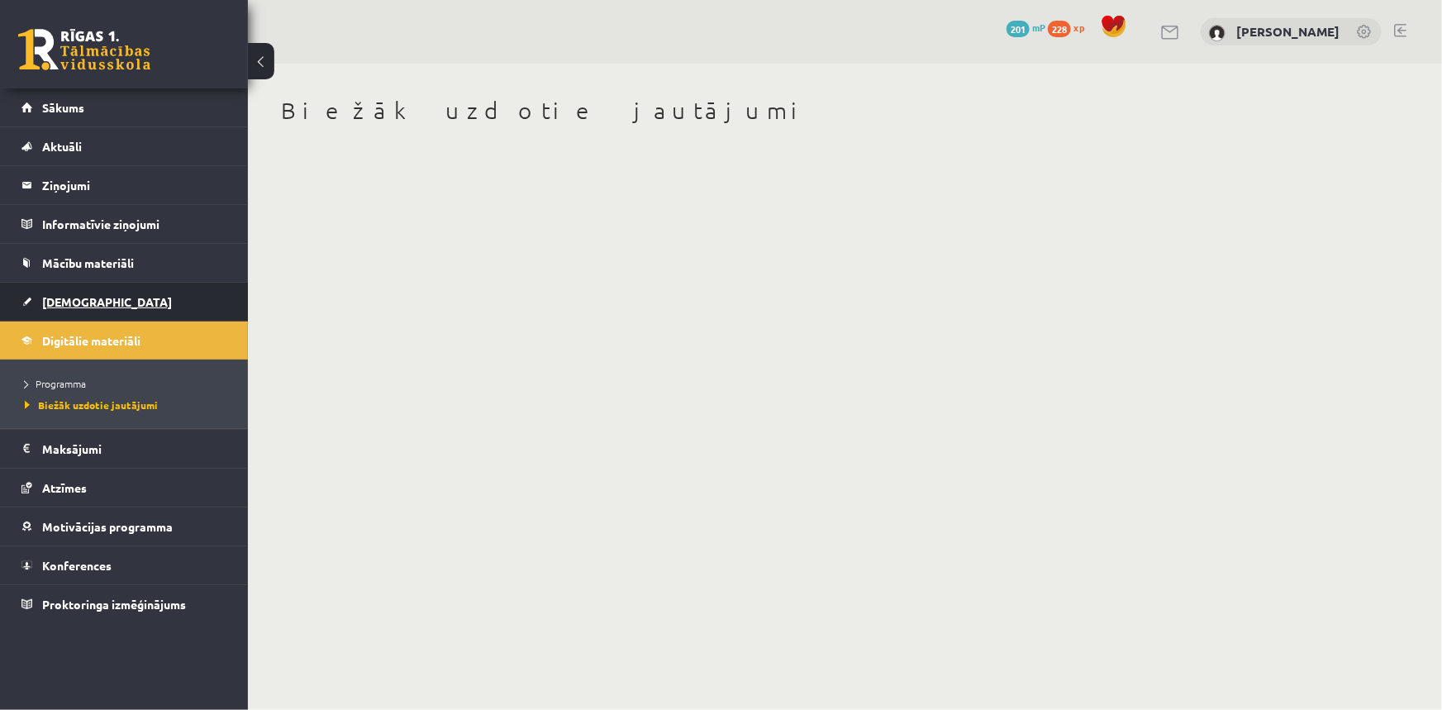
click at [91, 292] on link "[DEMOGRAPHIC_DATA]" at bounding box center [124, 302] width 206 height 38
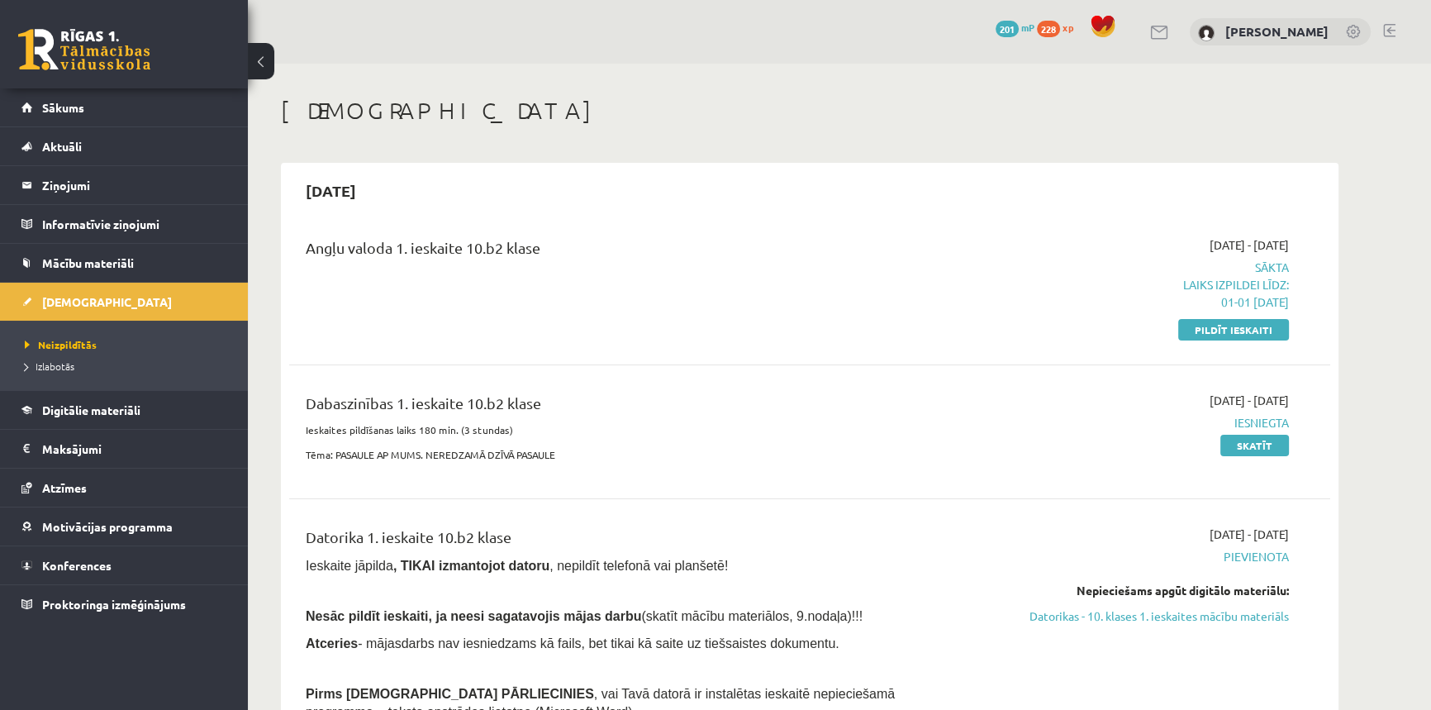
drag, startPoint x: 1256, startPoint y: 264, endPoint x: 1290, endPoint y: 292, distance: 43.5
click at [1290, 292] on div "2025-09-01 - 2025-09-15 Sākta Laiks izpildei līdz: 01-01 11-09-2025 Pildīt iesk…" at bounding box center [1133, 287] width 336 height 102
click at [1335, 302] on div "2025-09-15 Angļu valoda 1. ieskaite 10.b2 klase 2025-09-01 - 2025-09-15 Sākta L…" at bounding box center [810, 517] width 1058 height 708
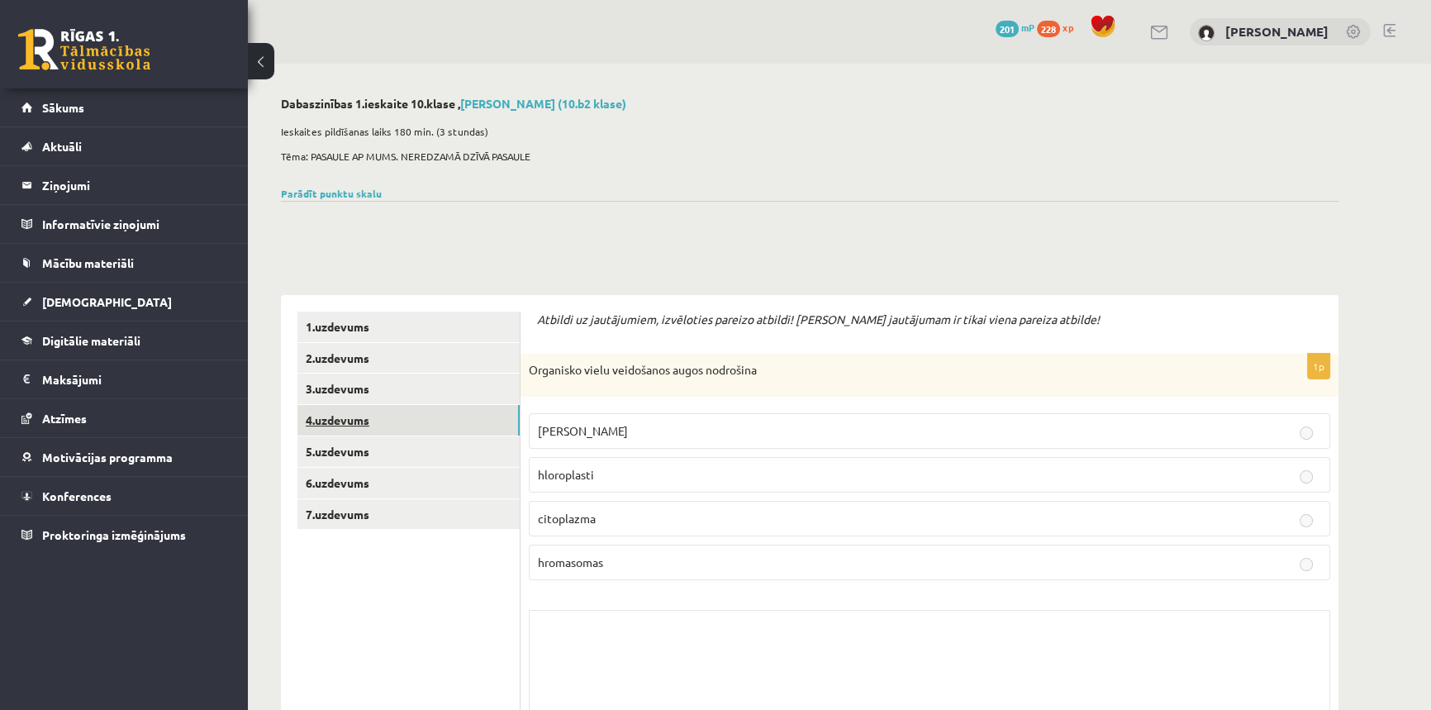
click at [350, 417] on link "4.uzdevums" at bounding box center [409, 420] width 222 height 31
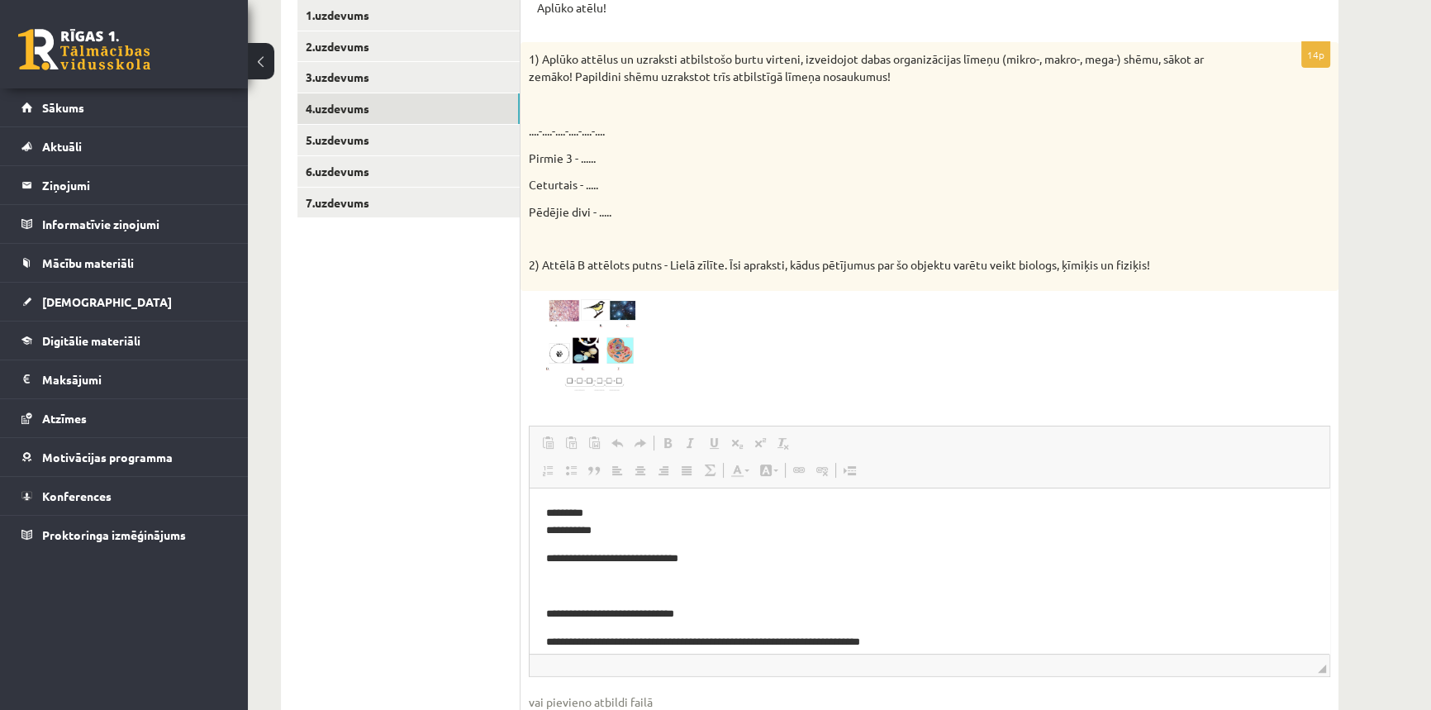
scroll to position [225, 0]
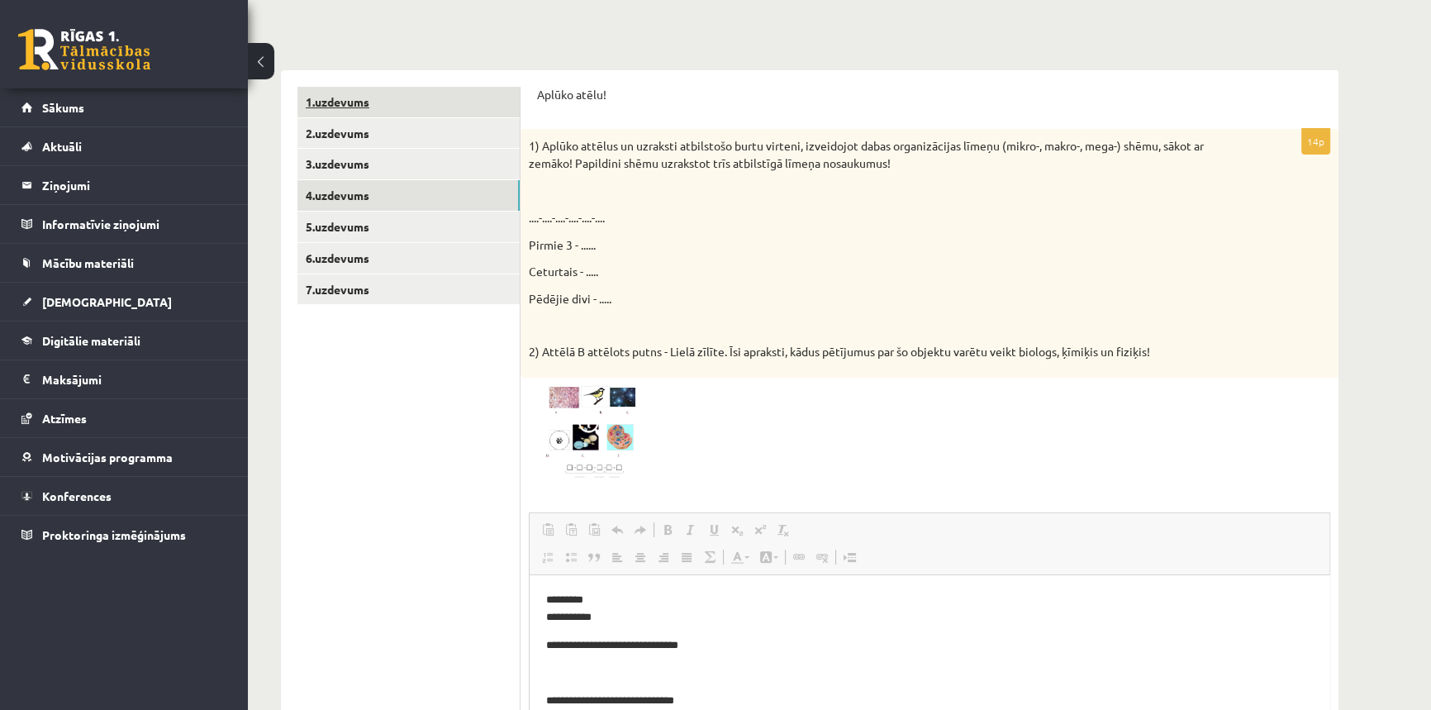
click at [347, 102] on link "1.uzdevums" at bounding box center [409, 102] width 222 height 31
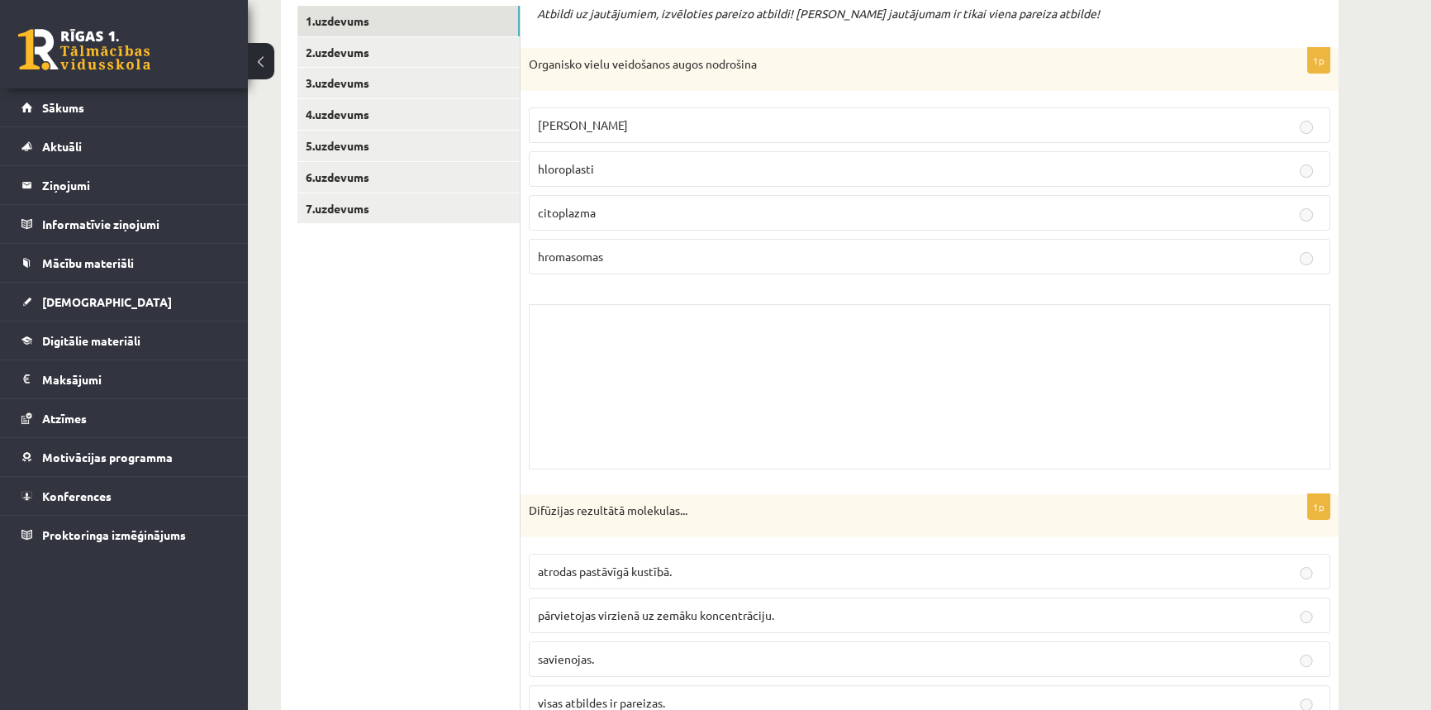
scroll to position [0, 0]
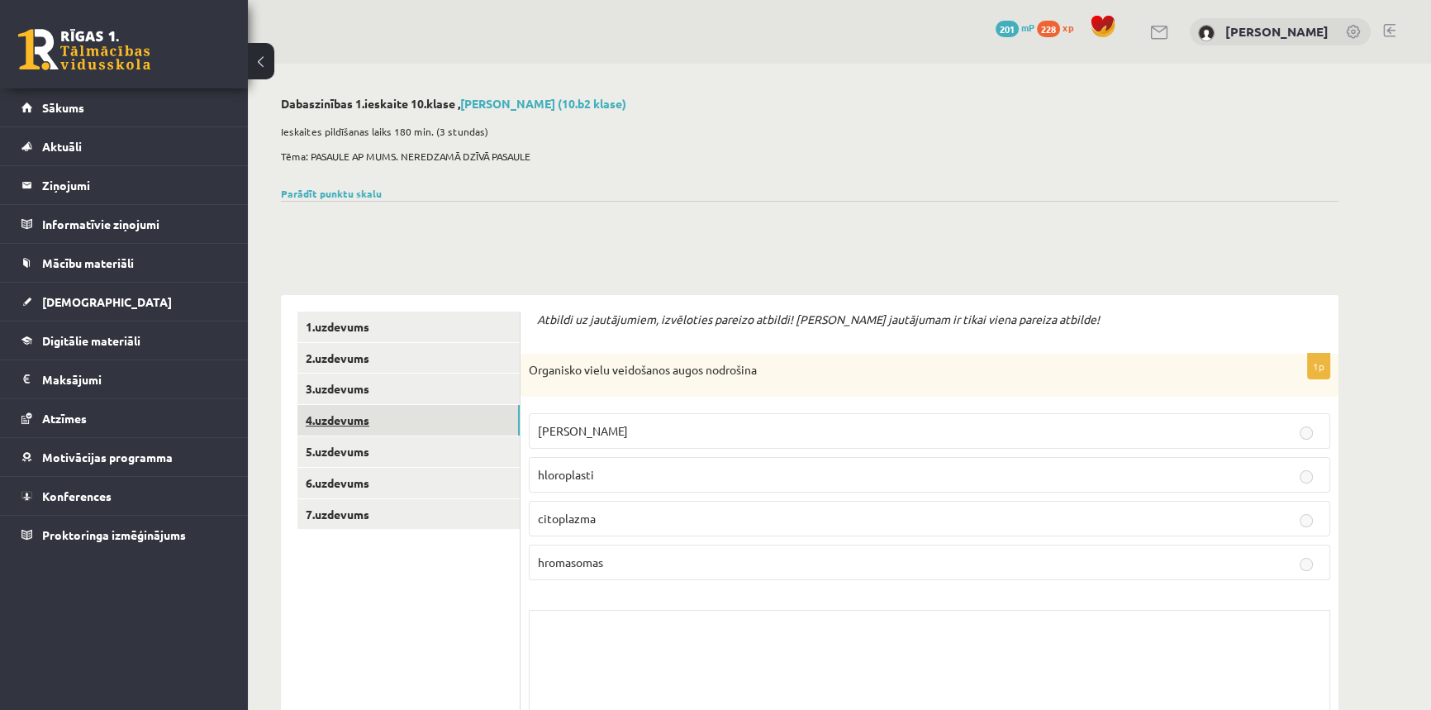
click at [339, 416] on link "4.uzdevums" at bounding box center [409, 420] width 222 height 31
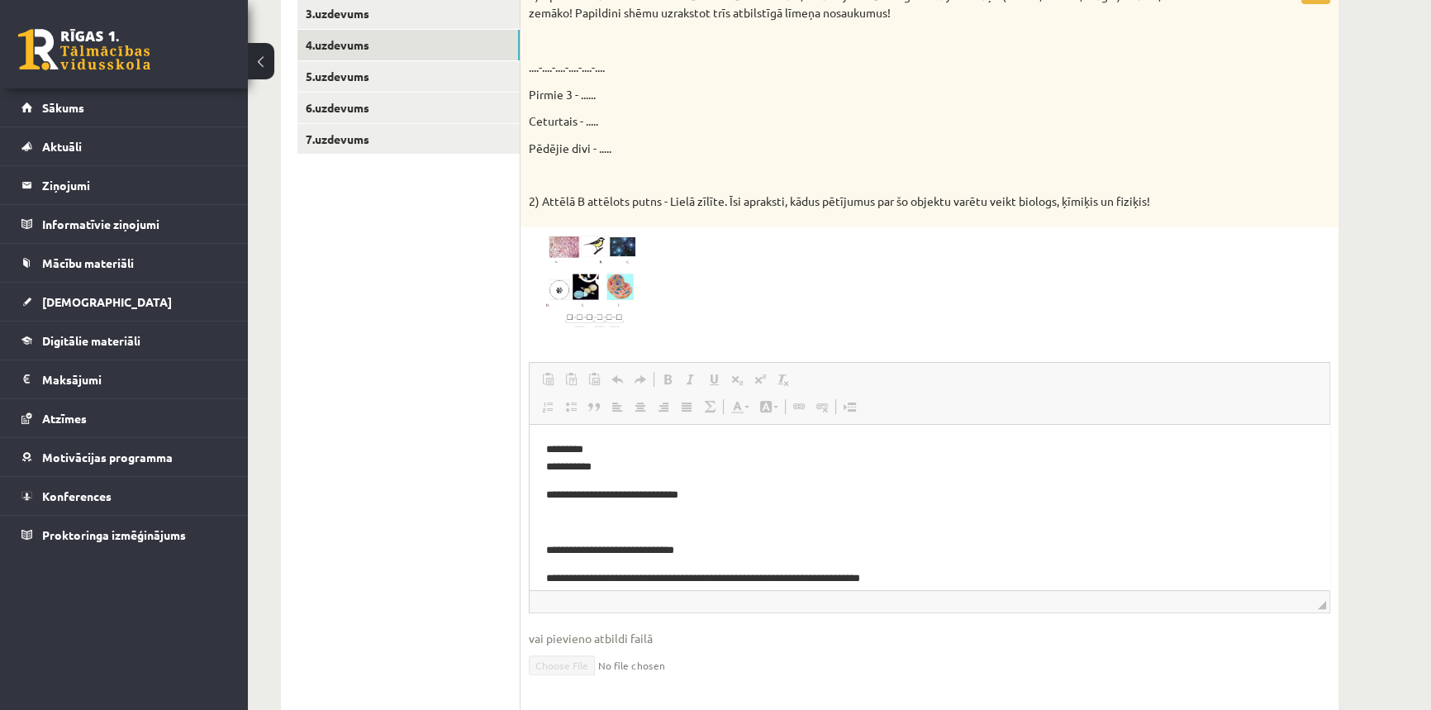
click at [578, 269] on span at bounding box center [591, 275] width 26 height 26
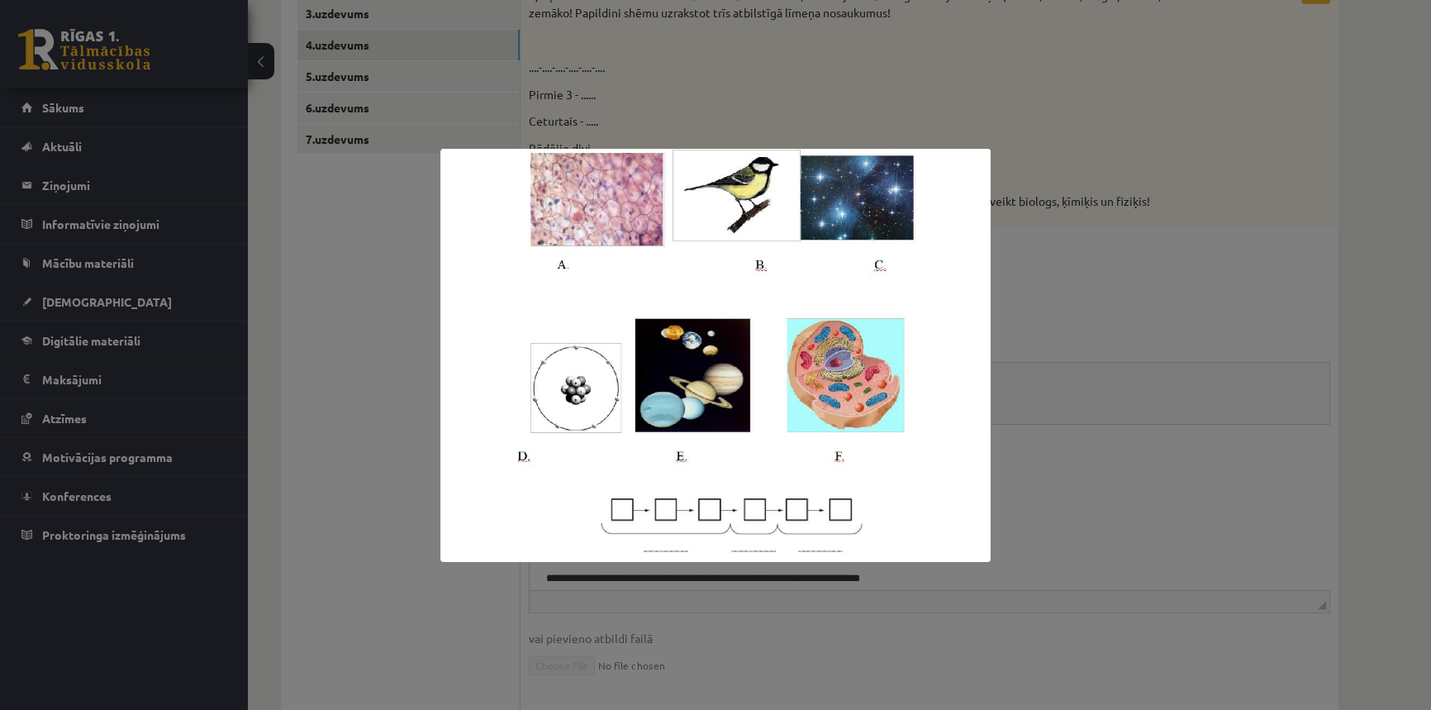
click at [831, 198] on img at bounding box center [715, 355] width 551 height 413
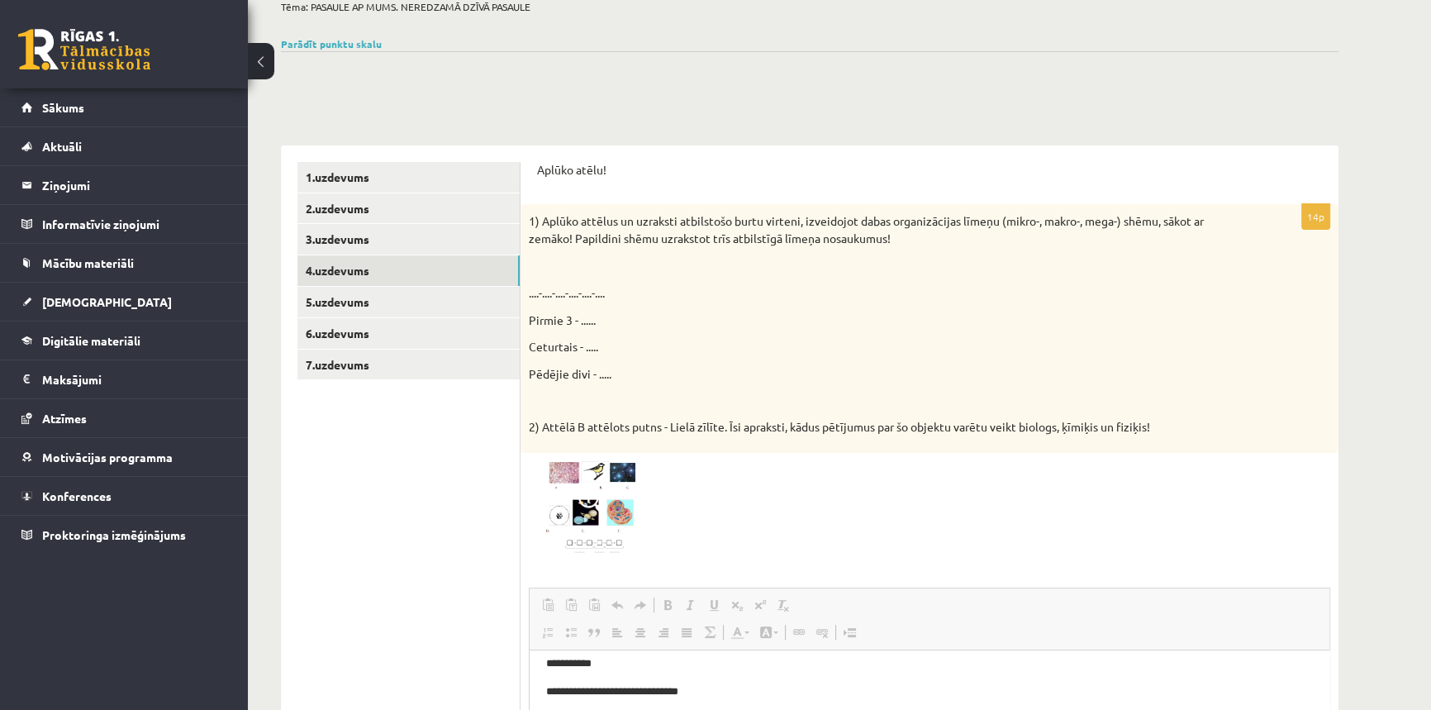
scroll to position [41, 0]
click at [611, 481] on img at bounding box center [591, 507] width 124 height 93
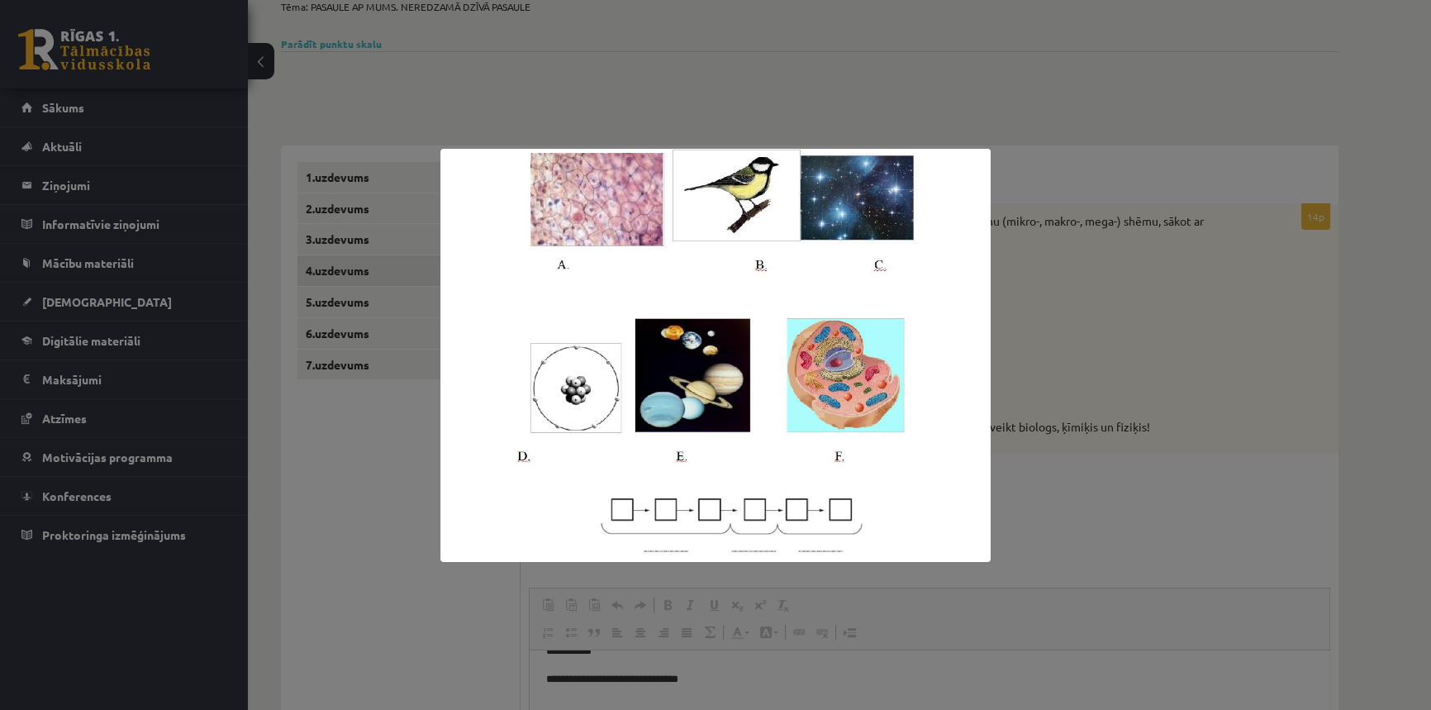
click at [471, 112] on div at bounding box center [715, 355] width 1431 height 710
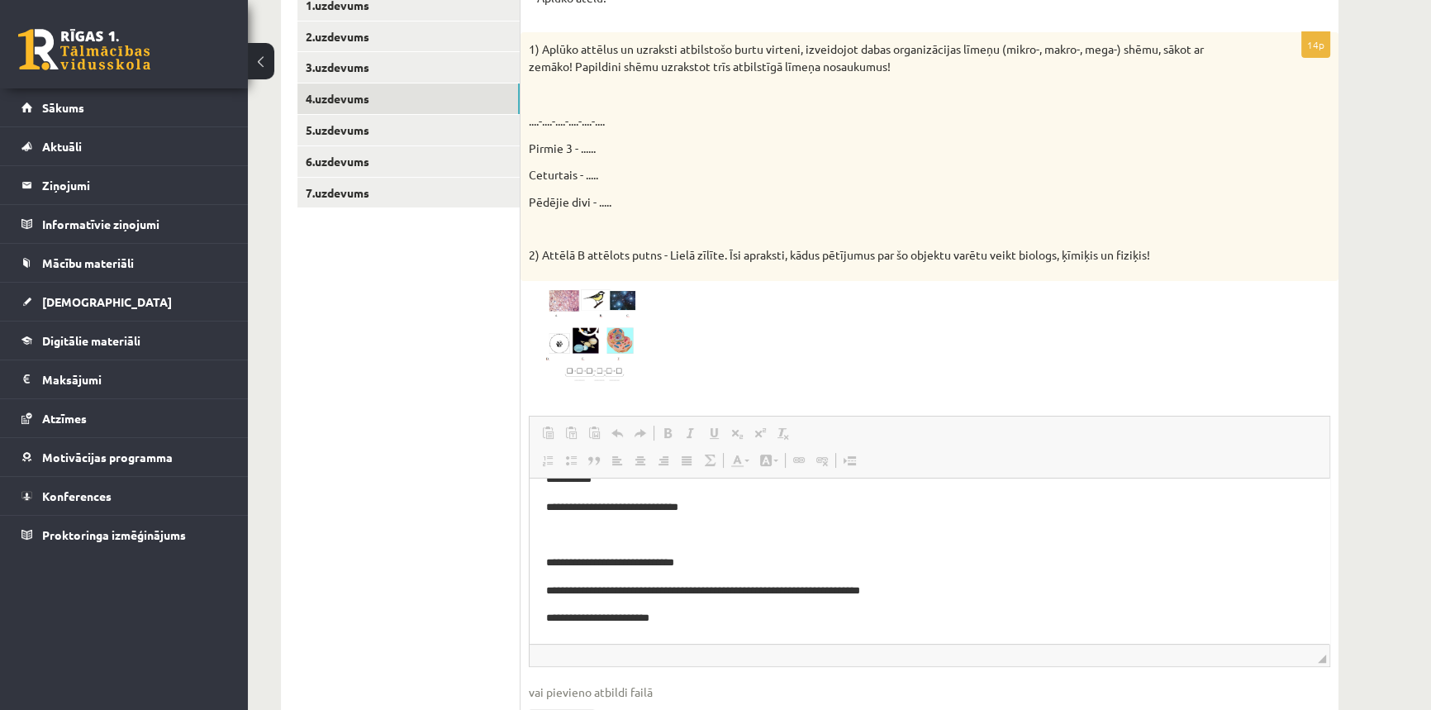
scroll to position [300, 0]
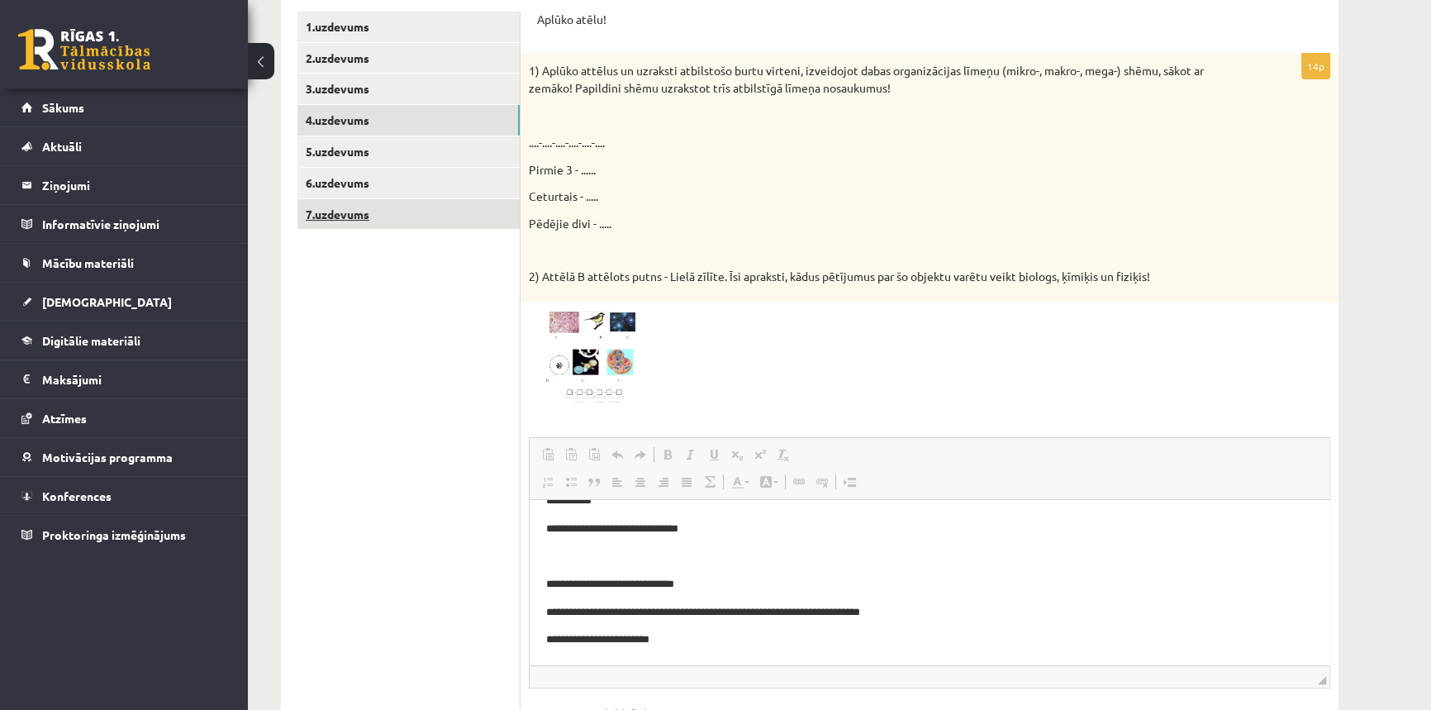
click at [368, 212] on link "7.uzdevums" at bounding box center [409, 214] width 222 height 31
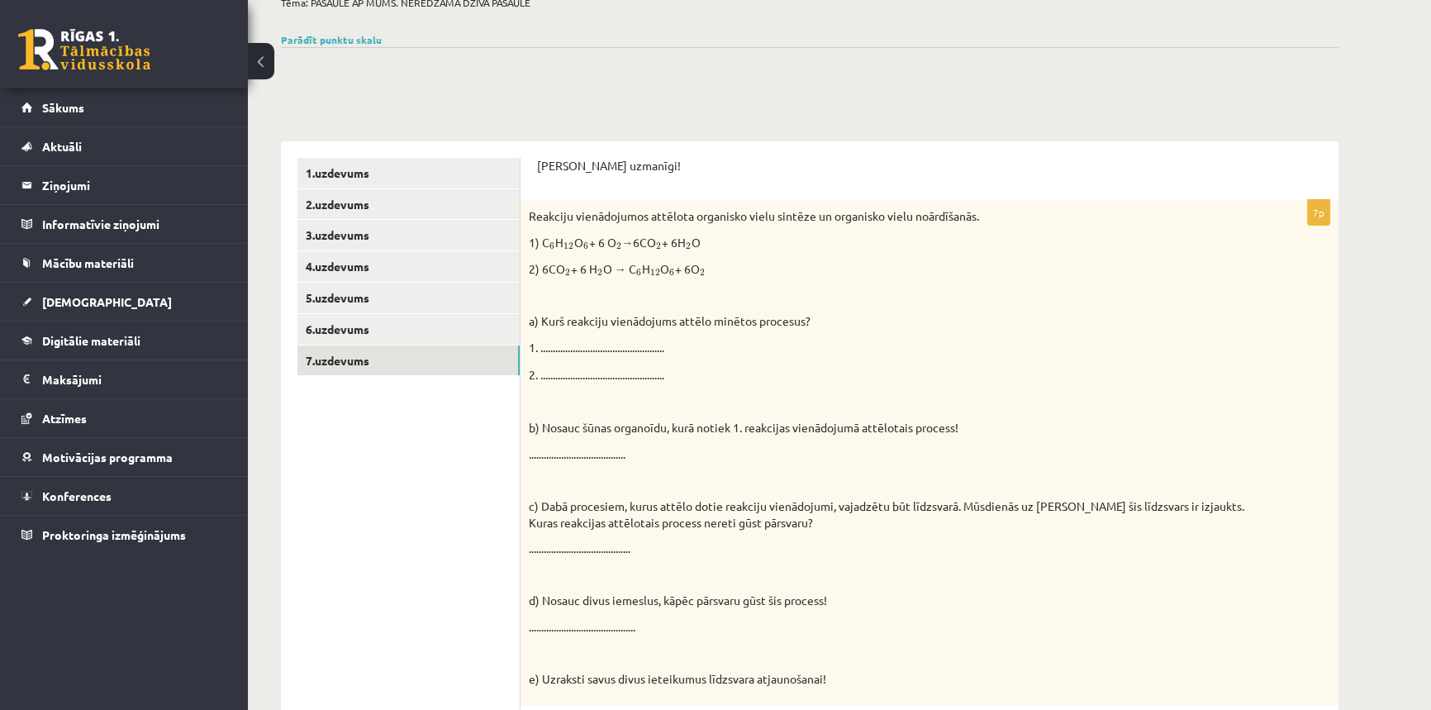
scroll to position [150, 0]
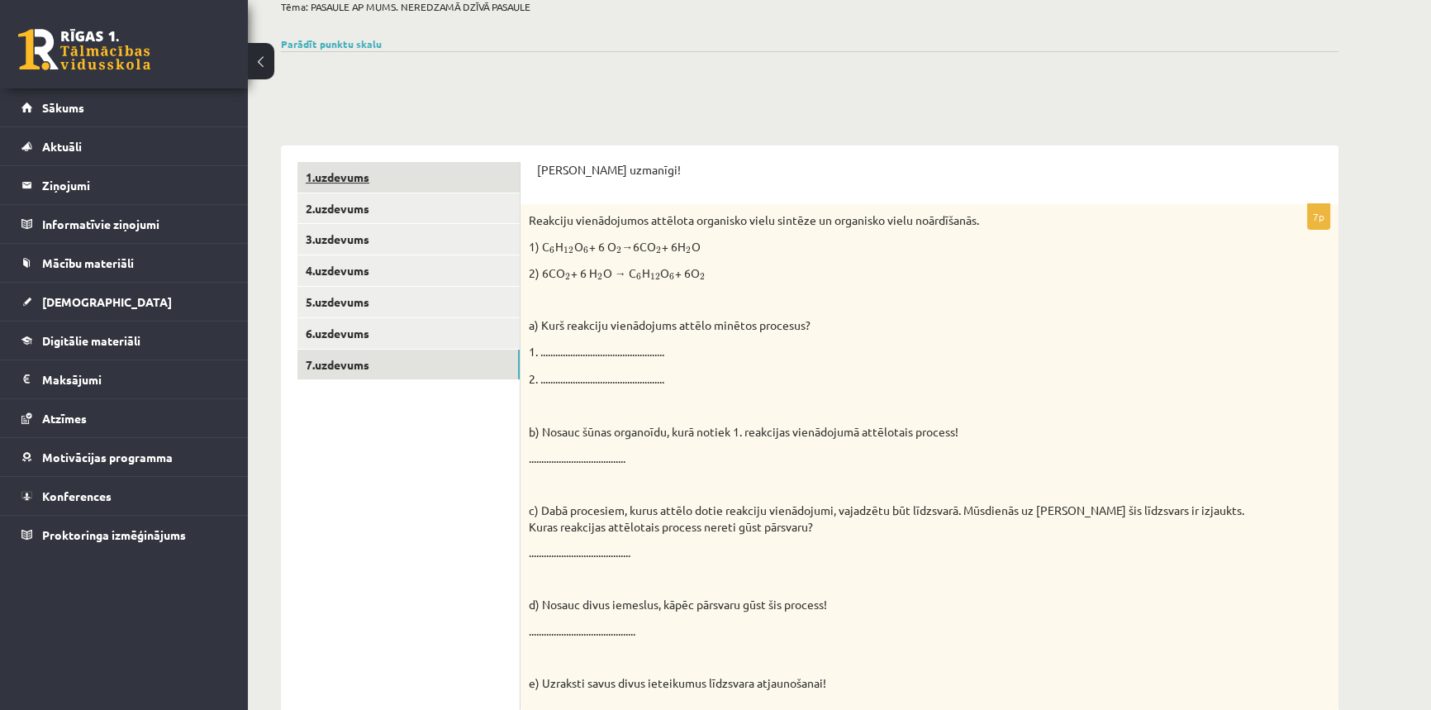
click at [394, 179] on link "1.uzdevums" at bounding box center [409, 177] width 222 height 31
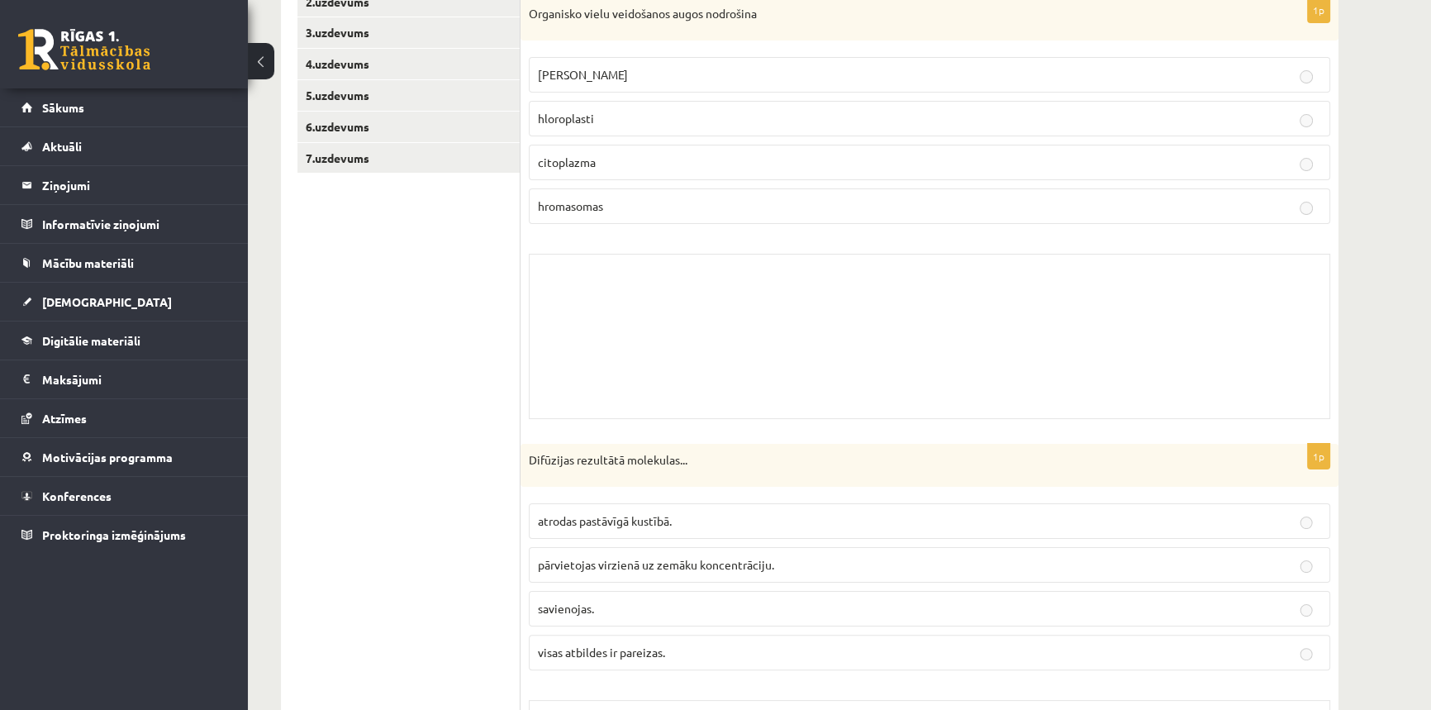
scroll to position [95, 0]
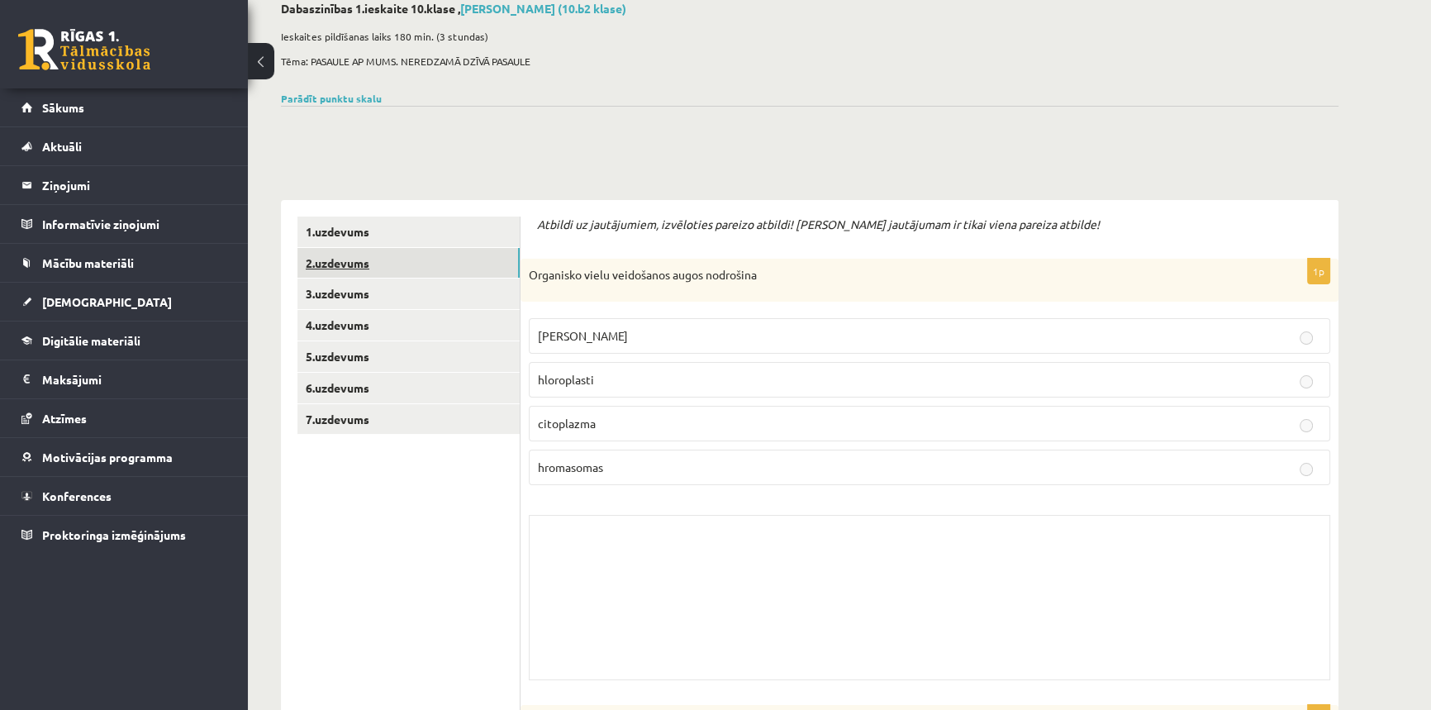
click at [323, 266] on link "2.uzdevums" at bounding box center [409, 263] width 222 height 31
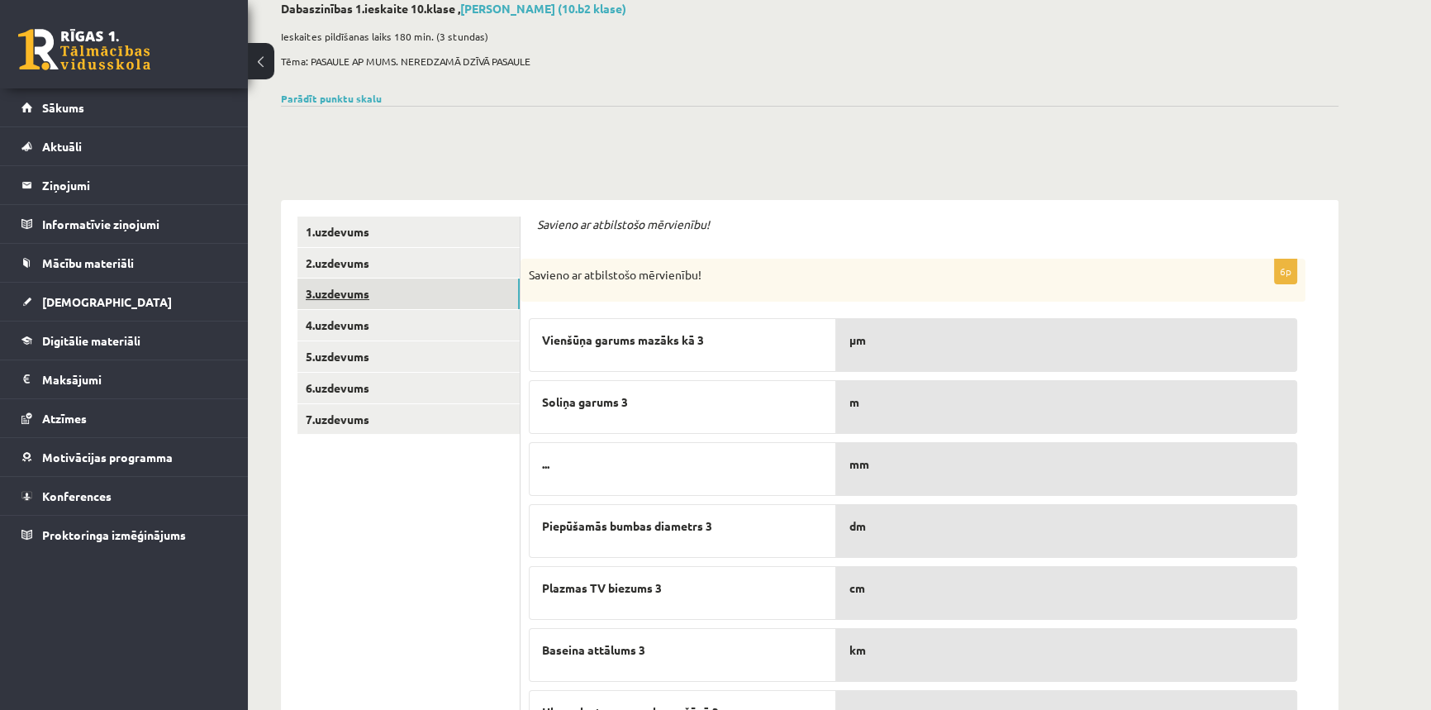
click at [339, 296] on link "3.uzdevums" at bounding box center [409, 293] width 222 height 31
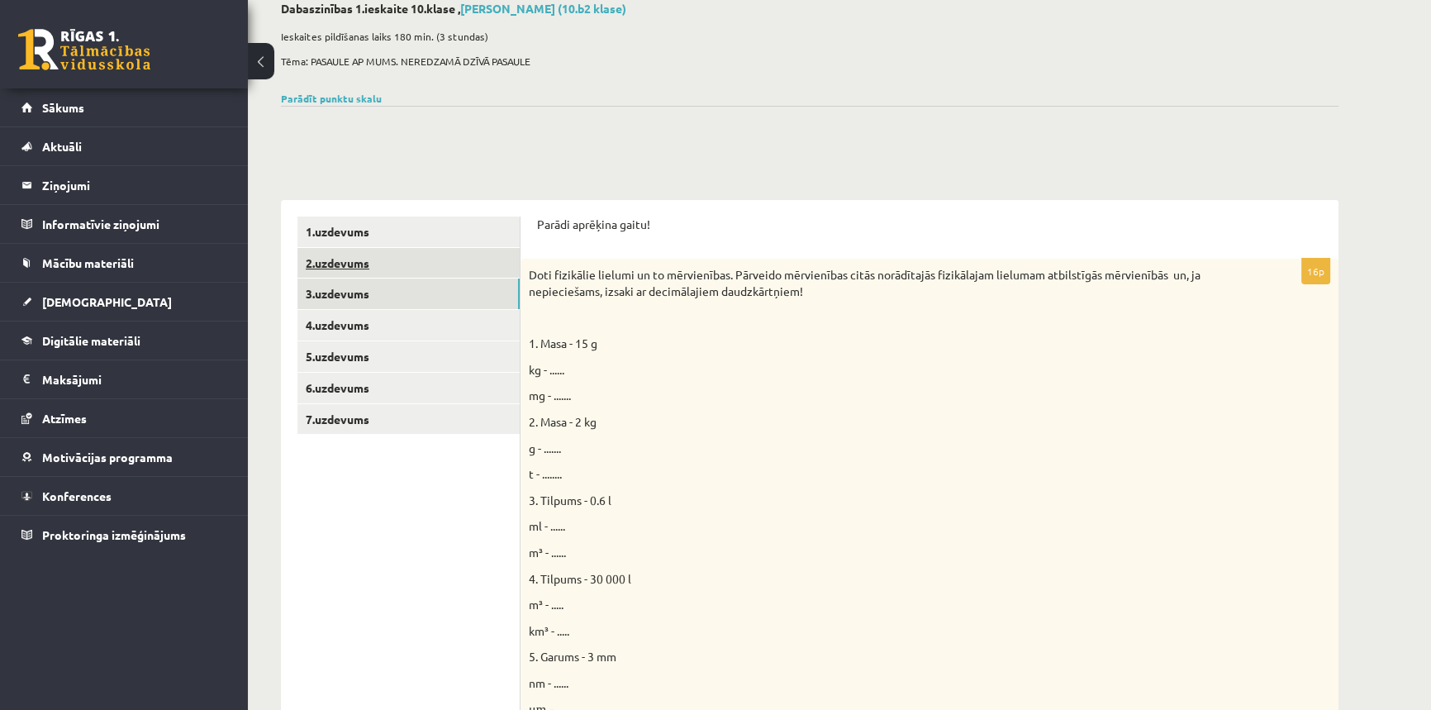
scroll to position [0, 0]
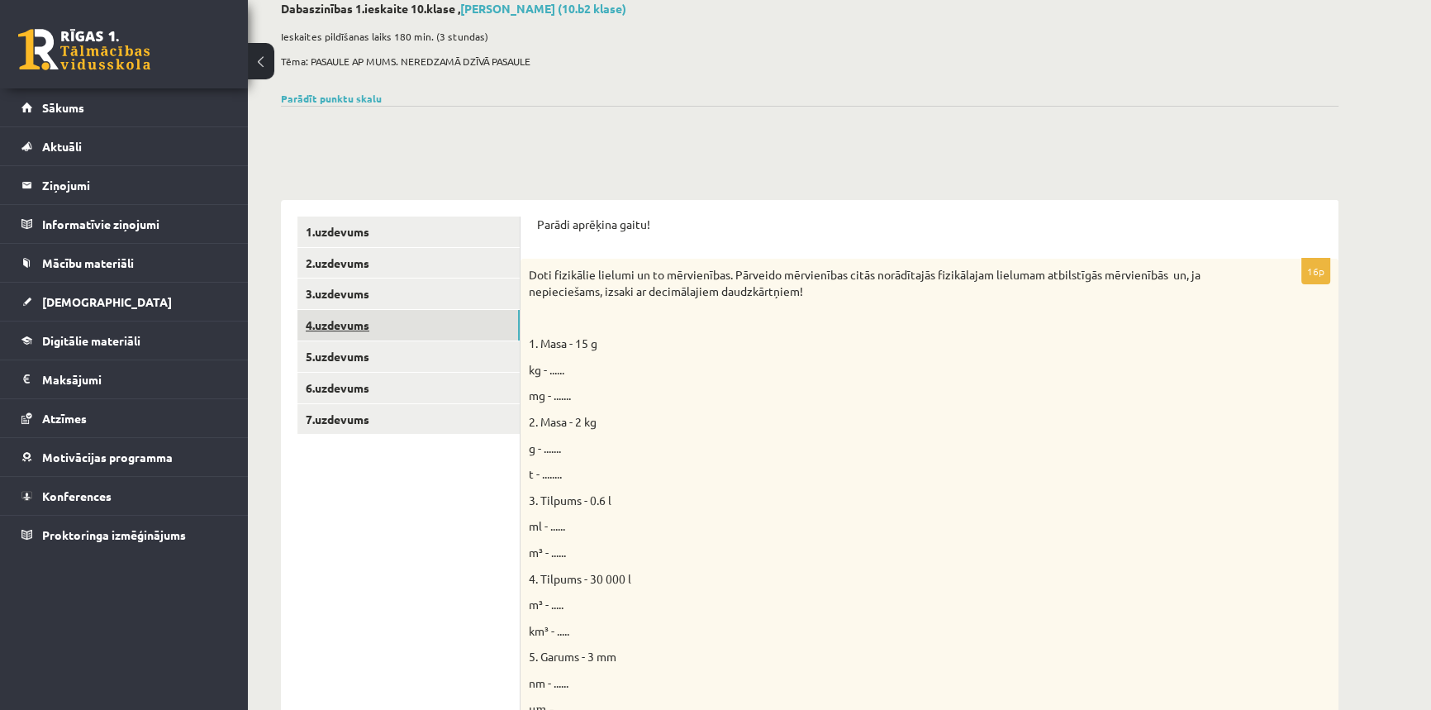
click at [417, 331] on link "4.uzdevums" at bounding box center [409, 325] width 222 height 31
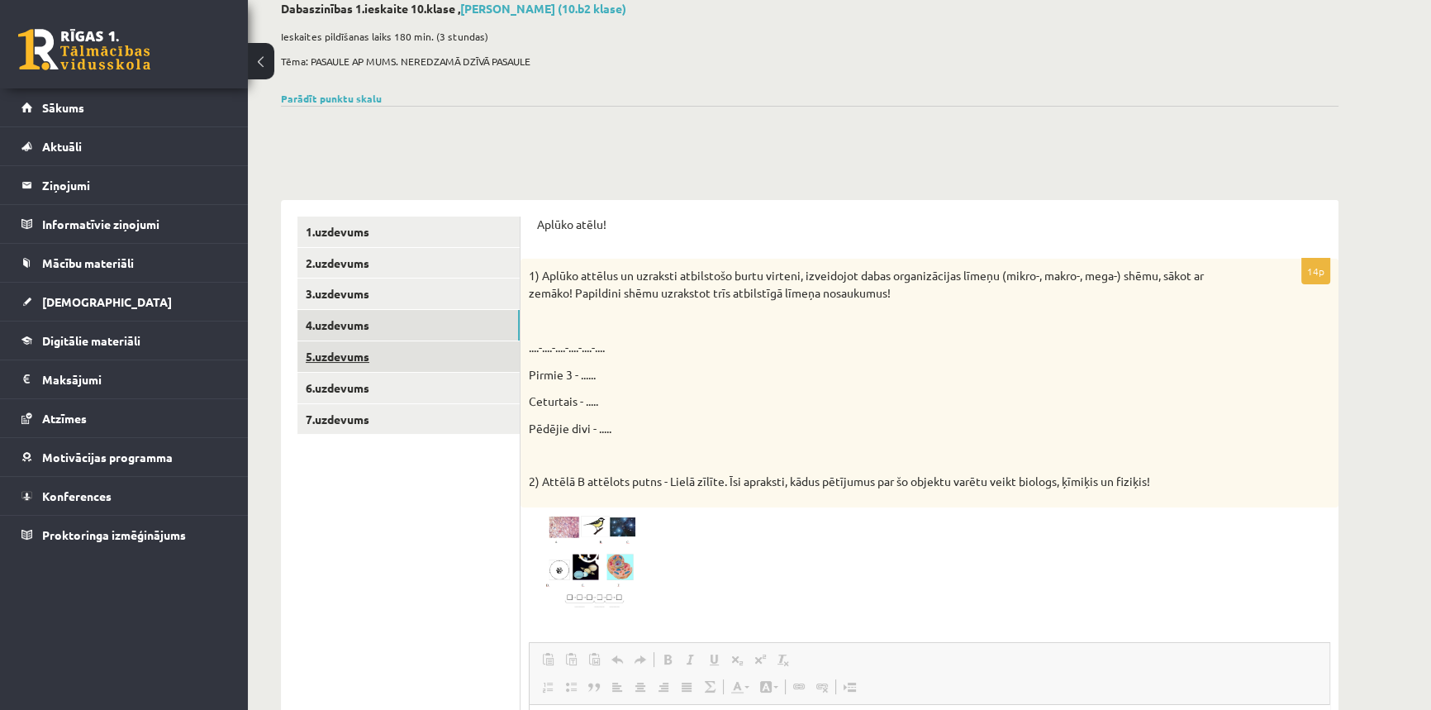
click at [351, 358] on link "5.uzdevums" at bounding box center [409, 356] width 222 height 31
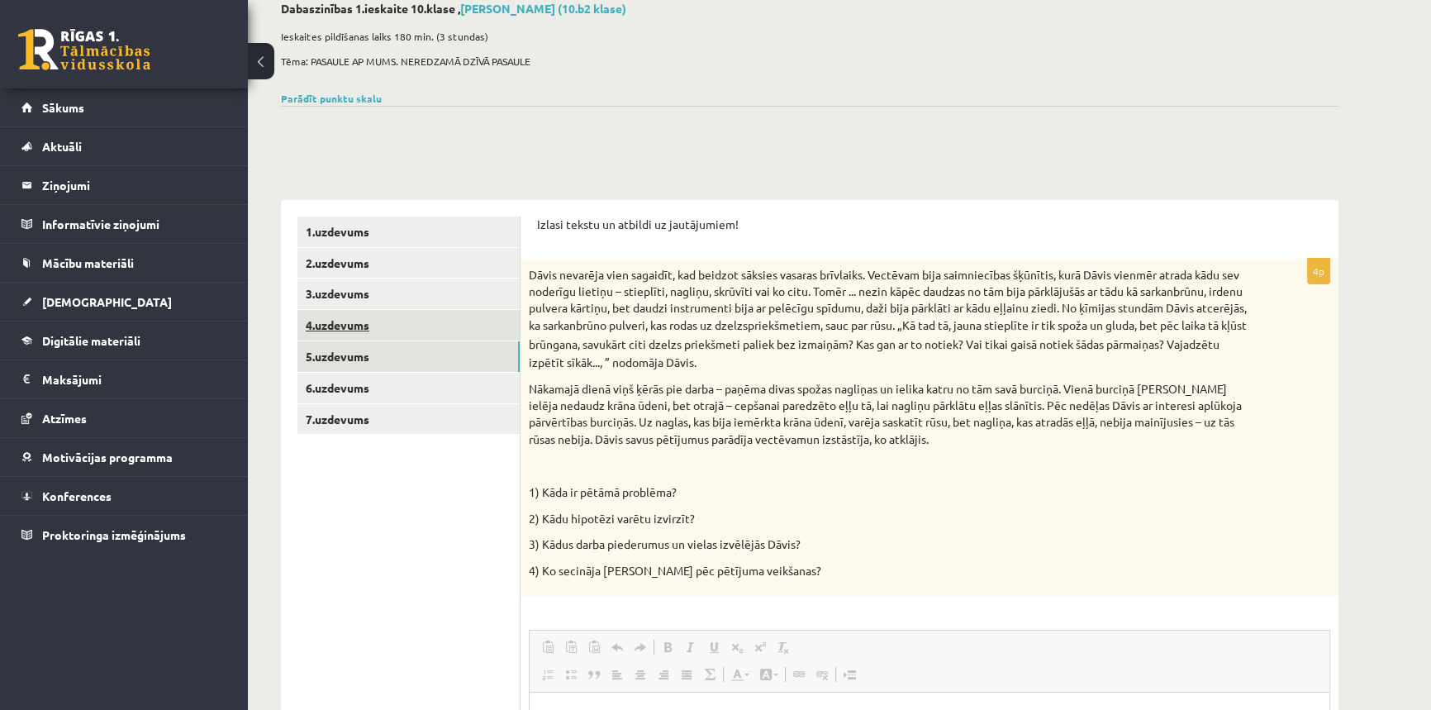
click at [350, 326] on link "4.uzdevums" at bounding box center [409, 325] width 222 height 31
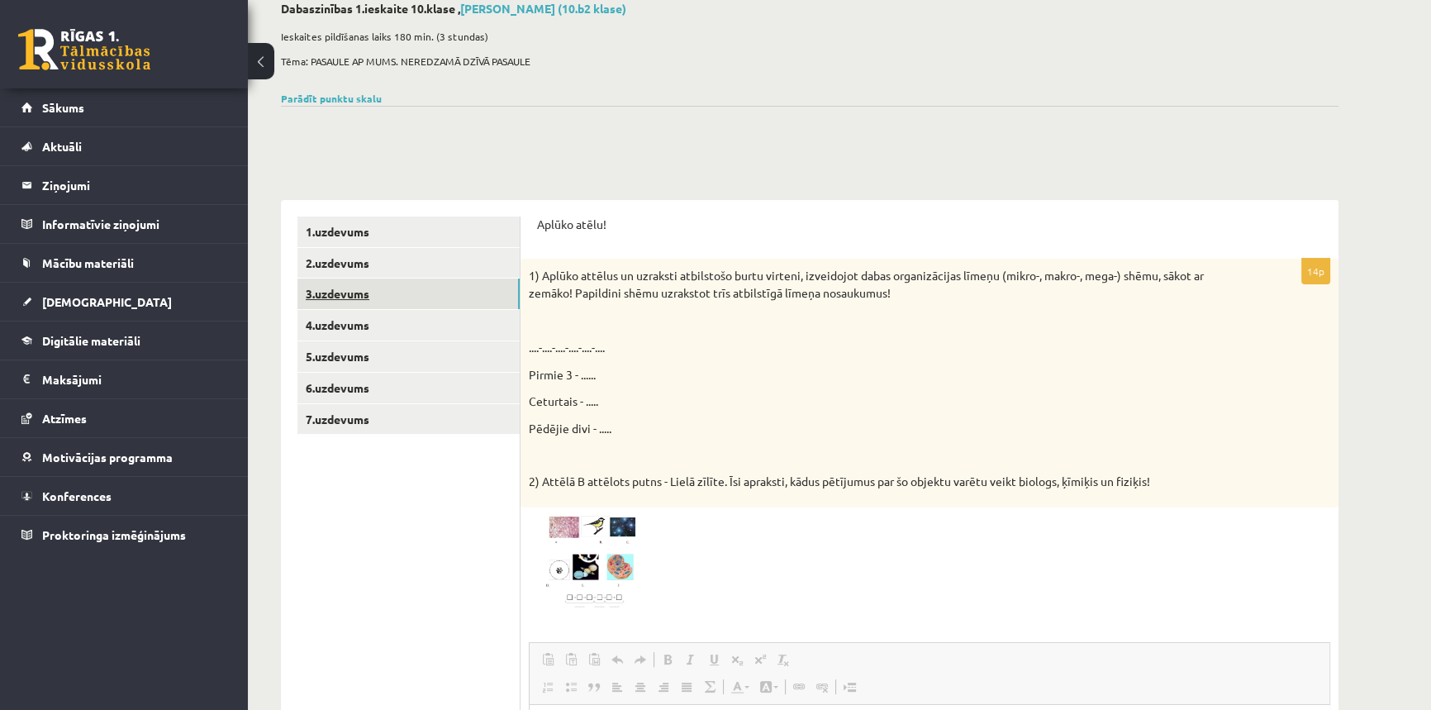
click at [333, 298] on link "3.uzdevums" at bounding box center [409, 293] width 222 height 31
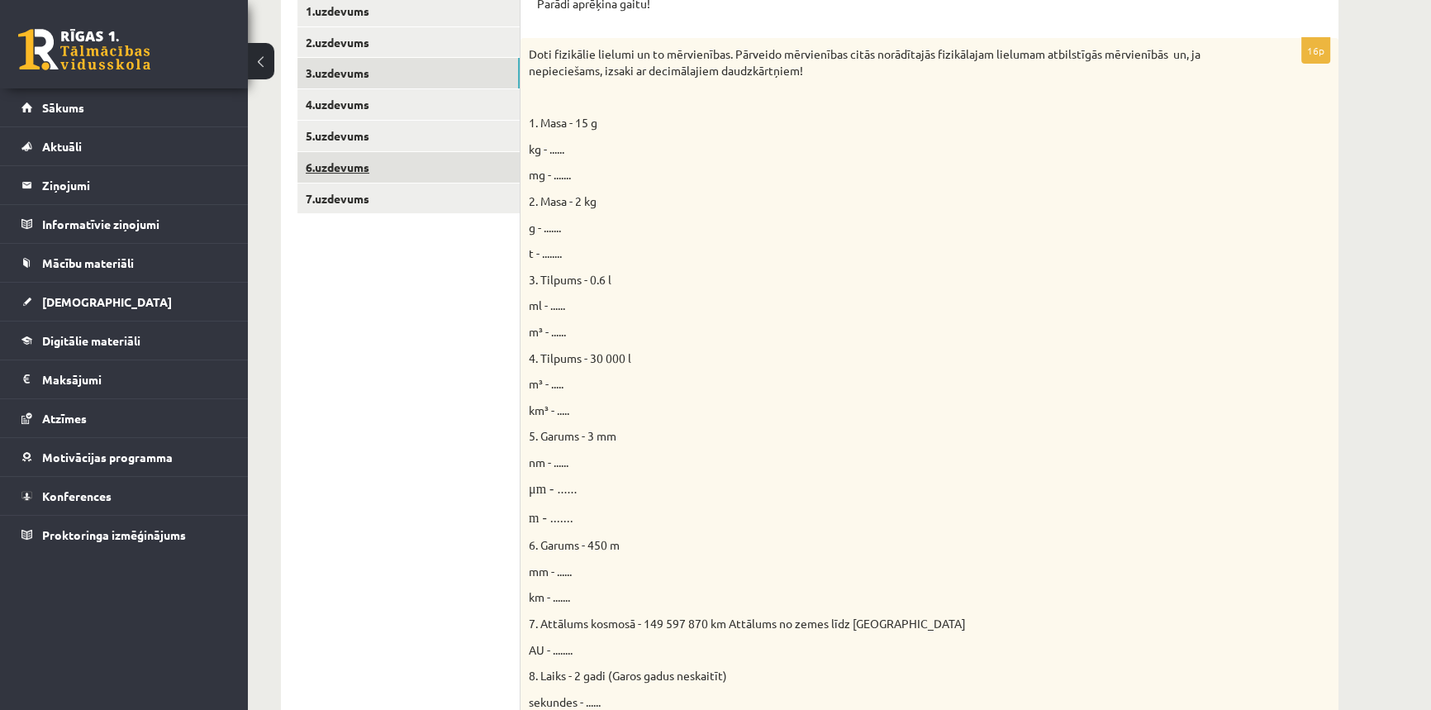
scroll to position [278, 0]
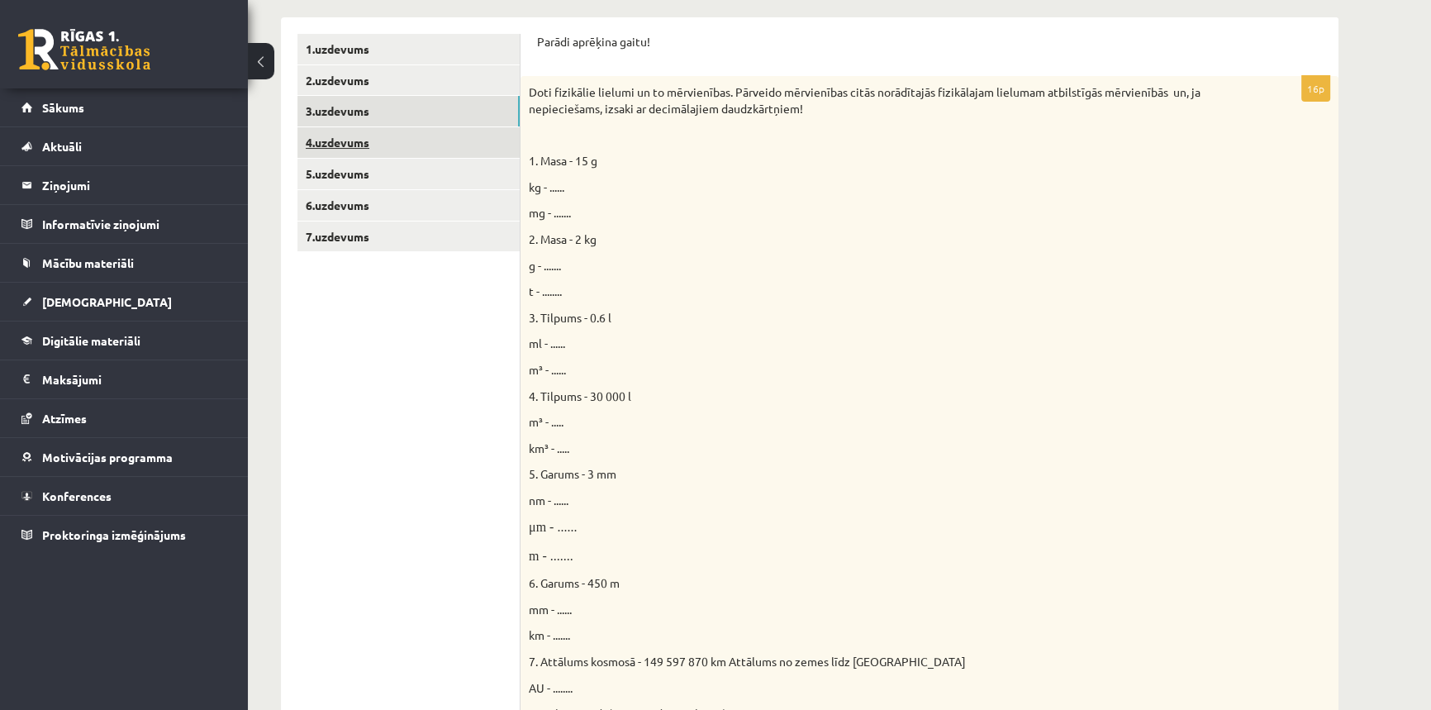
click at [371, 149] on link "4.uzdevums" at bounding box center [409, 142] width 222 height 31
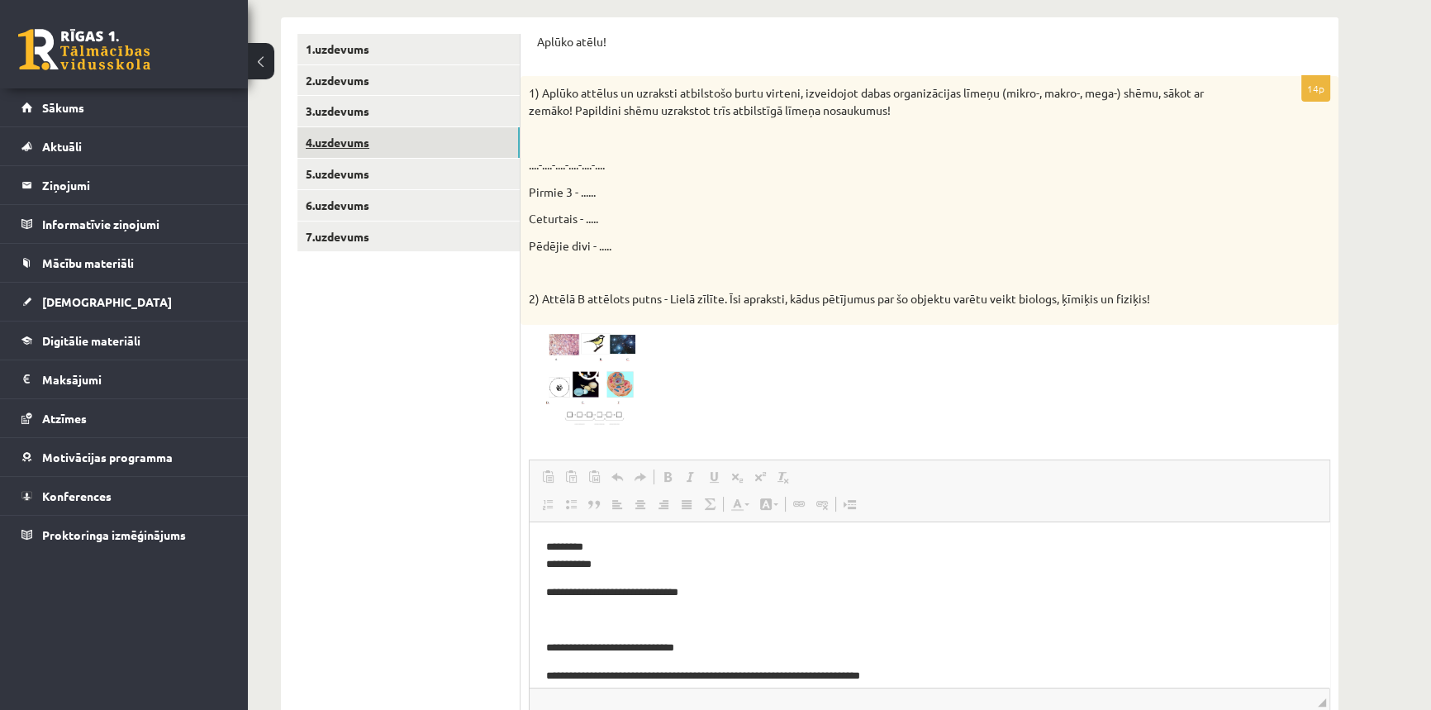
scroll to position [0, 0]
click at [352, 75] on link "2.uzdevums" at bounding box center [409, 80] width 222 height 31
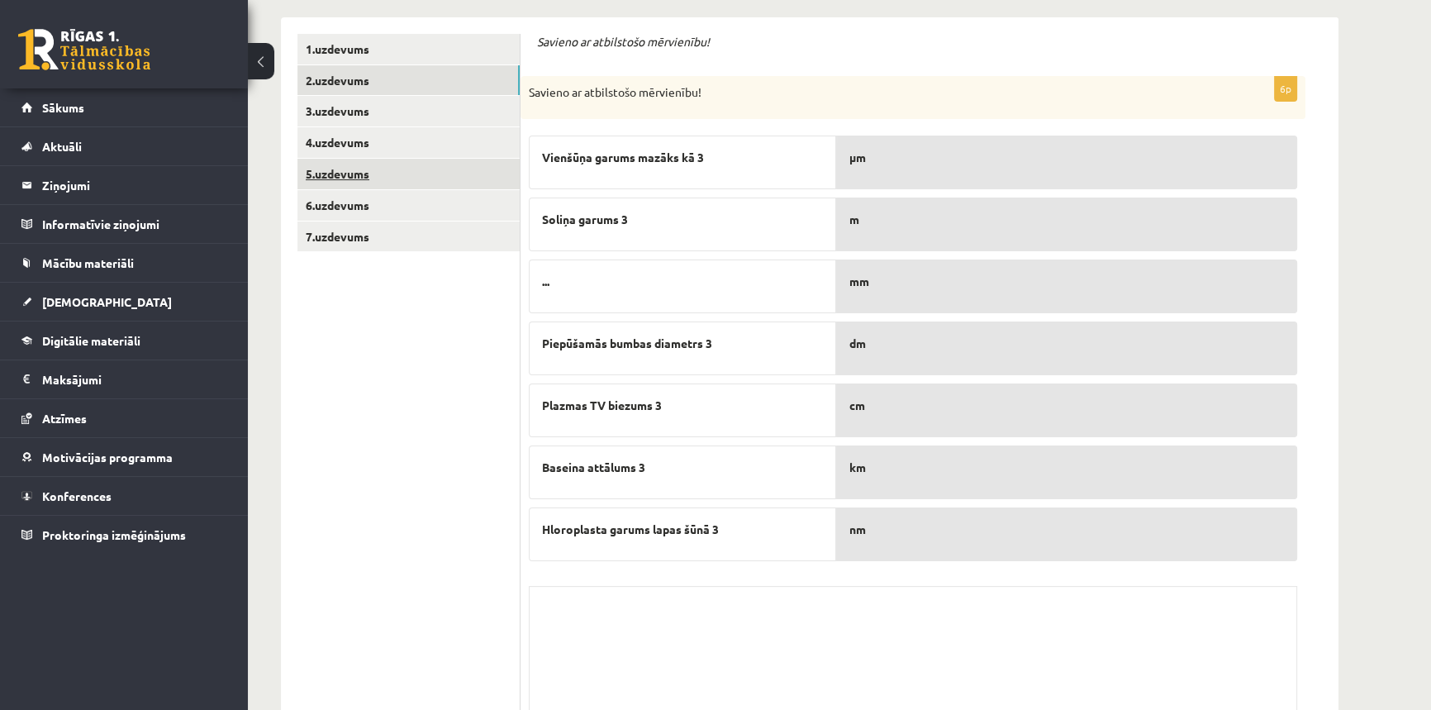
click at [316, 183] on link "5.uzdevums" at bounding box center [409, 174] width 222 height 31
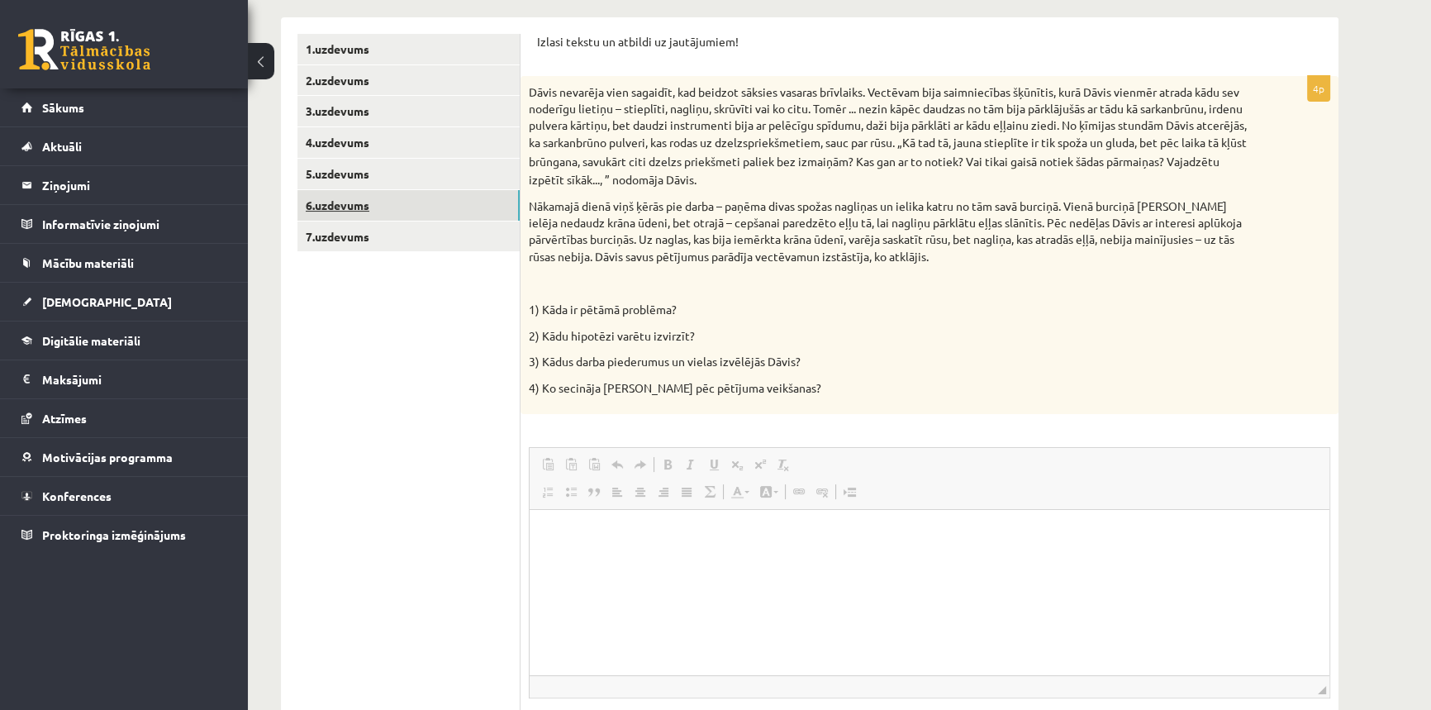
click at [331, 201] on link "6.uzdevums" at bounding box center [409, 205] width 222 height 31
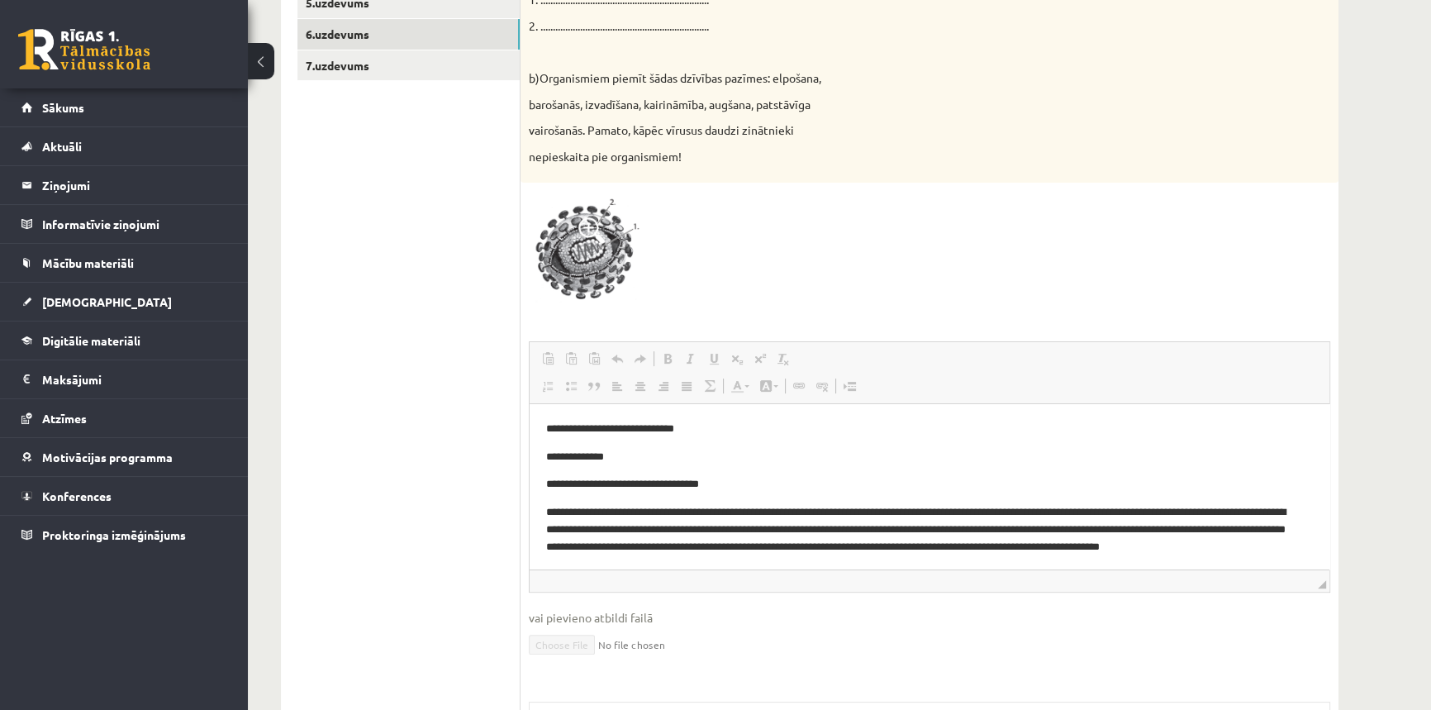
scroll to position [353, 0]
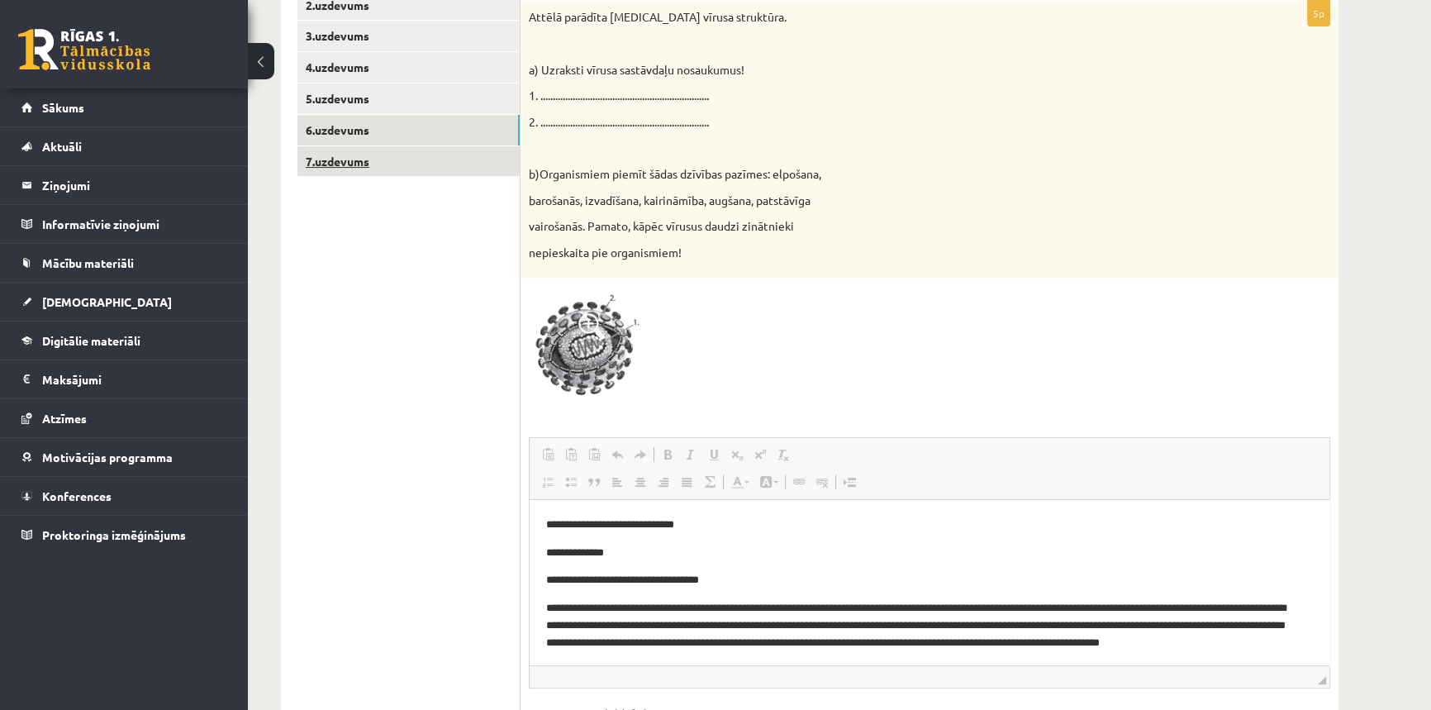
click at [339, 162] on link "7.uzdevums" at bounding box center [409, 161] width 222 height 31
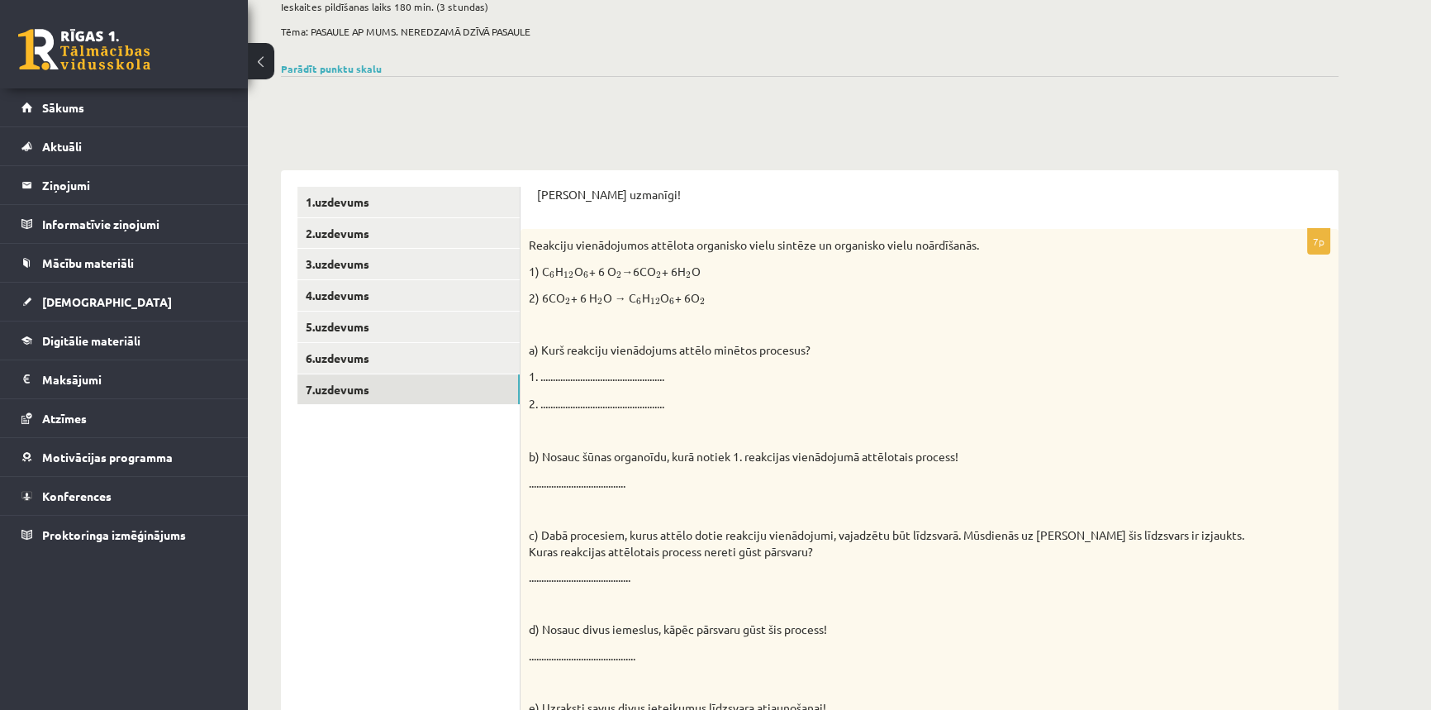
scroll to position [15, 0]
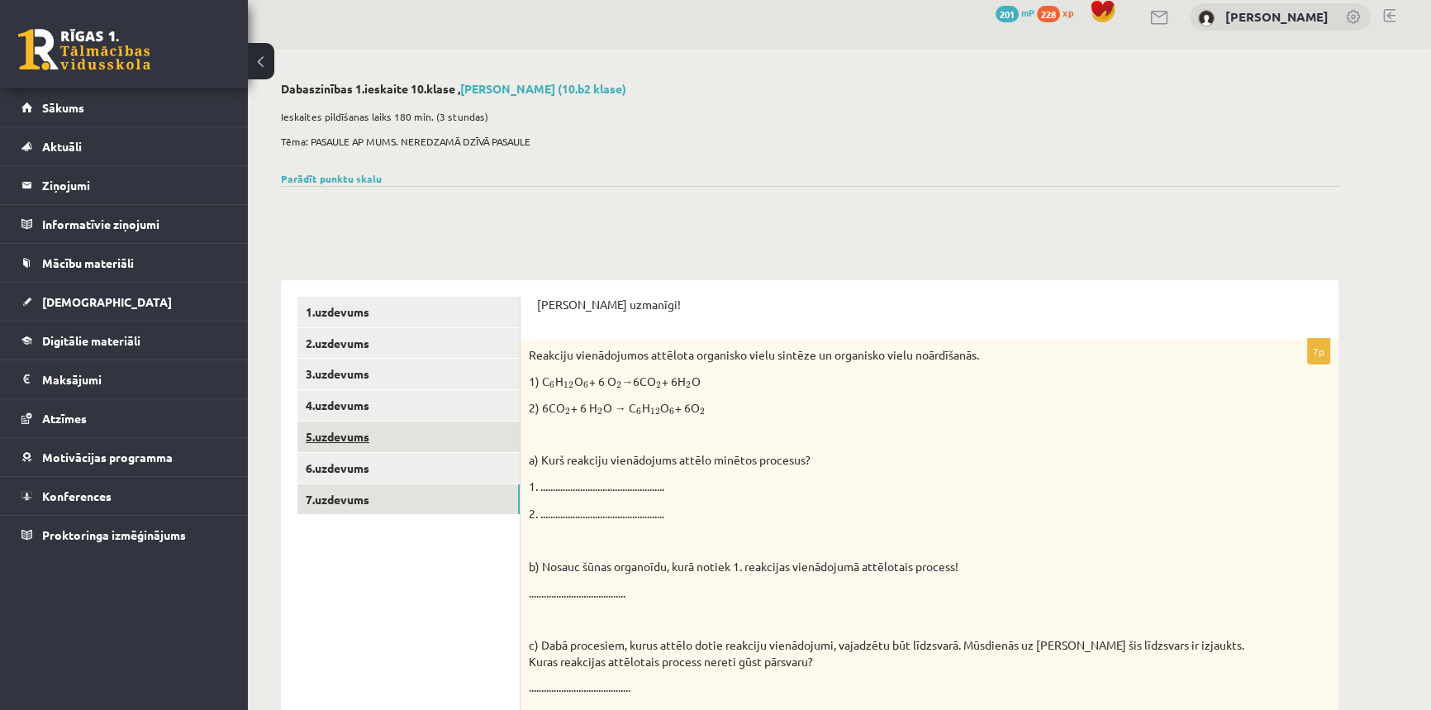
click at [337, 430] on link "5.uzdevums" at bounding box center [409, 436] width 222 height 31
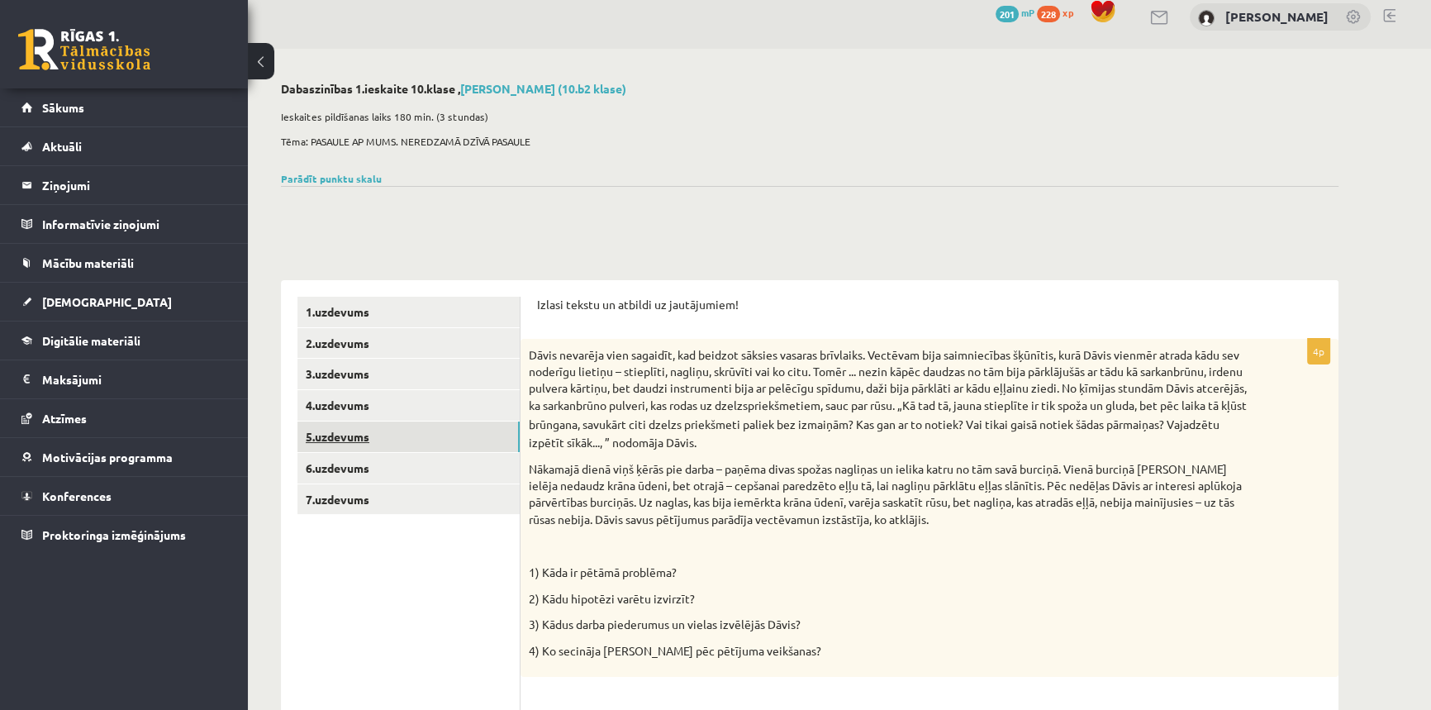
scroll to position [0, 0]
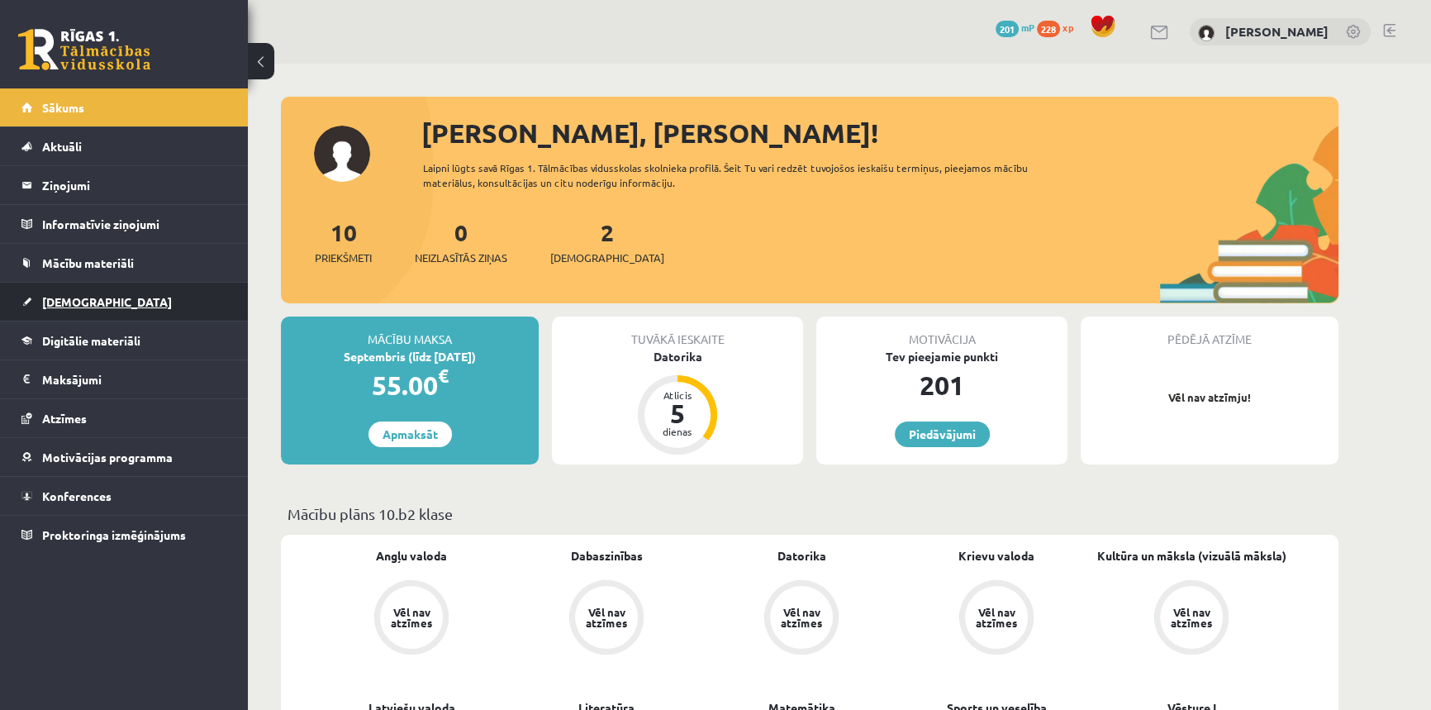
click at [63, 305] on span "[DEMOGRAPHIC_DATA]" at bounding box center [107, 301] width 130 height 15
